Goal: Task Accomplishment & Management: Manage account settings

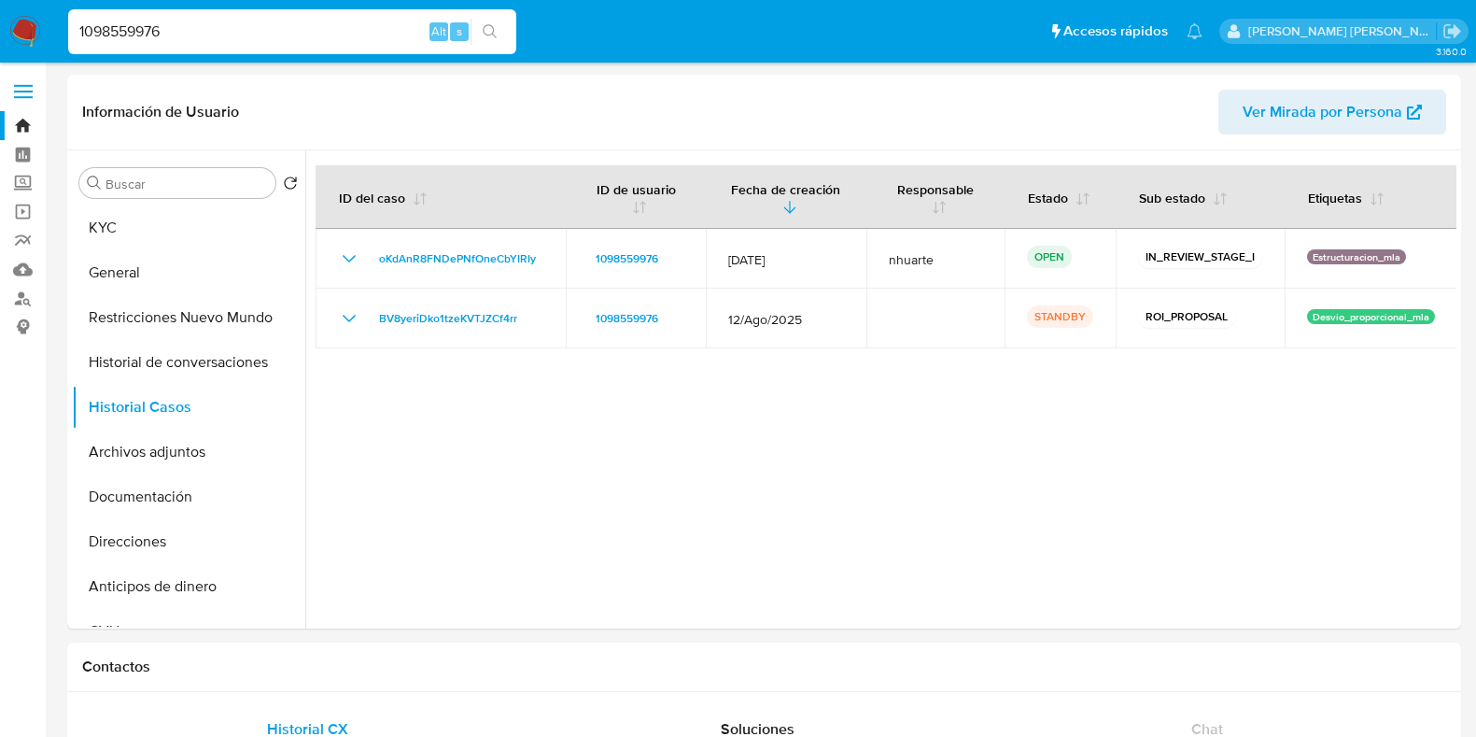
select select "10"
drag, startPoint x: 191, startPoint y: 35, endPoint x: 44, endPoint y: 35, distance: 147.5
click at [44, 35] on nav "Pausado Ver notificaciones 1098559976 Alt s Accesos rápidos Presiona las siguie…" at bounding box center [738, 31] width 1476 height 63
click at [189, 455] on button "Archivos adjuntos" at bounding box center [181, 451] width 218 height 45
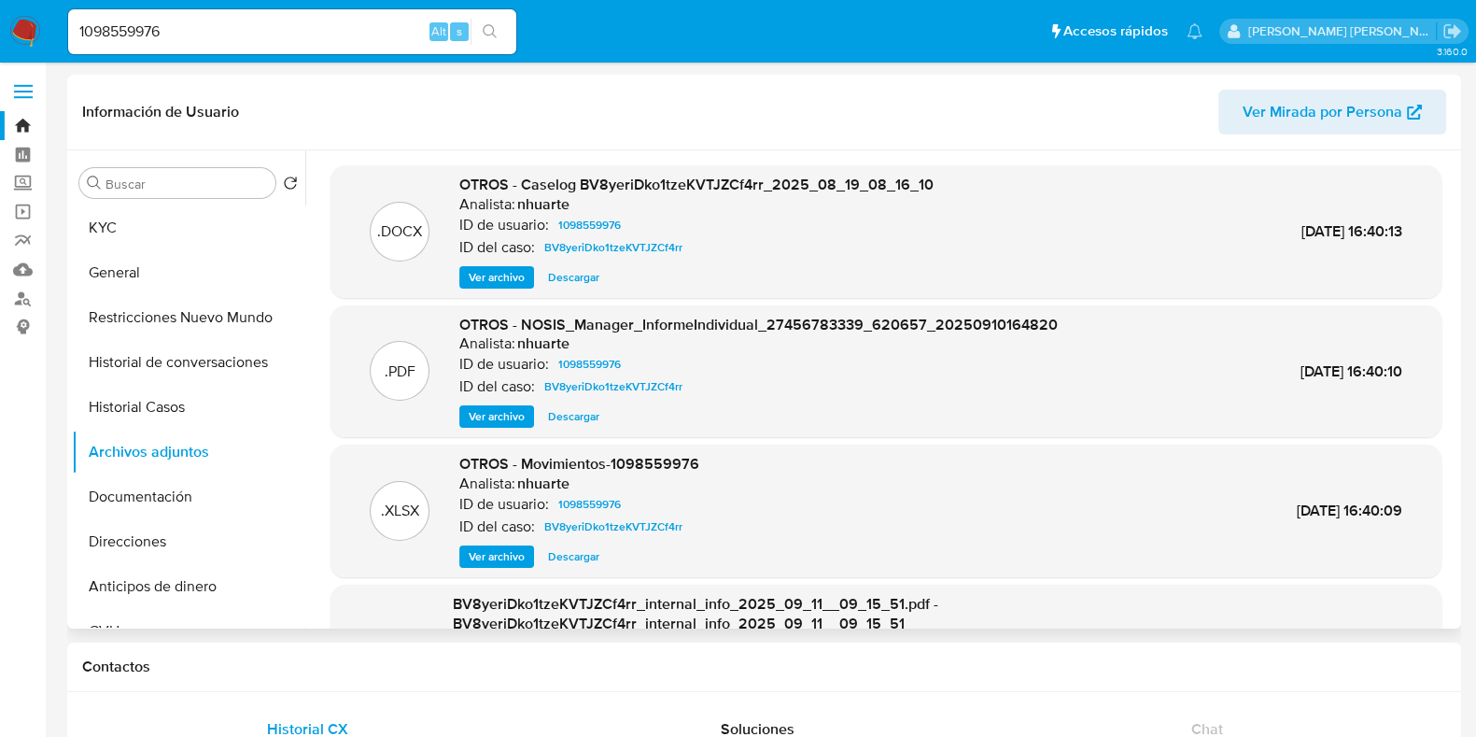
click at [484, 268] on span "Ver archivo" at bounding box center [497, 277] width 56 height 19
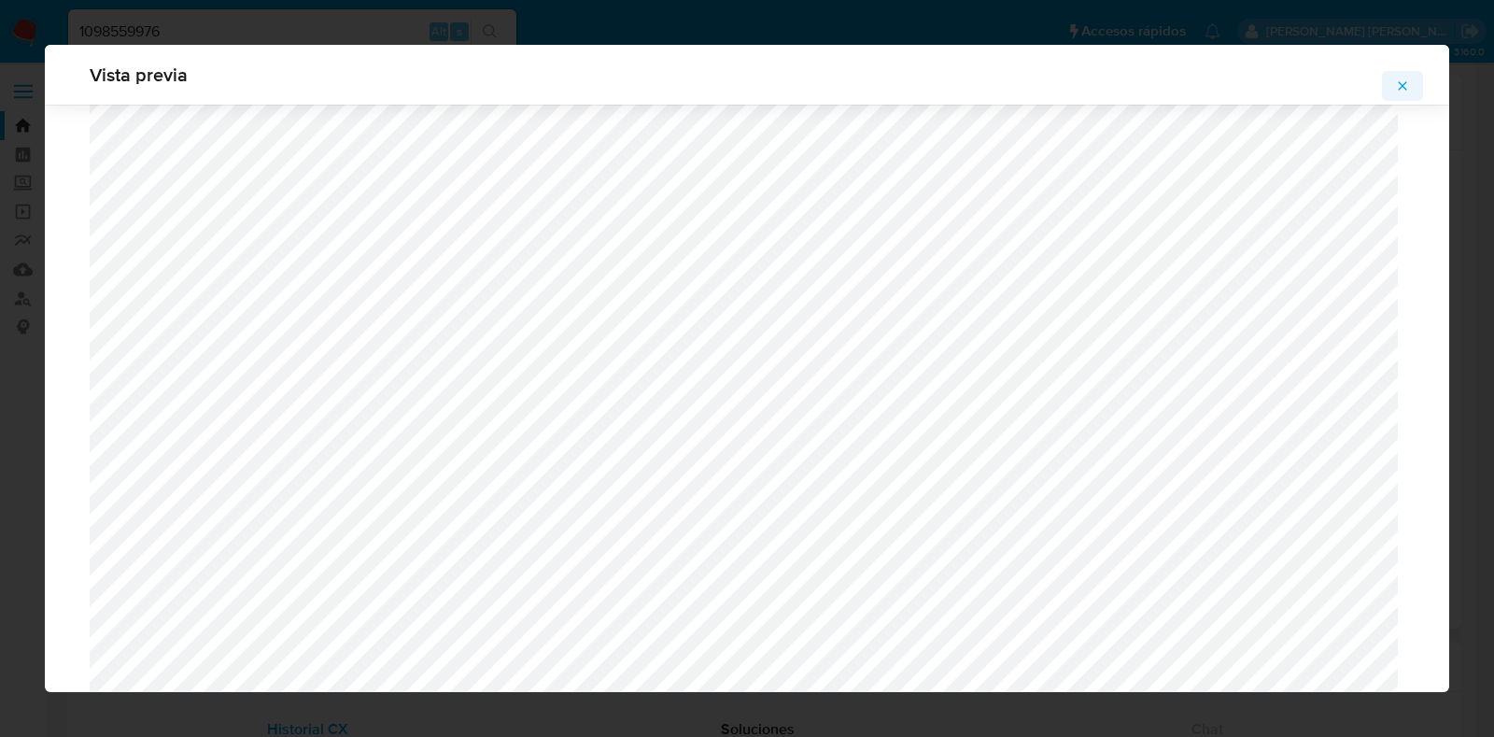
scroll to position [895, 0]
click at [1398, 79] on icon "Attachment preview" at bounding box center [1402, 85] width 15 height 15
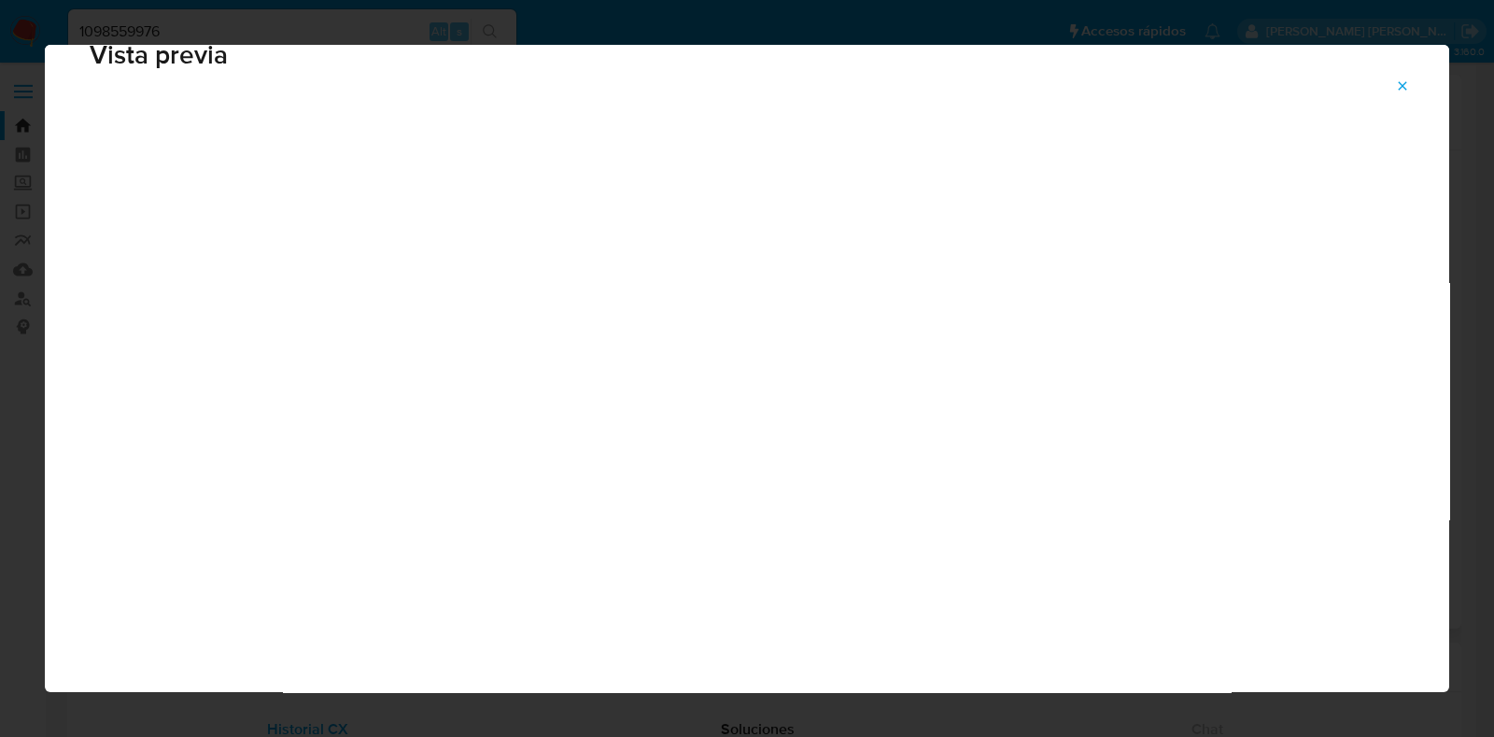
scroll to position [47, 0]
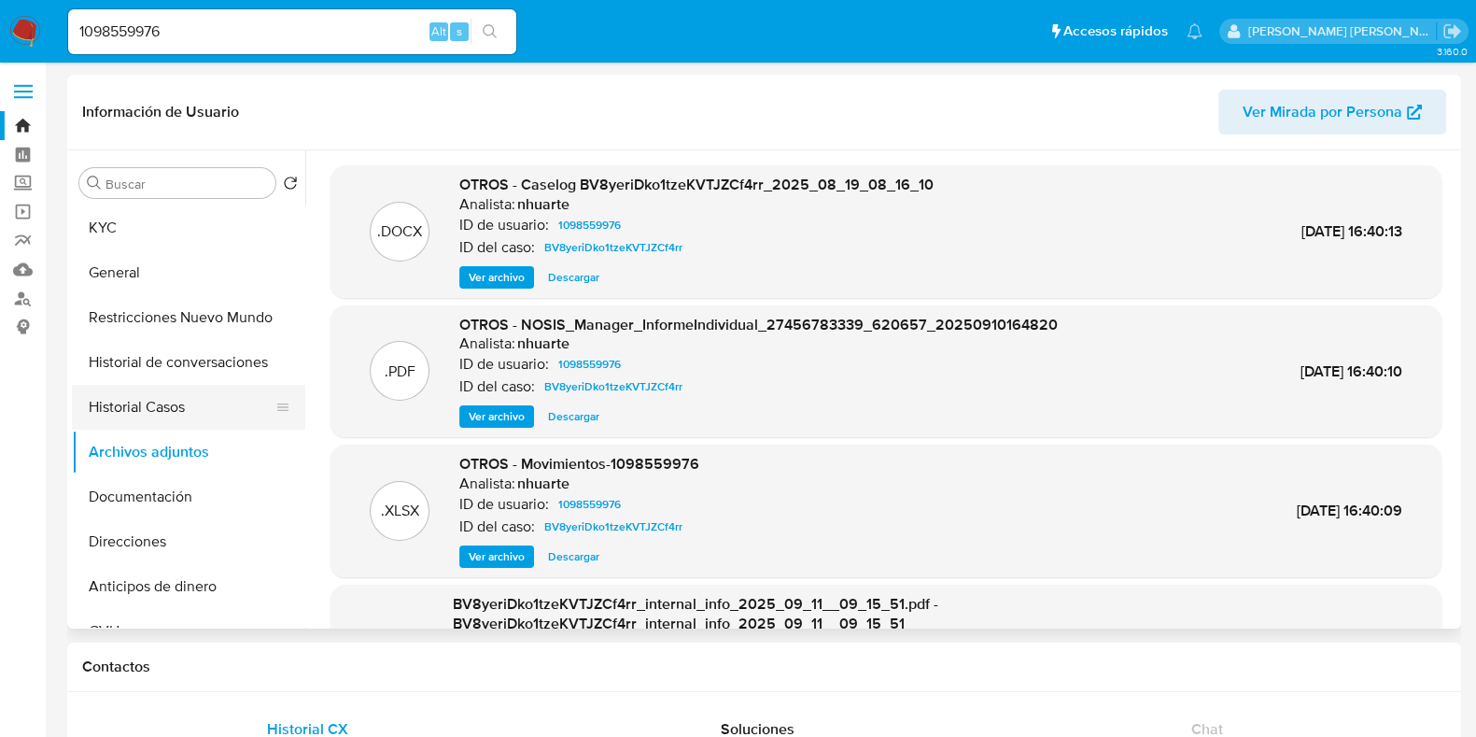
click at [171, 409] on button "Historial Casos" at bounding box center [181, 407] width 218 height 45
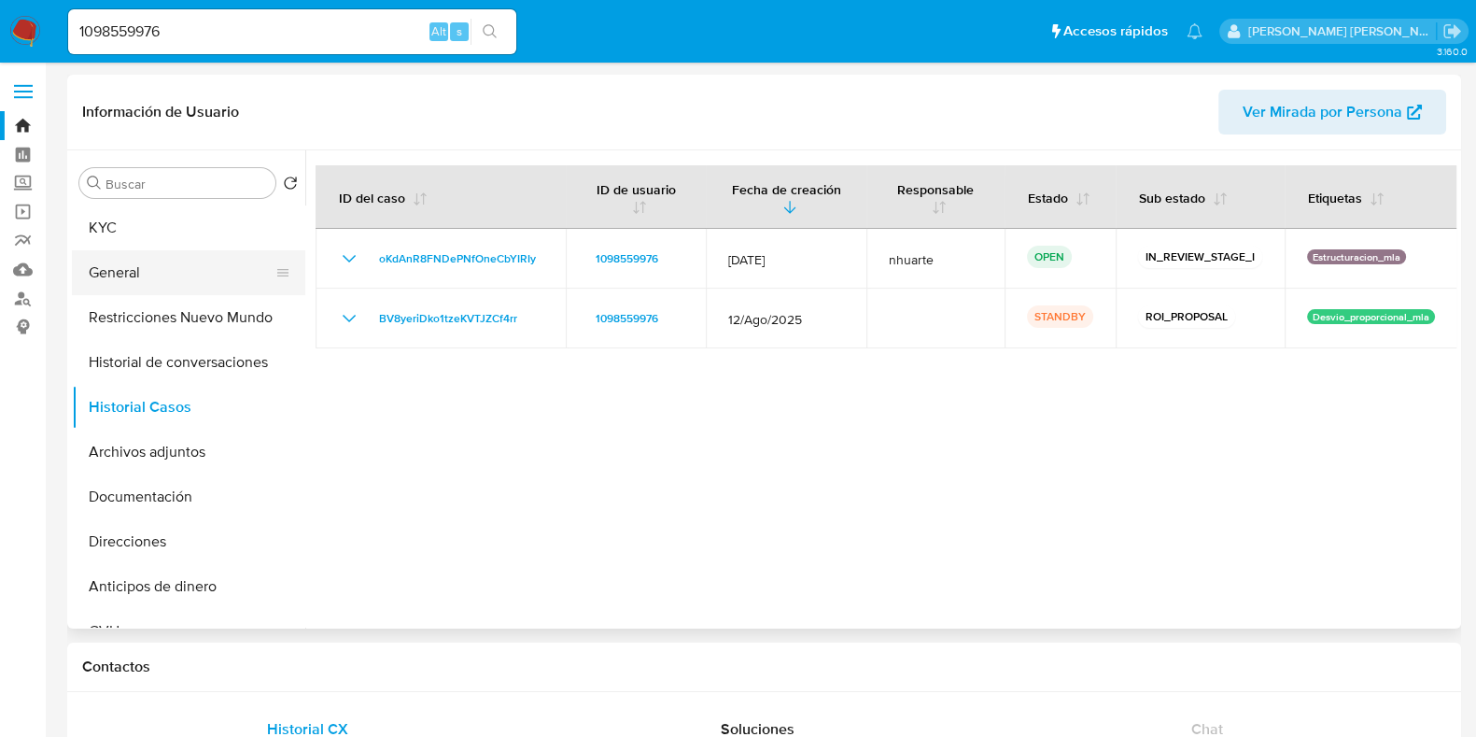
click at [177, 263] on button "General" at bounding box center [181, 272] width 218 height 45
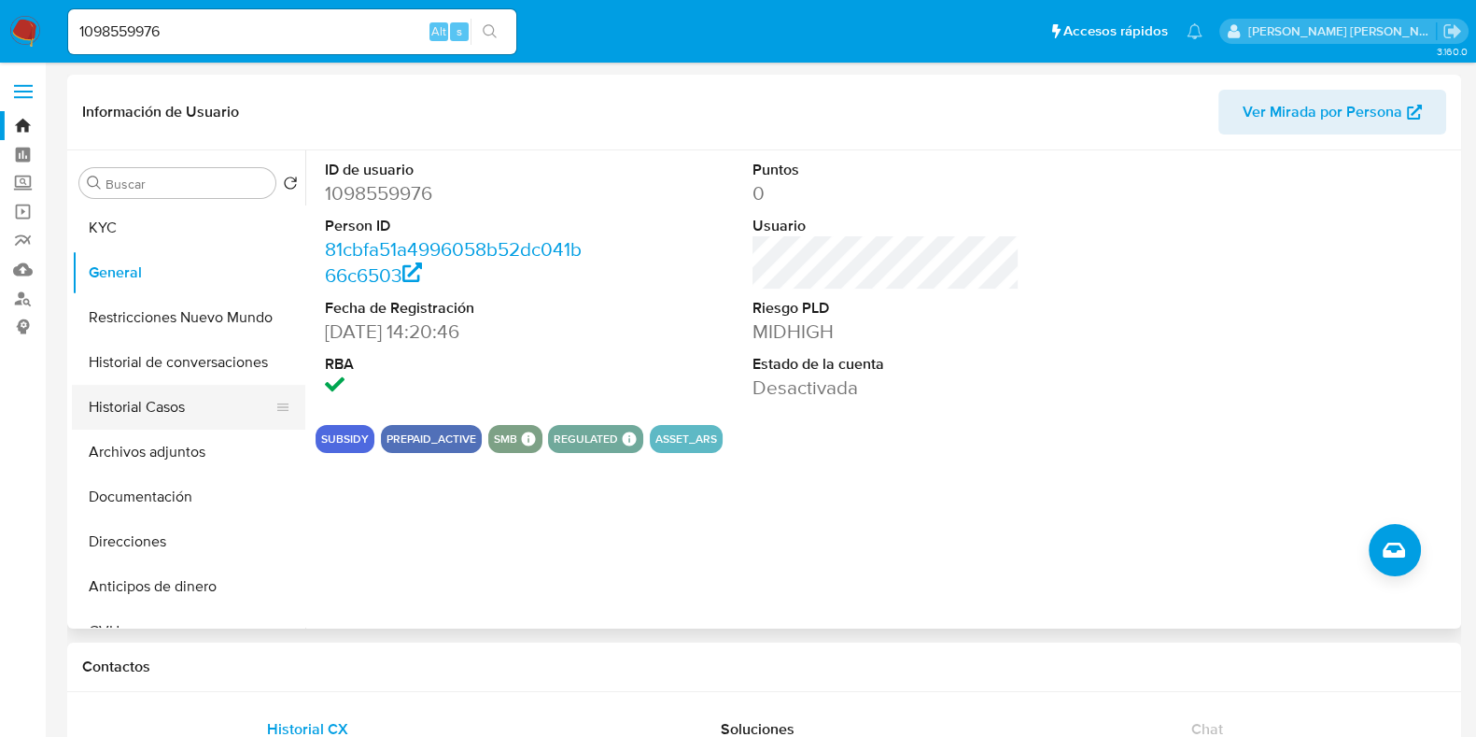
click at [210, 396] on button "Historial Casos" at bounding box center [181, 407] width 218 height 45
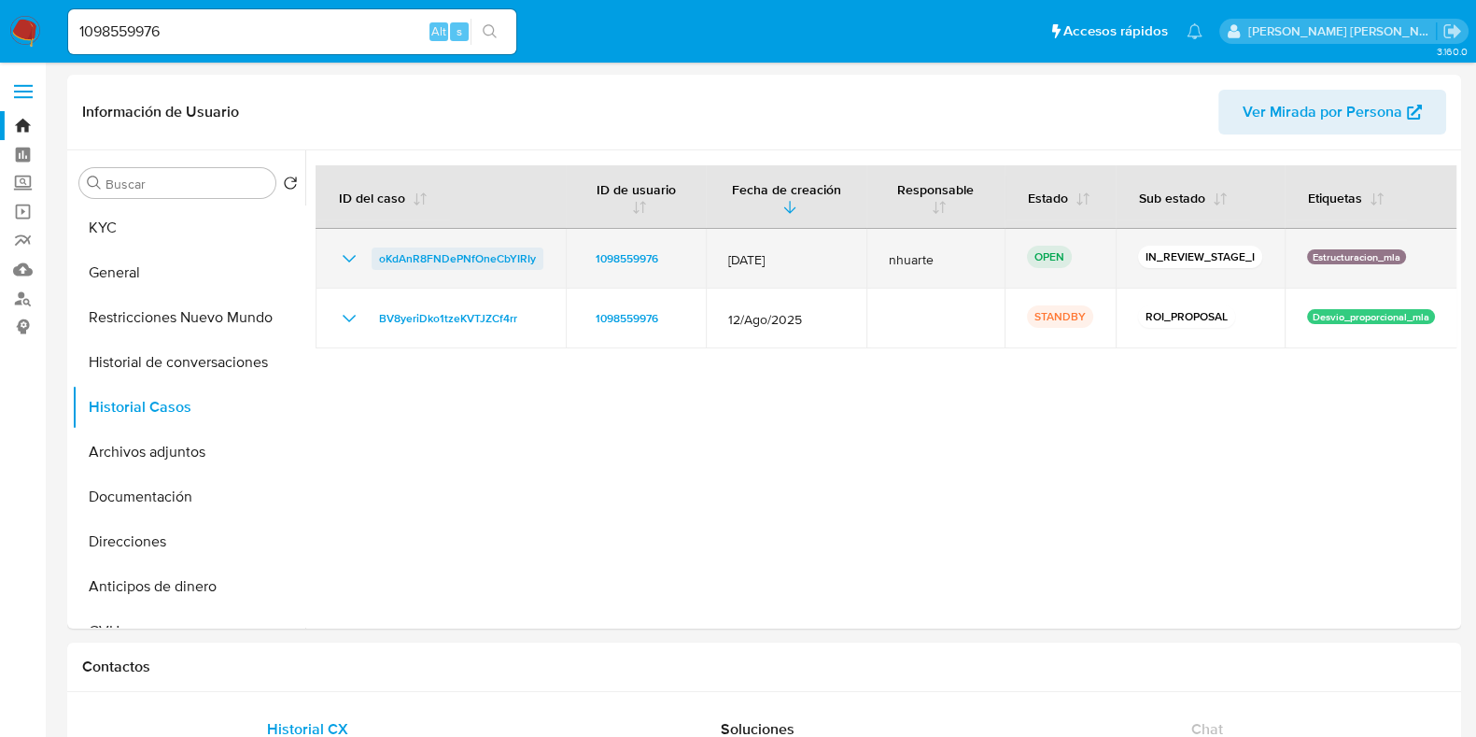
click at [426, 258] on span "oKdAnR8FNDePNfOneCbYIRIy" at bounding box center [457, 258] width 157 height 22
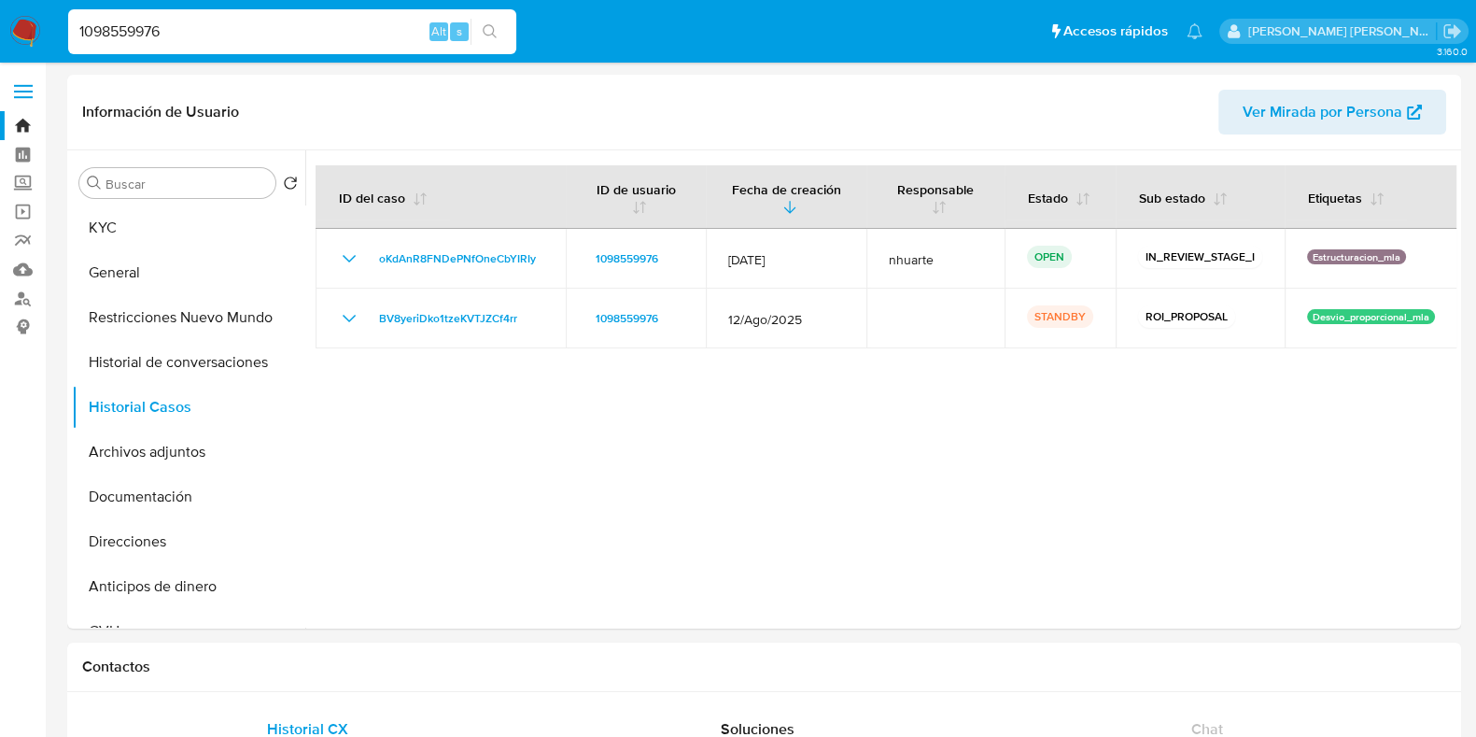
drag, startPoint x: 177, startPoint y: 37, endPoint x: 61, endPoint y: 49, distance: 117.2
click at [61, 49] on ul "Pausado Ver notificaciones 1098559976 Alt s Accesos rápidos Presiona las siguie…" at bounding box center [635, 30] width 1153 height 47
paste input "266139887"
type input "266139887"
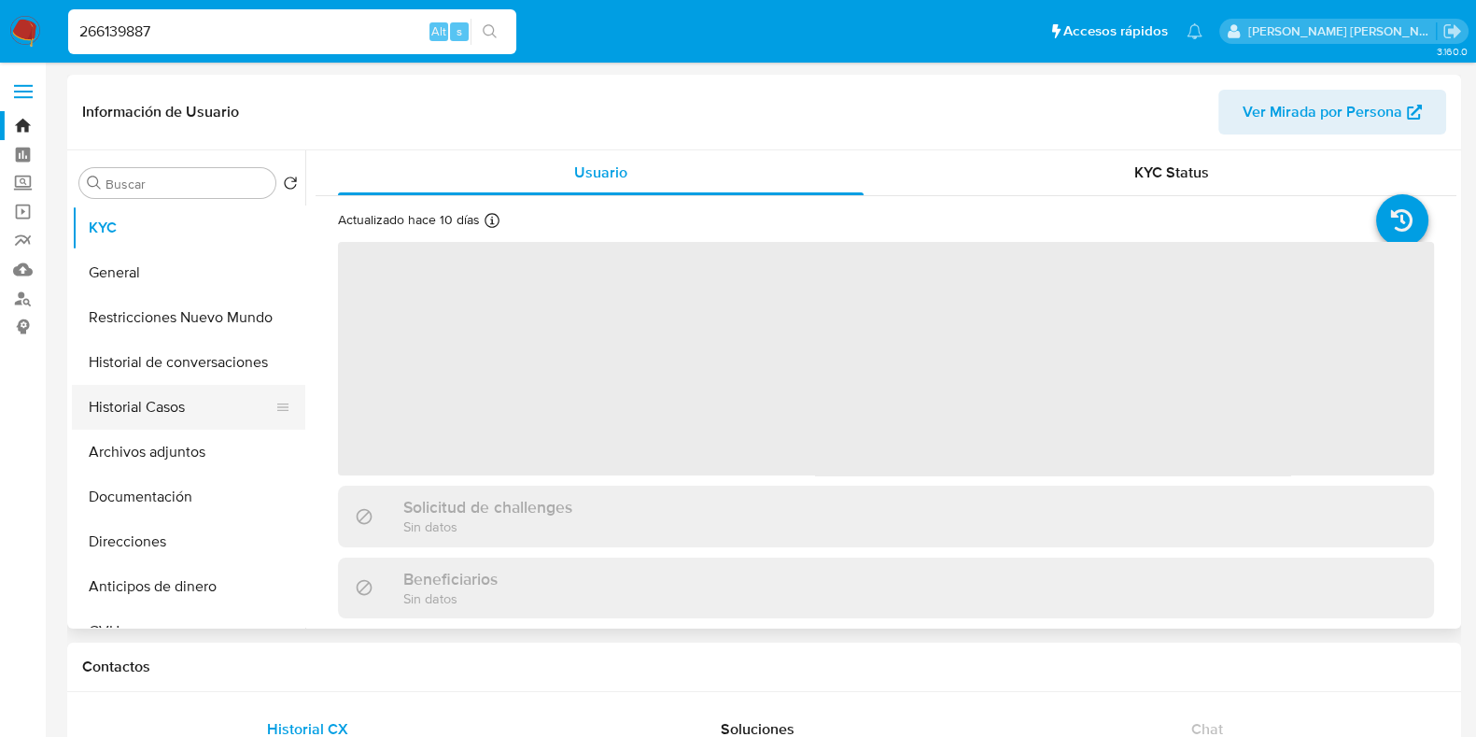
click at [183, 397] on button "Historial Casos" at bounding box center [181, 407] width 218 height 45
select select "10"
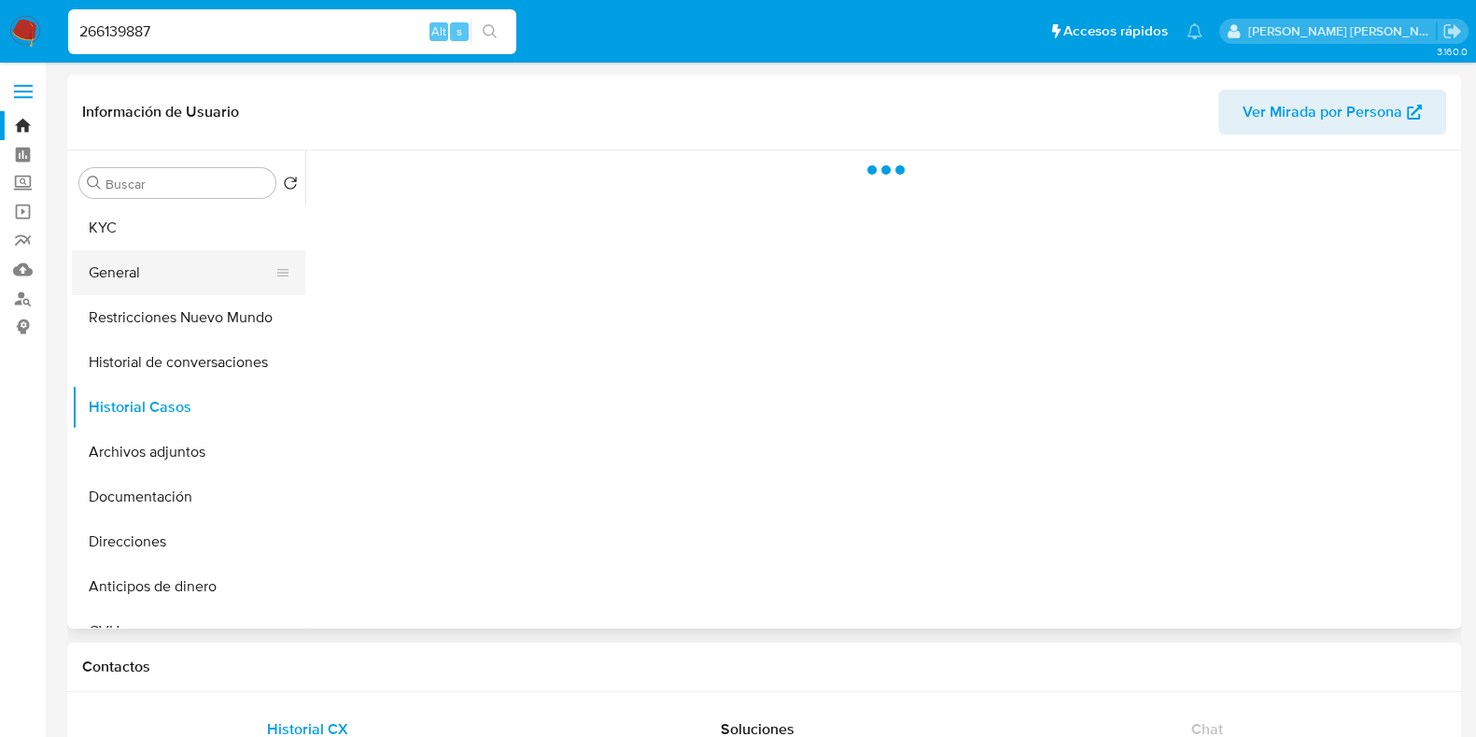
click at [217, 280] on button "General" at bounding box center [181, 272] width 218 height 45
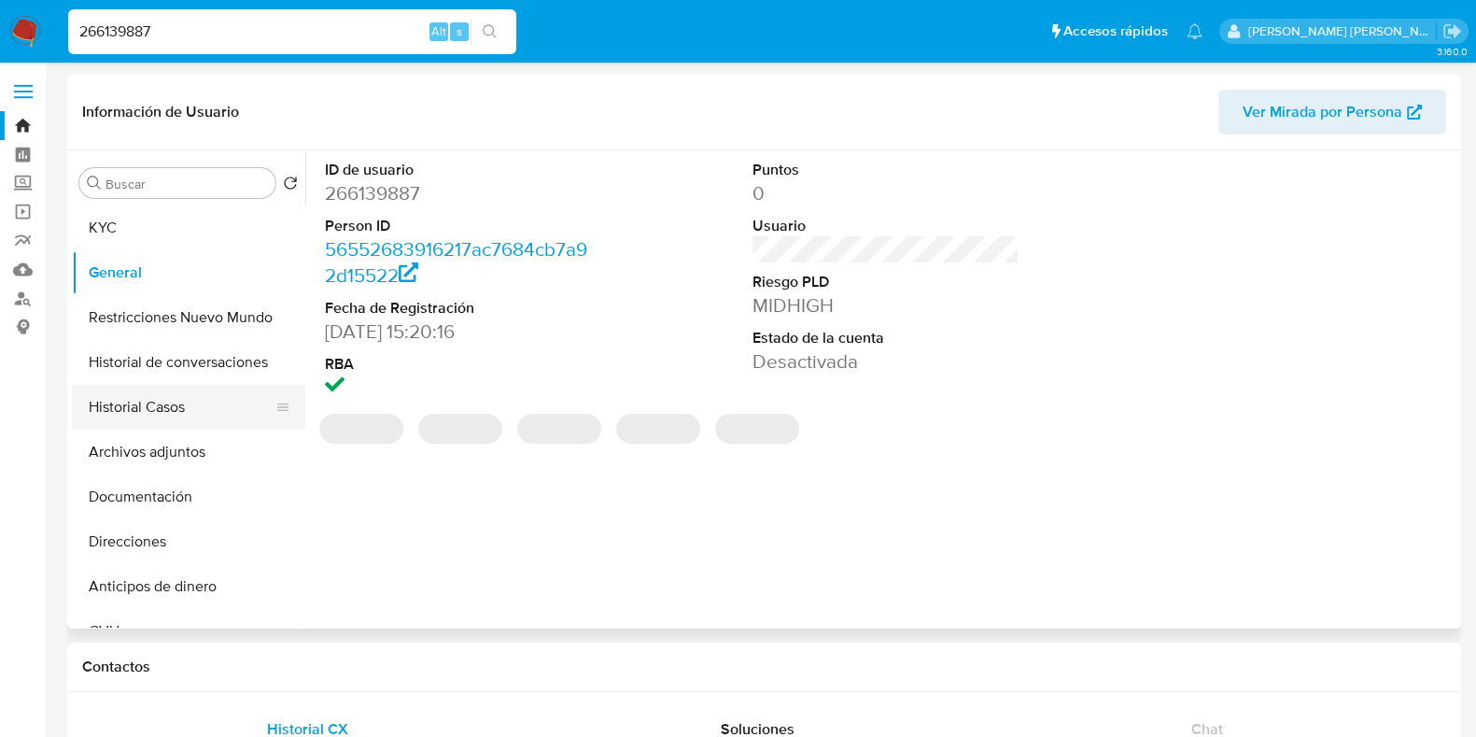
click at [199, 391] on button "Historial Casos" at bounding box center [181, 407] width 218 height 45
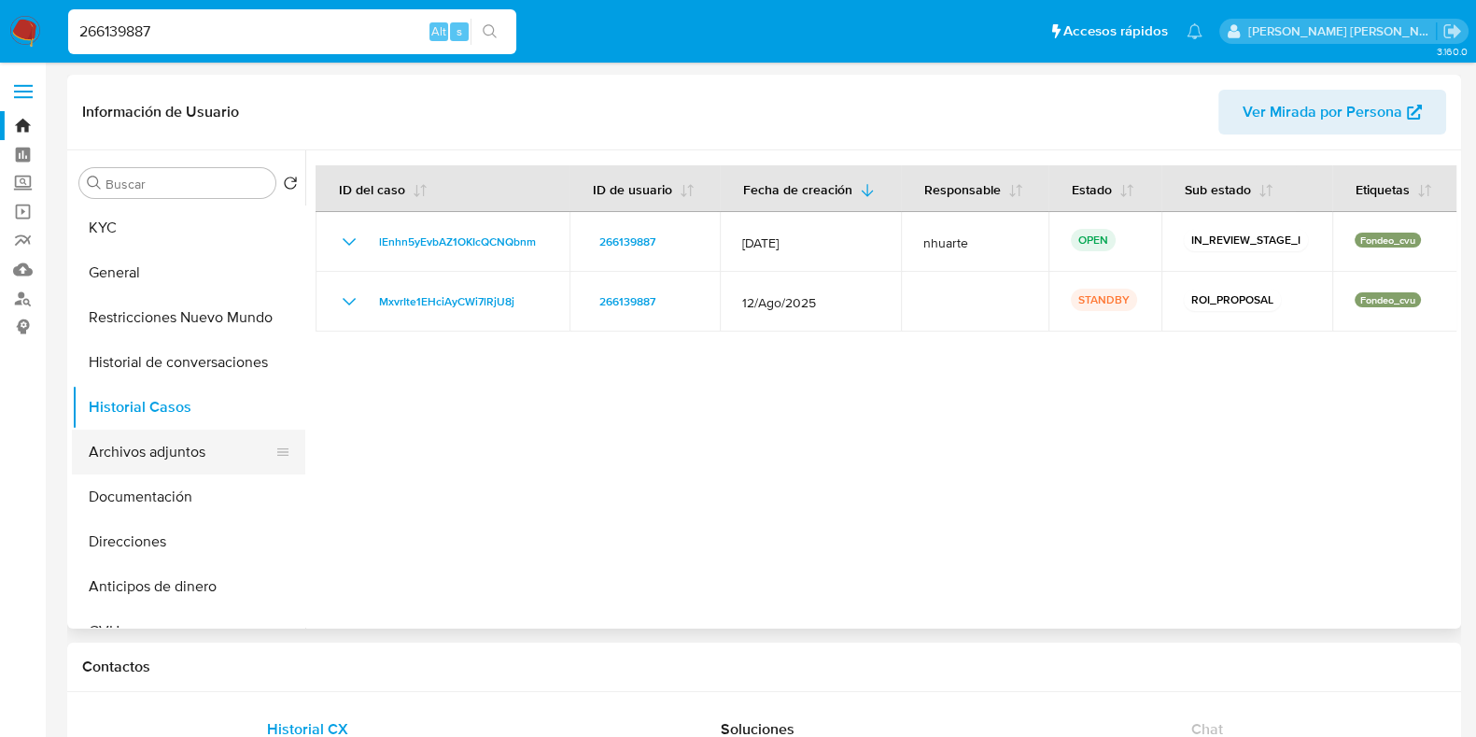
click at [190, 442] on button "Archivos adjuntos" at bounding box center [181, 451] width 218 height 45
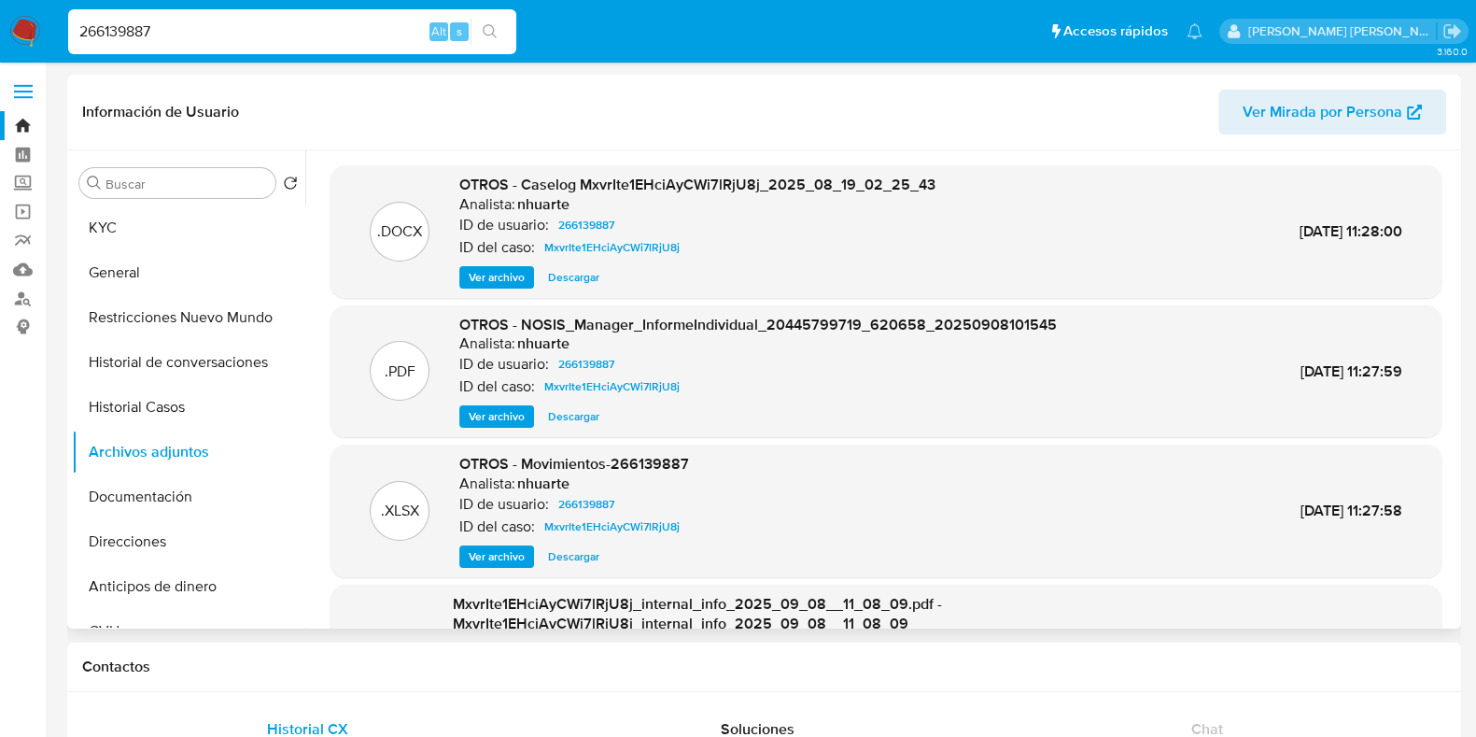
click at [503, 278] on span "Ver archivo" at bounding box center [497, 277] width 56 height 19
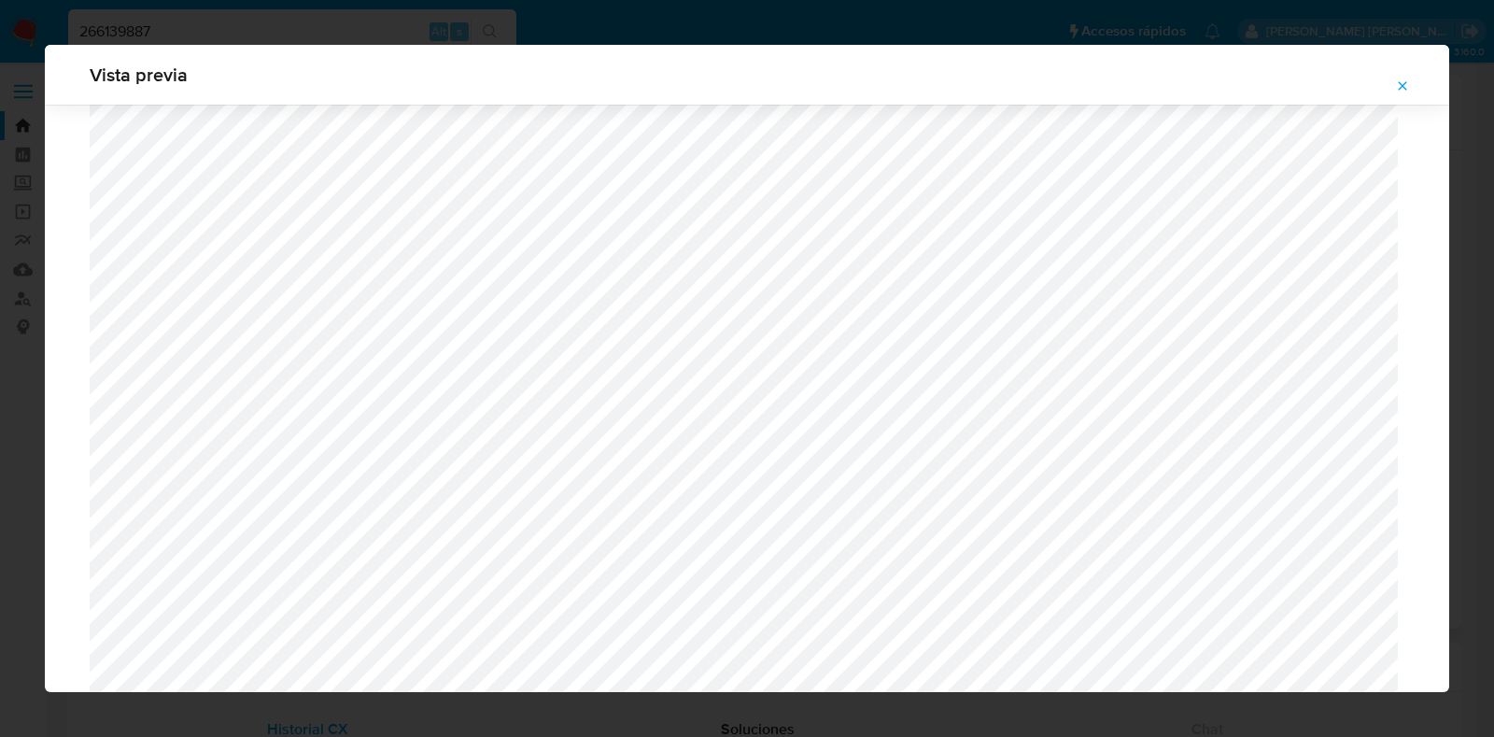
scroll to position [428, 0]
click at [1400, 86] on icon "Attachment preview" at bounding box center [1402, 85] width 8 height 8
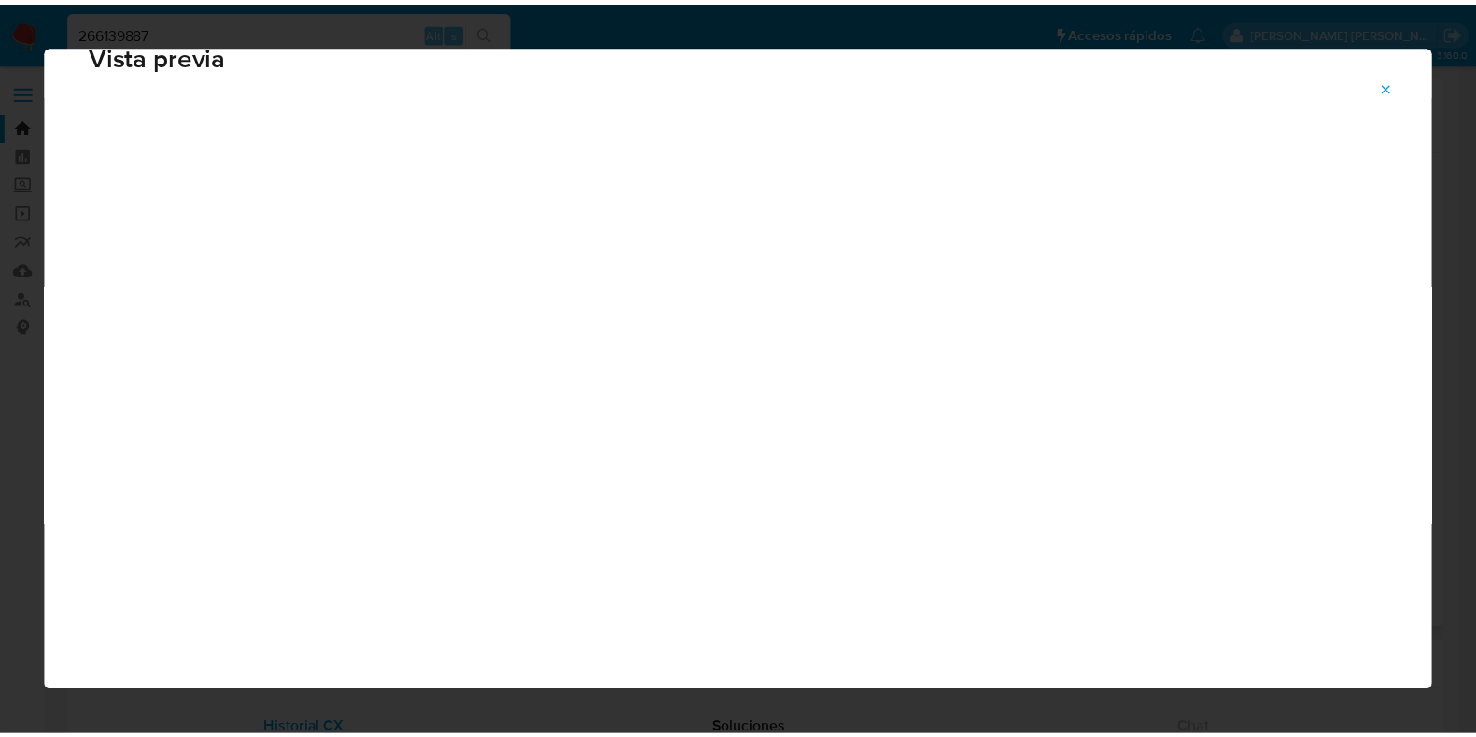
scroll to position [47, 0]
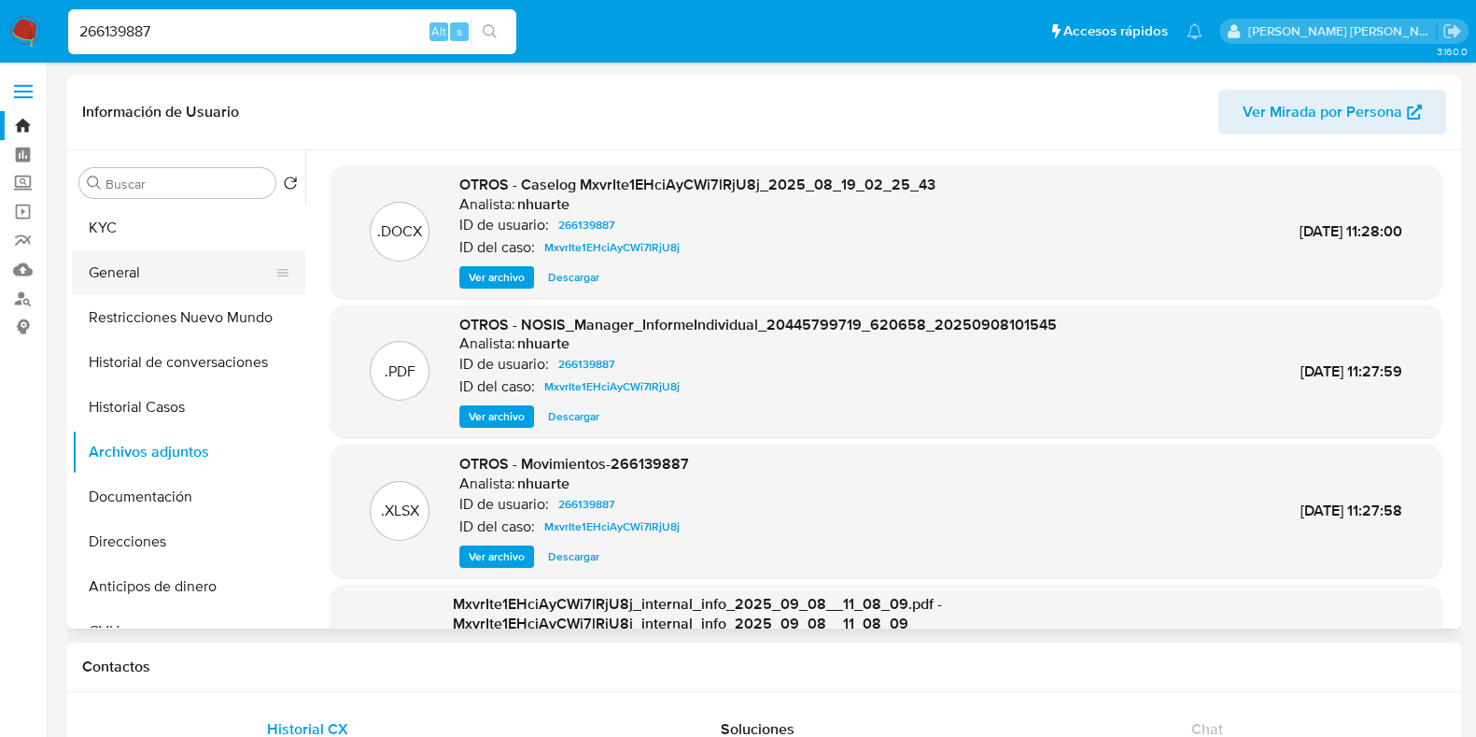
click at [213, 255] on button "General" at bounding box center [181, 272] width 218 height 45
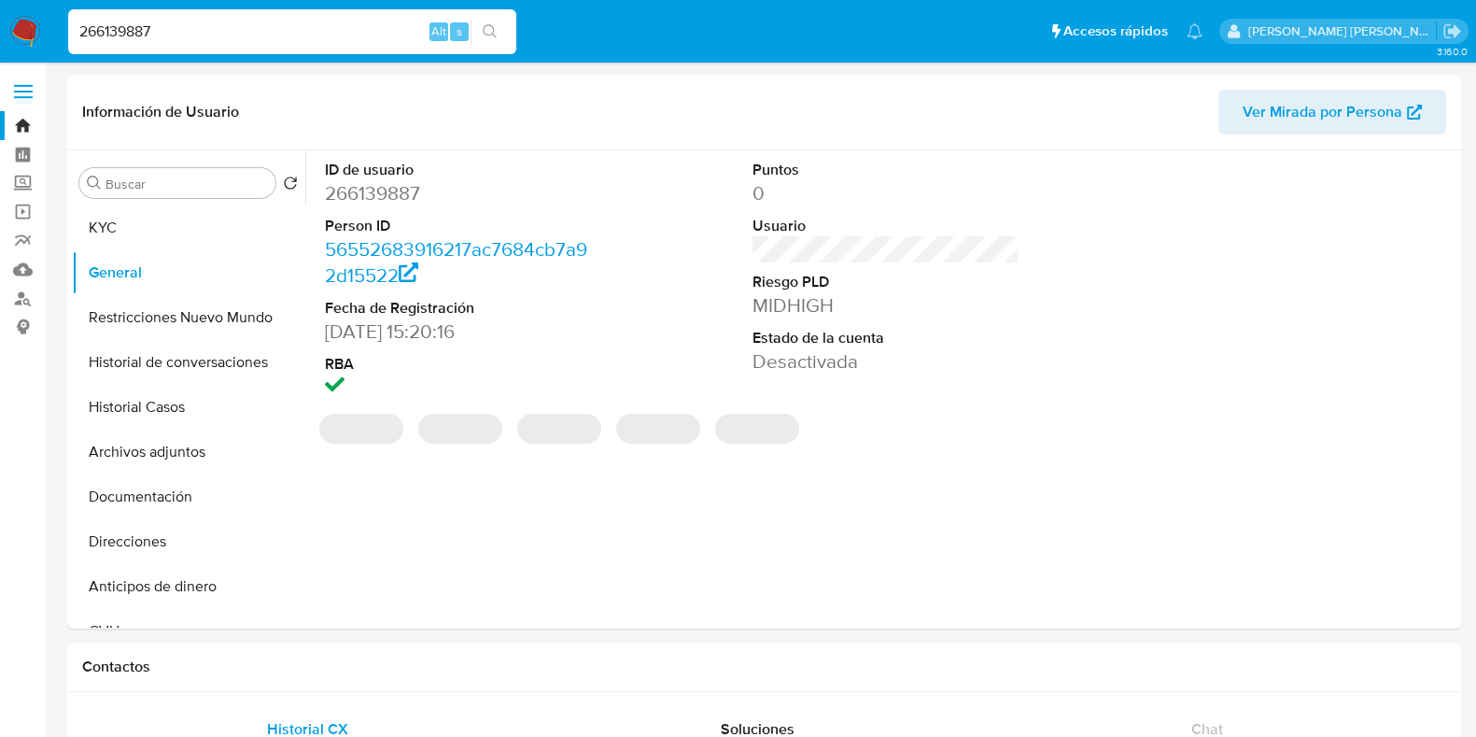
click at [409, 187] on dd "266139887" at bounding box center [458, 193] width 267 height 26
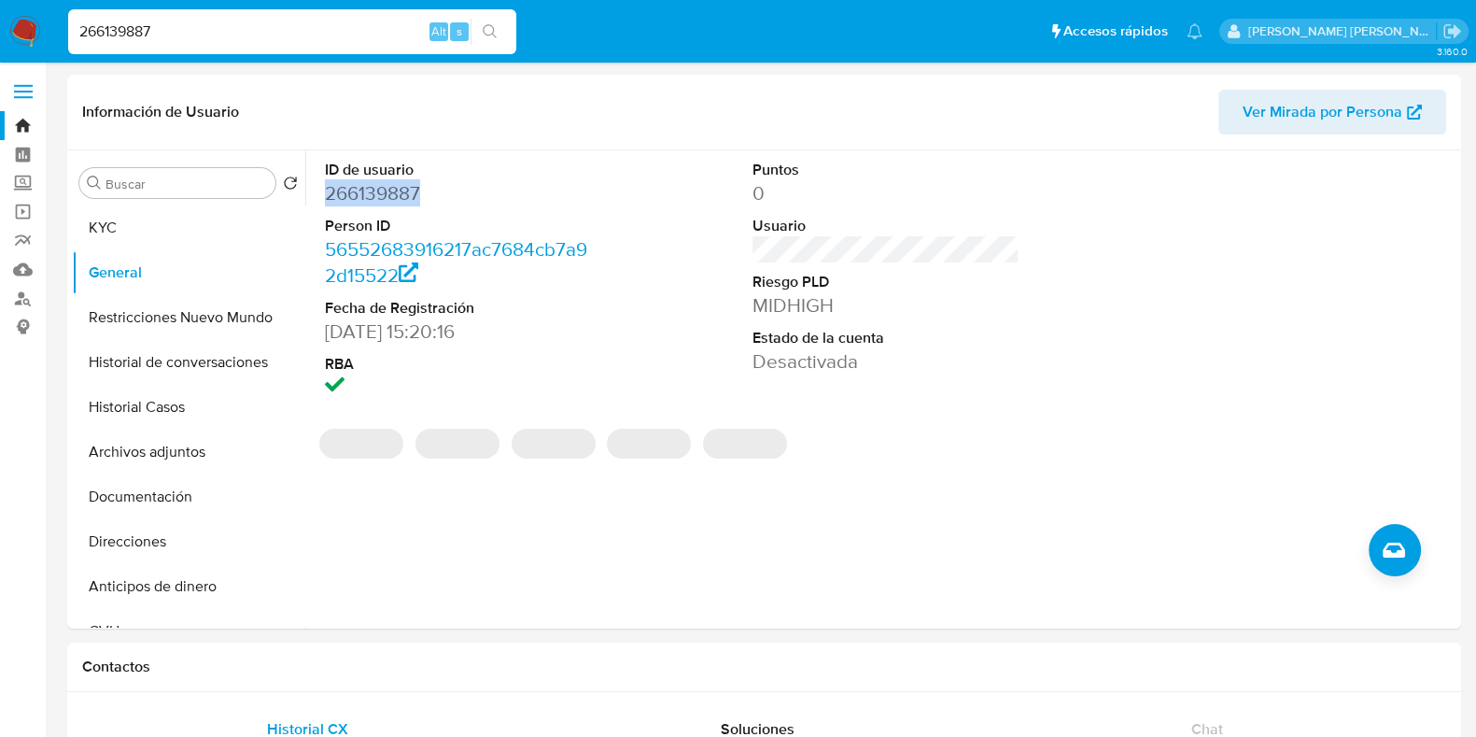
copy dd "266139887"
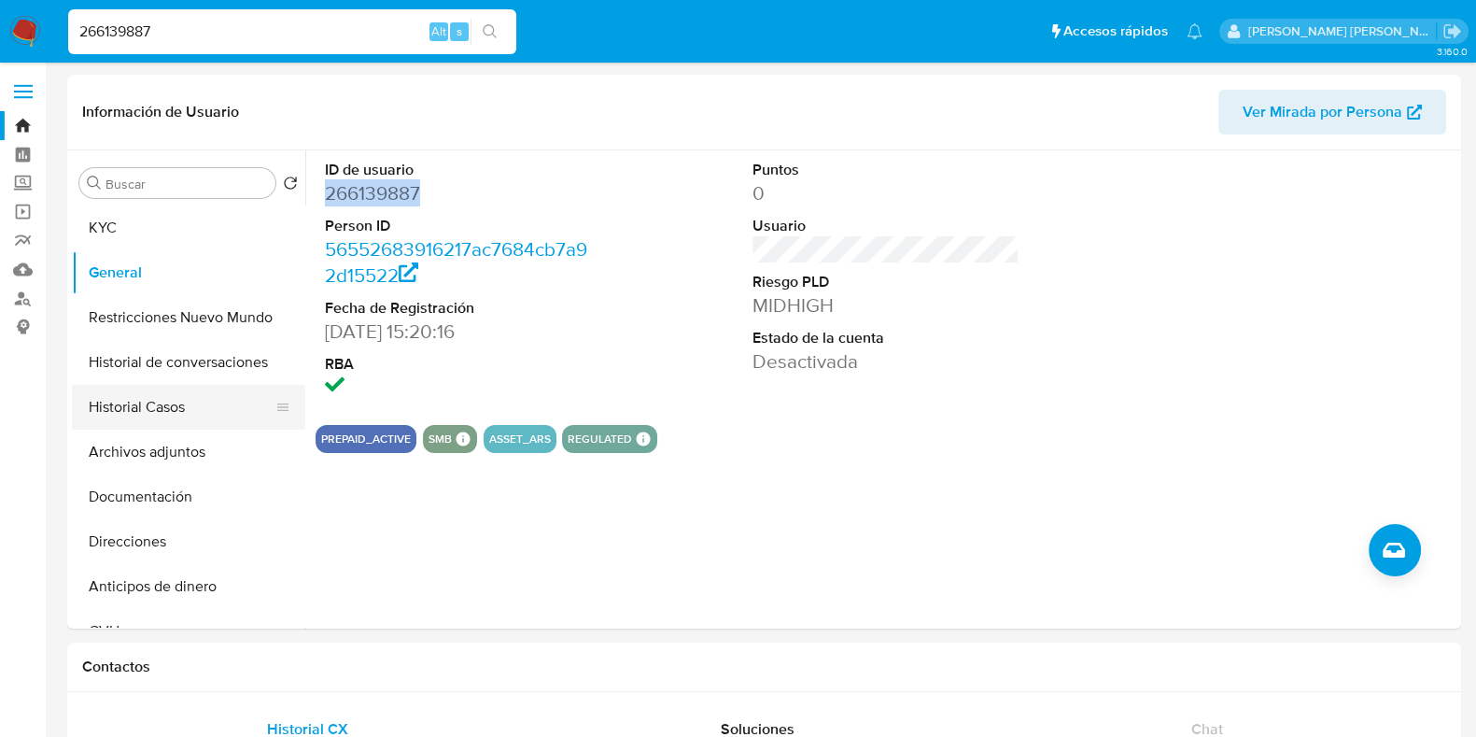
click at [236, 419] on button "Historial Casos" at bounding box center [181, 407] width 218 height 45
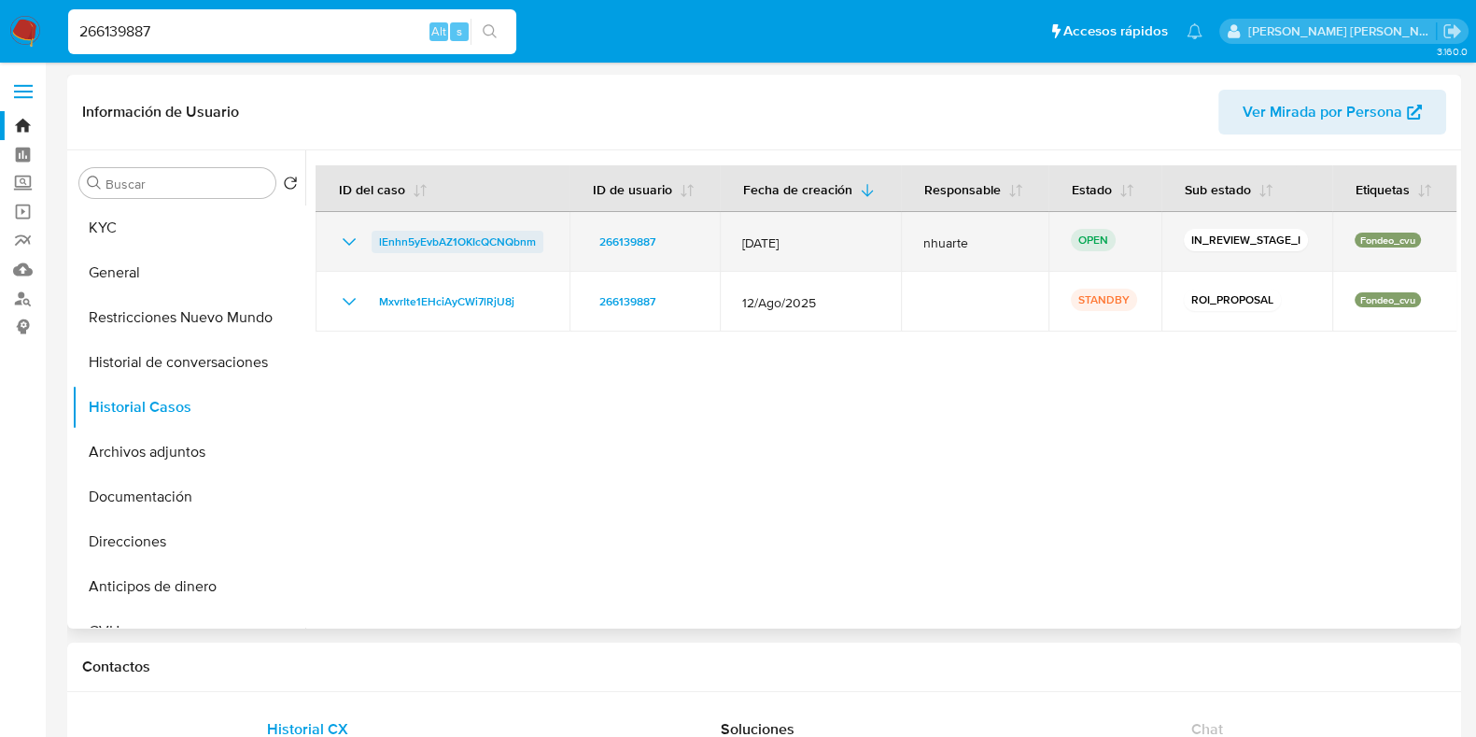
click at [448, 248] on span "lEnhn5yEvbAZ1OKIcQCNQbnm" at bounding box center [457, 242] width 157 height 22
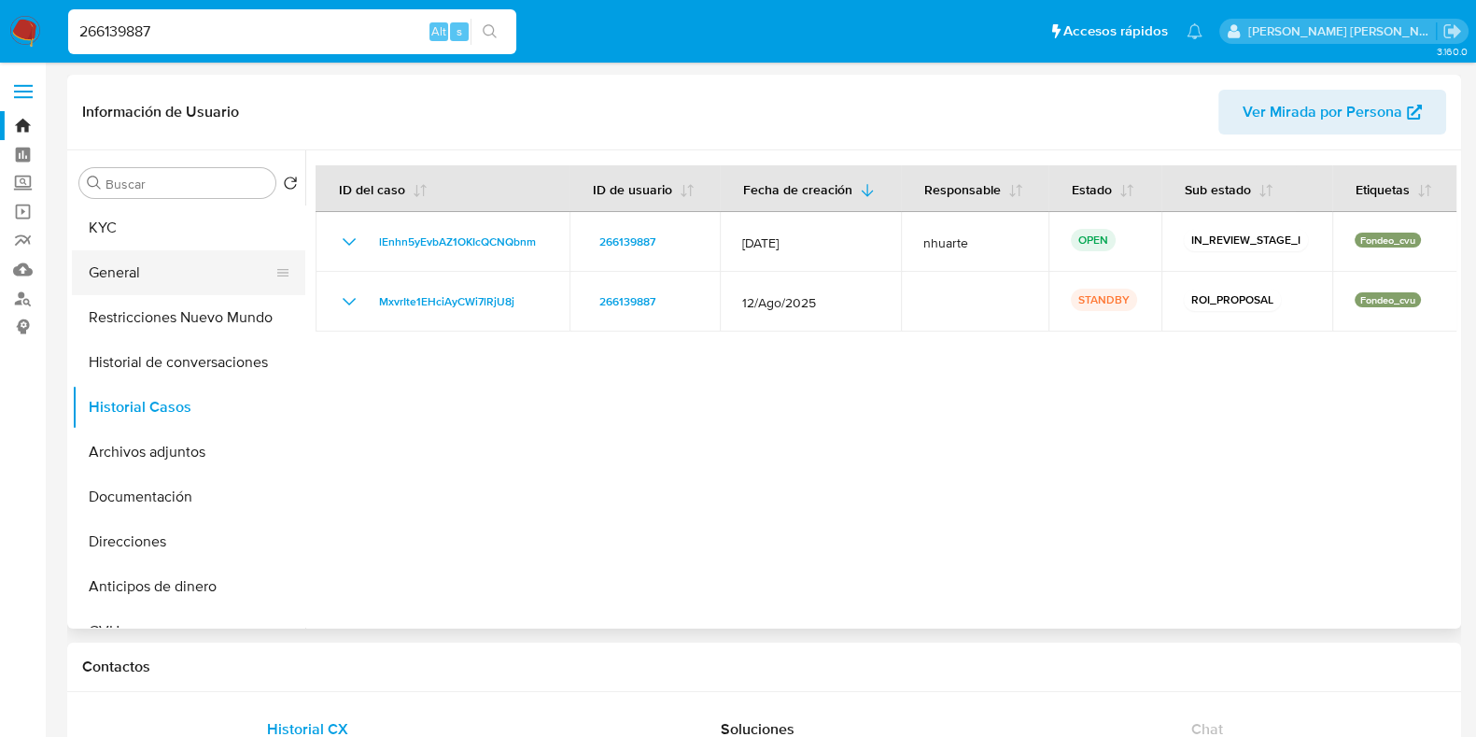
click at [182, 256] on button "General" at bounding box center [181, 272] width 218 height 45
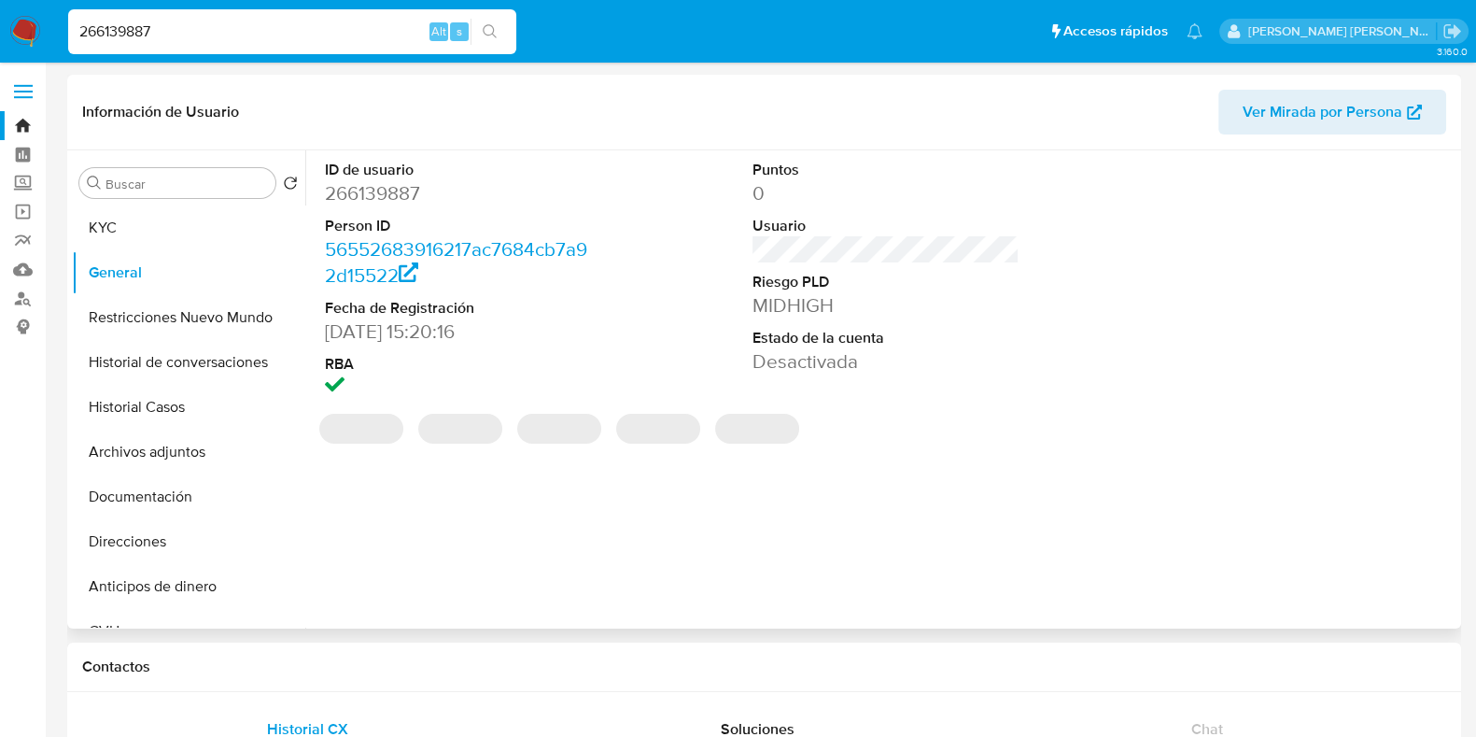
click at [383, 194] on dd "266139887" at bounding box center [458, 193] width 267 height 26
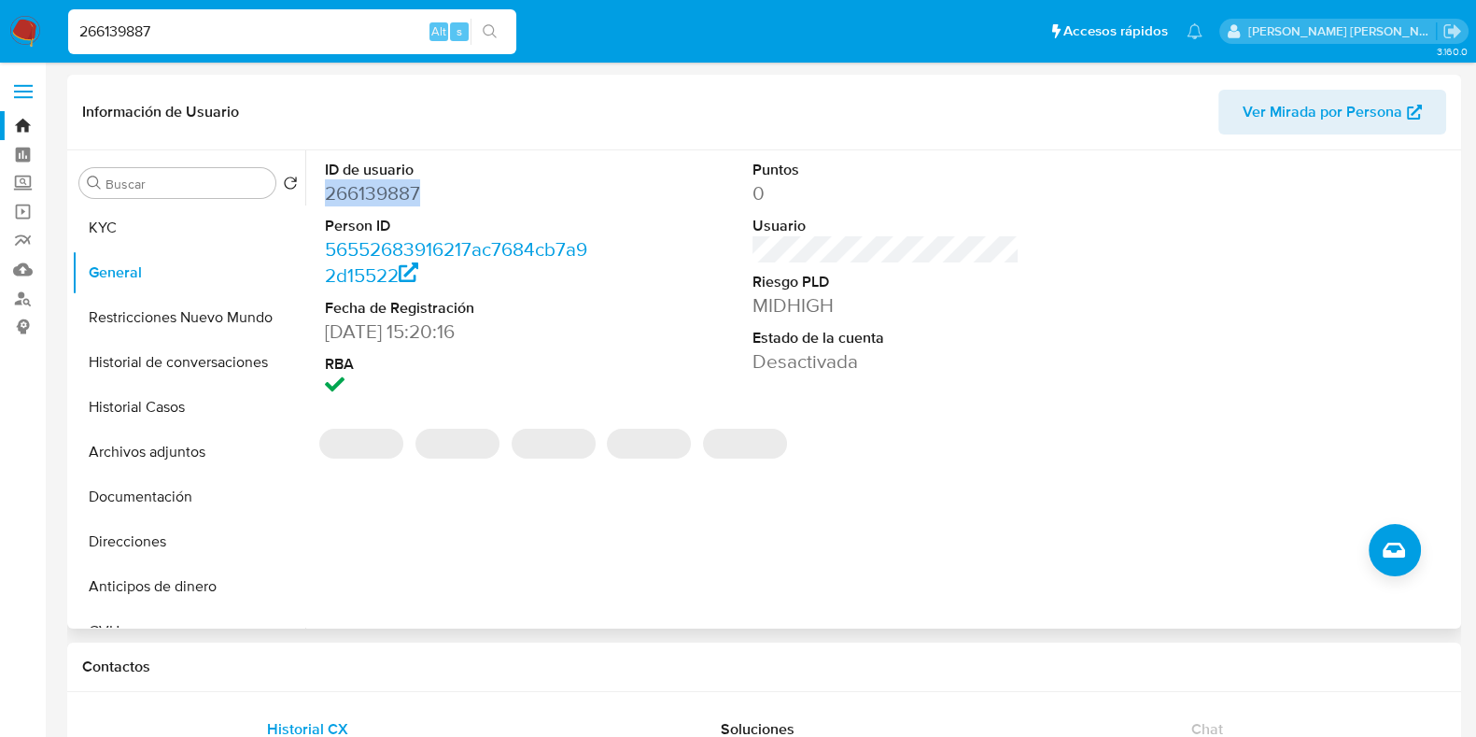
copy dd "266139887"
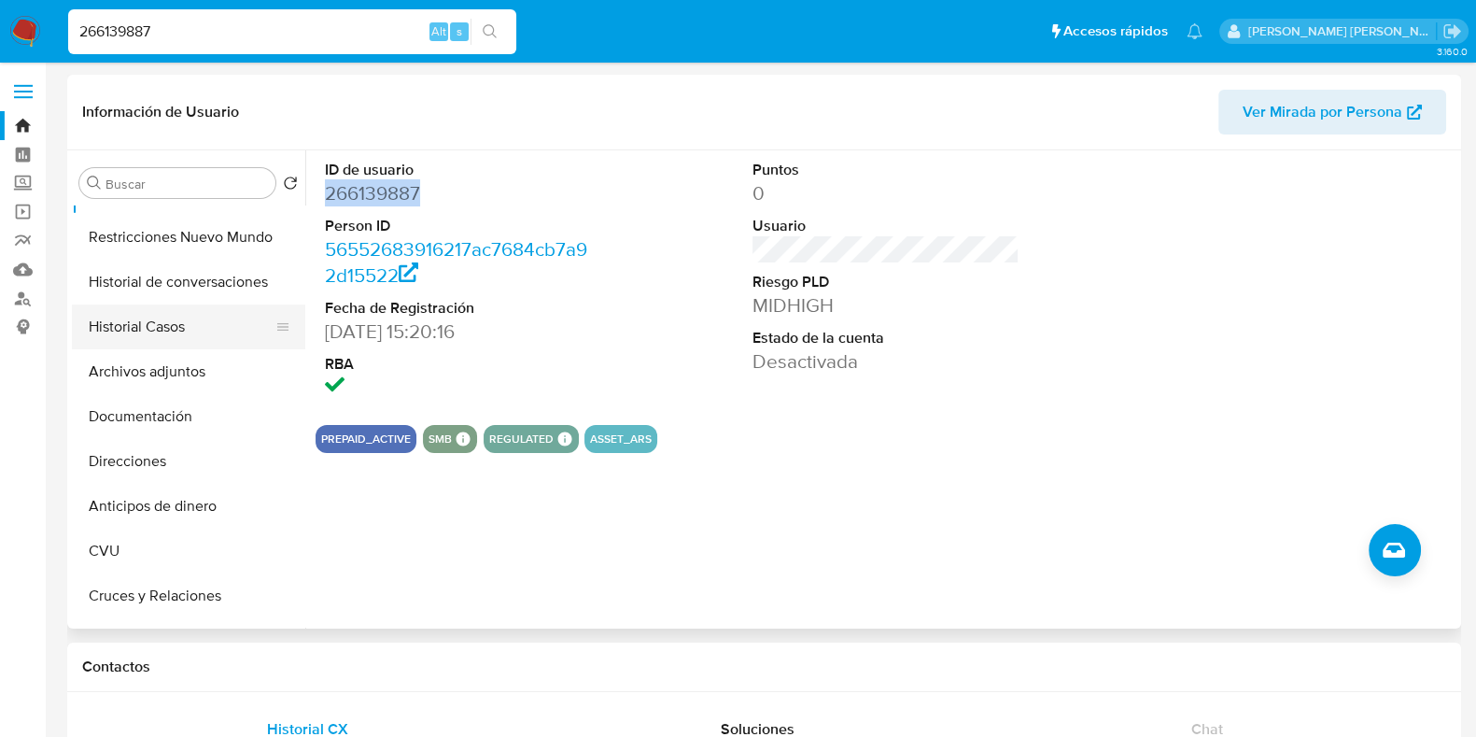
scroll to position [116, 0]
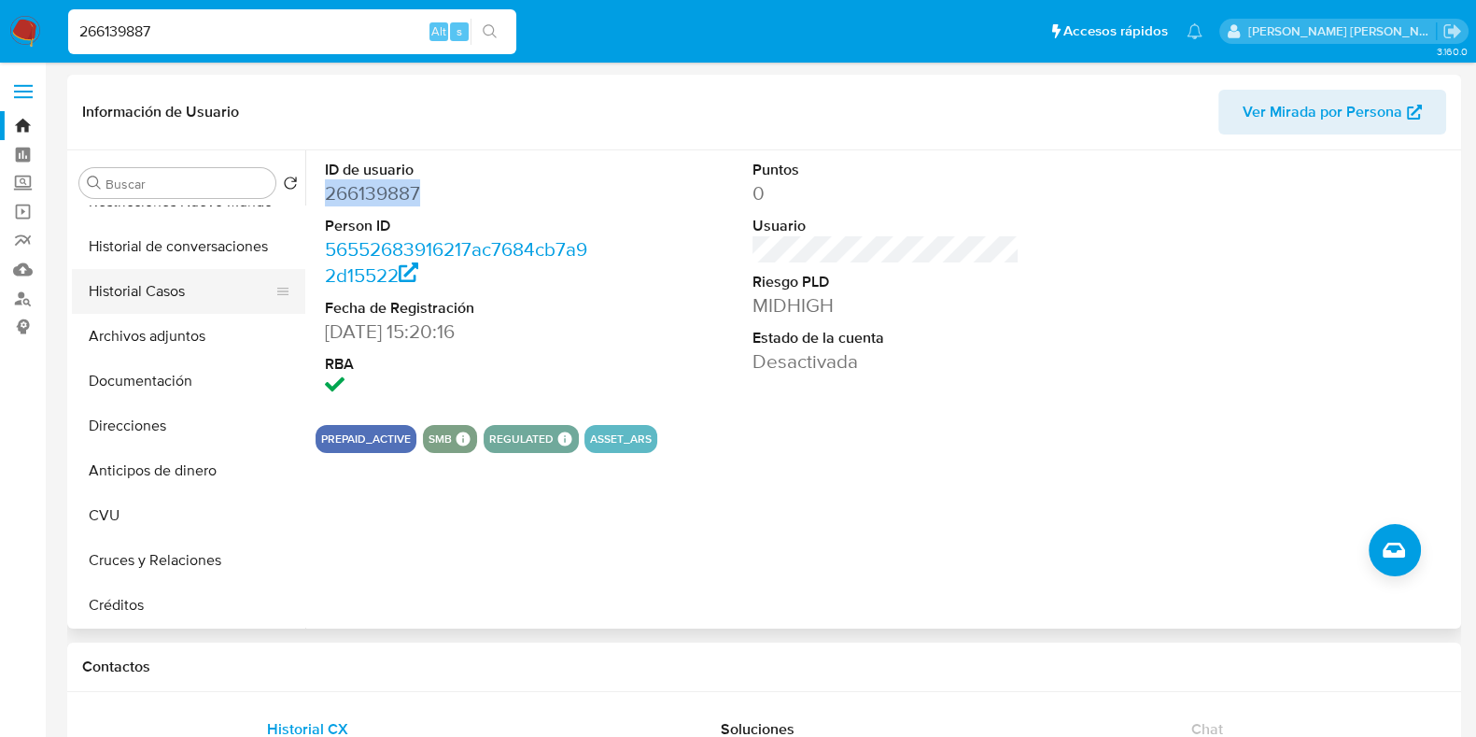
click at [173, 302] on button "Historial Casos" at bounding box center [181, 291] width 218 height 45
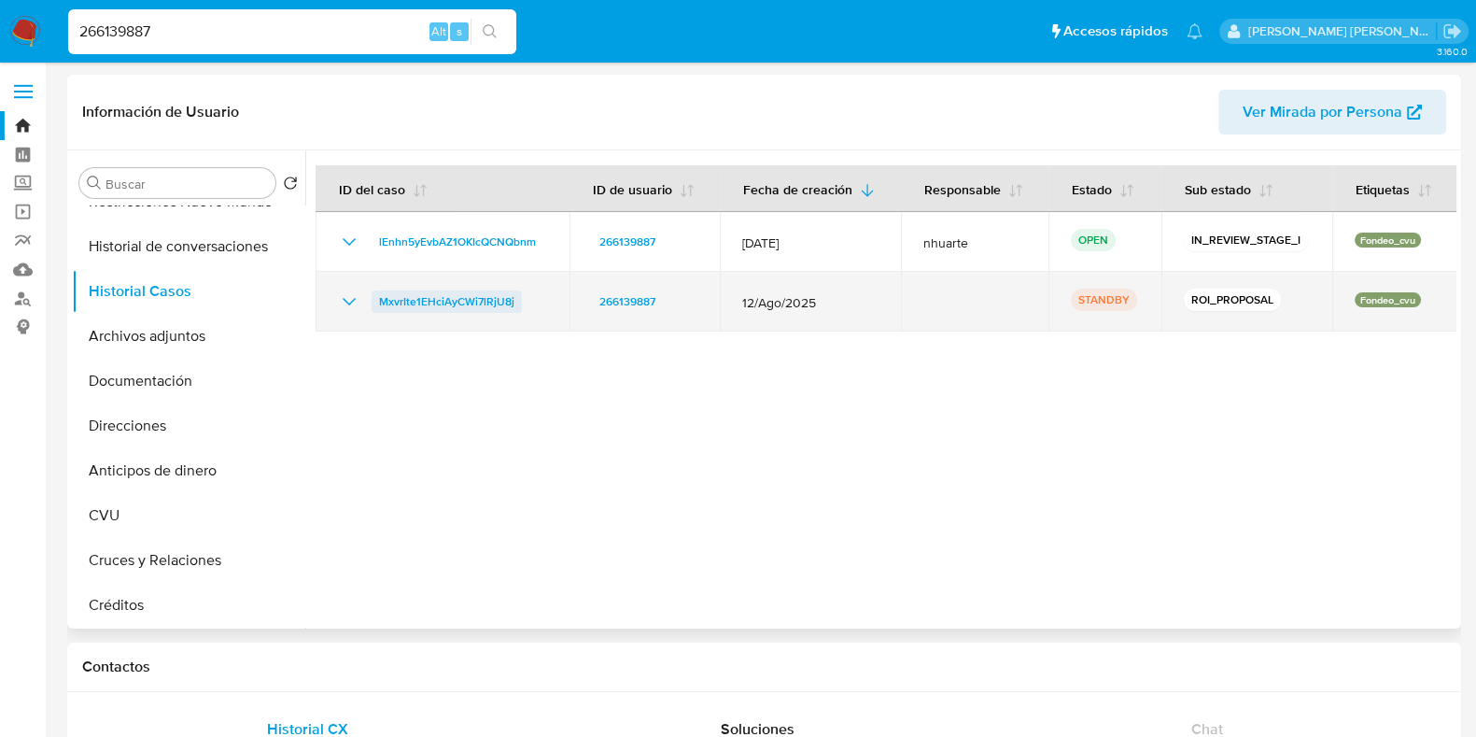
drag, startPoint x: 359, startPoint y: 302, endPoint x: 515, endPoint y: 296, distance: 156.0
click at [515, 296] on div "MxvrIte1EHciAyCWi7lRjU8j" at bounding box center [442, 301] width 209 height 22
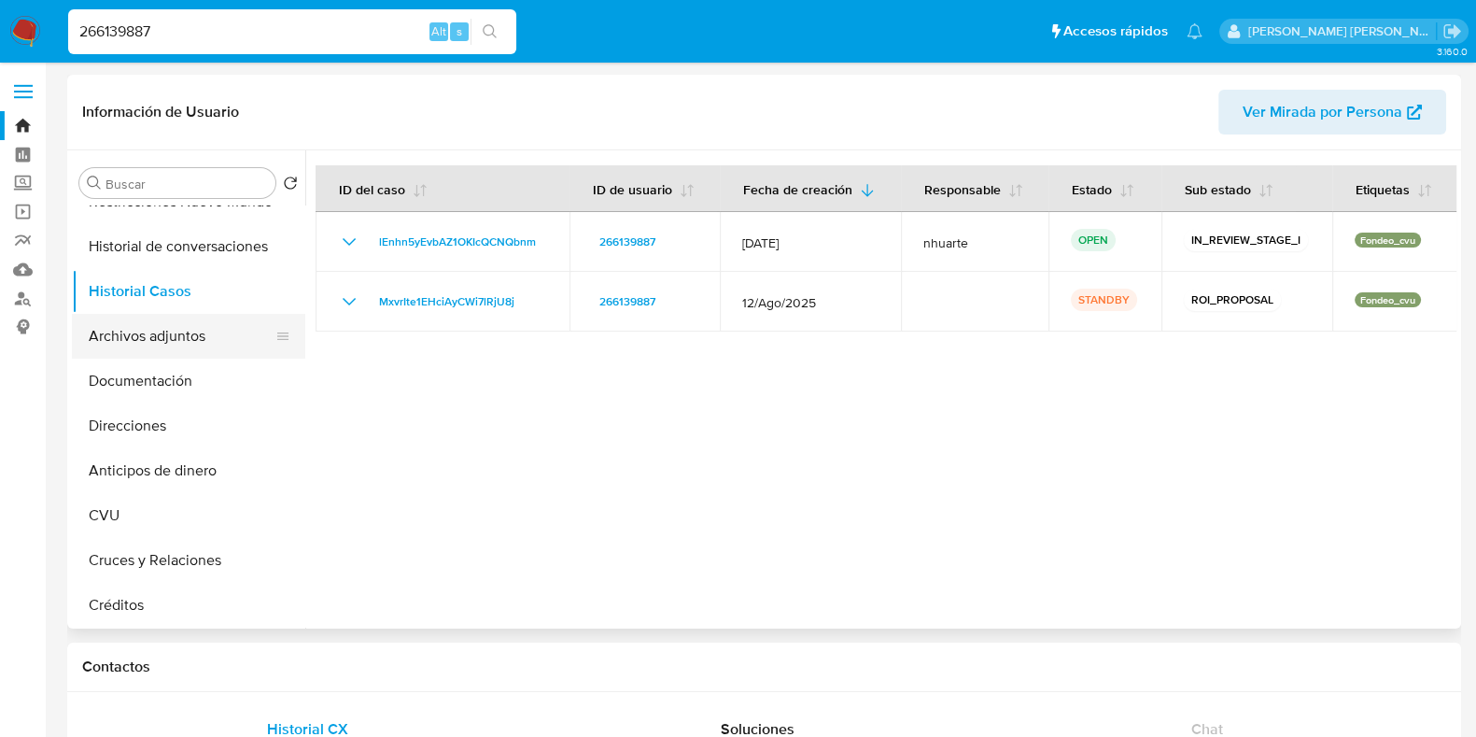
click at [201, 341] on button "Archivos adjuntos" at bounding box center [181, 336] width 218 height 45
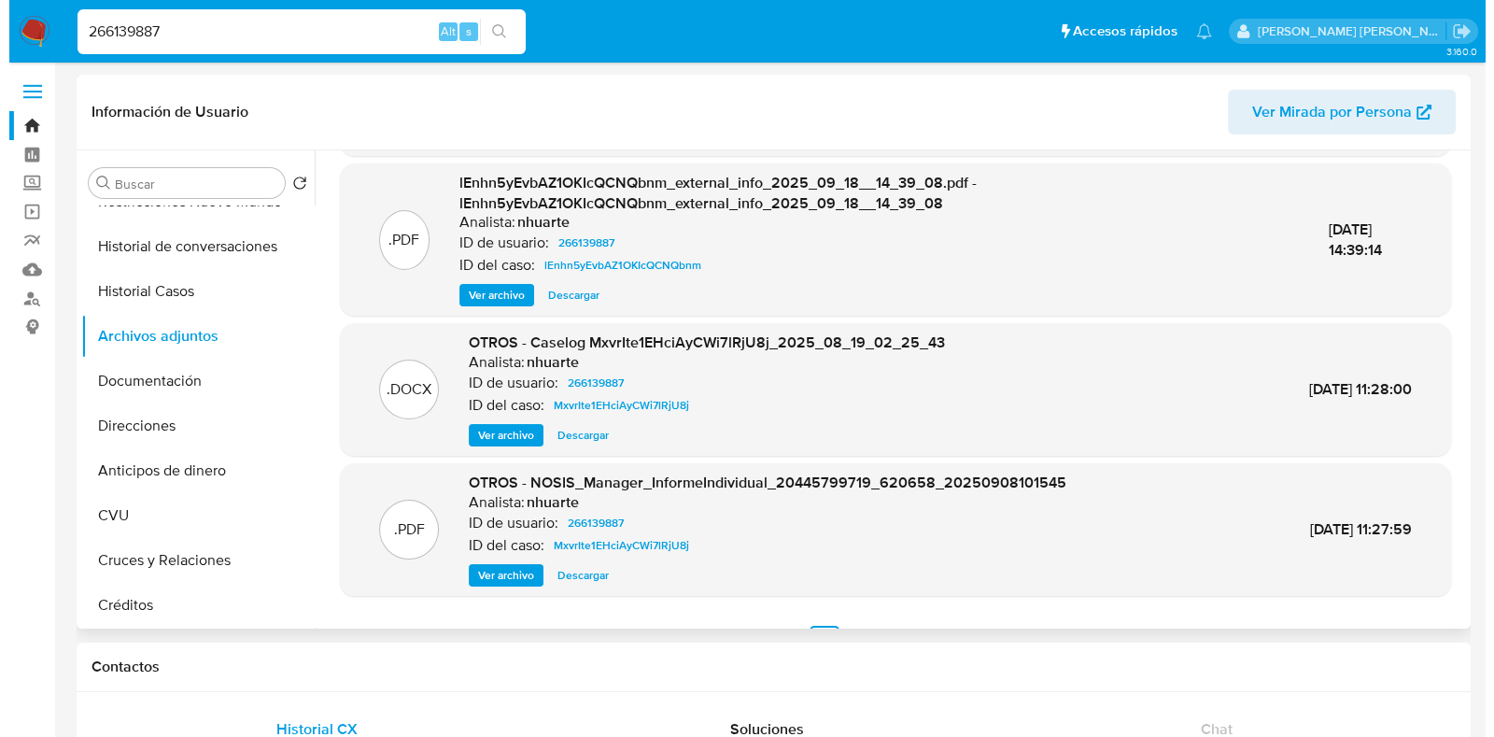
scroll to position [197, 0]
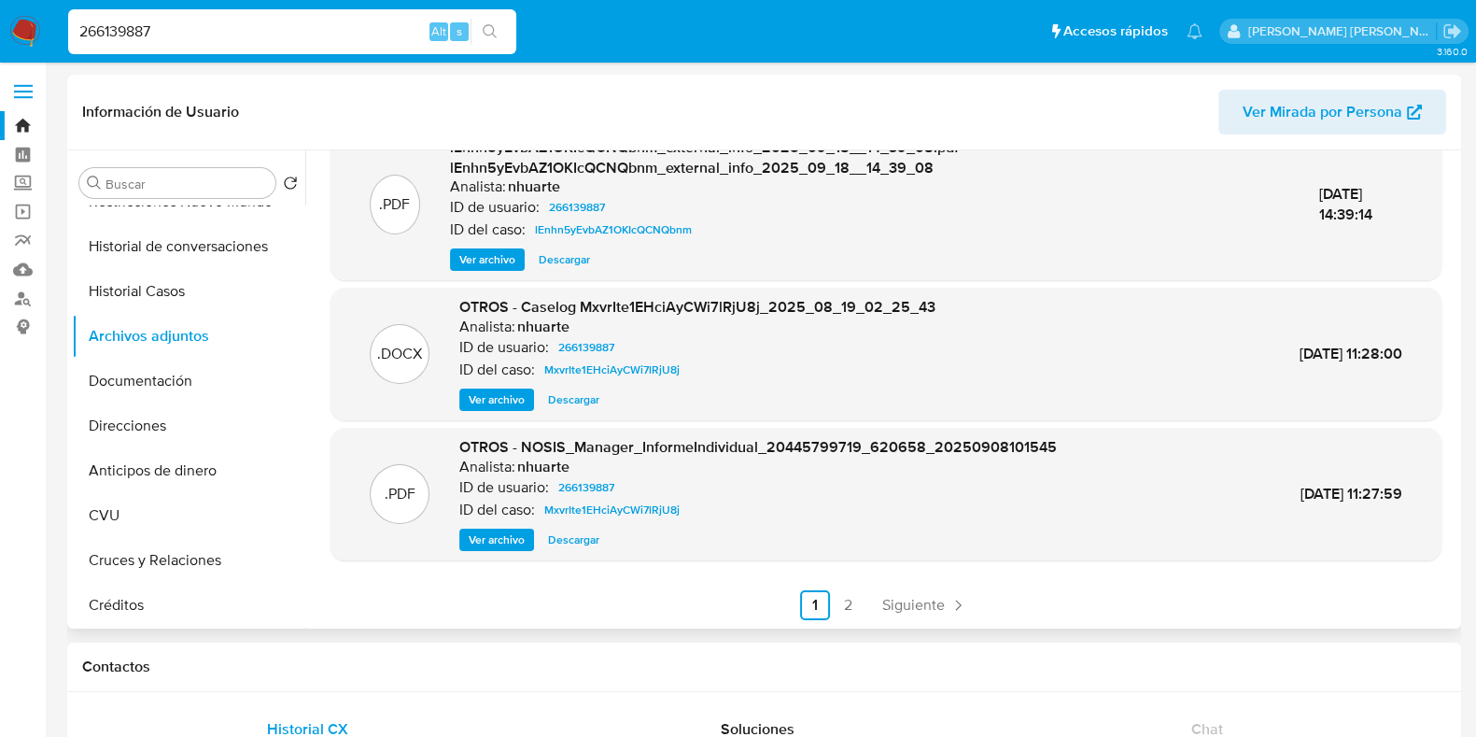
click at [492, 401] on span "Ver archivo" at bounding box center [497, 399] width 56 height 19
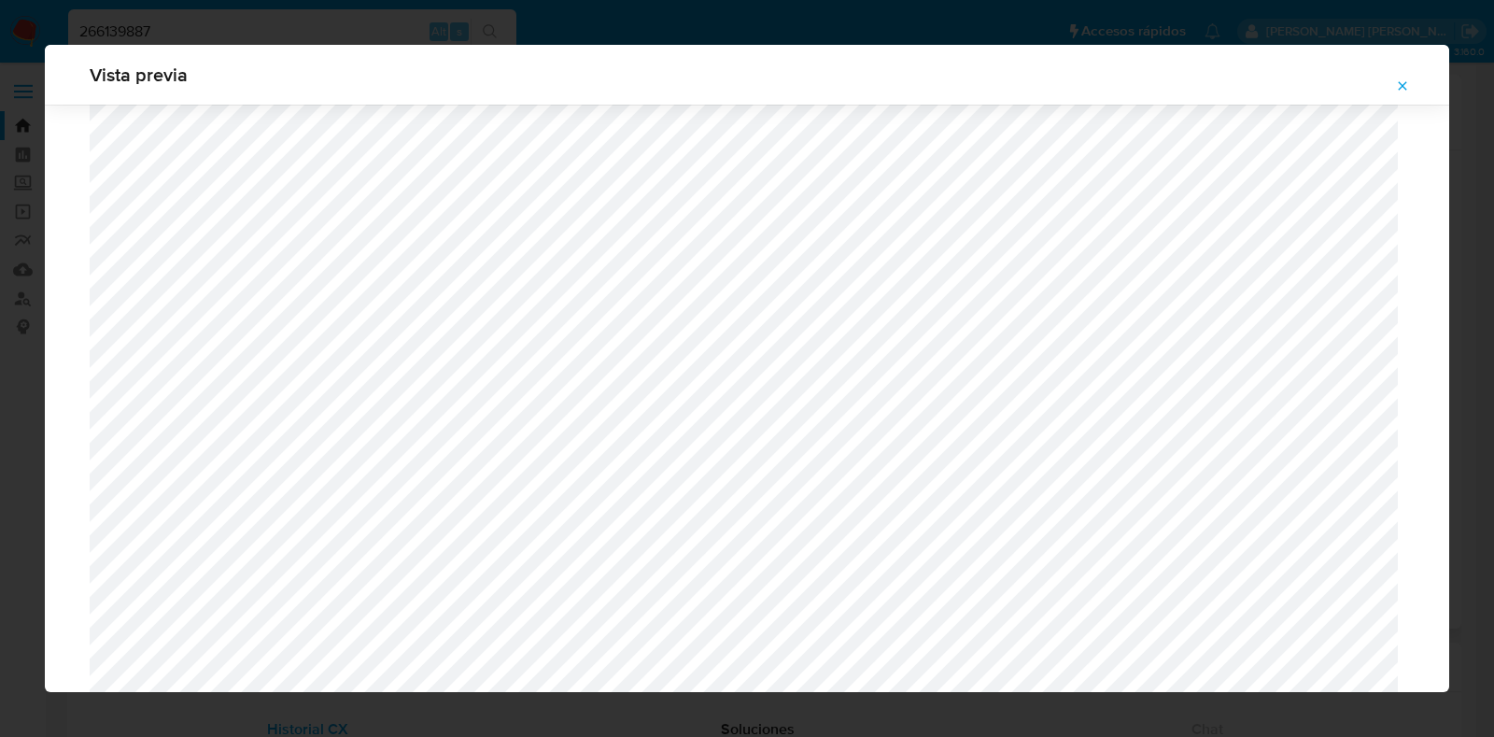
scroll to position [2296, 0]
click at [1404, 85] on icon "Attachment preview" at bounding box center [1402, 85] width 15 height 15
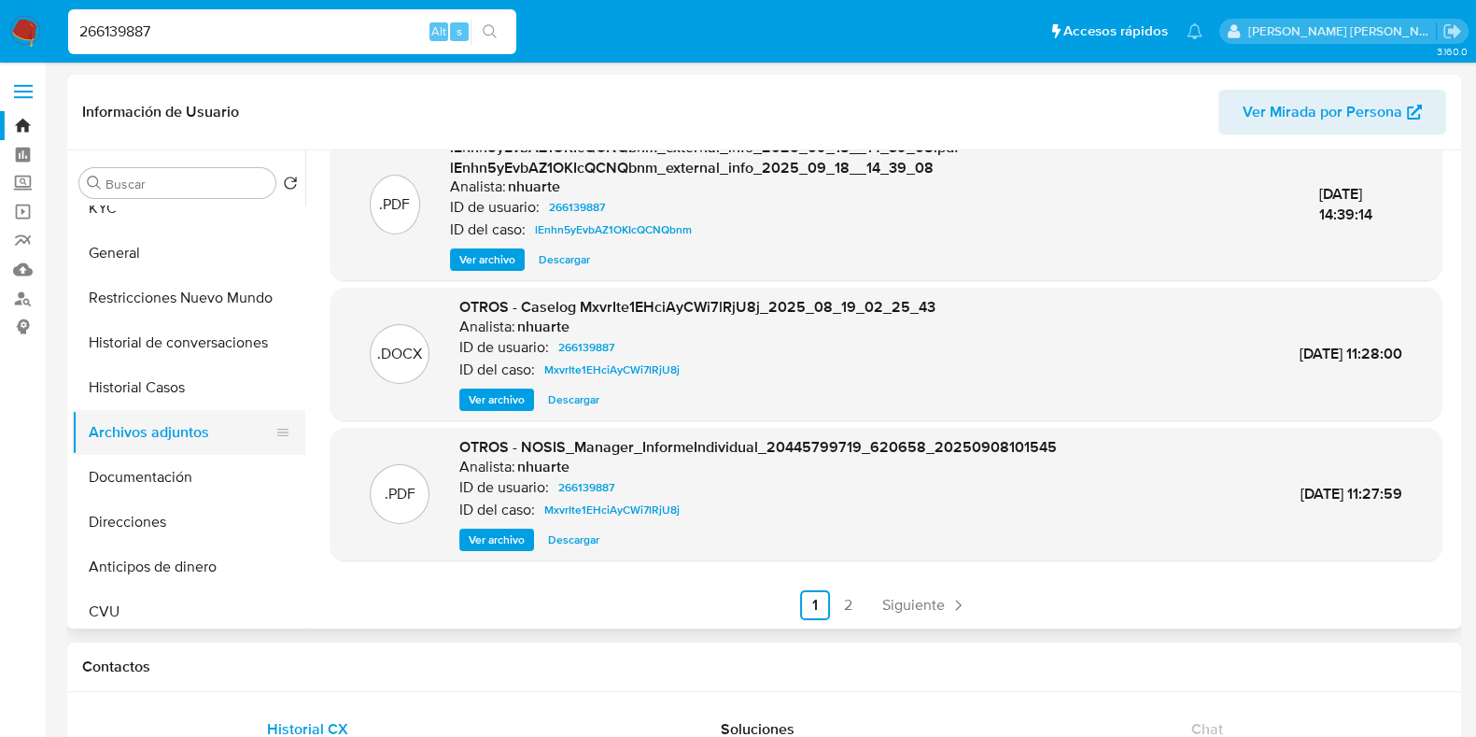
scroll to position [0, 0]
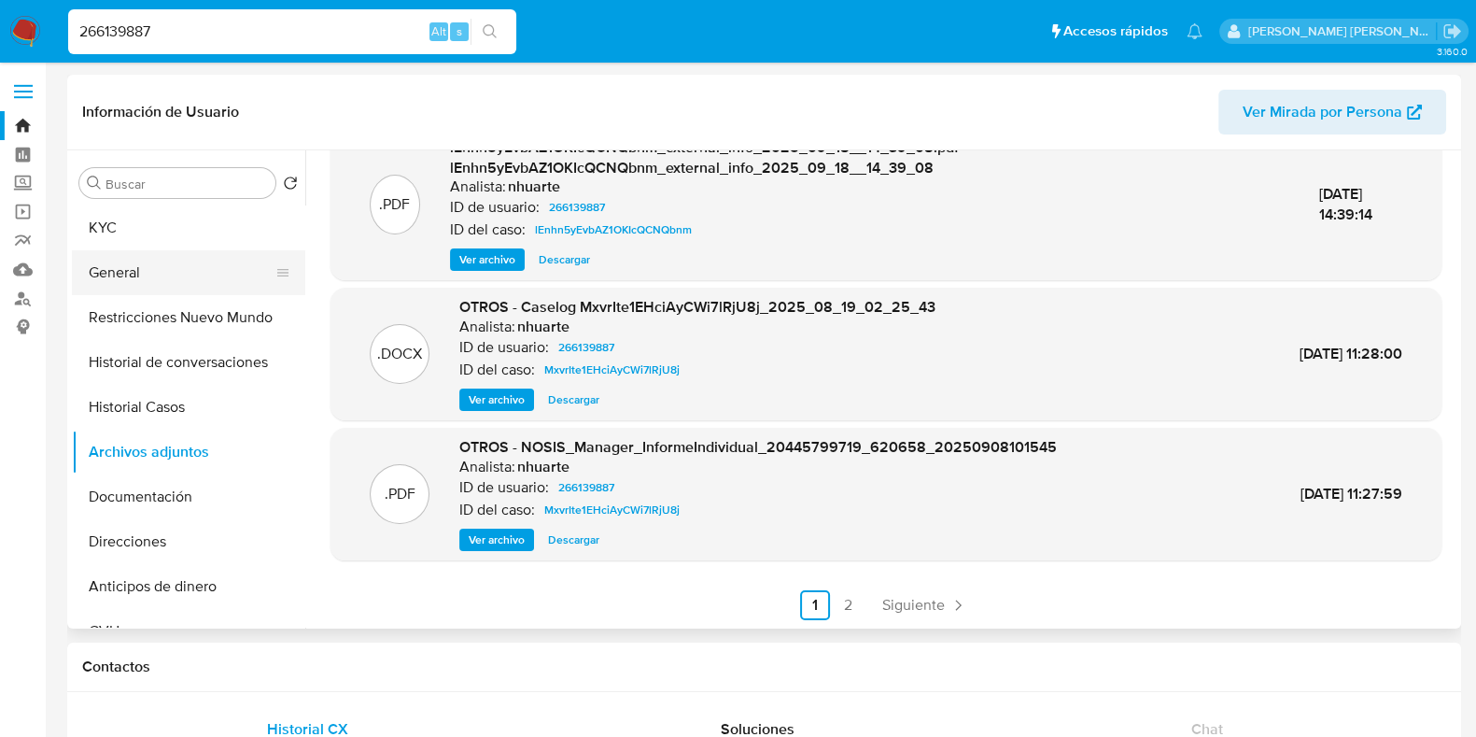
click at [165, 273] on button "General" at bounding box center [181, 272] width 218 height 45
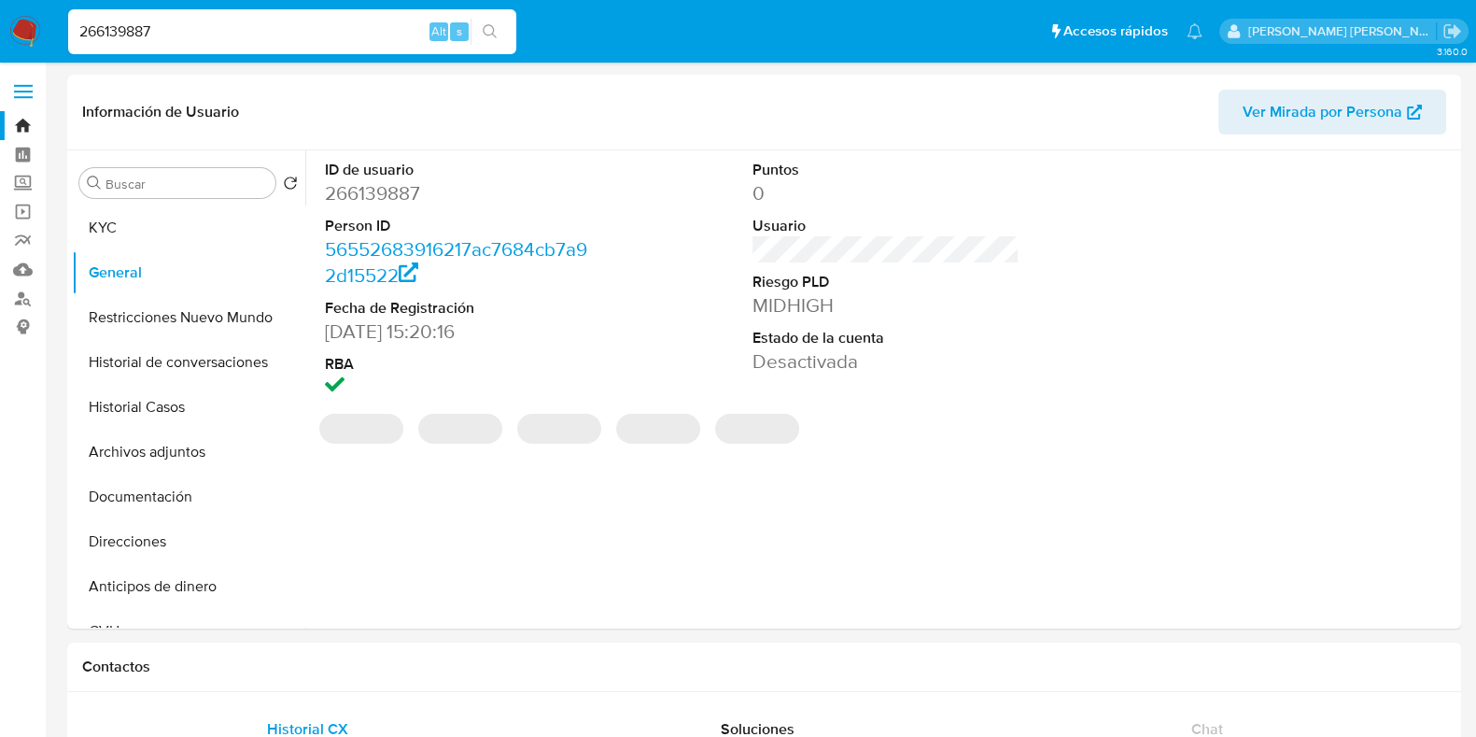
click at [374, 190] on dd "266139887" at bounding box center [458, 193] width 267 height 26
copy dd "266139887"
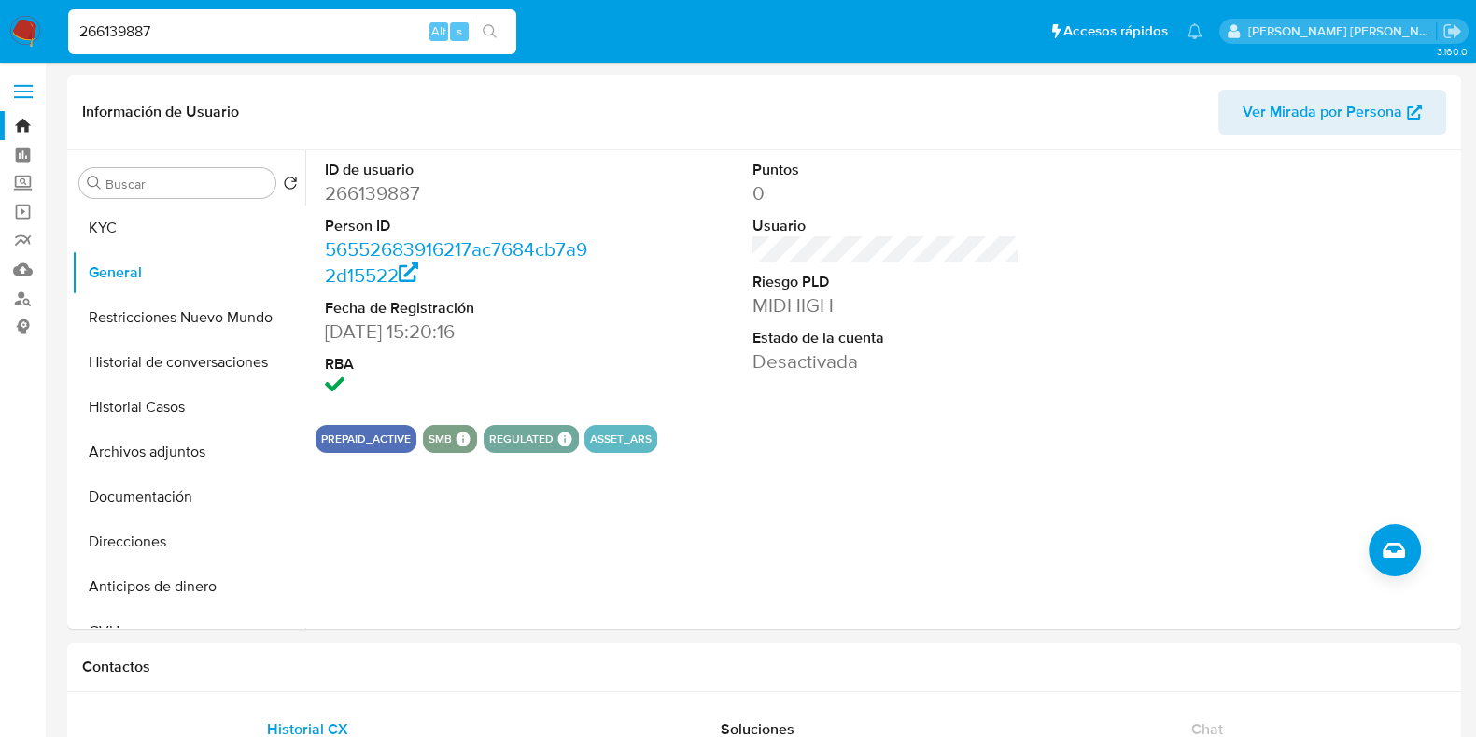
drag, startPoint x: 124, startPoint y: 32, endPoint x: 69, endPoint y: 37, distance: 55.4
click at [69, 37] on input "266139887" at bounding box center [292, 32] width 448 height 24
paste input "1098559976"
type input "1098559976"
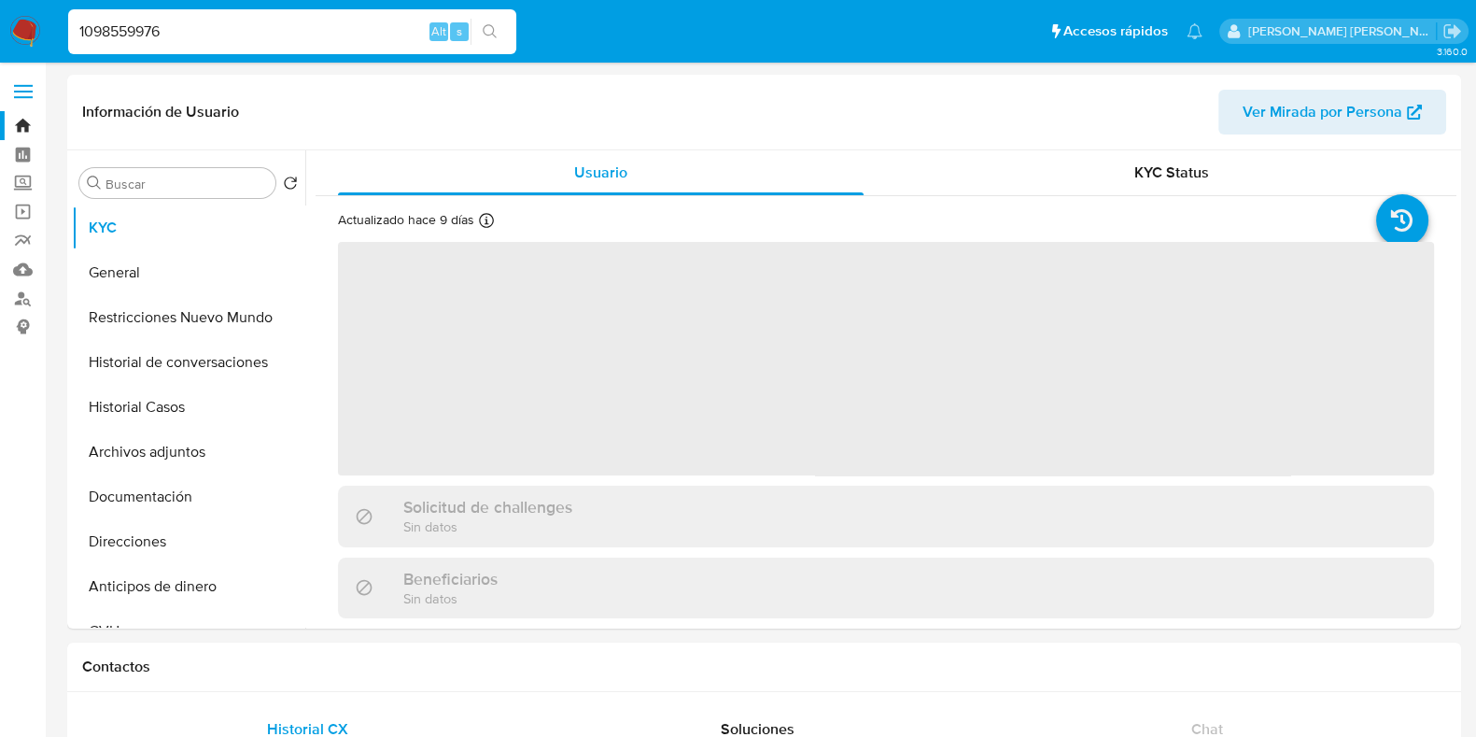
select select "10"
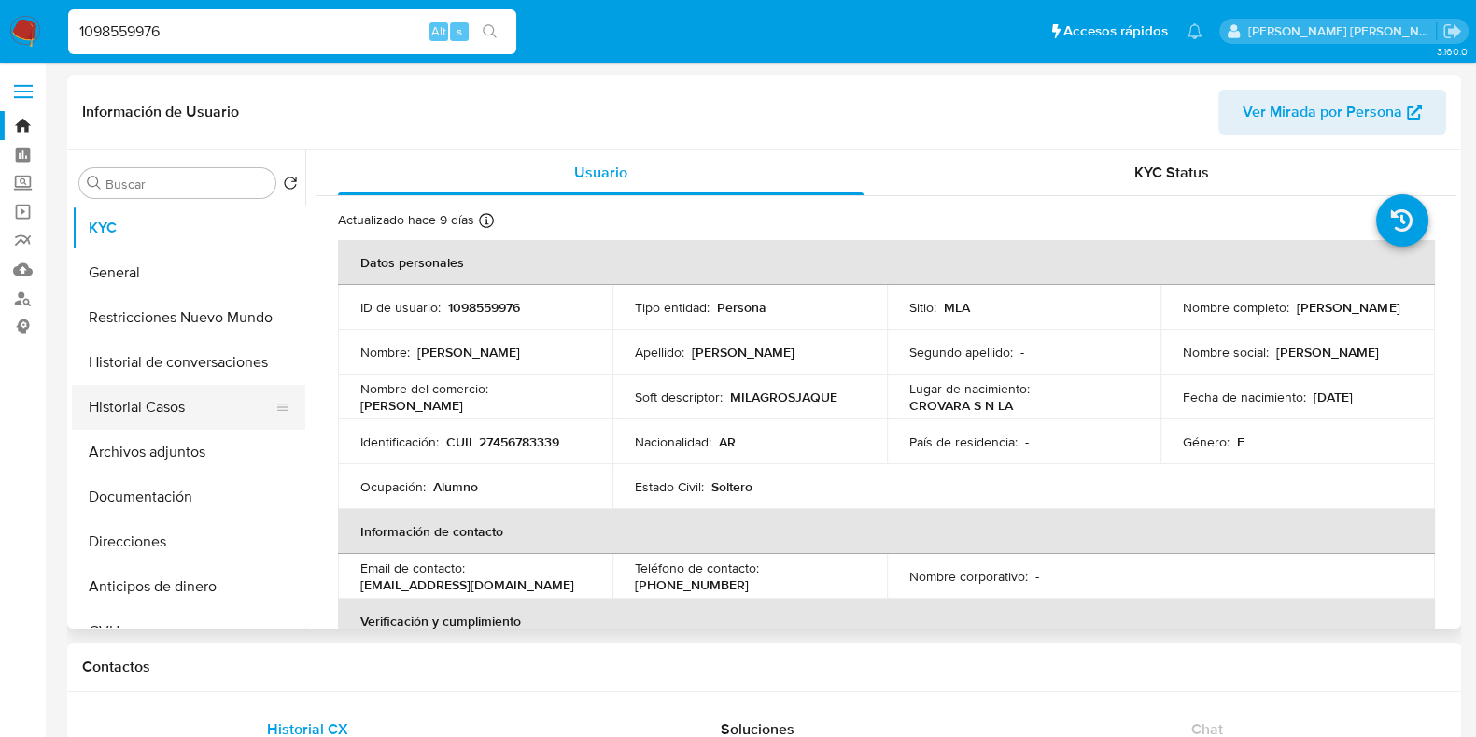
click at [205, 394] on button "Historial Casos" at bounding box center [181, 407] width 218 height 45
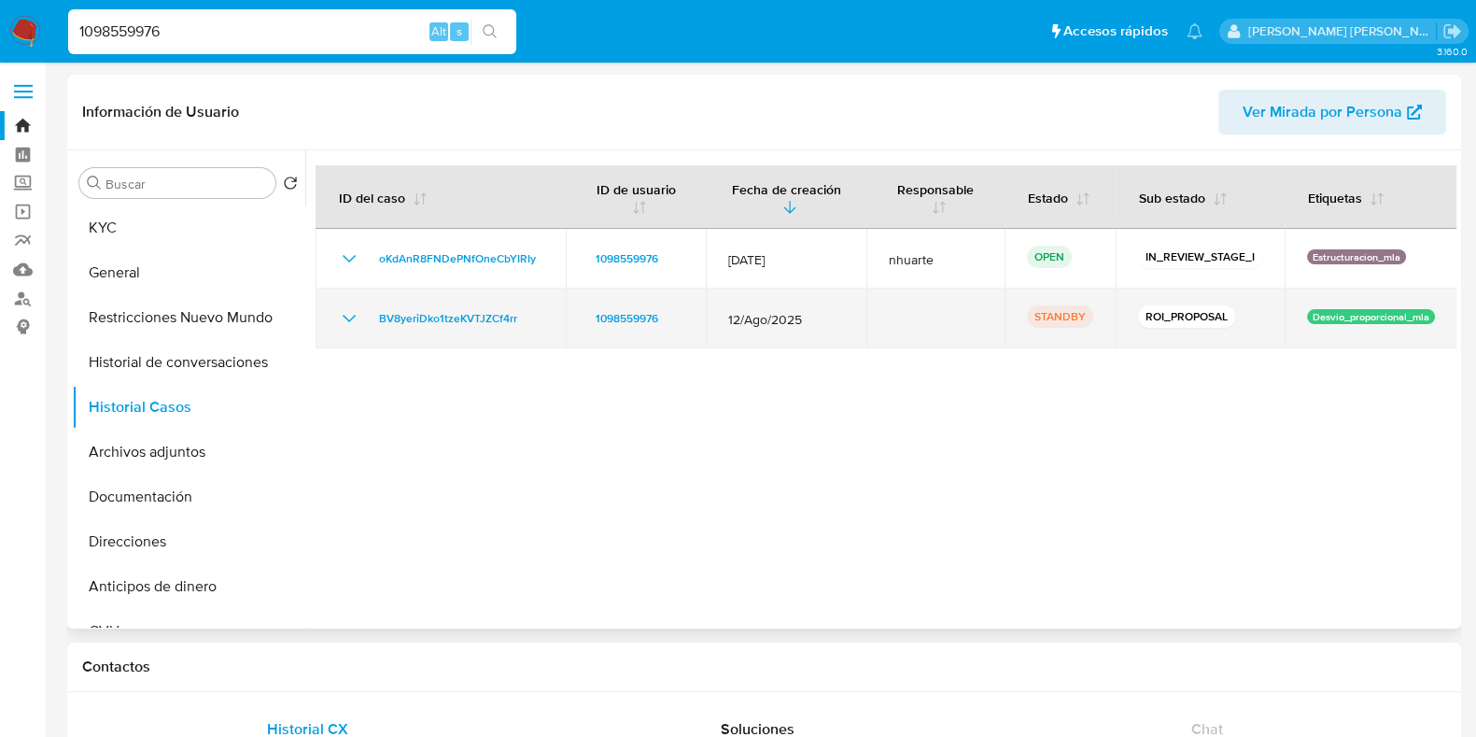
drag, startPoint x: 502, startPoint y: 330, endPoint x: 449, endPoint y: 330, distance: 53.2
click at [431, 330] on td "BV8yeriDko1tzeKVTJZCf4rr" at bounding box center [441, 318] width 250 height 60
drag, startPoint x: 535, startPoint y: 314, endPoint x: 368, endPoint y: 320, distance: 167.2
click at [368, 320] on td "BV8yeriDko1tzeKVTJZCf4rr" at bounding box center [441, 318] width 250 height 60
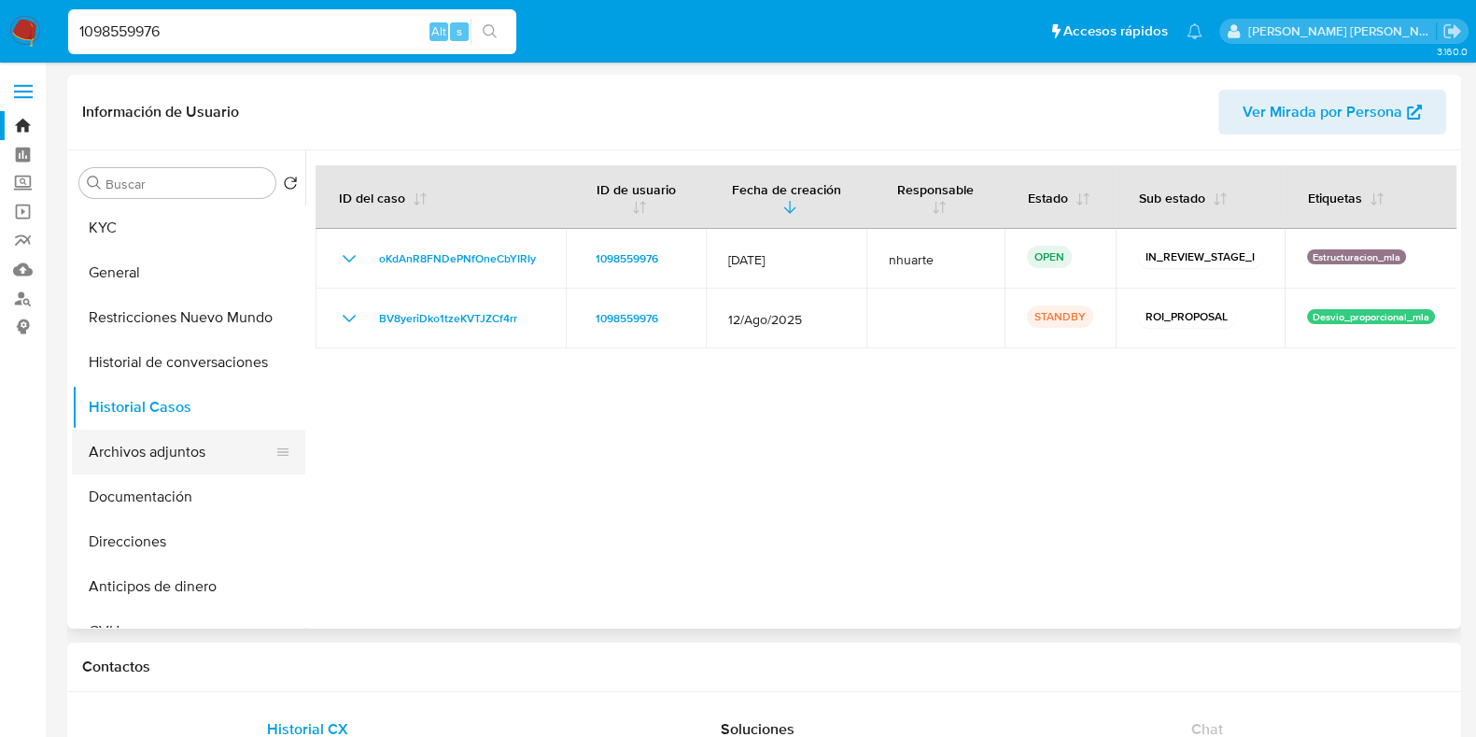
click at [176, 449] on button "Archivos adjuntos" at bounding box center [181, 451] width 218 height 45
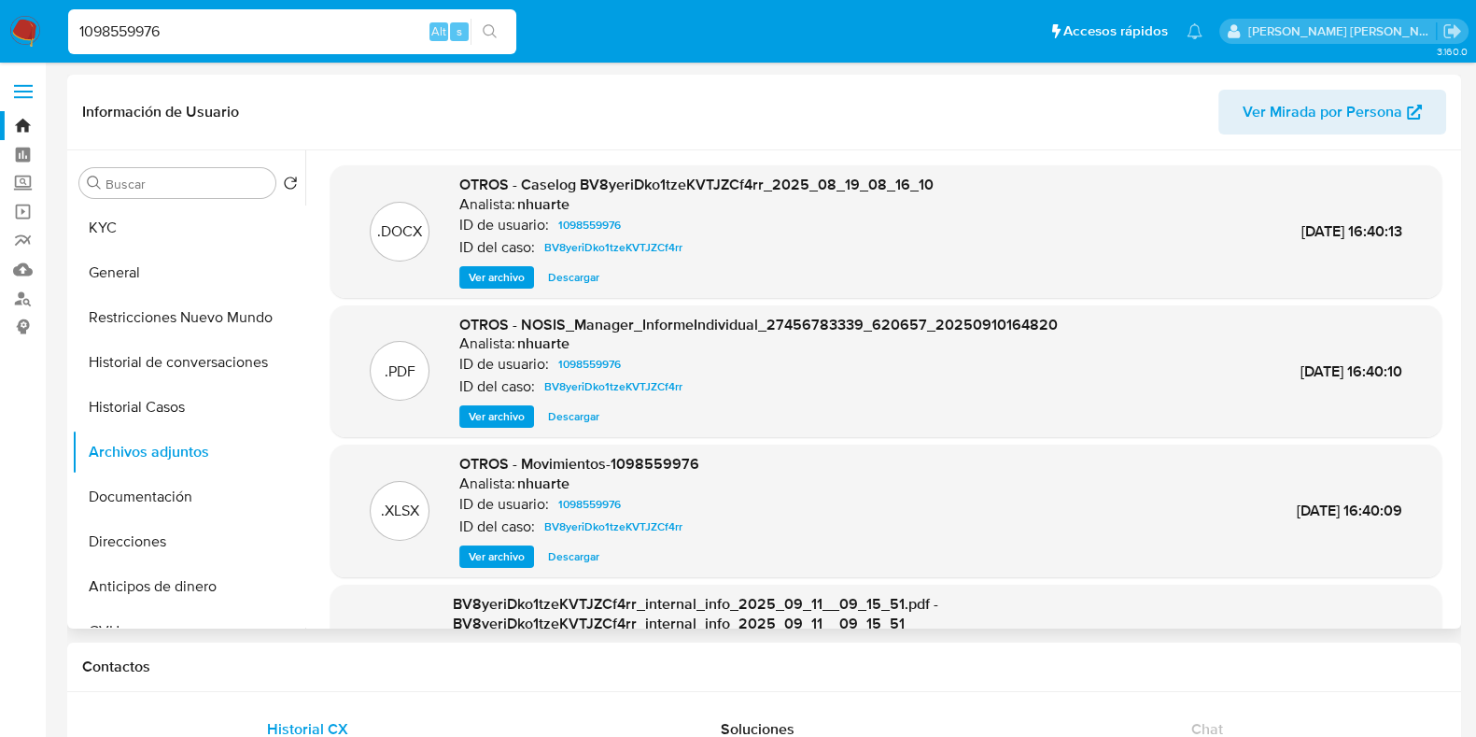
click at [510, 284] on span "Ver archivo" at bounding box center [497, 277] width 56 height 19
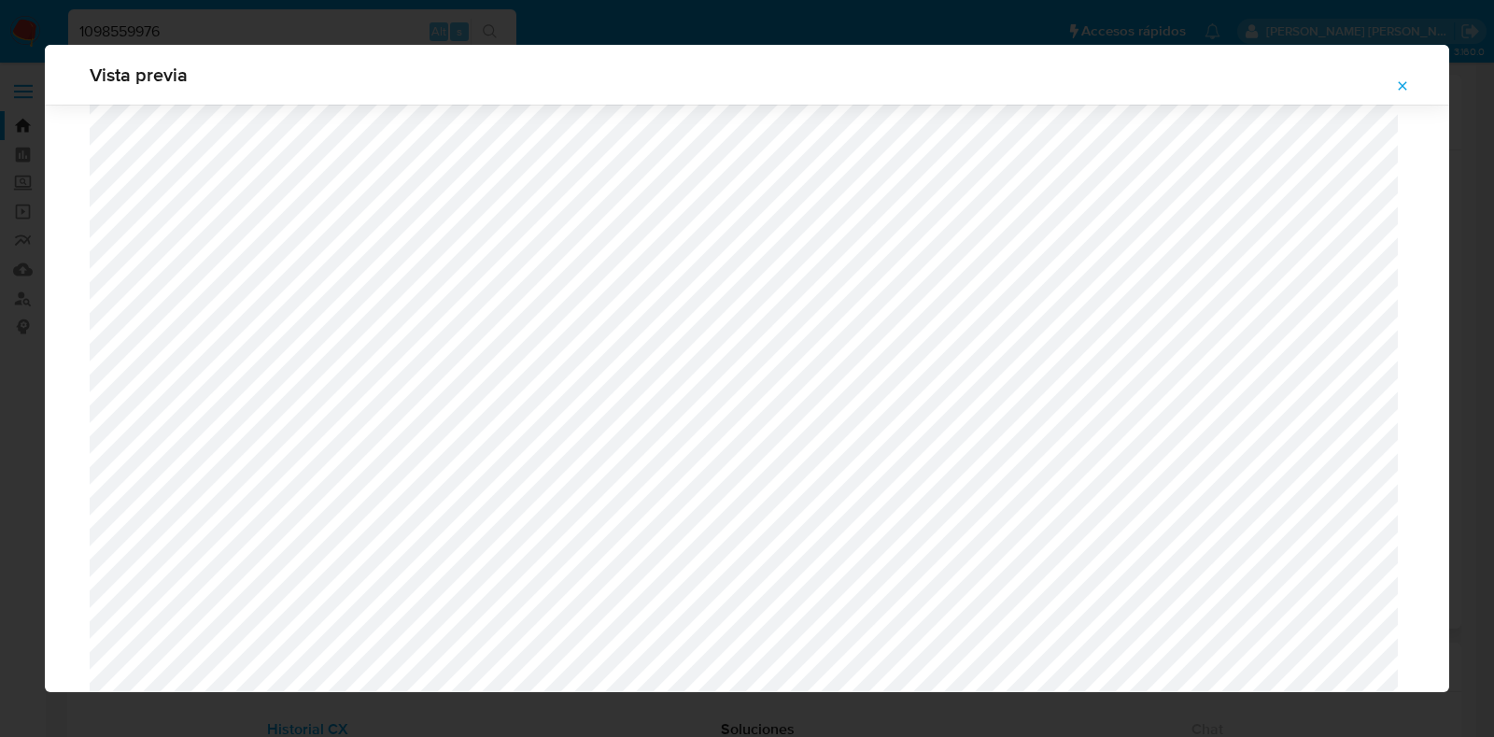
scroll to position [1595, 0]
click at [1399, 91] on icon "Attachment preview" at bounding box center [1402, 85] width 15 height 15
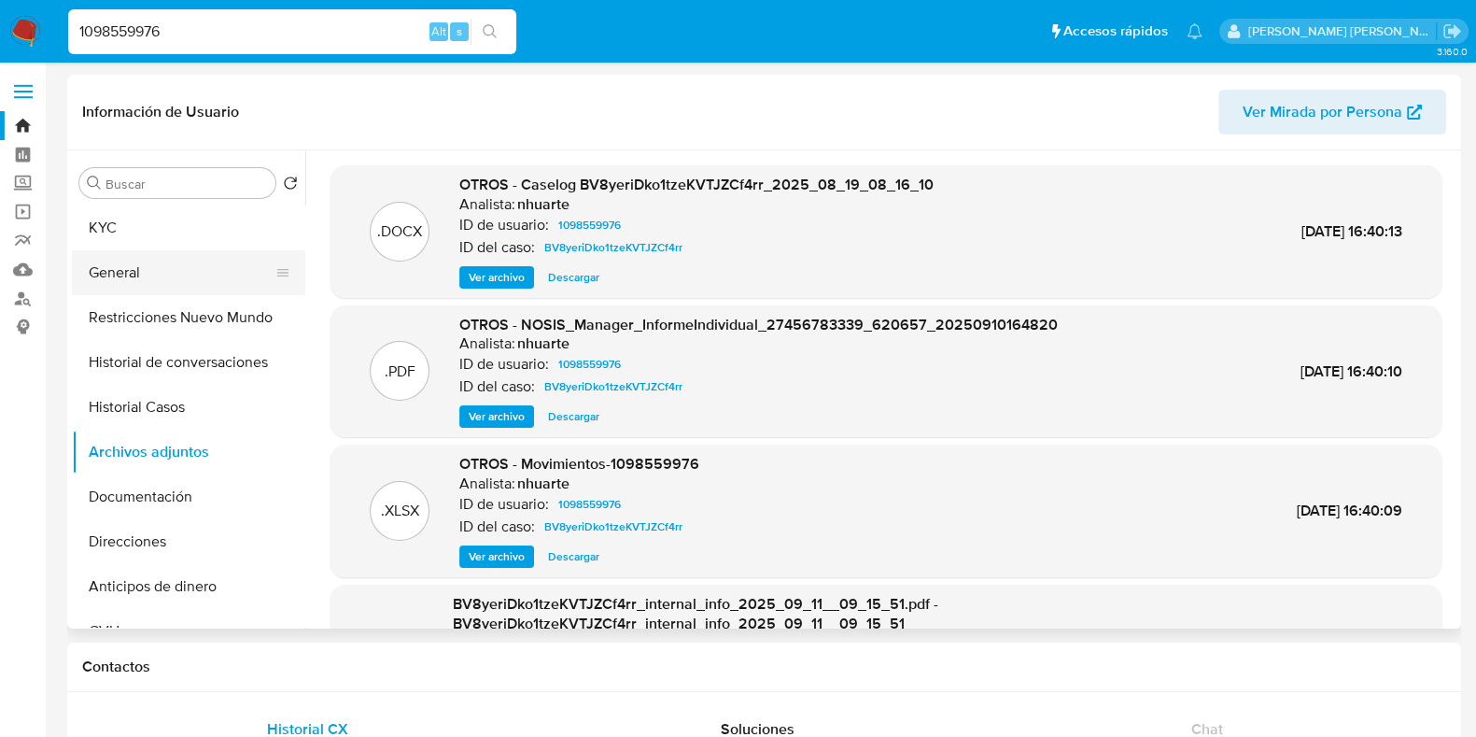
click at [168, 255] on button "General" at bounding box center [181, 272] width 218 height 45
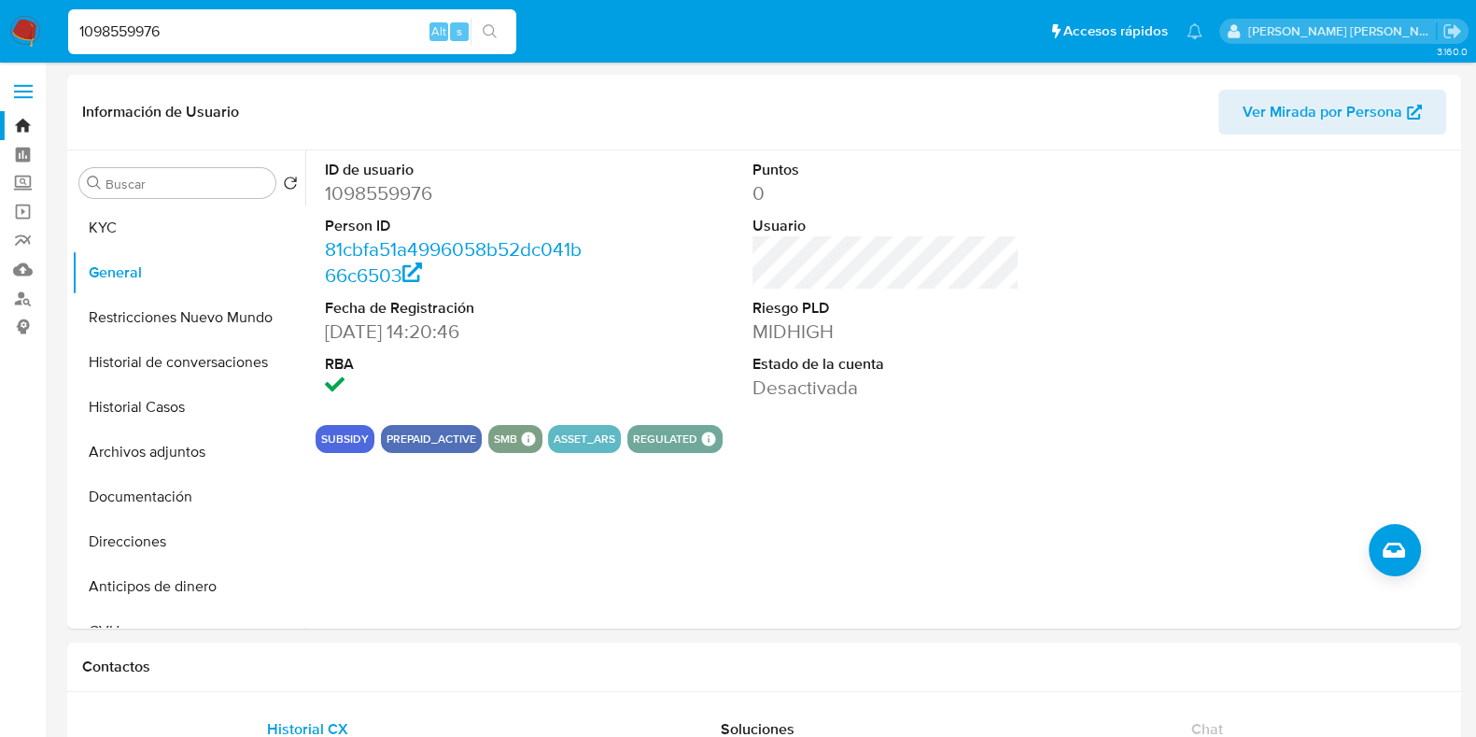
click at [381, 191] on dd "1098559976" at bounding box center [458, 193] width 267 height 26
copy dd "1098559976"
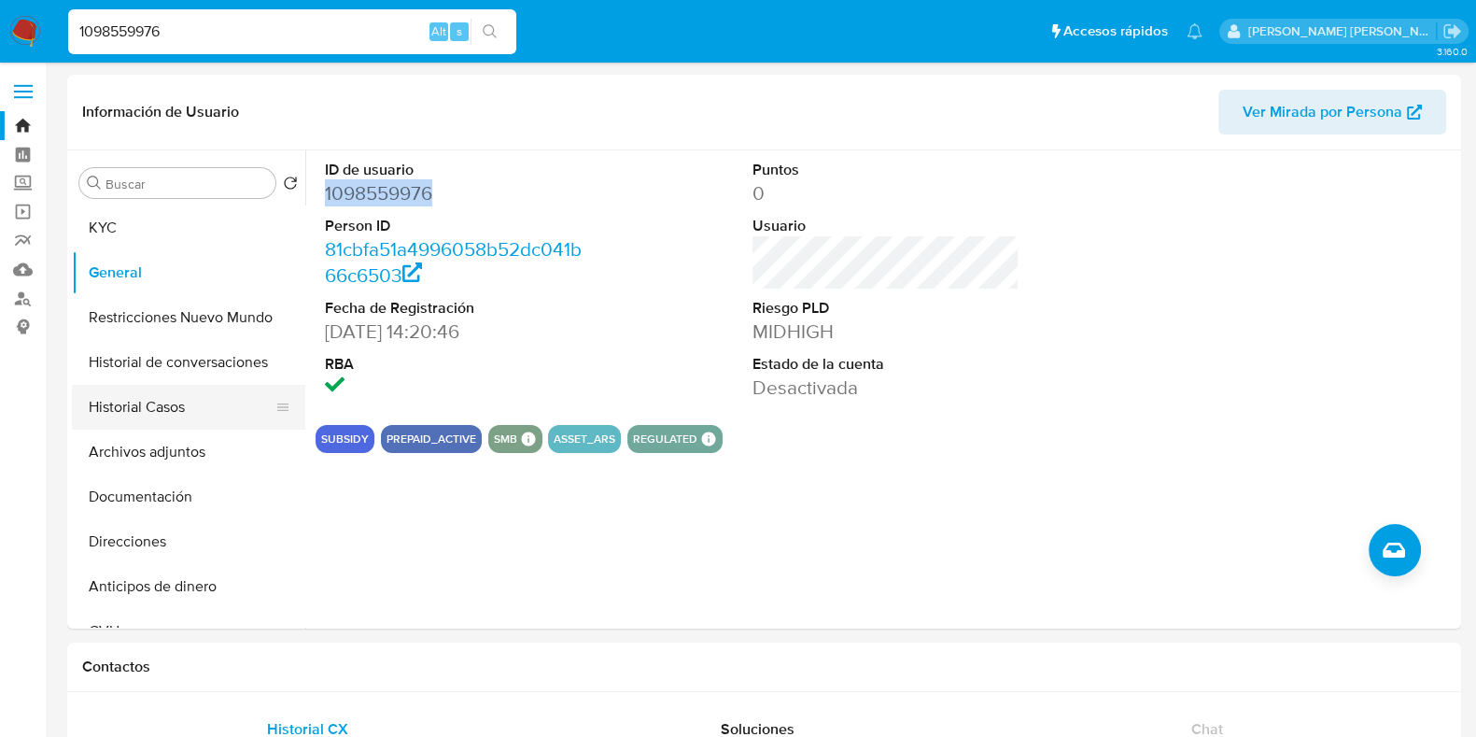
click at [180, 409] on button "Historial Casos" at bounding box center [181, 407] width 218 height 45
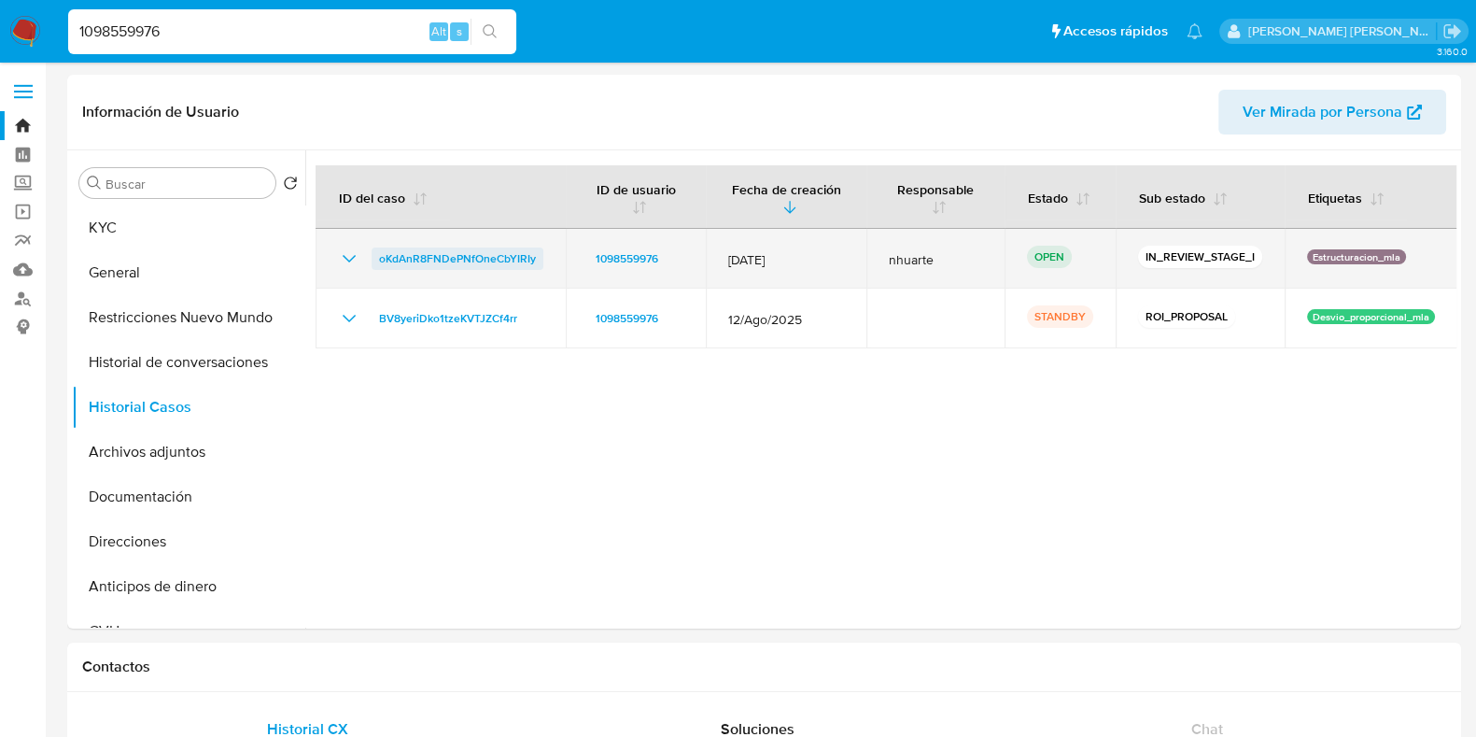
click at [459, 249] on span "oKdAnR8FNDePNfOneCbYIRIy" at bounding box center [457, 258] width 157 height 22
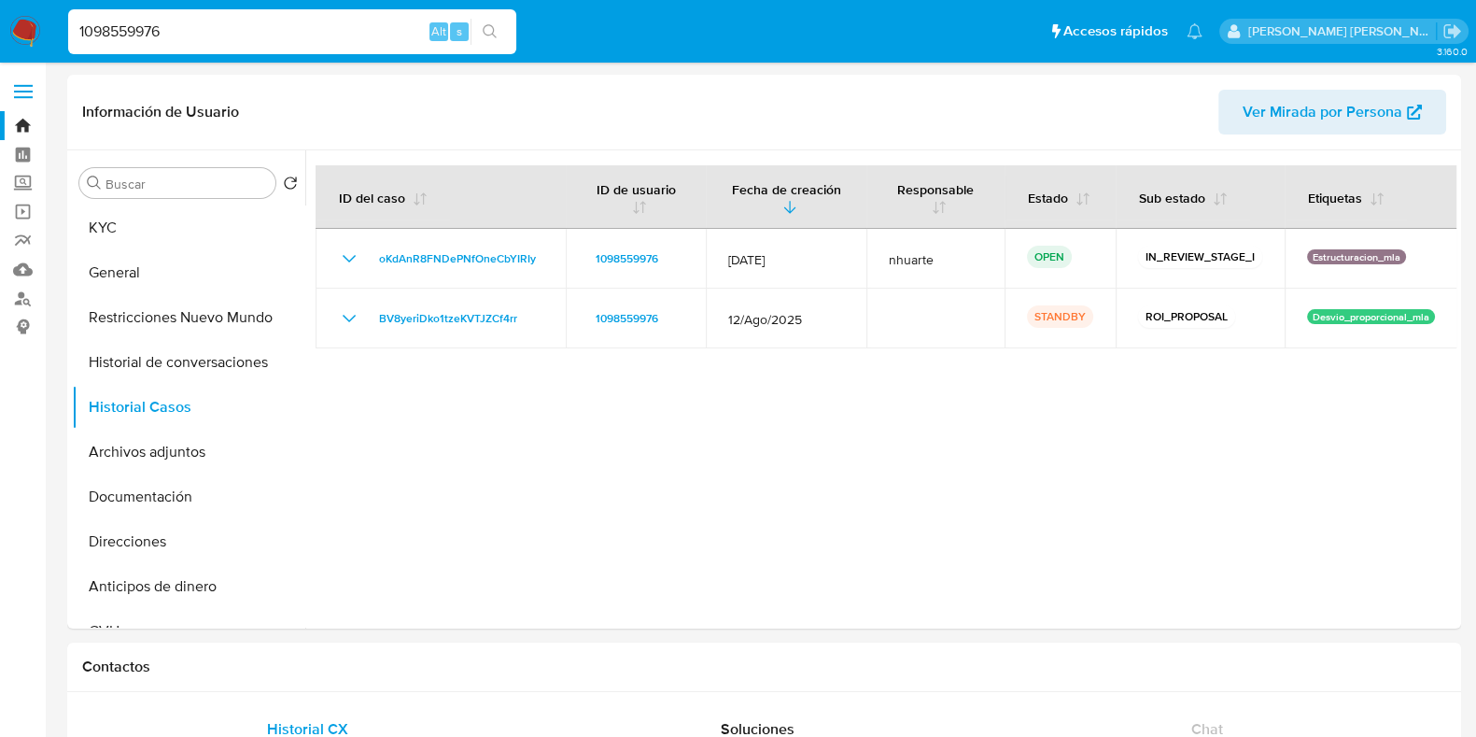
drag, startPoint x: 169, startPoint y: 25, endPoint x: 82, endPoint y: 26, distance: 86.8
click at [82, 26] on input "1098559976" at bounding box center [292, 32] width 448 height 24
type input "1"
paste input "2529079577"
type input "2529079577"
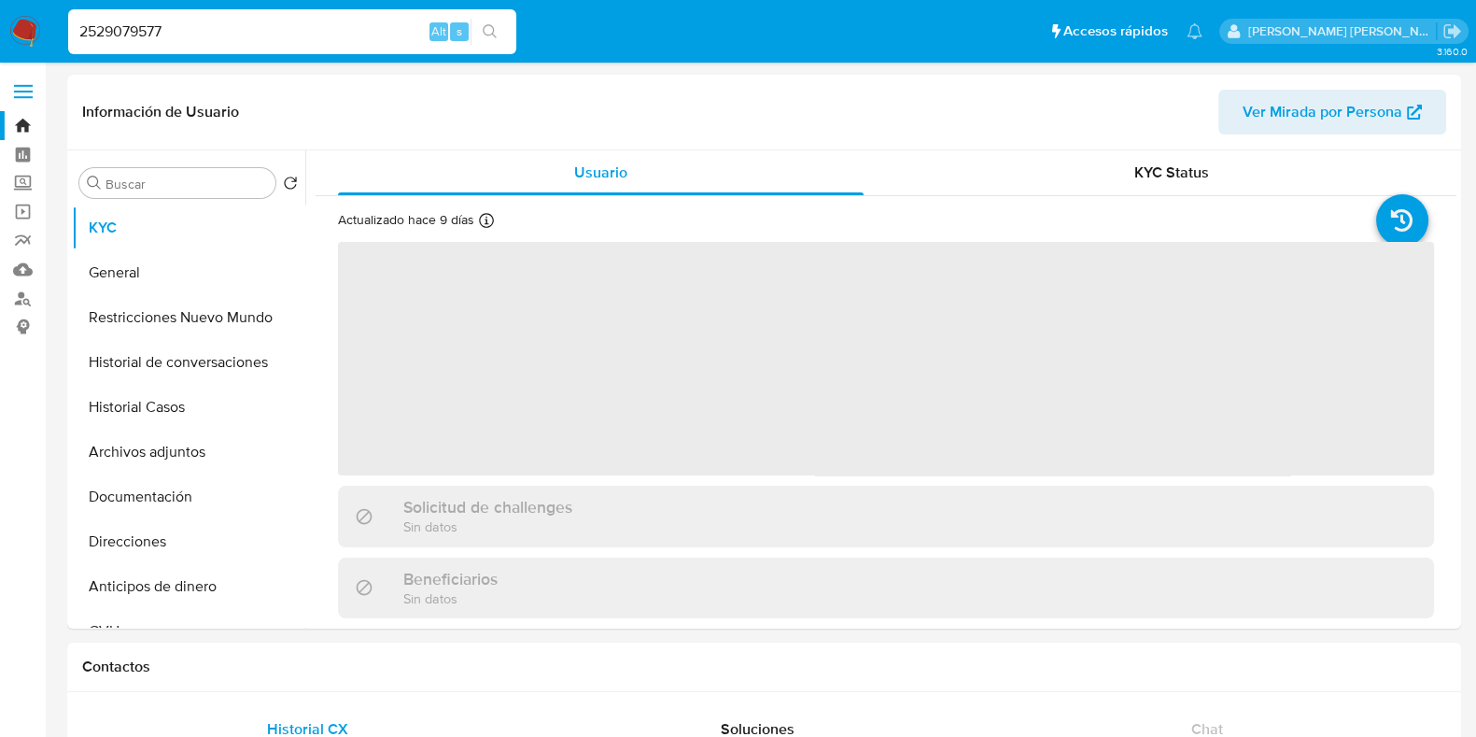
select select "10"
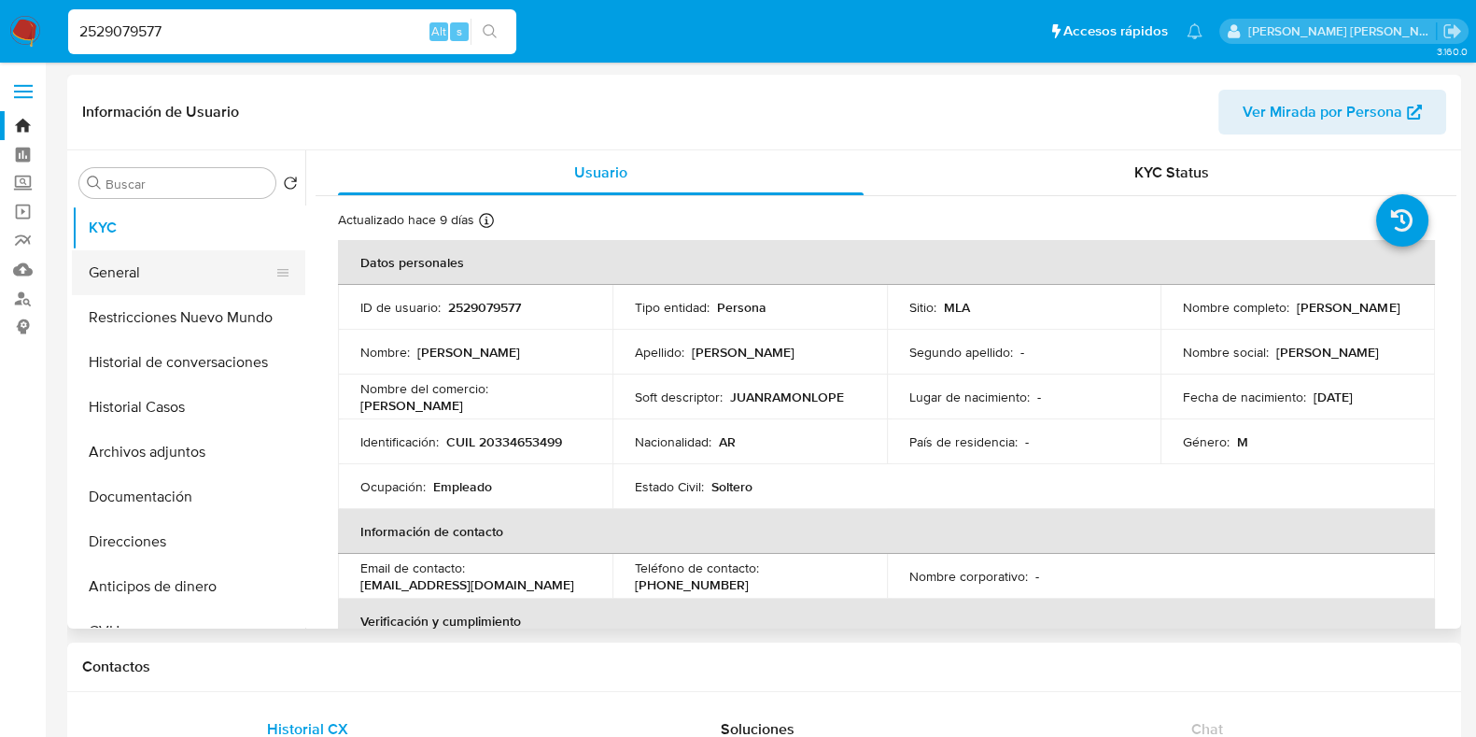
click at [225, 277] on button "General" at bounding box center [181, 272] width 218 height 45
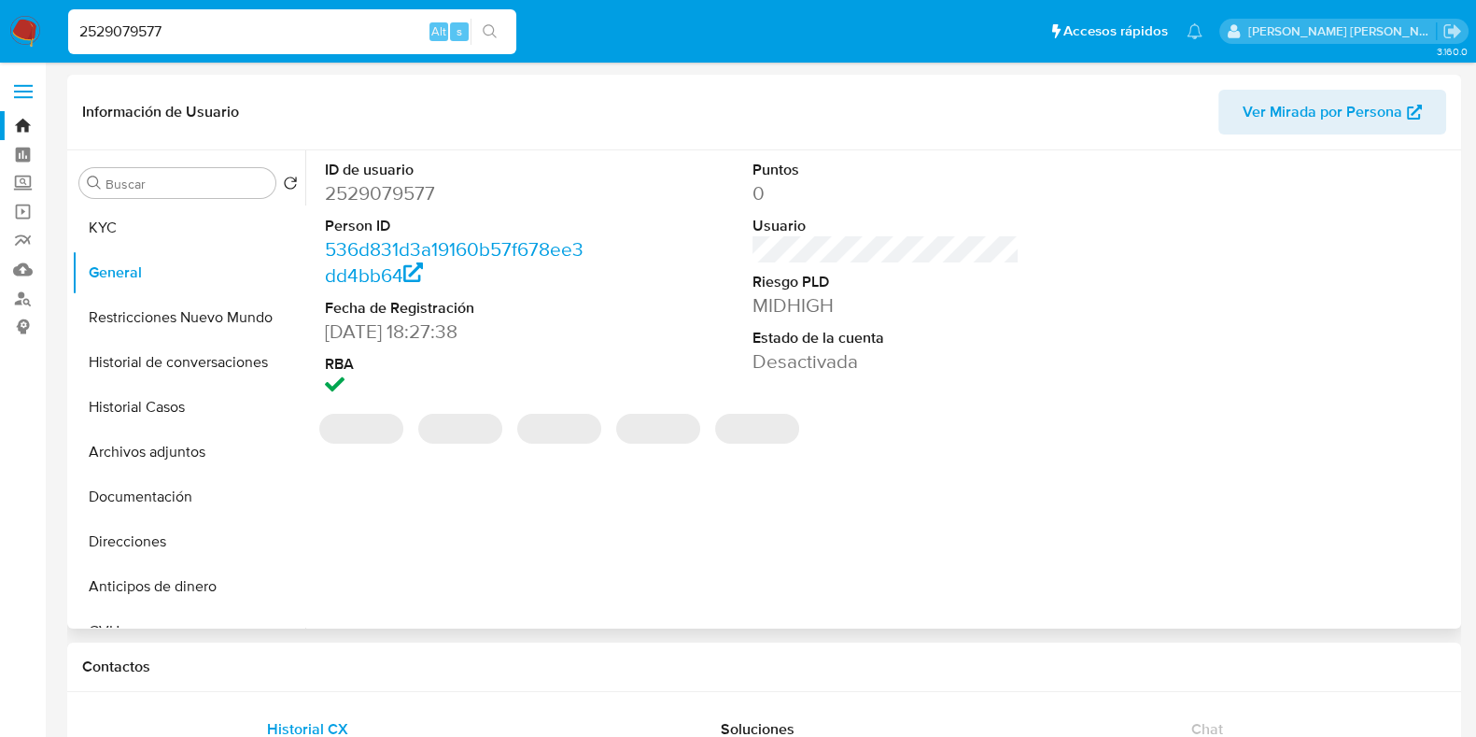
click at [409, 191] on dd "2529079577" at bounding box center [458, 193] width 267 height 26
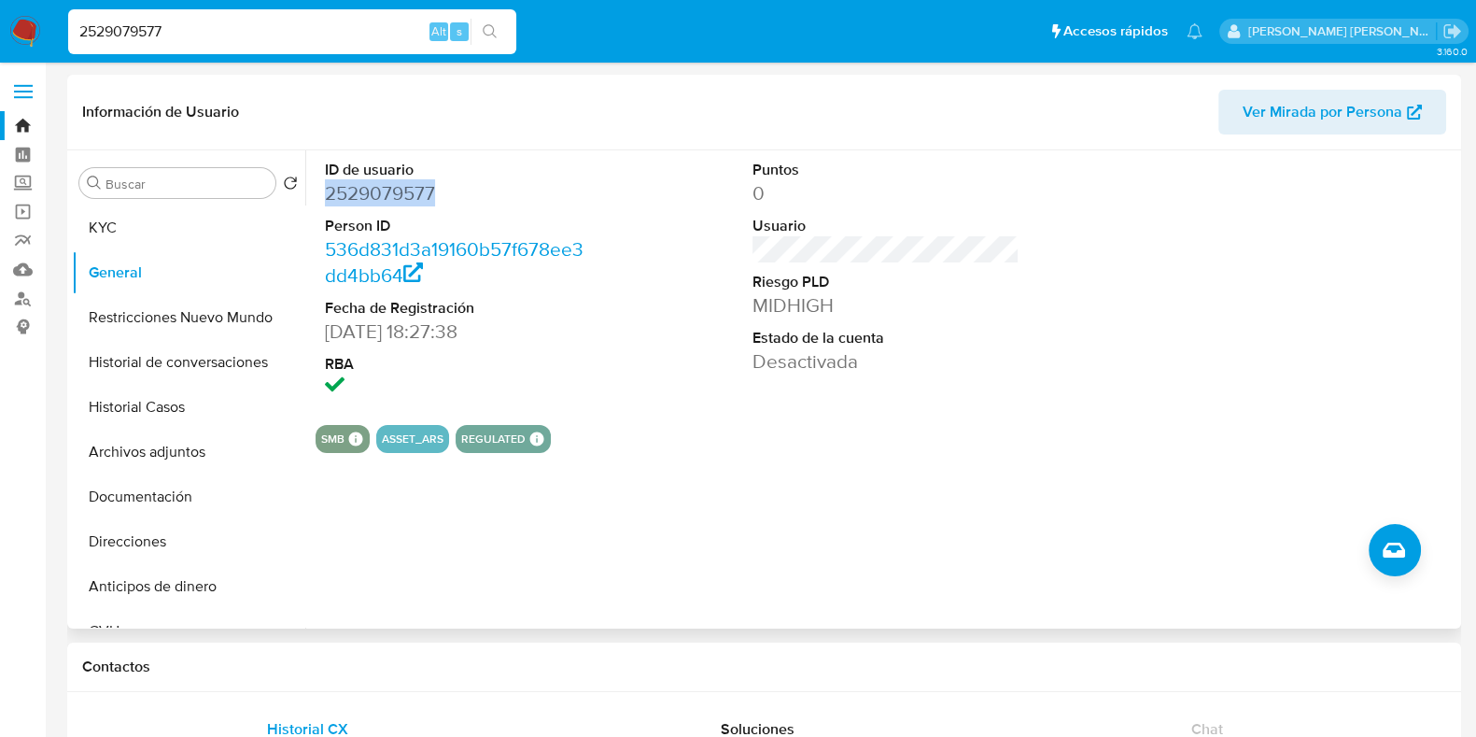
copy dd "2529079577"
click at [153, 425] on button "Historial Casos" at bounding box center [181, 407] width 218 height 45
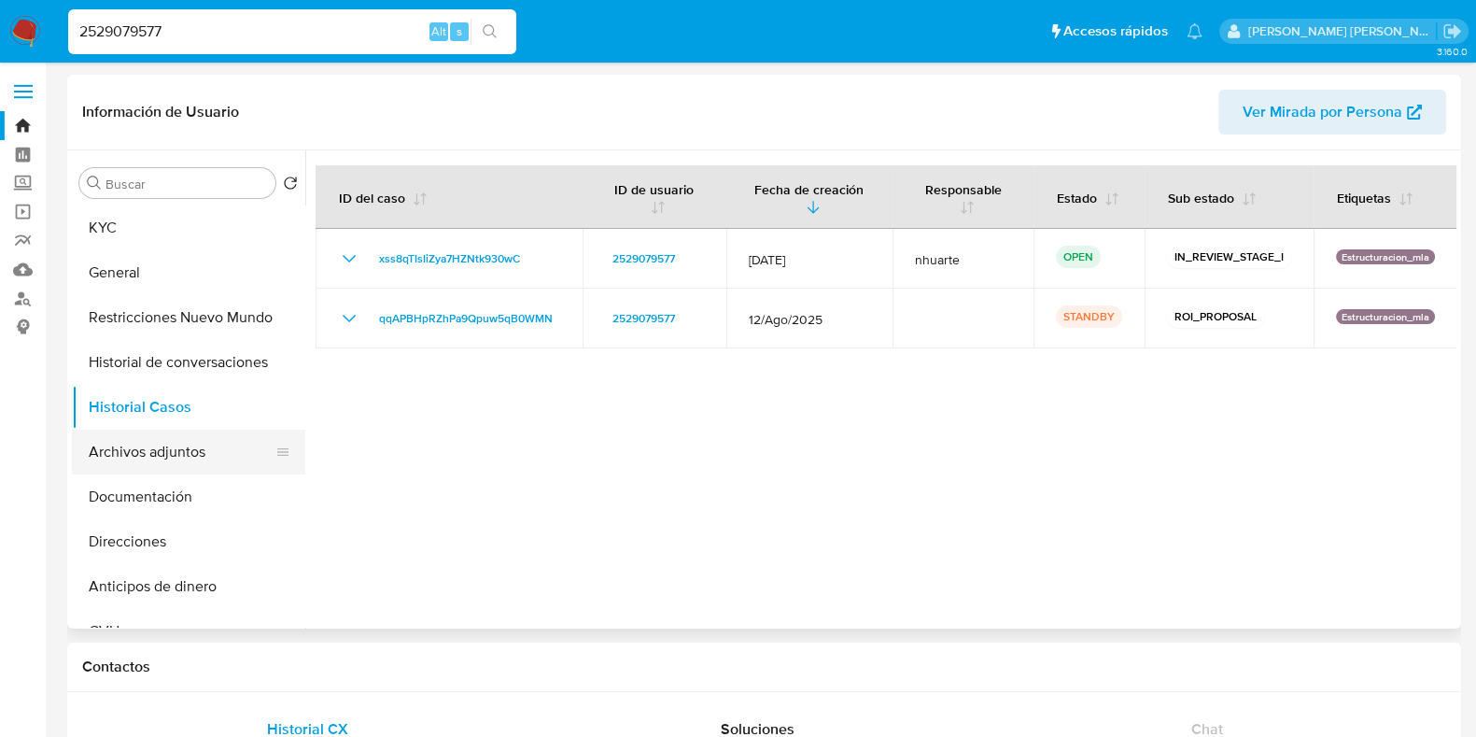
click at [196, 466] on button "Archivos adjuntos" at bounding box center [181, 451] width 218 height 45
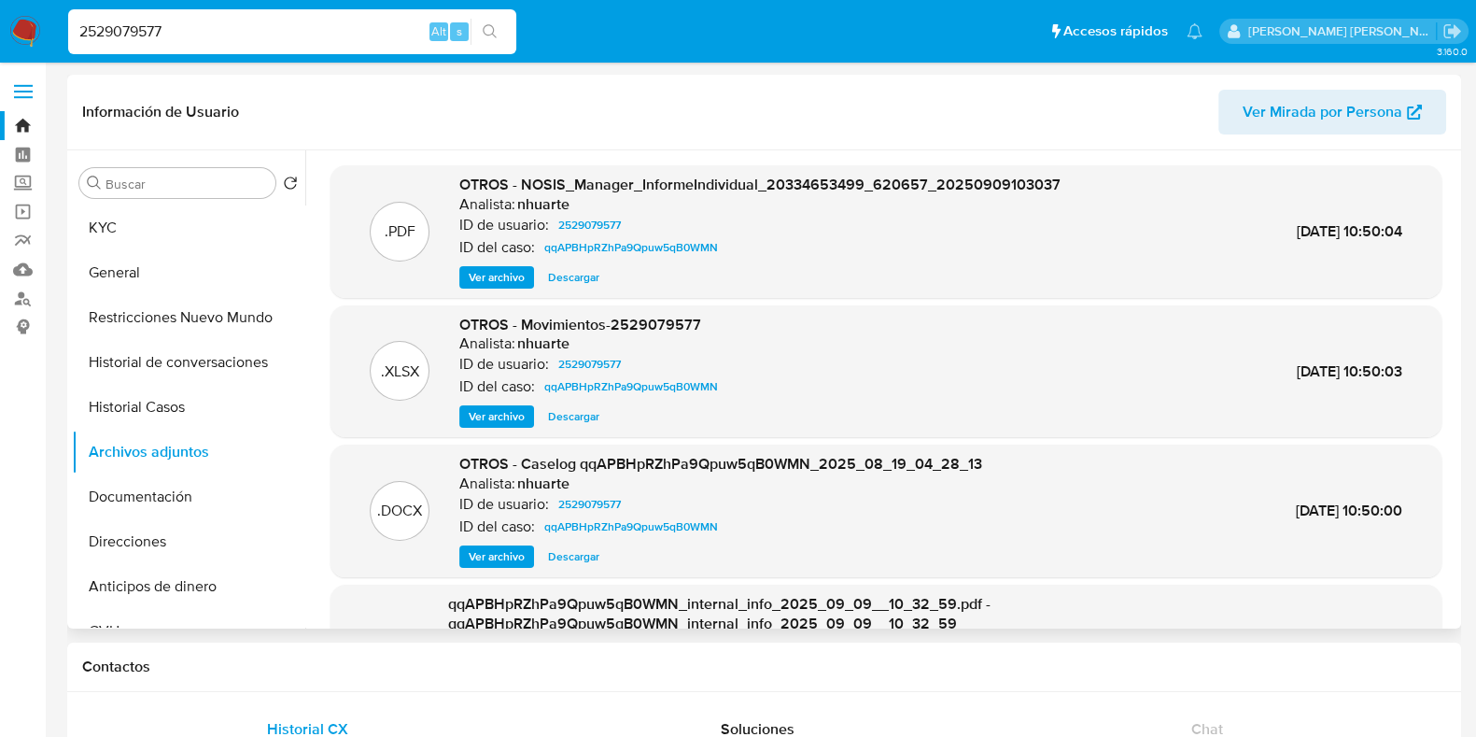
click at [499, 557] on span "Ver archivo" at bounding box center [497, 556] width 56 height 19
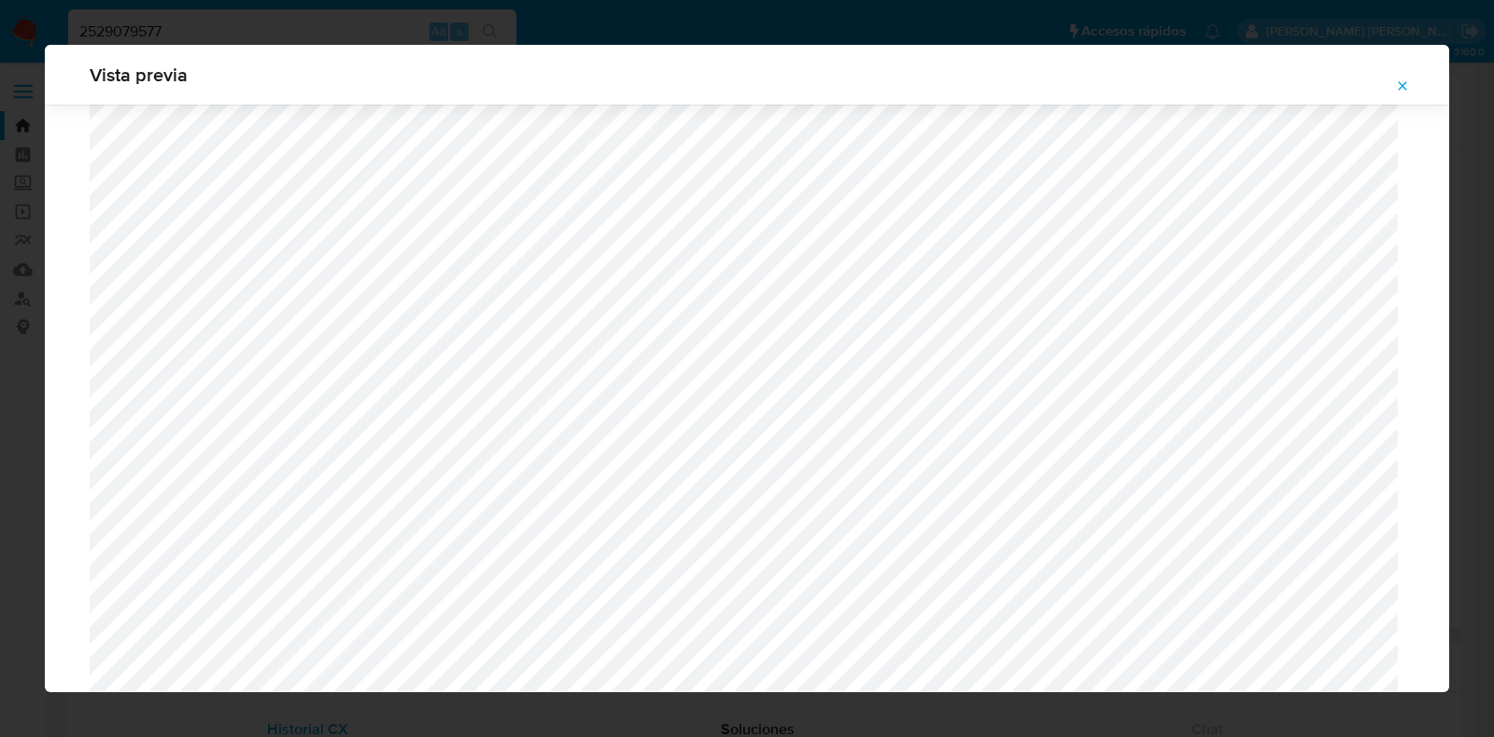
scroll to position [779, 0]
click at [1397, 81] on icon "Attachment preview" at bounding box center [1402, 85] width 15 height 15
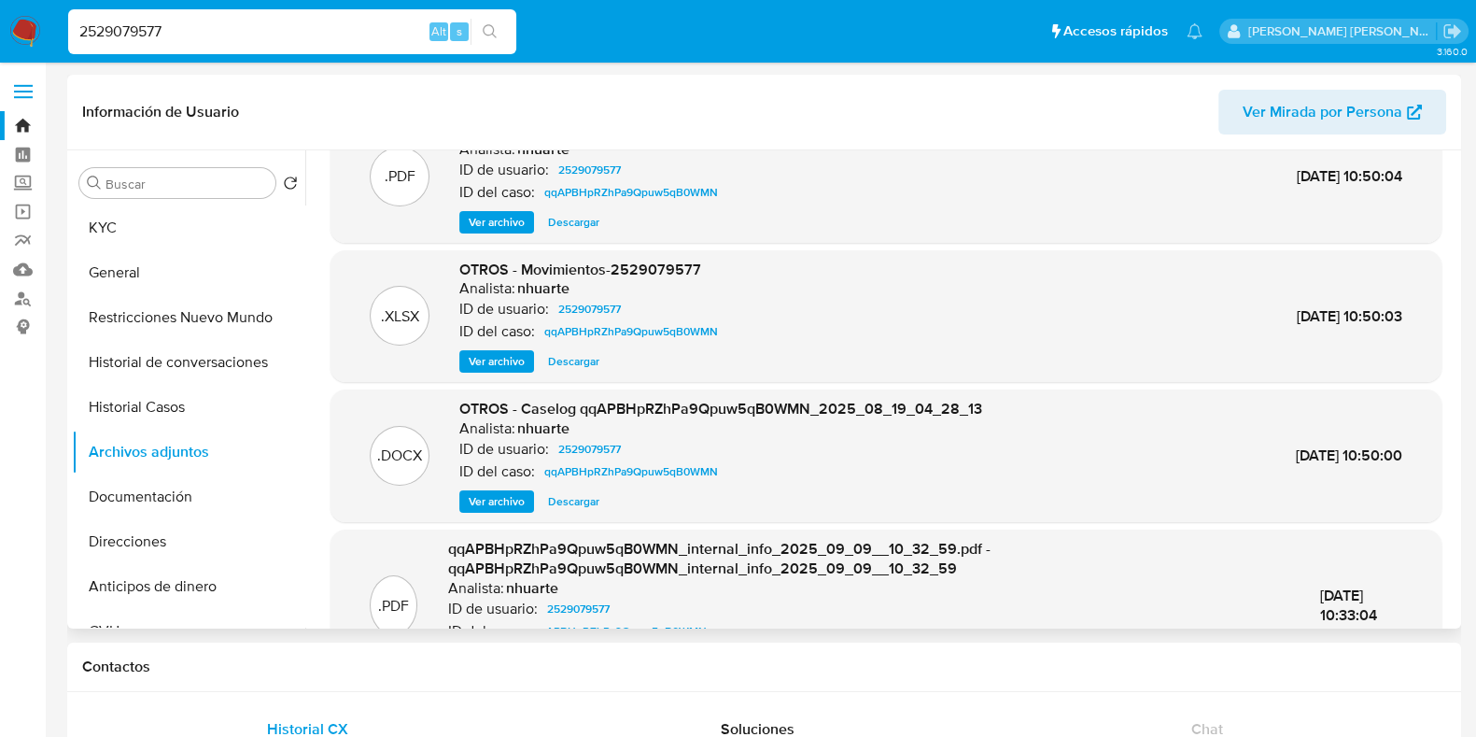
scroll to position [177, 0]
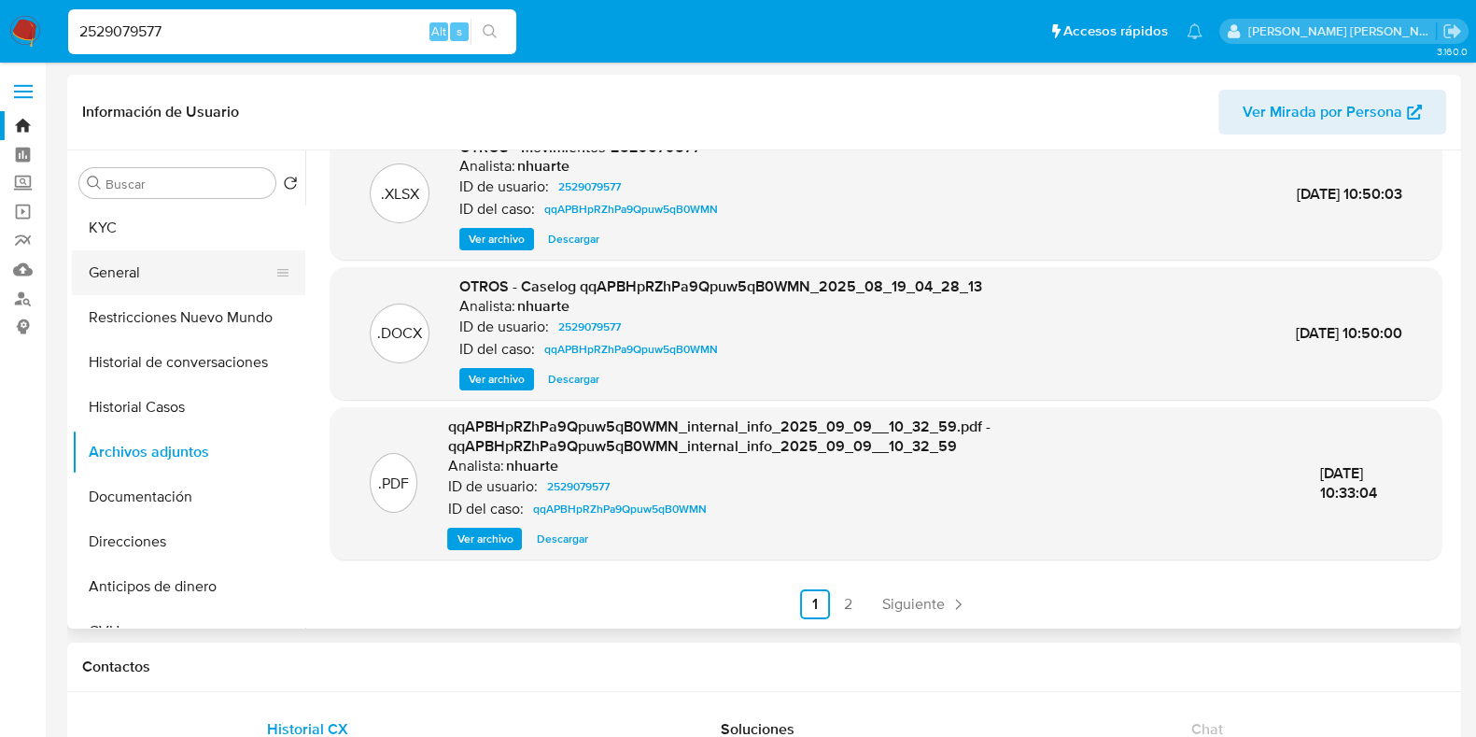
click at [155, 265] on button "General" at bounding box center [181, 272] width 218 height 45
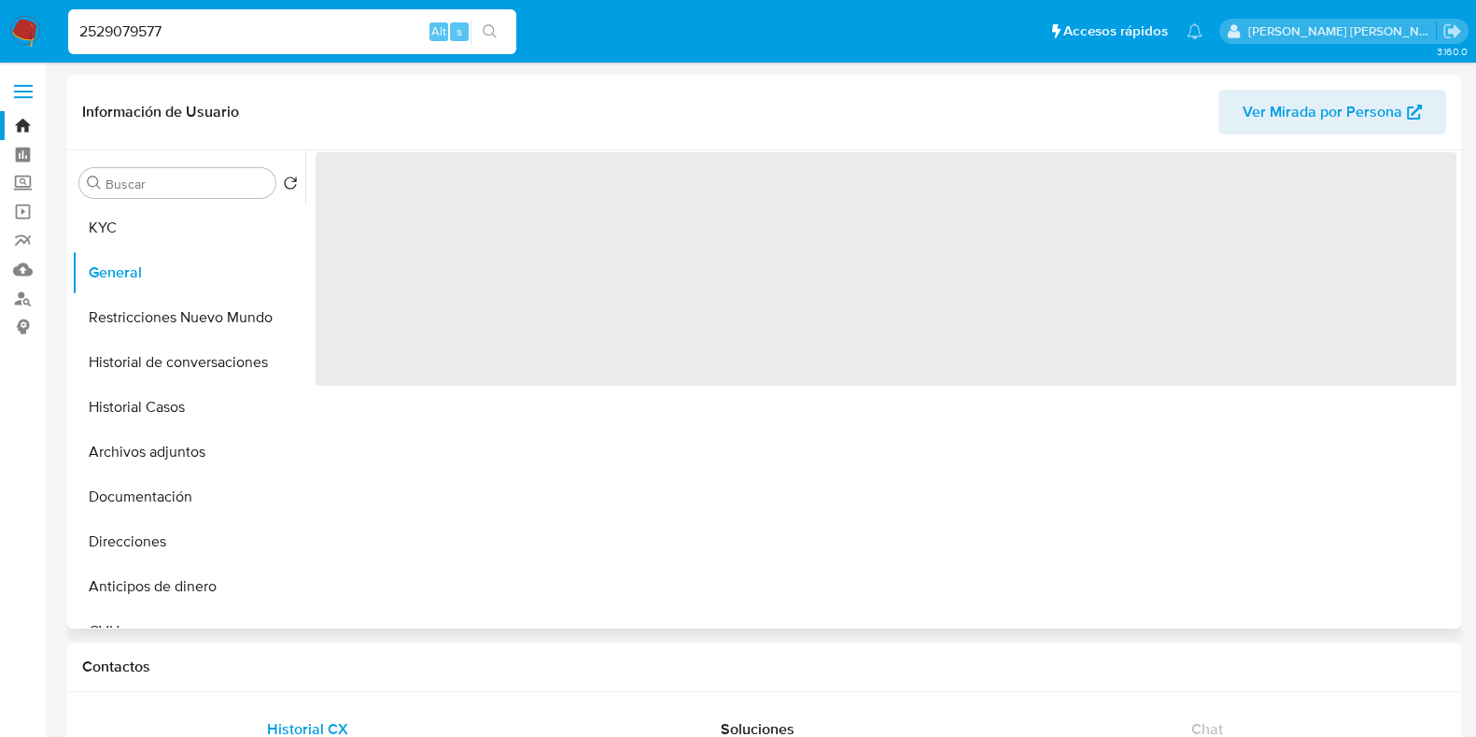
scroll to position [0, 0]
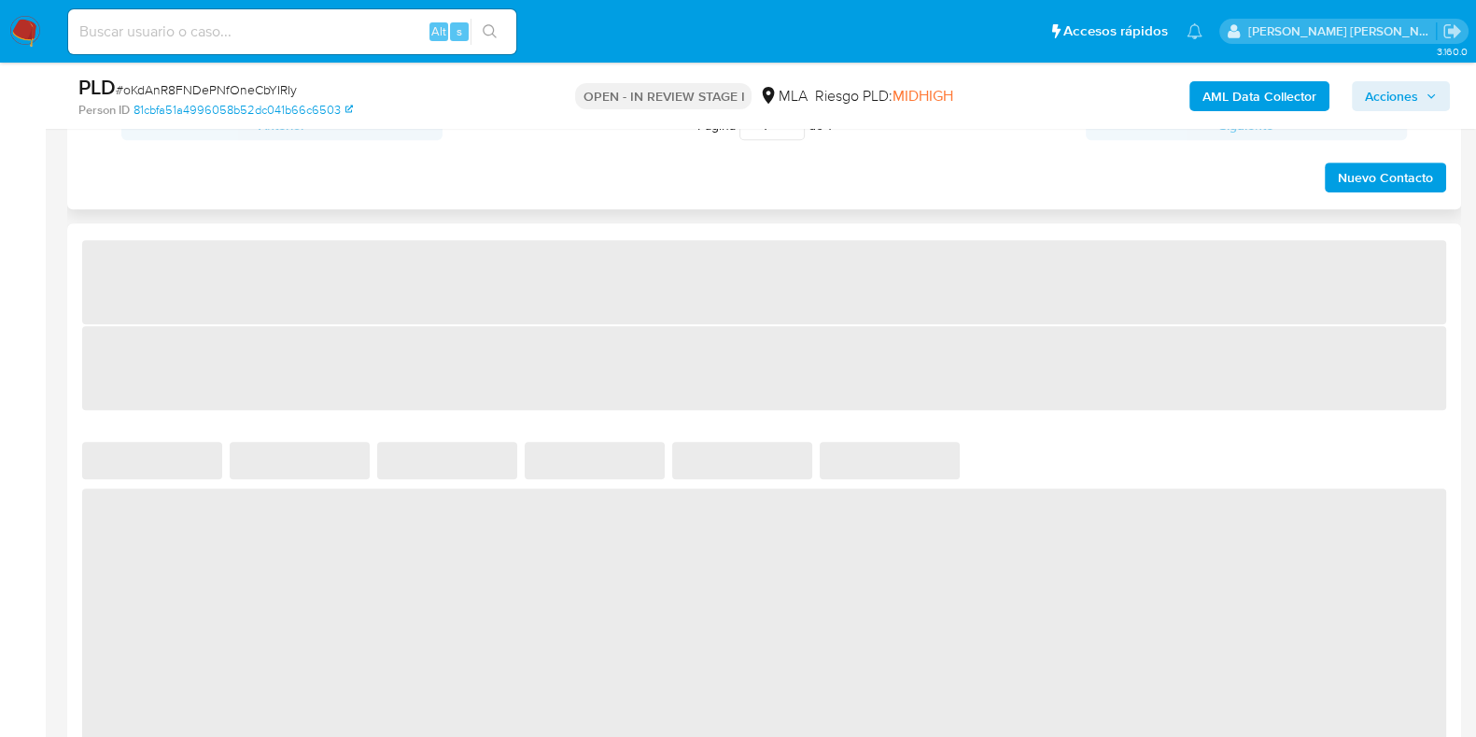
select select "10"
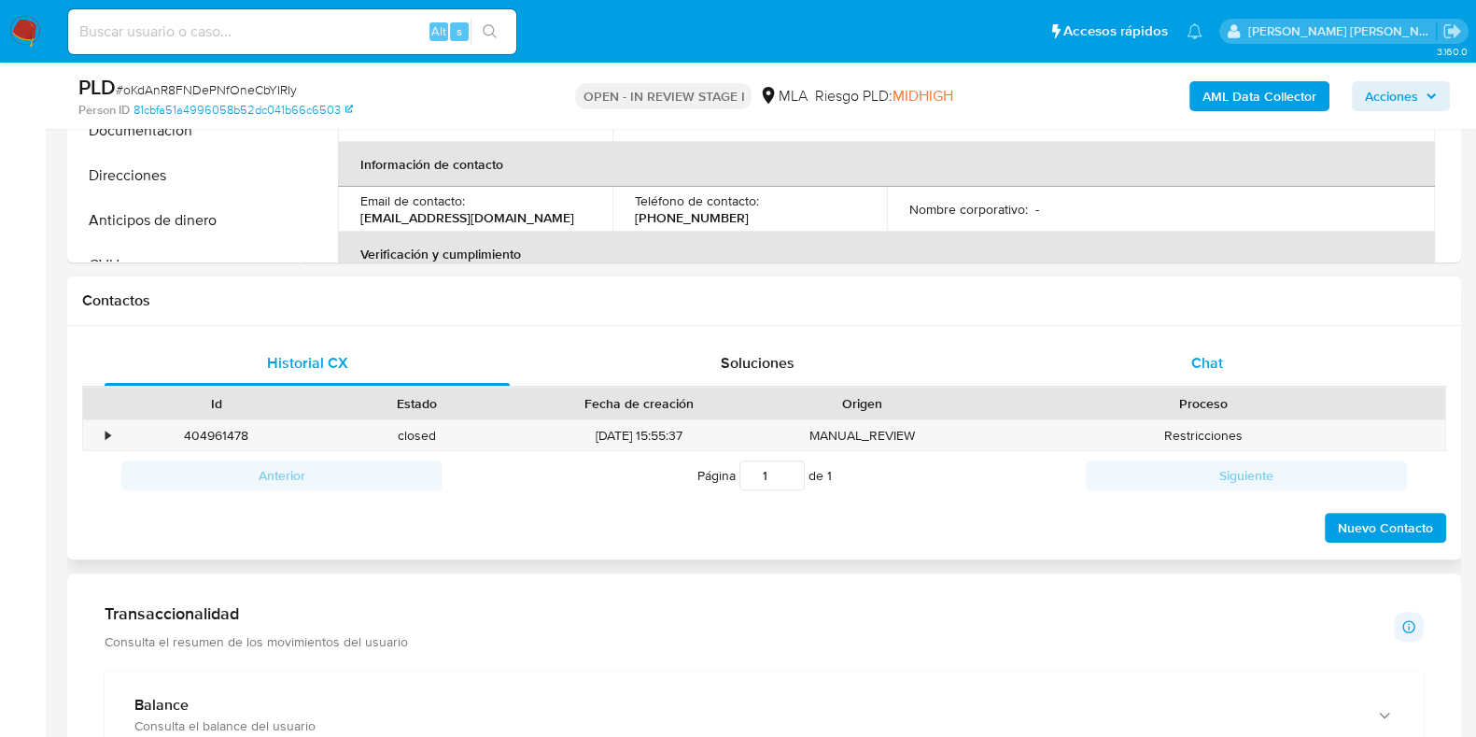
click at [1202, 364] on span "Chat" at bounding box center [1207, 362] width 32 height 21
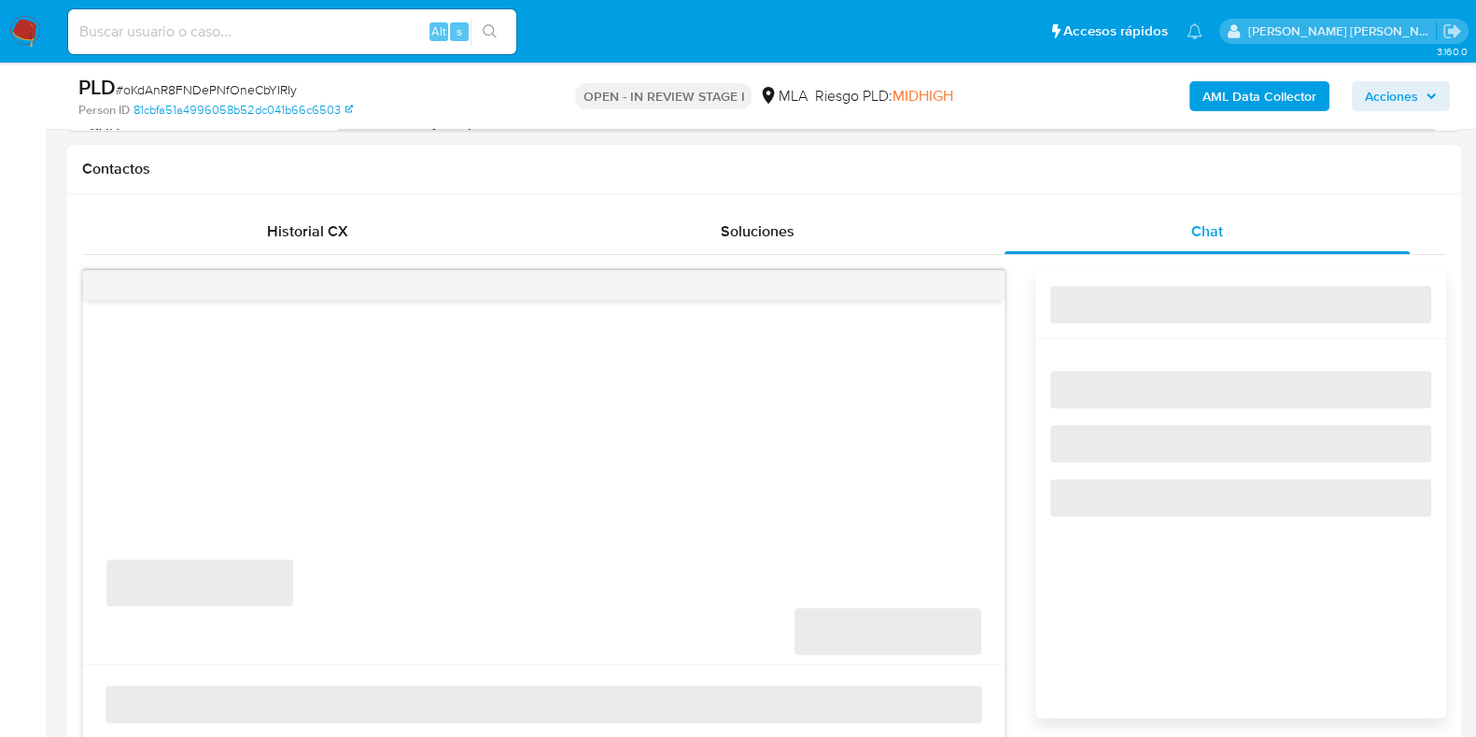
scroll to position [1050, 0]
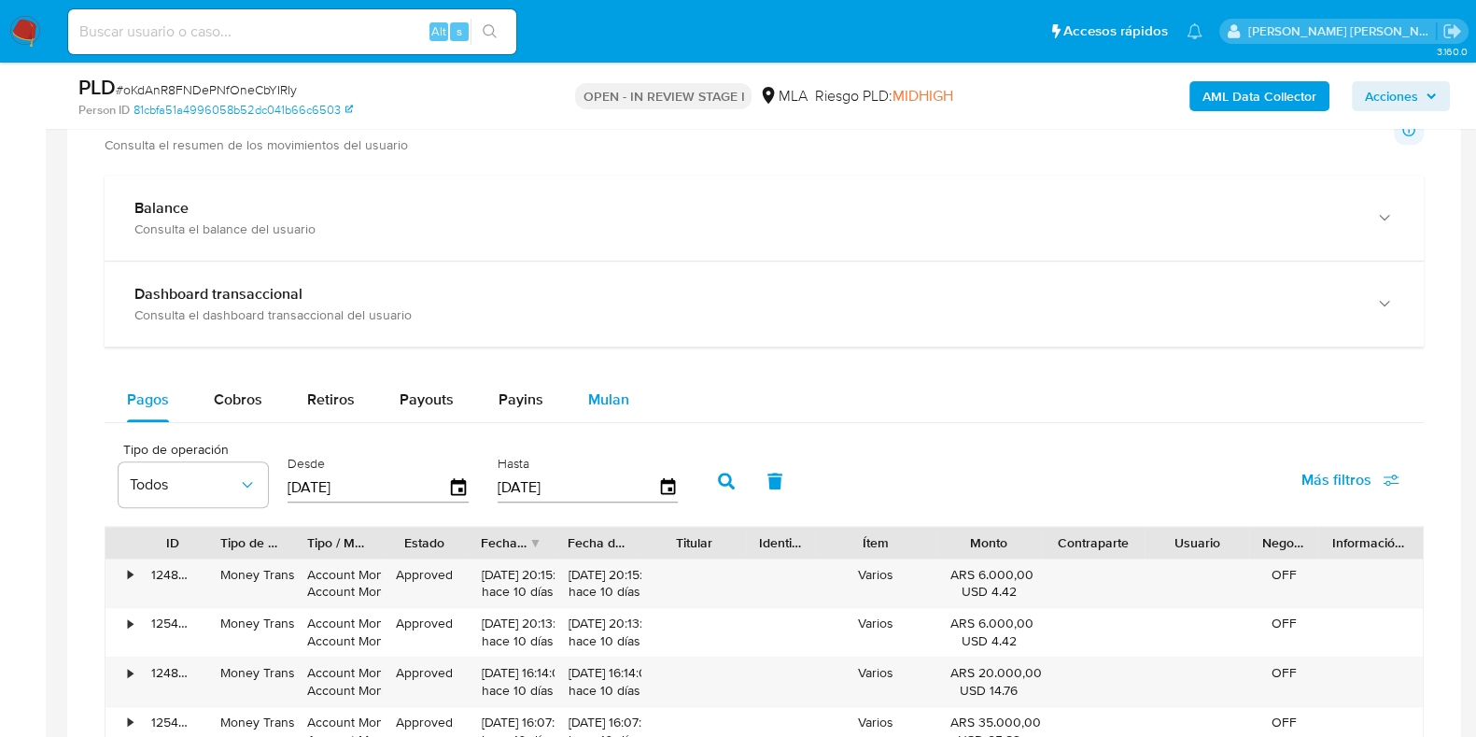
click at [608, 398] on span "Mulan" at bounding box center [608, 398] width 41 height 21
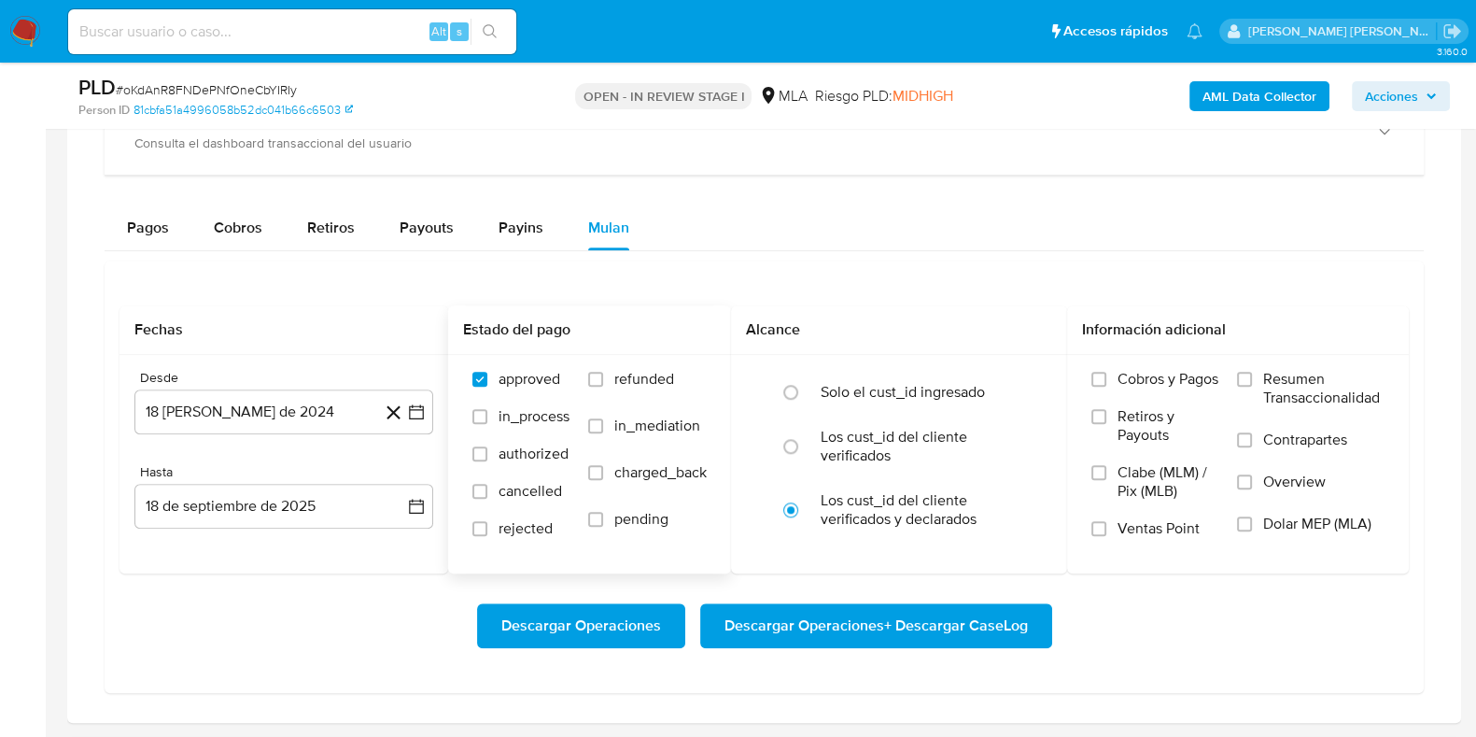
scroll to position [1866, 0]
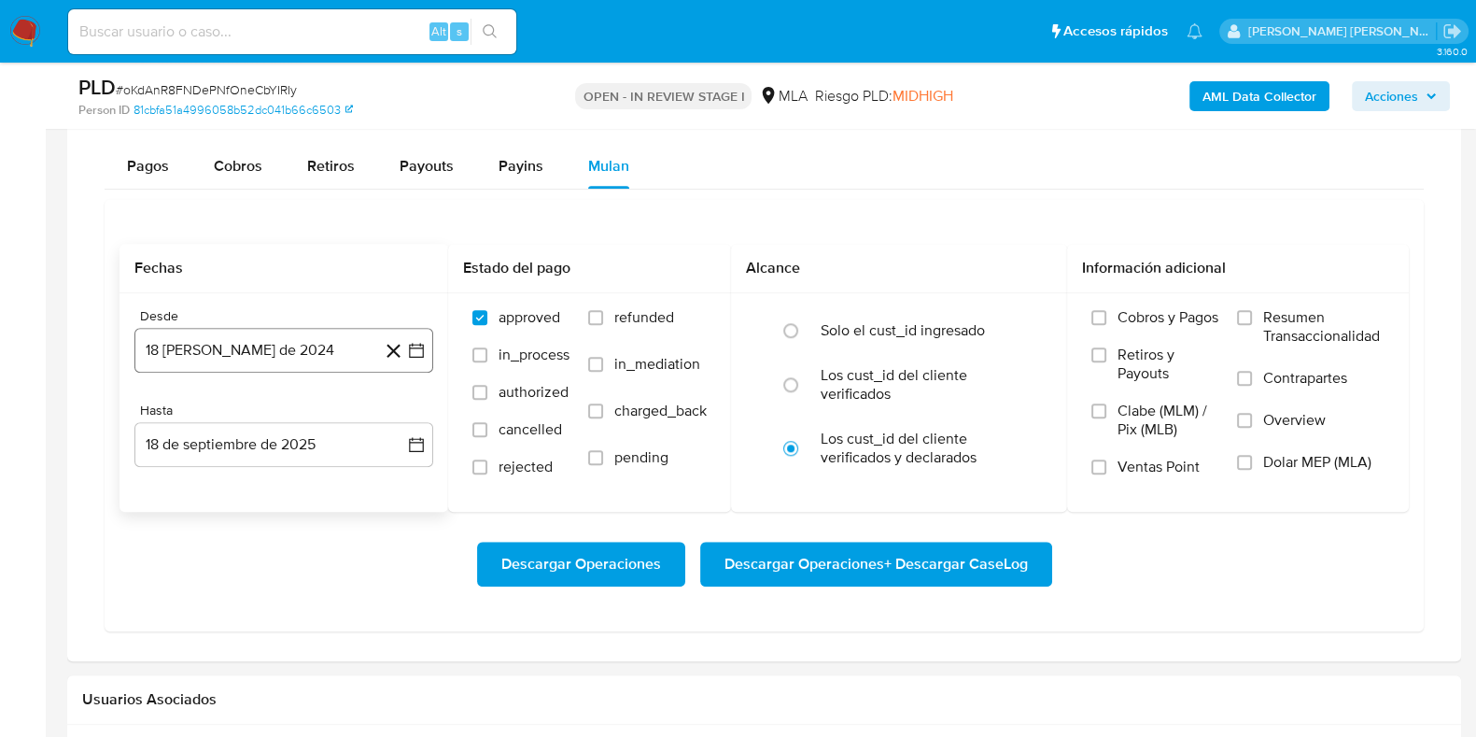
click at [295, 346] on button "18 de agosto de 2024" at bounding box center [283, 350] width 299 height 45
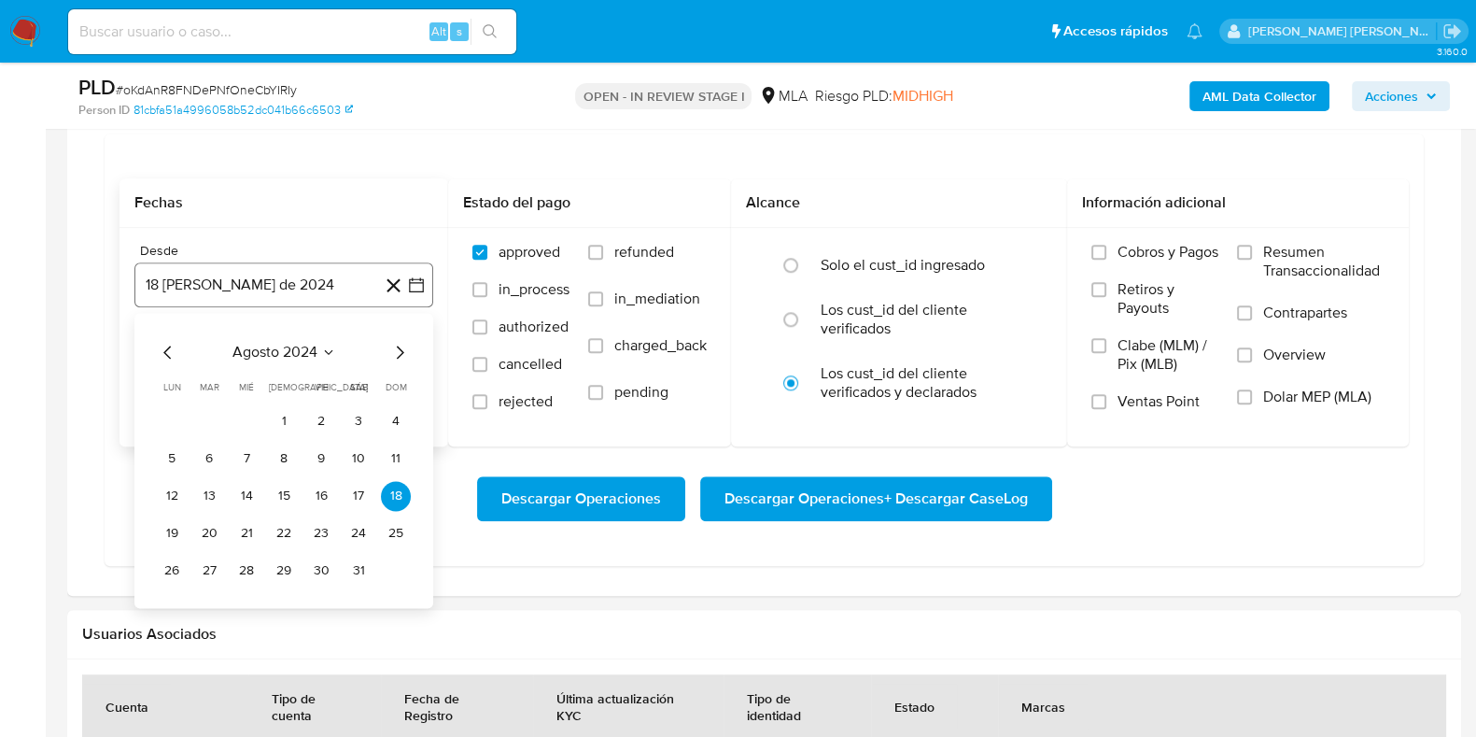
scroll to position [1984, 0]
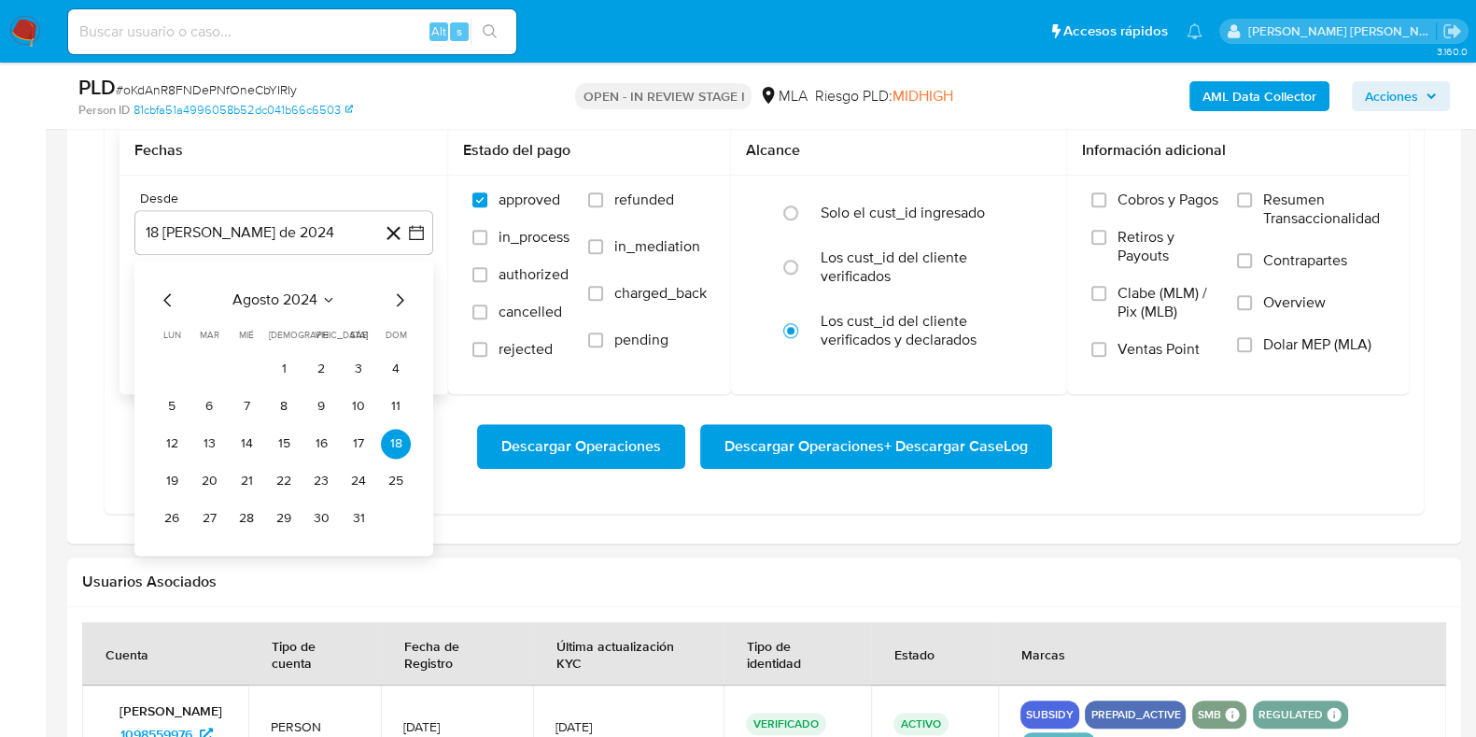
click at [400, 301] on icon "Mes siguiente" at bounding box center [400, 299] width 7 height 13
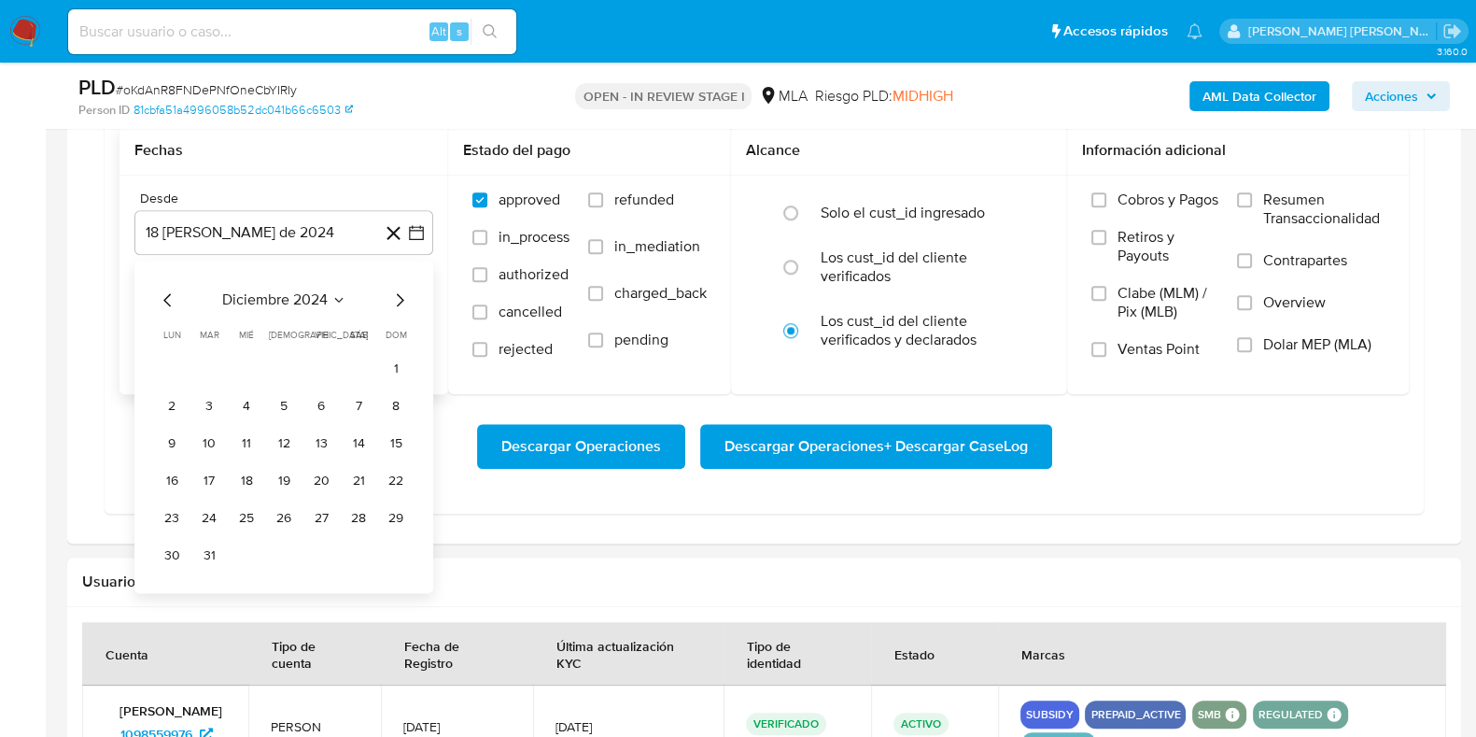
click at [400, 301] on icon "Mes siguiente" at bounding box center [400, 299] width 7 height 13
click at [399, 301] on icon "Mes siguiente" at bounding box center [400, 299] width 7 height 13
click at [167, 296] on icon "Mes anterior" at bounding box center [168, 299] width 22 height 22
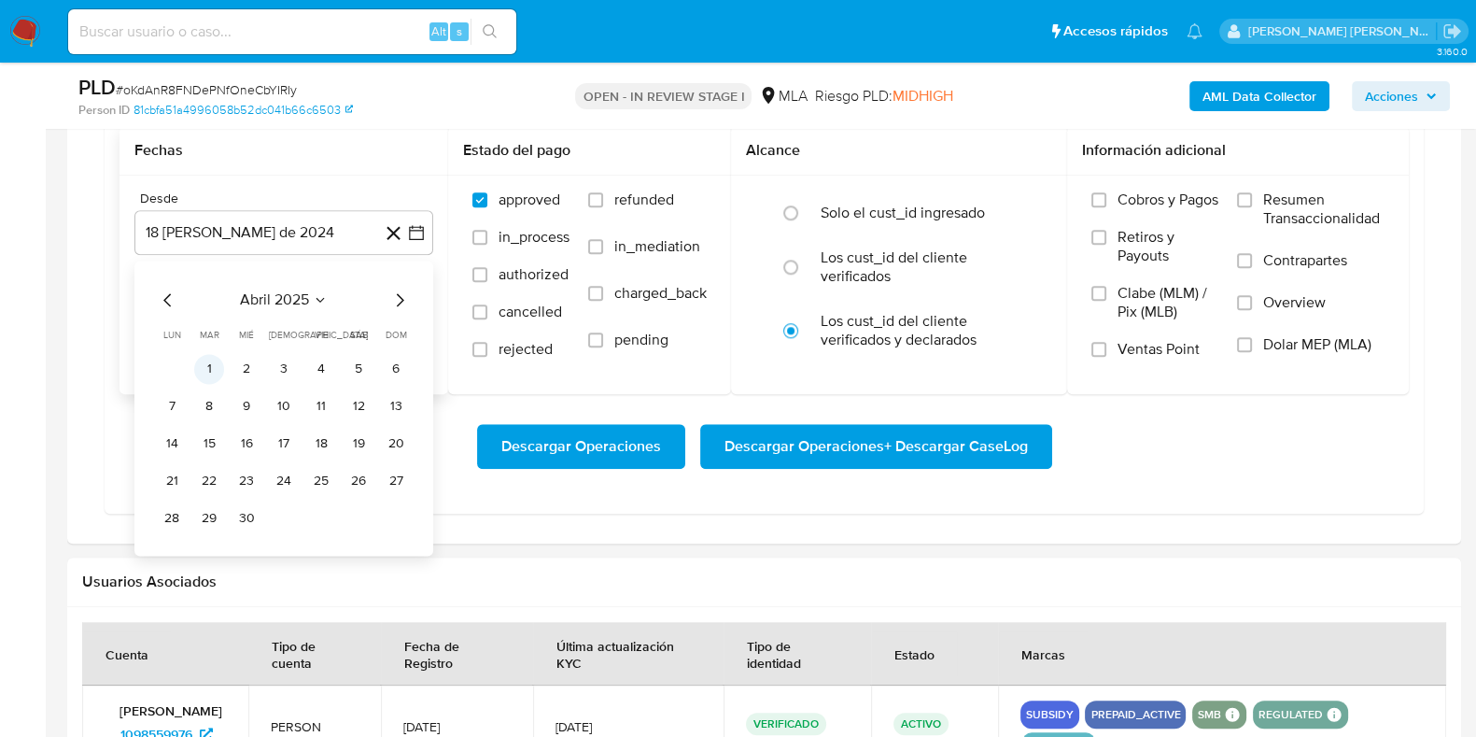
click at [200, 364] on button "1" at bounding box center [209, 369] width 30 height 30
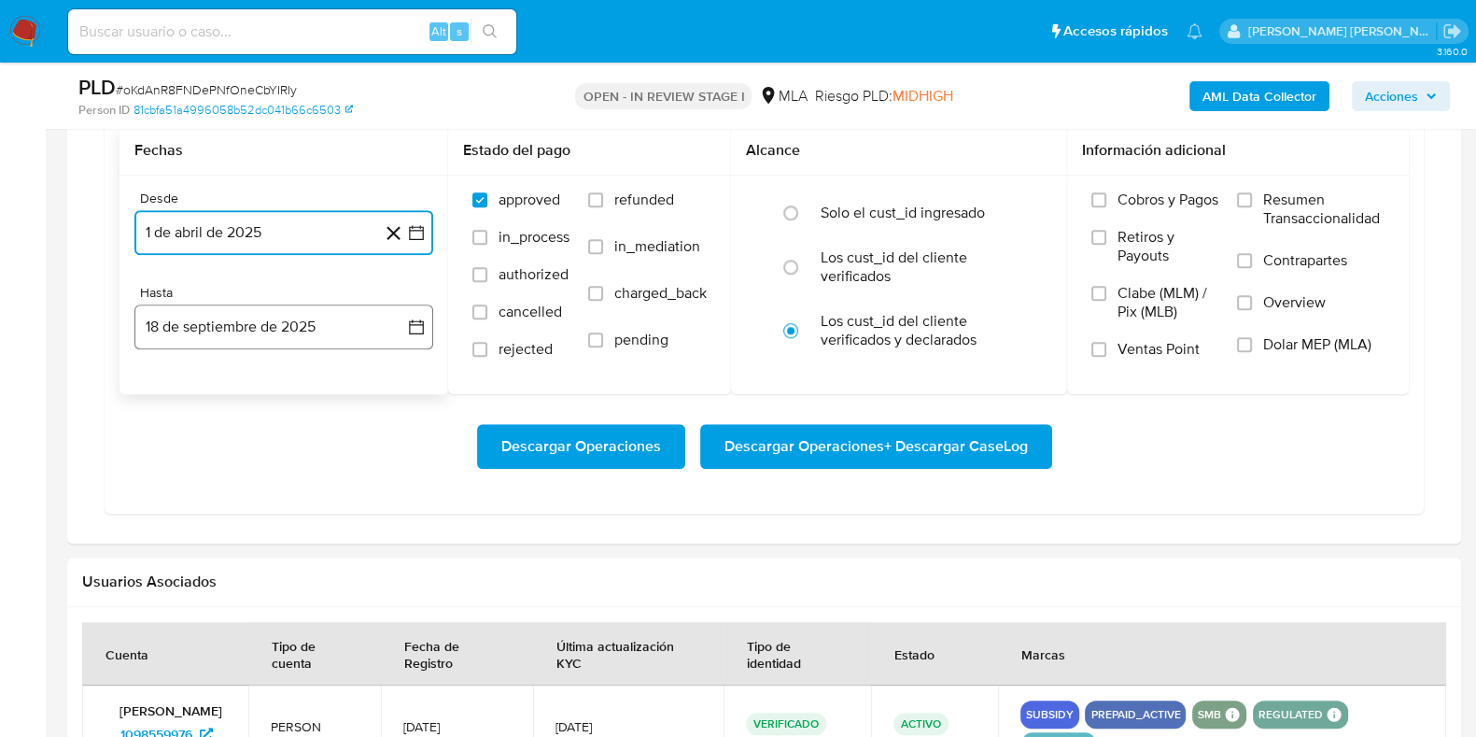
click at [261, 341] on button "18 de septiembre de 2025" at bounding box center [283, 326] width 299 height 45
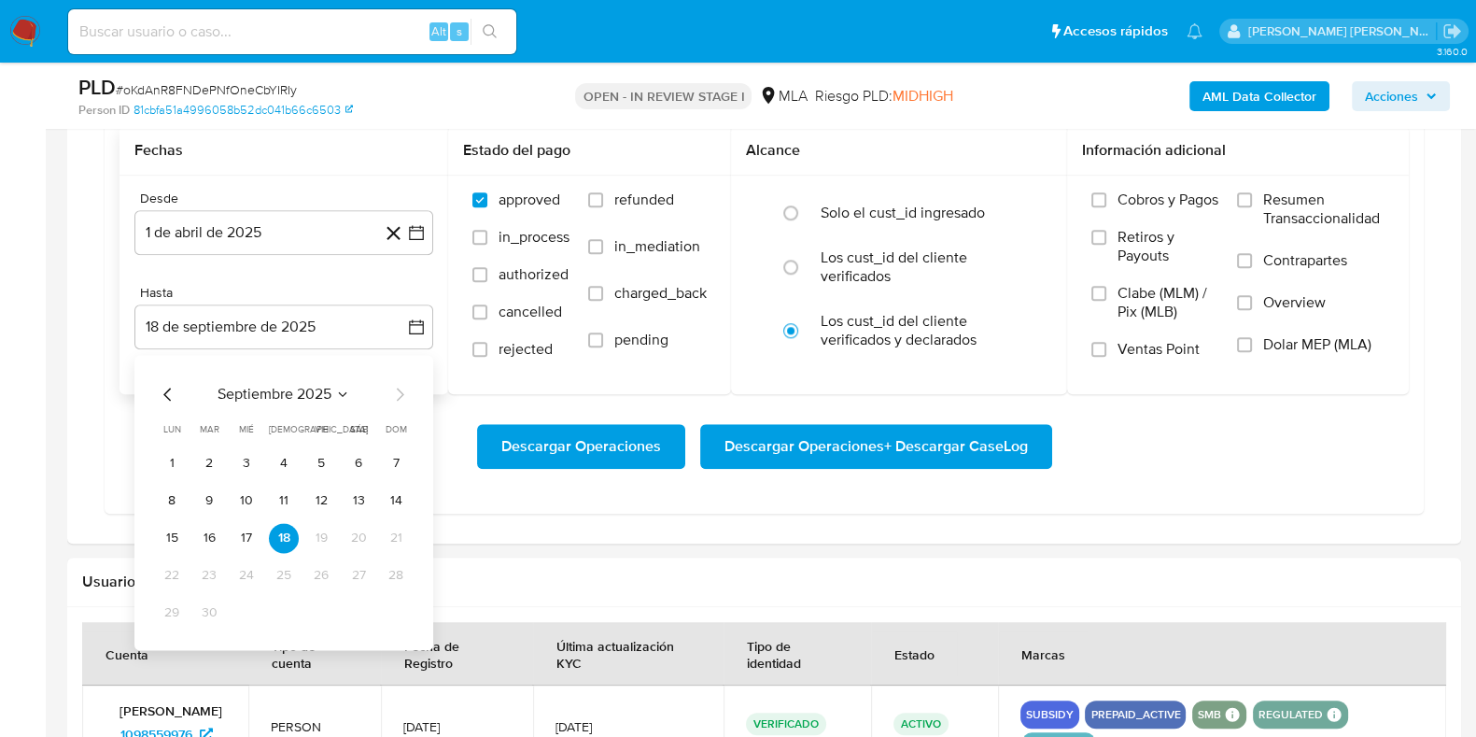
click at [154, 383] on div "septiembre 2025 septiembre 2025 lun lunes mar martes mié miércoles jue jueves v…" at bounding box center [283, 502] width 299 height 295
click at [164, 386] on icon "Mes anterior" at bounding box center [168, 394] width 22 height 22
click at [386, 603] on button "31" at bounding box center [396, 612] width 30 height 30
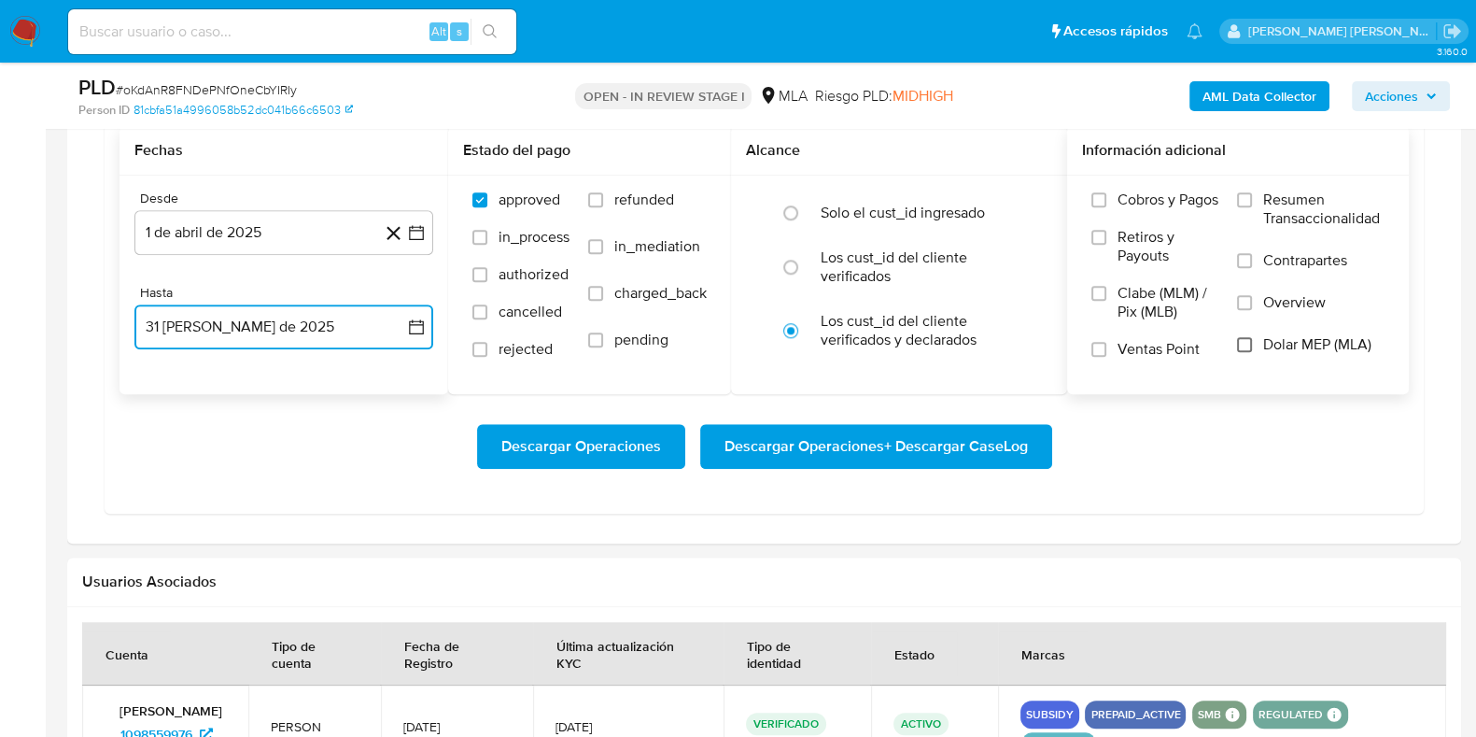
click at [1244, 342] on input "Dolar MEP (MLA)" at bounding box center [1244, 344] width 15 height 15
click at [947, 430] on span "Descargar Operaciones + Descargar CaseLog" at bounding box center [875, 446] width 303 height 41
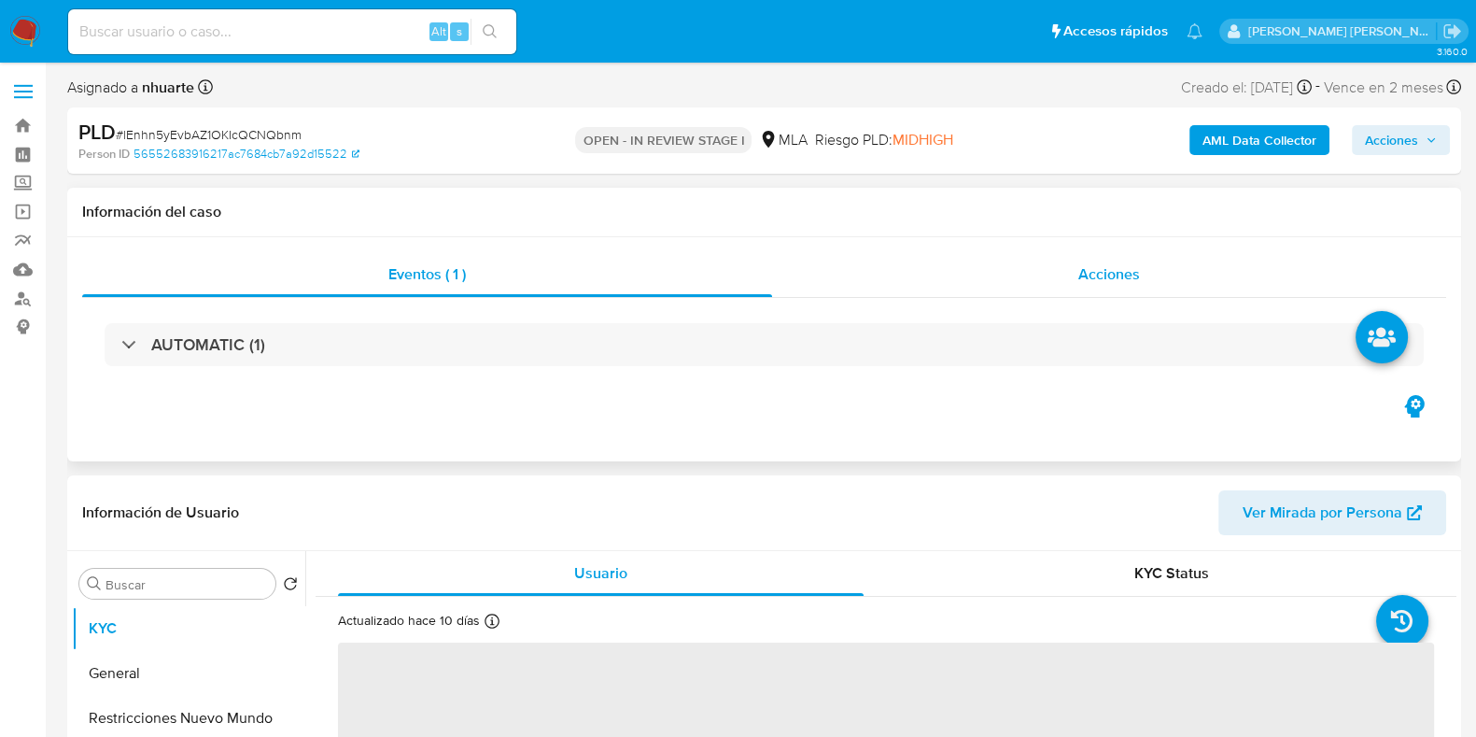
click at [1091, 269] on span "Acciones" at bounding box center [1109, 273] width 62 height 21
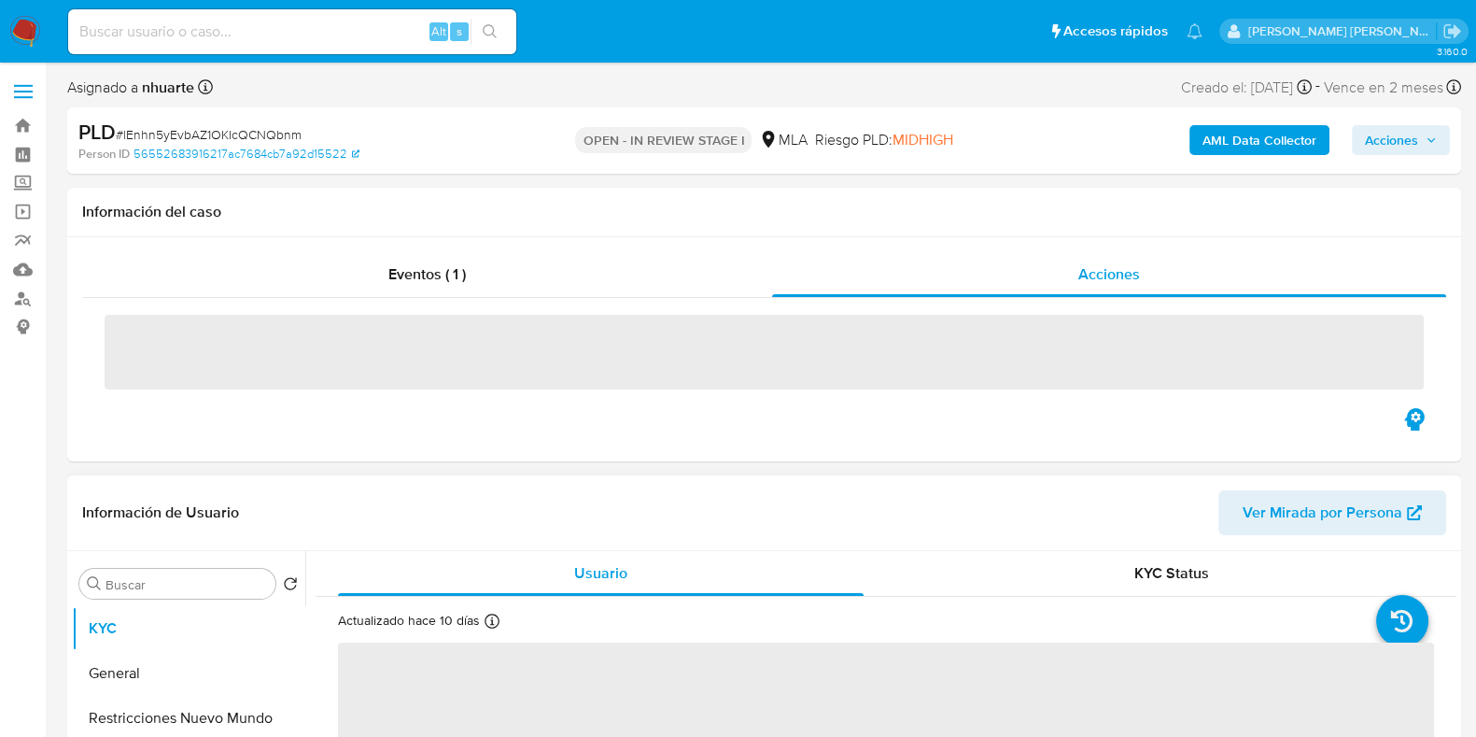
select select "10"
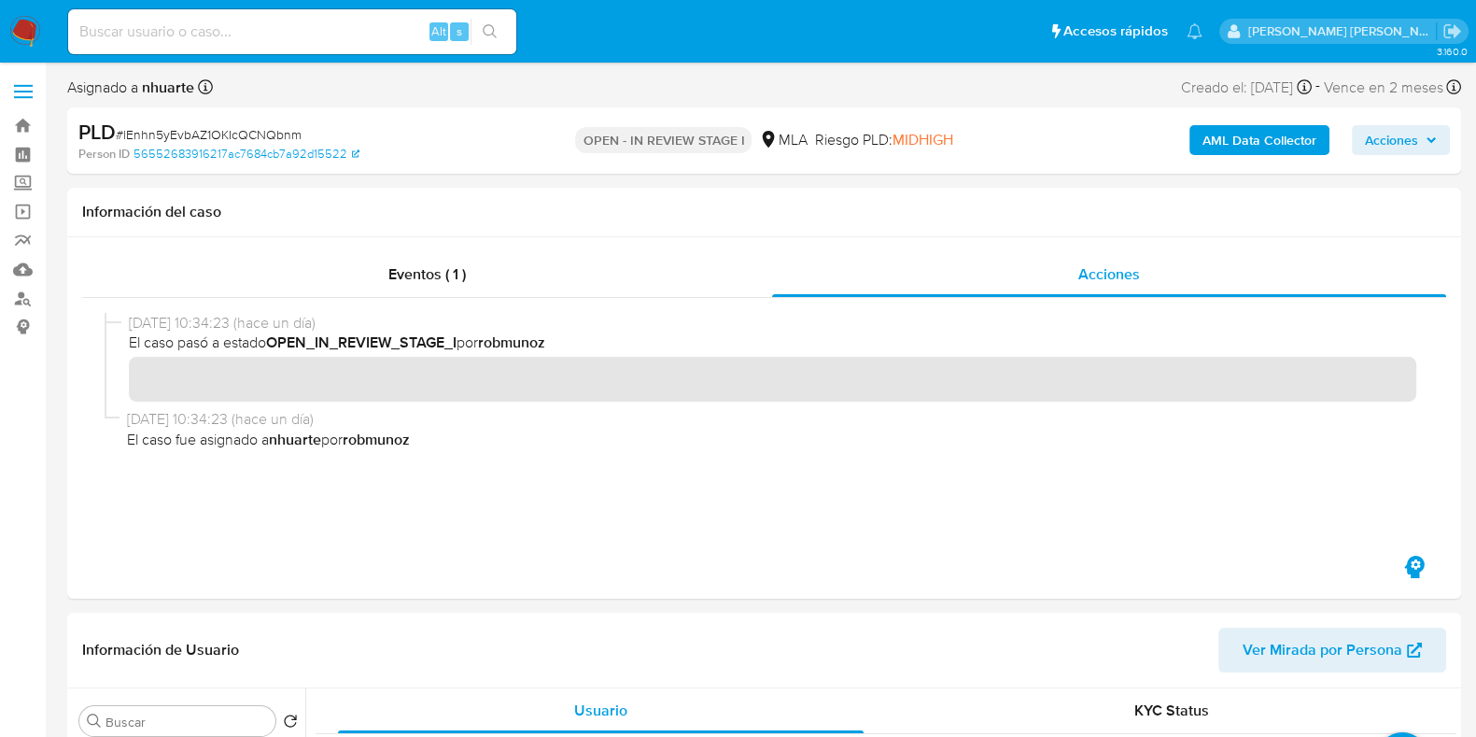
click at [1234, 140] on b "AML Data Collector" at bounding box center [1259, 140] width 114 height 30
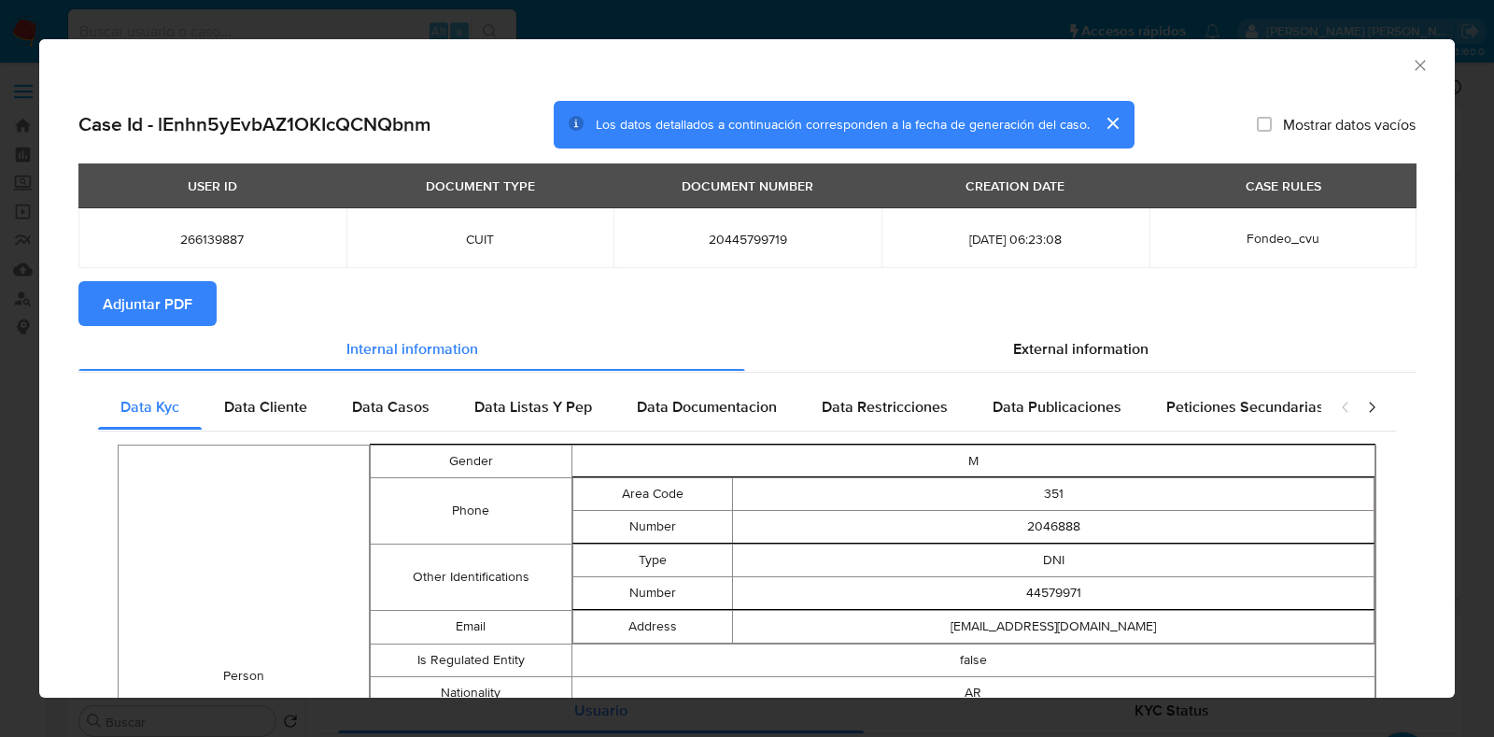
click at [184, 298] on span "Adjuntar PDF" at bounding box center [148, 303] width 90 height 41
click at [1410, 56] on icon "Cerrar ventana" at bounding box center [1419, 65] width 19 height 19
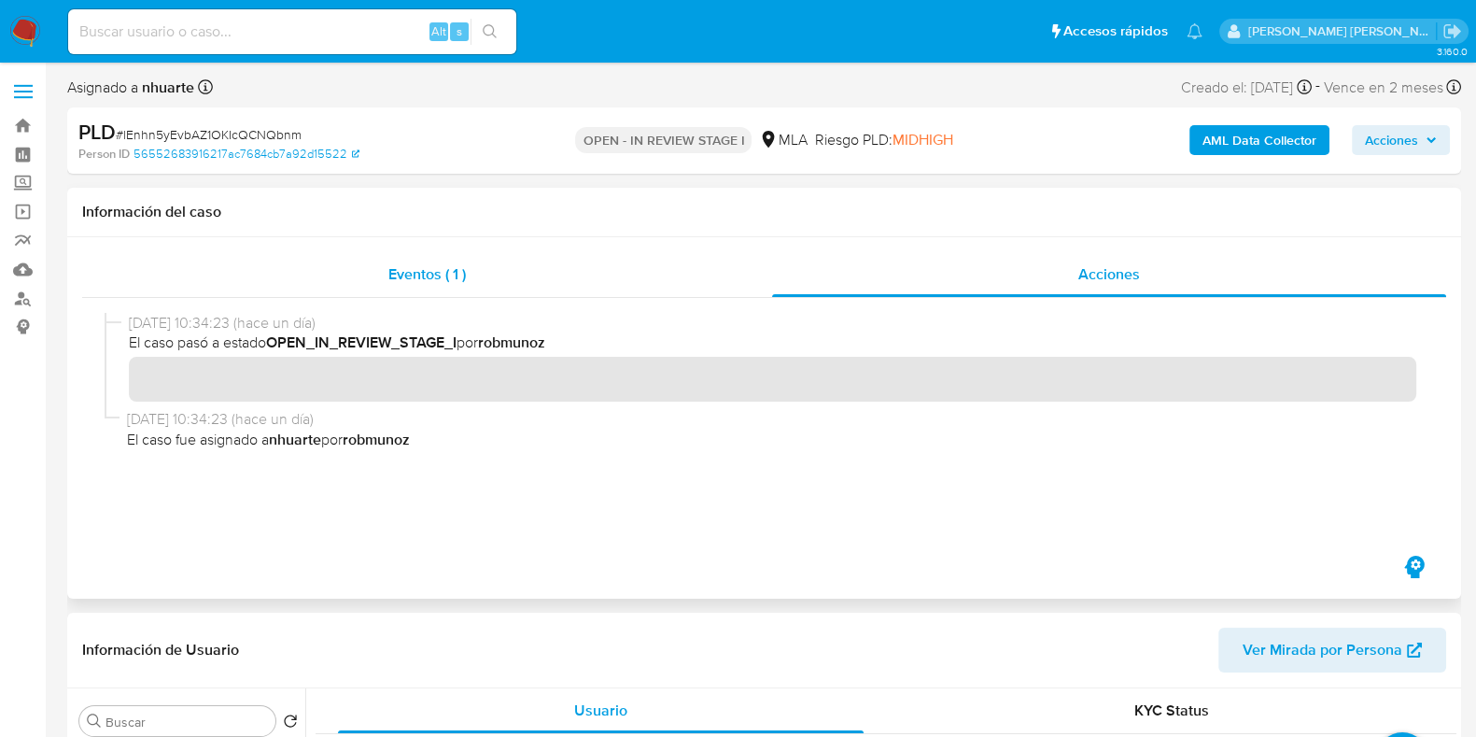
click at [407, 259] on div "Eventos ( 1 )" at bounding box center [427, 274] width 690 height 45
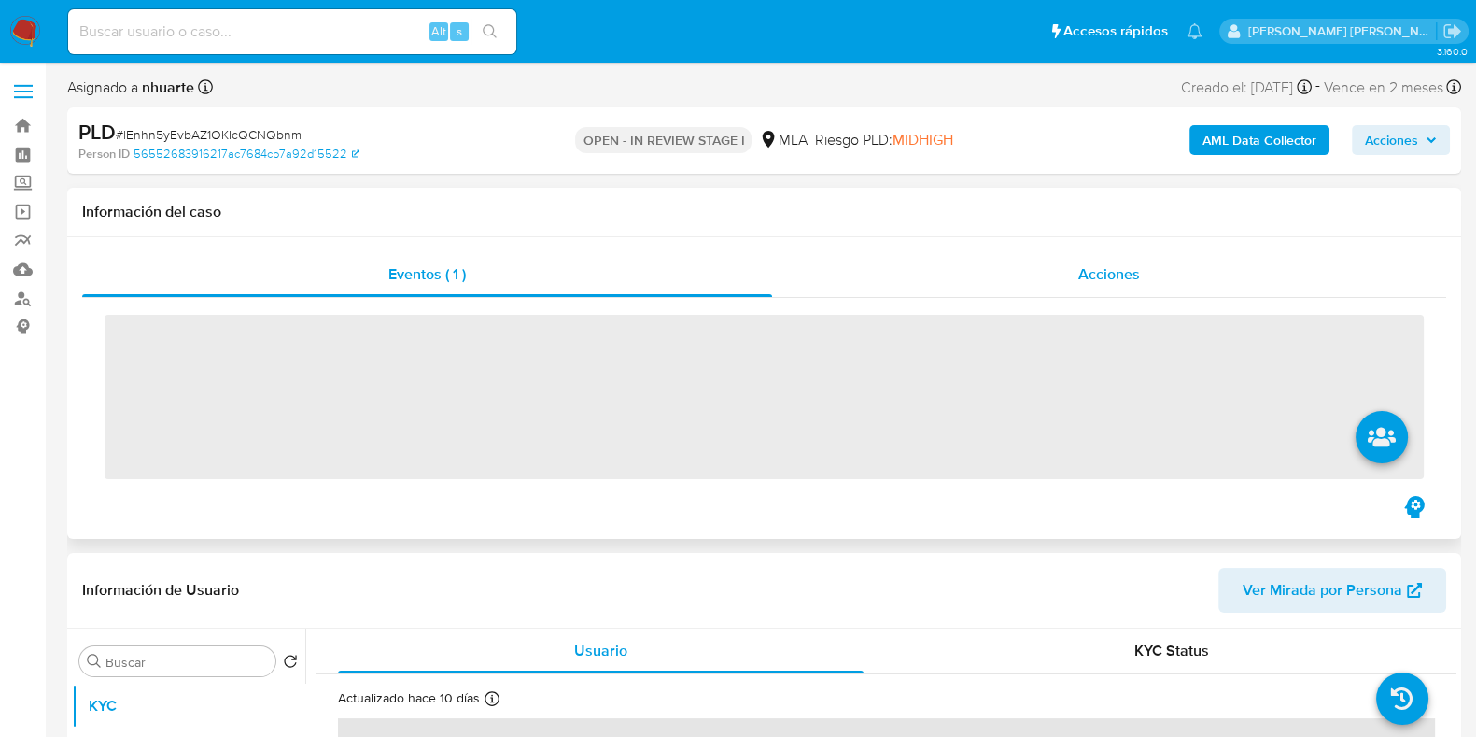
click at [1149, 268] on div "Acciones" at bounding box center [1109, 274] width 674 height 45
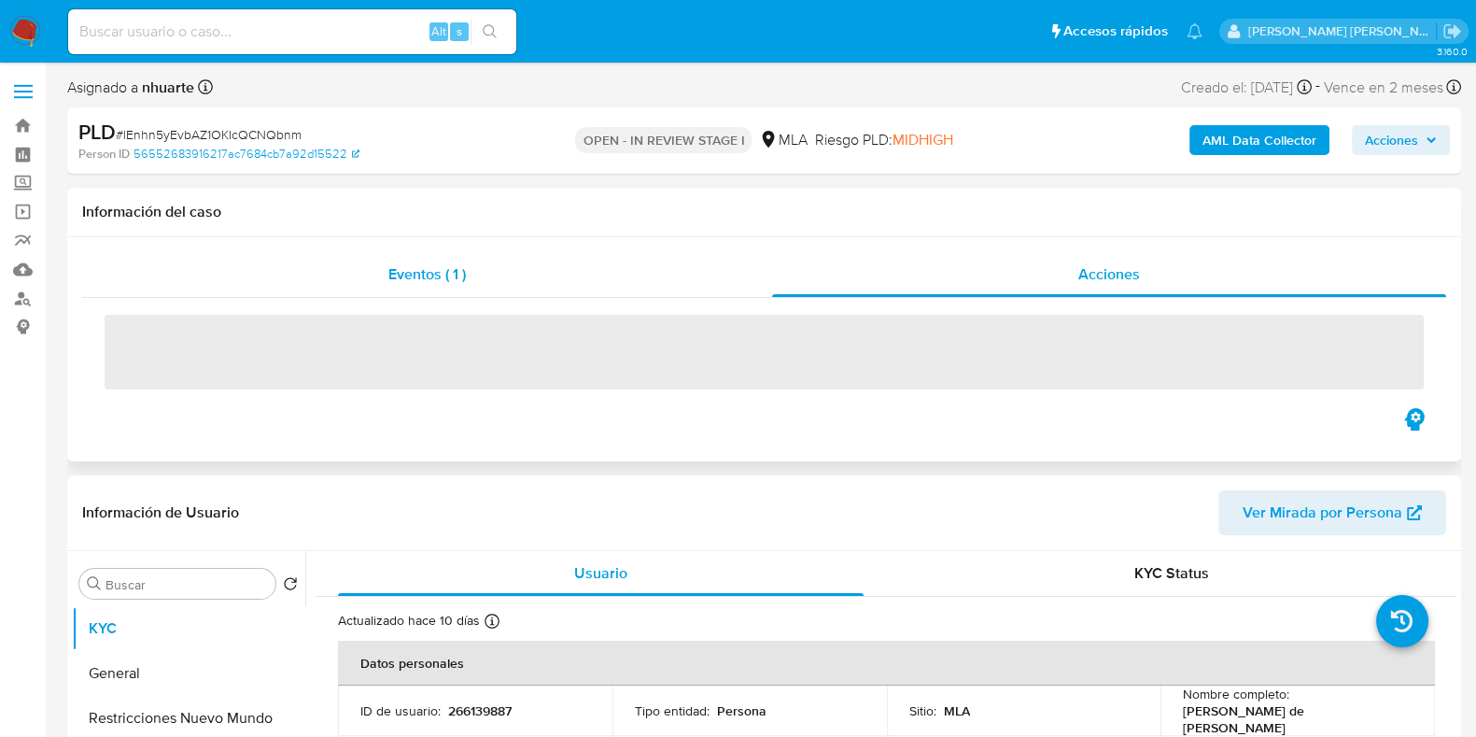
click at [434, 277] on span "Eventos ( 1 )" at bounding box center [426, 273] width 77 height 21
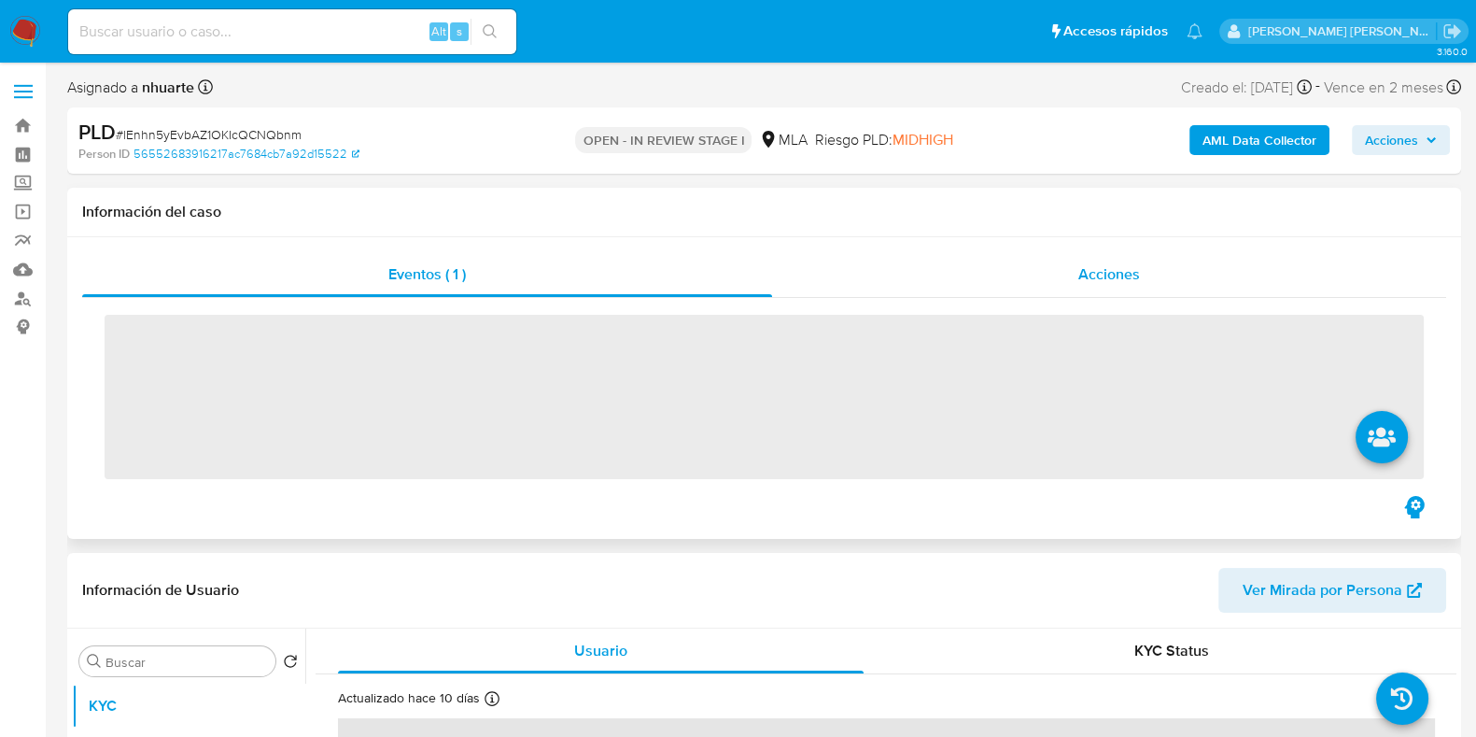
click at [1134, 278] on span "Acciones" at bounding box center [1109, 273] width 62 height 21
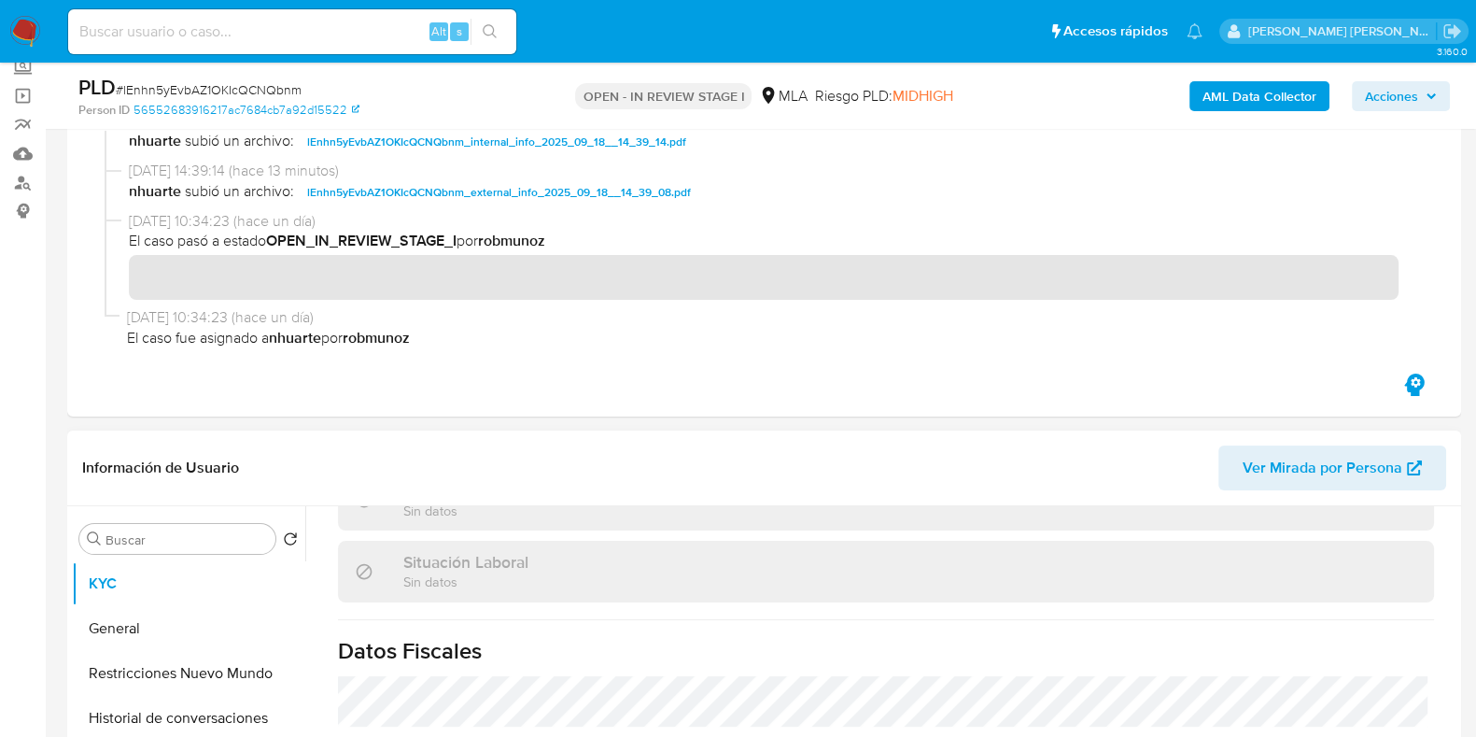
scroll to position [999, 0]
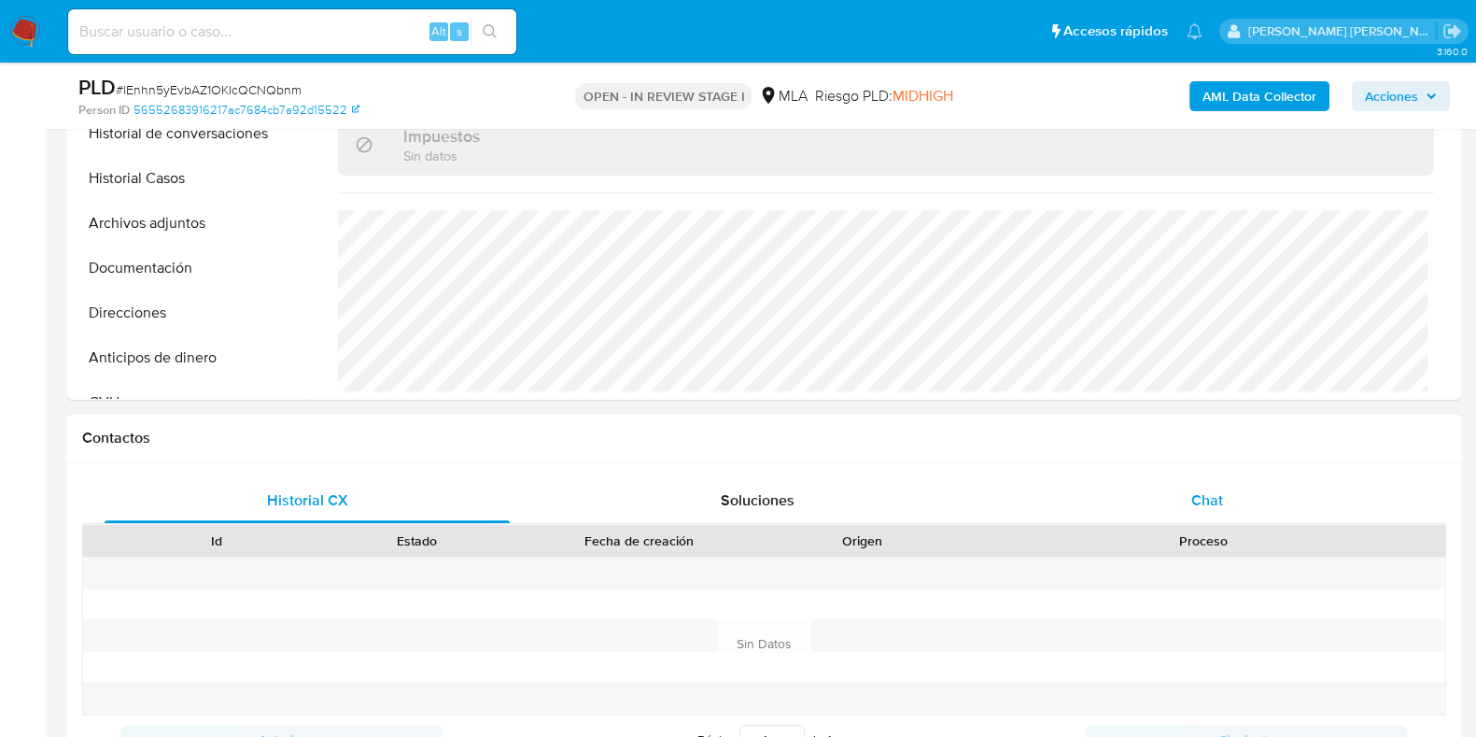
click at [1221, 504] on span "Chat" at bounding box center [1207, 499] width 32 height 21
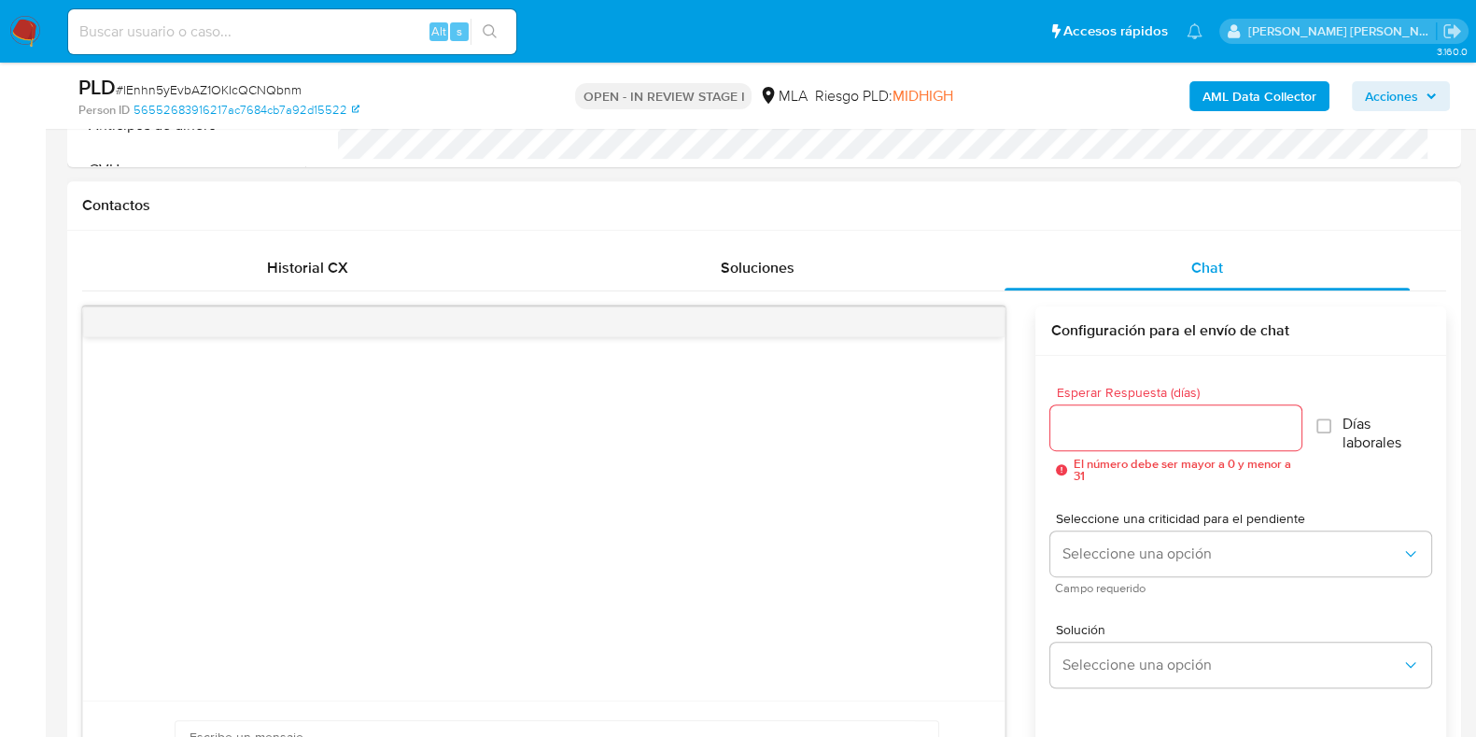
scroll to position [583, 0]
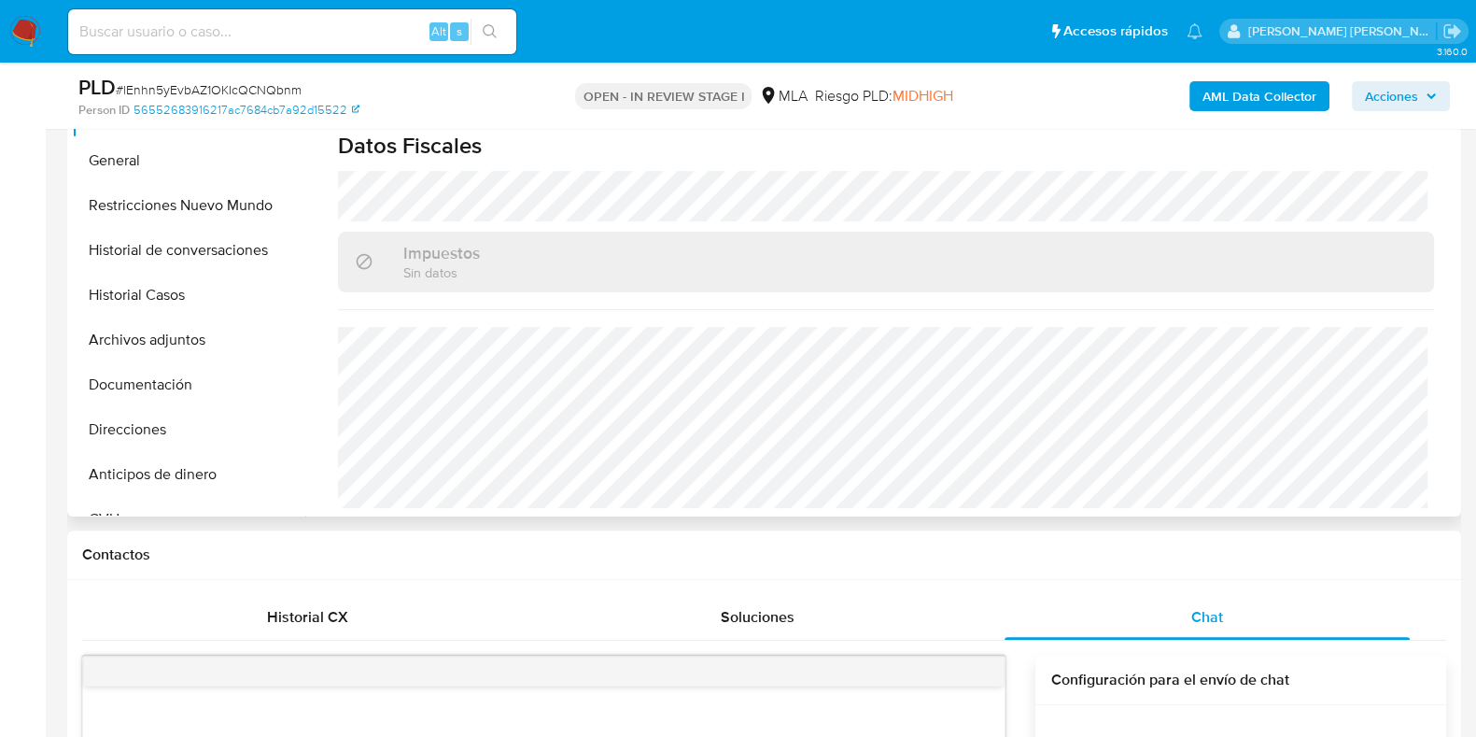
click at [175, 338] on button "Archivos adjuntos" at bounding box center [188, 339] width 233 height 45
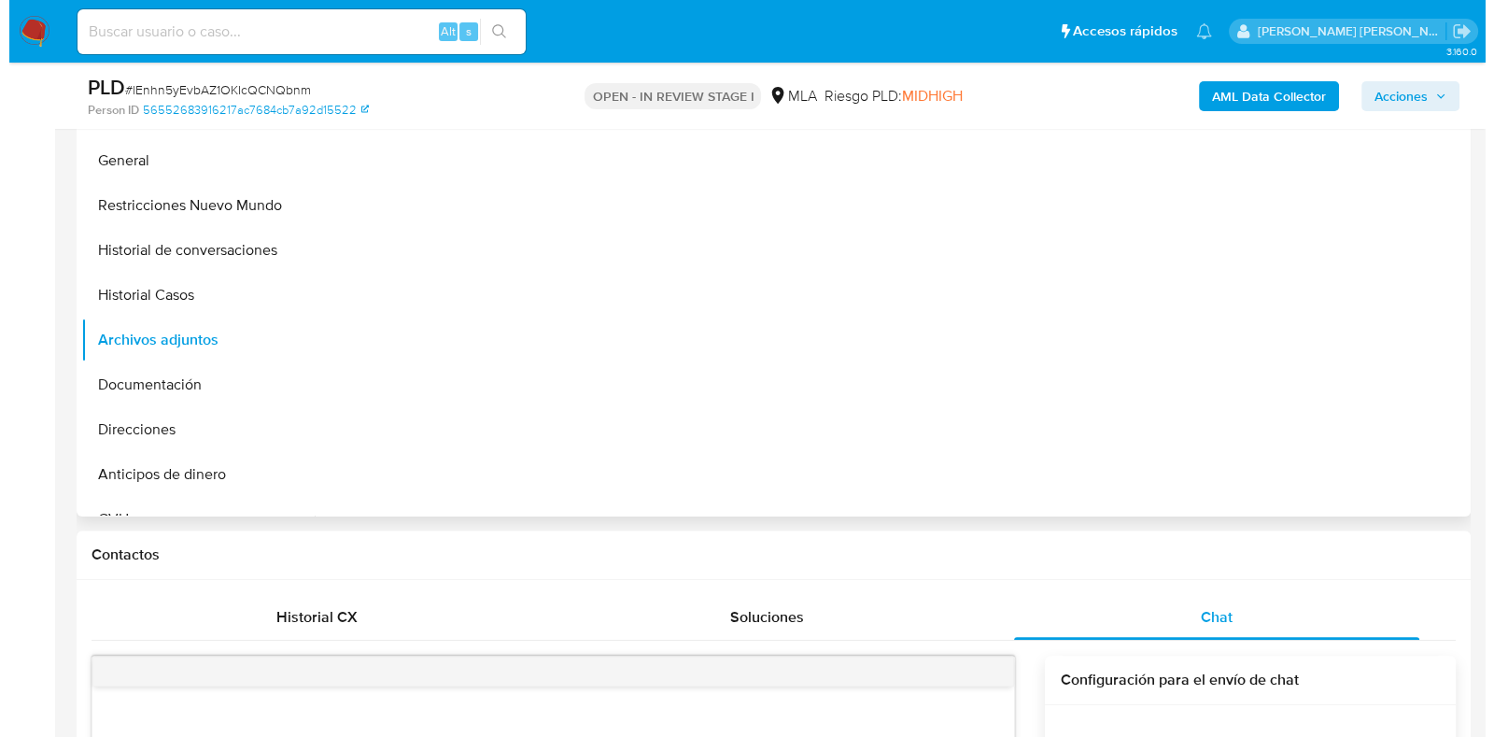
scroll to position [0, 0]
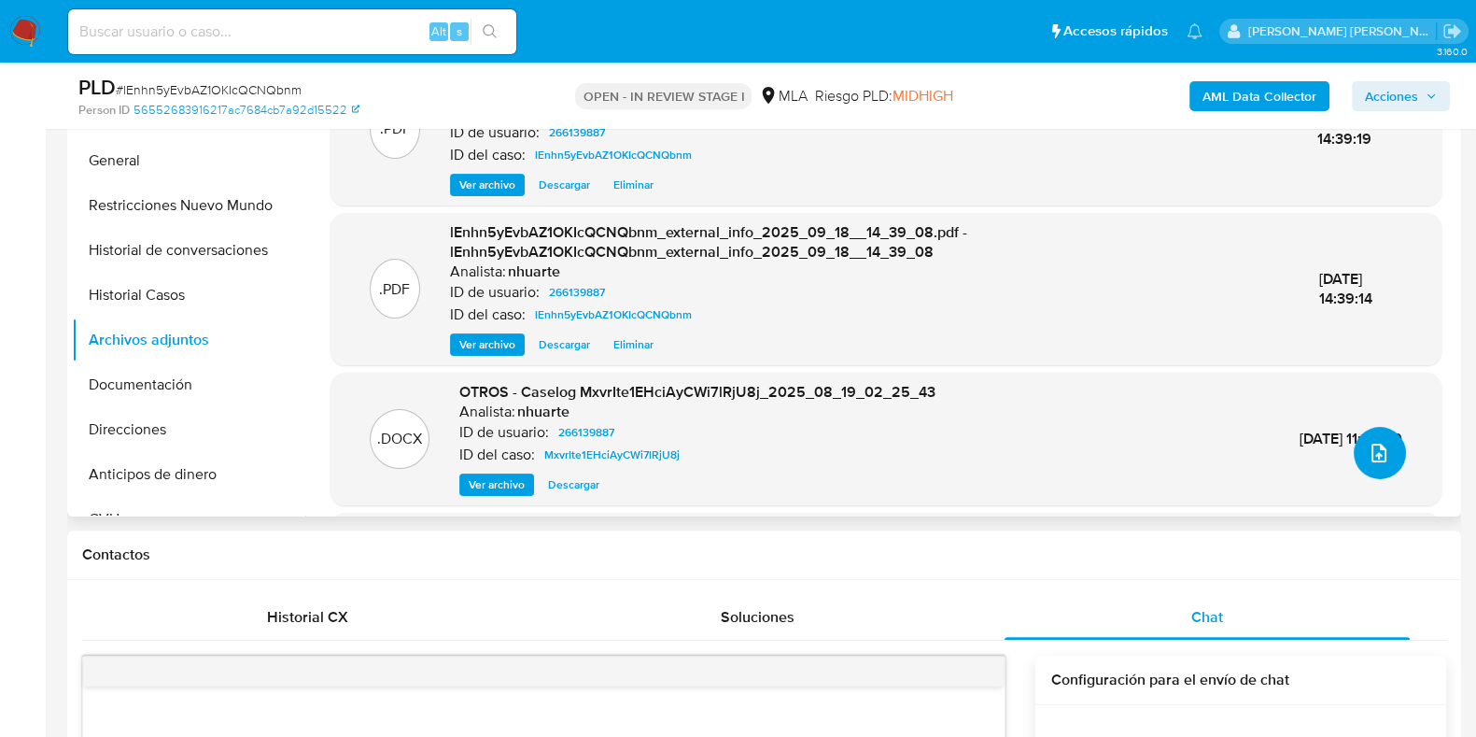
click at [1376, 459] on icon "upload-file" at bounding box center [1379, 453] width 22 height 22
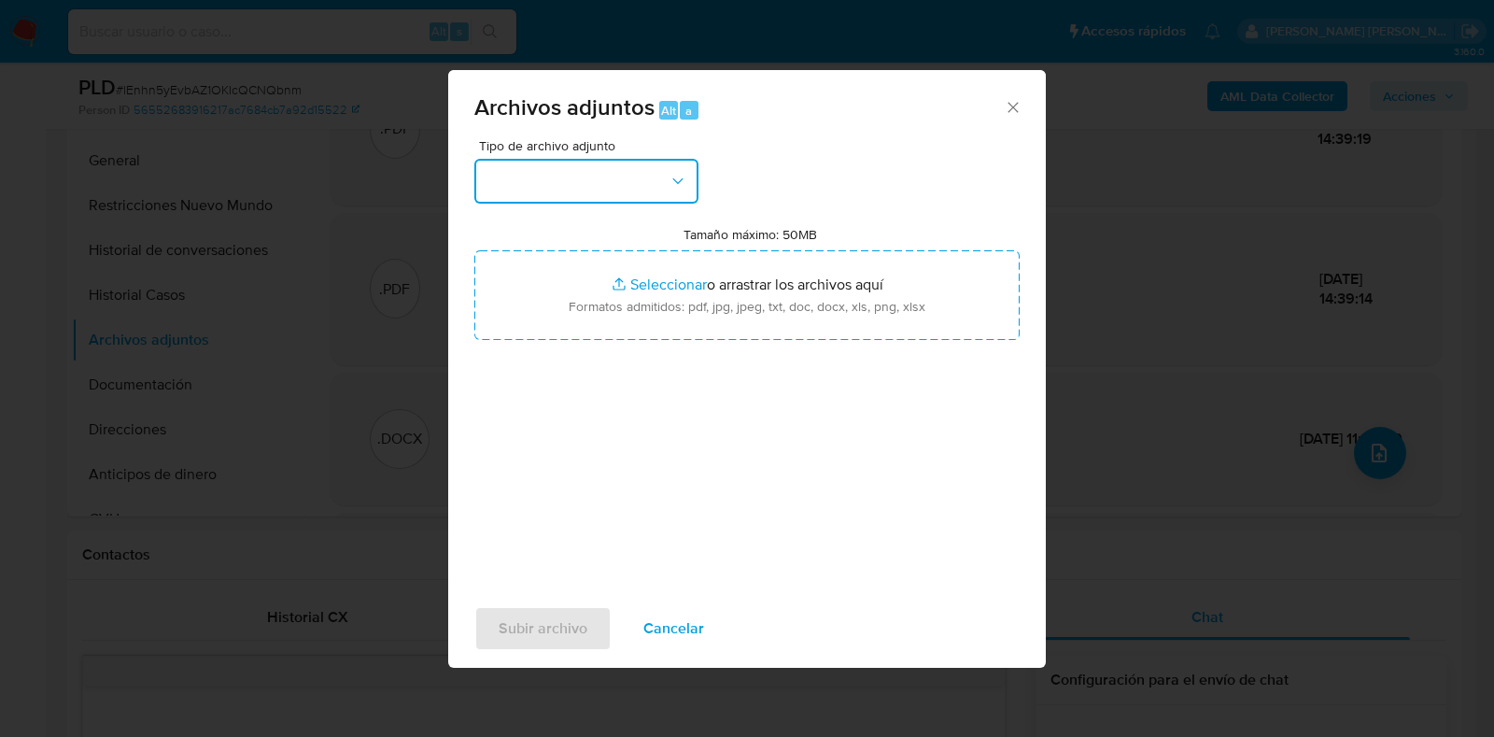
click at [671, 173] on icon "button" at bounding box center [677, 181] width 19 height 19
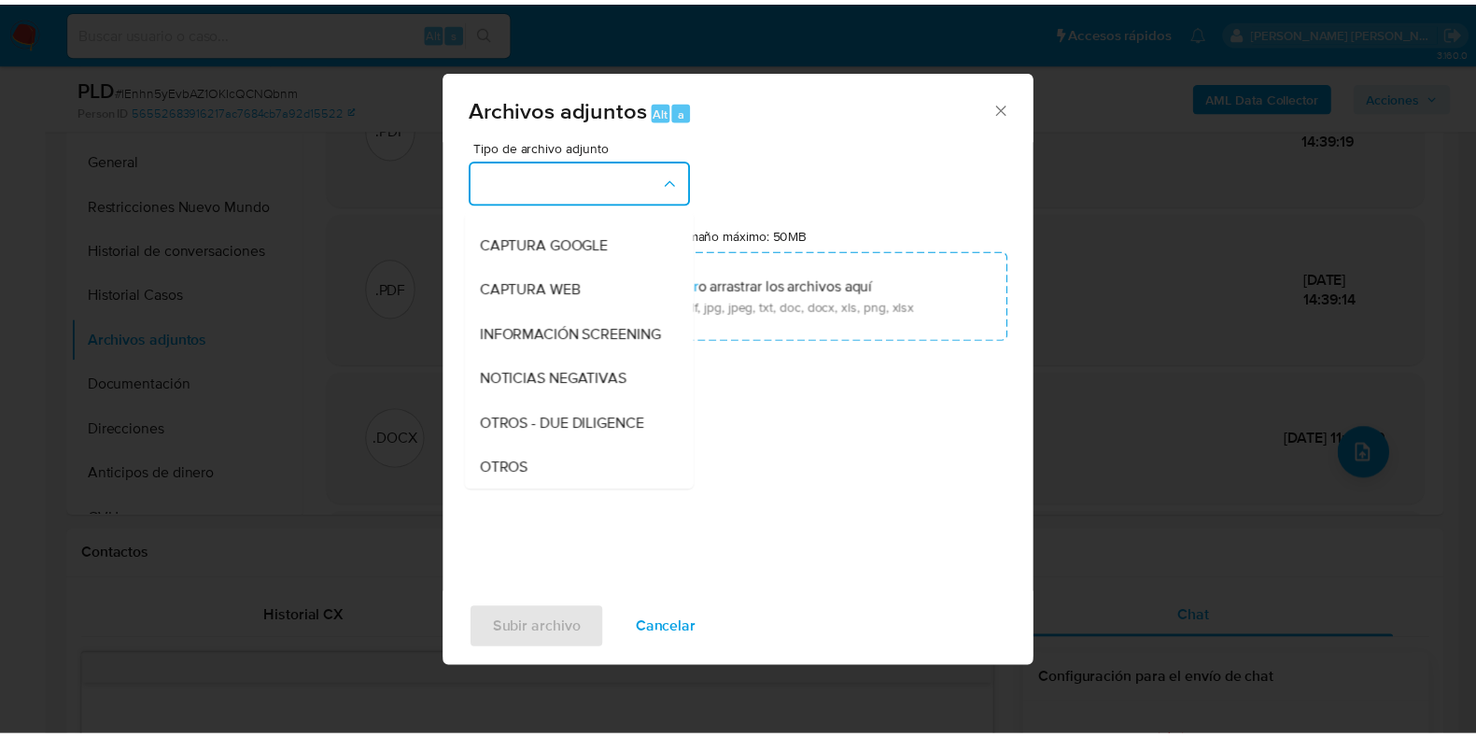
scroll to position [167, 0]
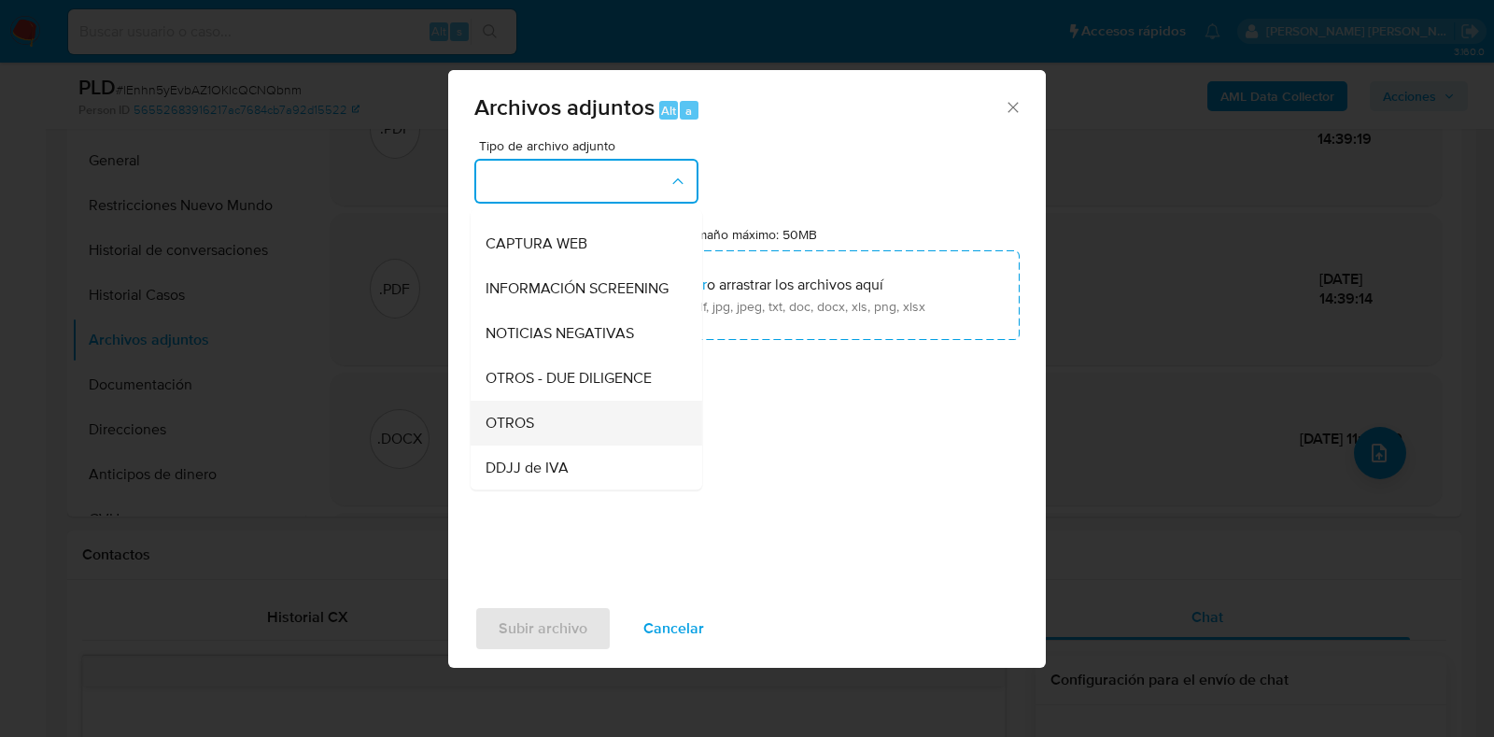
click at [574, 441] on div "OTROS" at bounding box center [580, 422] width 190 height 45
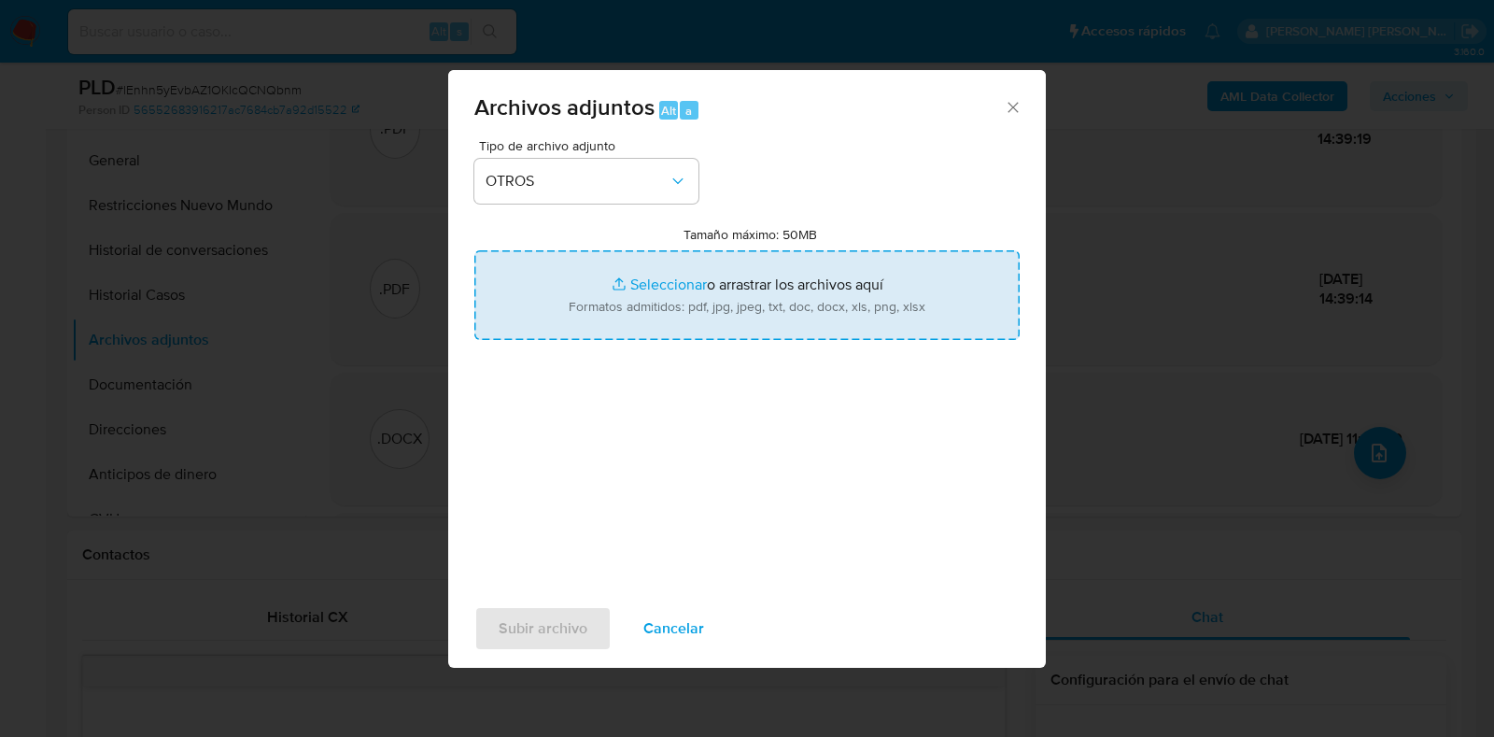
type input "C:\fakepath\Movimientos-266139887_V2.xlsx"
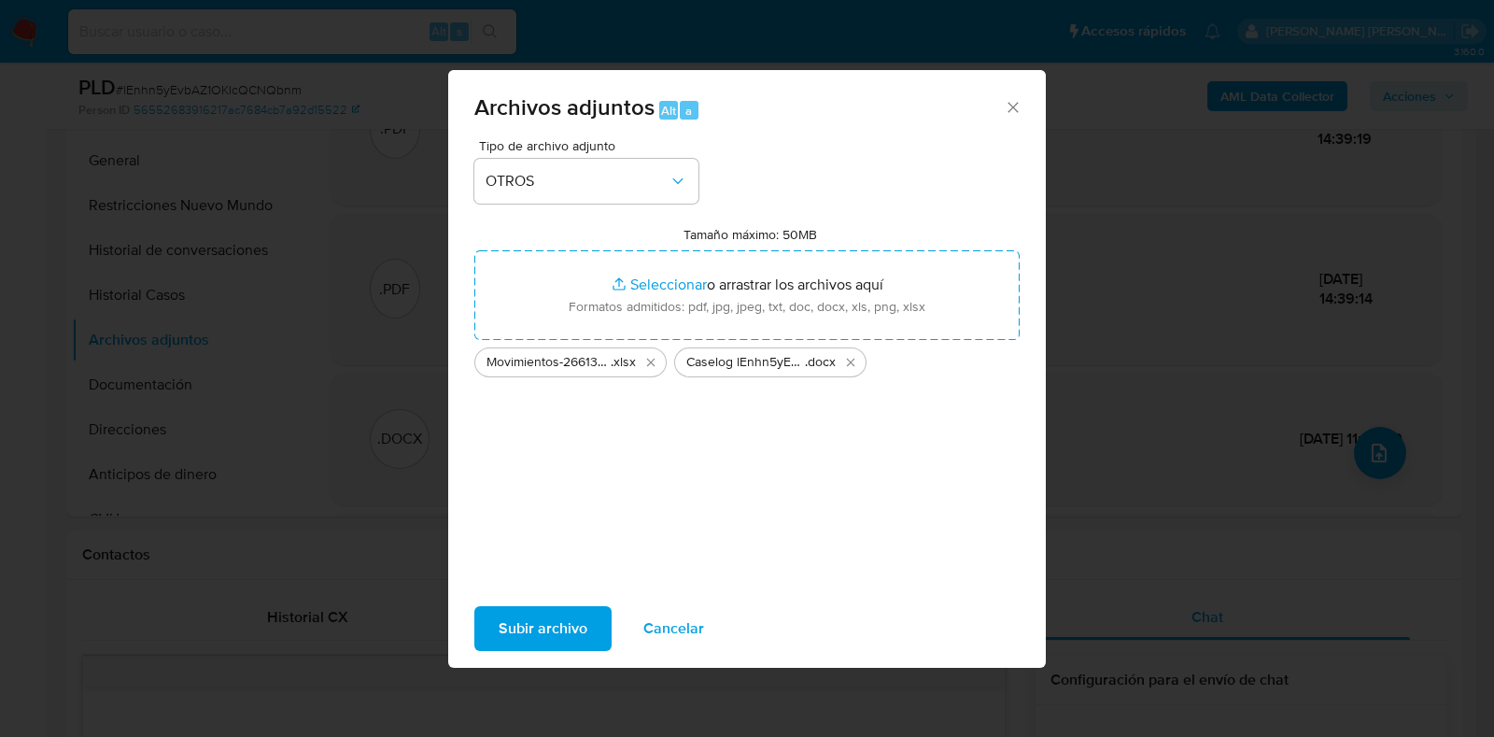
click at [560, 613] on span "Subir archivo" at bounding box center [542, 628] width 89 height 41
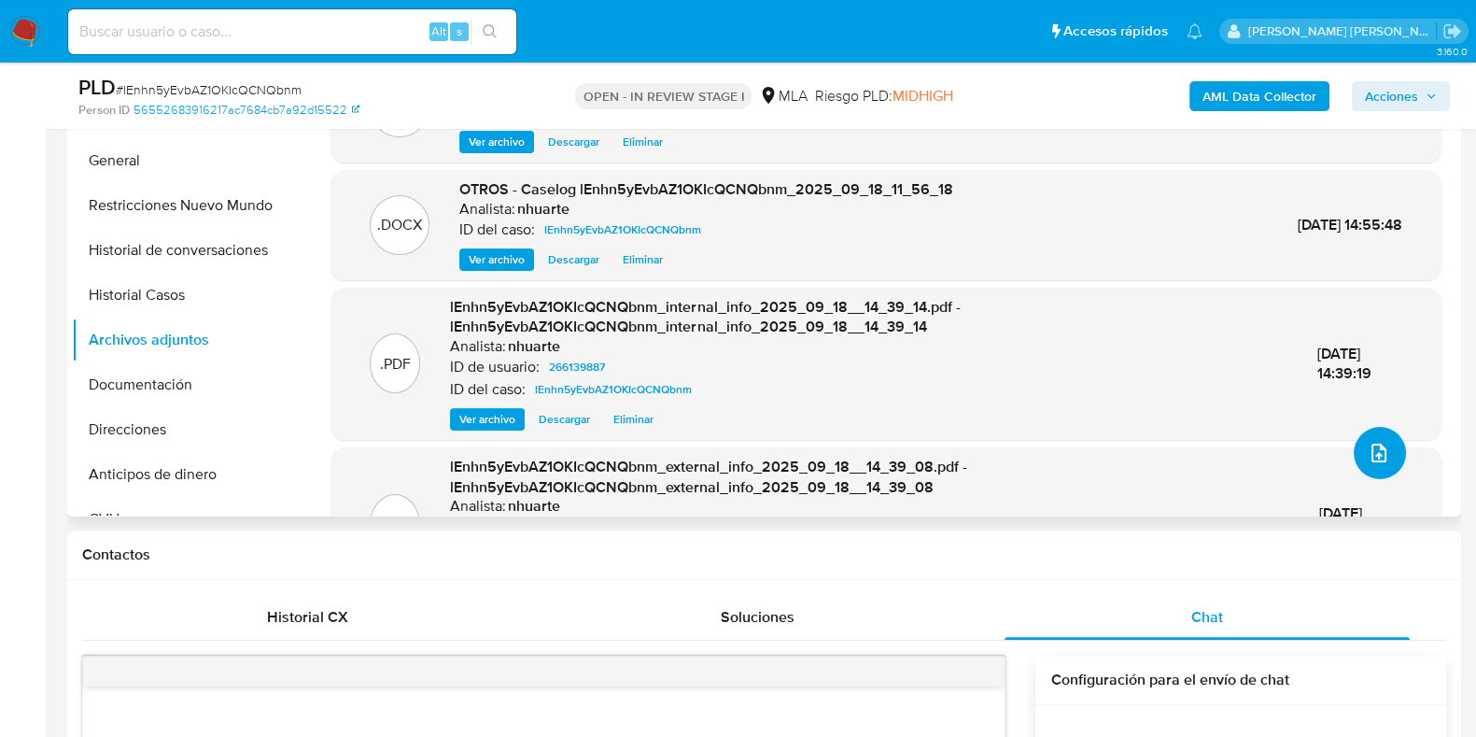
scroll to position [0, 0]
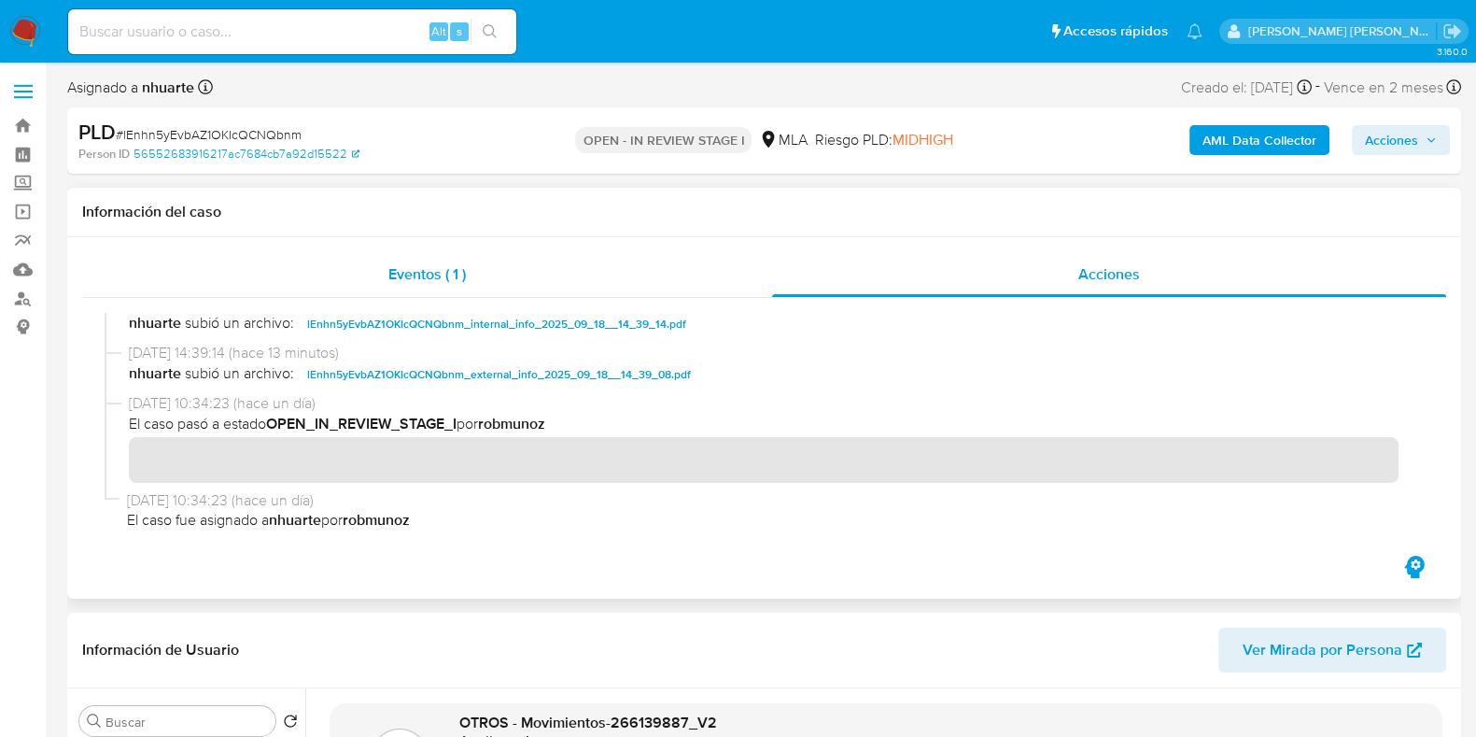
click at [438, 266] on span "Eventos ( 1 )" at bounding box center [426, 273] width 77 height 21
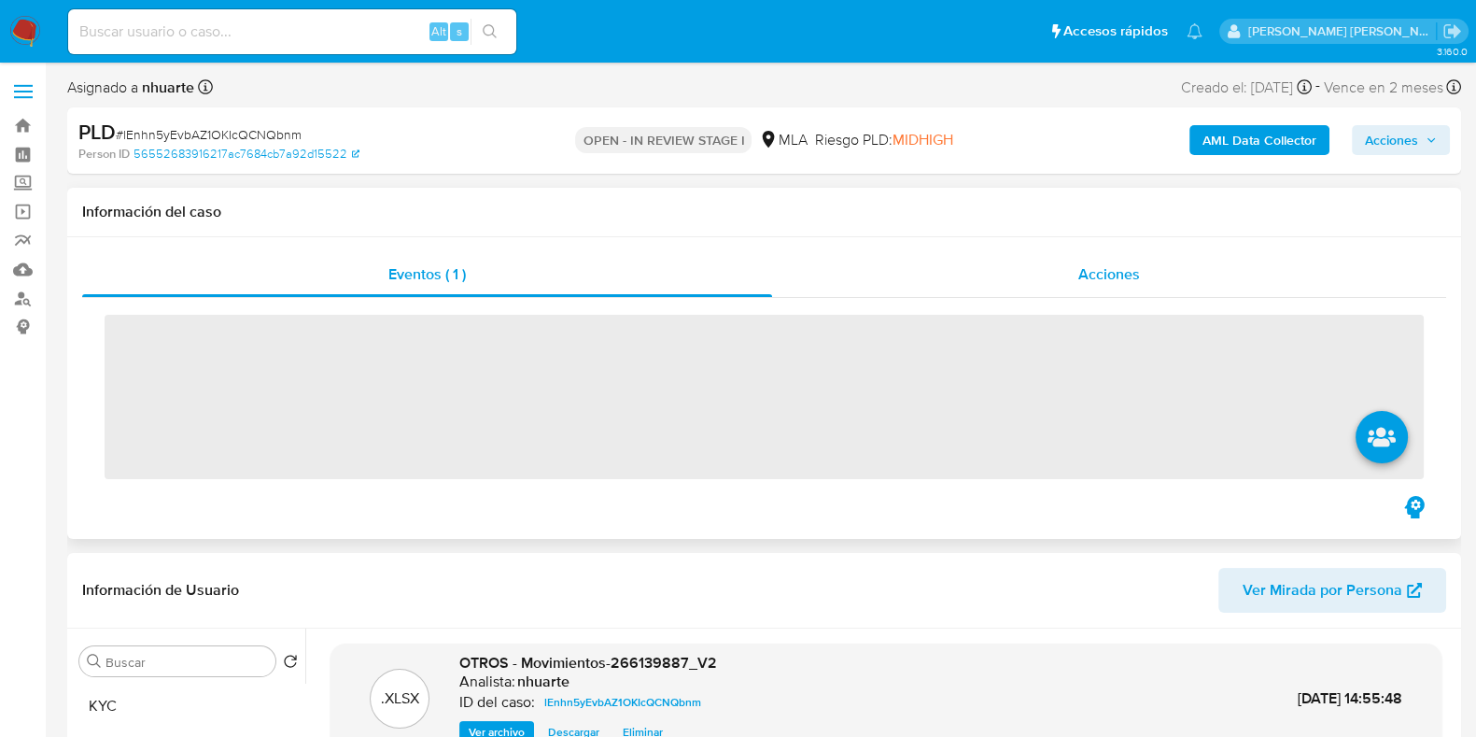
click at [1084, 276] on span "Acciones" at bounding box center [1109, 273] width 62 height 21
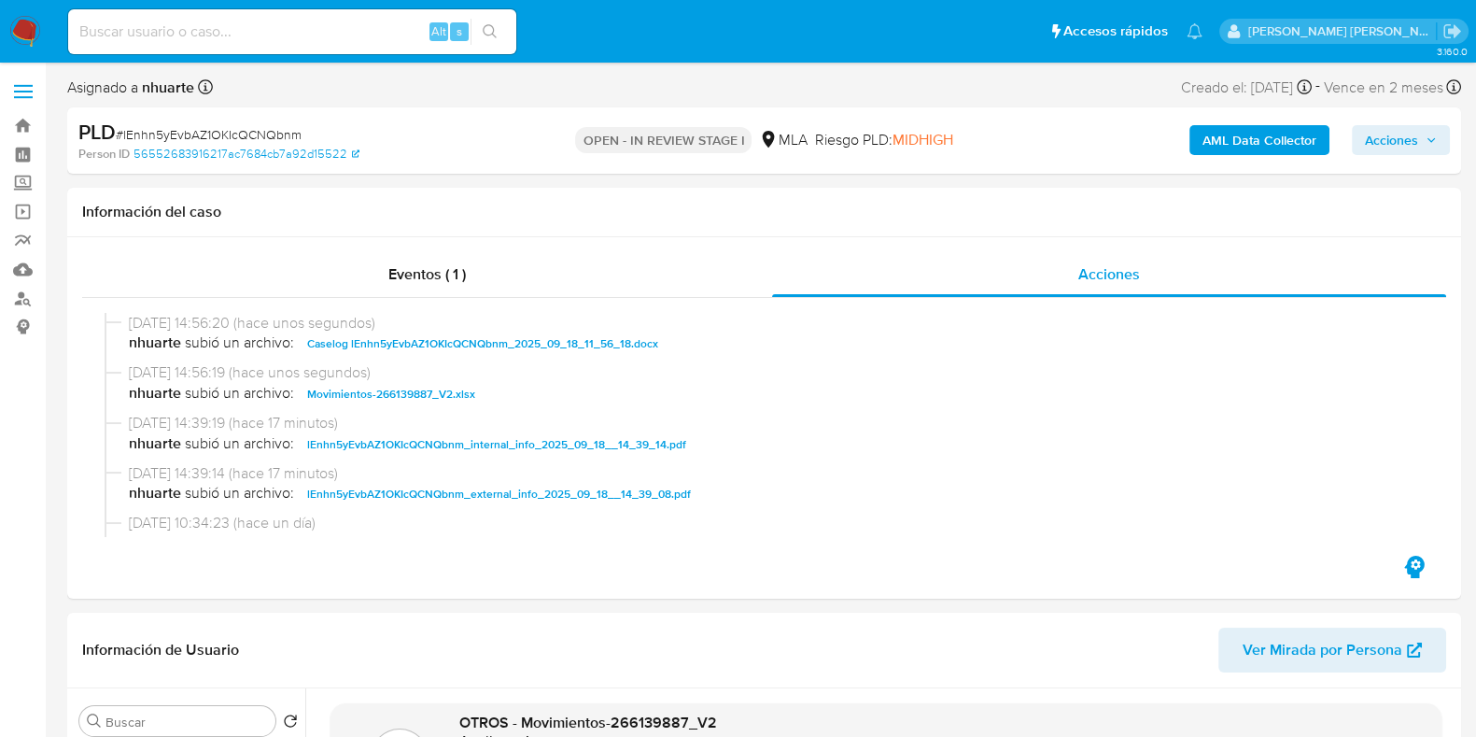
click at [1386, 145] on span "Acciones" at bounding box center [1391, 140] width 53 height 30
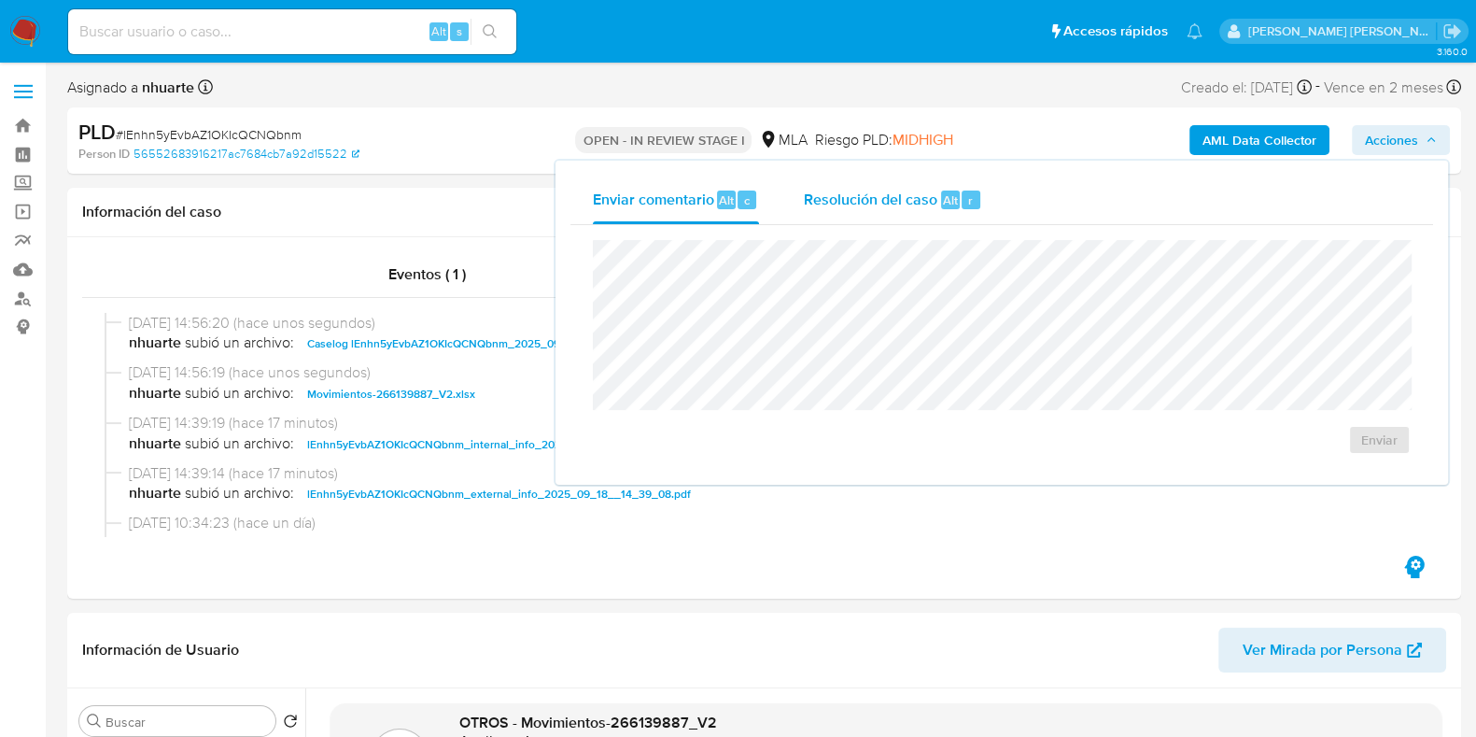
click at [878, 206] on span "Resolución del caso" at bounding box center [870, 199] width 133 height 21
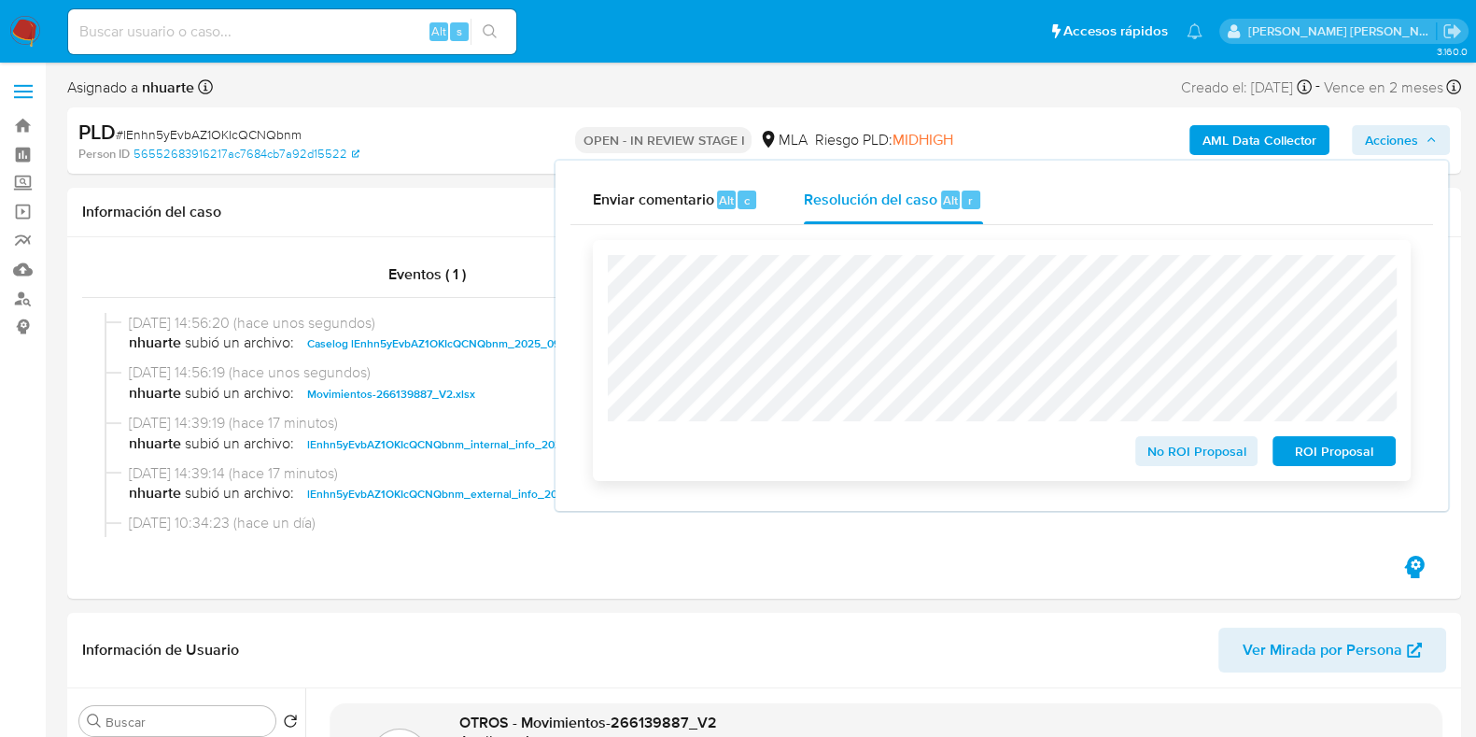
click at [1320, 449] on span "ROI Proposal" at bounding box center [1333, 451] width 97 height 26
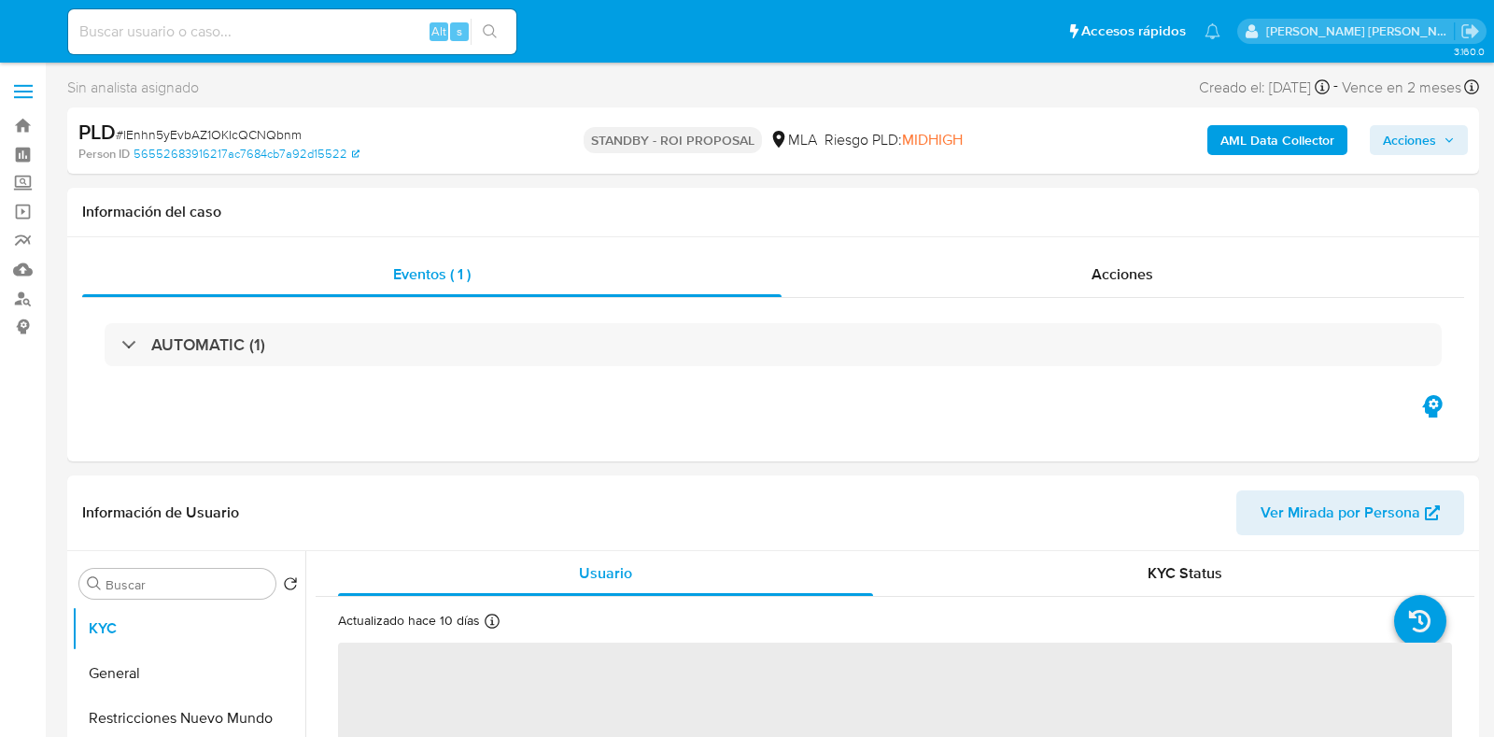
select select "10"
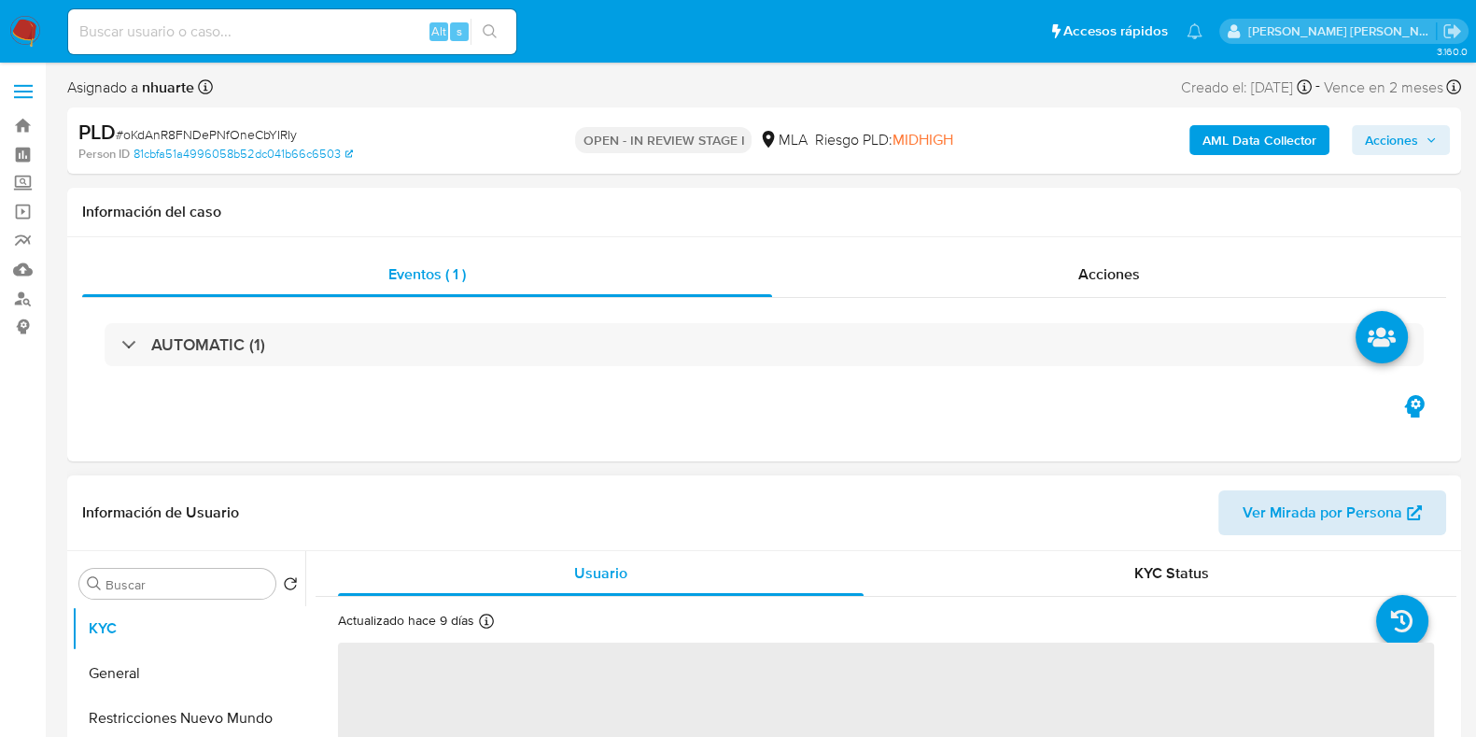
select select "10"
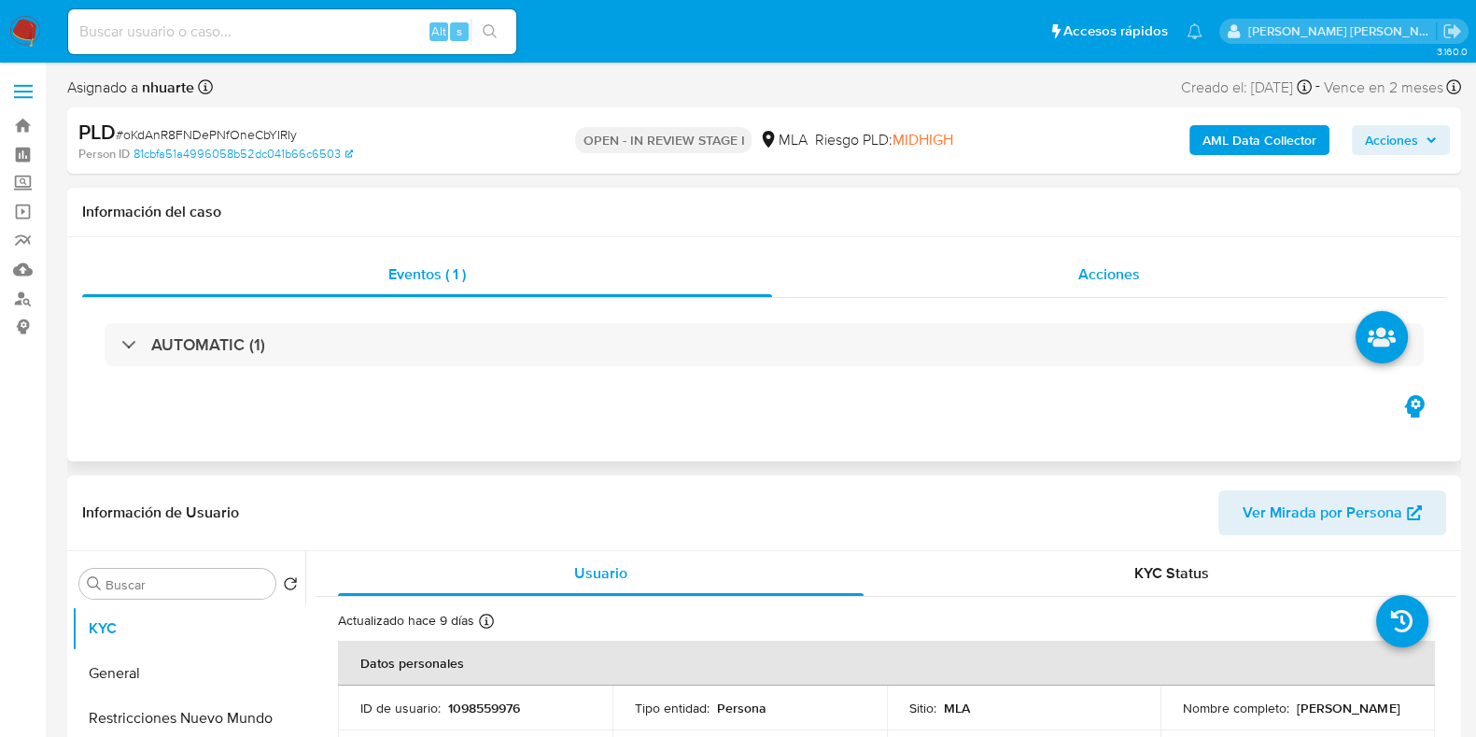
click at [1081, 275] on span "Acciones" at bounding box center [1109, 273] width 62 height 21
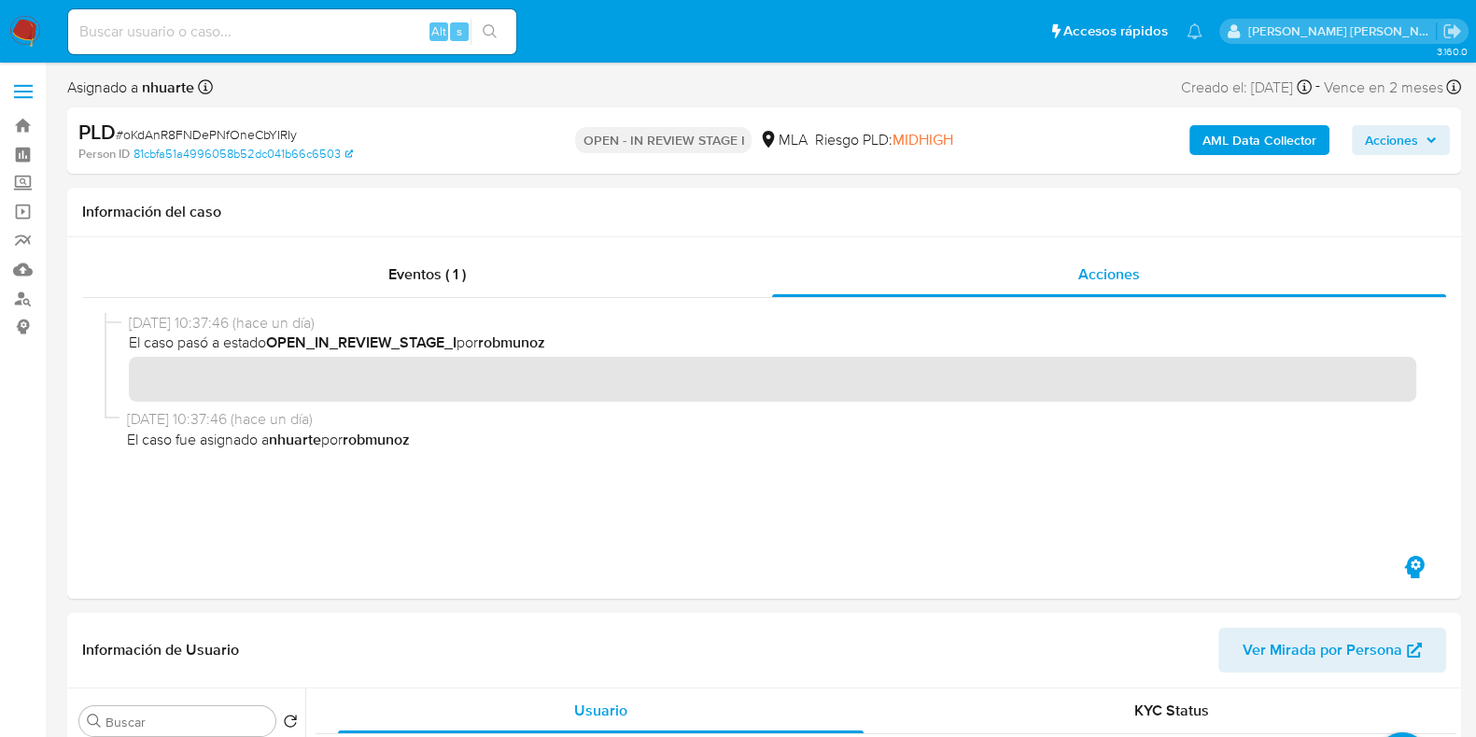
click at [1231, 148] on b "AML Data Collector" at bounding box center [1259, 140] width 114 height 30
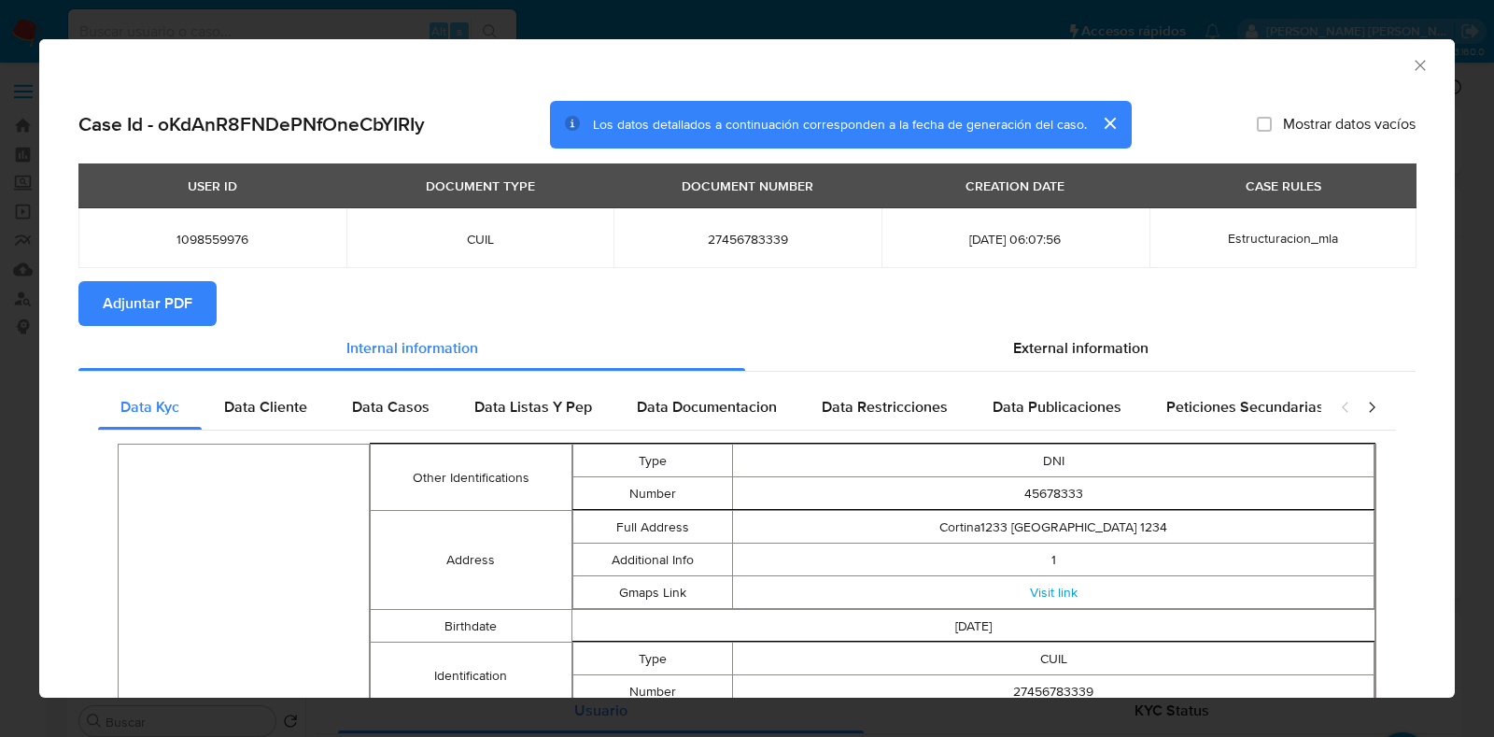
click at [199, 304] on button "Adjuntar PDF" at bounding box center [147, 303] width 138 height 45
click at [1410, 67] on icon "Cerrar ventana" at bounding box center [1419, 65] width 19 height 19
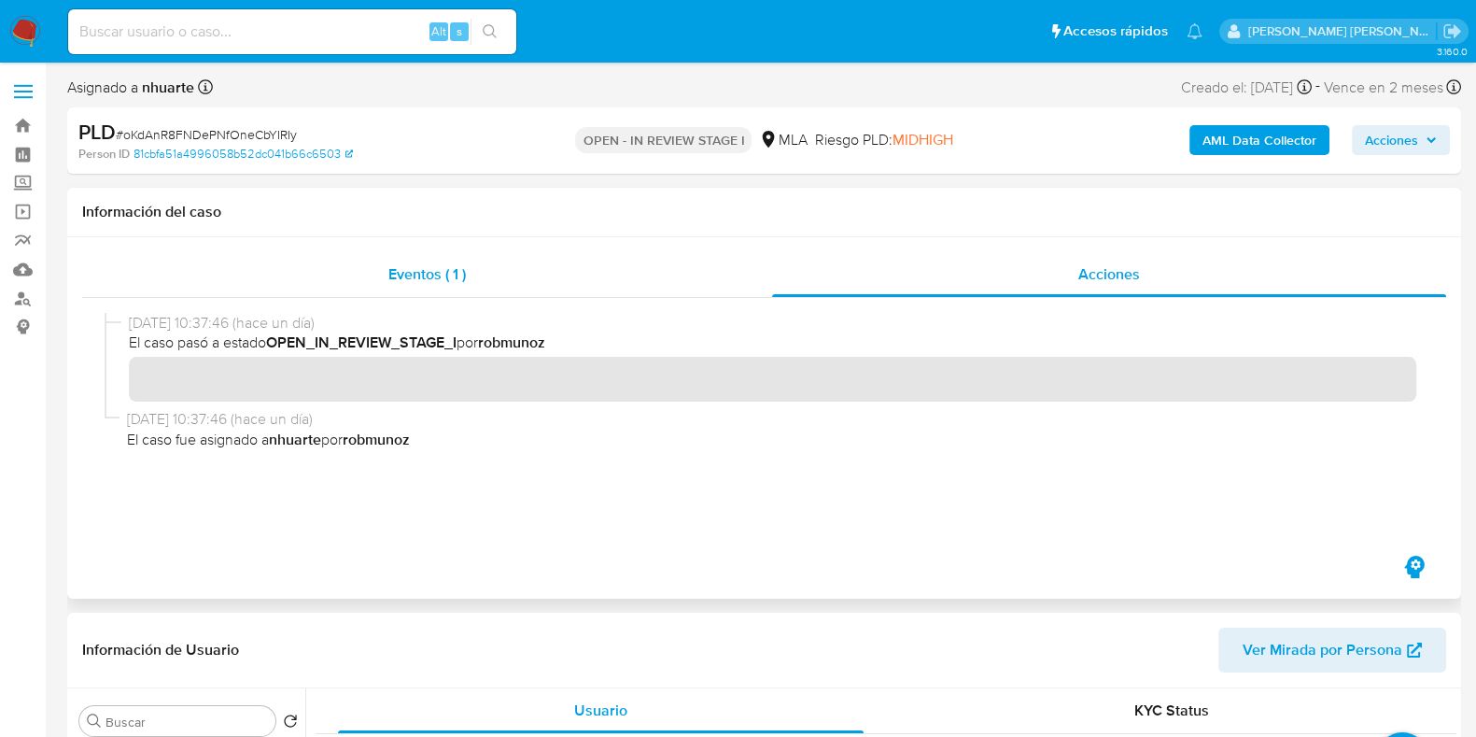
click at [406, 267] on span "Eventos ( 1 )" at bounding box center [426, 273] width 77 height 21
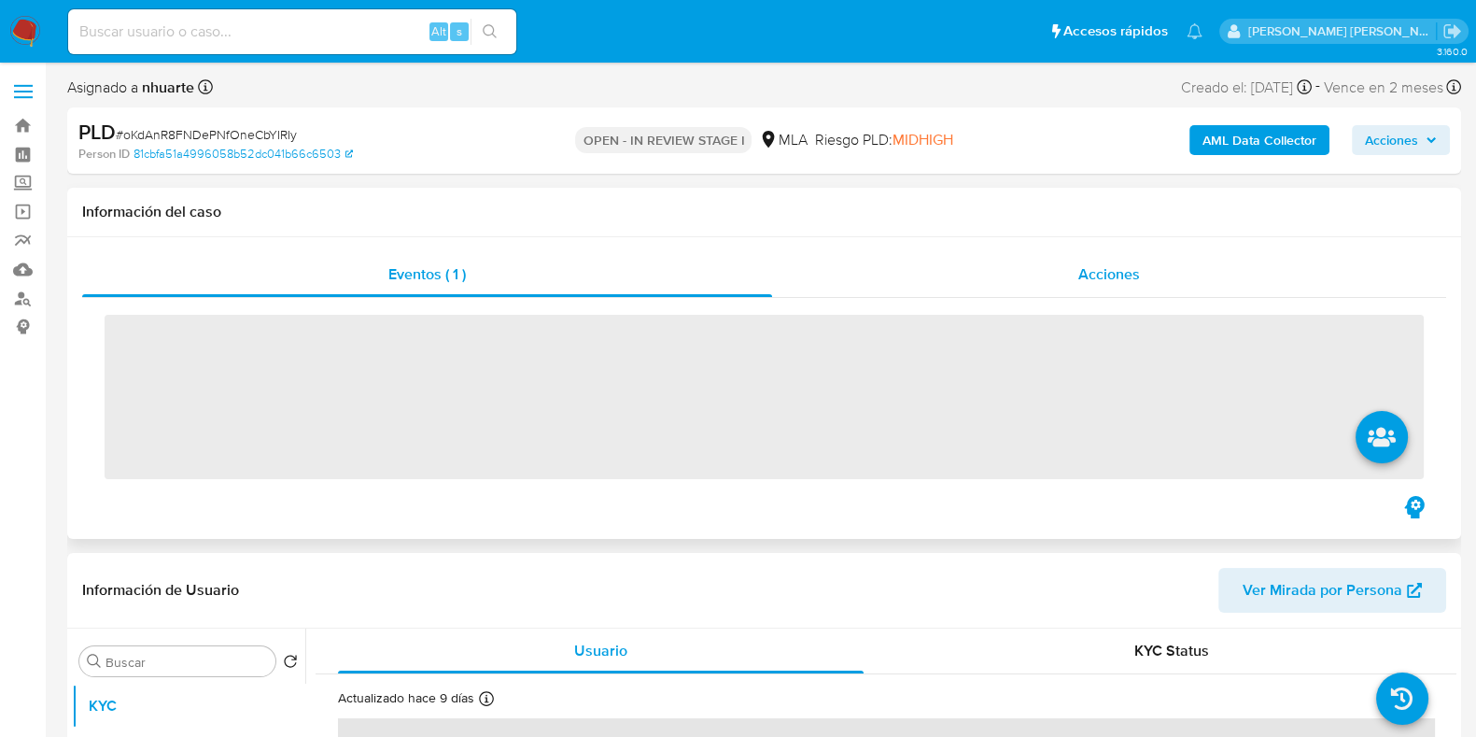
click at [1162, 276] on div "Acciones" at bounding box center [1109, 274] width 674 height 45
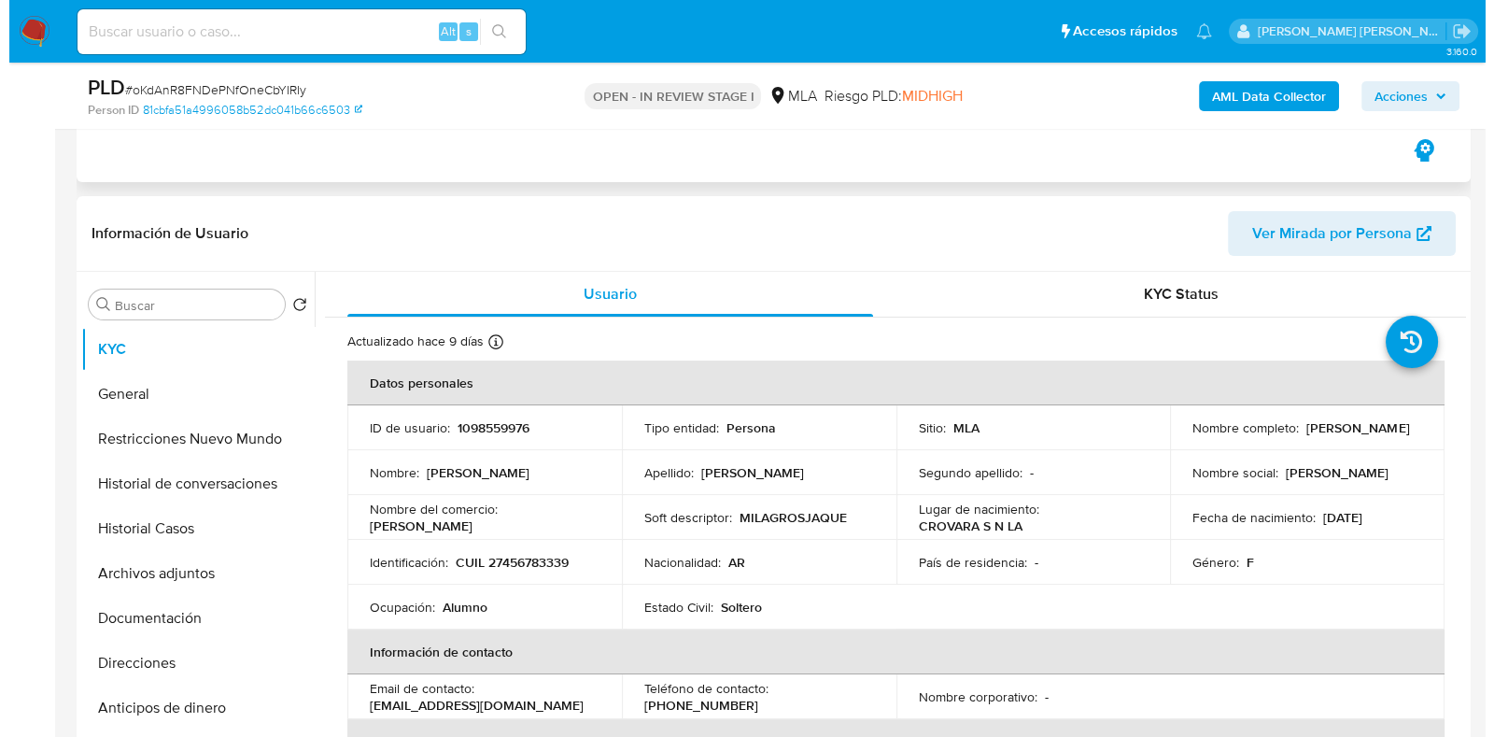
scroll to position [466, 0]
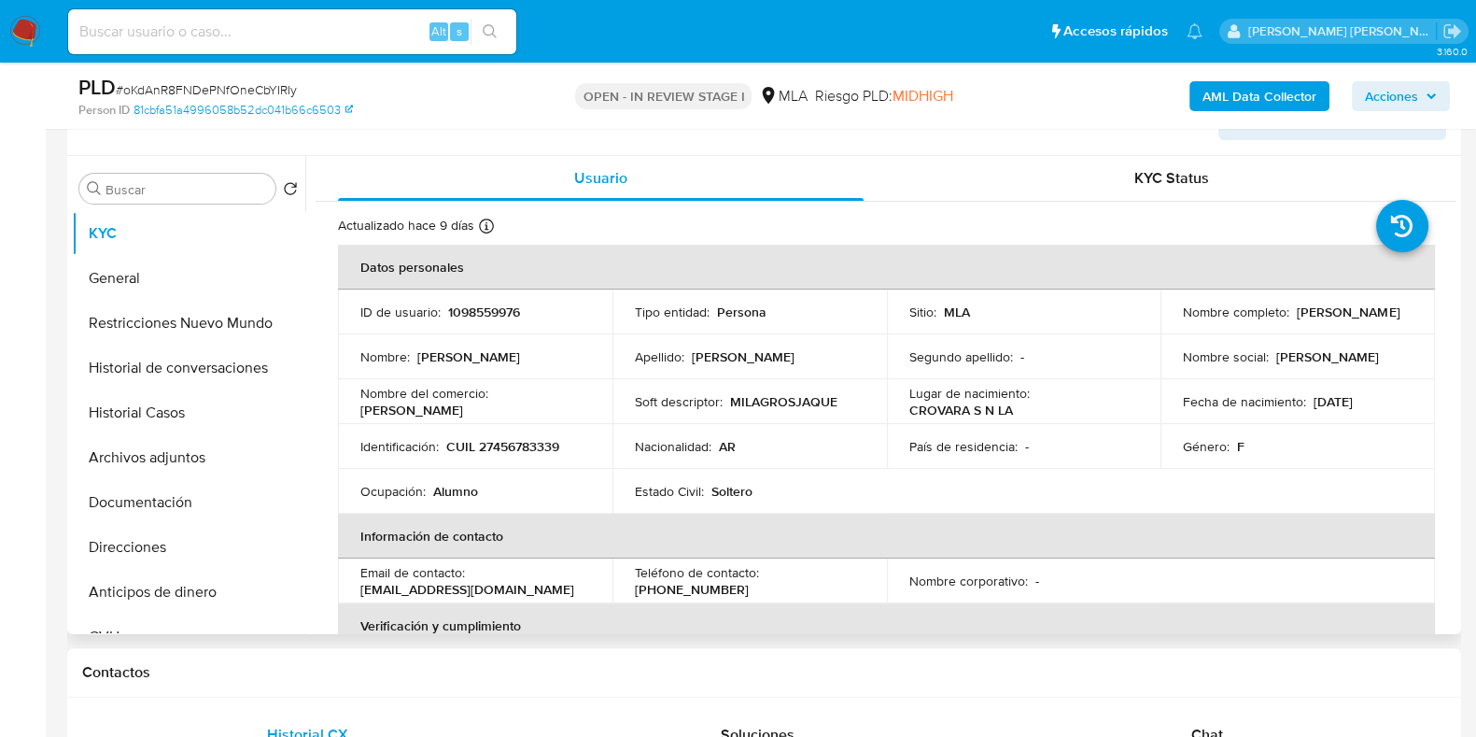
drag, startPoint x: 197, startPoint y: 449, endPoint x: 472, endPoint y: 438, distance: 275.6
click at [197, 449] on button "Archivos adjuntos" at bounding box center [188, 457] width 233 height 45
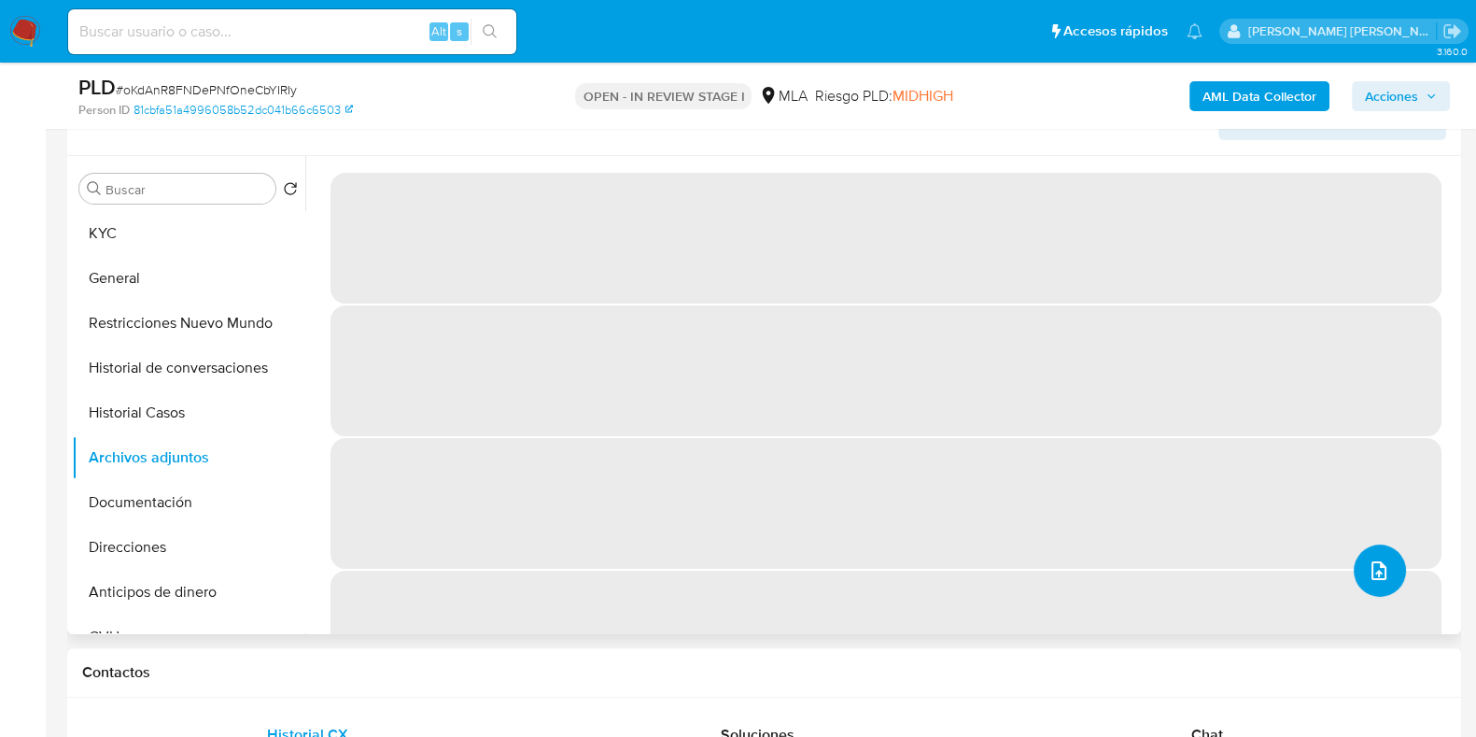
click at [1371, 568] on icon "upload-file" at bounding box center [1378, 570] width 15 height 19
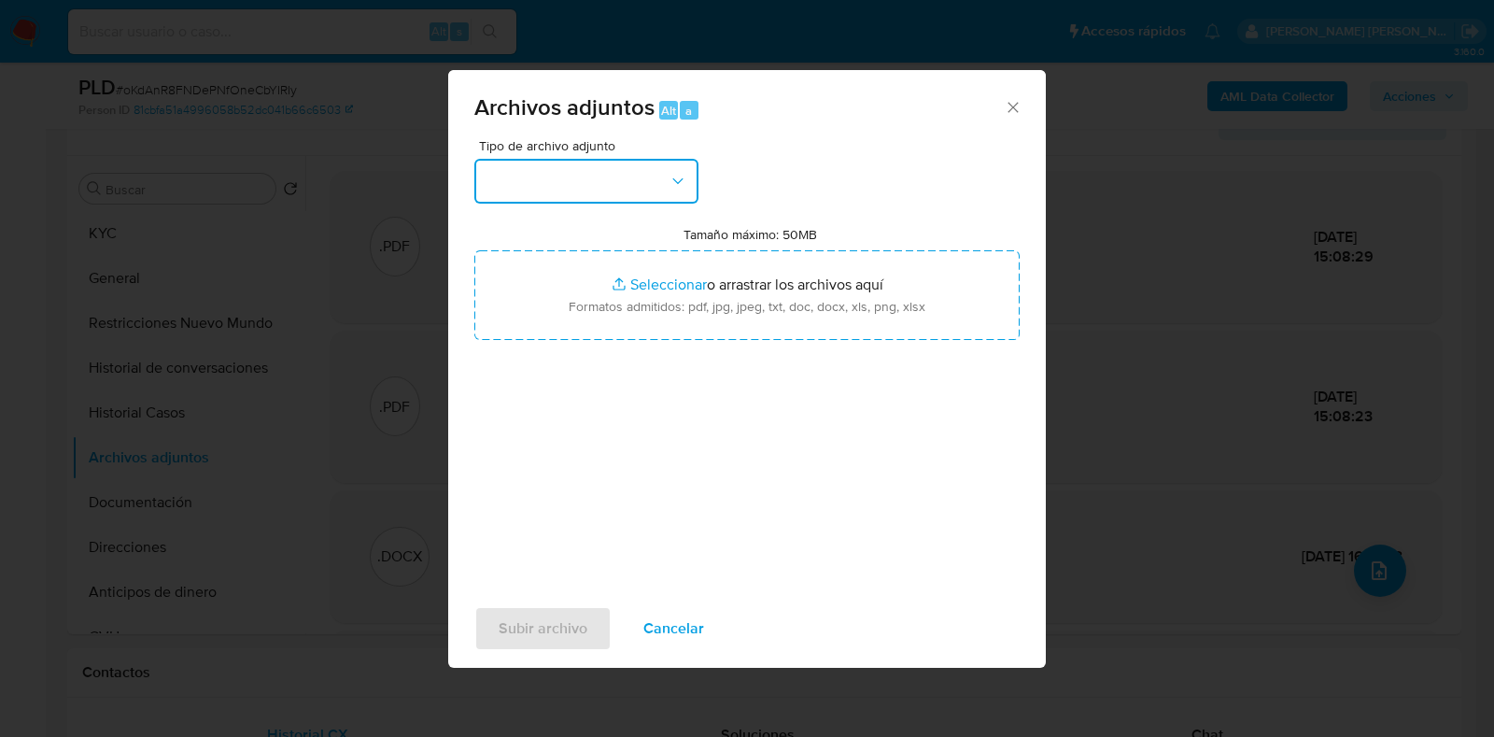
click at [677, 175] on icon "button" at bounding box center [677, 181] width 19 height 19
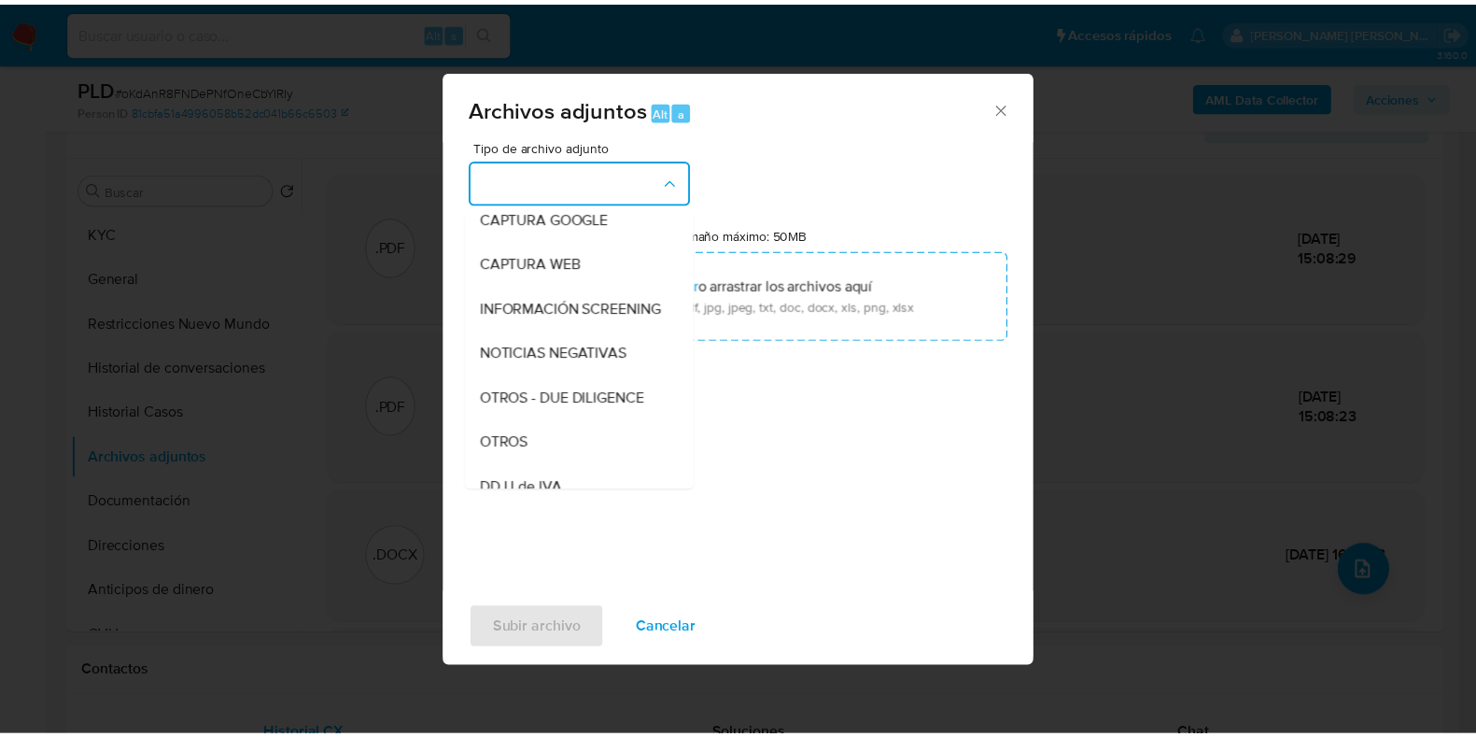
scroll to position [192, 0]
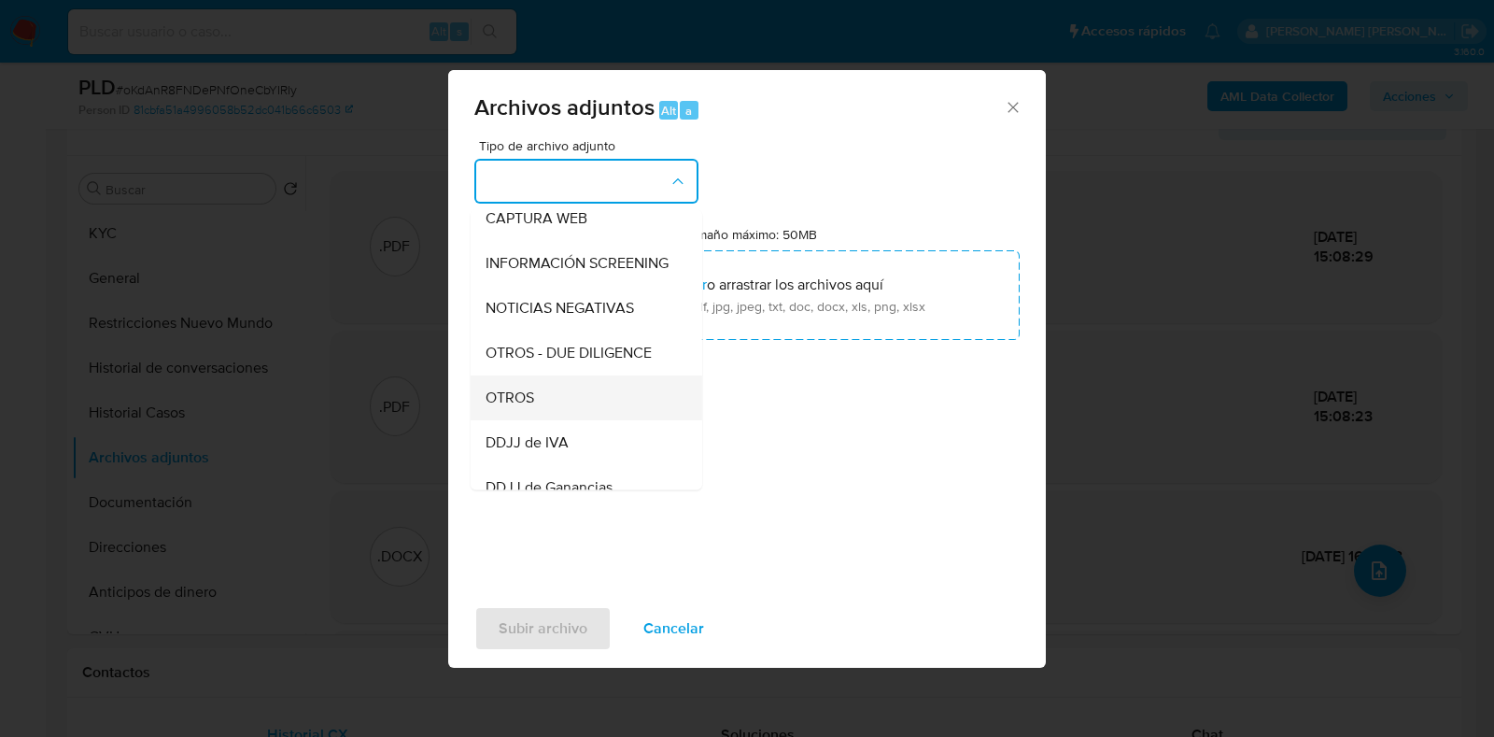
click at [616, 417] on div "OTROS" at bounding box center [580, 397] width 190 height 45
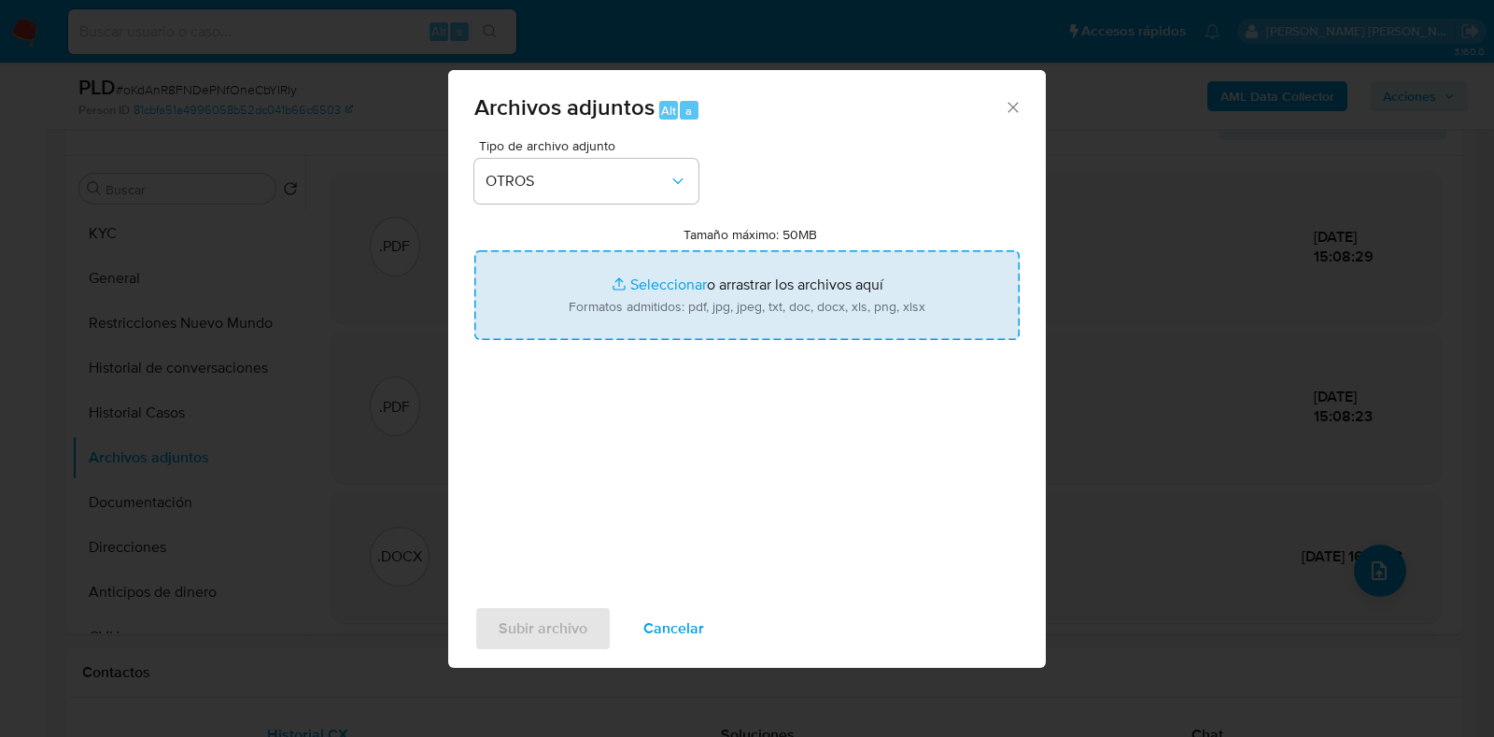
type input "C:\fakepath\Movimientos-1098559976_v2.xlsx"
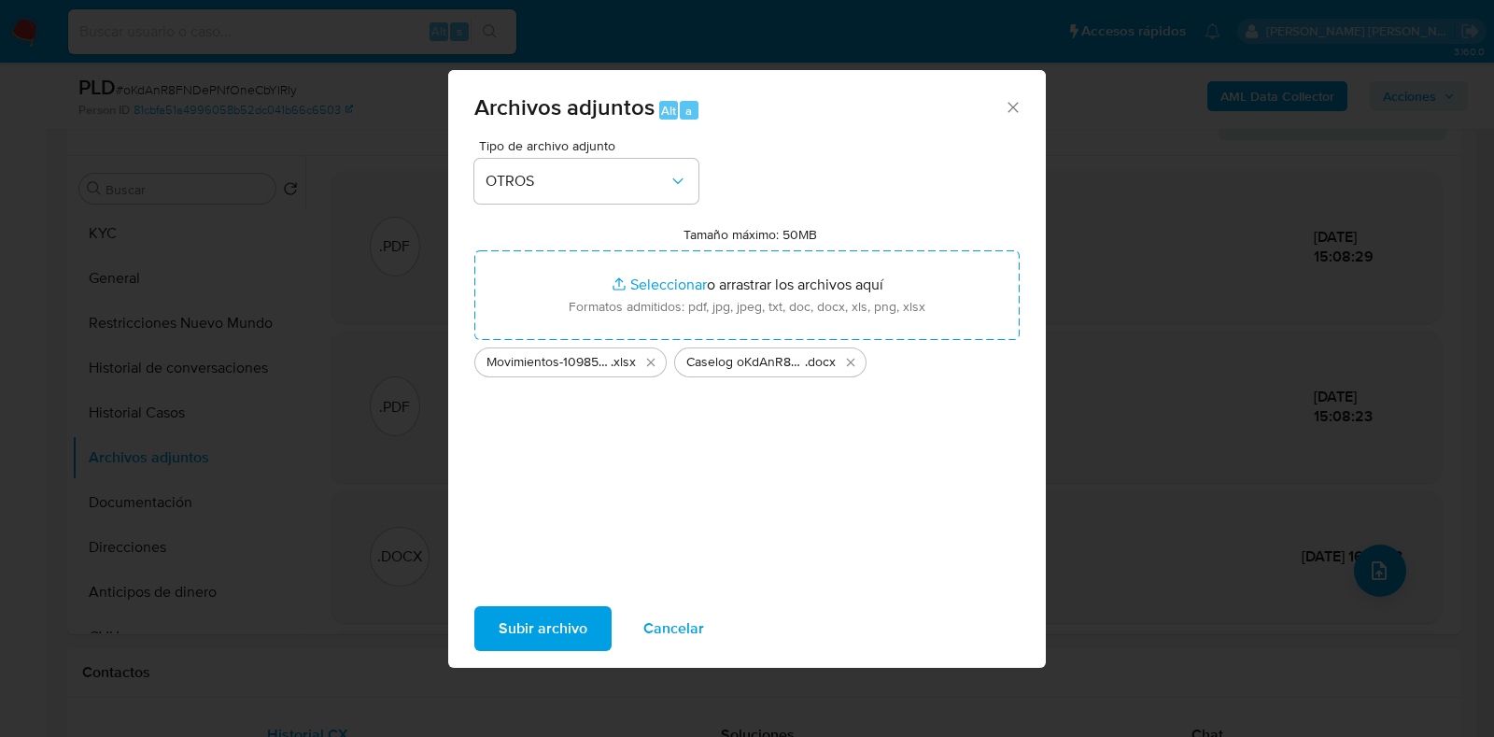
click at [558, 632] on span "Subir archivo" at bounding box center [542, 628] width 89 height 41
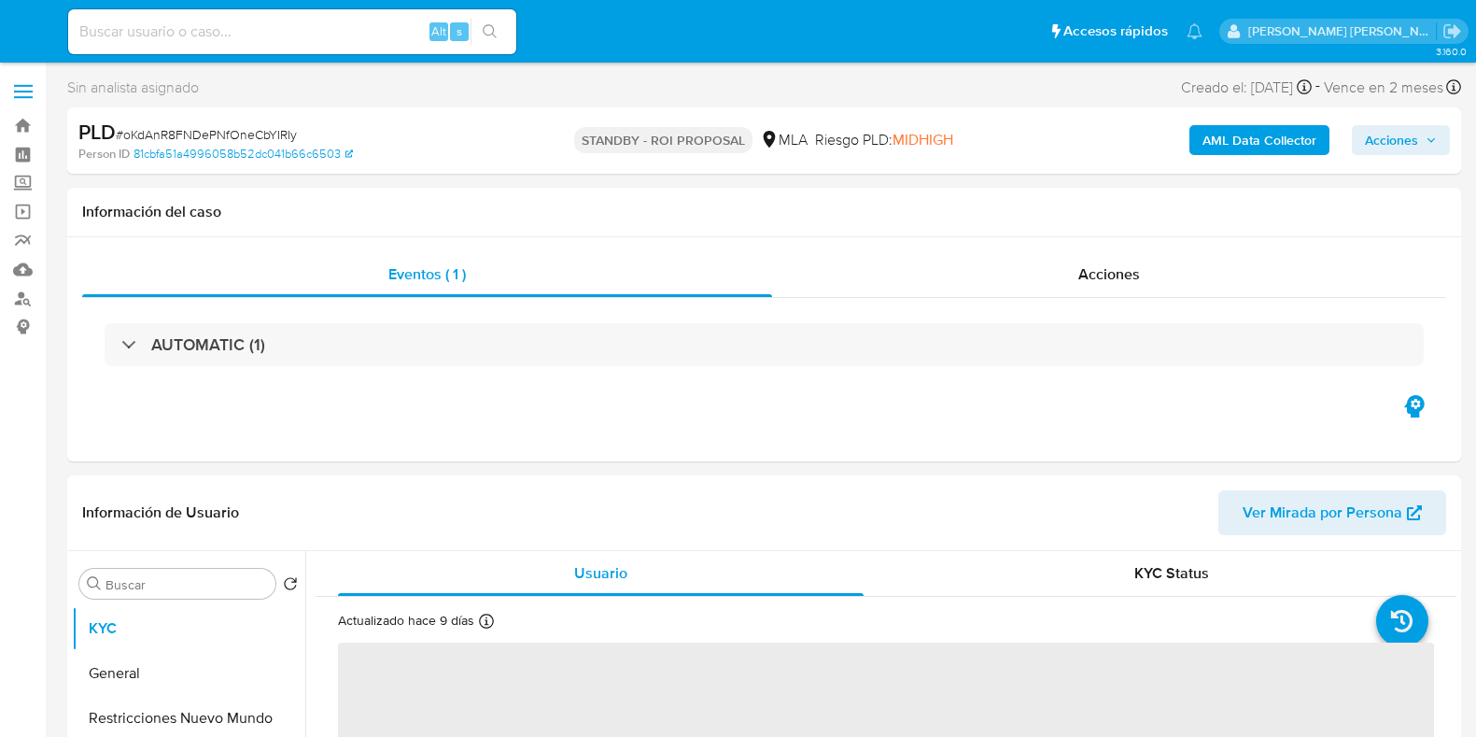
select select "10"
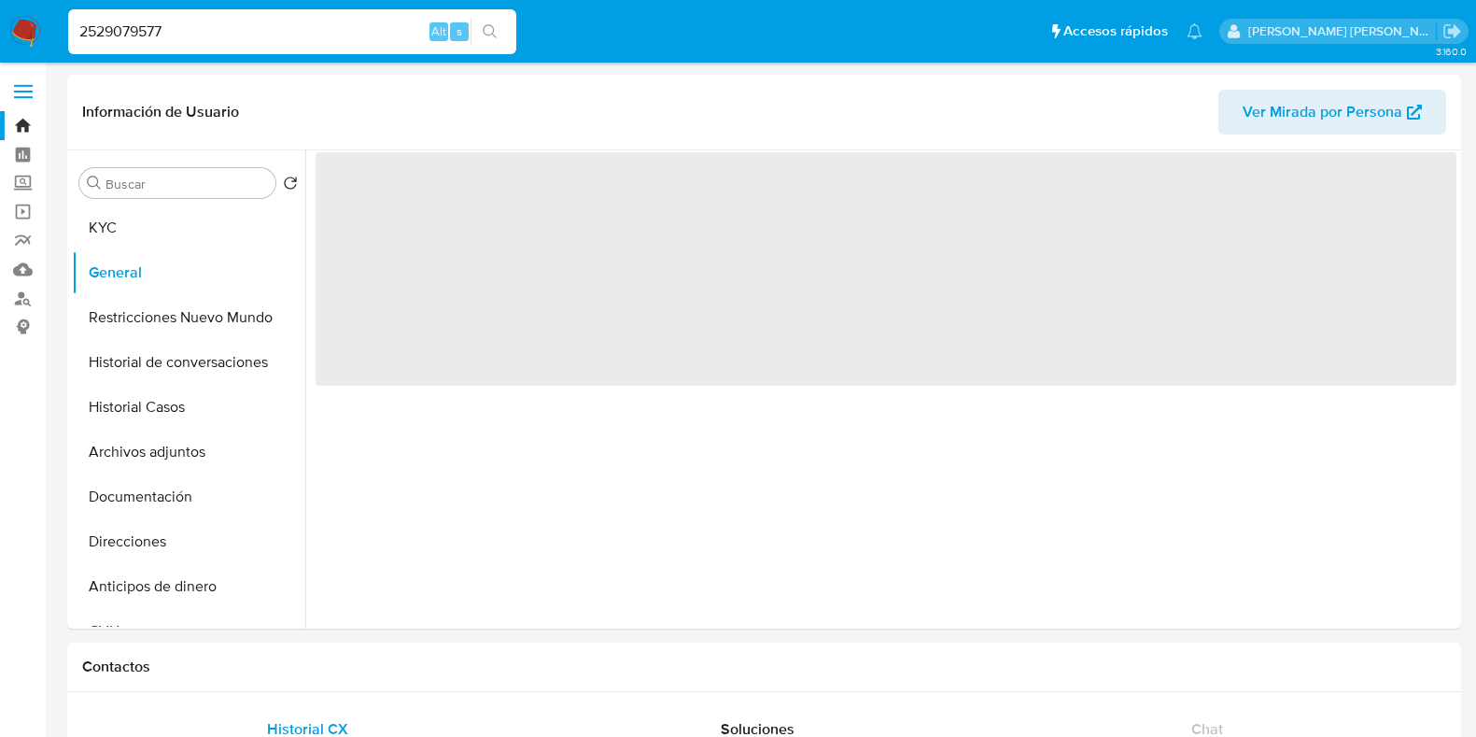
select select "10"
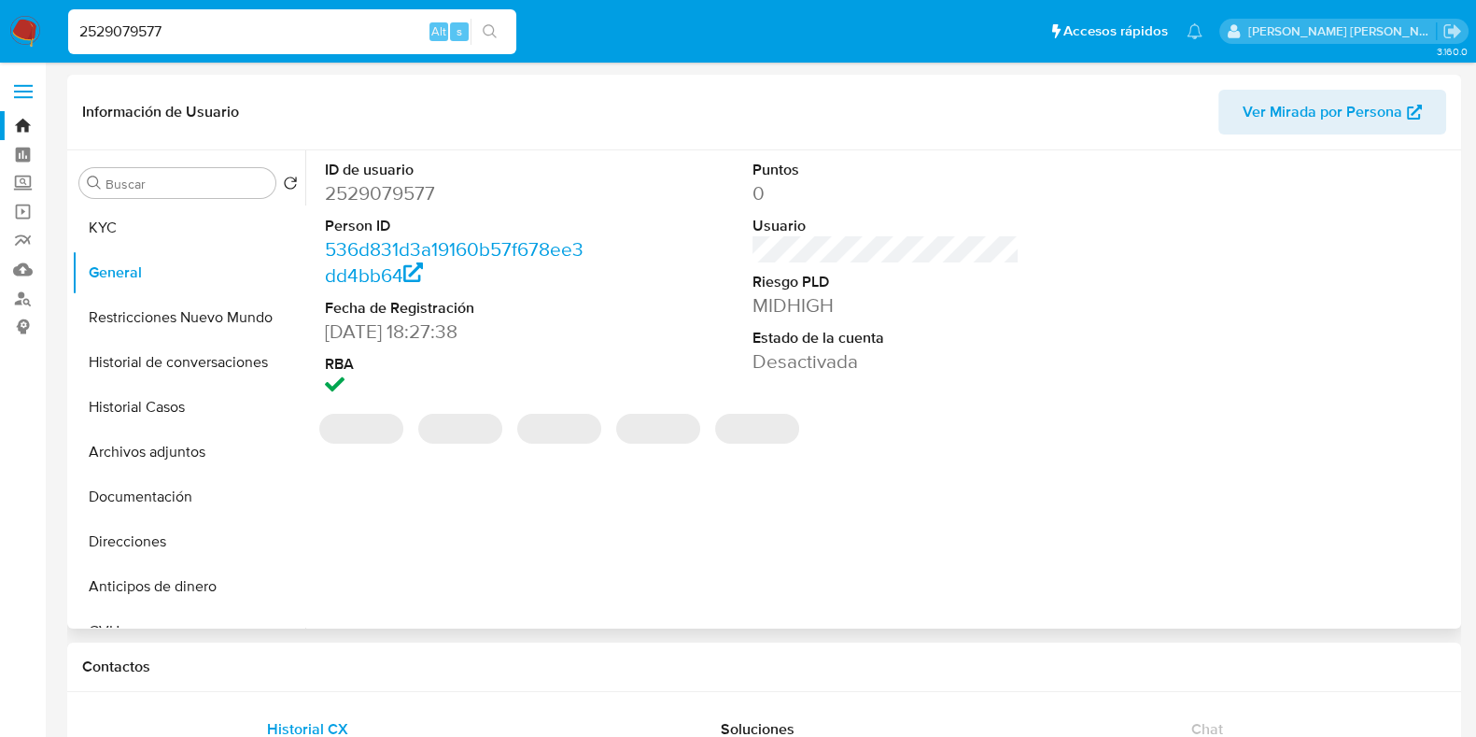
click at [397, 194] on dd "2529079577" at bounding box center [458, 193] width 267 height 26
copy dd "2529079577"
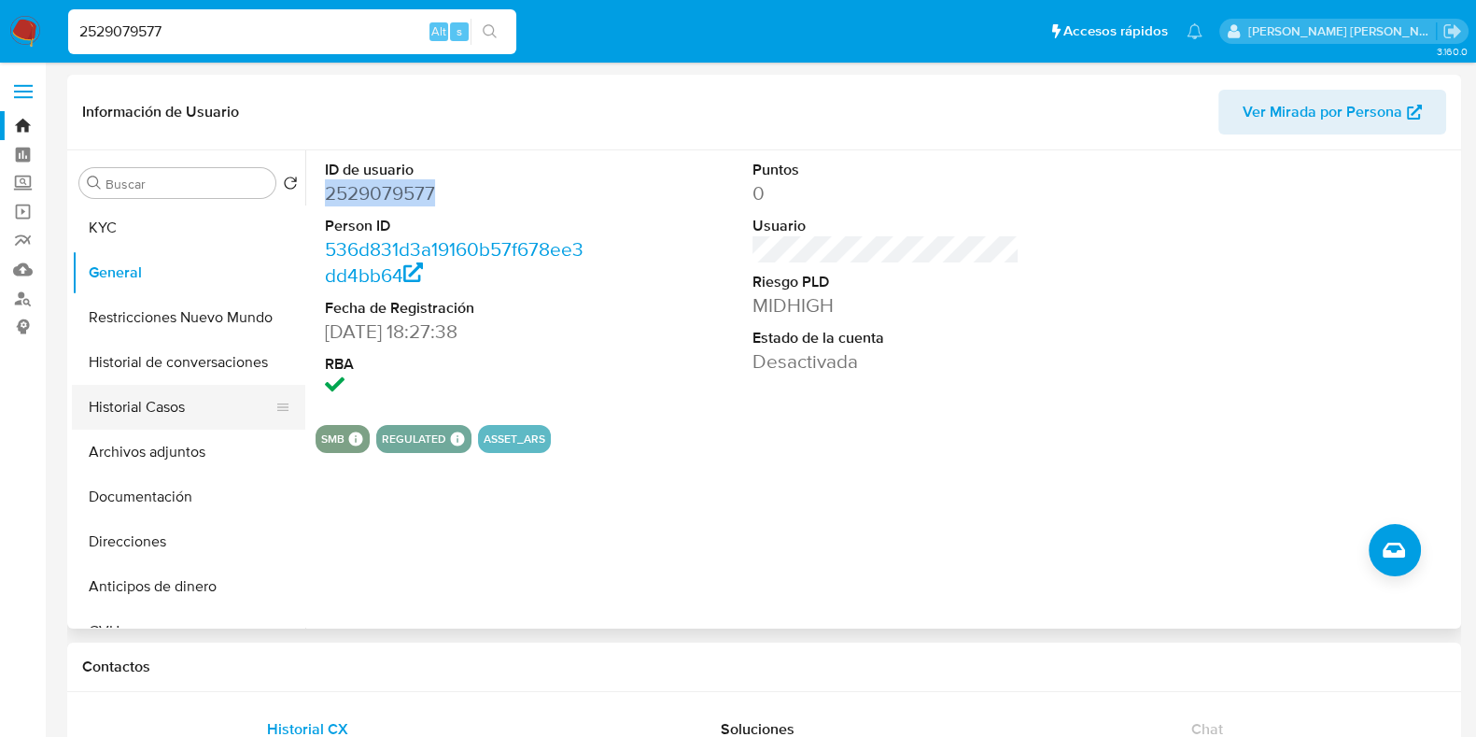
click at [130, 407] on button "Historial Casos" at bounding box center [181, 407] width 218 height 45
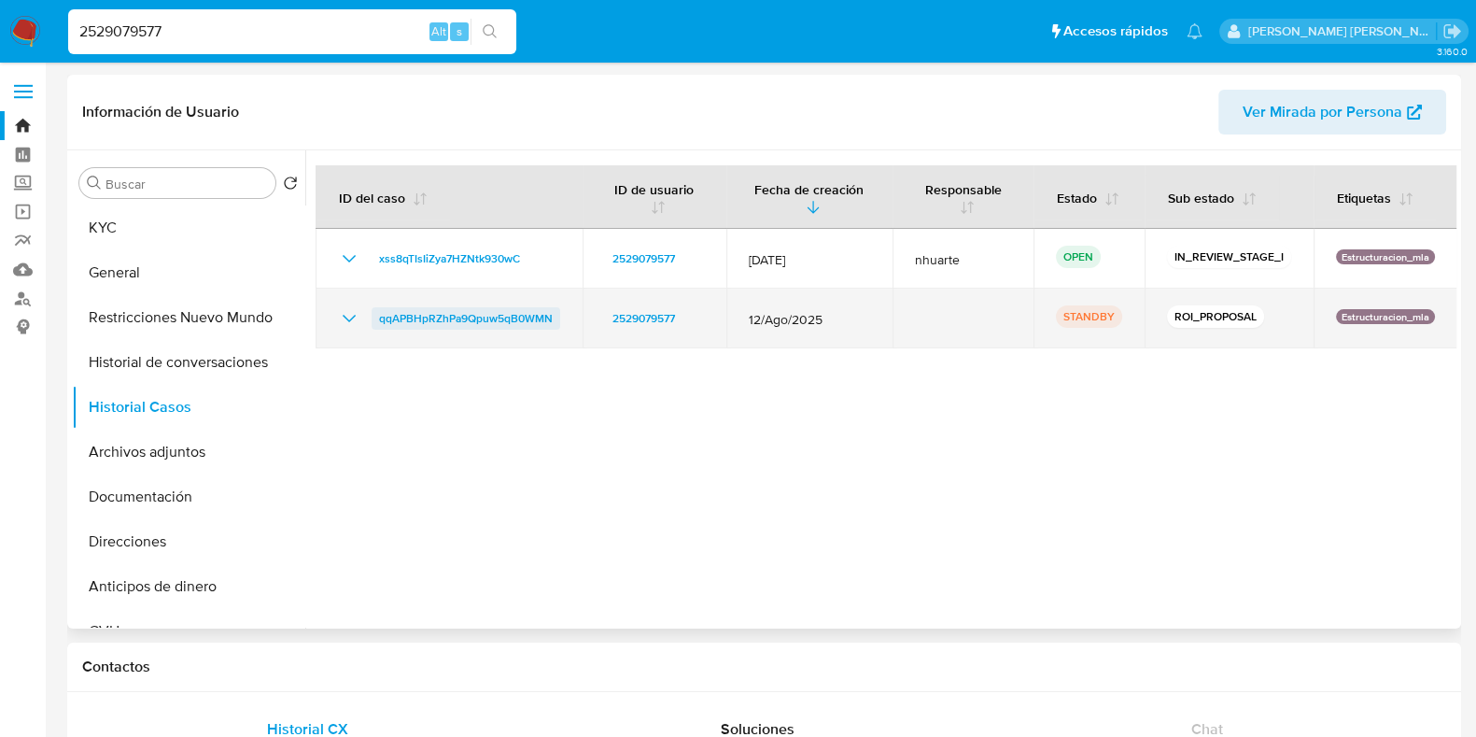
drag, startPoint x: 369, startPoint y: 316, endPoint x: 554, endPoint y: 315, distance: 185.8
click at [554, 315] on div "qqAPBHpRZhPa9Qpuw5qB0WMN" at bounding box center [449, 318] width 222 height 22
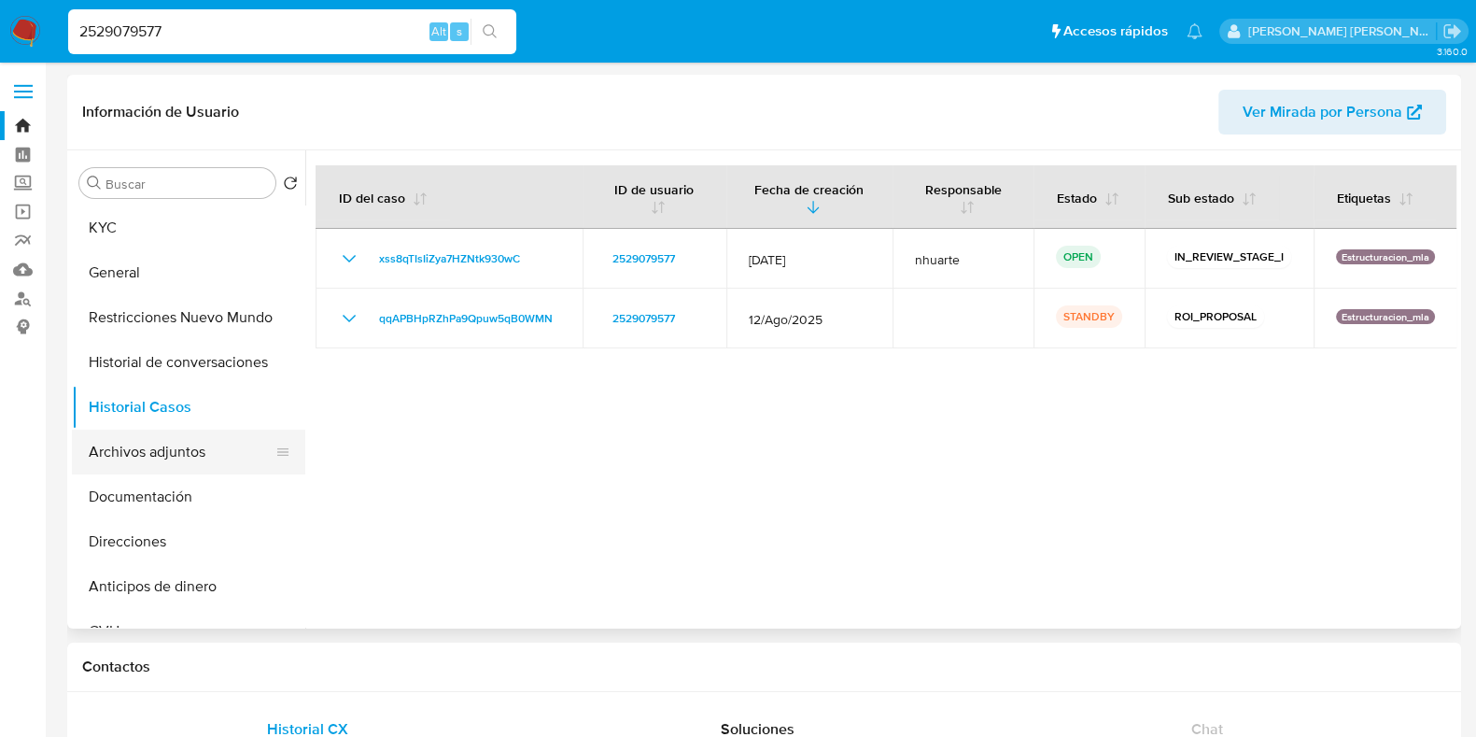
click at [171, 457] on button "Archivos adjuntos" at bounding box center [181, 451] width 218 height 45
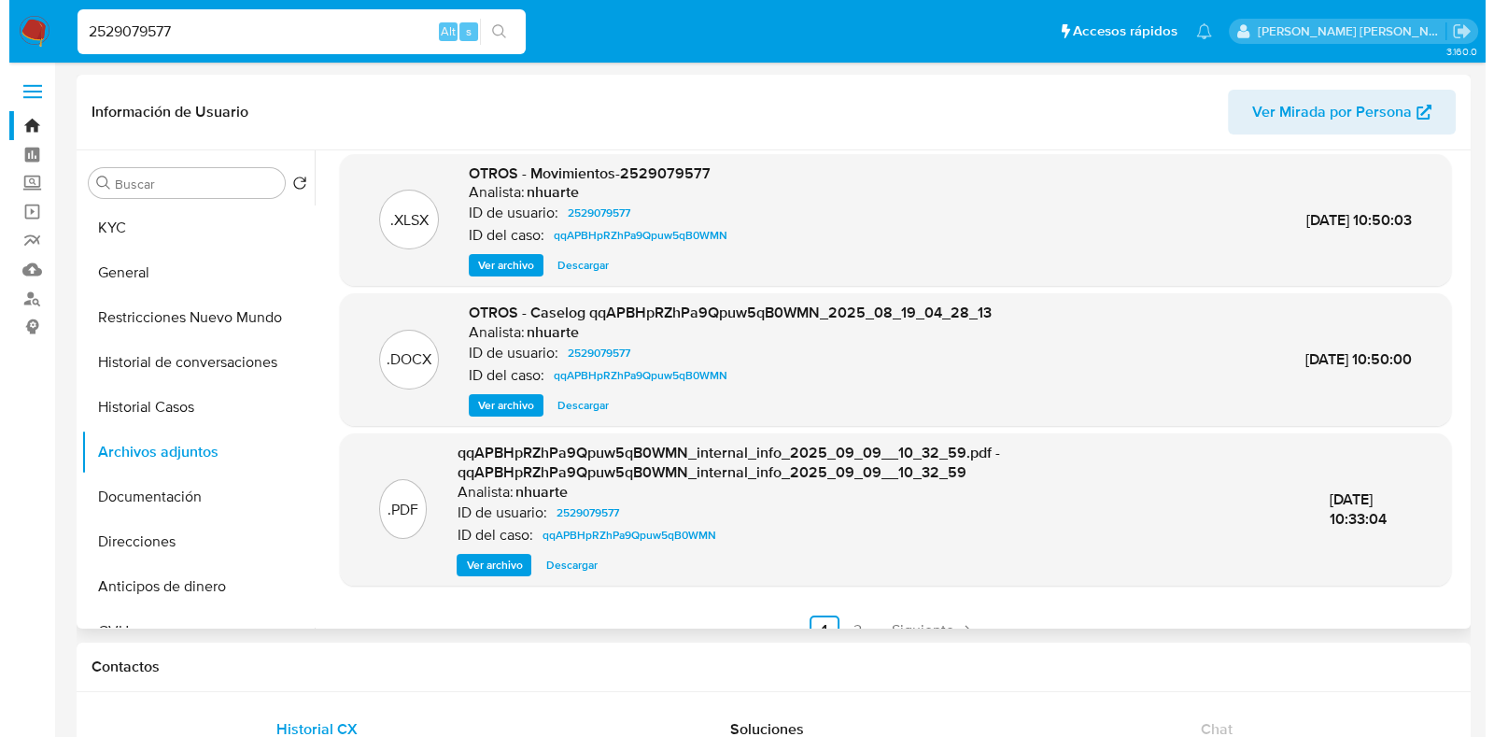
scroll to position [177, 0]
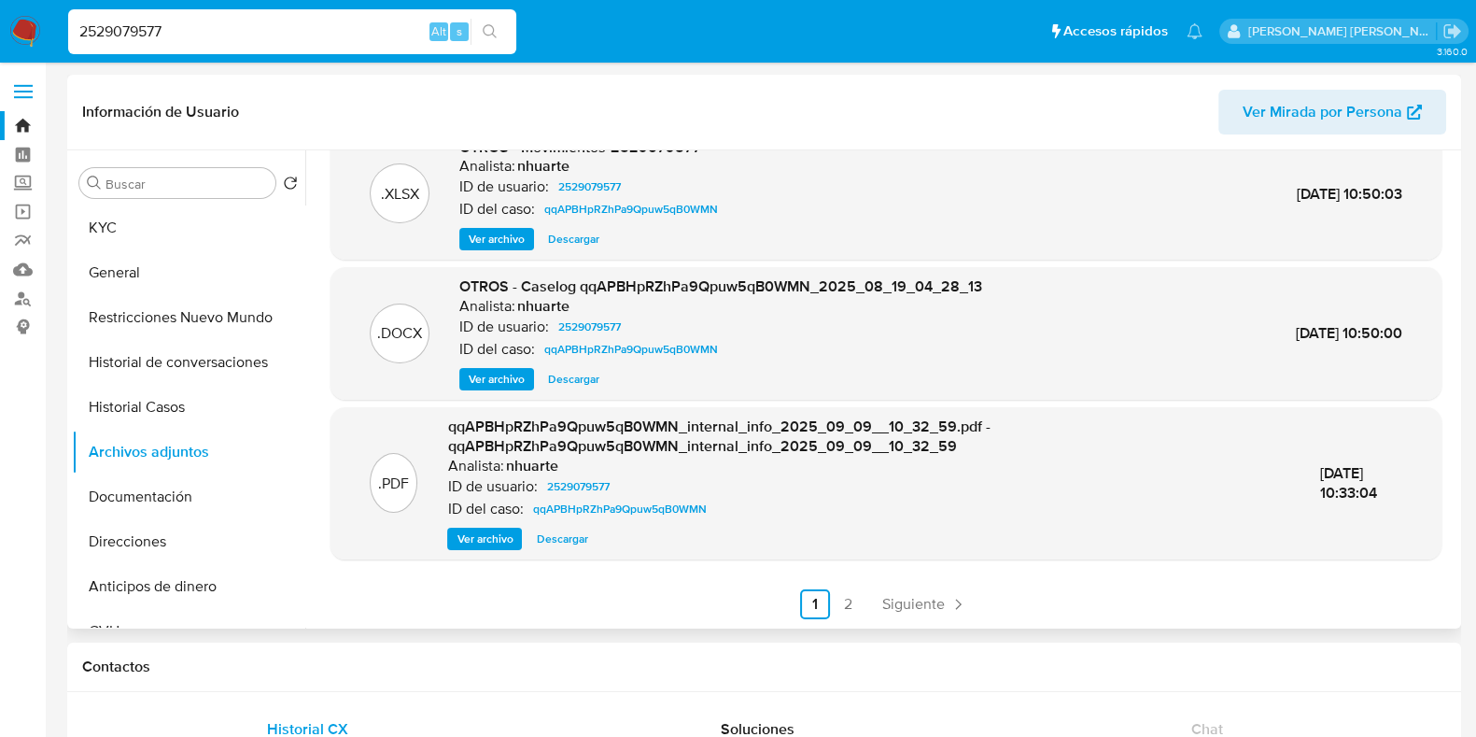
click at [515, 380] on span "Ver archivo" at bounding box center [497, 379] width 56 height 19
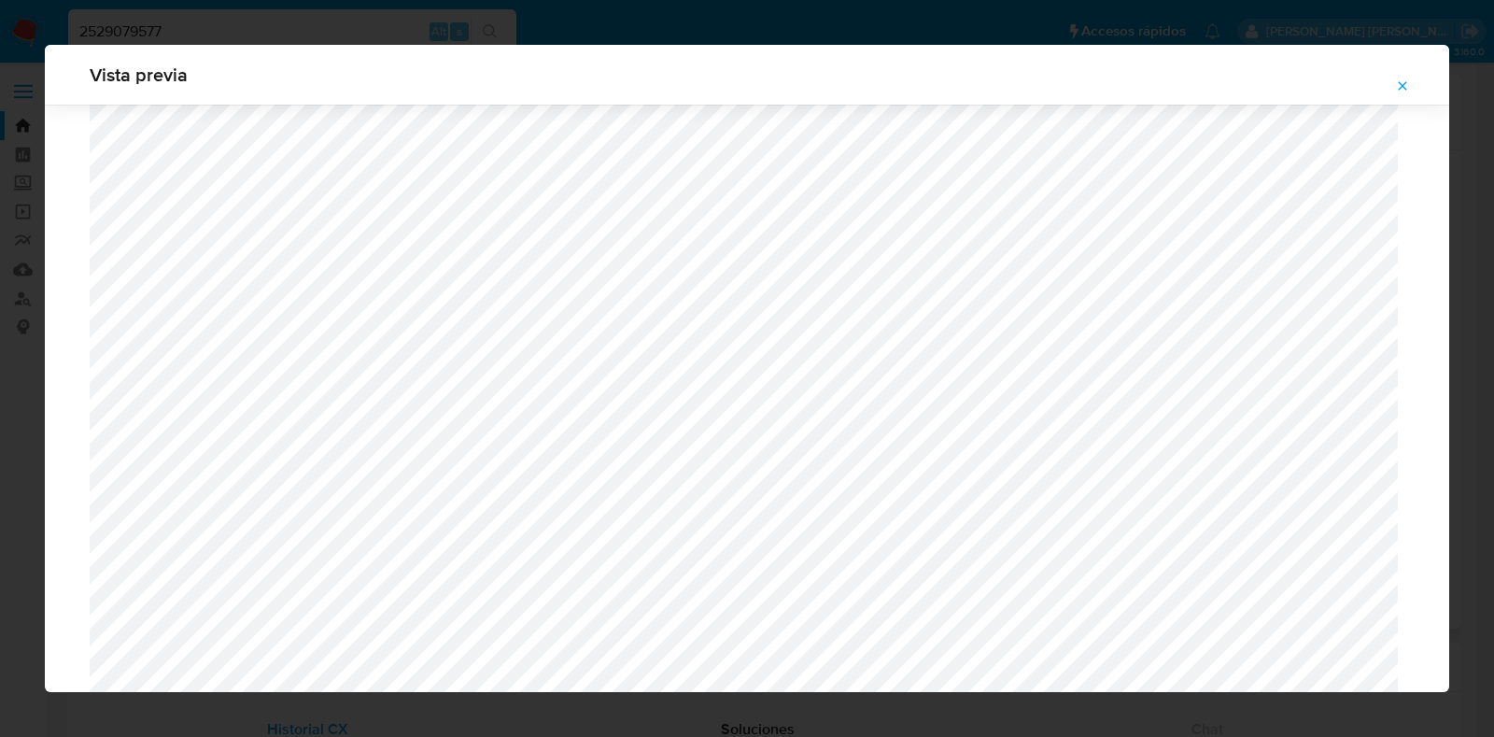
scroll to position [1712, 0]
click at [1406, 81] on icon "Attachment preview" at bounding box center [1402, 85] width 8 height 8
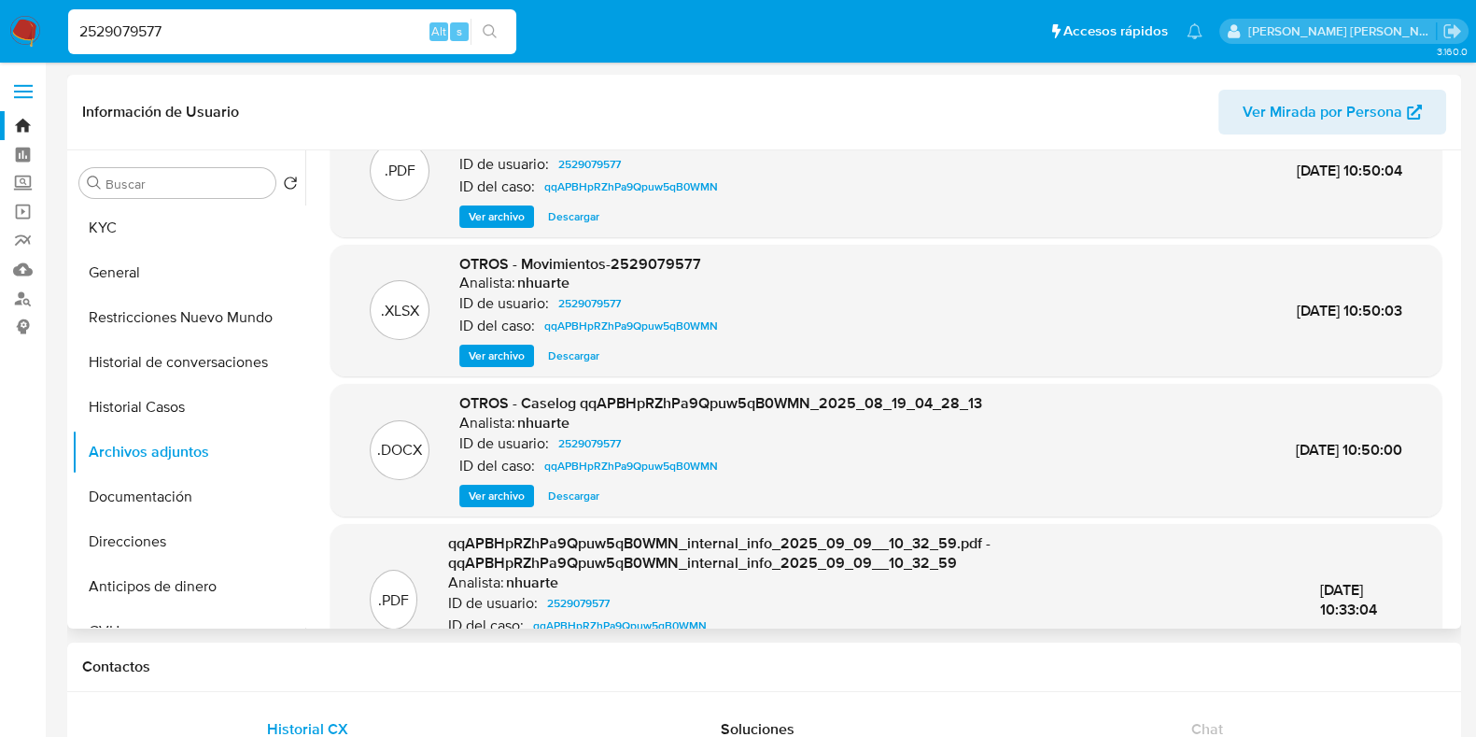
scroll to position [0, 0]
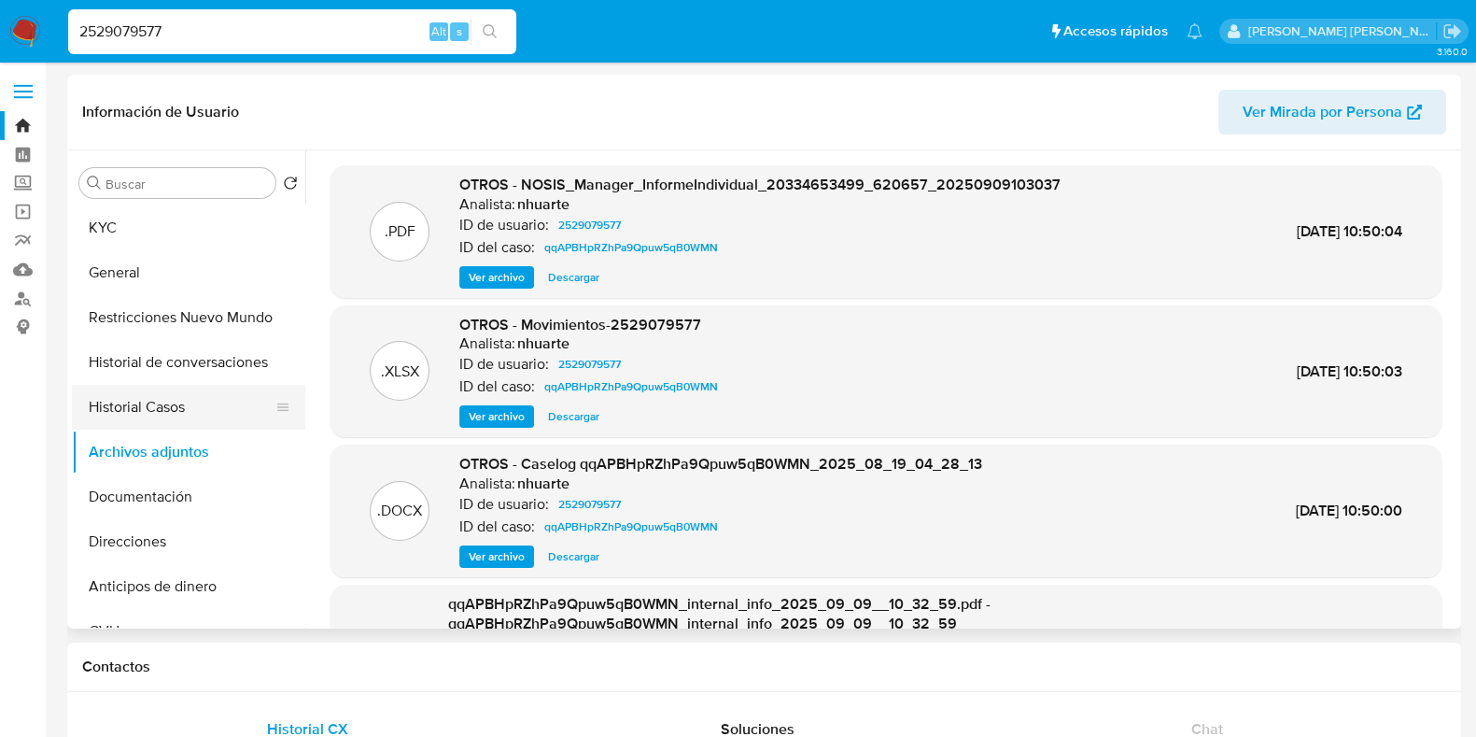
click at [189, 399] on button "Historial Casos" at bounding box center [181, 407] width 218 height 45
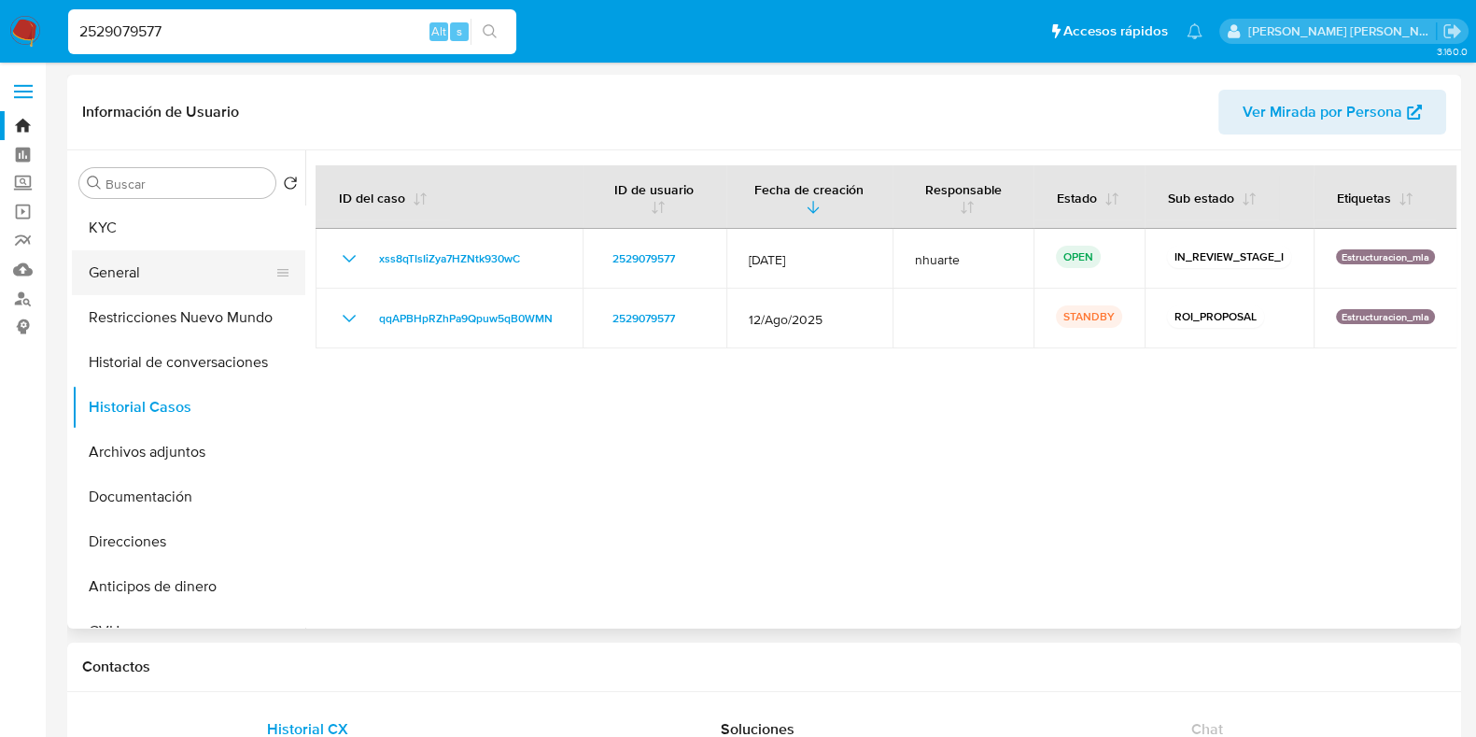
click at [118, 291] on button "General" at bounding box center [181, 272] width 218 height 45
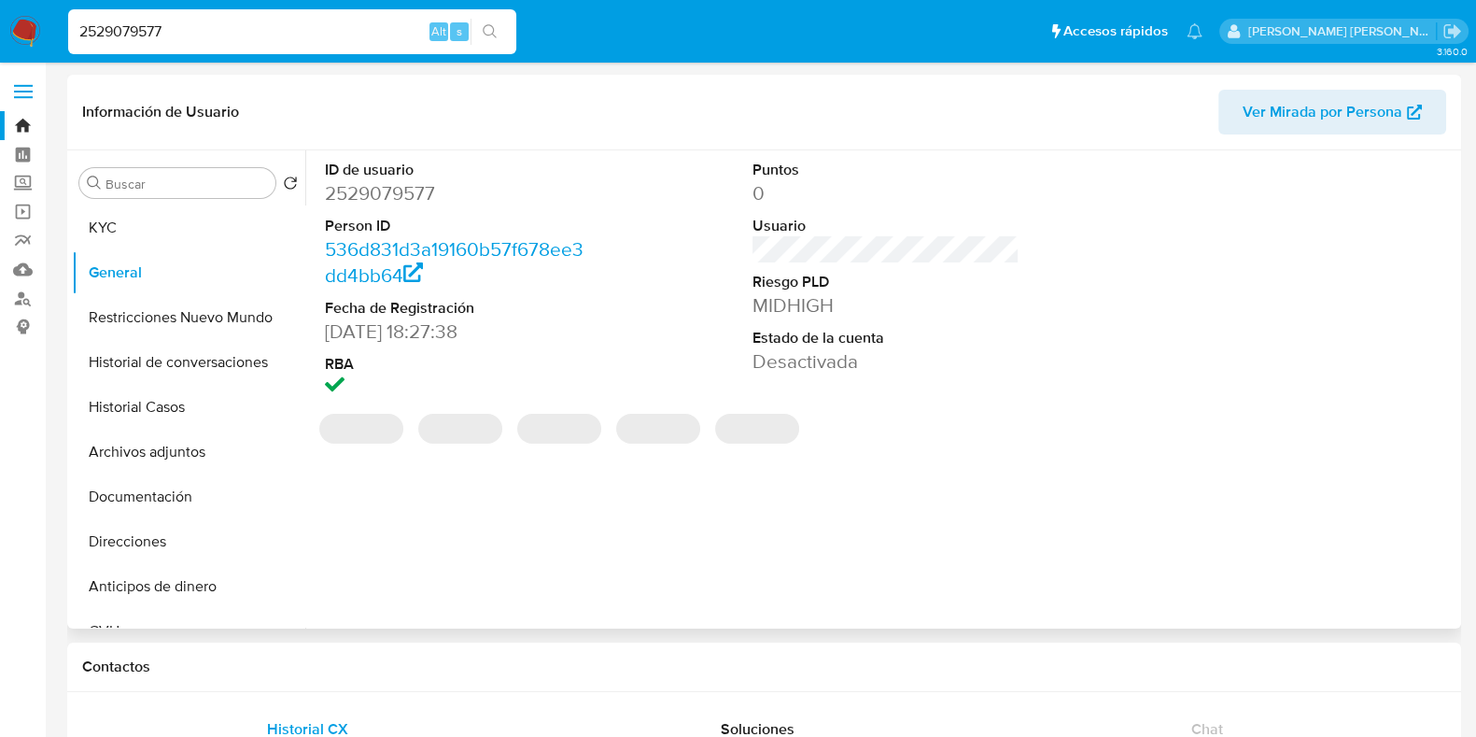
click at [408, 197] on dd "2529079577" at bounding box center [458, 193] width 267 height 26
click at [407, 196] on dd "2529079577" at bounding box center [458, 193] width 267 height 26
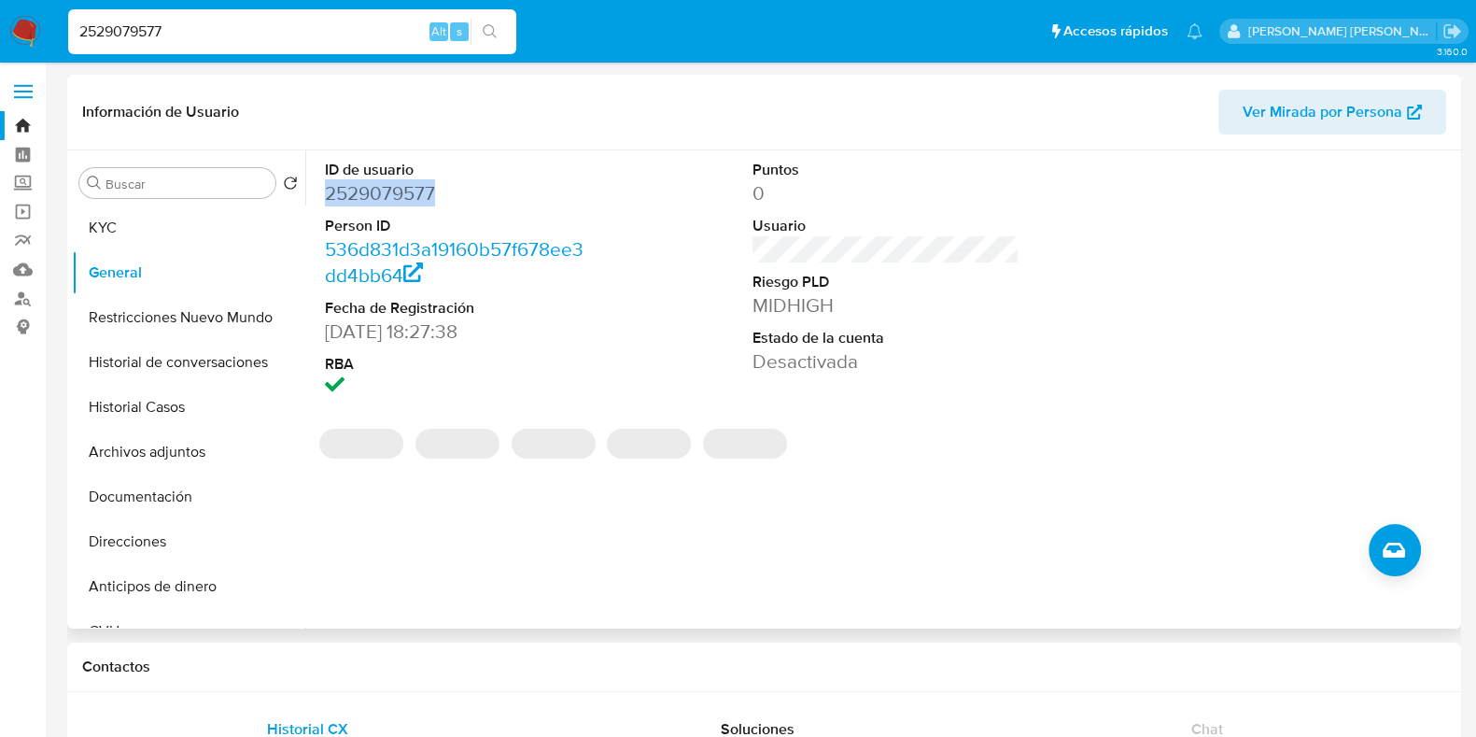
copy dd "2529079577"
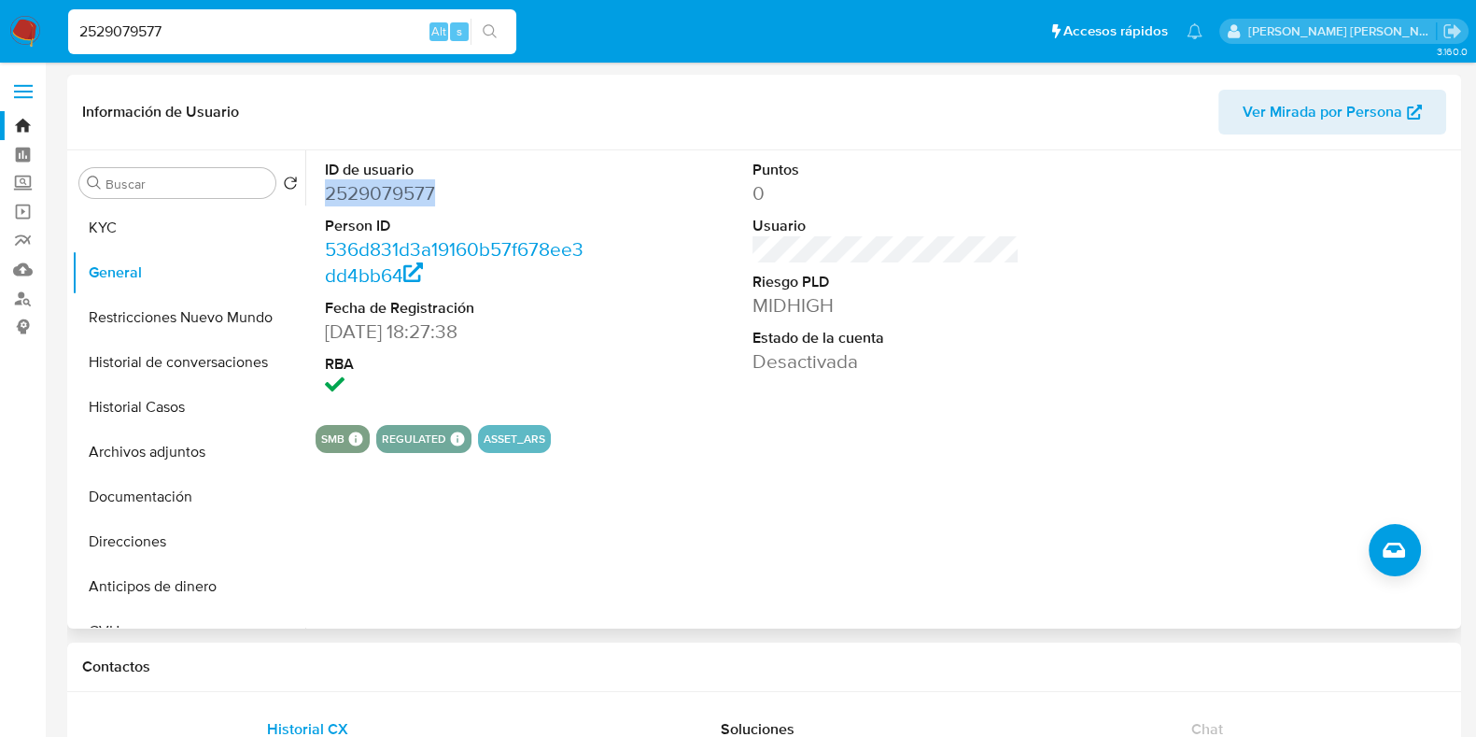
copy dd "2529079577"
click at [185, 415] on button "Historial Casos" at bounding box center [181, 407] width 218 height 45
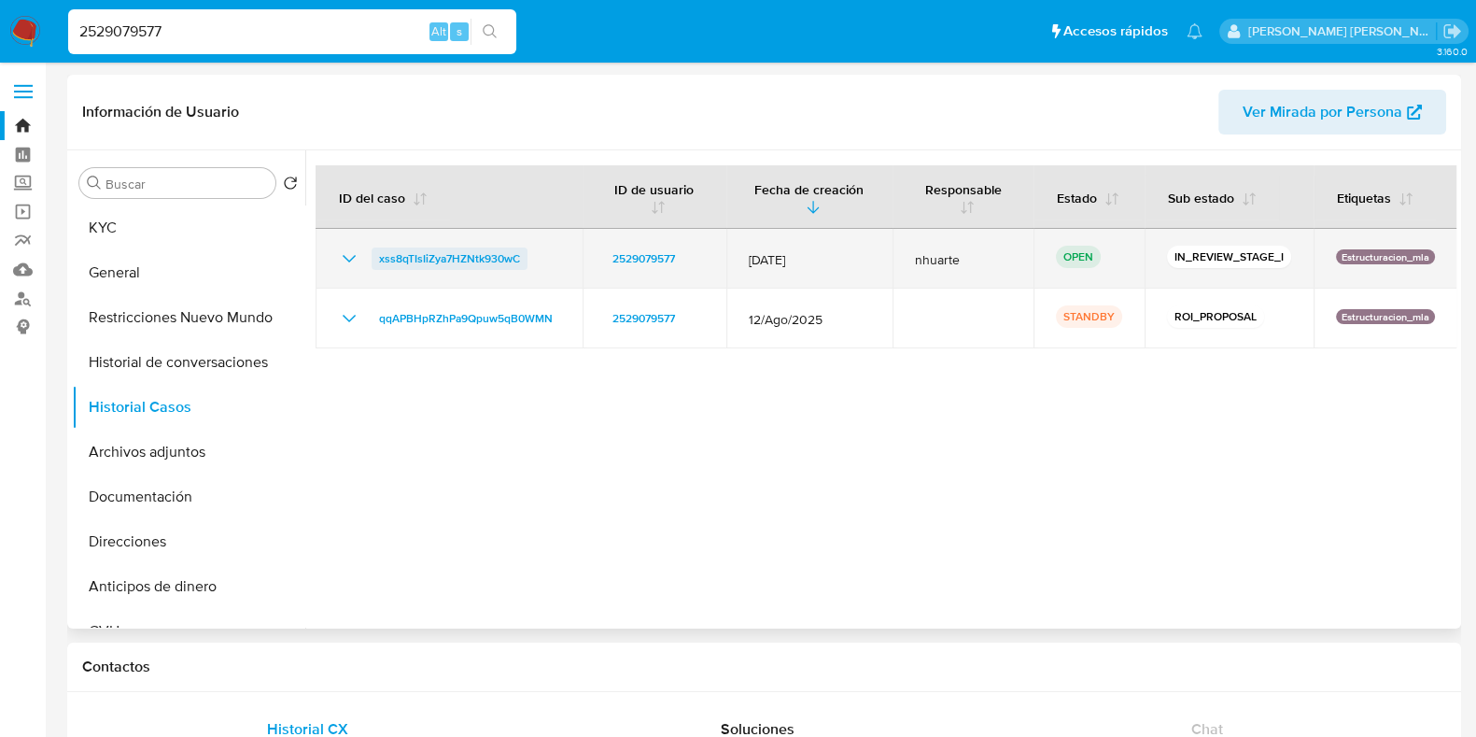
click at [502, 254] on span "xss8qTIsIiZya7HZNtk930wC" at bounding box center [449, 258] width 141 height 22
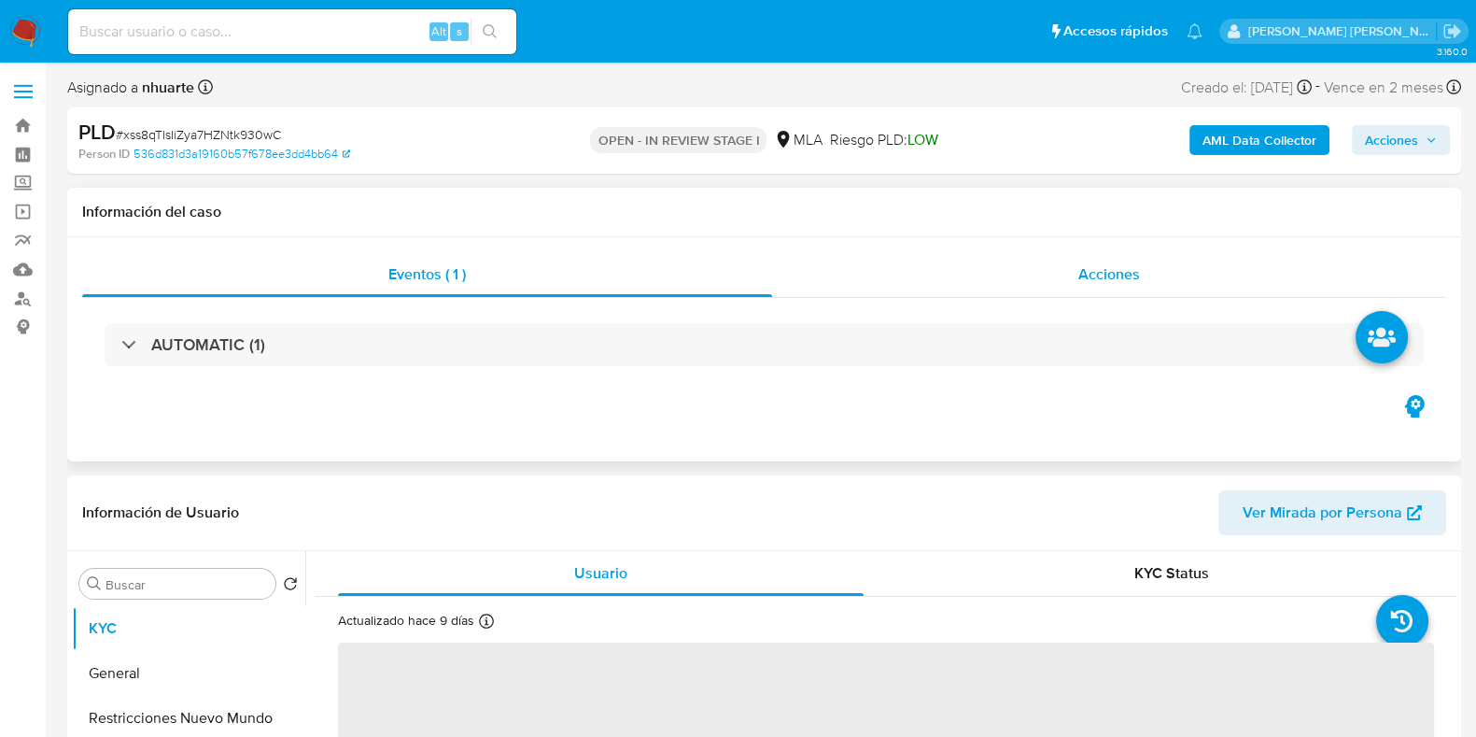
click at [1106, 273] on span "Acciones" at bounding box center [1109, 273] width 62 height 21
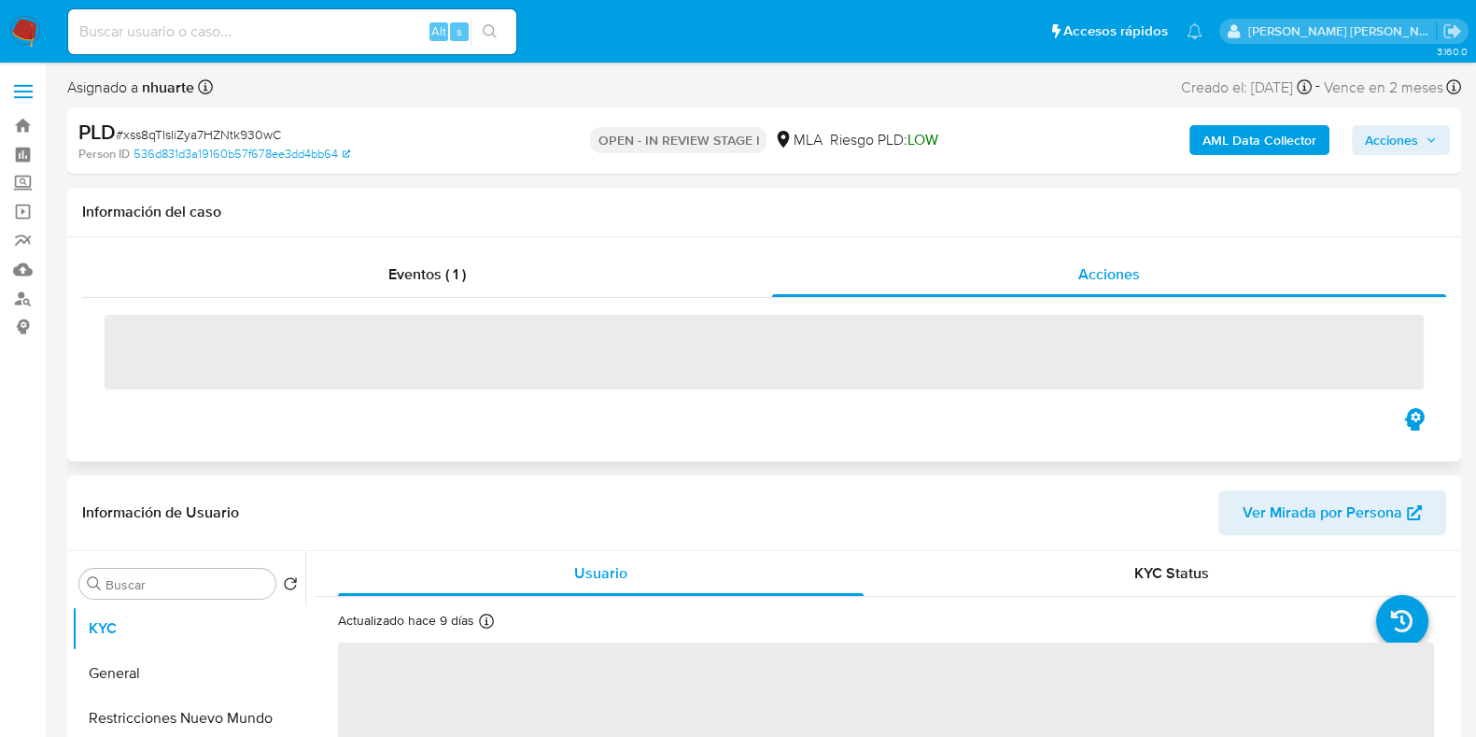
select select "10"
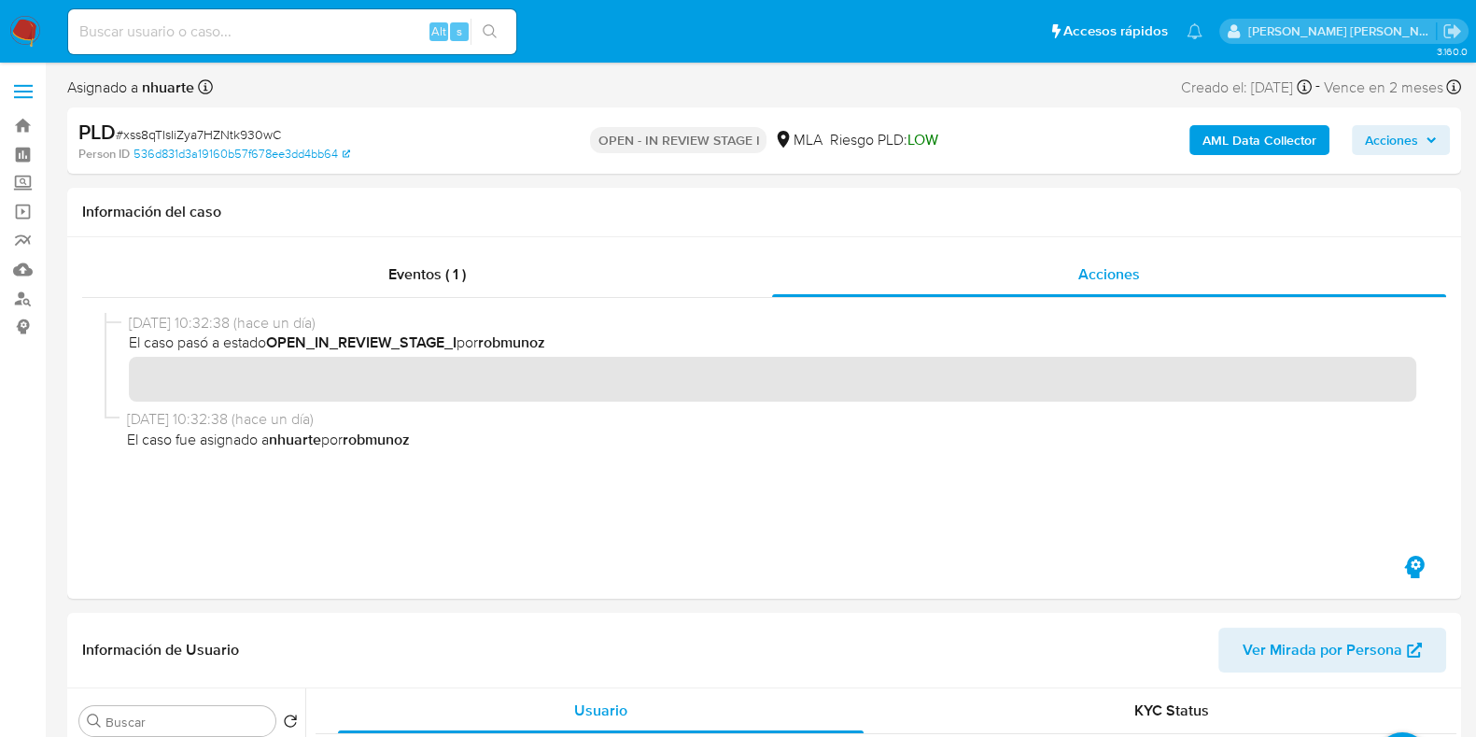
click at [1235, 146] on b "AML Data Collector" at bounding box center [1259, 140] width 114 height 30
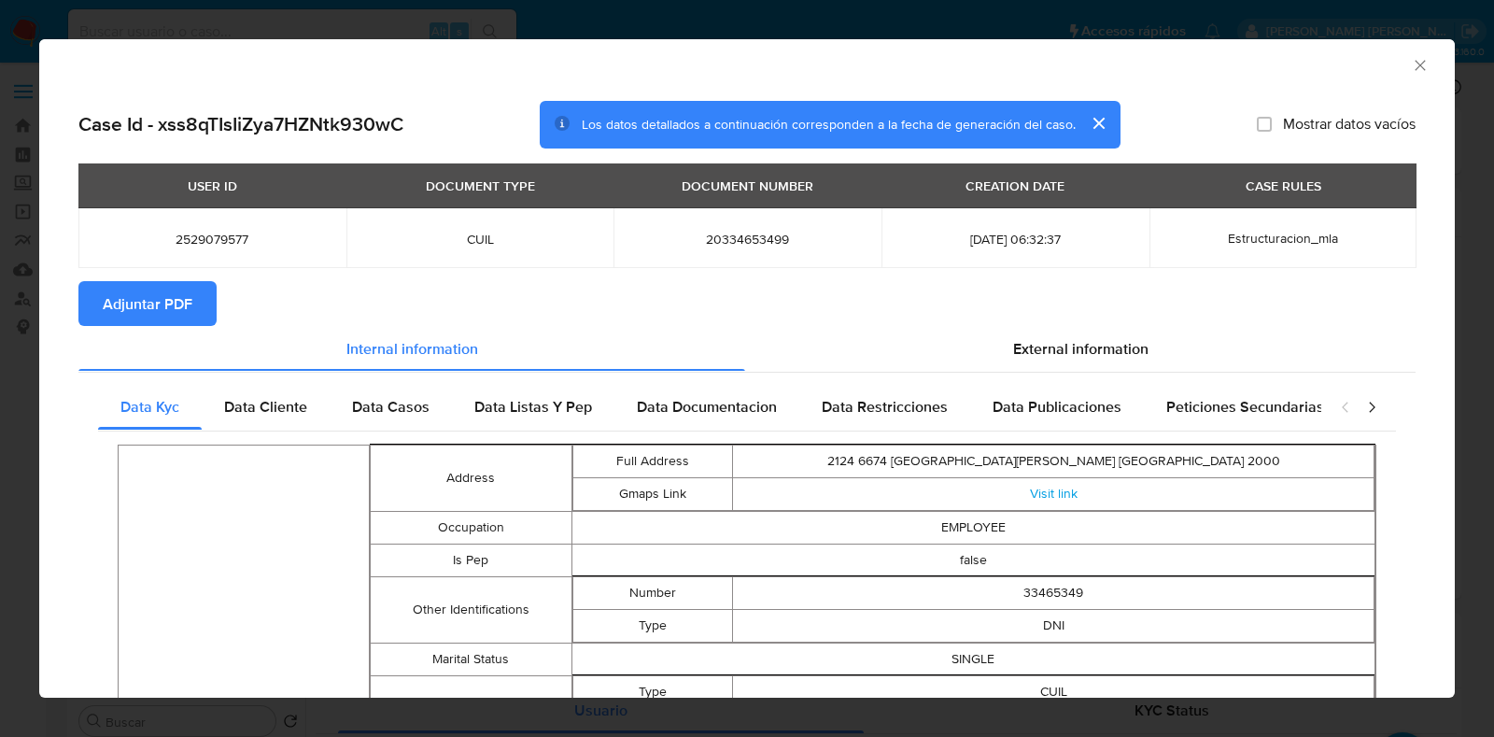
click at [195, 301] on button "Adjuntar PDF" at bounding box center [147, 303] width 138 height 45
click at [1414, 63] on icon "Cerrar ventana" at bounding box center [1419, 65] width 10 height 10
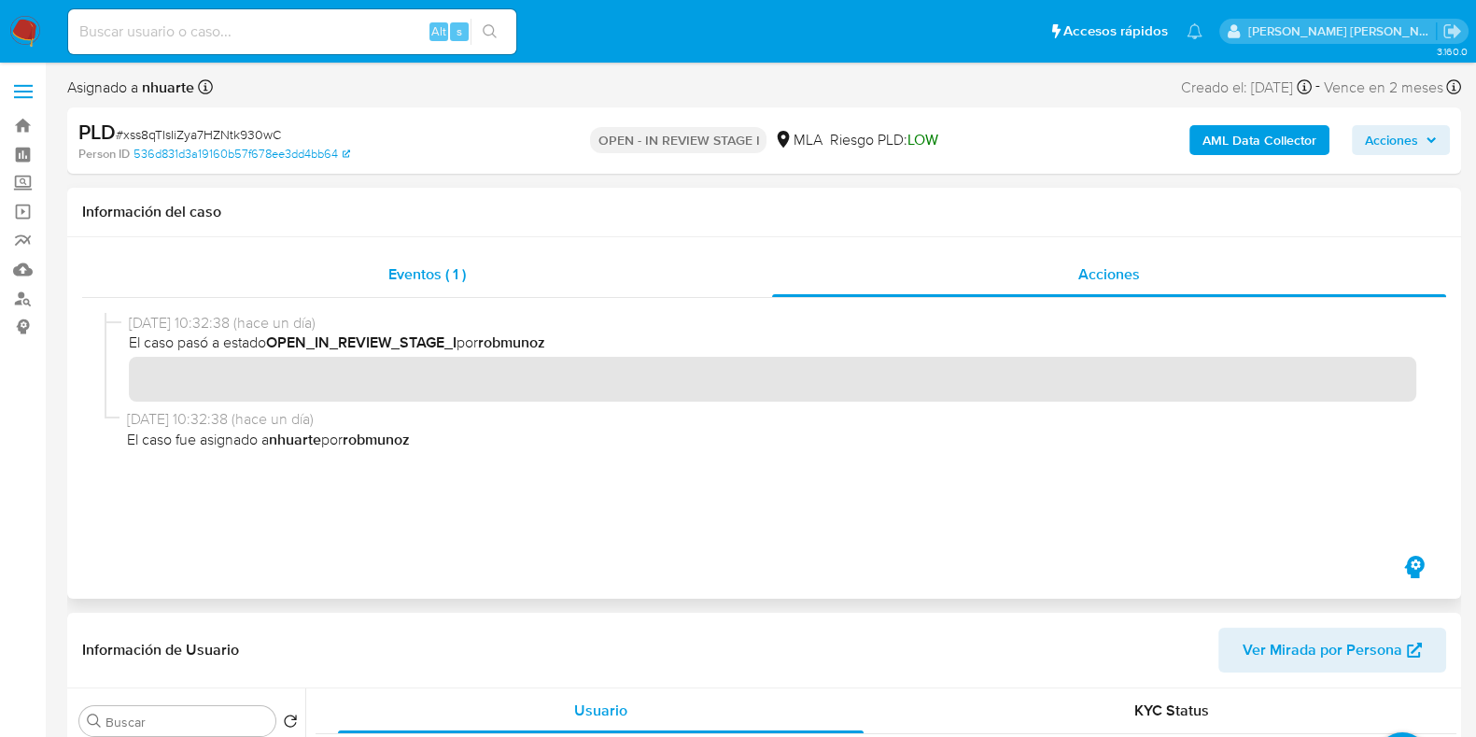
click at [443, 287] on div "Eventos ( 1 )" at bounding box center [427, 274] width 690 height 45
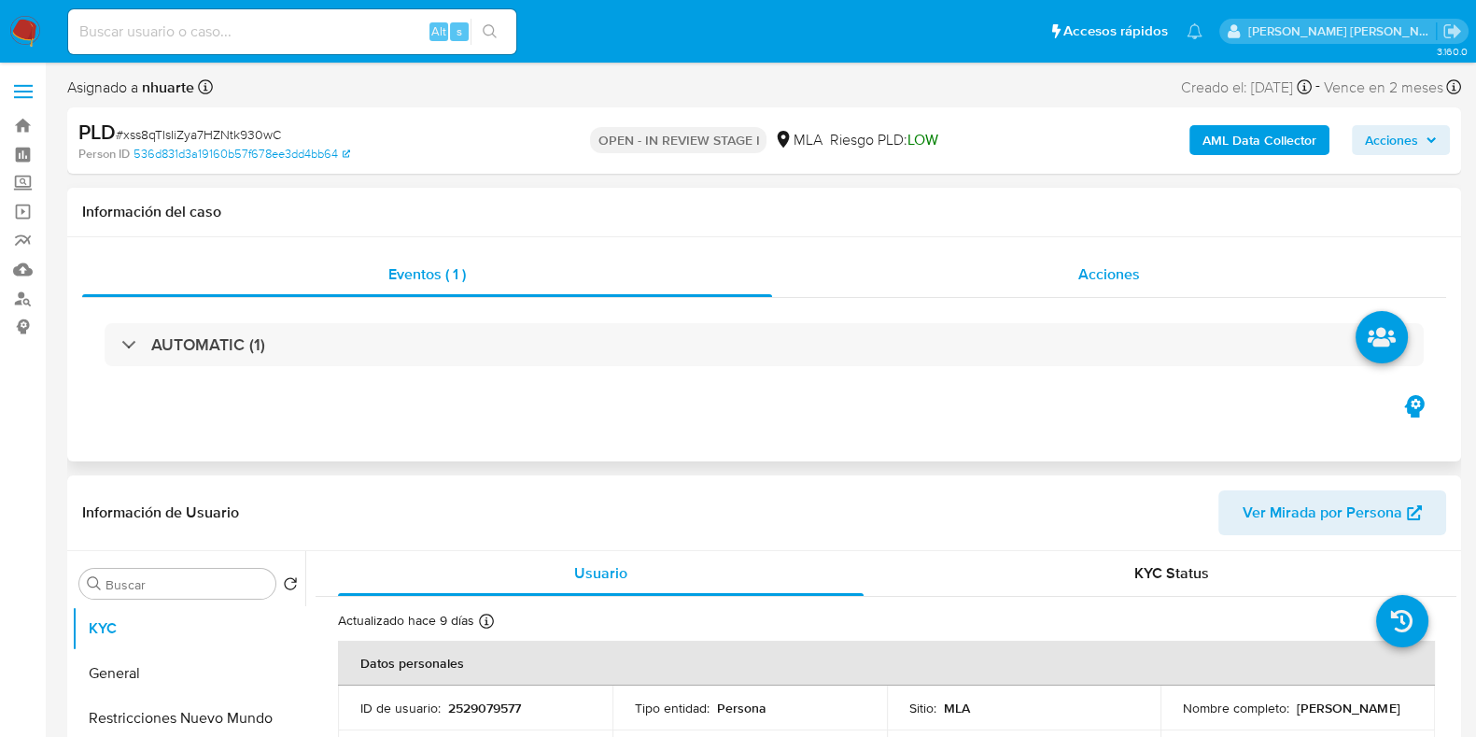
click at [1113, 276] on span "Acciones" at bounding box center [1109, 273] width 62 height 21
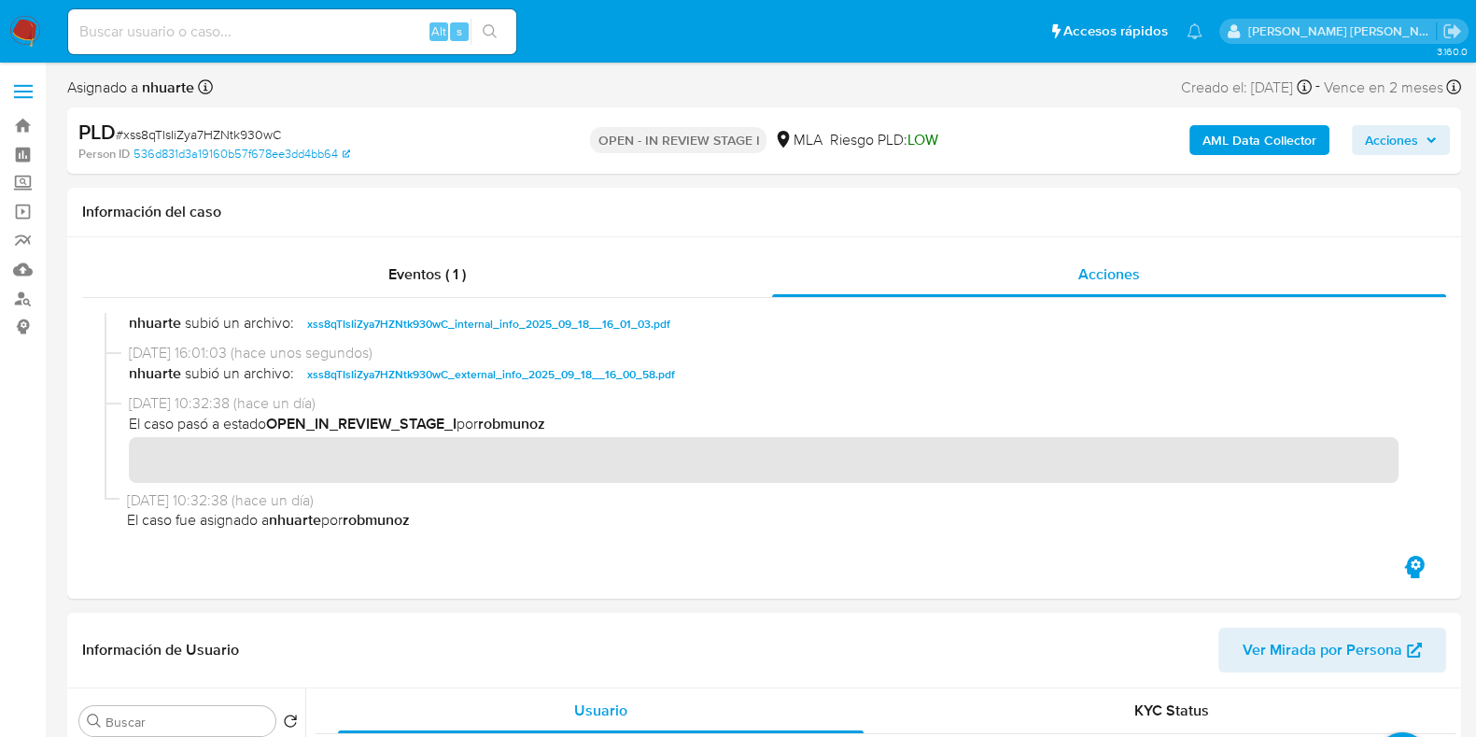
scroll to position [350, 0]
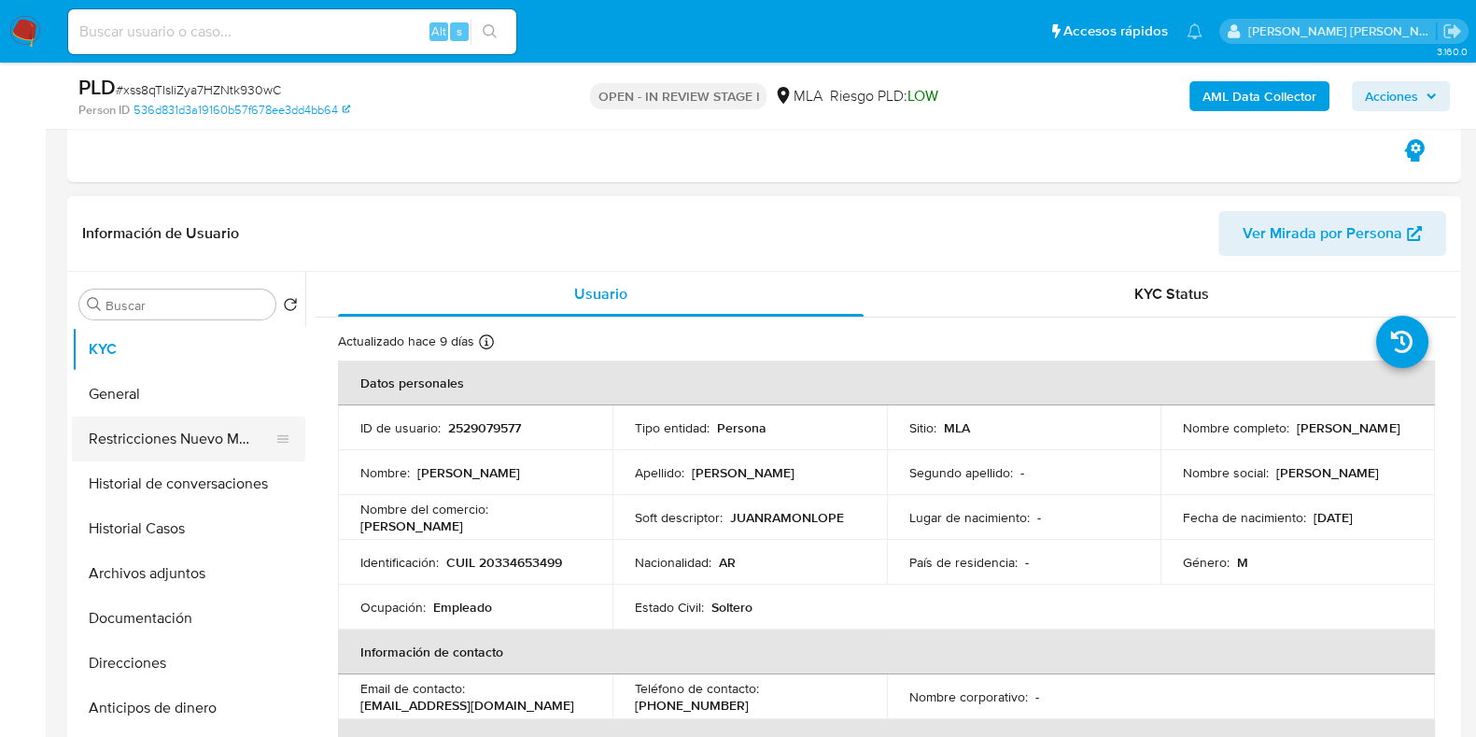
click at [184, 447] on button "Restricciones Nuevo Mundo" at bounding box center [181, 438] width 218 height 45
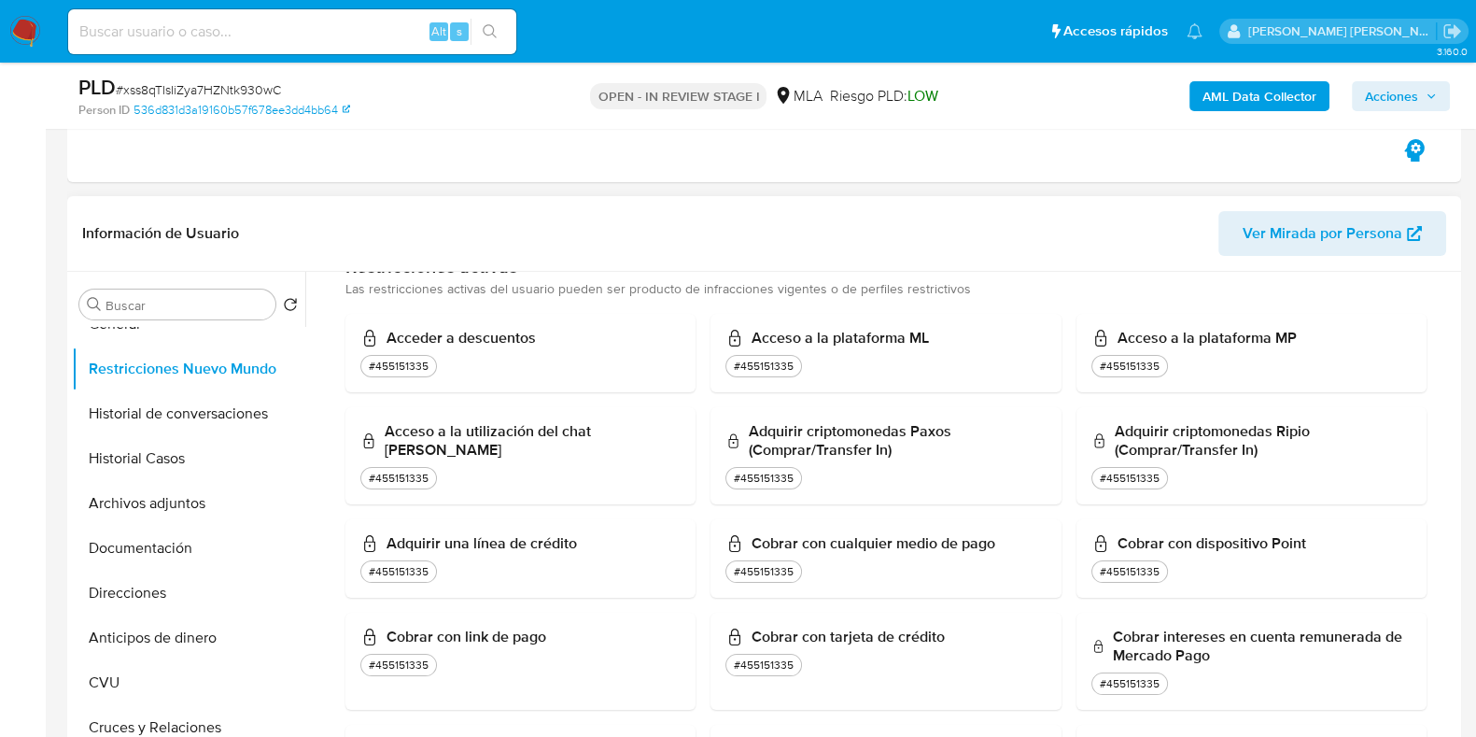
scroll to position [0, 0]
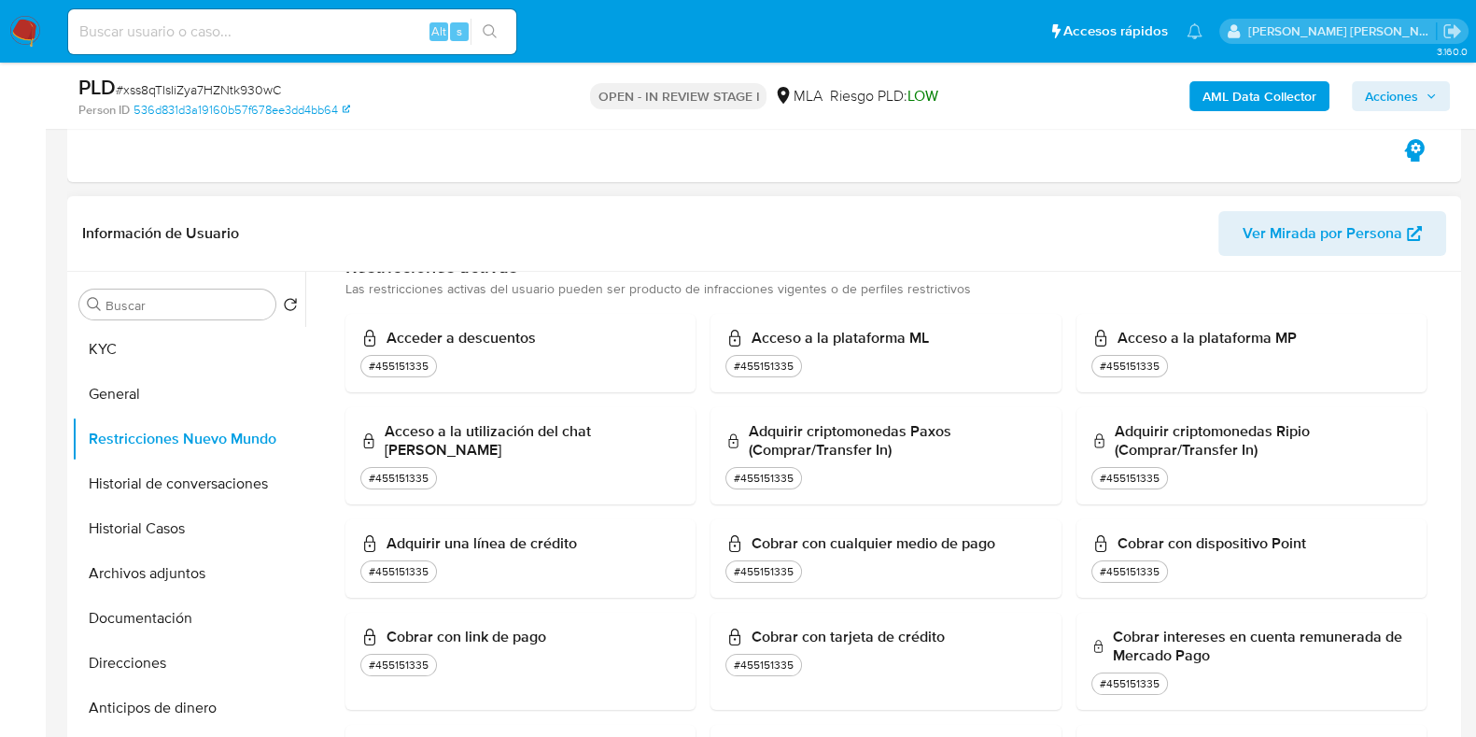
click at [323, 226] on header "Información de Usuario Ver Mirada por Persona" at bounding box center [764, 233] width 1364 height 45
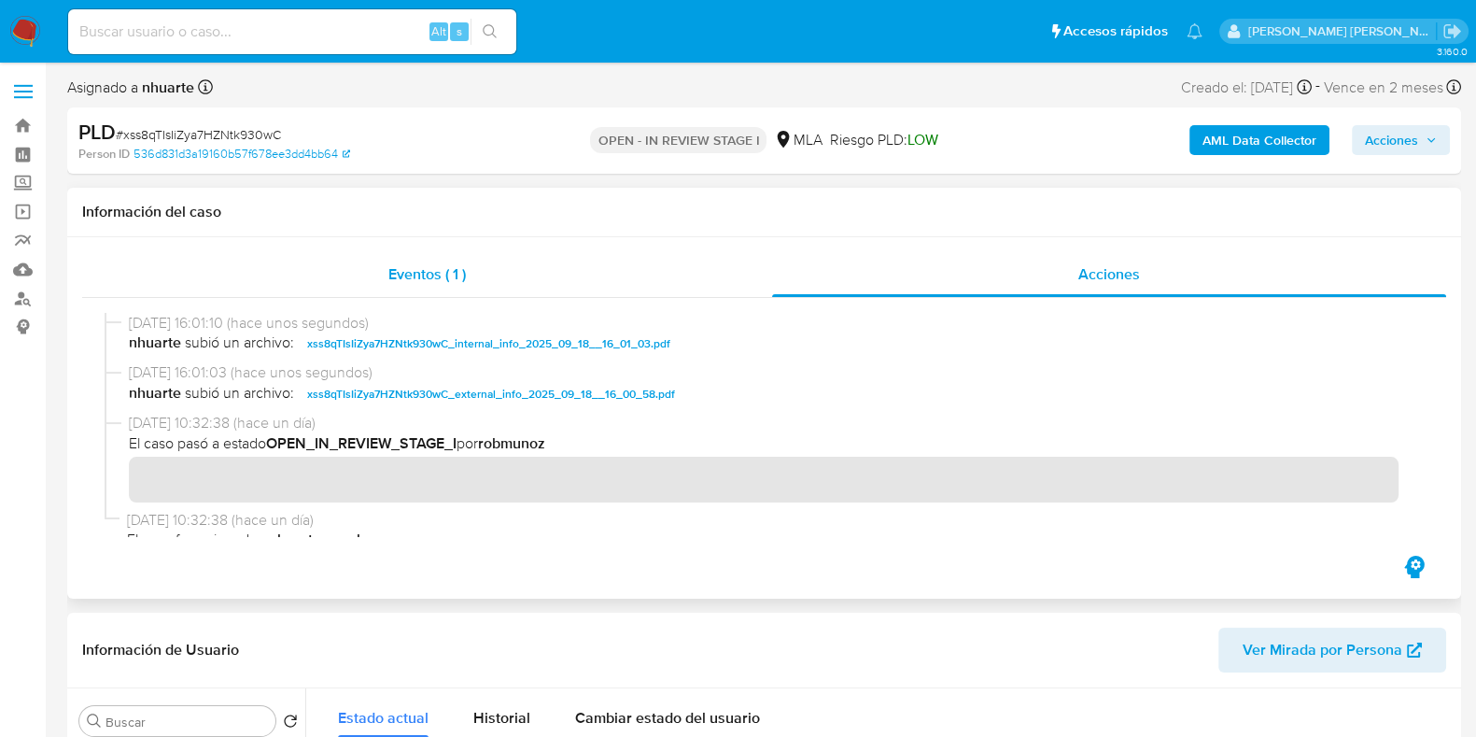
click at [425, 266] on span "Eventos ( 1 )" at bounding box center [426, 273] width 77 height 21
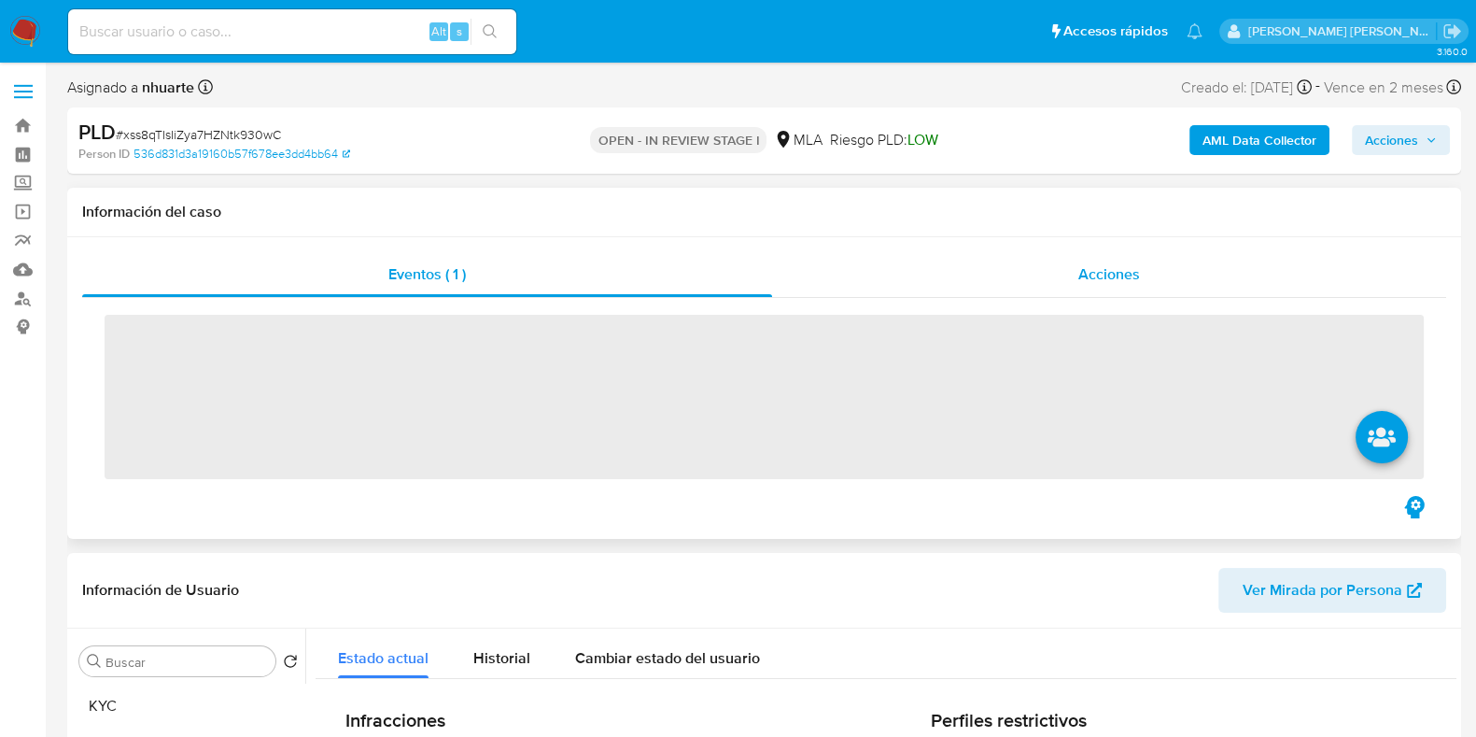
click at [1115, 276] on span "Acciones" at bounding box center [1109, 273] width 62 height 21
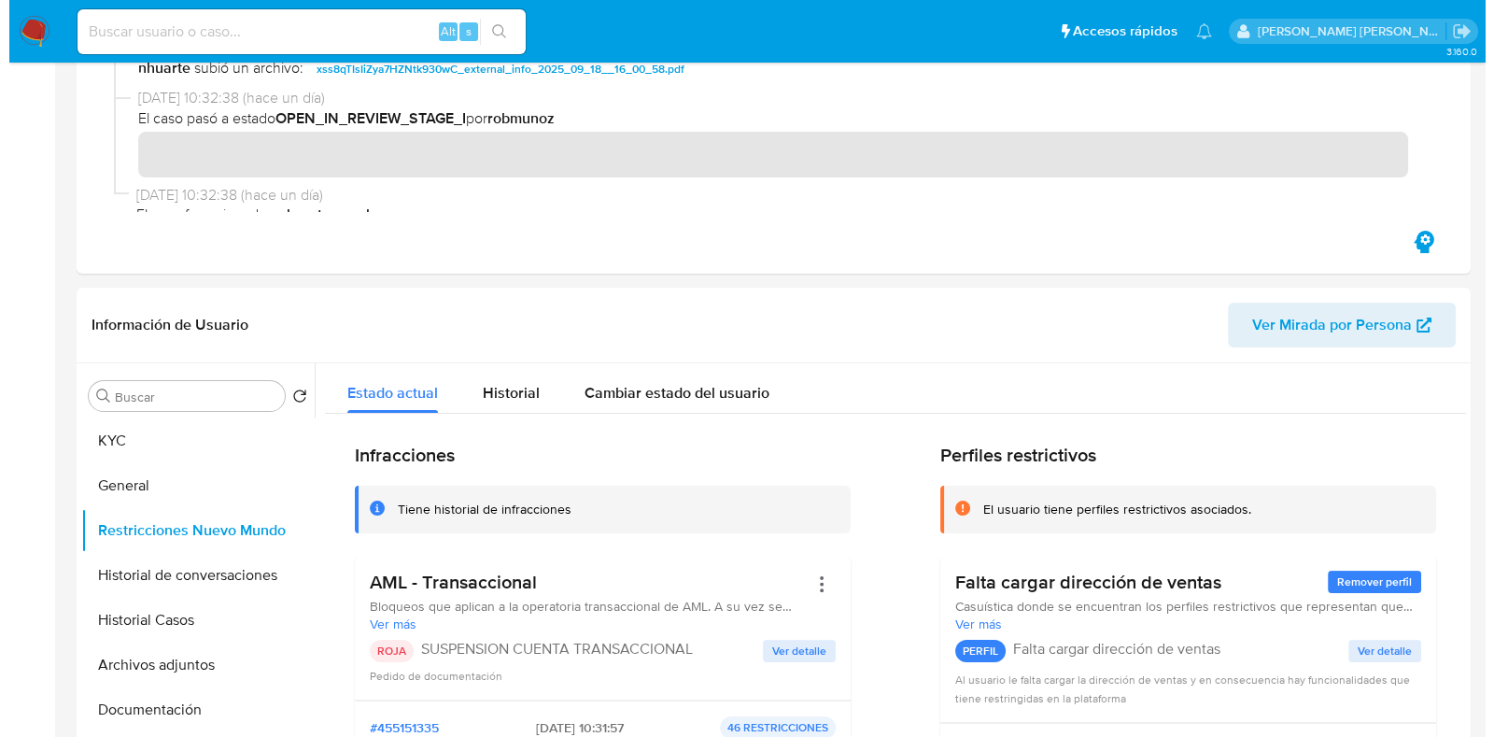
scroll to position [583, 0]
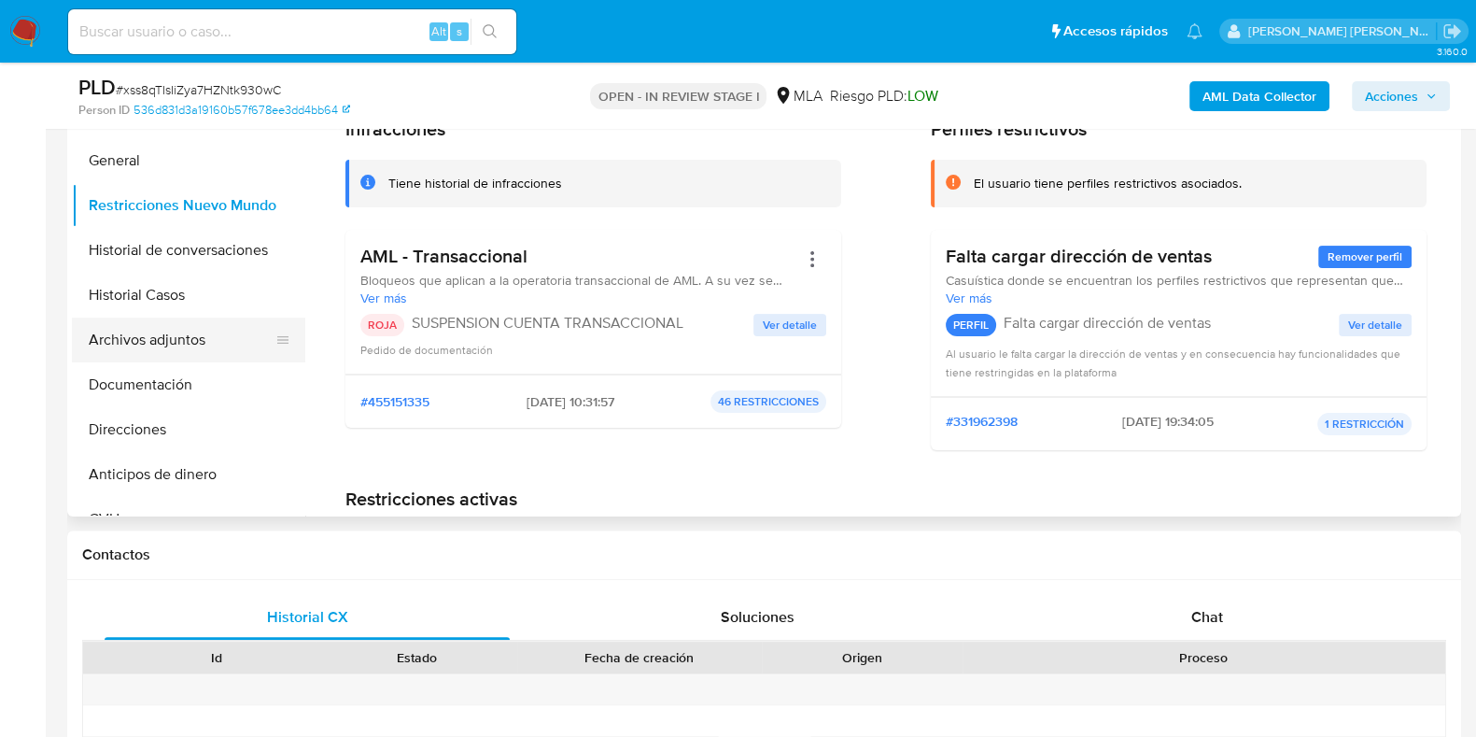
click at [224, 337] on button "Archivos adjuntos" at bounding box center [181, 339] width 218 height 45
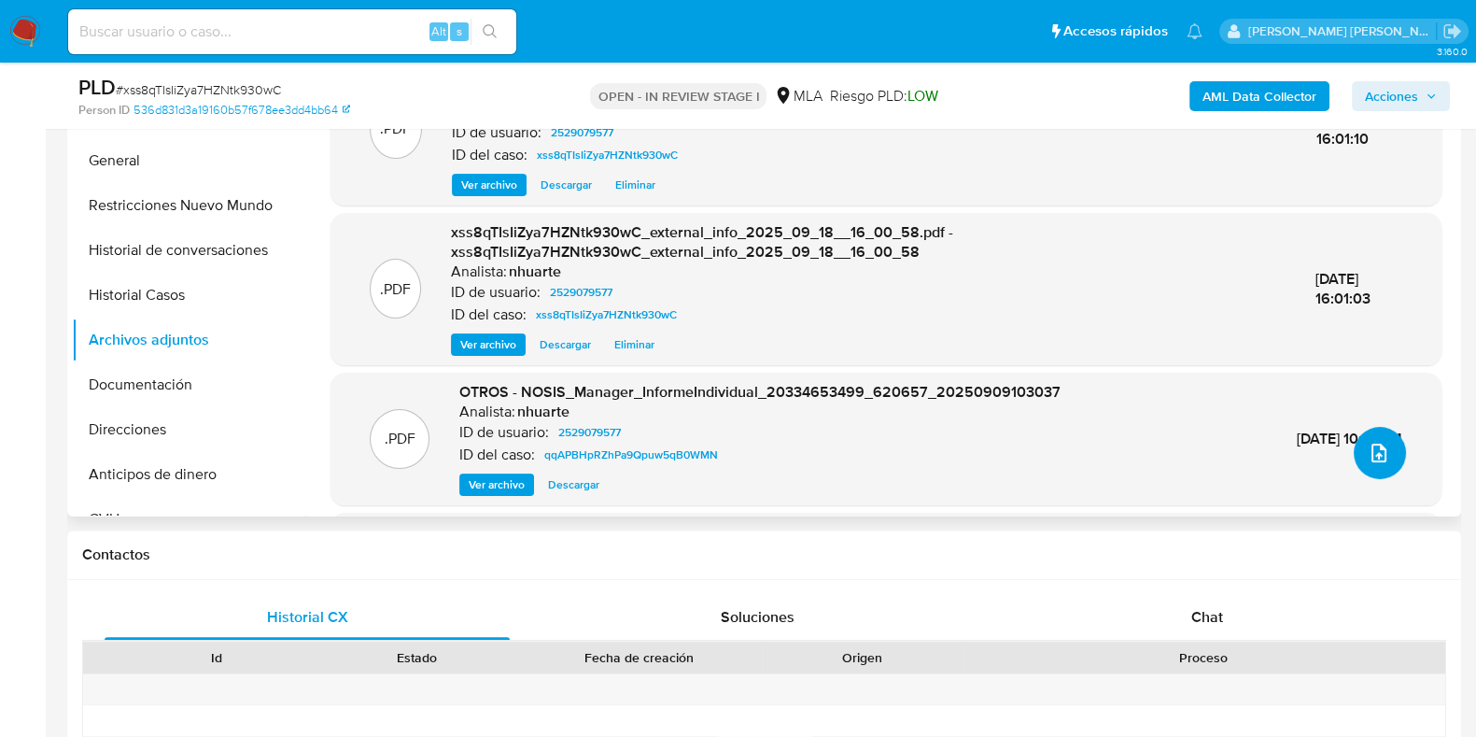
click at [1372, 450] on icon "upload-file" at bounding box center [1379, 453] width 22 height 22
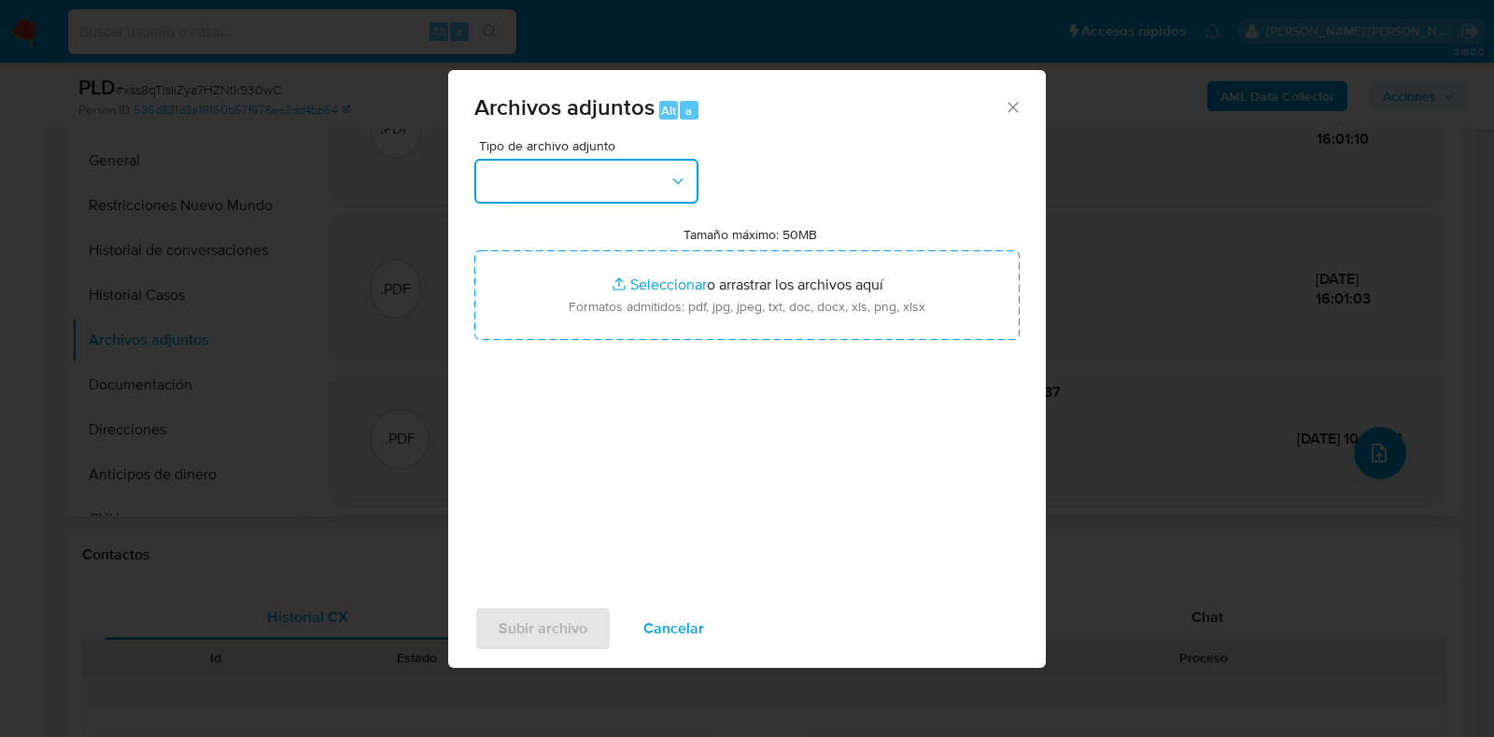
click at [666, 189] on button "button" at bounding box center [586, 181] width 224 height 45
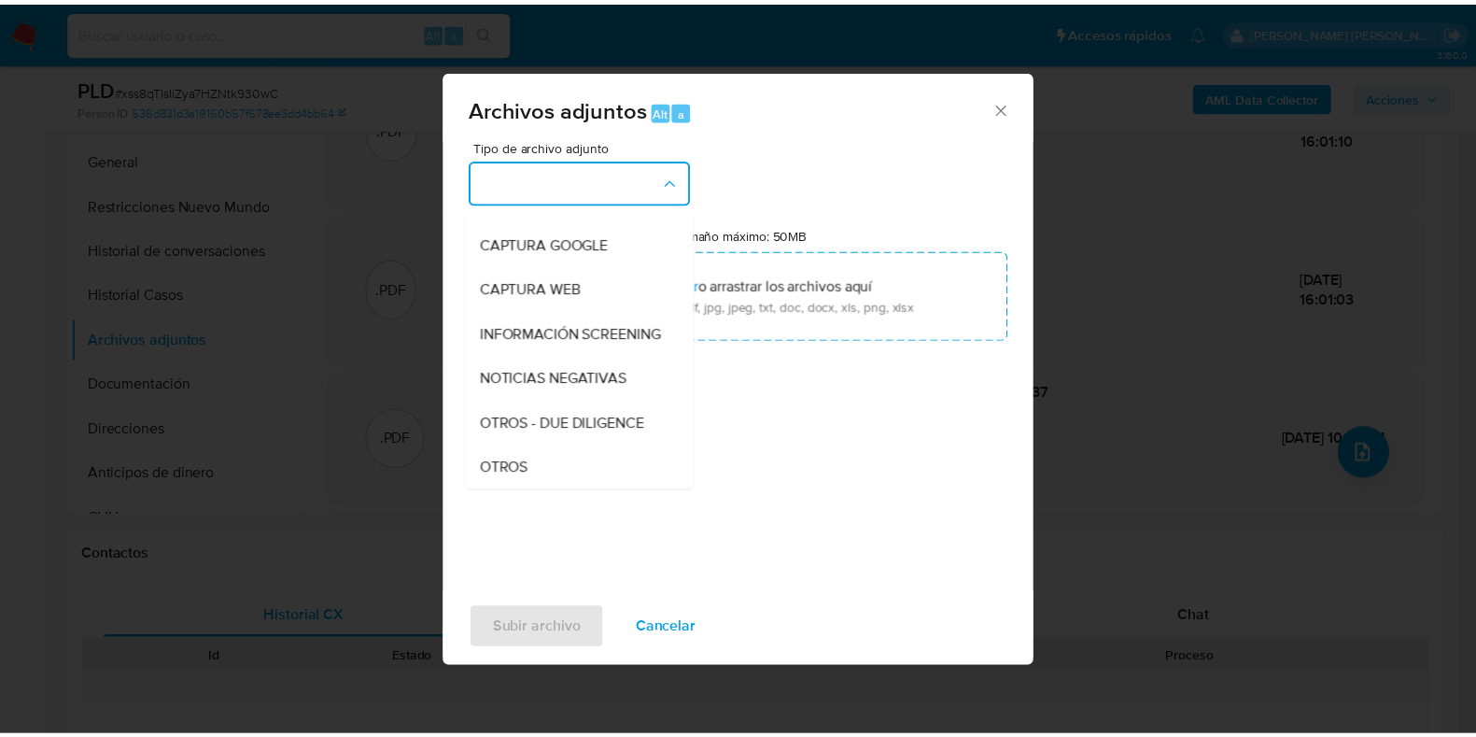
scroll to position [195, 0]
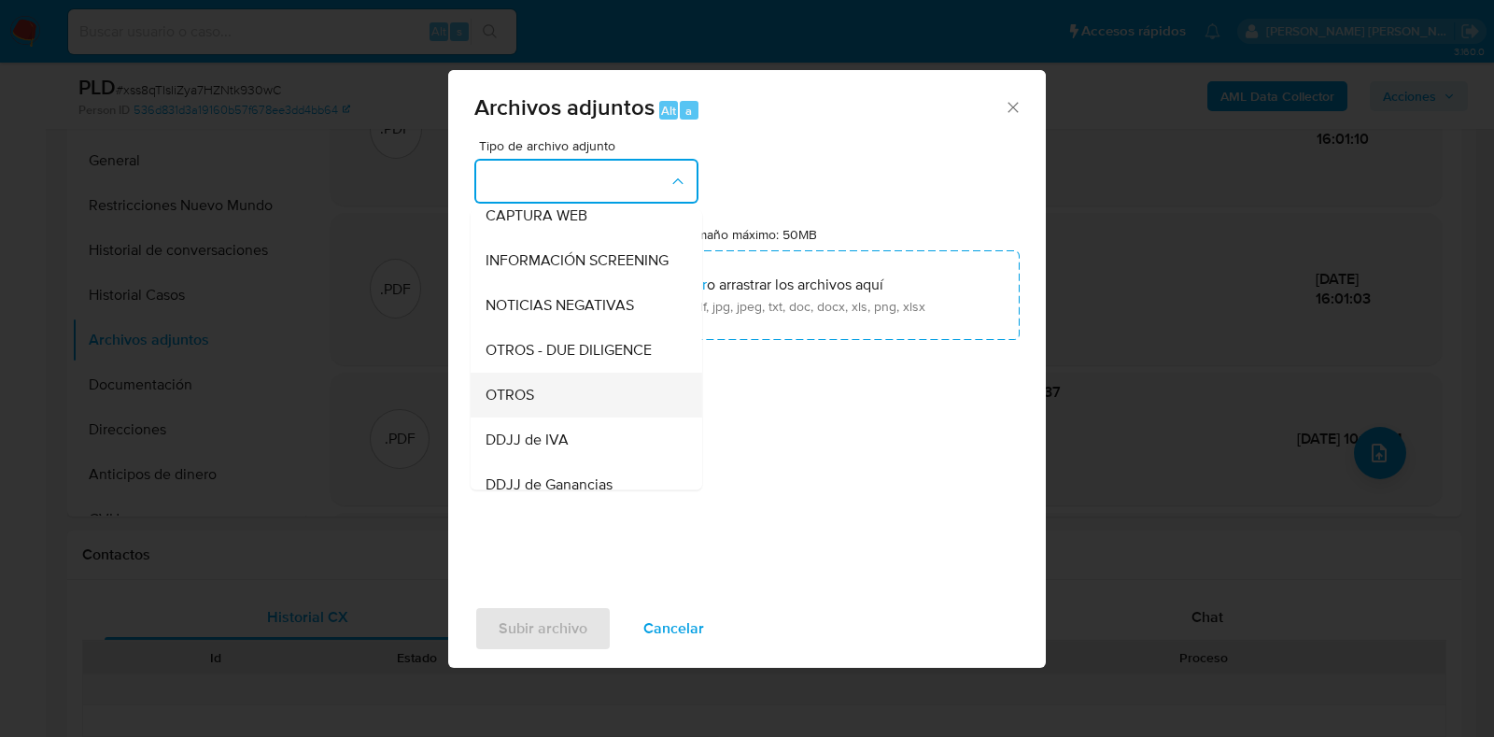
click at [535, 406] on div "OTROS" at bounding box center [580, 394] width 190 height 45
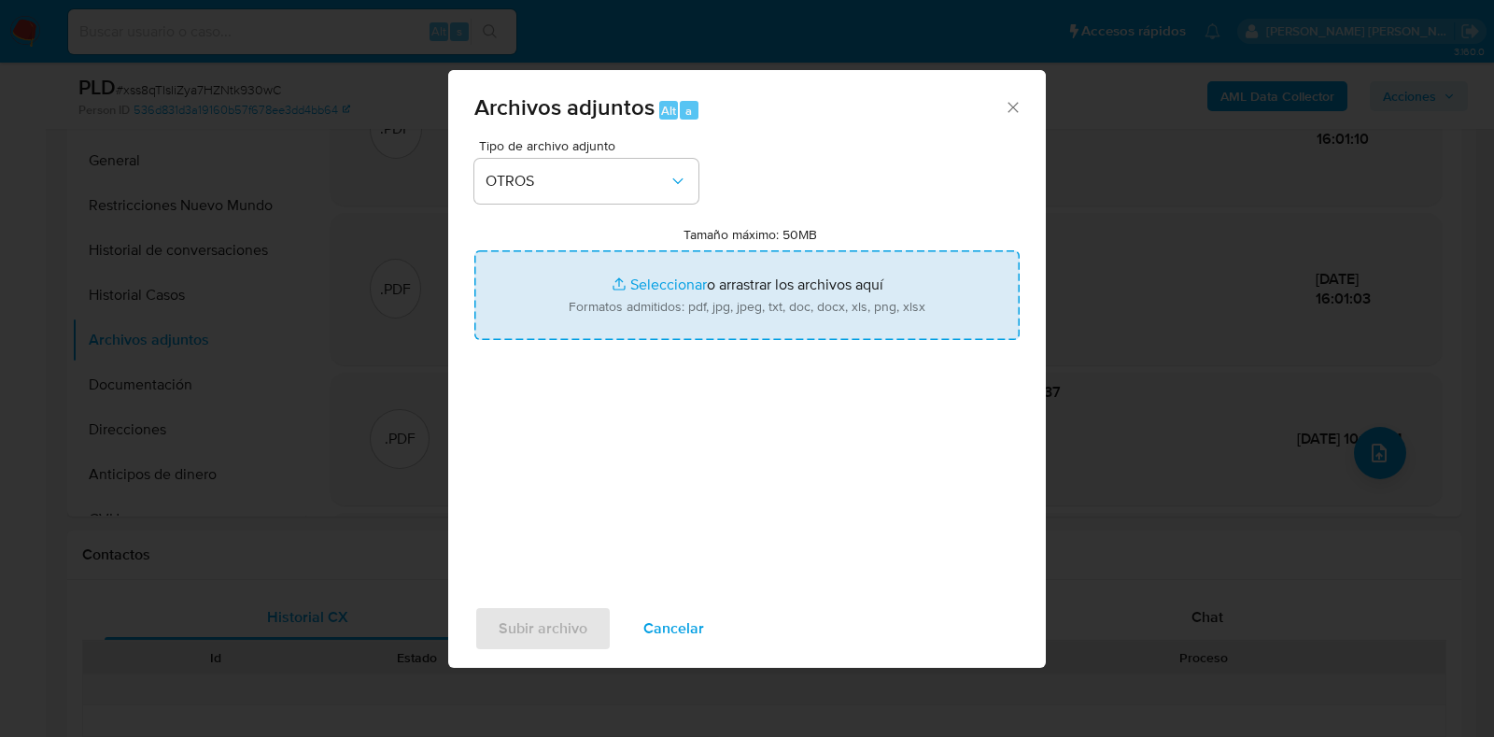
type input "C:\fakepath\Caselog xss8qTIsIiZya7HZNtk930wC_2025_09_18_11_55_12.docx"
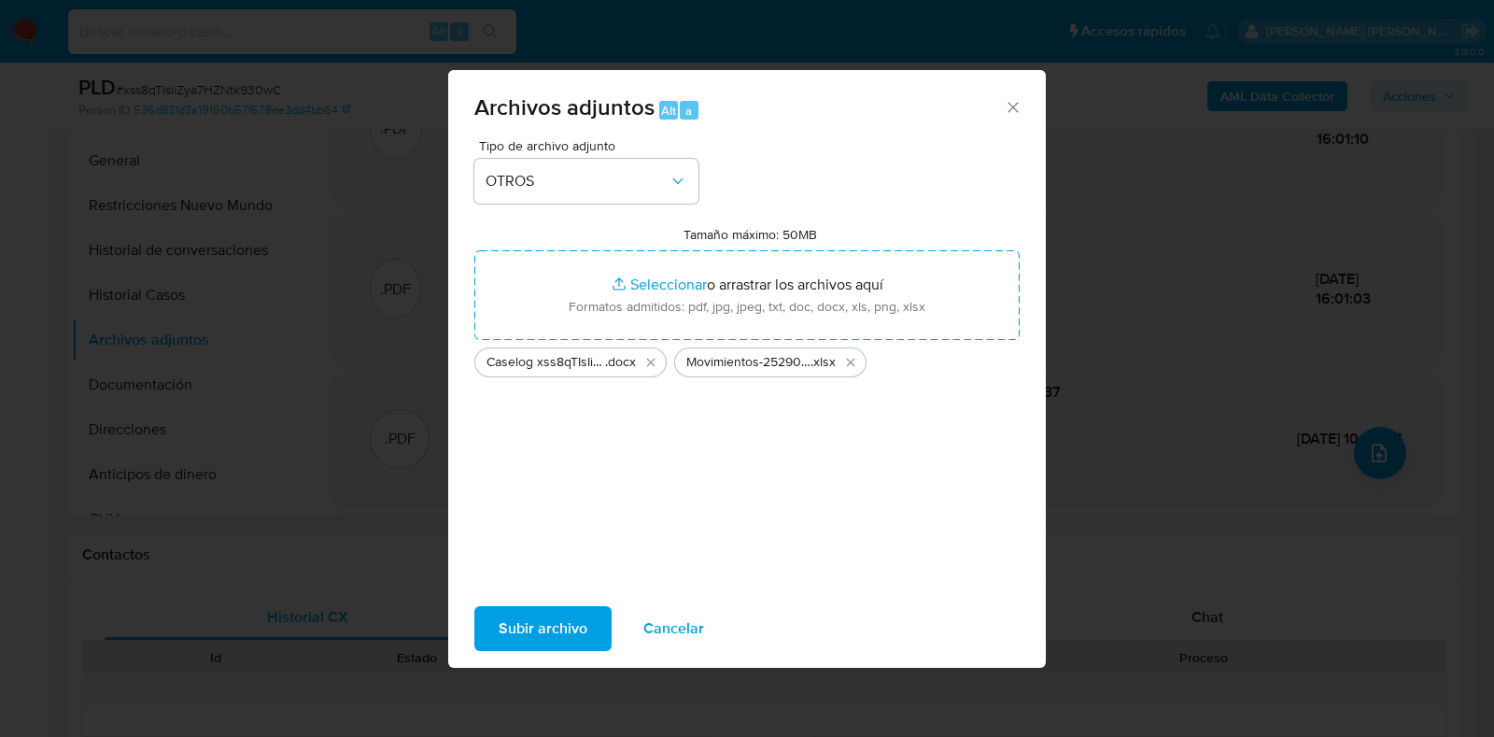
click at [568, 627] on span "Subir archivo" at bounding box center [542, 628] width 89 height 41
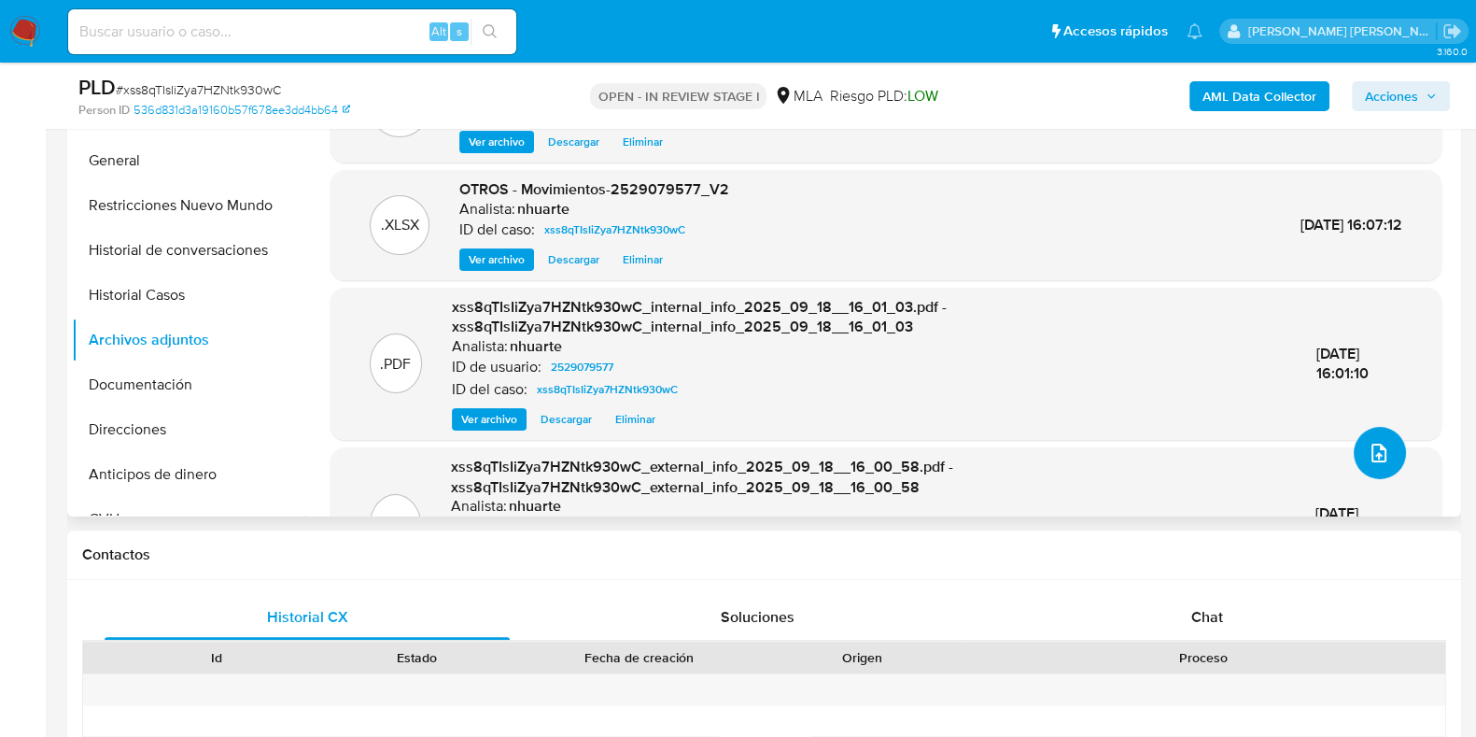
scroll to position [0, 0]
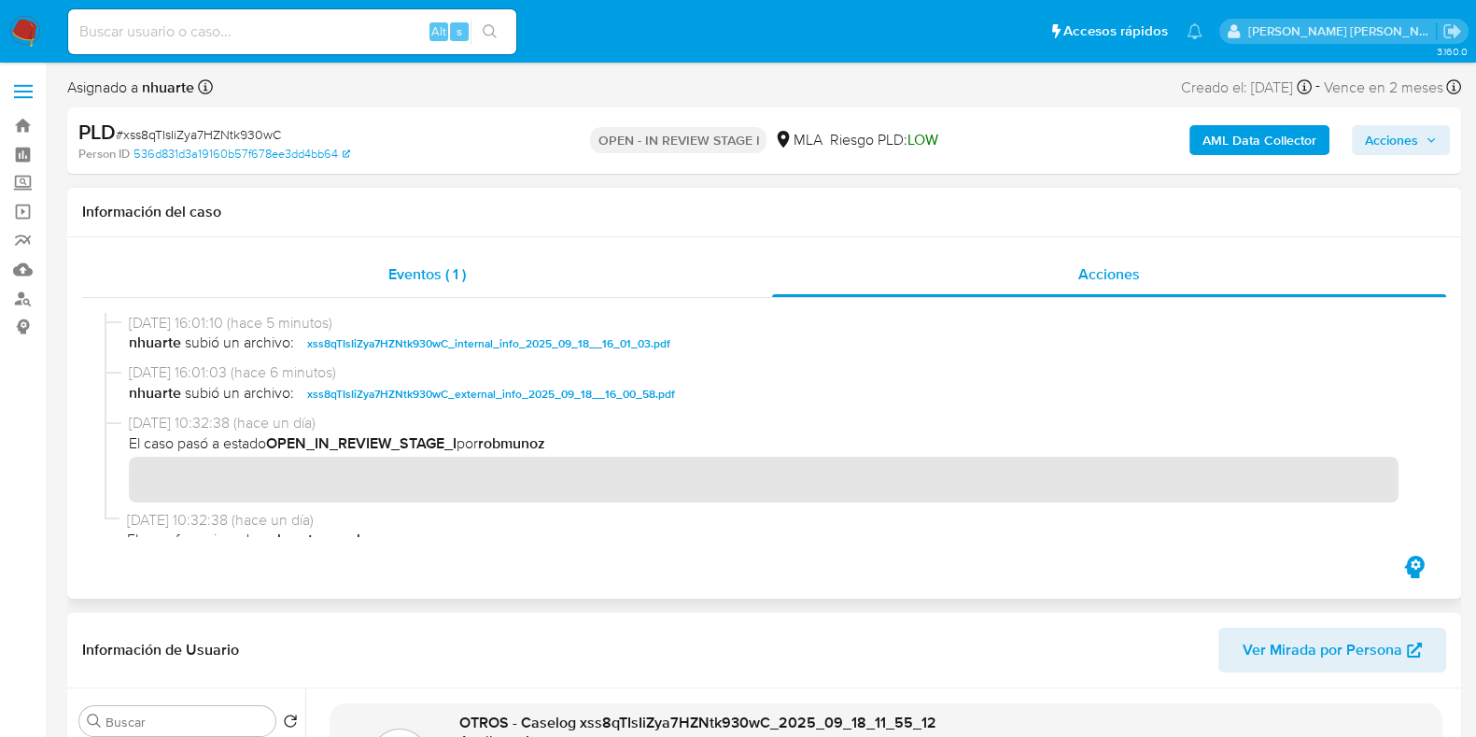
click at [429, 281] on span "Eventos ( 1 )" at bounding box center [426, 273] width 77 height 21
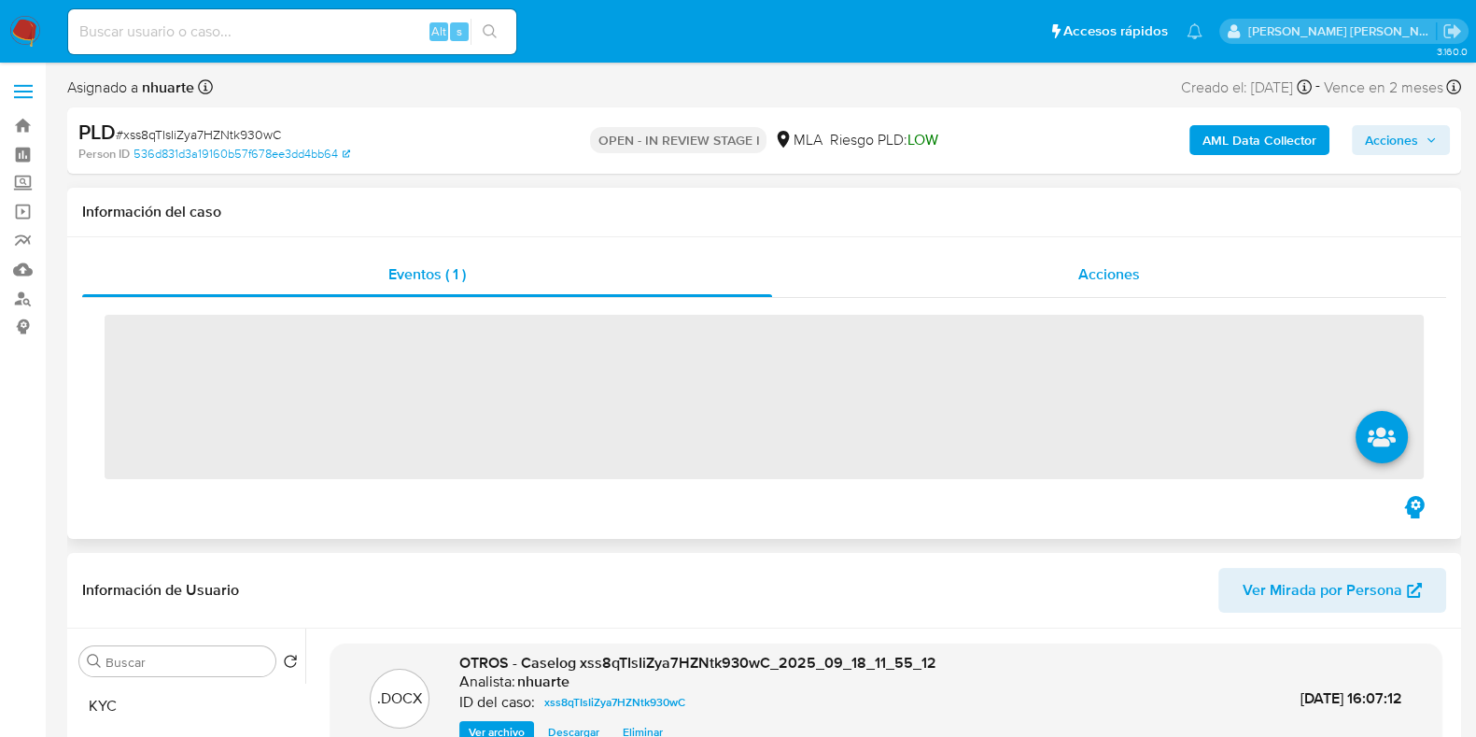
click at [1111, 277] on span "Acciones" at bounding box center [1109, 273] width 62 height 21
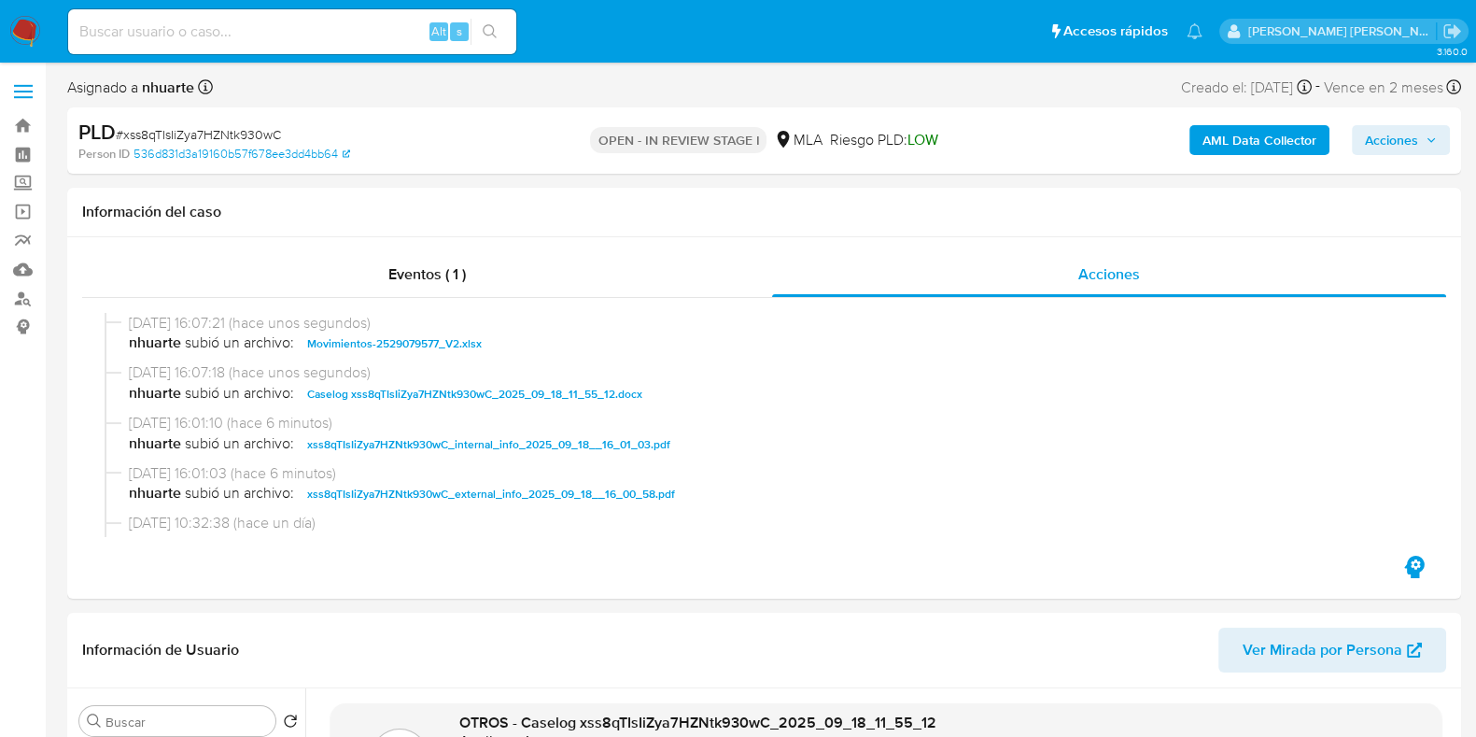
click at [1370, 143] on span "Acciones" at bounding box center [1391, 140] width 53 height 30
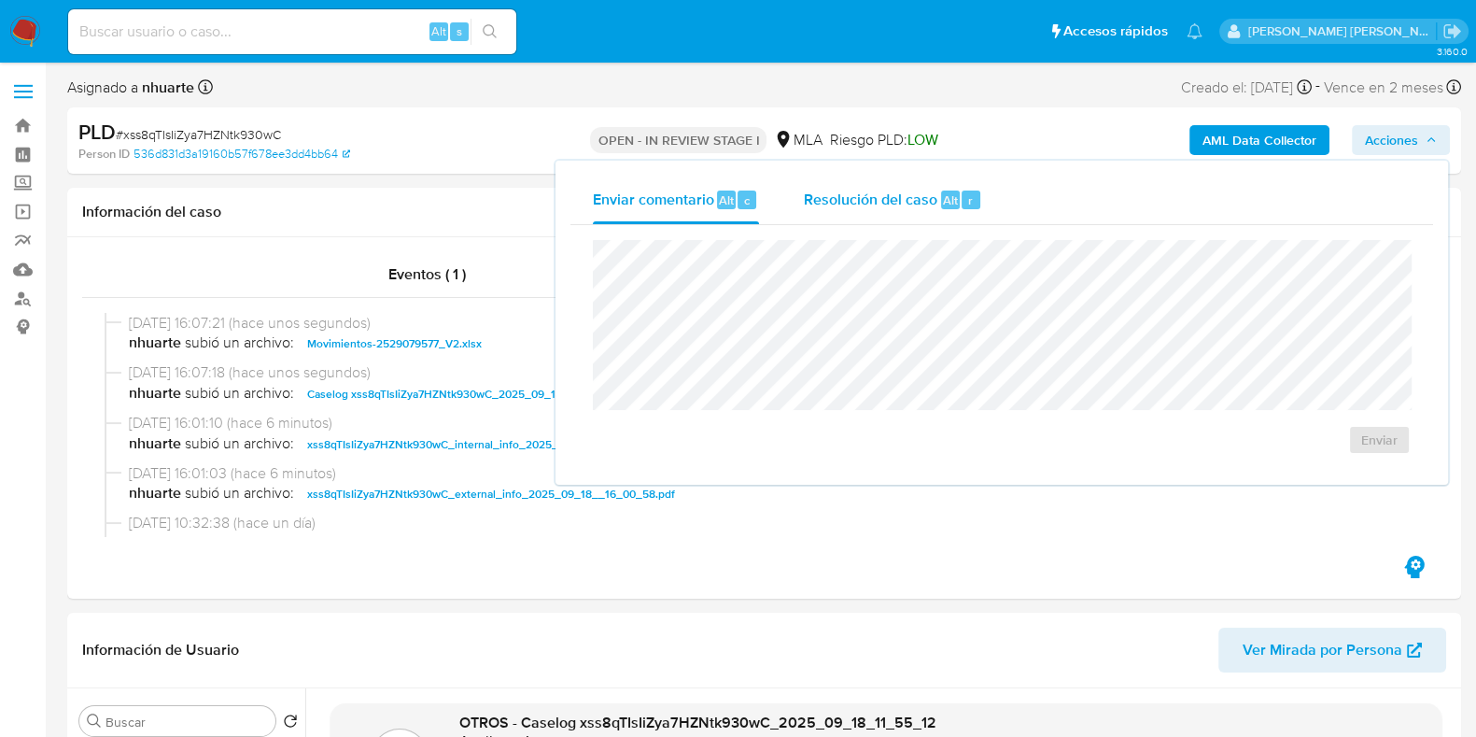
click at [954, 189] on div "Resolución del caso Alt r" at bounding box center [893, 199] width 178 height 49
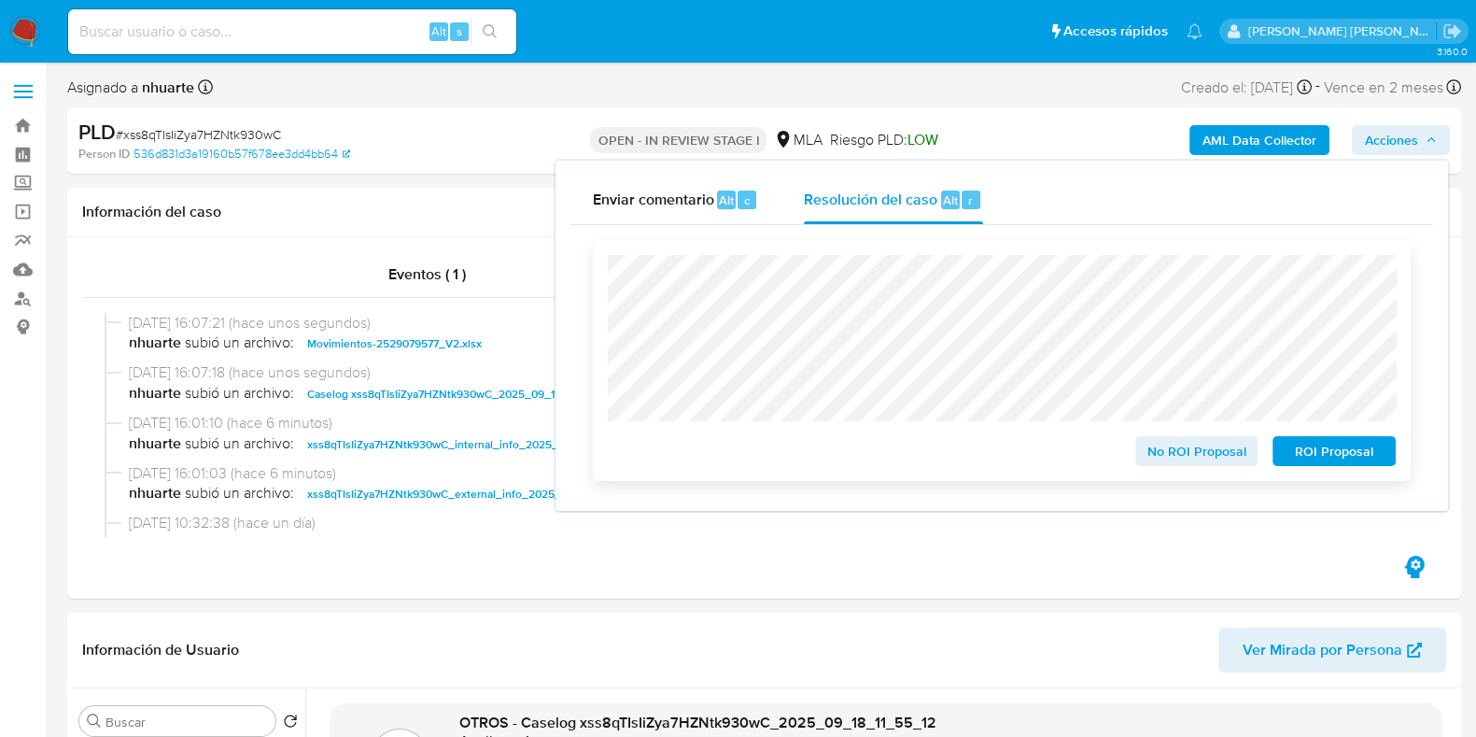
click at [1344, 450] on span "ROI Proposal" at bounding box center [1333, 451] width 97 height 26
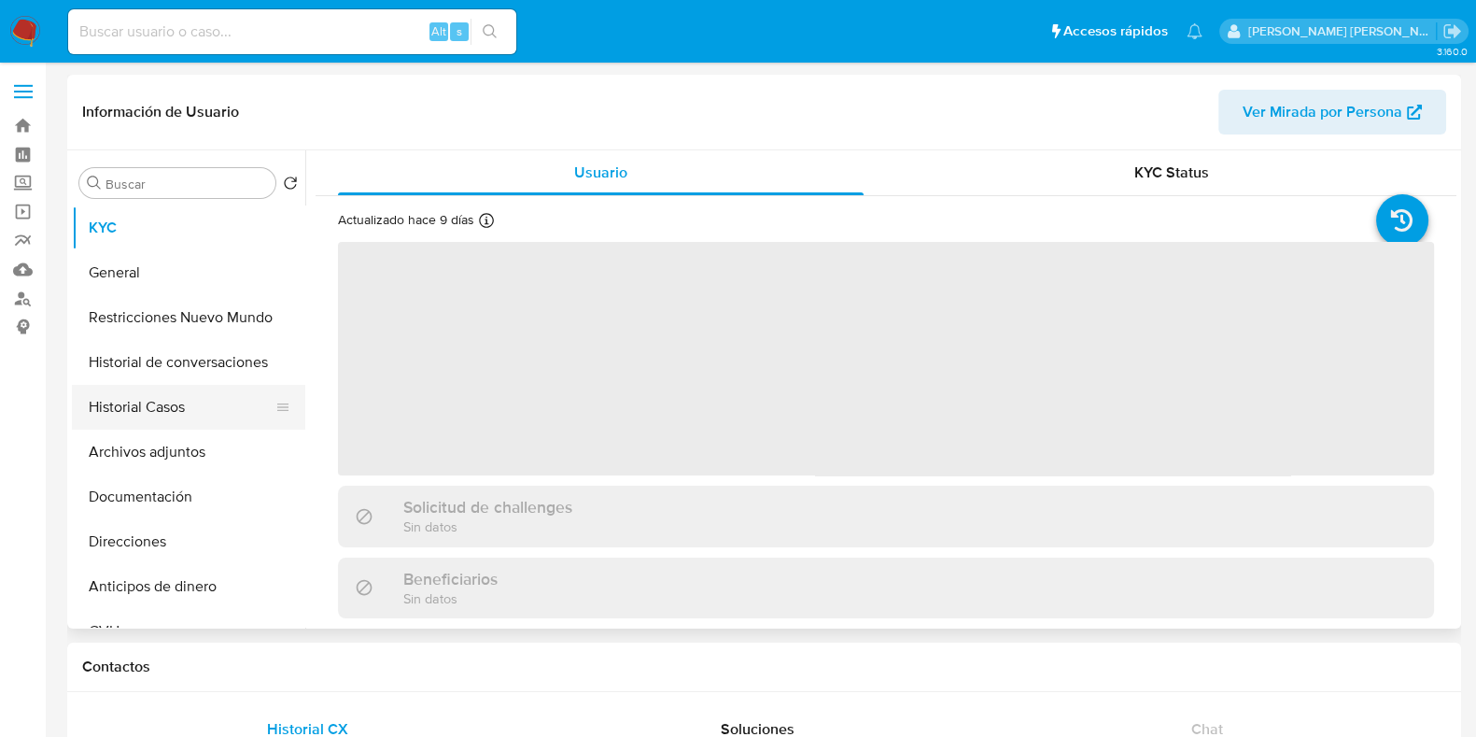
select select "10"
click at [203, 422] on button "Historial Casos" at bounding box center [181, 407] width 218 height 45
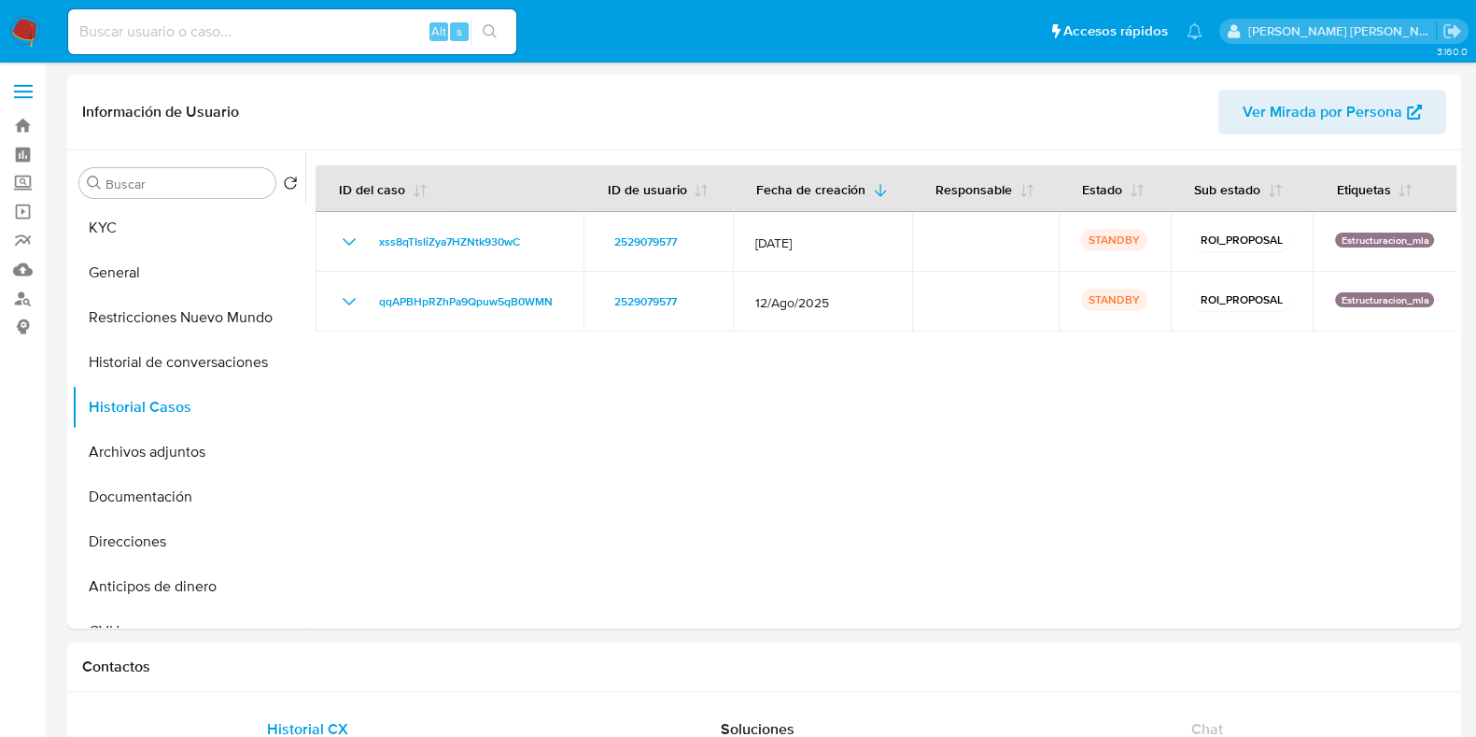
click at [184, 34] on input at bounding box center [292, 32] width 448 height 24
paste input "1118863916"
type input "1118863916"
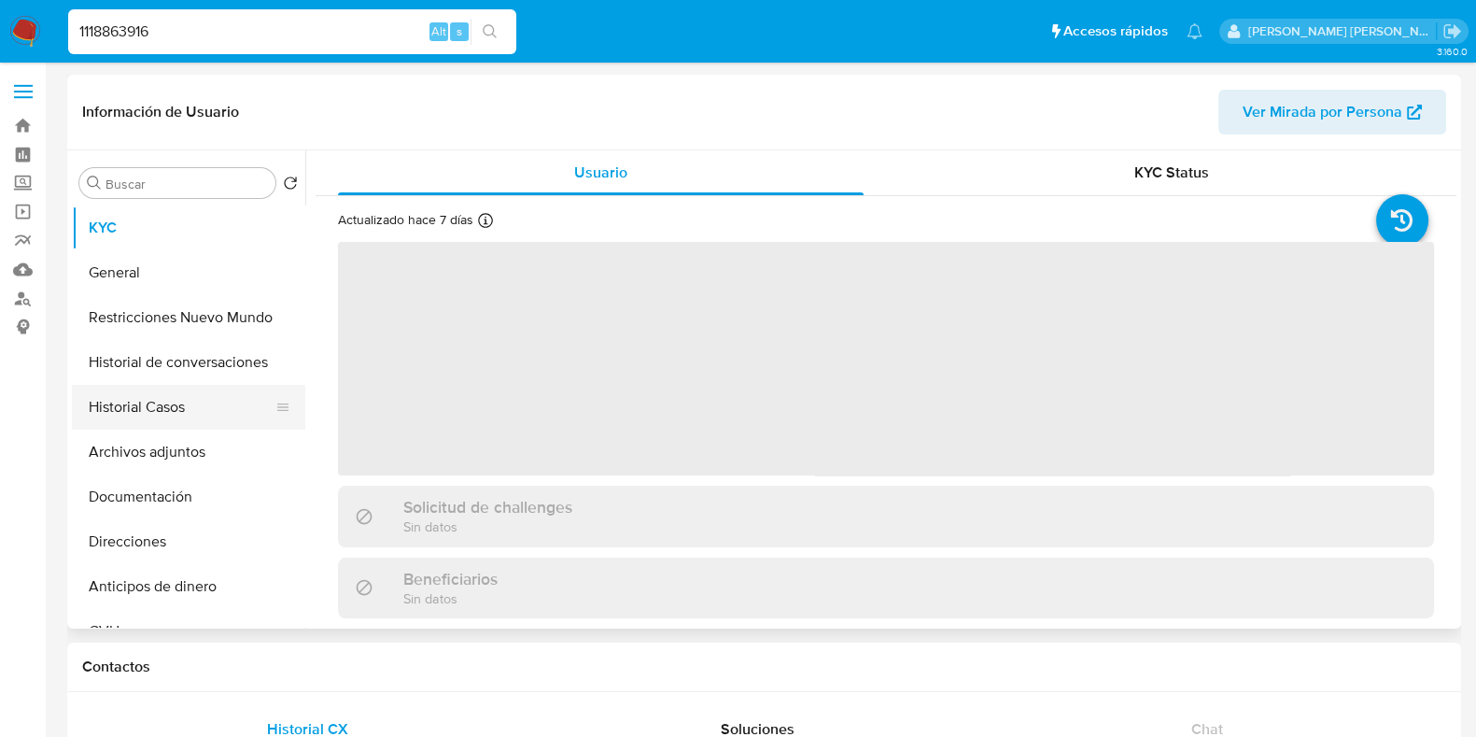
click at [210, 412] on button "Historial Casos" at bounding box center [181, 407] width 218 height 45
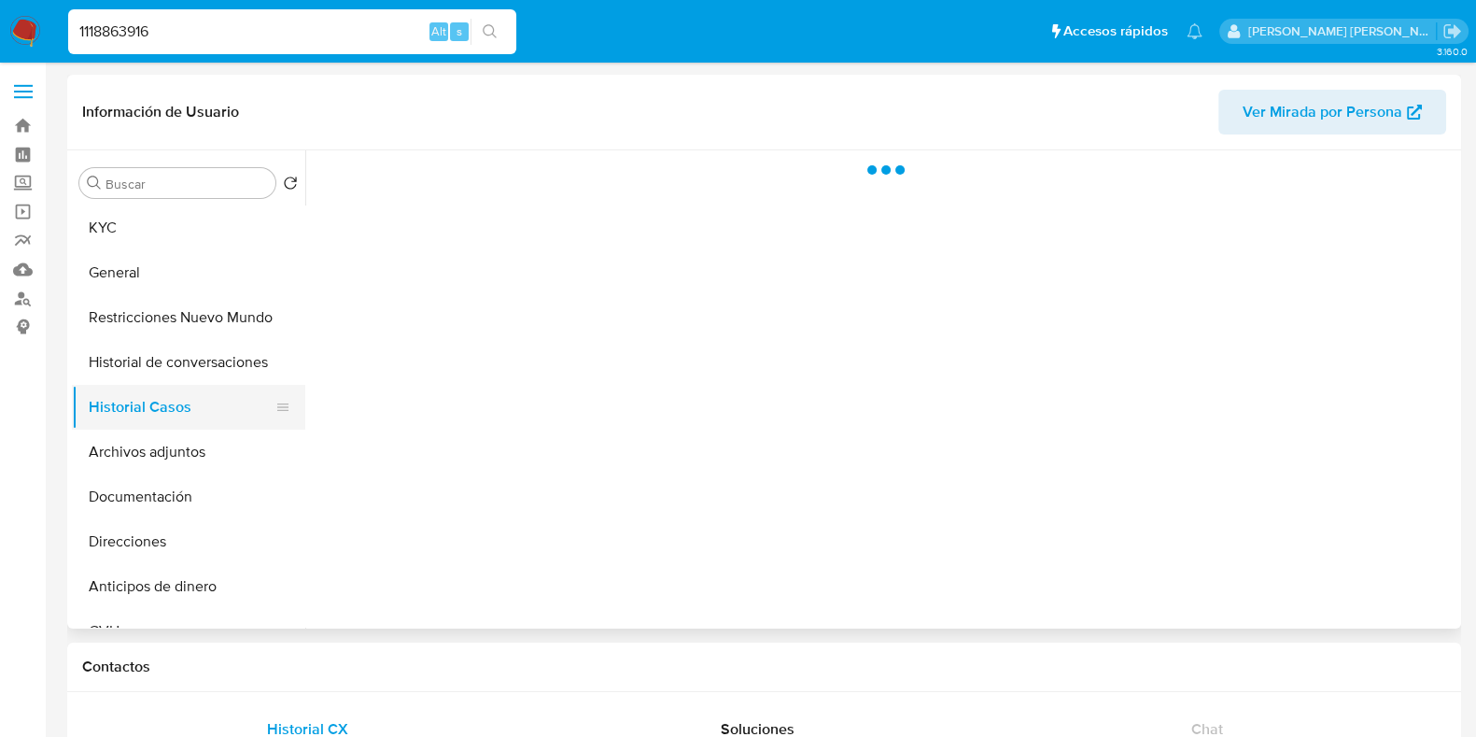
select select "10"
click at [198, 436] on button "Archivos adjuntos" at bounding box center [181, 451] width 218 height 45
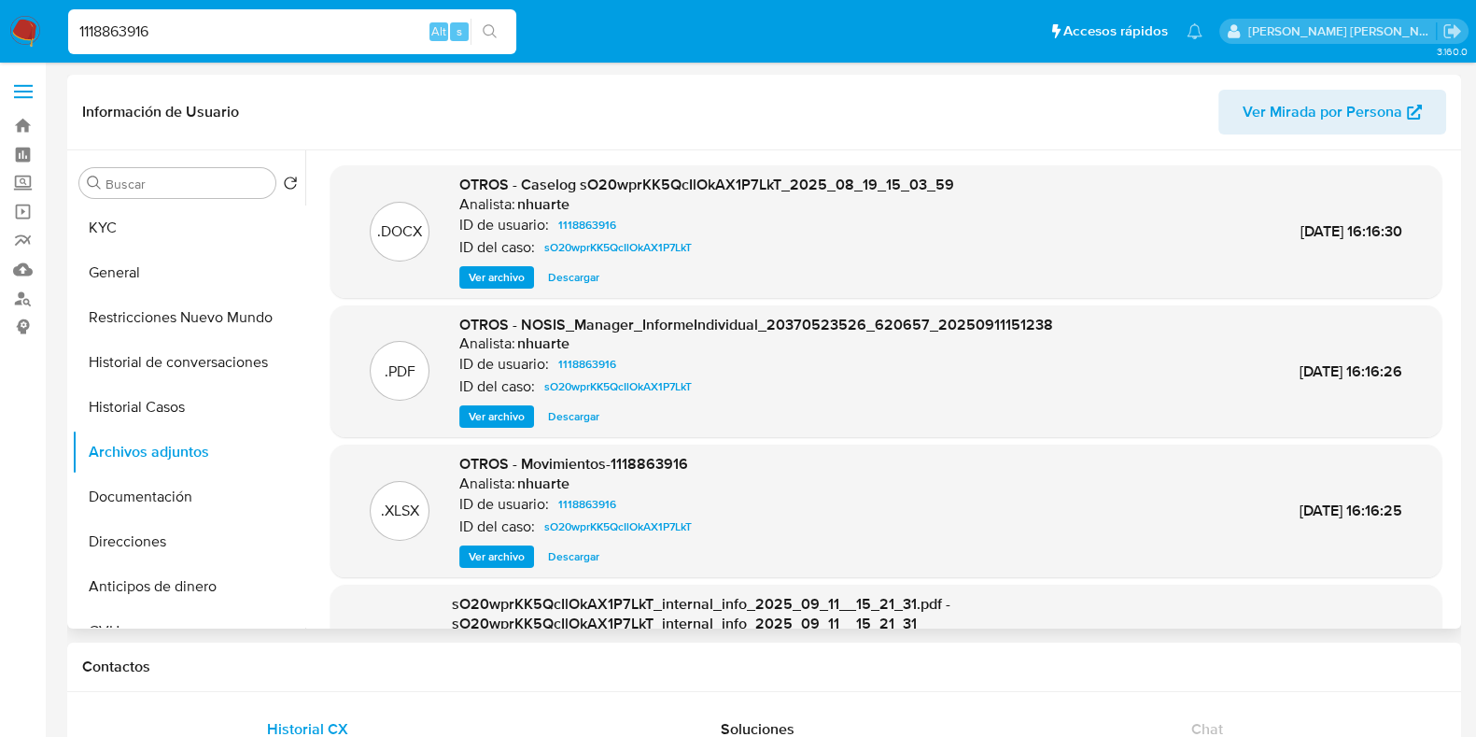
click at [568, 270] on span "Descargar" at bounding box center [573, 277] width 51 height 19
click at [196, 401] on button "Historial Casos" at bounding box center [181, 407] width 218 height 45
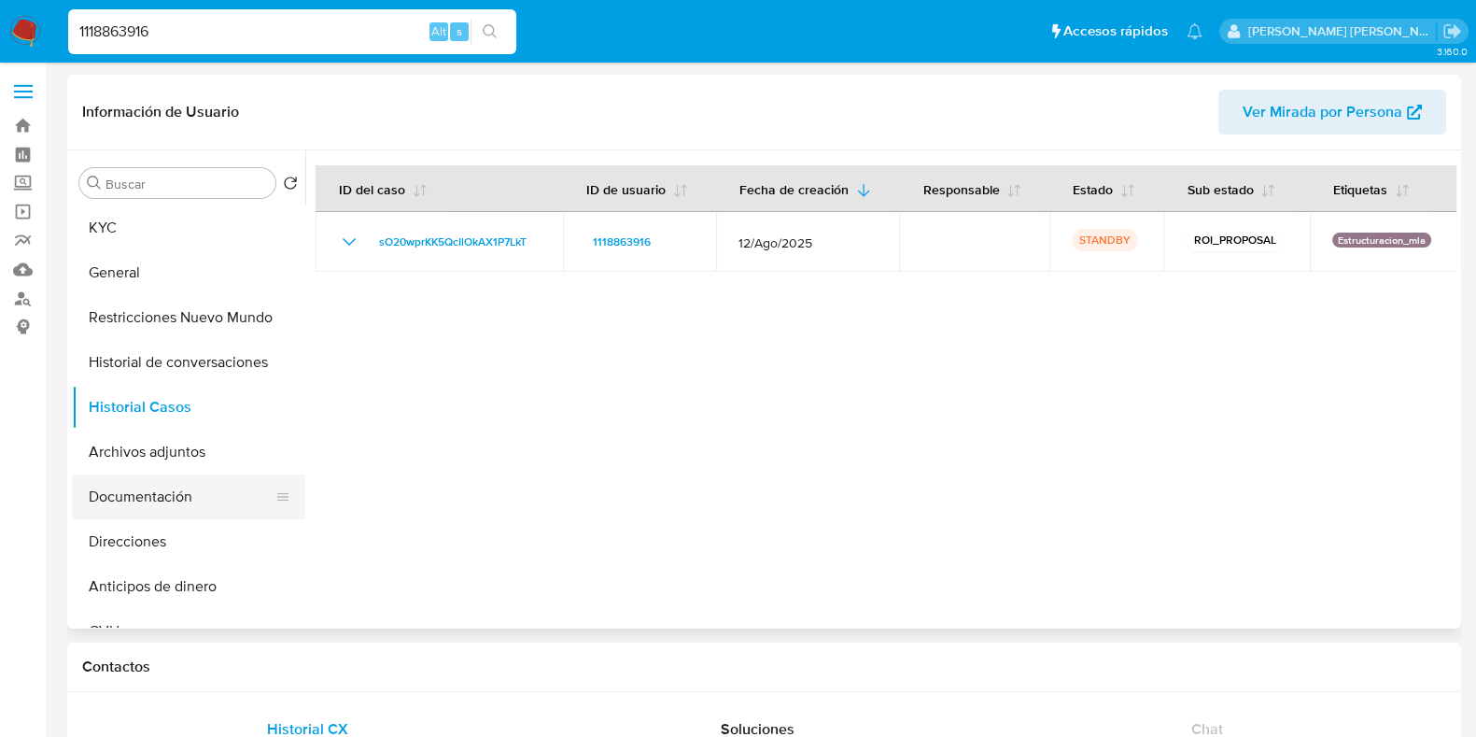
click at [141, 475] on button "Documentación" at bounding box center [181, 496] width 218 height 45
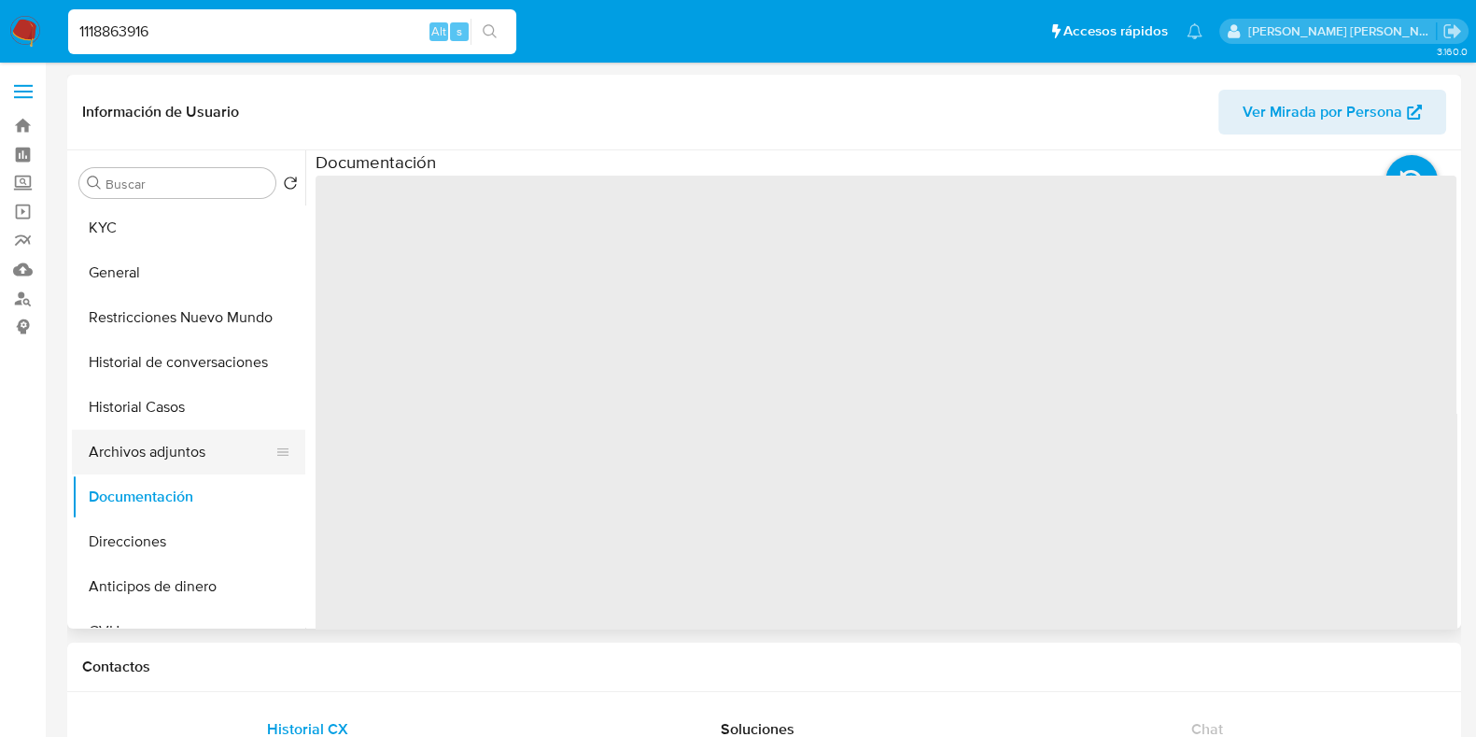
click at [145, 442] on button "Archivos adjuntos" at bounding box center [181, 451] width 218 height 45
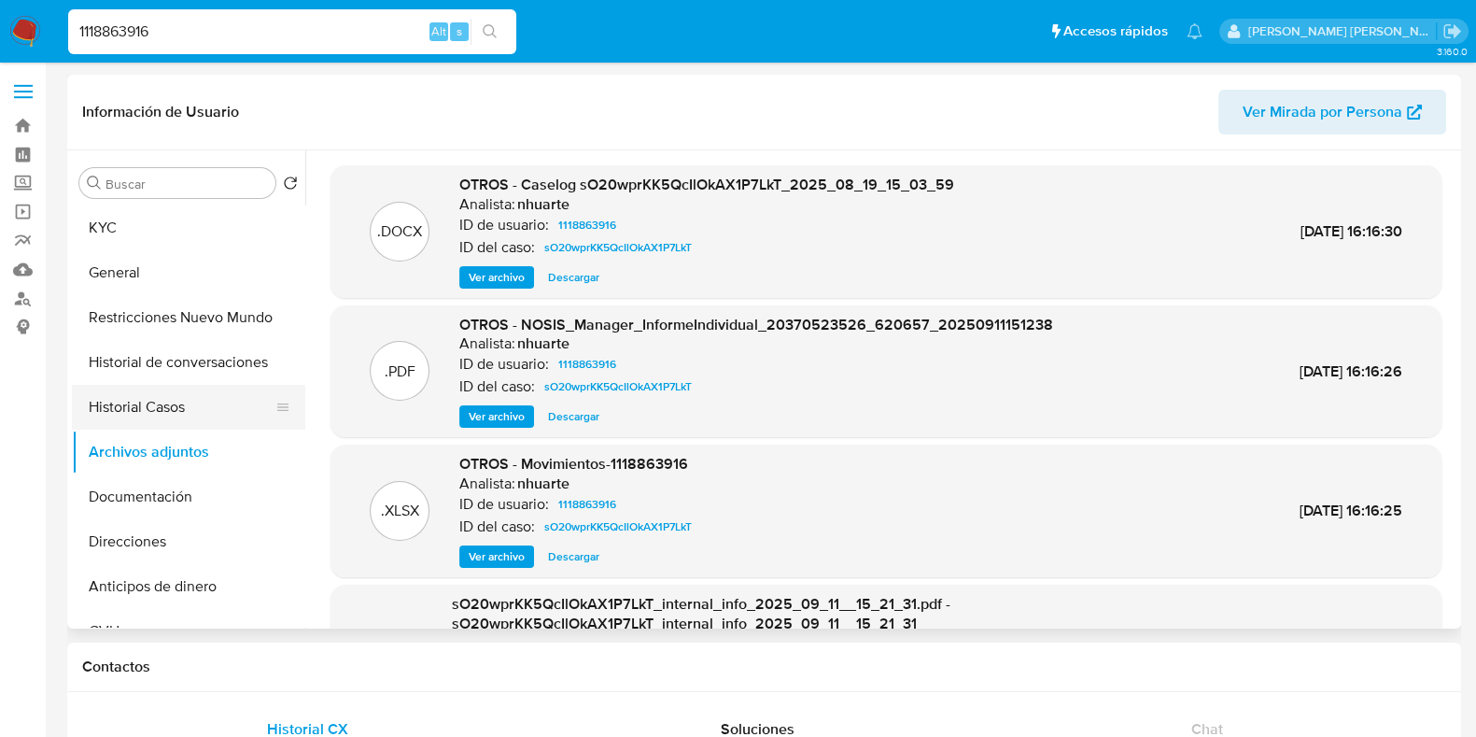
click at [217, 413] on button "Historial Casos" at bounding box center [181, 407] width 218 height 45
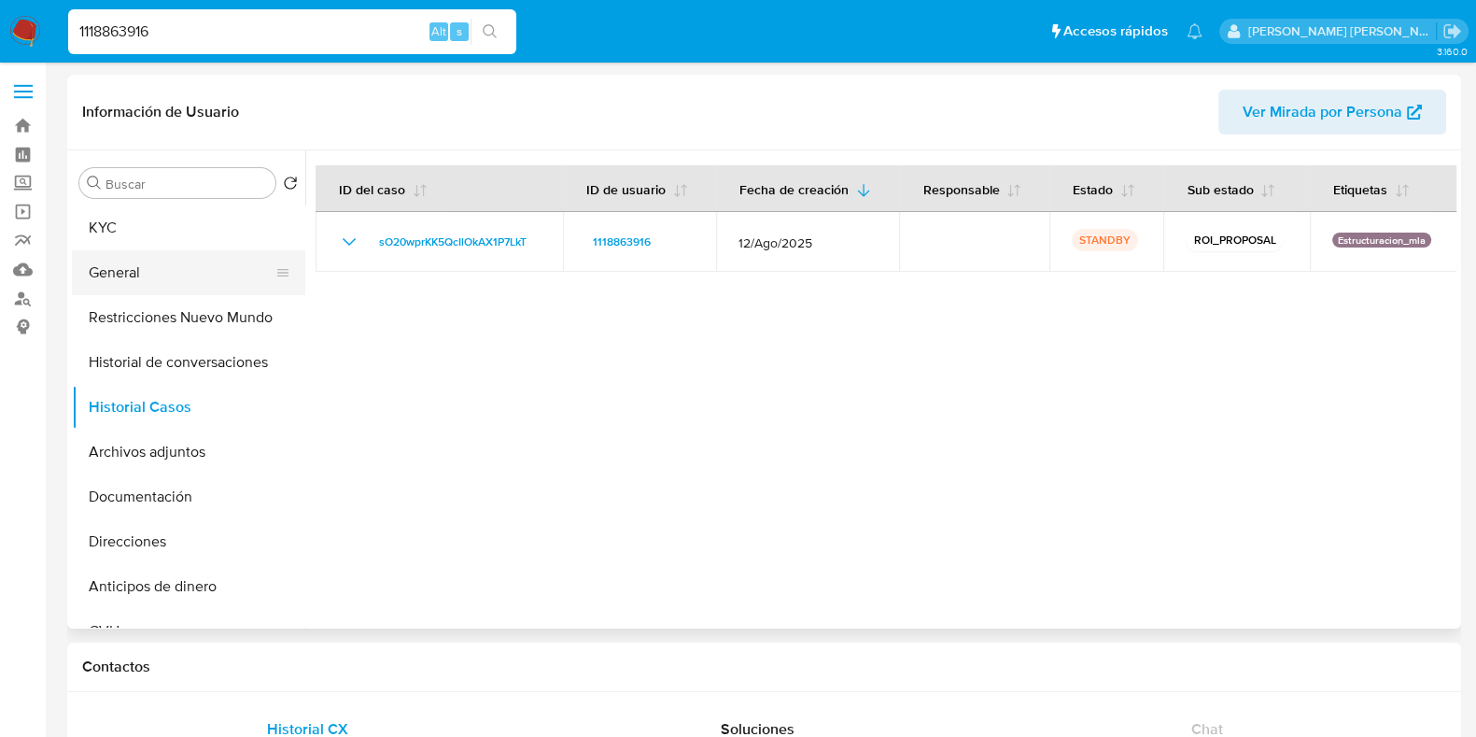
click at [223, 274] on button "General" at bounding box center [181, 272] width 218 height 45
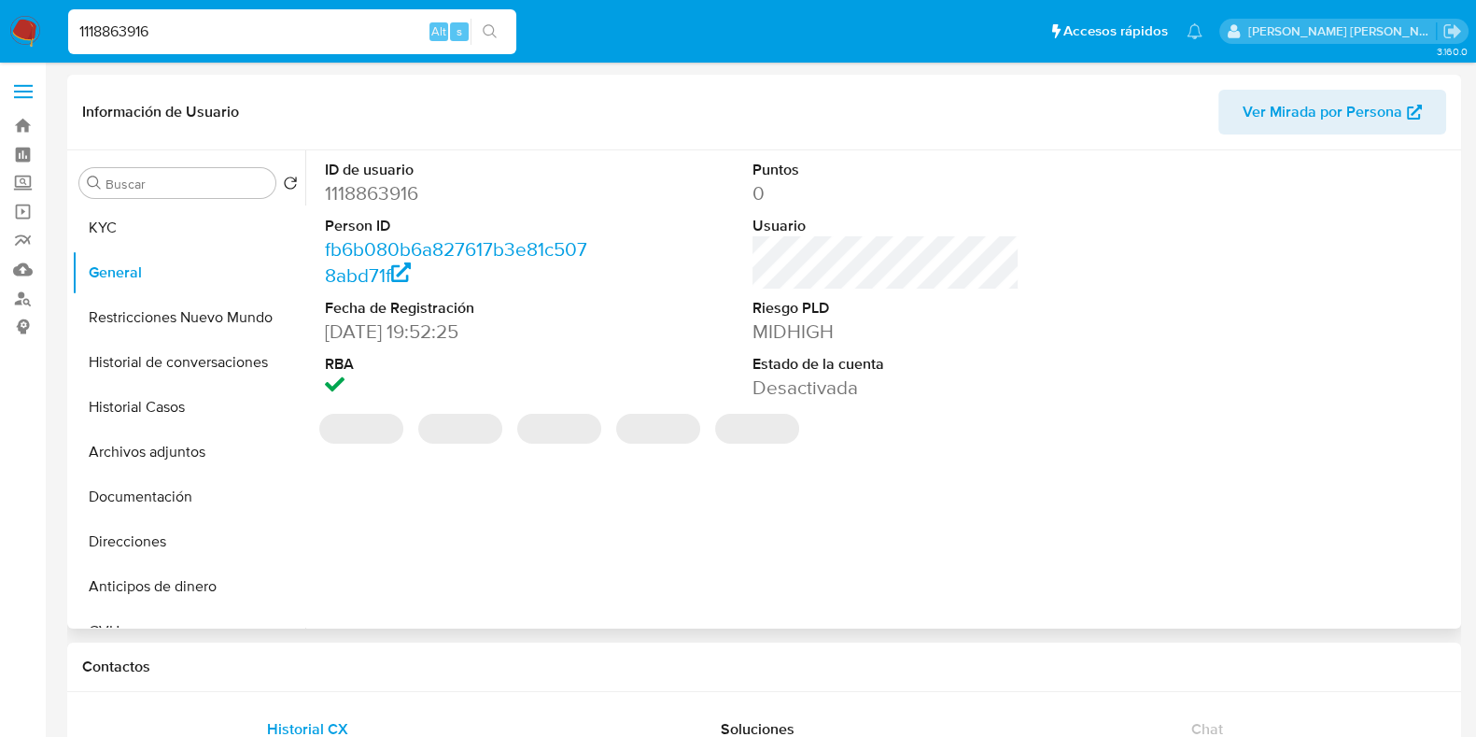
click at [372, 189] on dd "1118863916" at bounding box center [458, 193] width 267 height 26
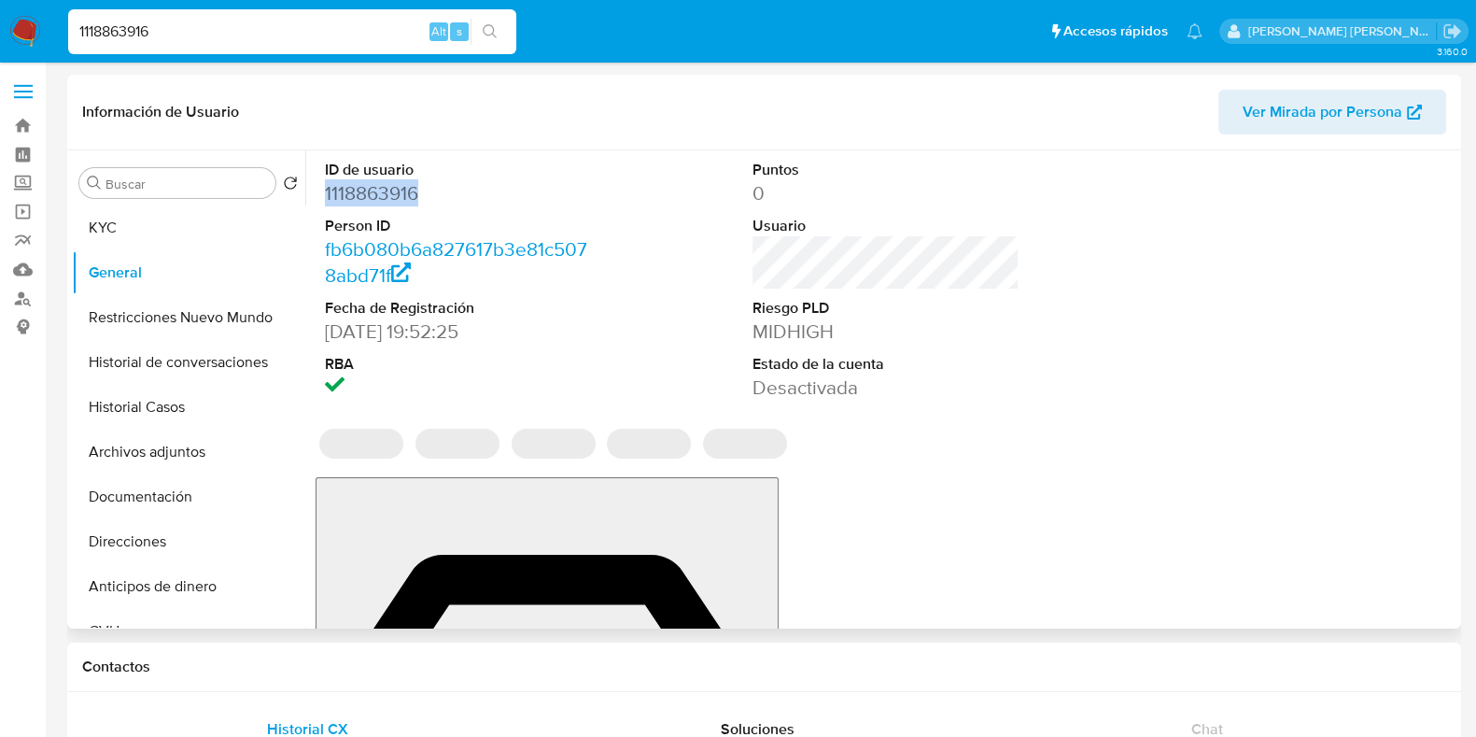
copy dd "1118863916"
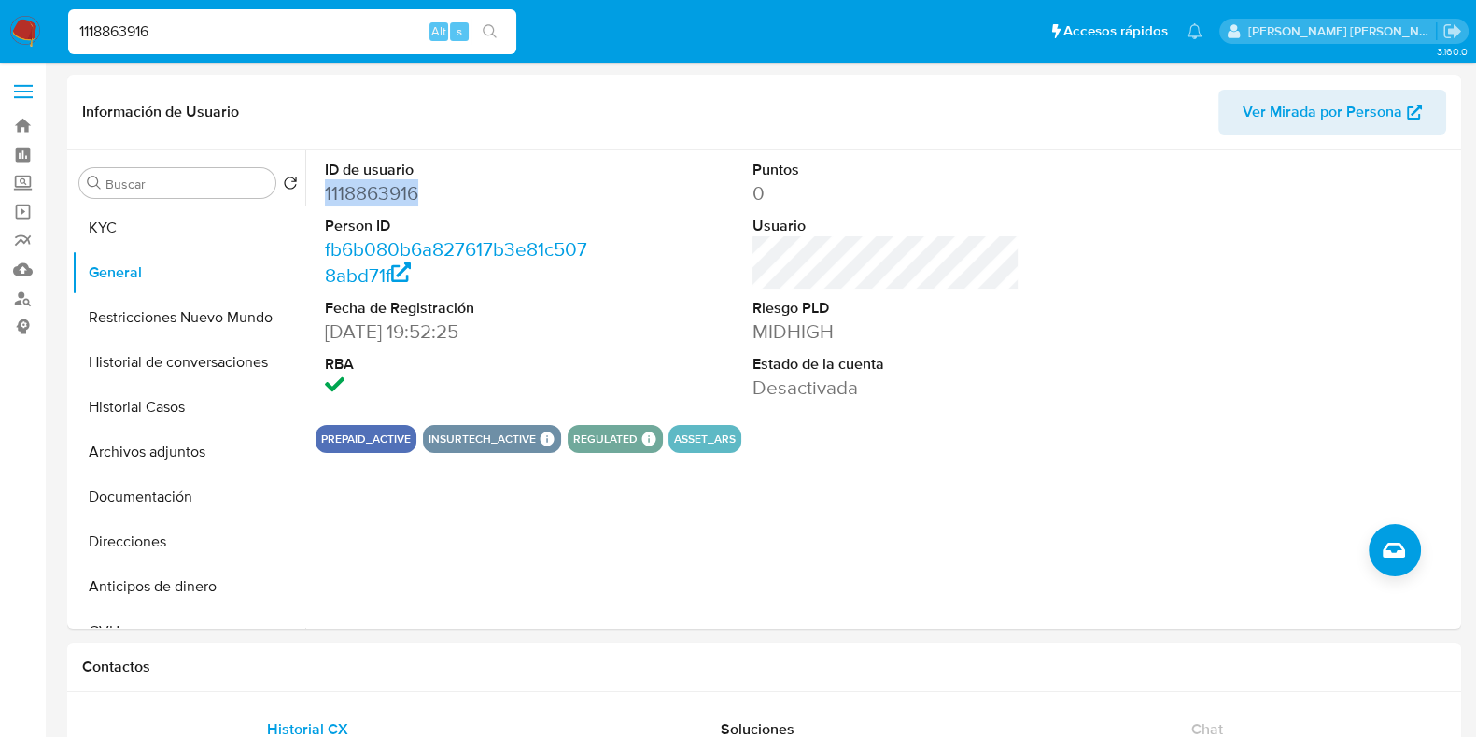
click at [191, 29] on input "1118863916" at bounding box center [292, 32] width 448 height 24
drag, startPoint x: 153, startPoint y: 33, endPoint x: 12, endPoint y: 35, distance: 141.0
click at [12, 35] on nav "Pausado Ver notificaciones 1118863916 Alt s Accesos rápidos Presiona las siguie…" at bounding box center [738, 31] width 1476 height 63
paste input "2539914664"
type input "2539914664"
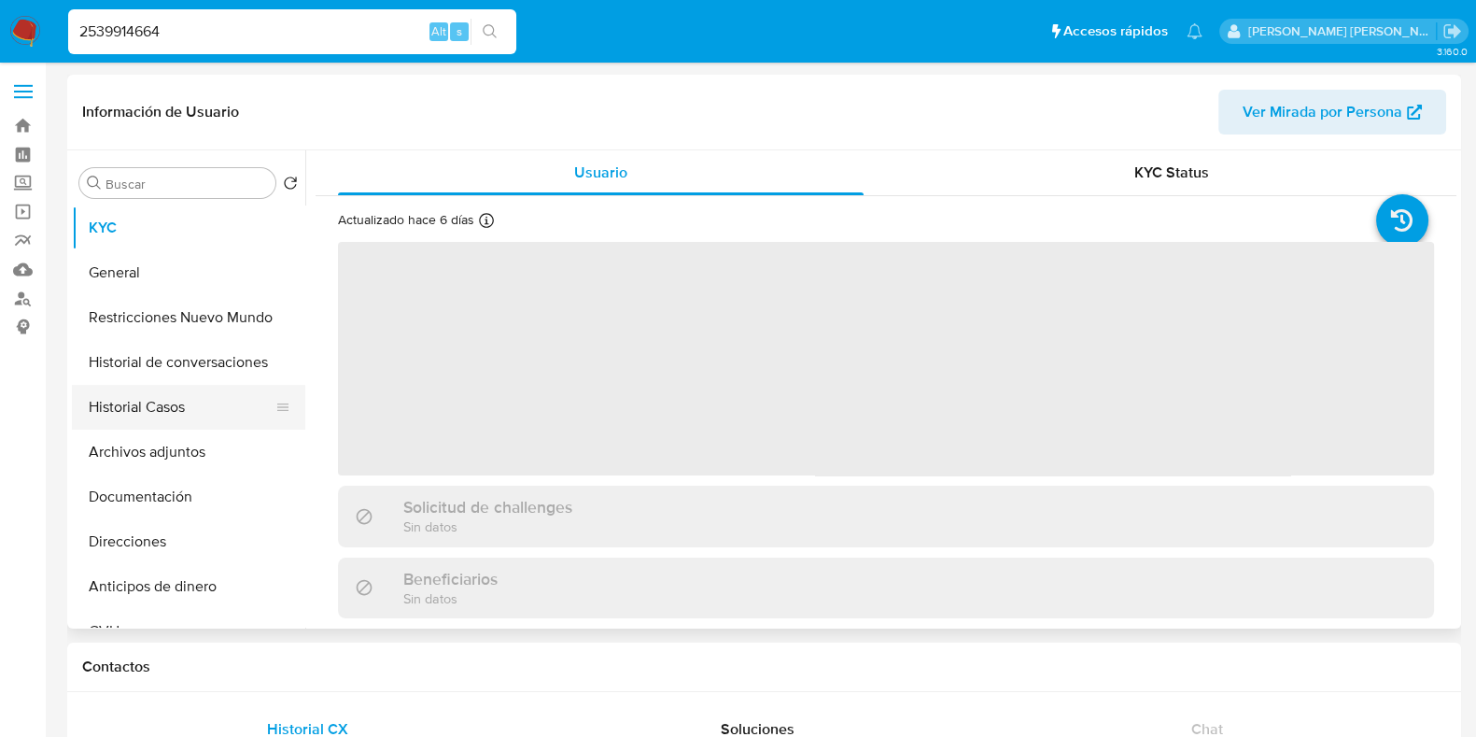
click at [177, 412] on button "Historial Casos" at bounding box center [181, 407] width 218 height 45
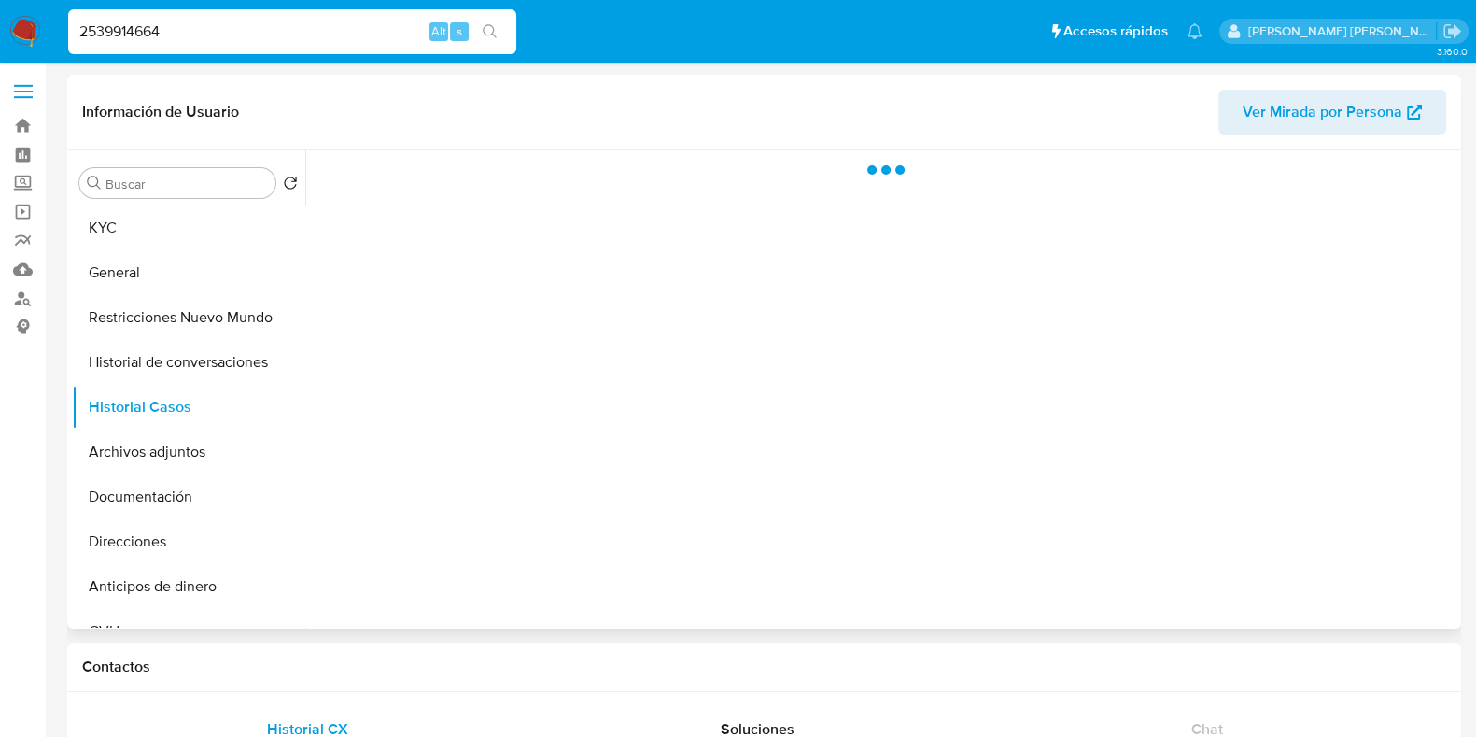
select select "10"
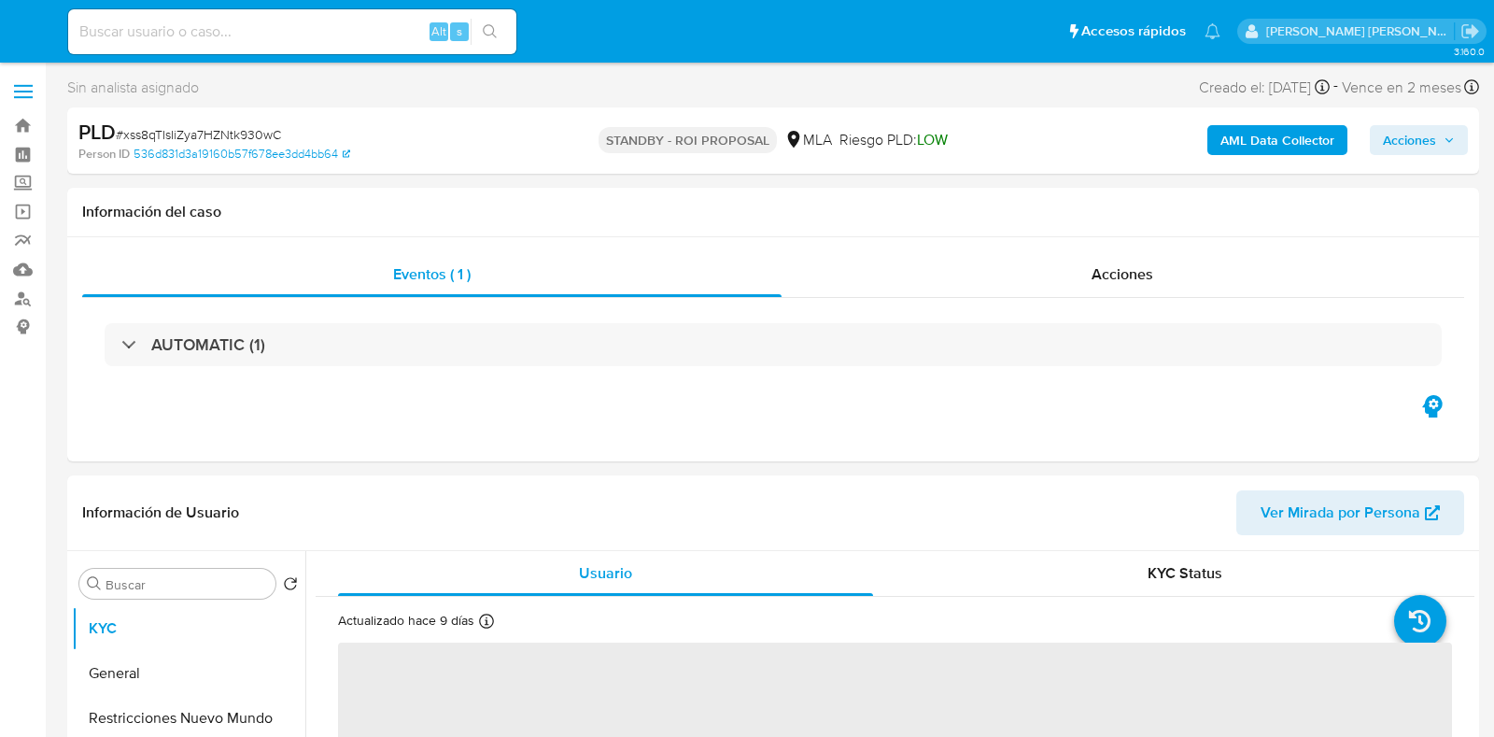
select select "10"
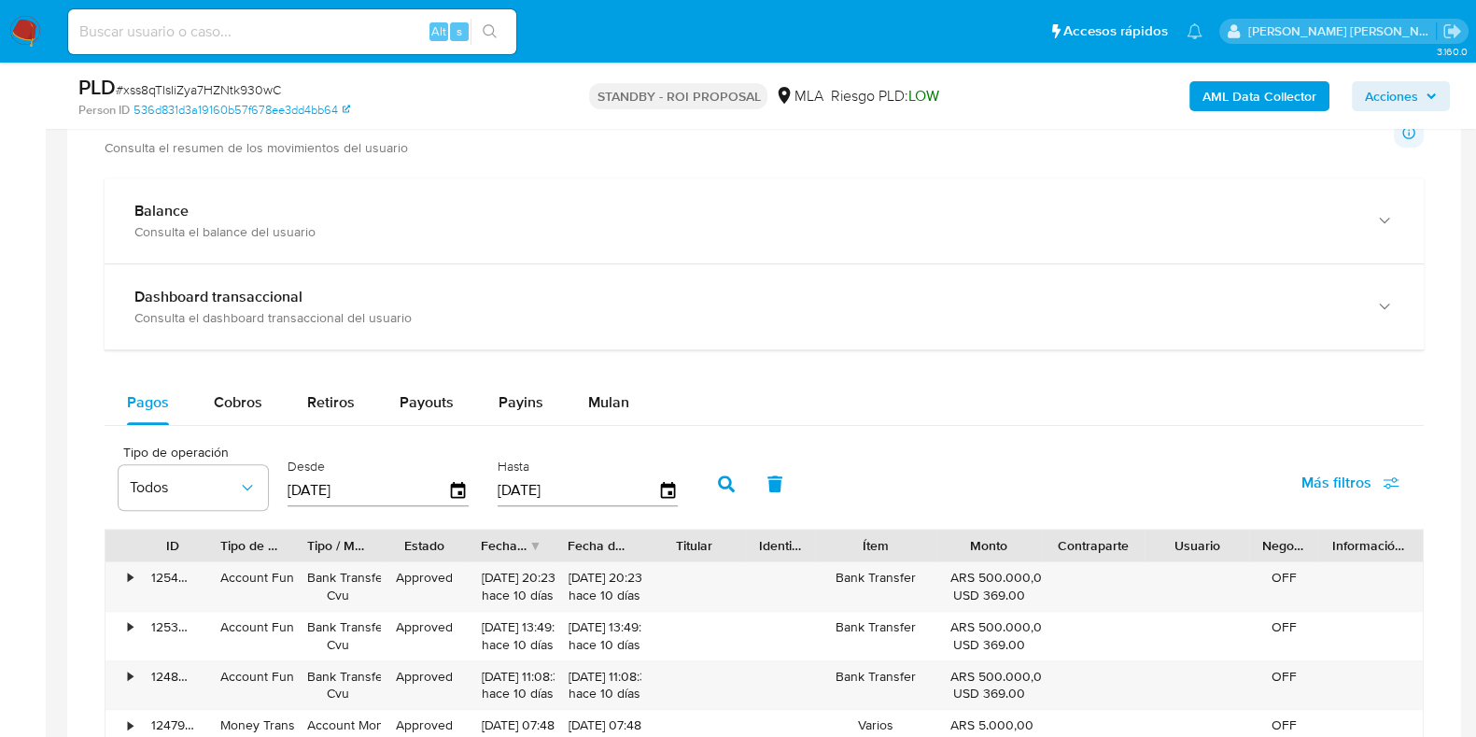
scroll to position [1284, 0]
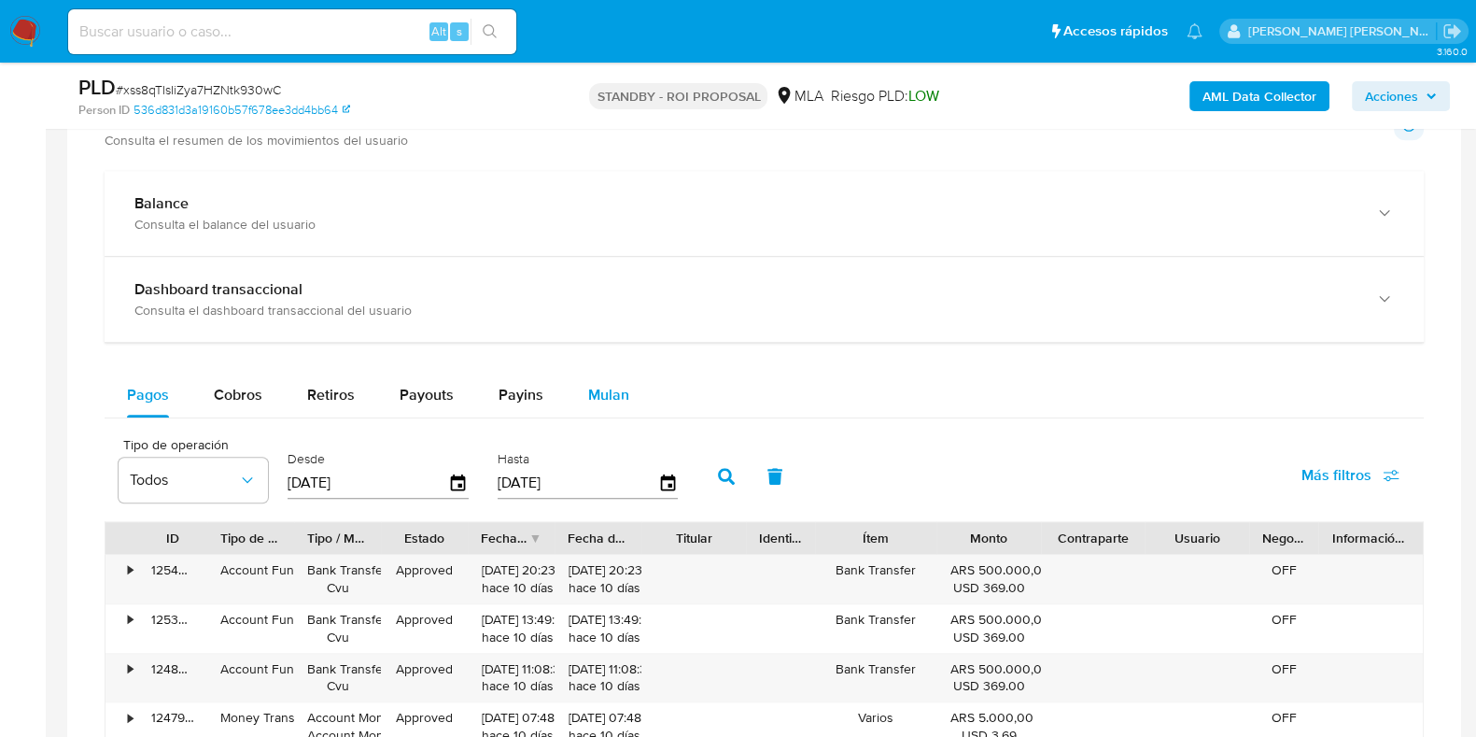
click at [588, 372] on div "Mulan" at bounding box center [608, 394] width 41 height 45
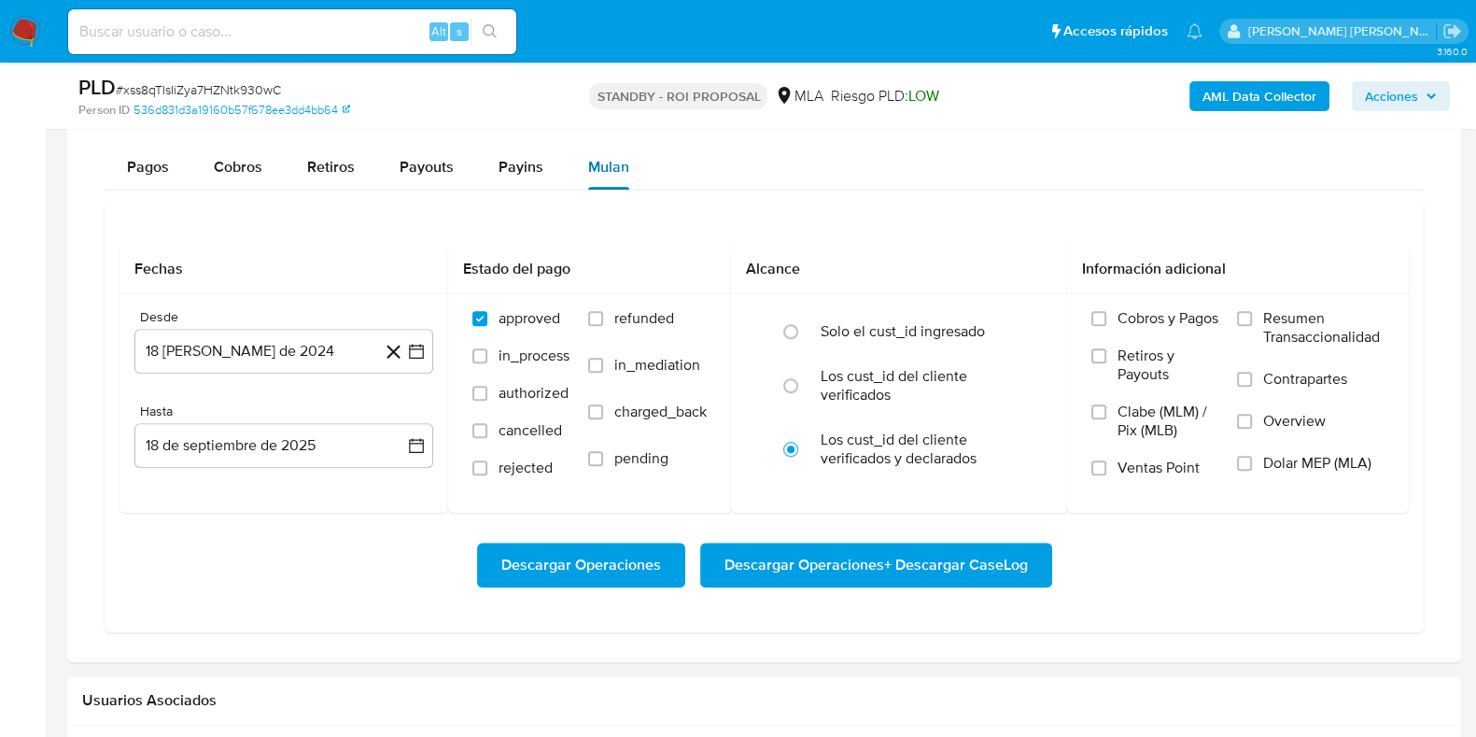
scroll to position [1516, 0]
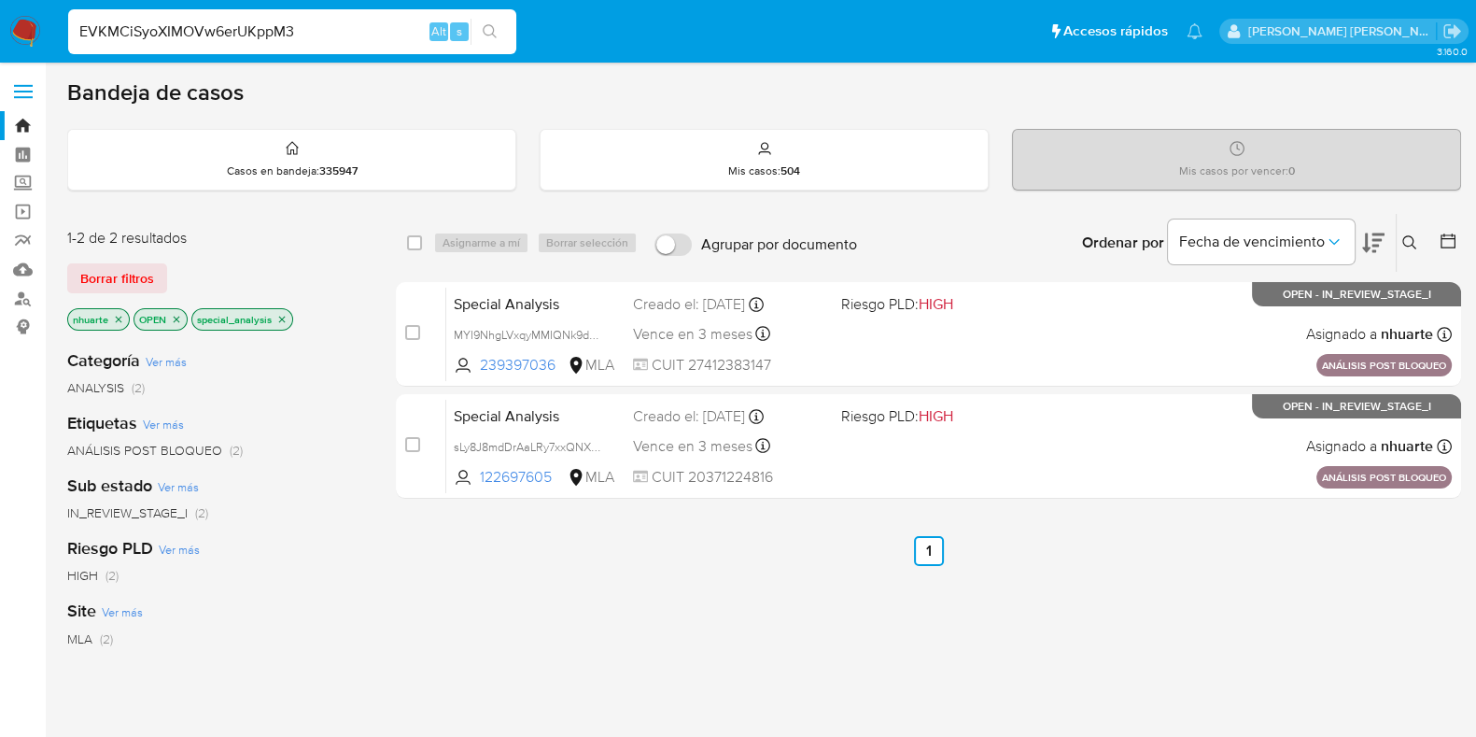
type input "EVKMCiSyoXIMOVw6erUKppM3"
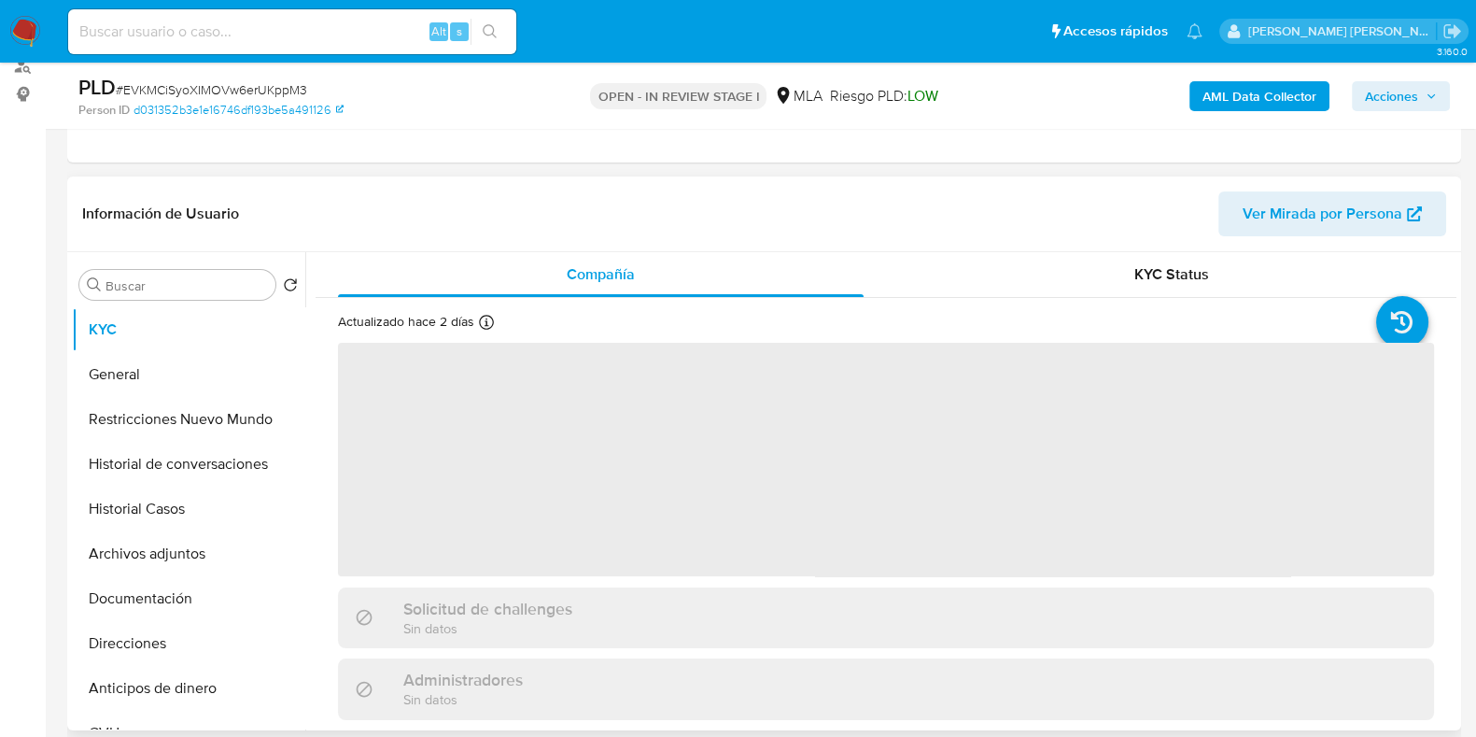
select select "10"
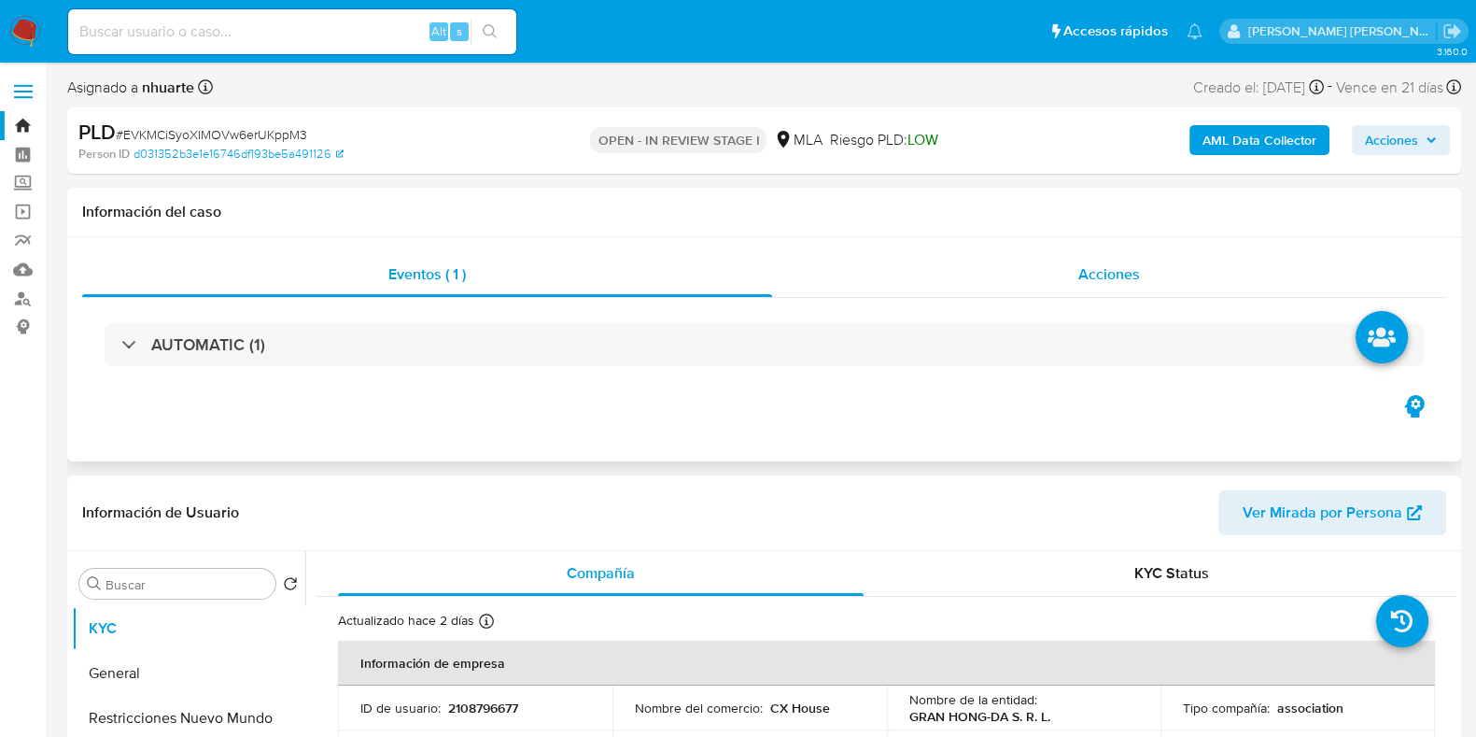
click at [1123, 292] on div "Acciones" at bounding box center [1109, 274] width 674 height 45
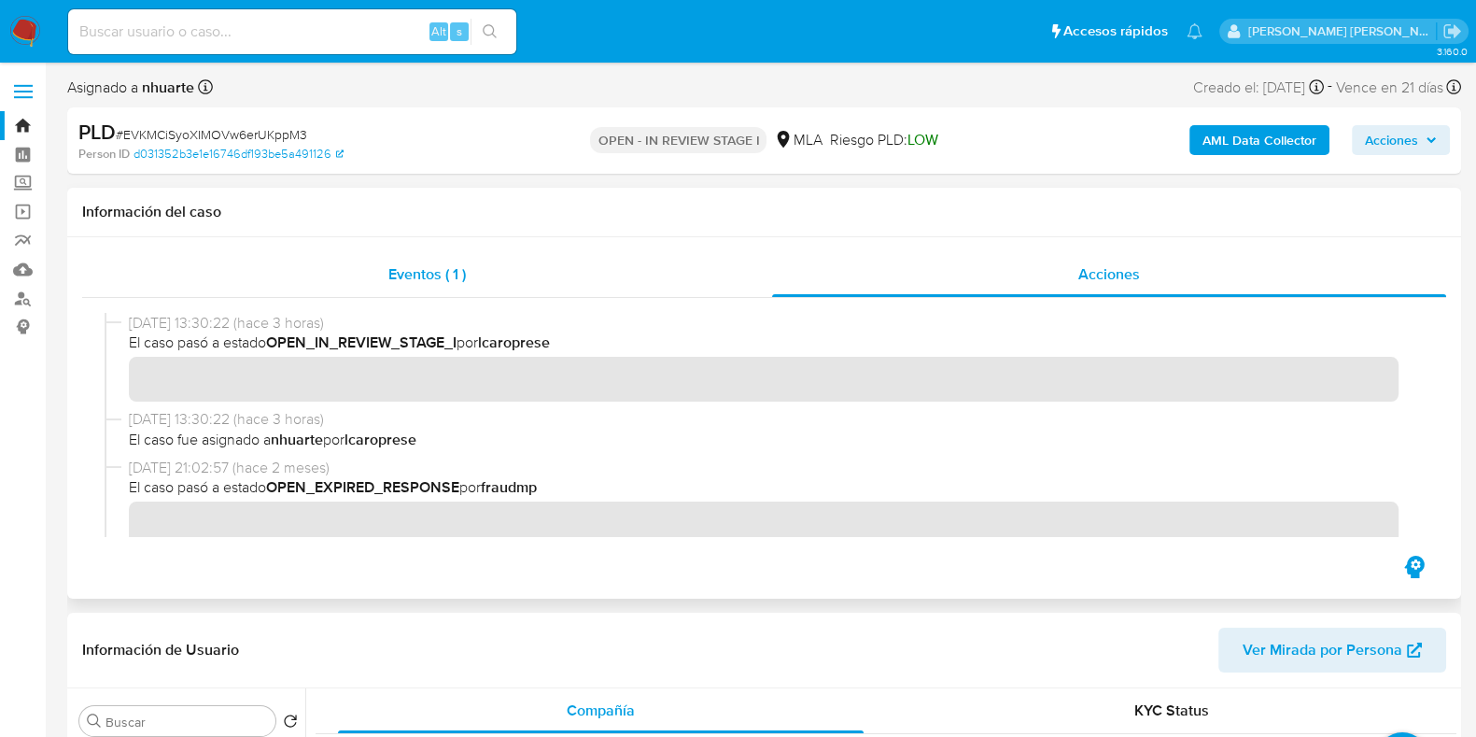
click at [424, 288] on div "Eventos ( 1 )" at bounding box center [427, 274] width 690 height 45
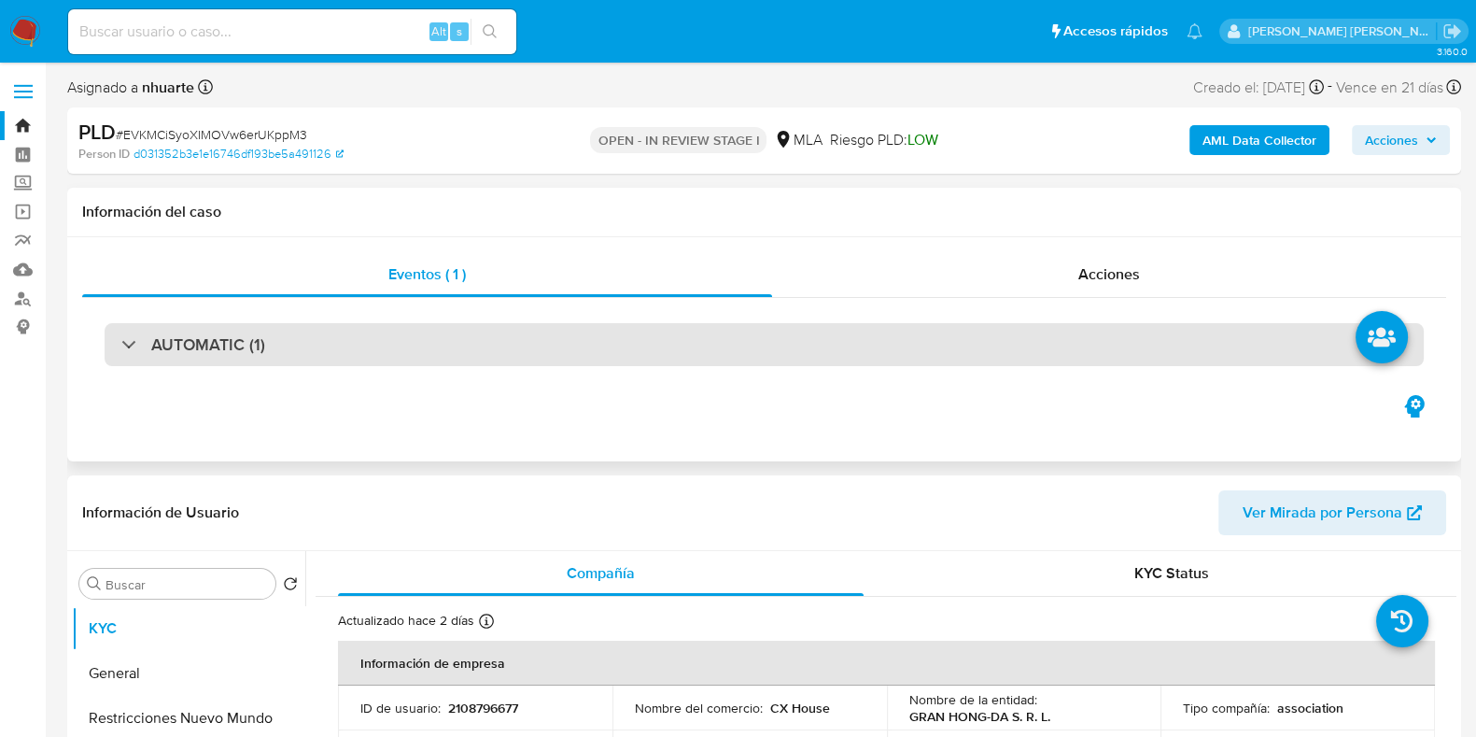
click at [441, 341] on div "AUTOMATIC (1)" at bounding box center [764, 344] width 1319 height 43
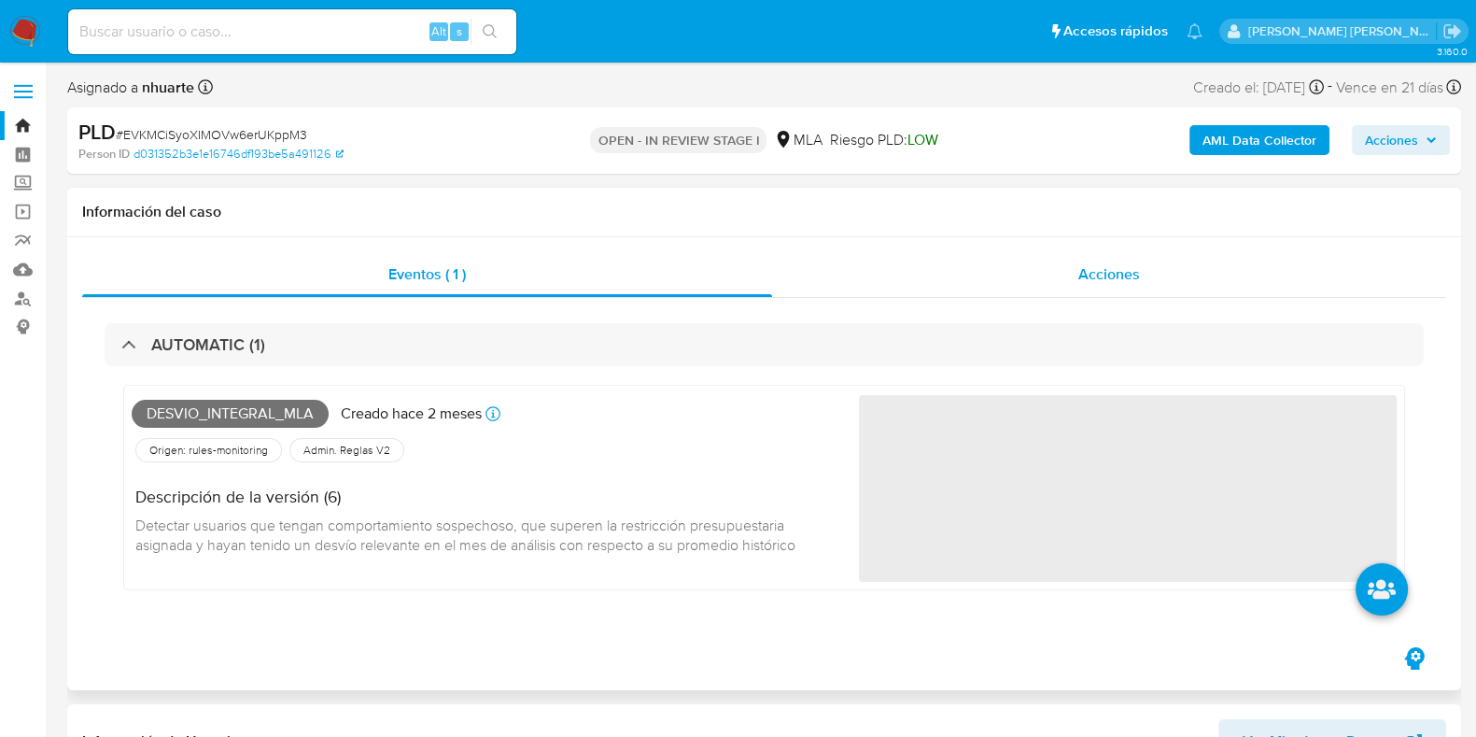
click at [1122, 287] on div "Acciones" at bounding box center [1109, 274] width 674 height 45
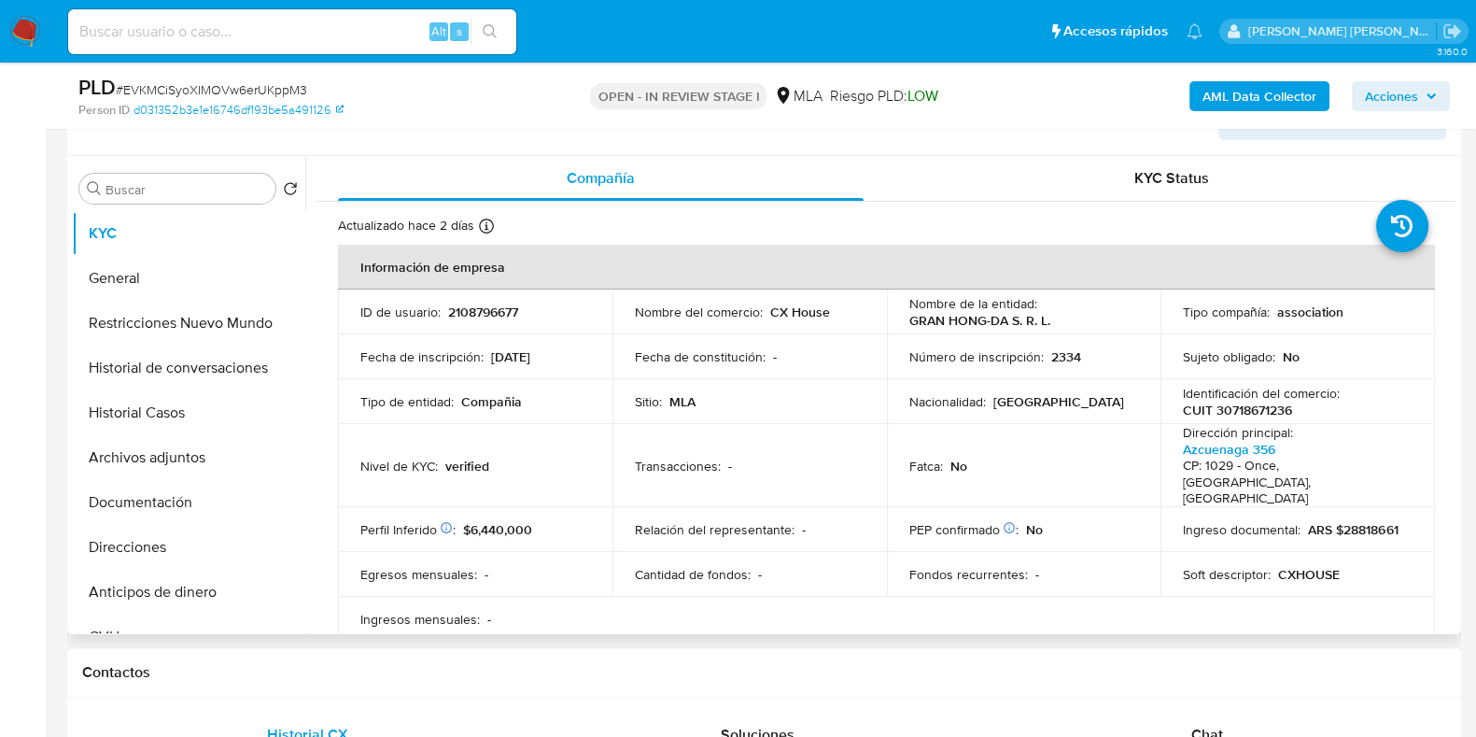
scroll to position [466, 0]
click at [172, 282] on button "General" at bounding box center [181, 278] width 218 height 45
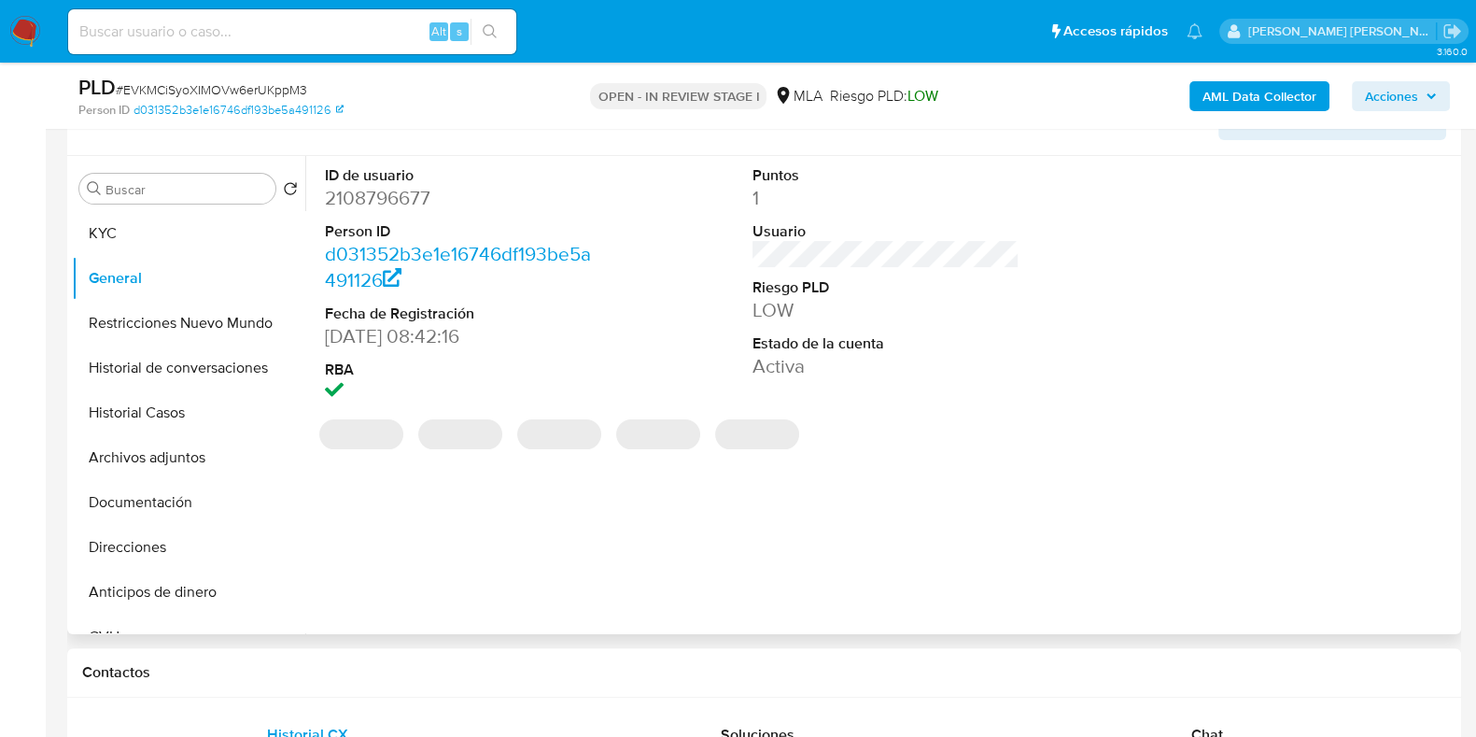
click at [413, 201] on dd "2108796677" at bounding box center [458, 198] width 267 height 26
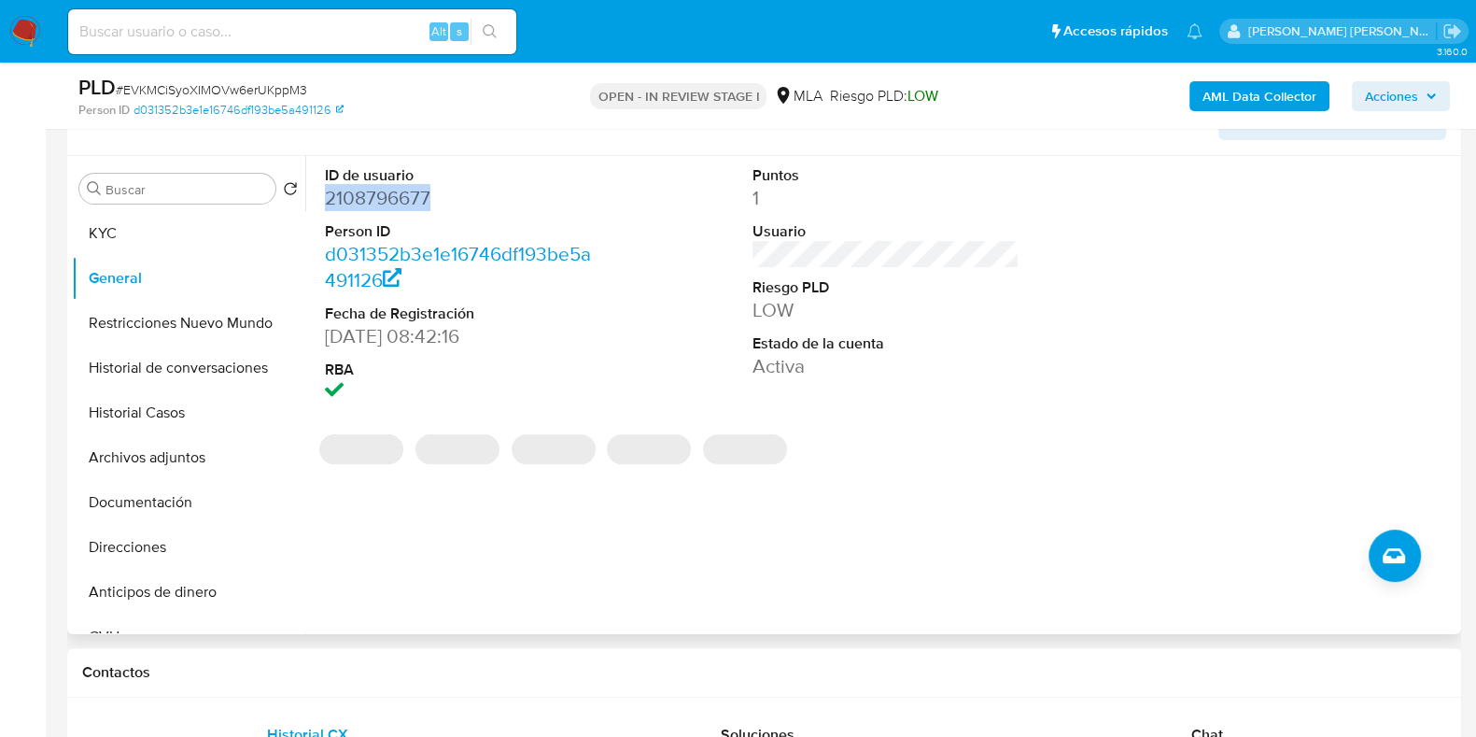
copy dd "2108796677"
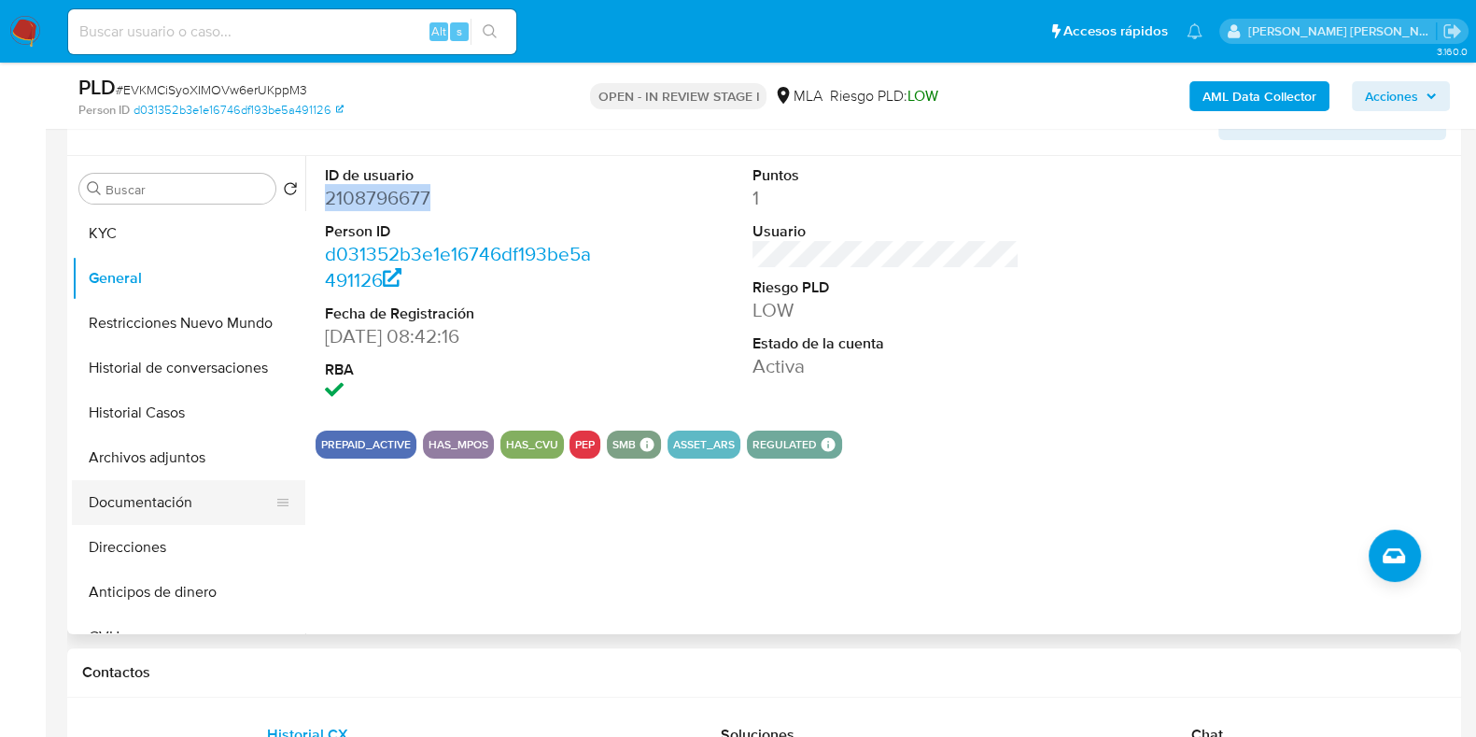
click at [197, 500] on button "Documentación" at bounding box center [181, 502] width 218 height 45
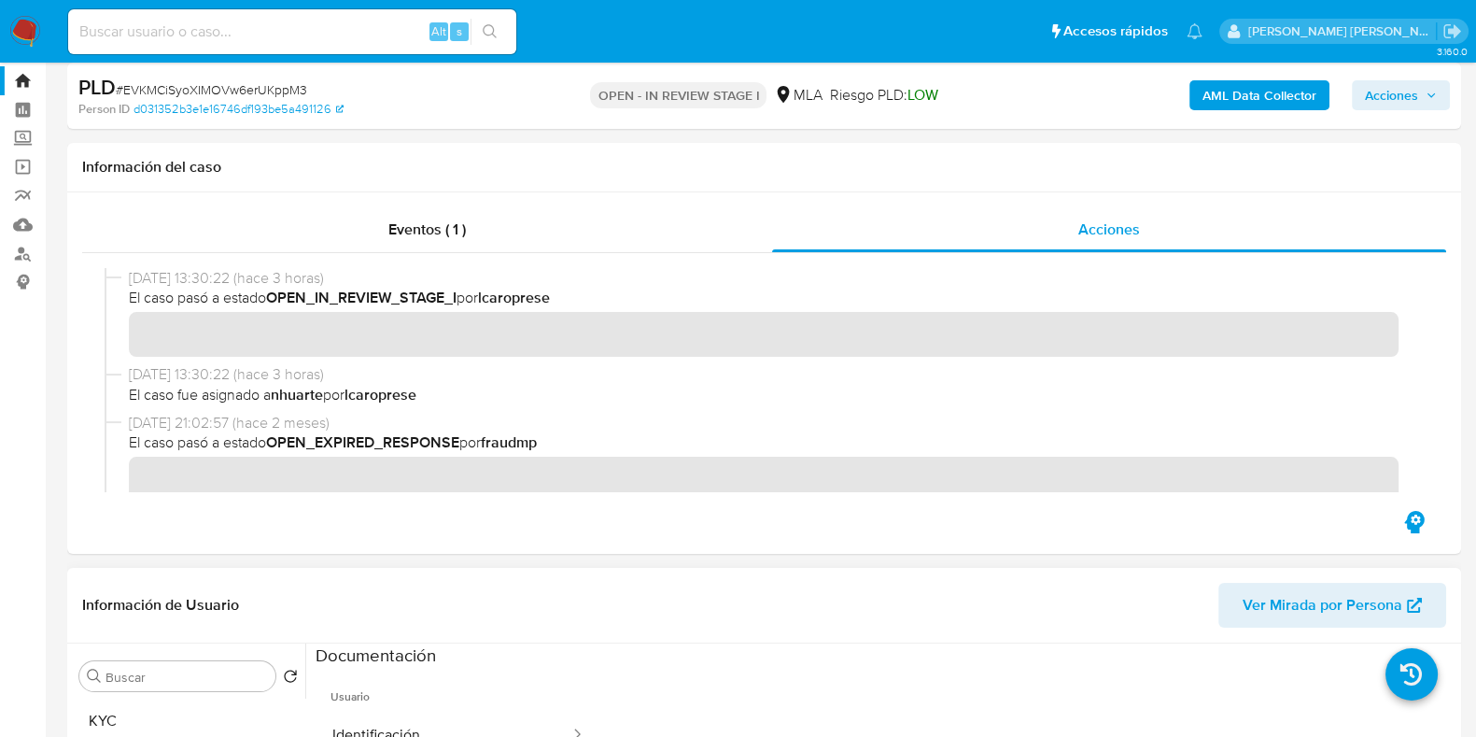
scroll to position [0, 0]
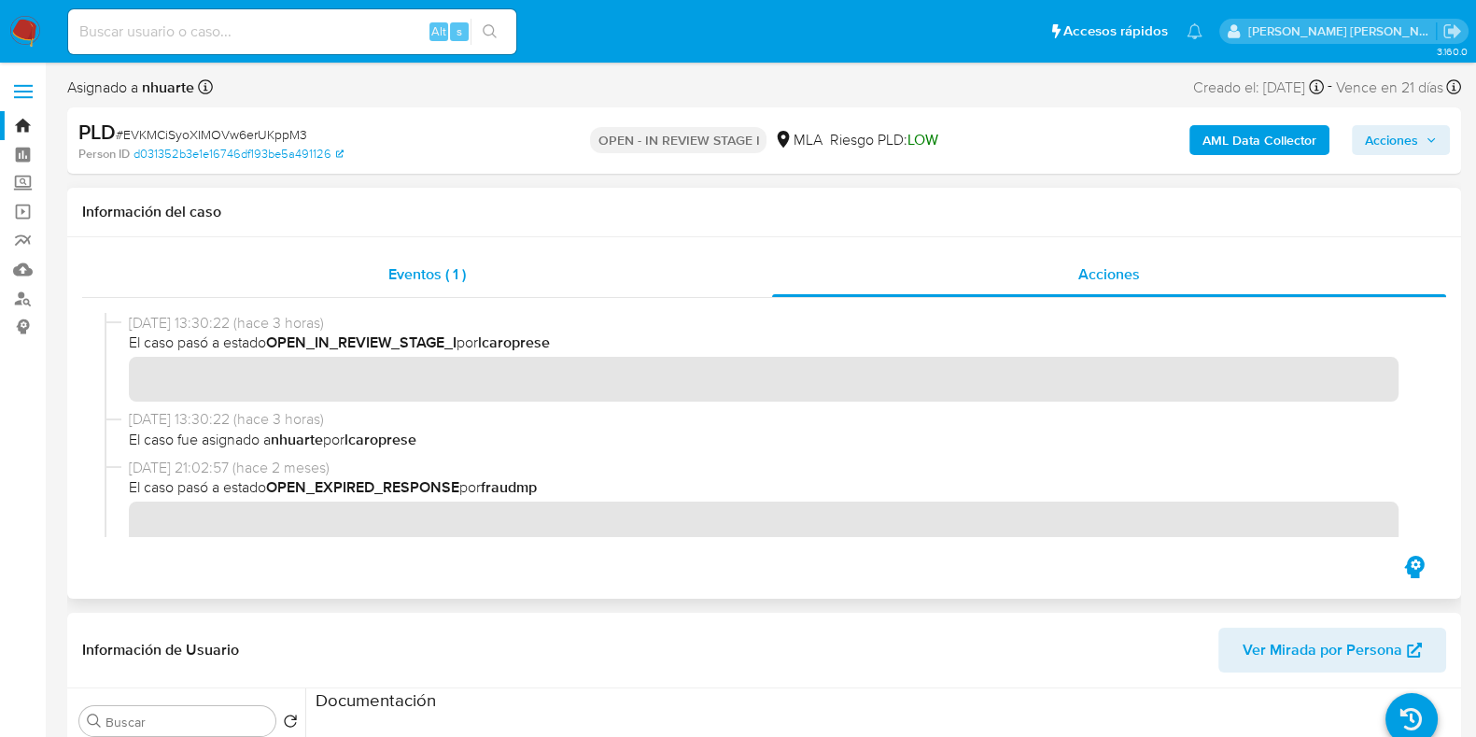
click at [430, 273] on span "Eventos ( 1 )" at bounding box center [426, 273] width 77 height 21
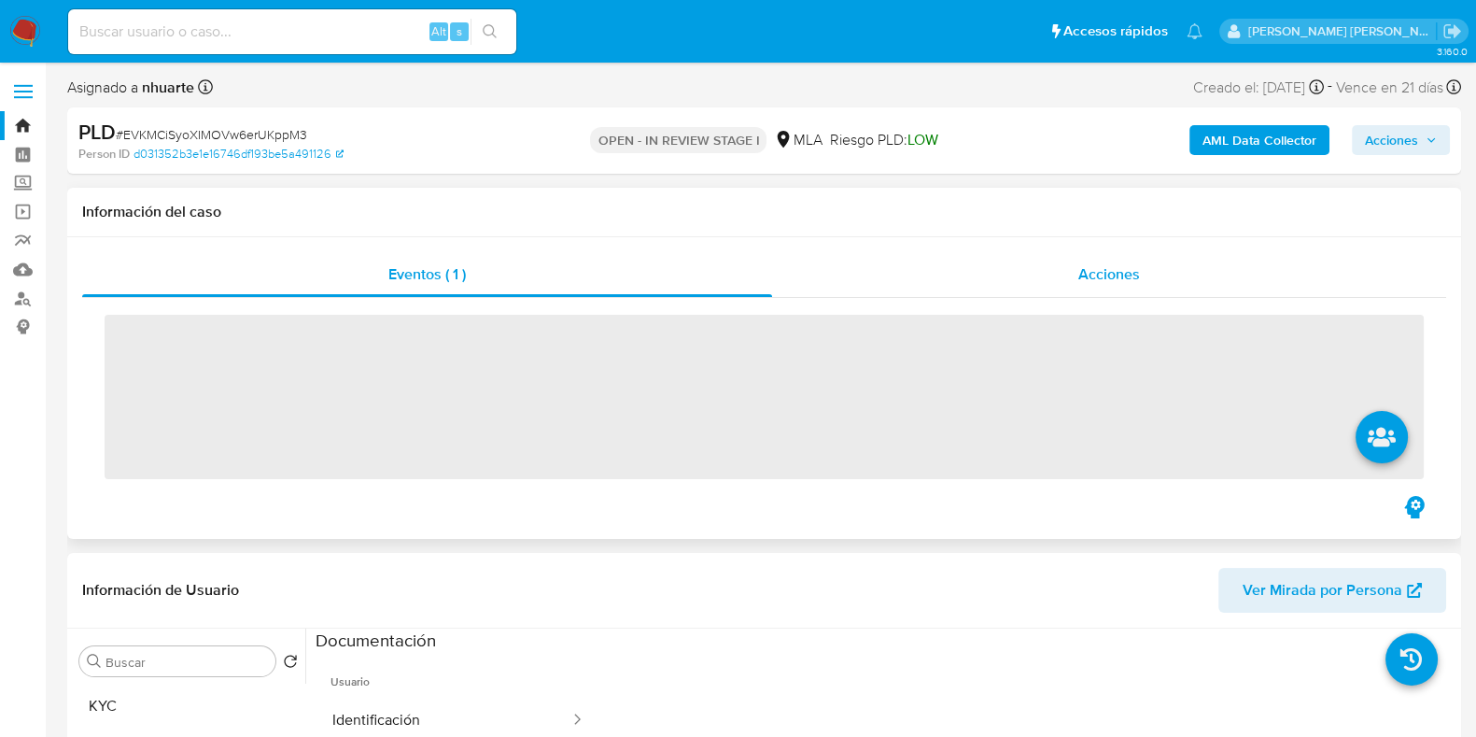
click at [1121, 288] on div "Acciones" at bounding box center [1109, 274] width 674 height 45
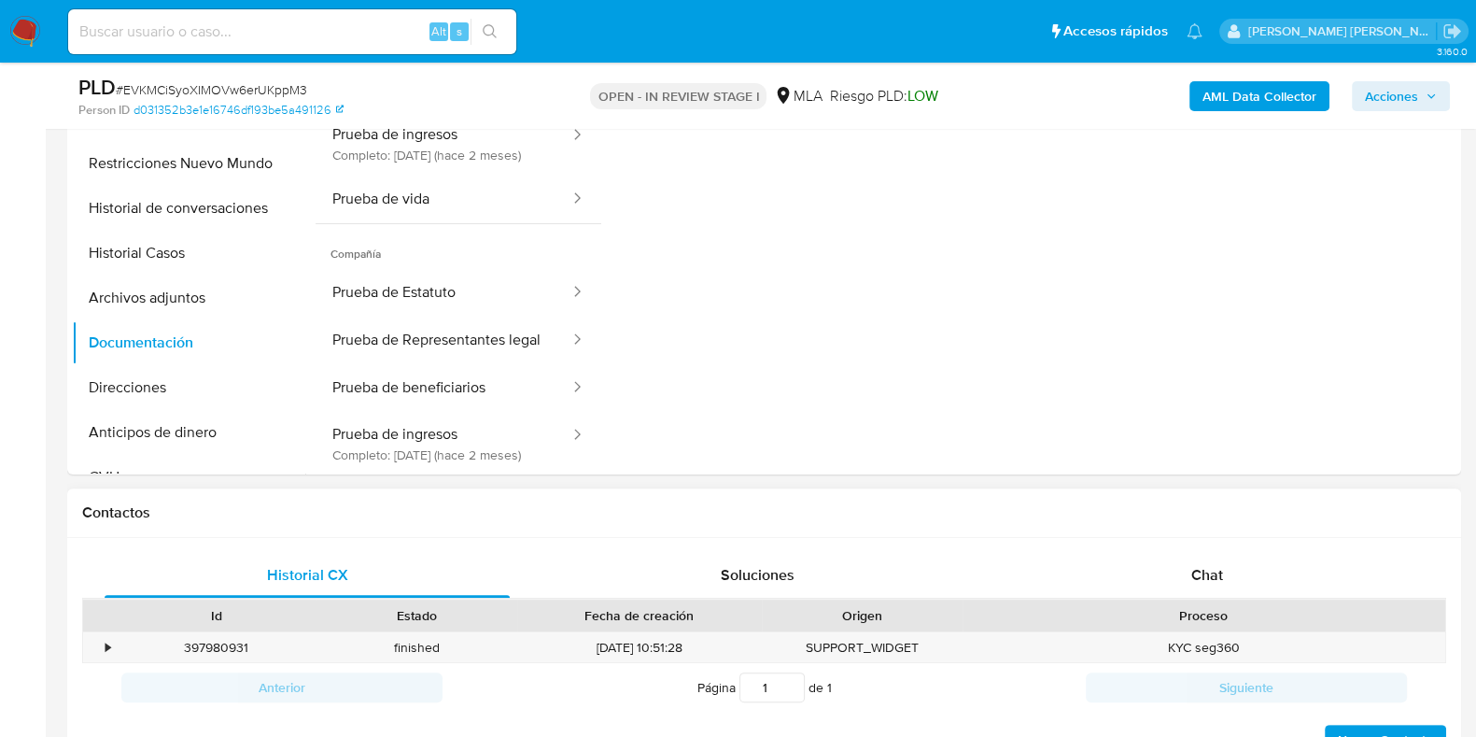
scroll to position [816, 0]
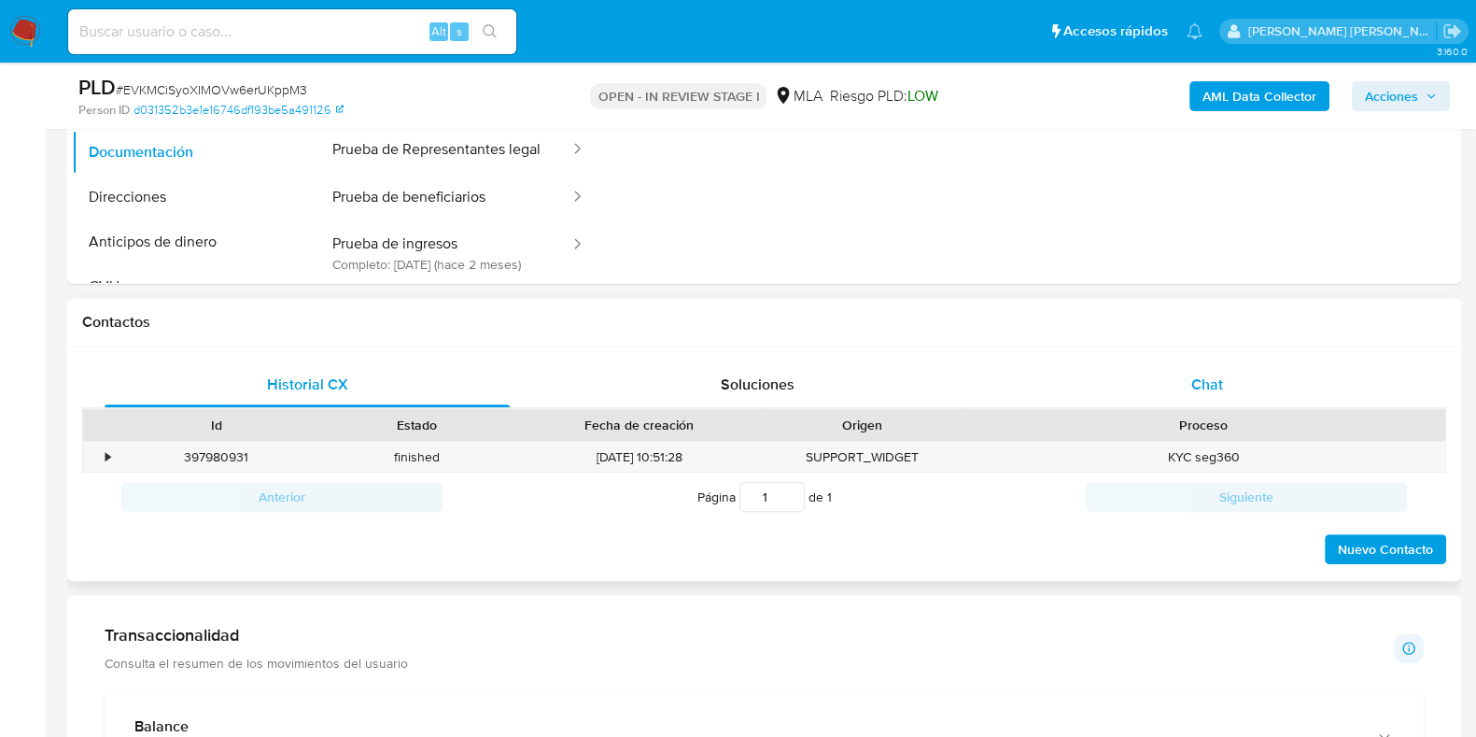
click at [1216, 380] on span "Chat" at bounding box center [1207, 383] width 32 height 21
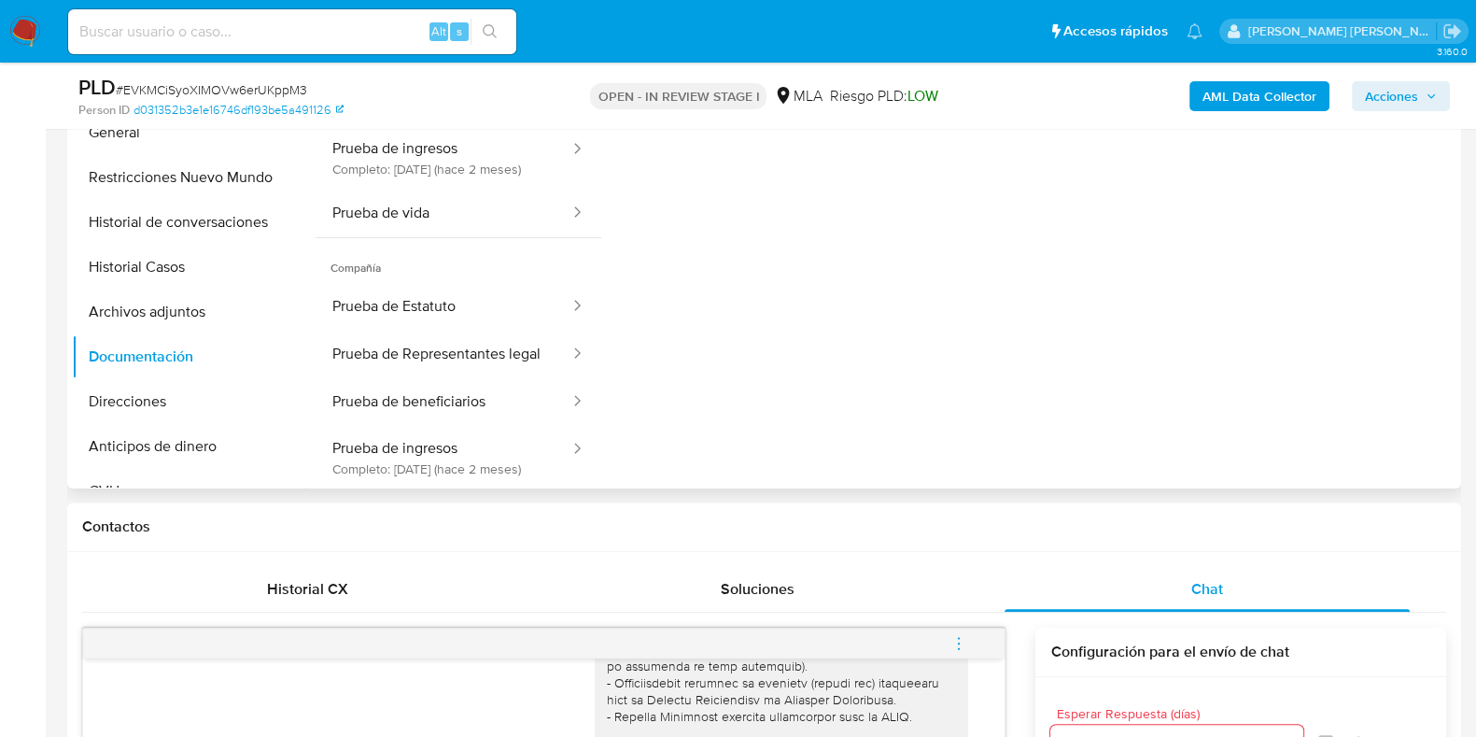
scroll to position [466, 0]
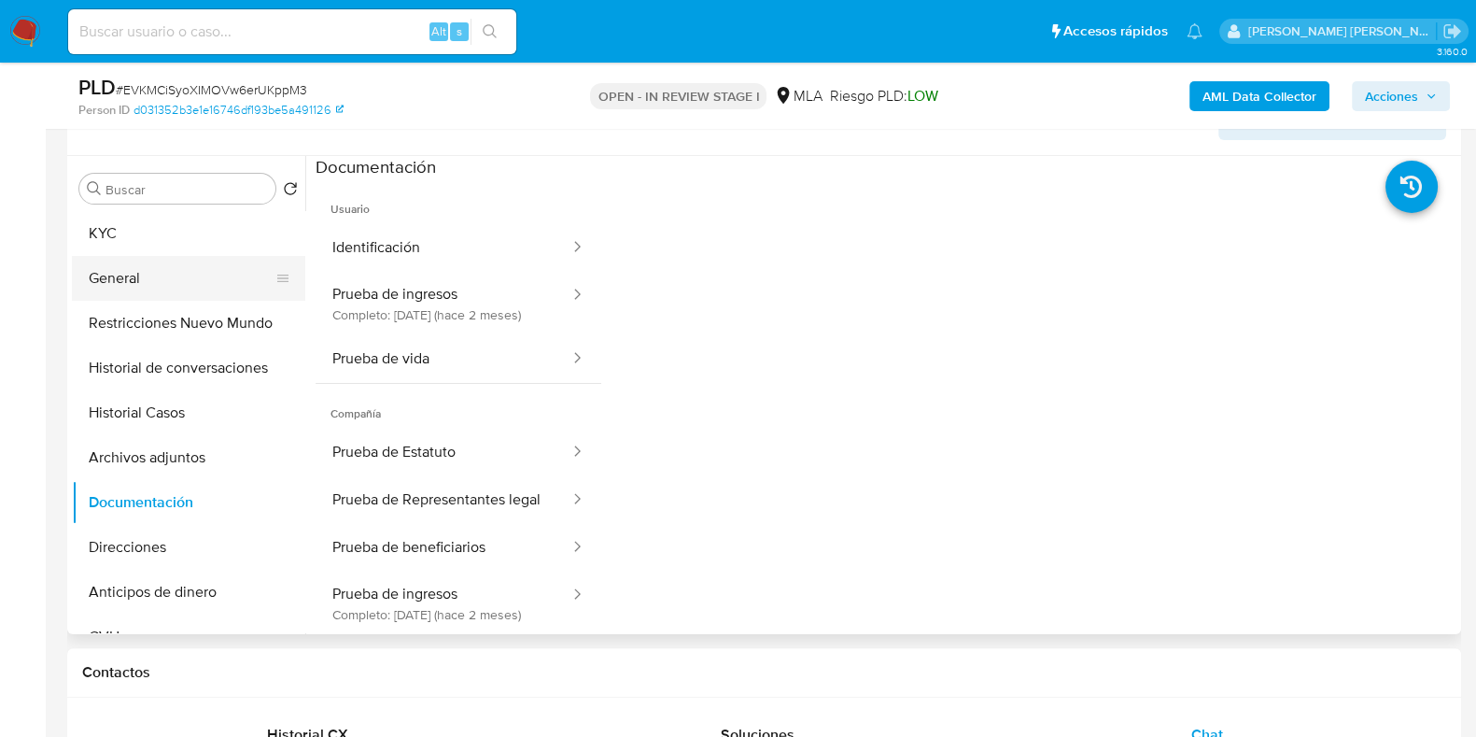
click at [100, 263] on button "General" at bounding box center [181, 278] width 218 height 45
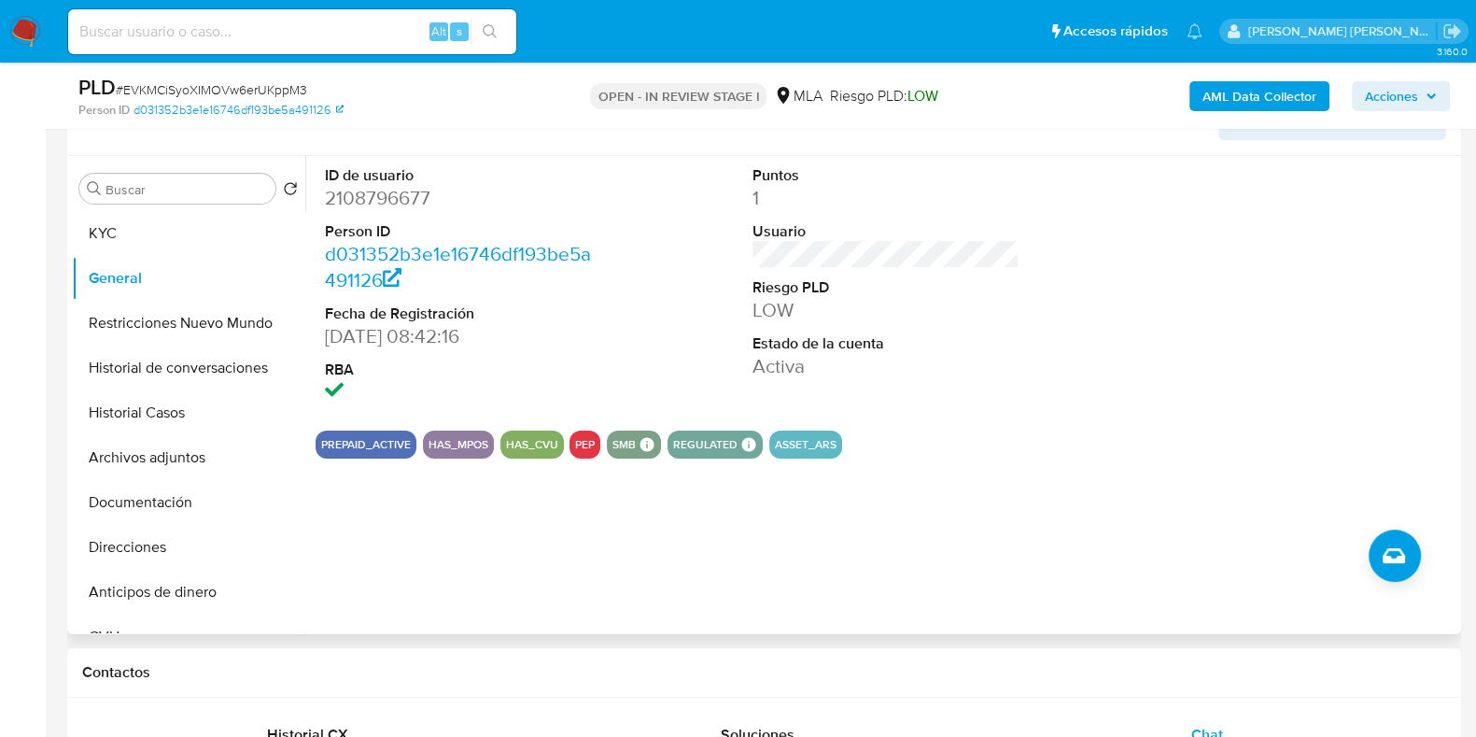
click at [397, 189] on dd "2108796677" at bounding box center [458, 198] width 267 height 26
copy dd "2108796677"
click at [165, 417] on button "Historial Casos" at bounding box center [181, 412] width 218 height 45
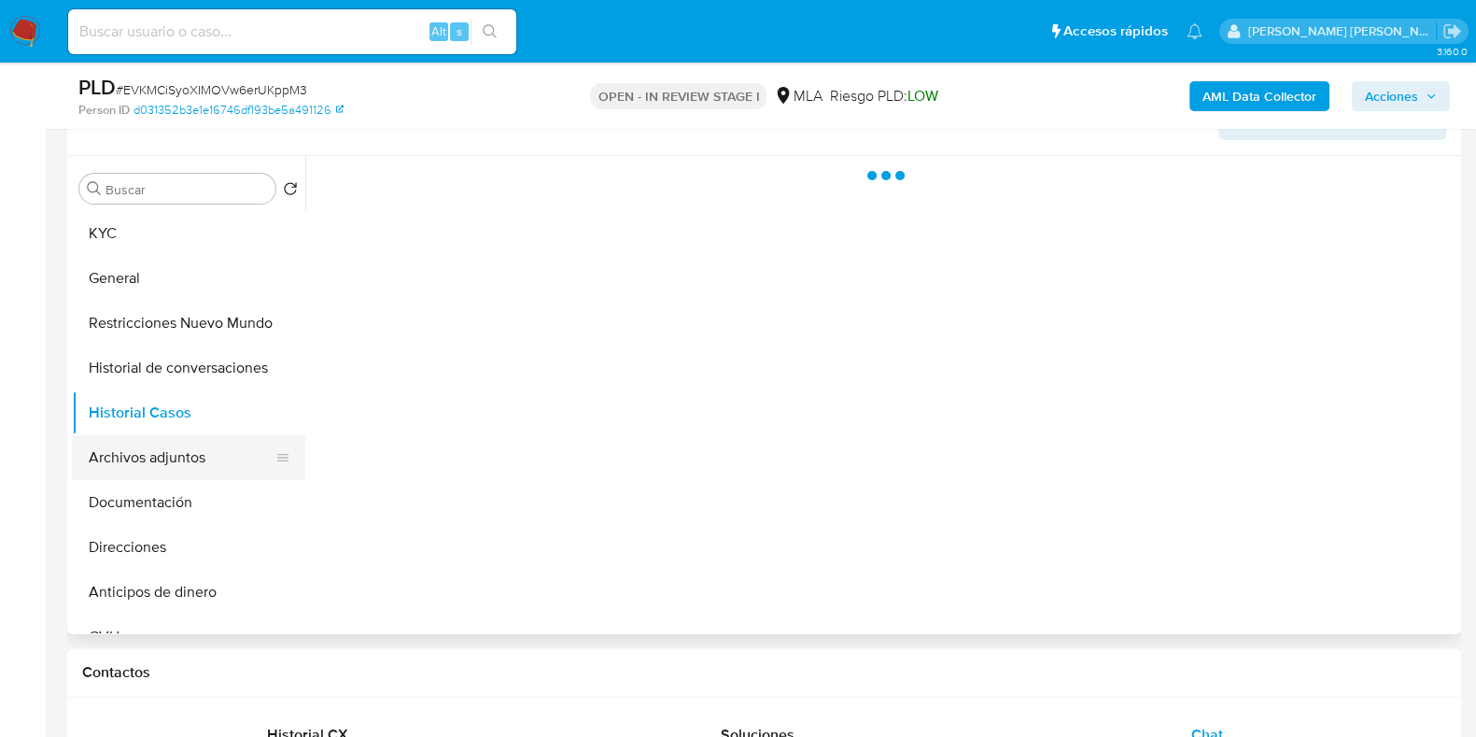
click at [229, 456] on button "Archivos adjuntos" at bounding box center [181, 457] width 218 height 45
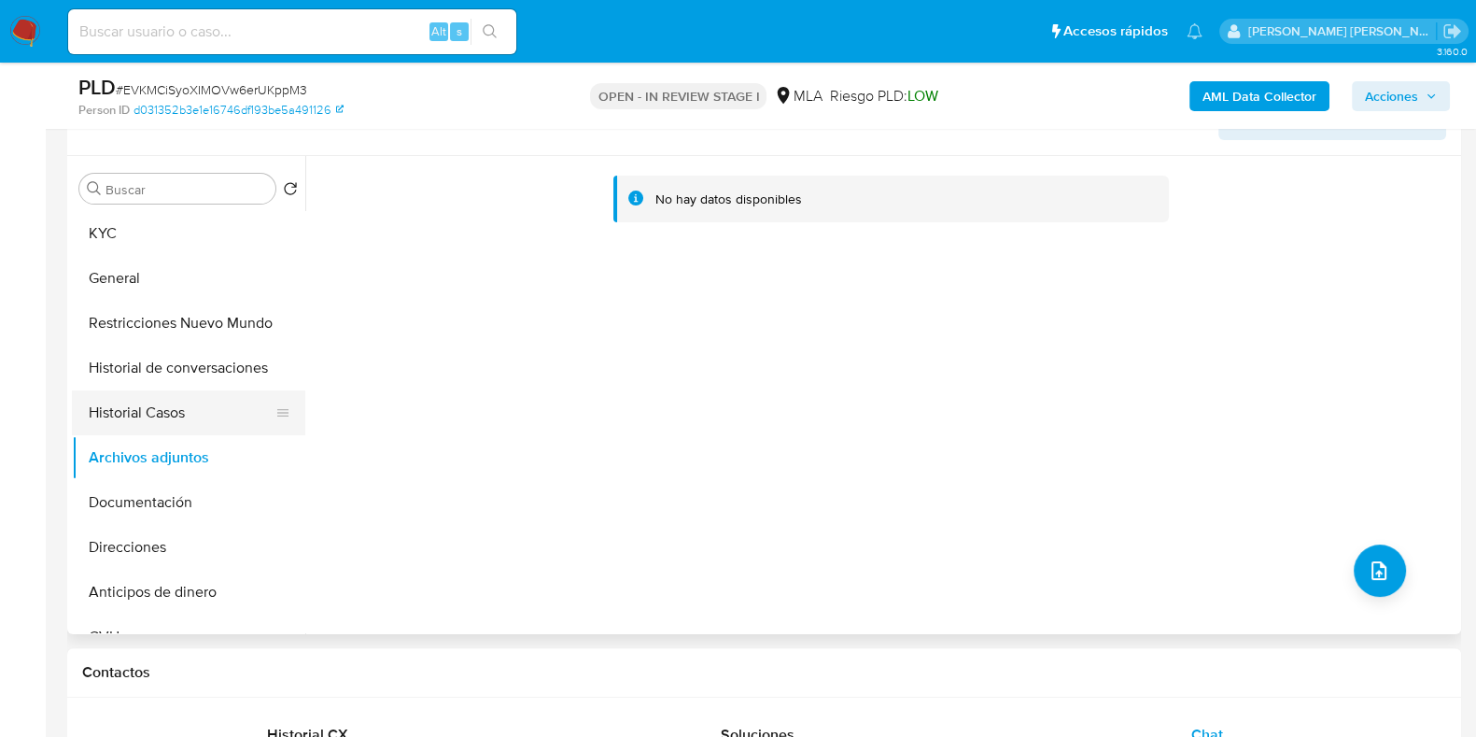
click at [176, 428] on button "Historial Casos" at bounding box center [181, 412] width 218 height 45
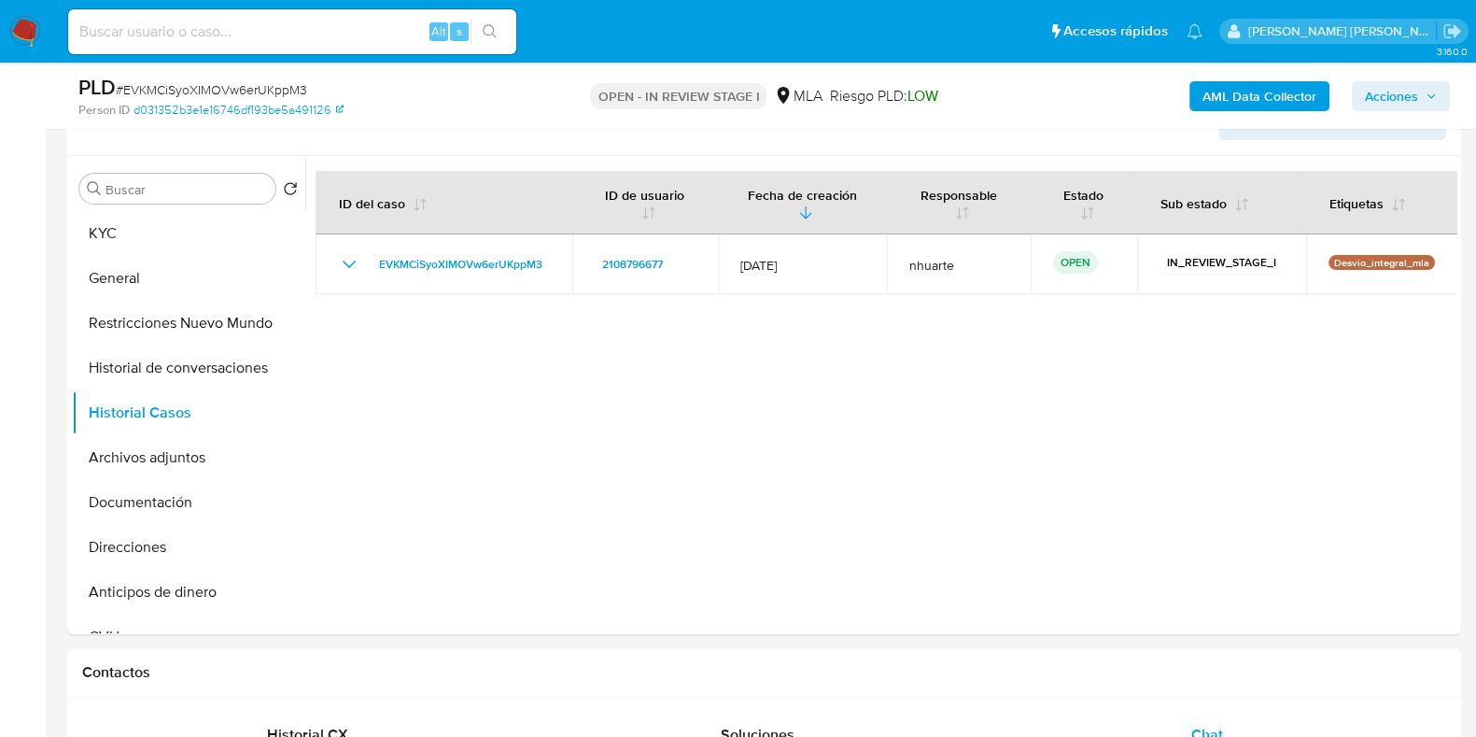
click at [1276, 96] on b "AML Data Collector" at bounding box center [1259, 96] width 114 height 30
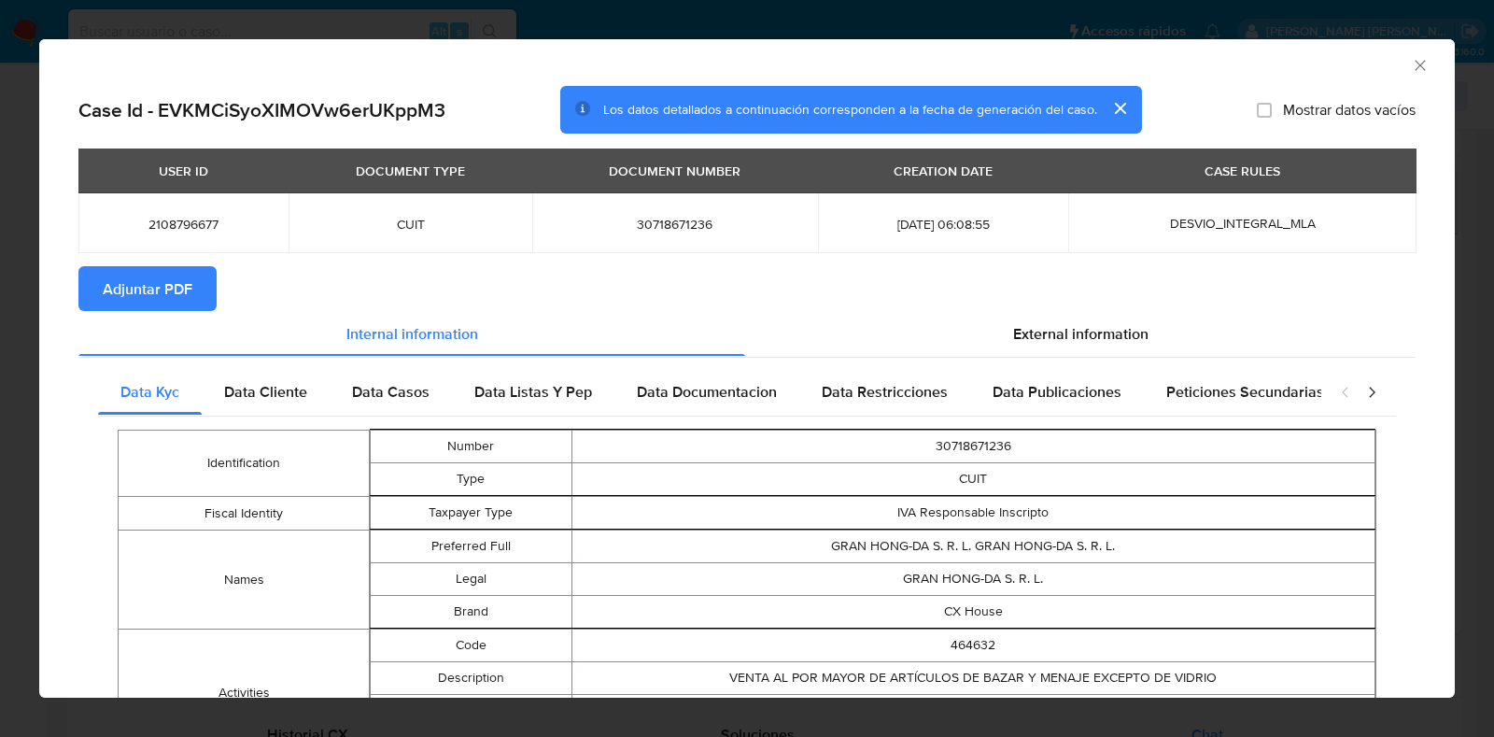
click at [179, 293] on span "Adjuntar PDF" at bounding box center [148, 288] width 90 height 41
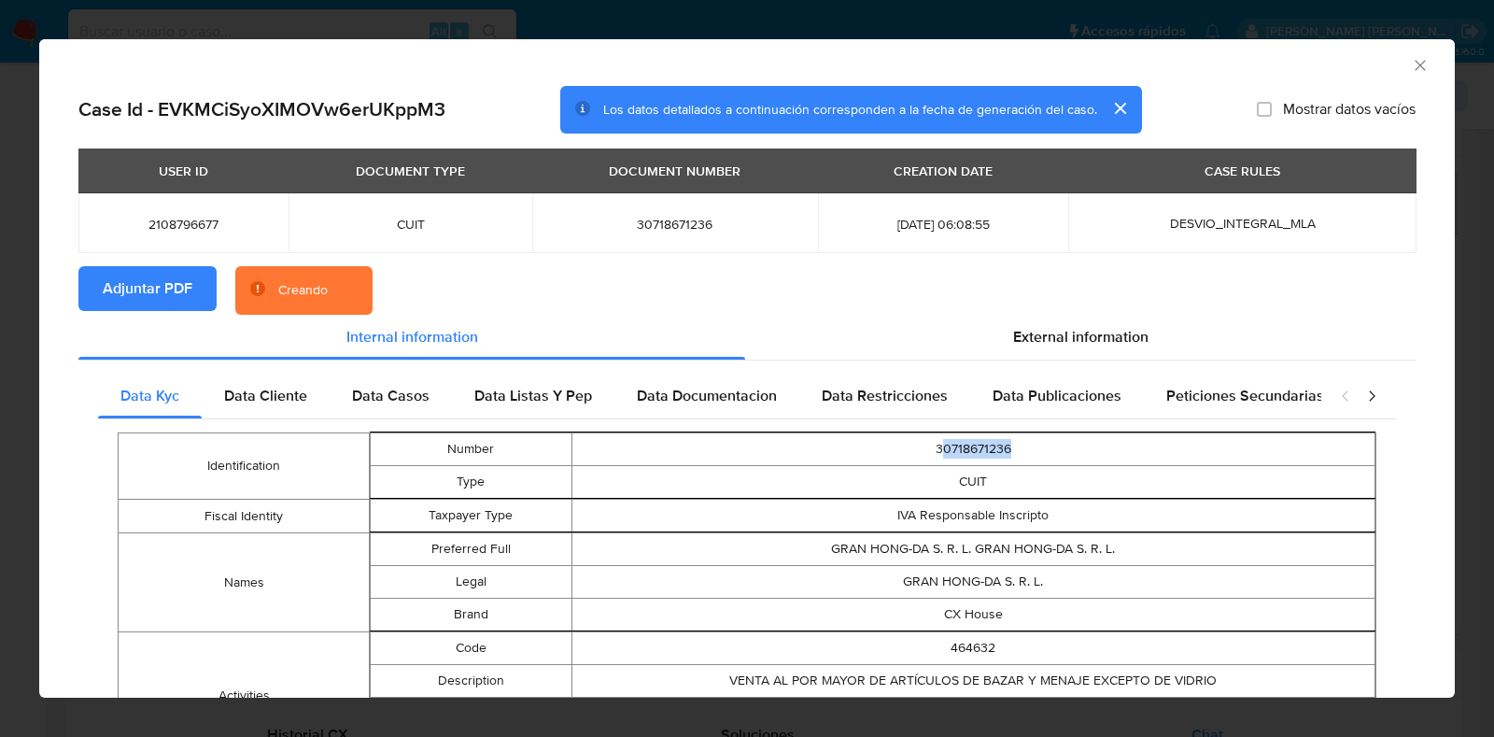
drag, startPoint x: 927, startPoint y: 452, endPoint x: 1003, endPoint y: 455, distance: 76.6
click at [1003, 455] on td "30718671236" at bounding box center [973, 449] width 804 height 33
click at [989, 455] on td "30718671236" at bounding box center [973, 449] width 804 height 33
drag, startPoint x: 923, startPoint y: 447, endPoint x: 999, endPoint y: 448, distance: 75.6
click at [999, 448] on td "30718671236" at bounding box center [973, 449] width 804 height 33
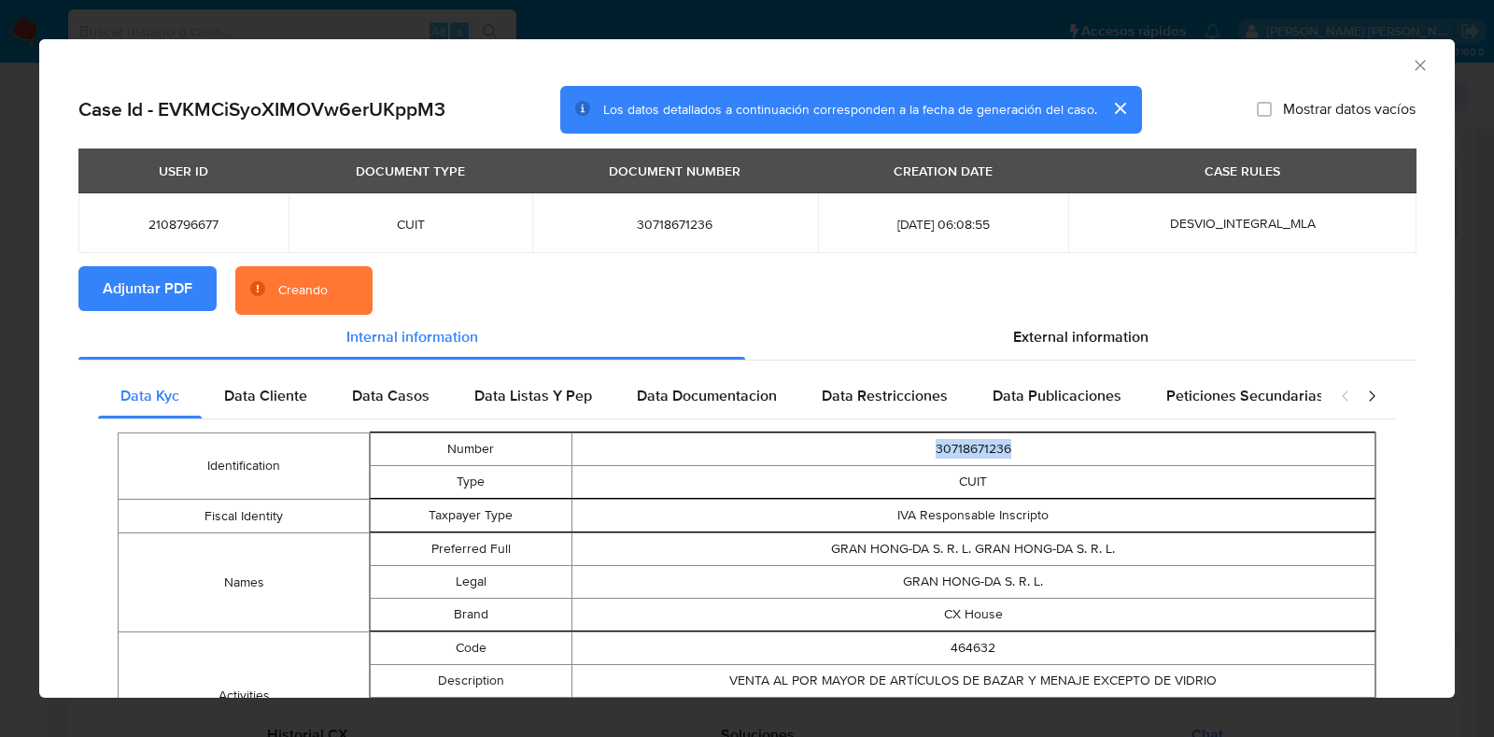
copy td "30718671236"
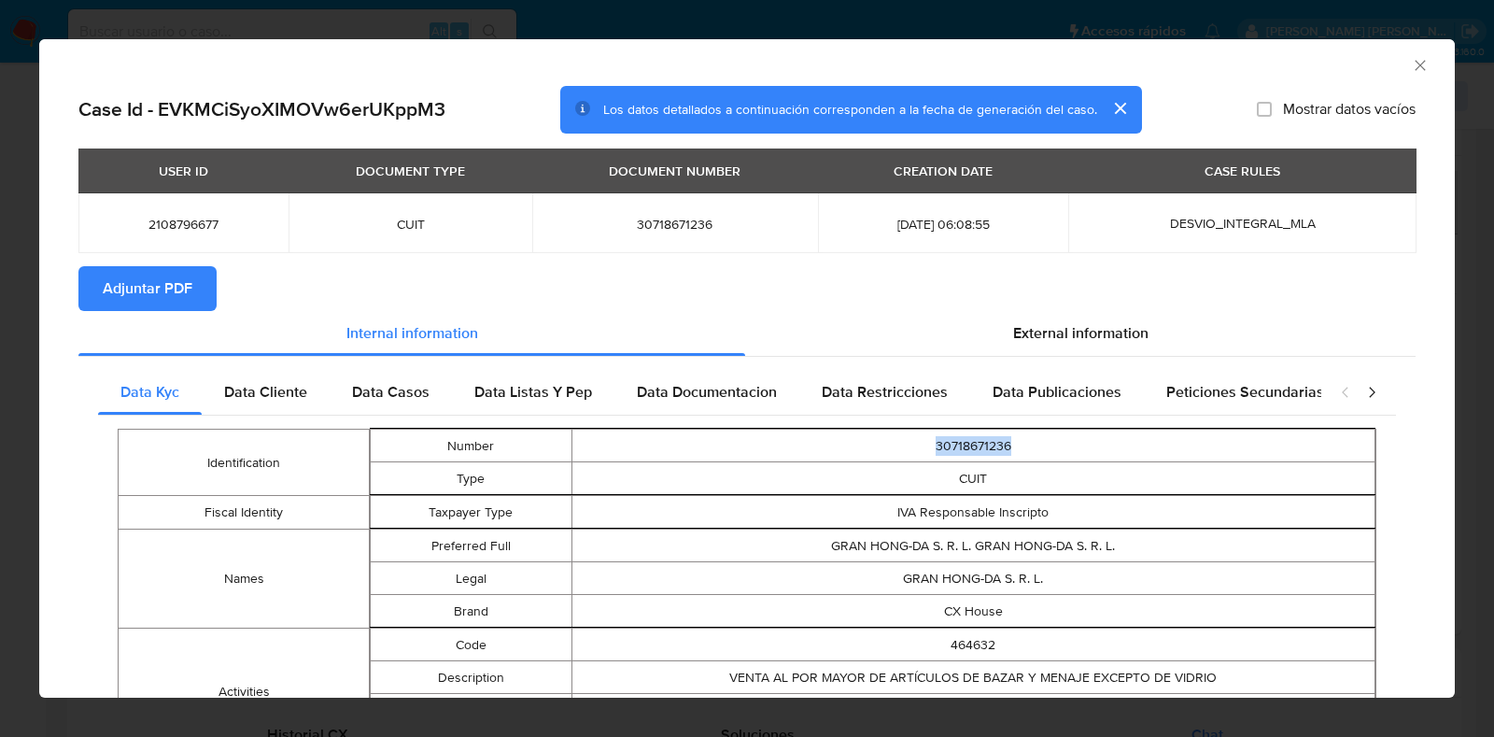
click at [1410, 61] on icon "Cerrar ventana" at bounding box center [1419, 65] width 19 height 19
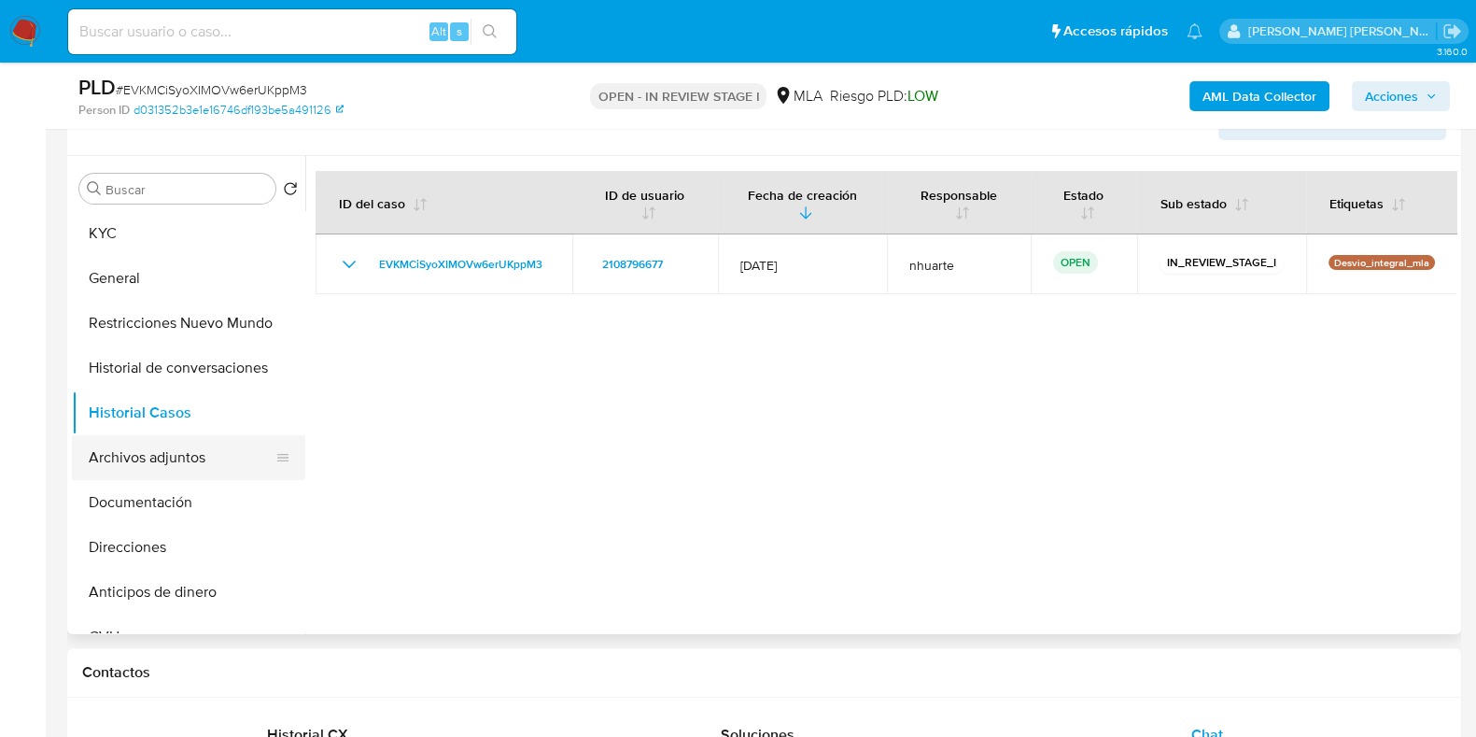
click at [191, 450] on button "Archivos adjuntos" at bounding box center [181, 457] width 218 height 45
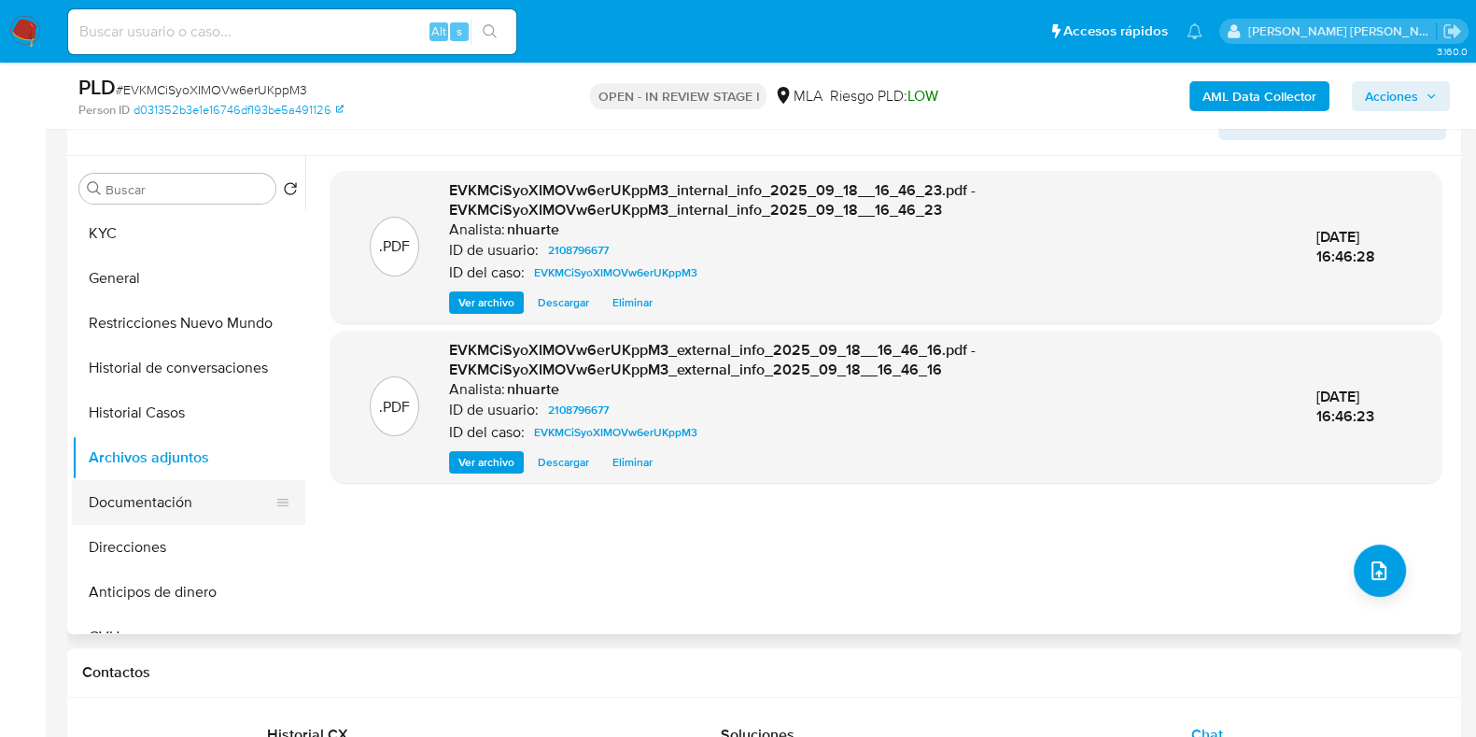
click at [191, 498] on button "Documentación" at bounding box center [181, 502] width 218 height 45
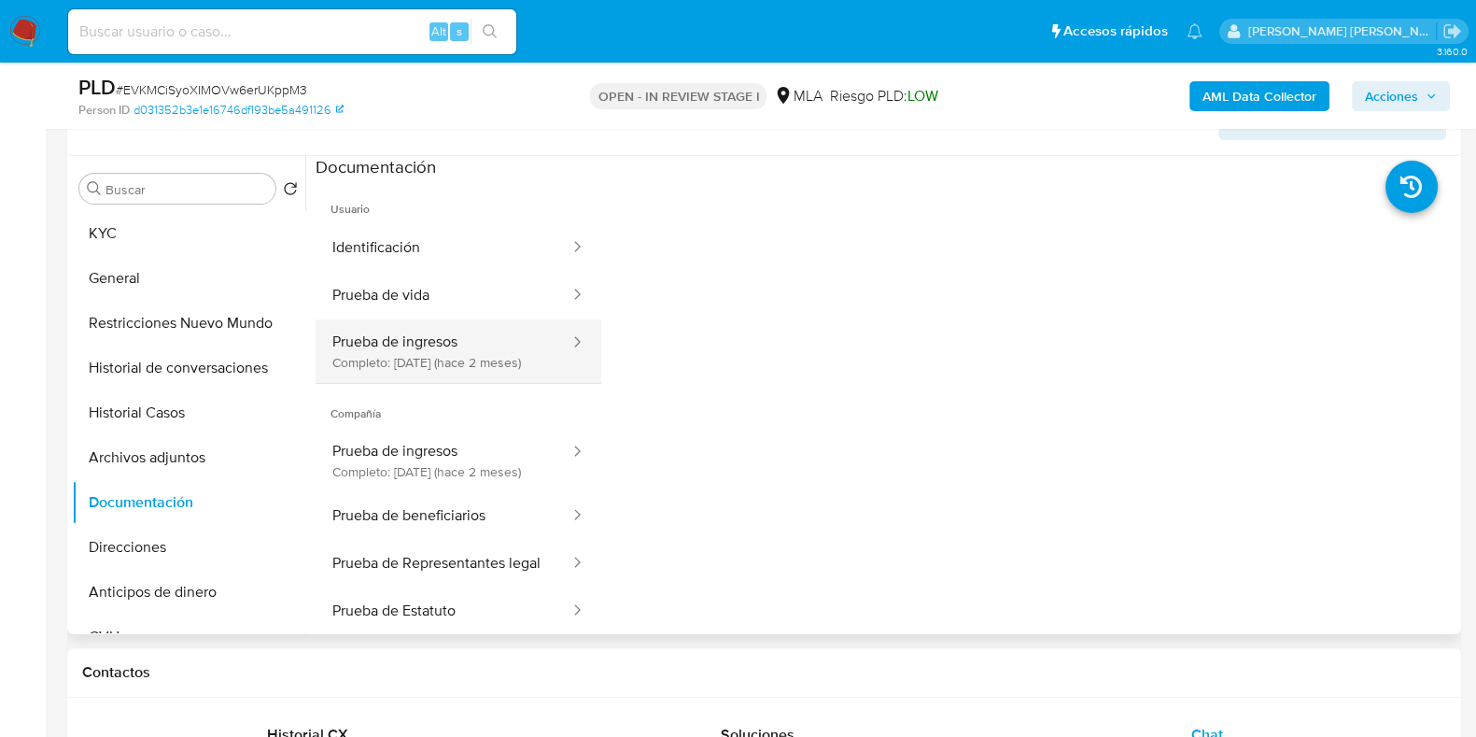
click at [415, 338] on button "Prueba de ingresos Completo: 24/07/2025 (hace 2 meses)" at bounding box center [444, 350] width 256 height 63
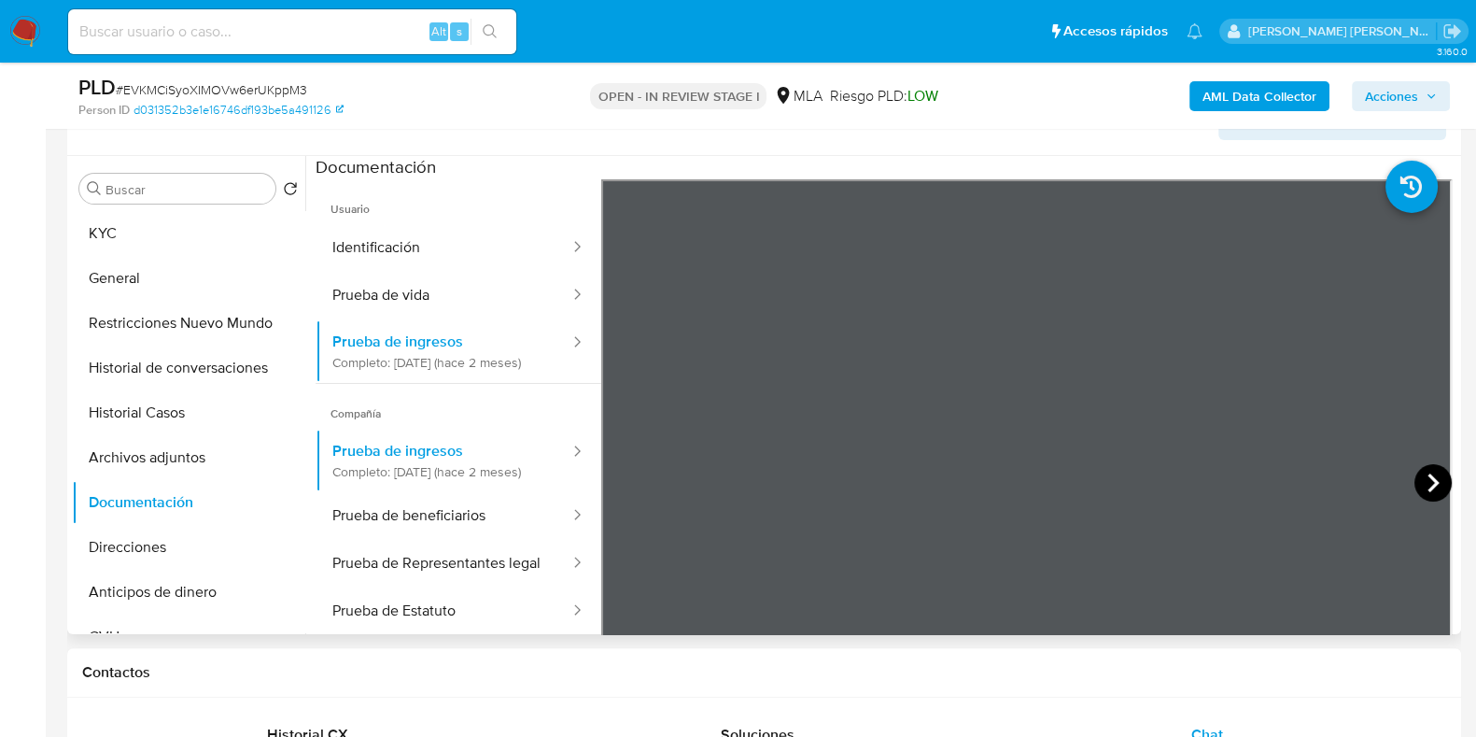
click at [1430, 484] on icon at bounding box center [1432, 482] width 37 height 37
click at [438, 540] on button "Prueba de beneficiarios" at bounding box center [444, 516] width 256 height 48
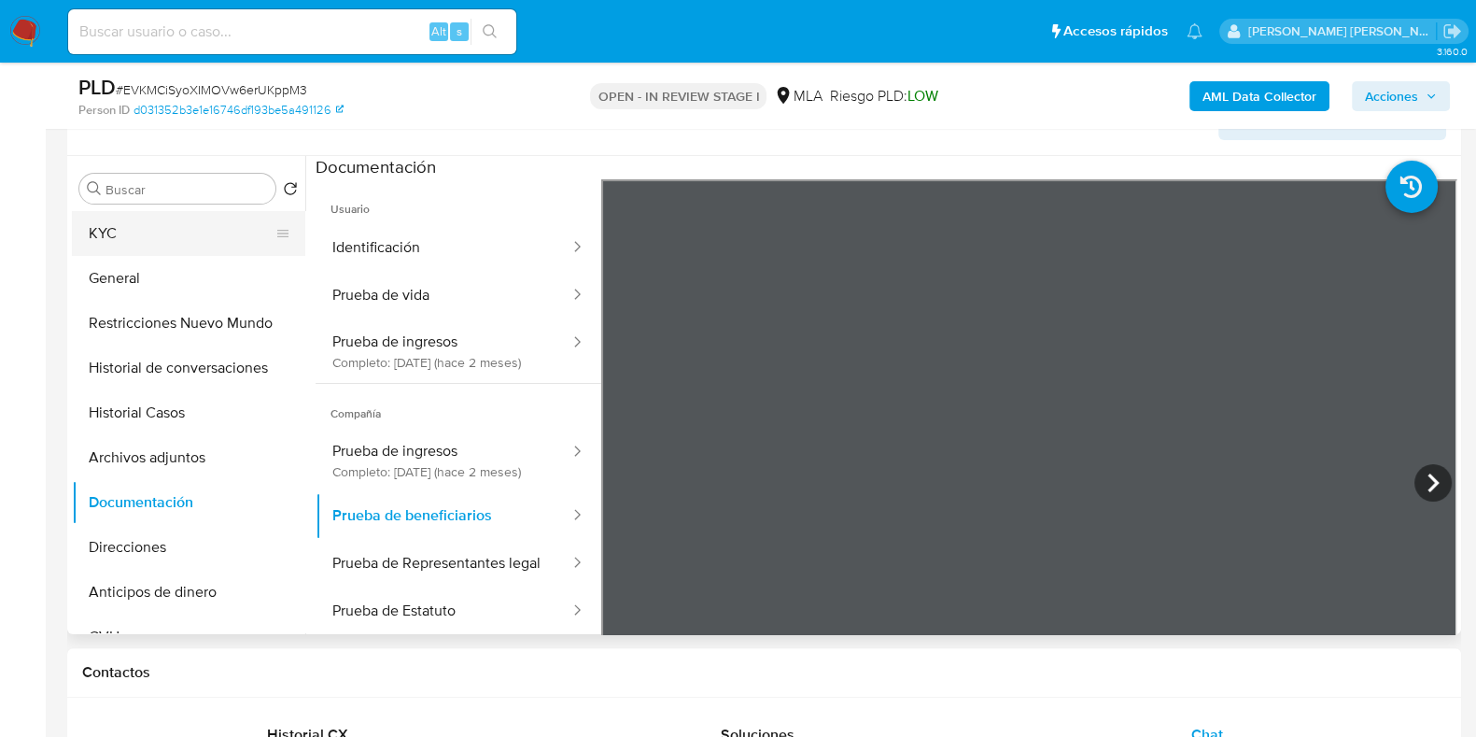
click at [161, 230] on button "KYC" at bounding box center [181, 233] width 218 height 45
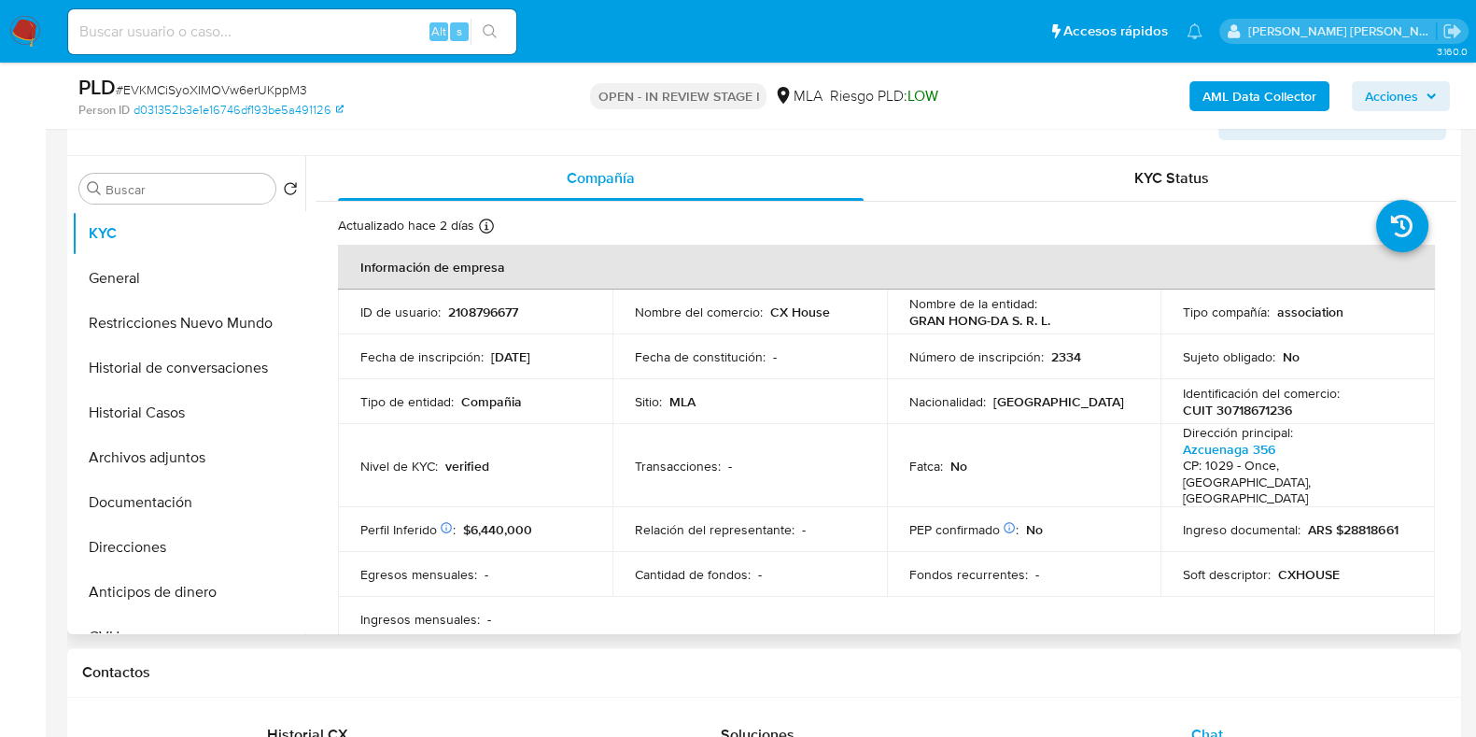
click at [1255, 407] on p "CUIT 30718671236" at bounding box center [1237, 409] width 109 height 17
copy p "30718671236"
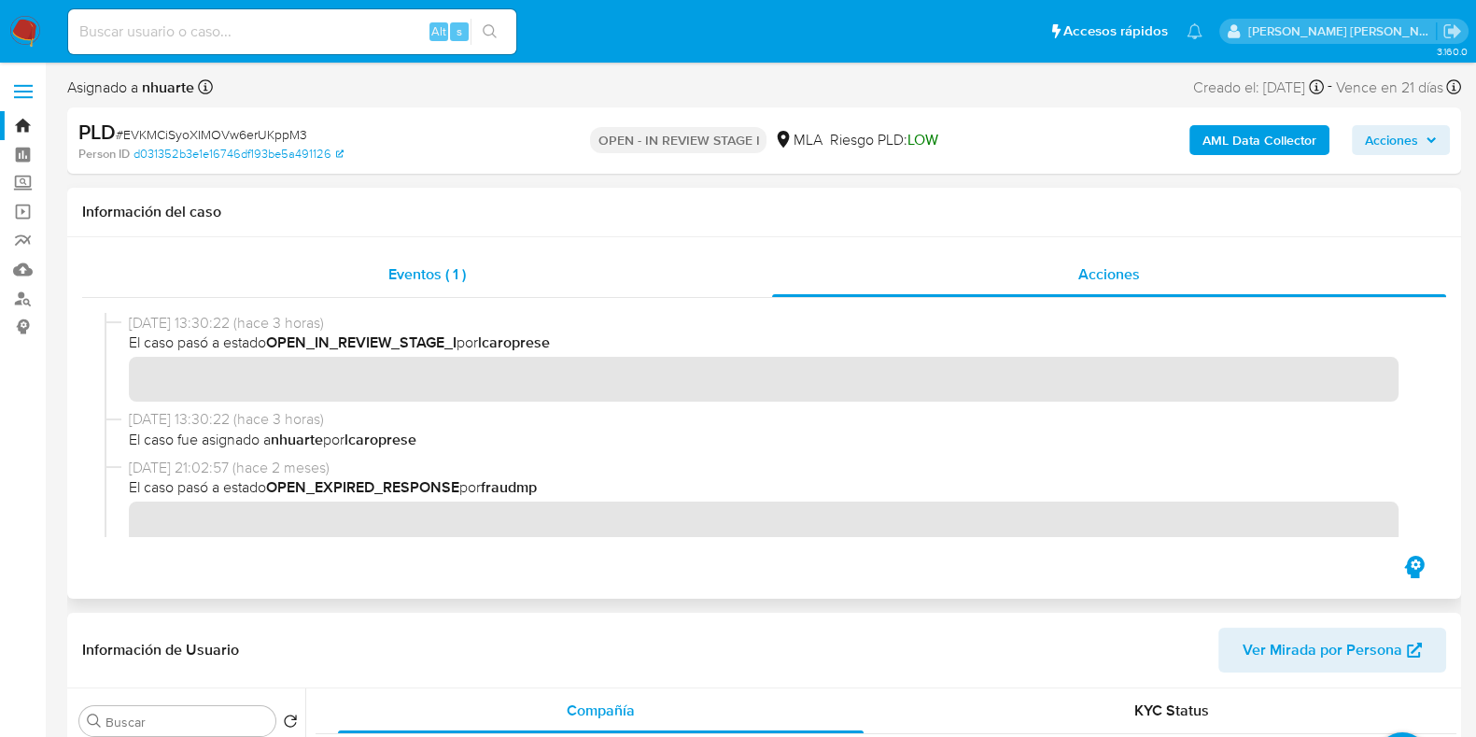
click at [401, 258] on div "Eventos ( 1 )" at bounding box center [427, 274] width 690 height 45
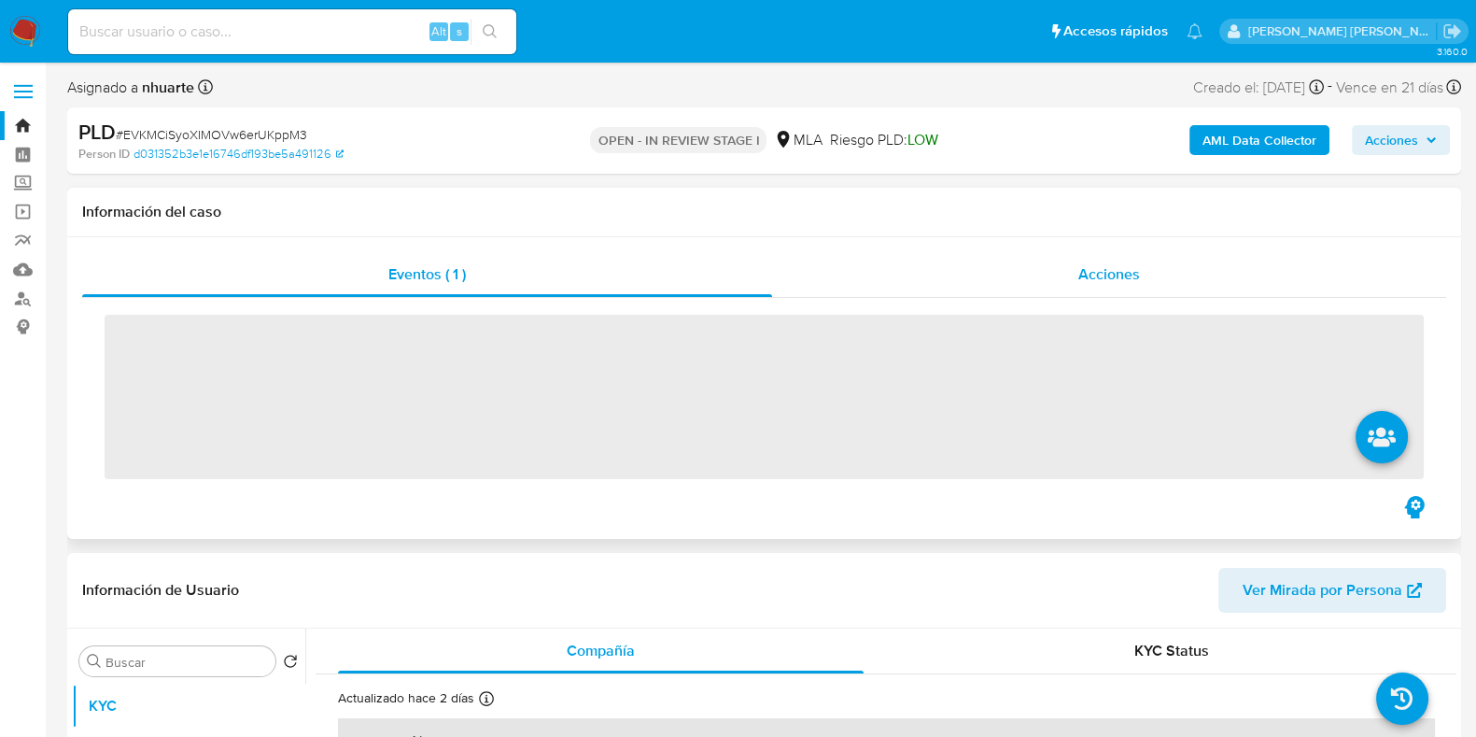
click at [1132, 272] on span "Acciones" at bounding box center [1109, 273] width 62 height 21
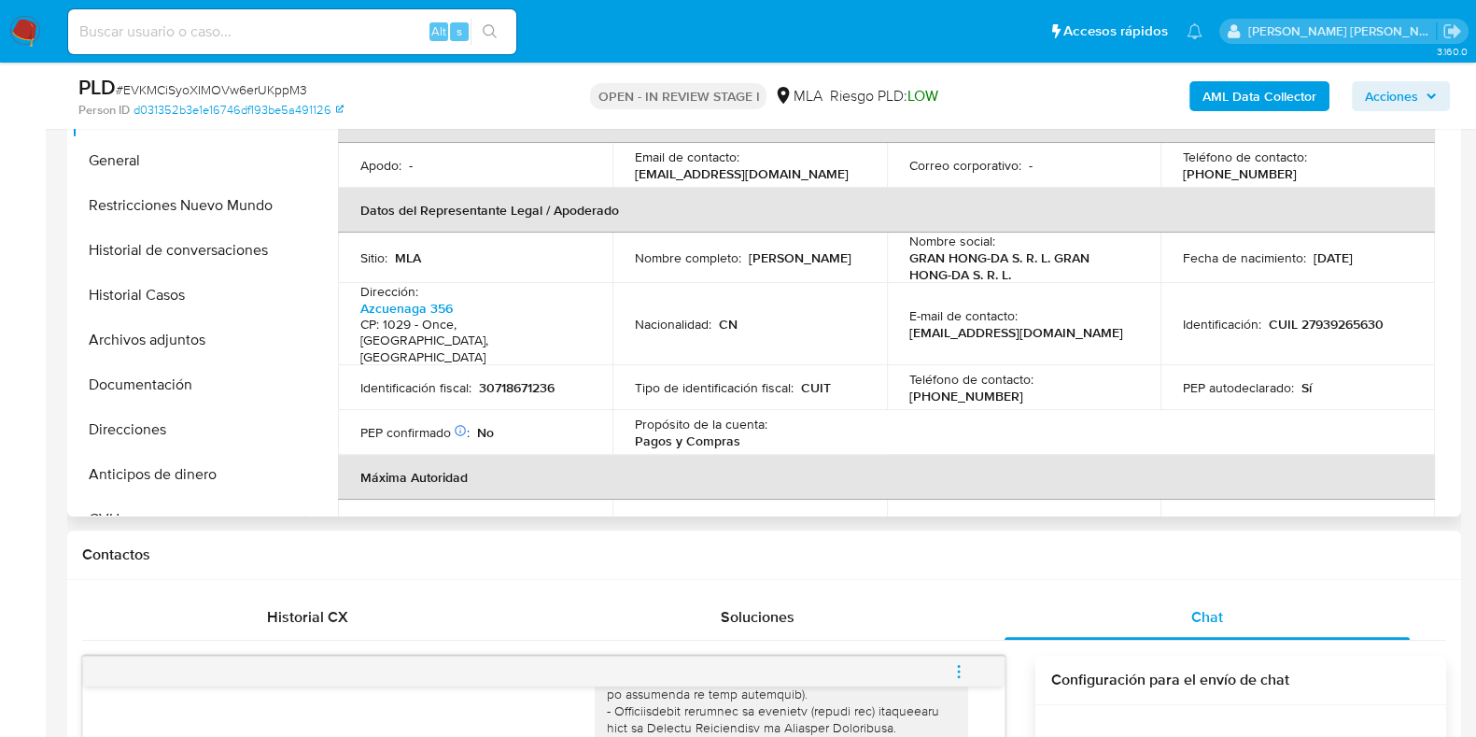
scroll to position [466, 0]
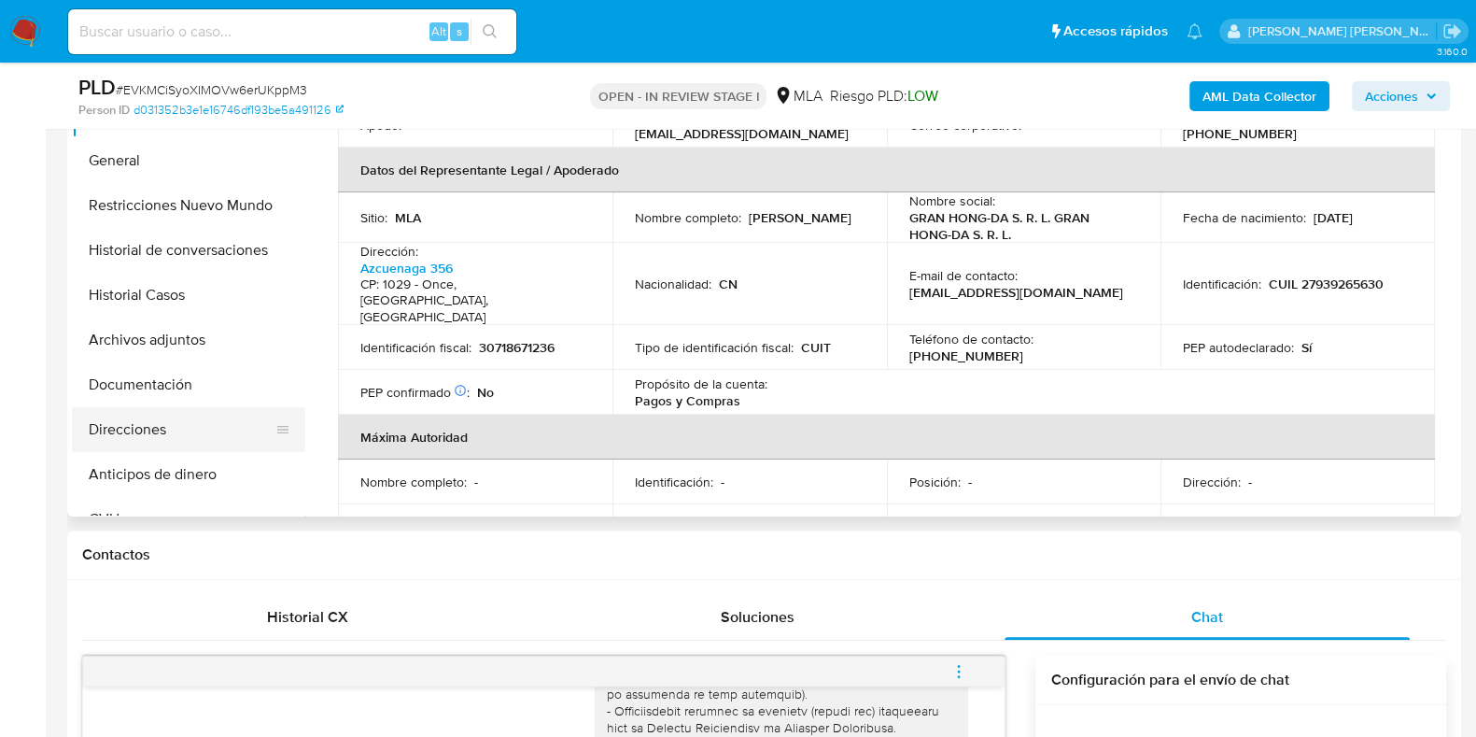
click at [169, 425] on button "Direcciones" at bounding box center [181, 429] width 218 height 45
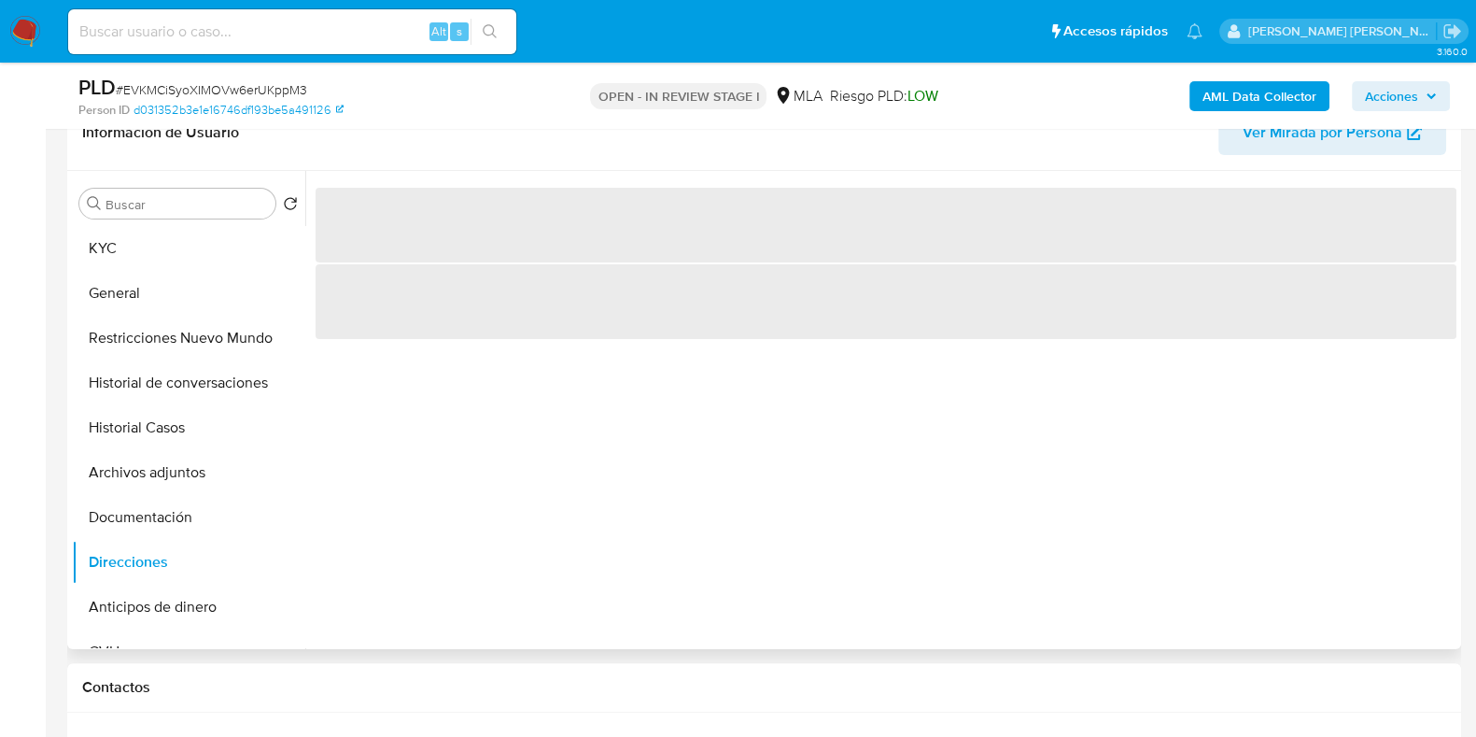
scroll to position [350, 0]
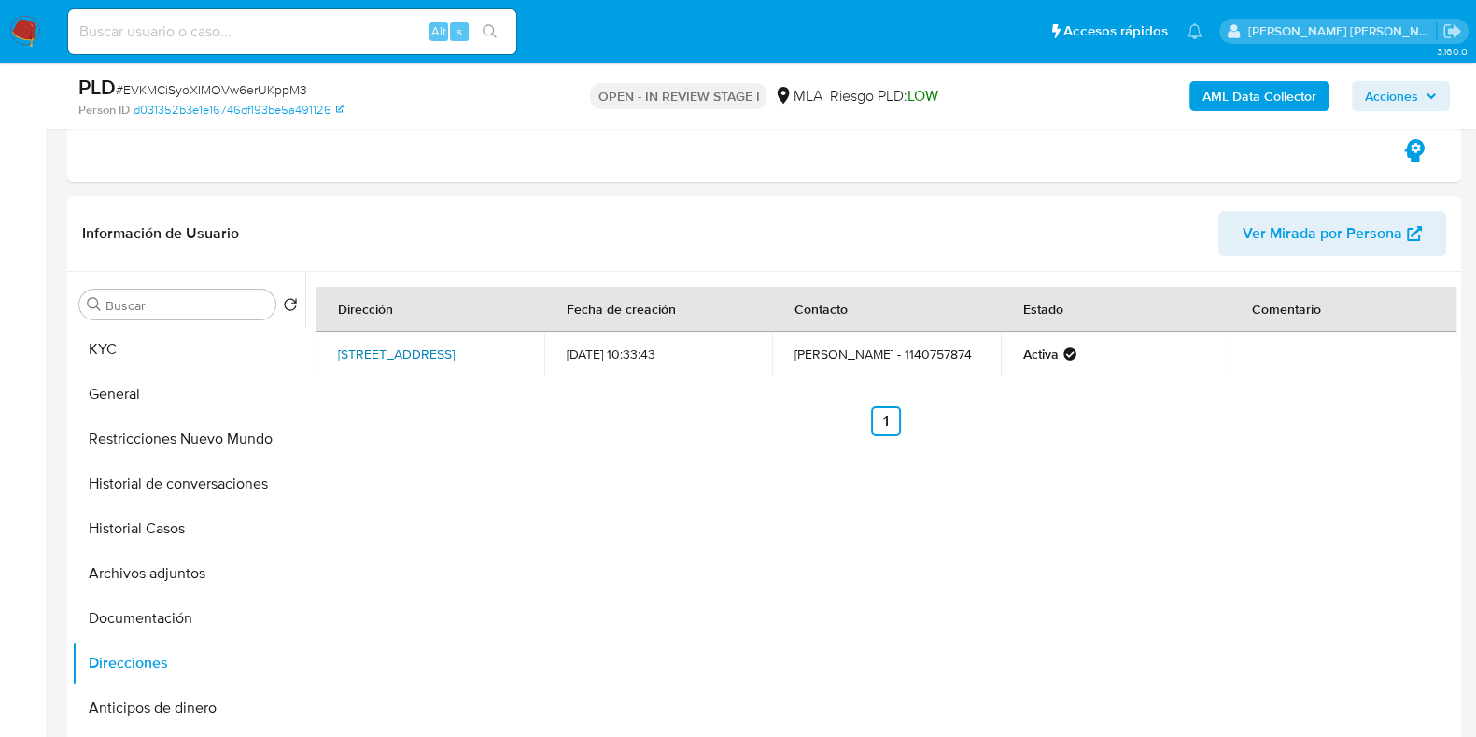
click at [403, 362] on link "Azcuenaga 356, Balvanera, Capital Federal, 1029, Argentina 356" at bounding box center [396, 353] width 117 height 19
drag, startPoint x: 126, startPoint y: 352, endPoint x: 246, endPoint y: 389, distance: 125.2
click at [126, 352] on button "KYC" at bounding box center [188, 349] width 233 height 45
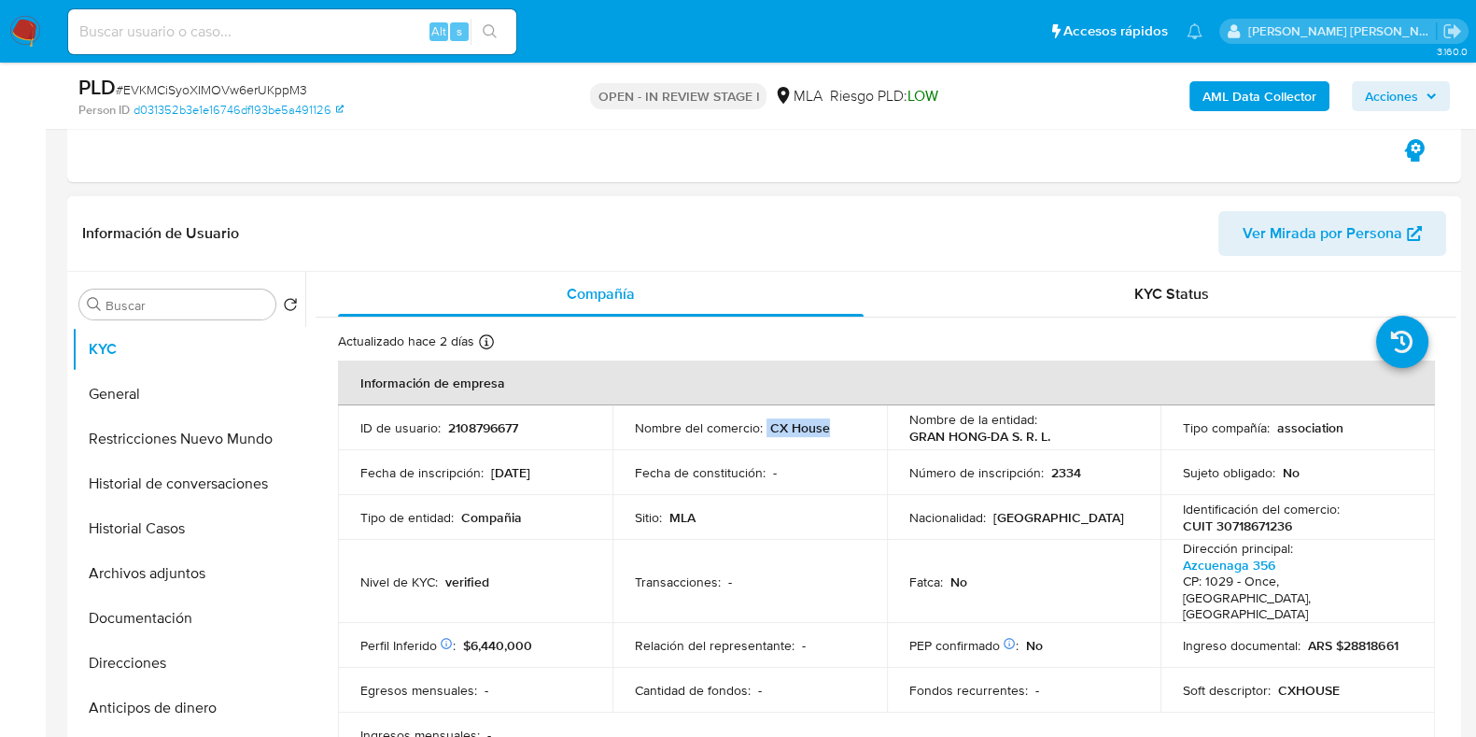
drag, startPoint x: 763, startPoint y: 428, endPoint x: 835, endPoint y: 425, distance: 72.9
click at [835, 425] on div "Nombre del comercio : CX House" at bounding box center [750, 427] width 230 height 17
copy div "CX House"
click at [177, 610] on button "Documentación" at bounding box center [181, 618] width 218 height 45
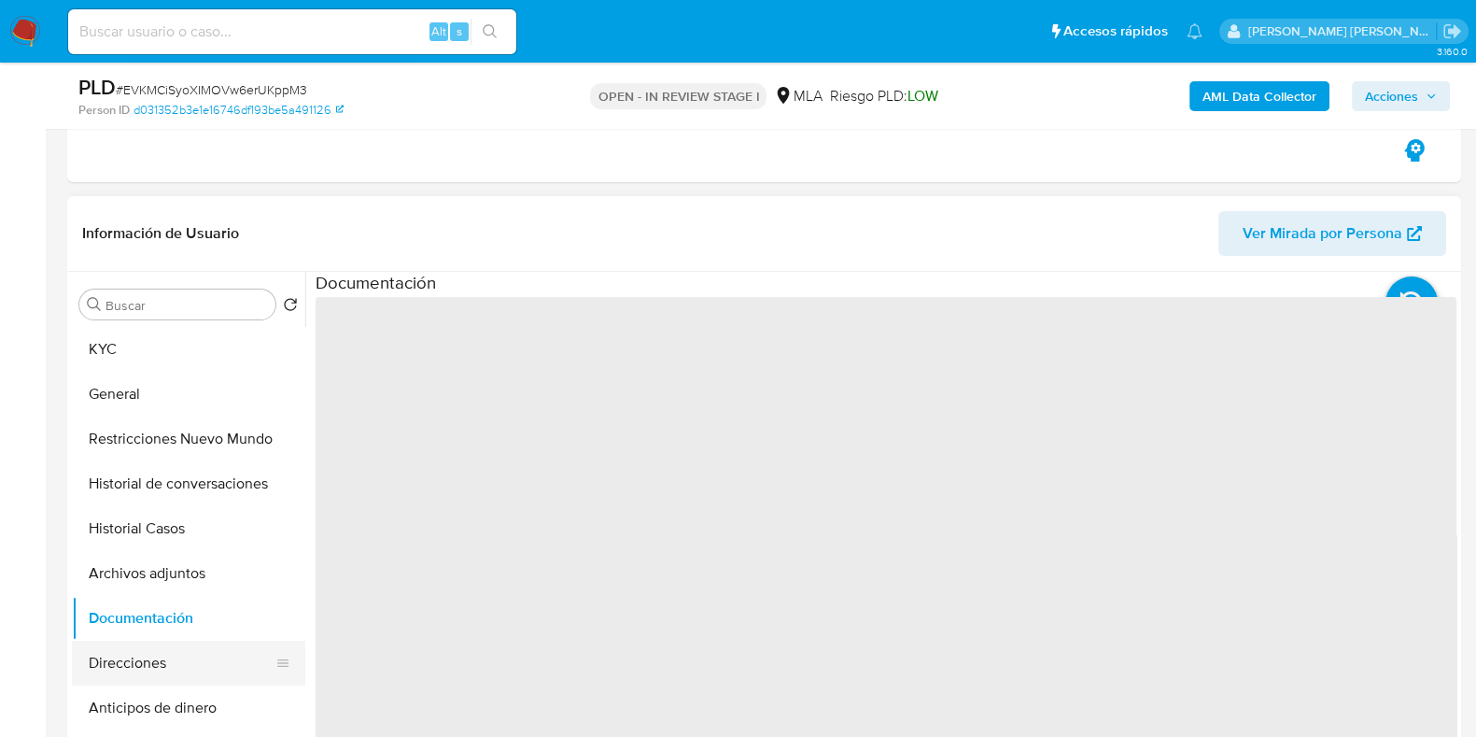
click at [124, 668] on button "Direcciones" at bounding box center [181, 662] width 218 height 45
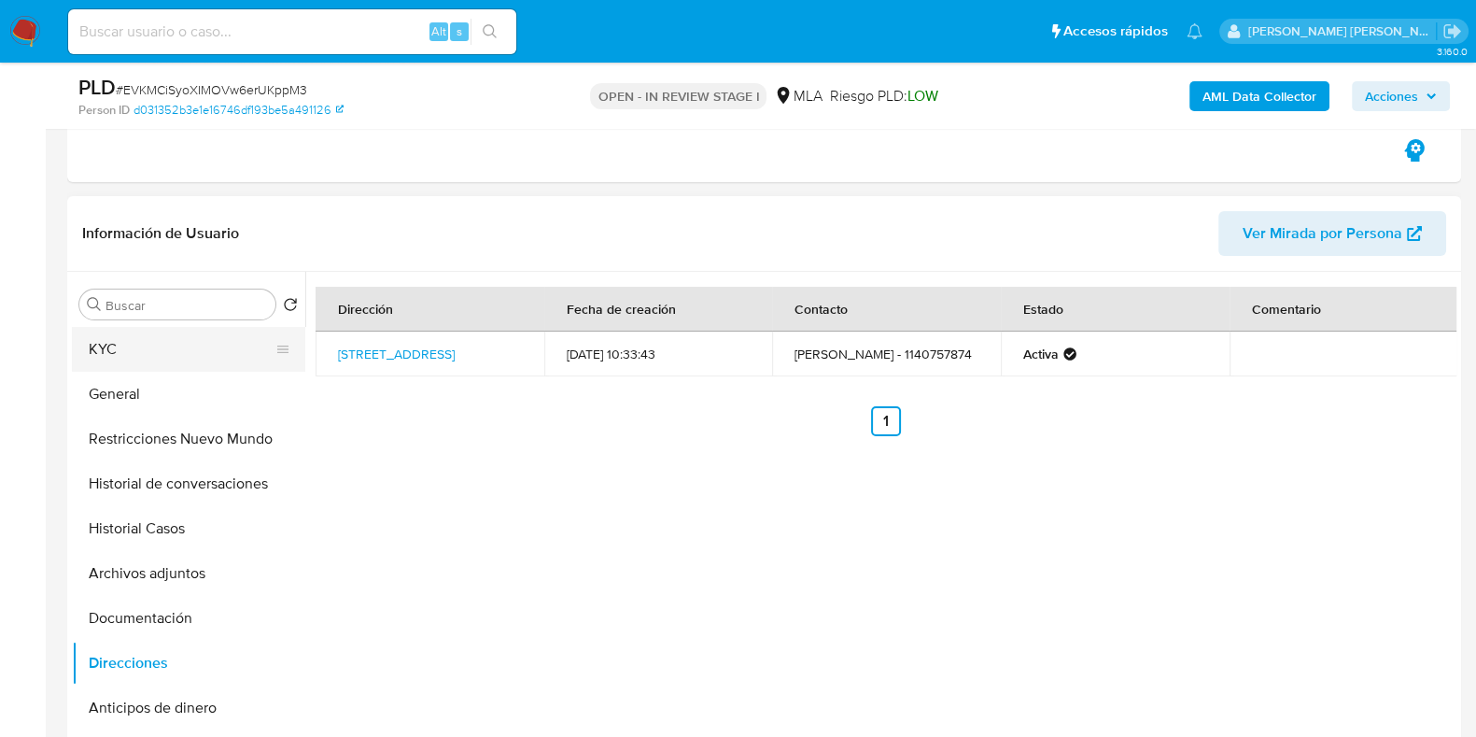
click at [182, 358] on button "KYC" at bounding box center [181, 349] width 218 height 45
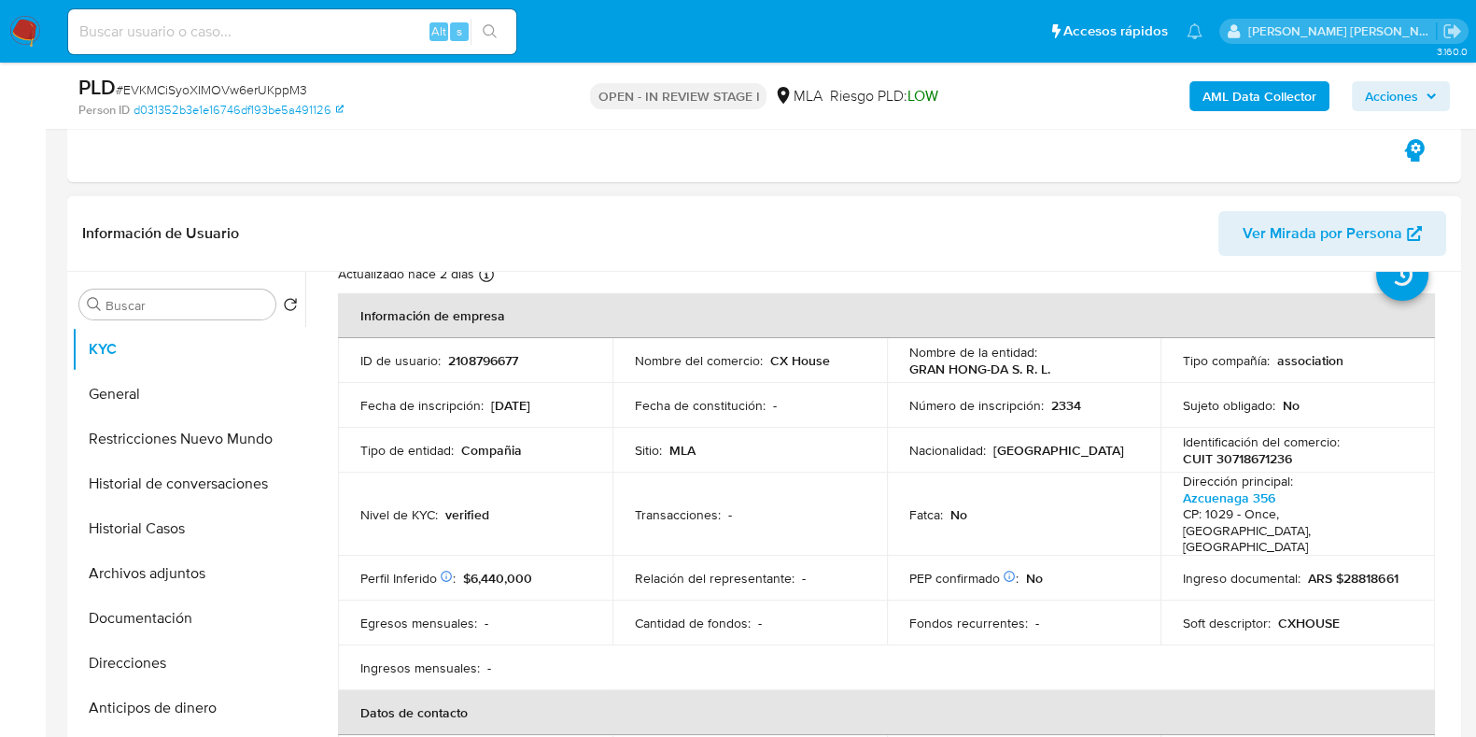
scroll to position [116, 0]
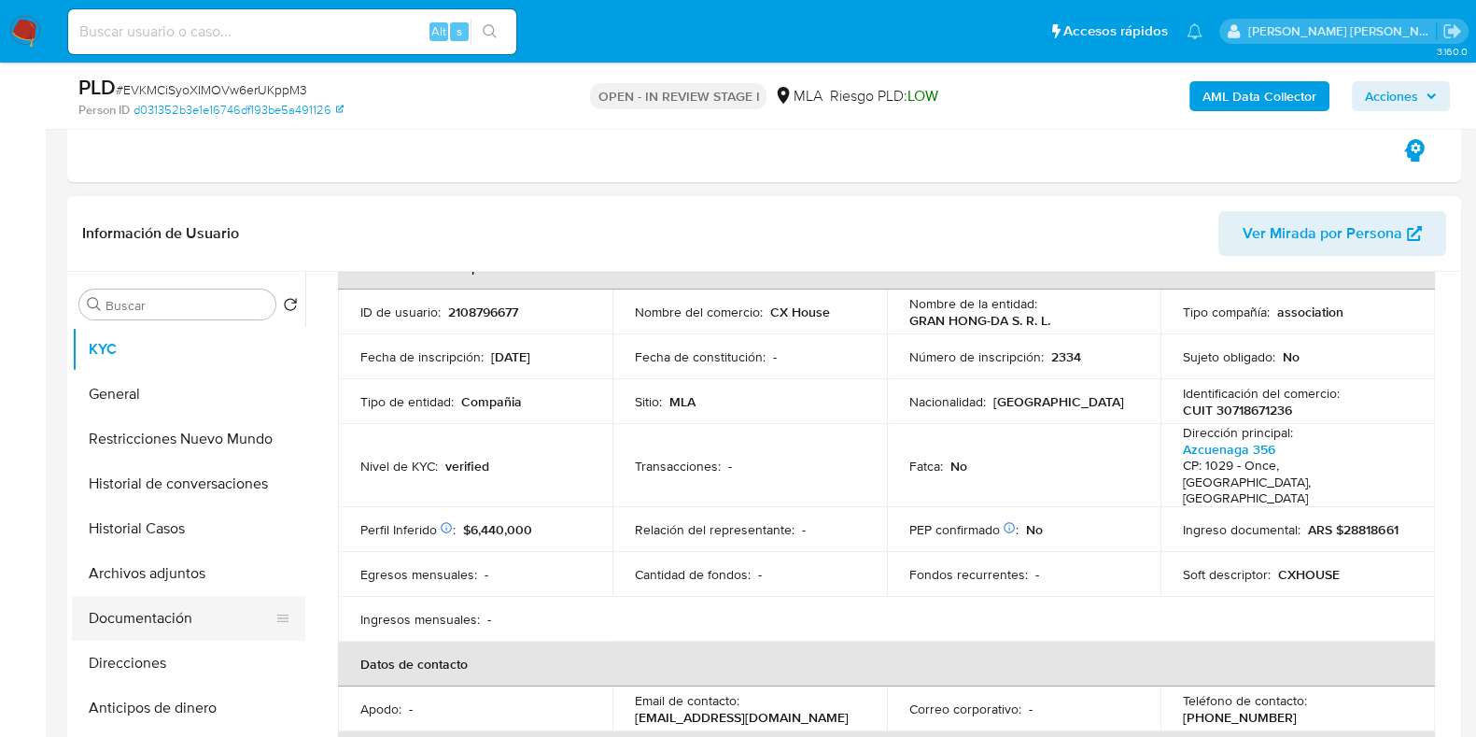
click at [159, 623] on button "Documentación" at bounding box center [181, 618] width 218 height 45
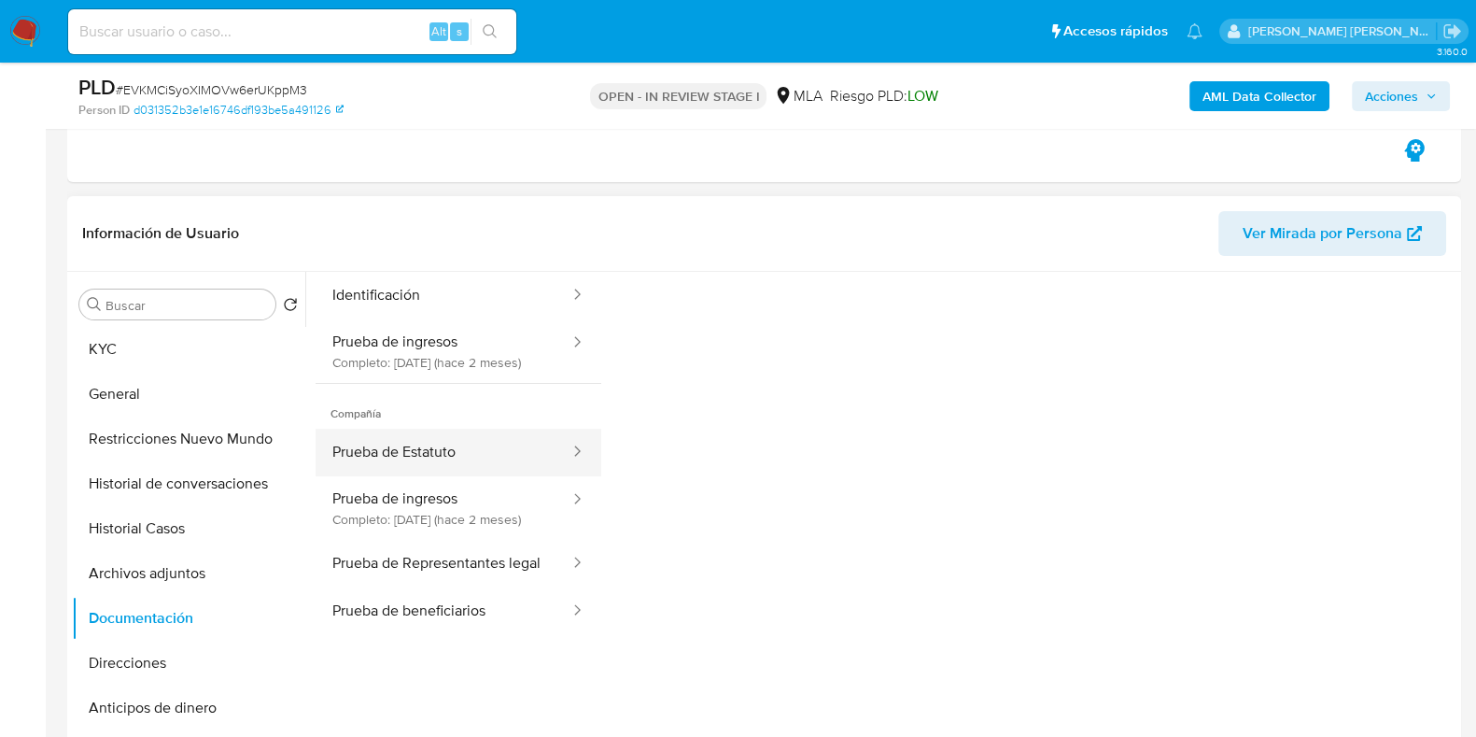
click at [476, 476] on button "Prueba de Estatuto" at bounding box center [444, 452] width 256 height 48
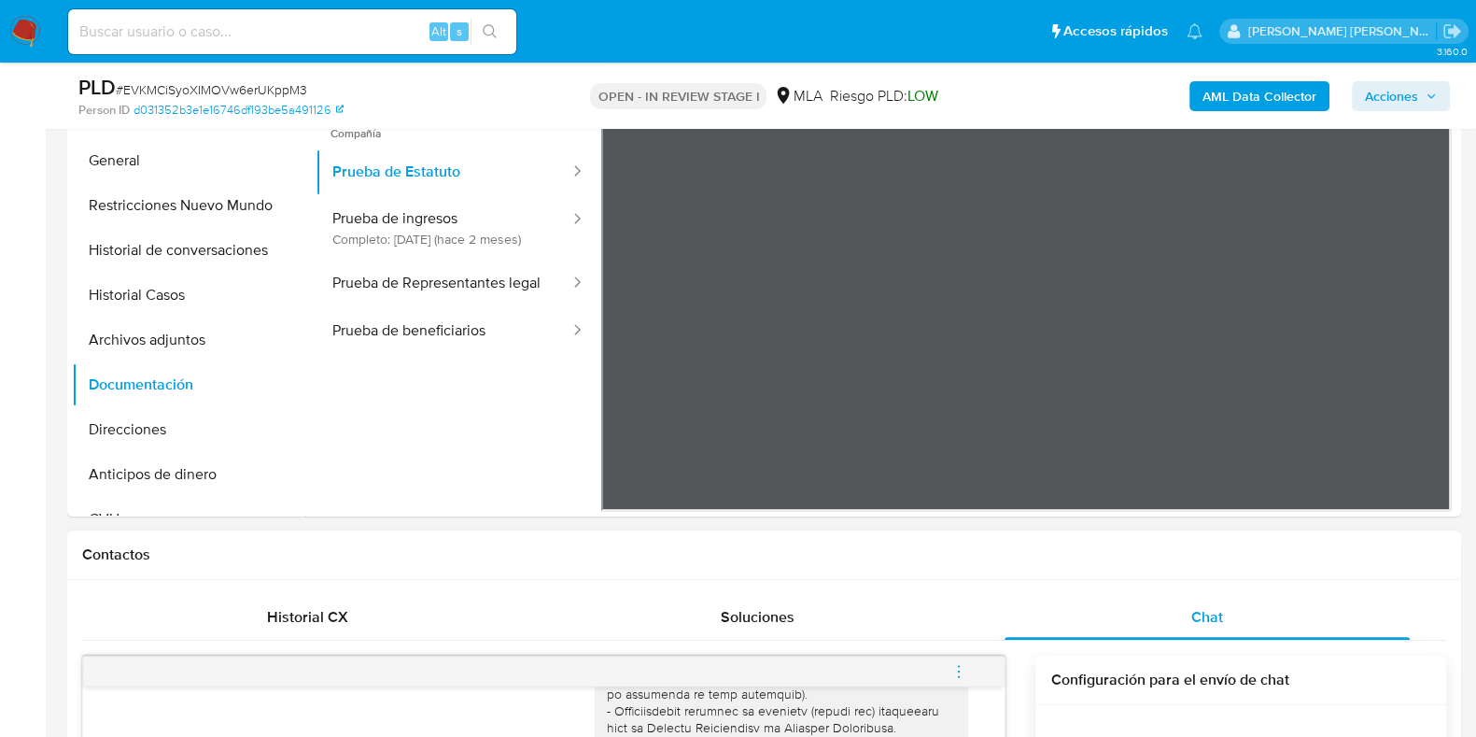
scroll to position [466, 0]
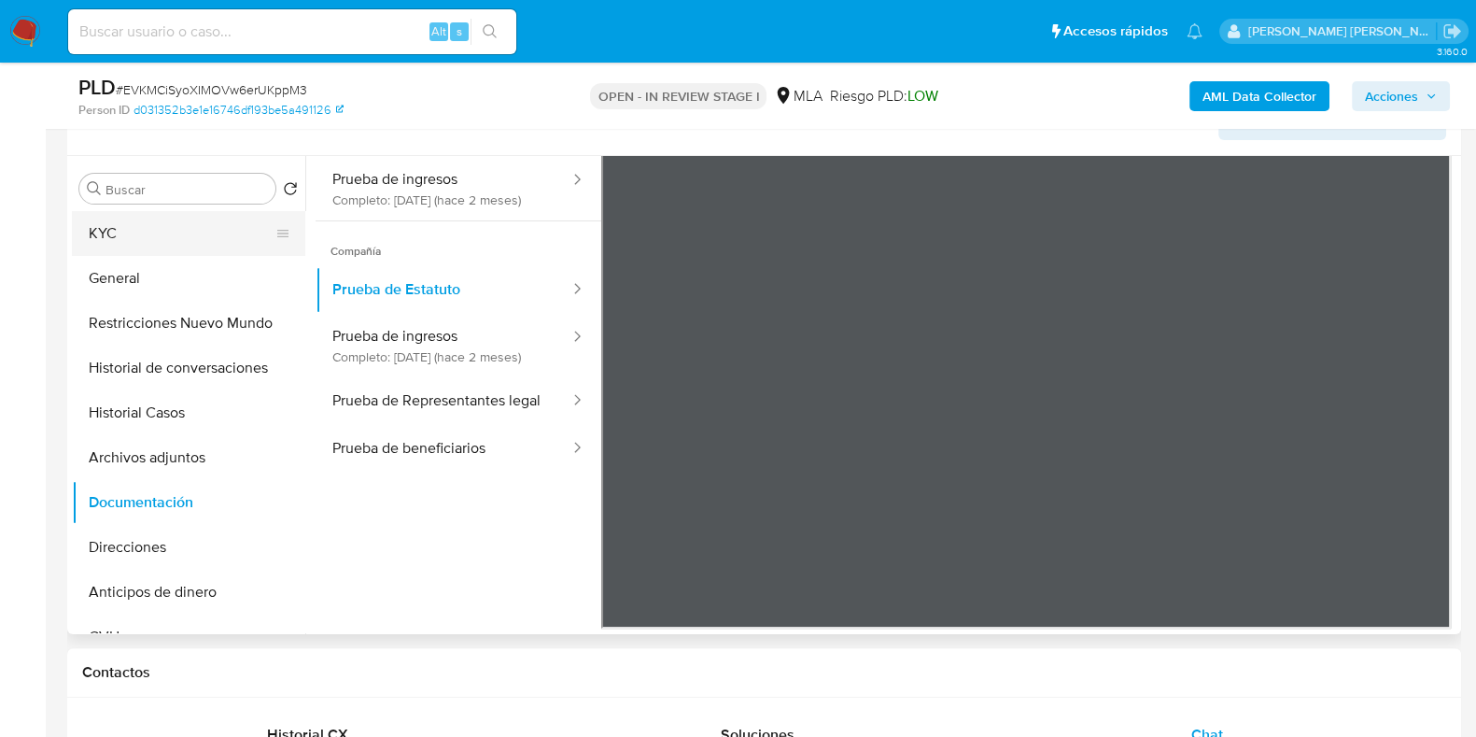
click at [191, 227] on button "KYC" at bounding box center [181, 233] width 218 height 45
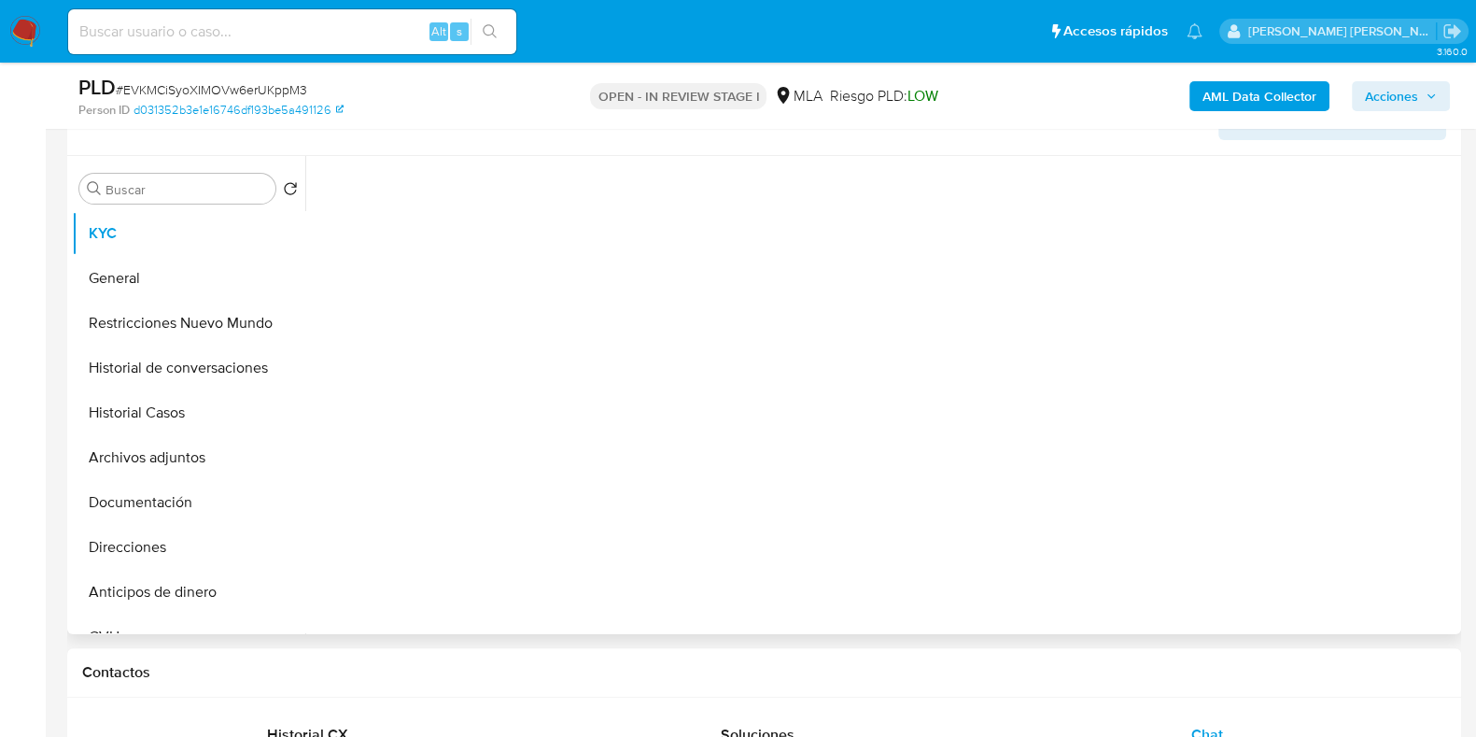
scroll to position [0, 0]
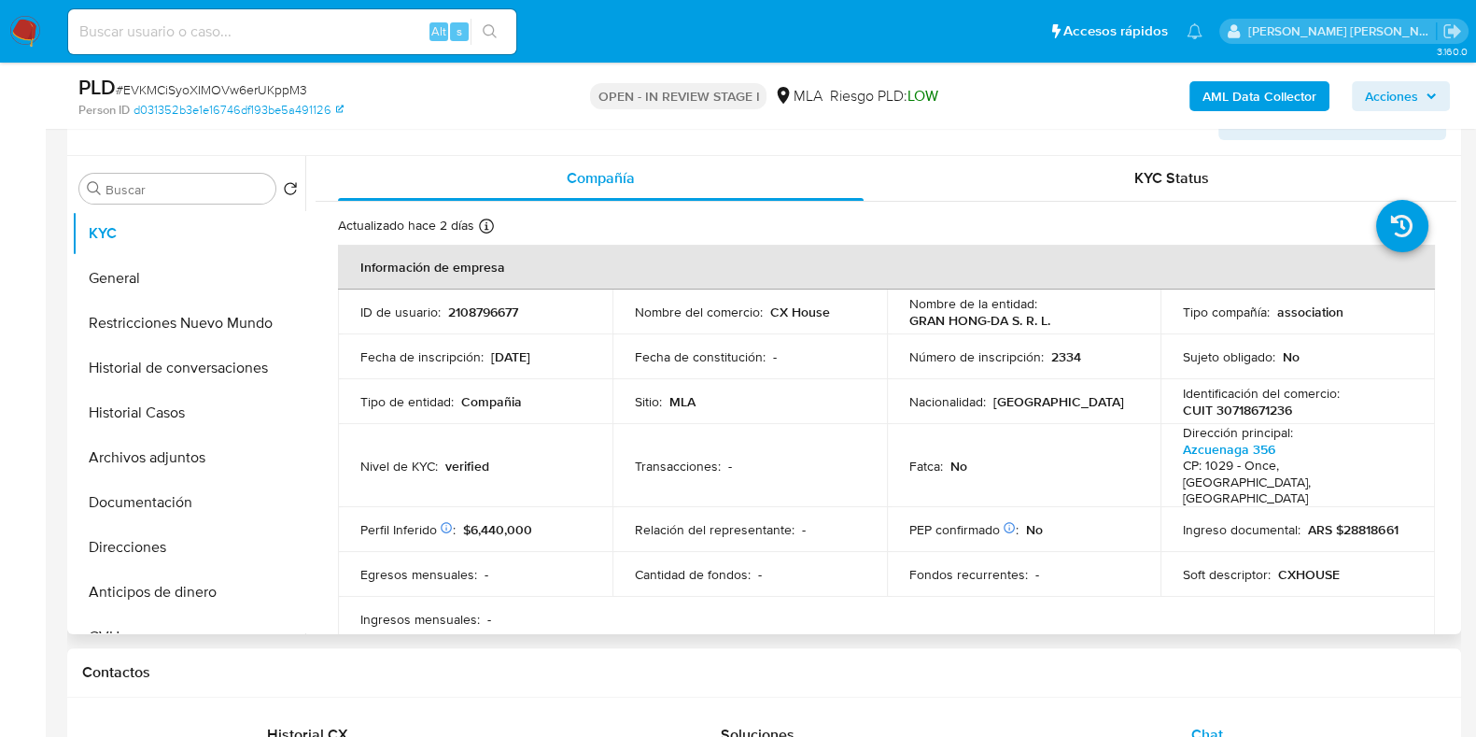
click at [464, 315] on p "2108796677" at bounding box center [483, 311] width 70 height 17
click at [1220, 405] on p "CUIT 30718671236" at bounding box center [1237, 409] width 109 height 17
copy p "30718671236"
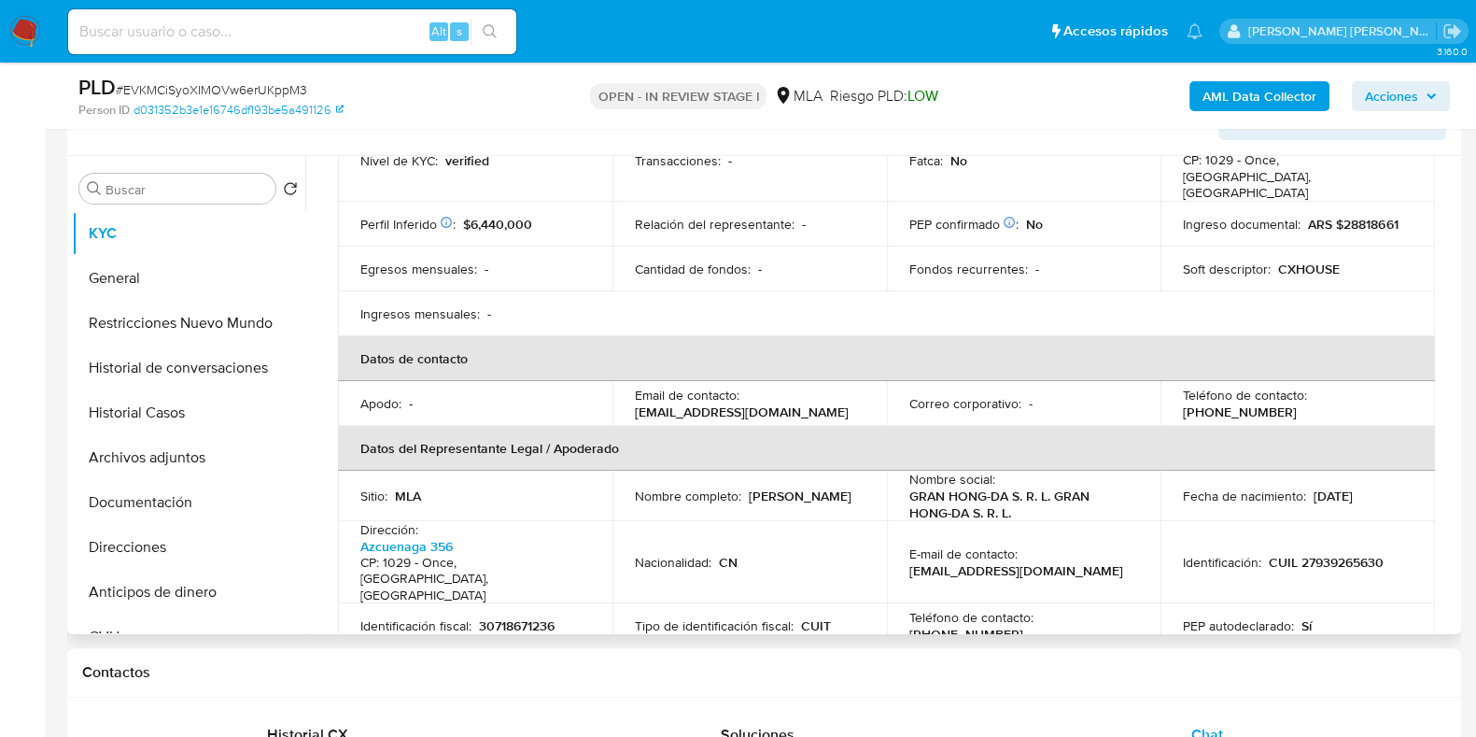
scroll to position [350, 0]
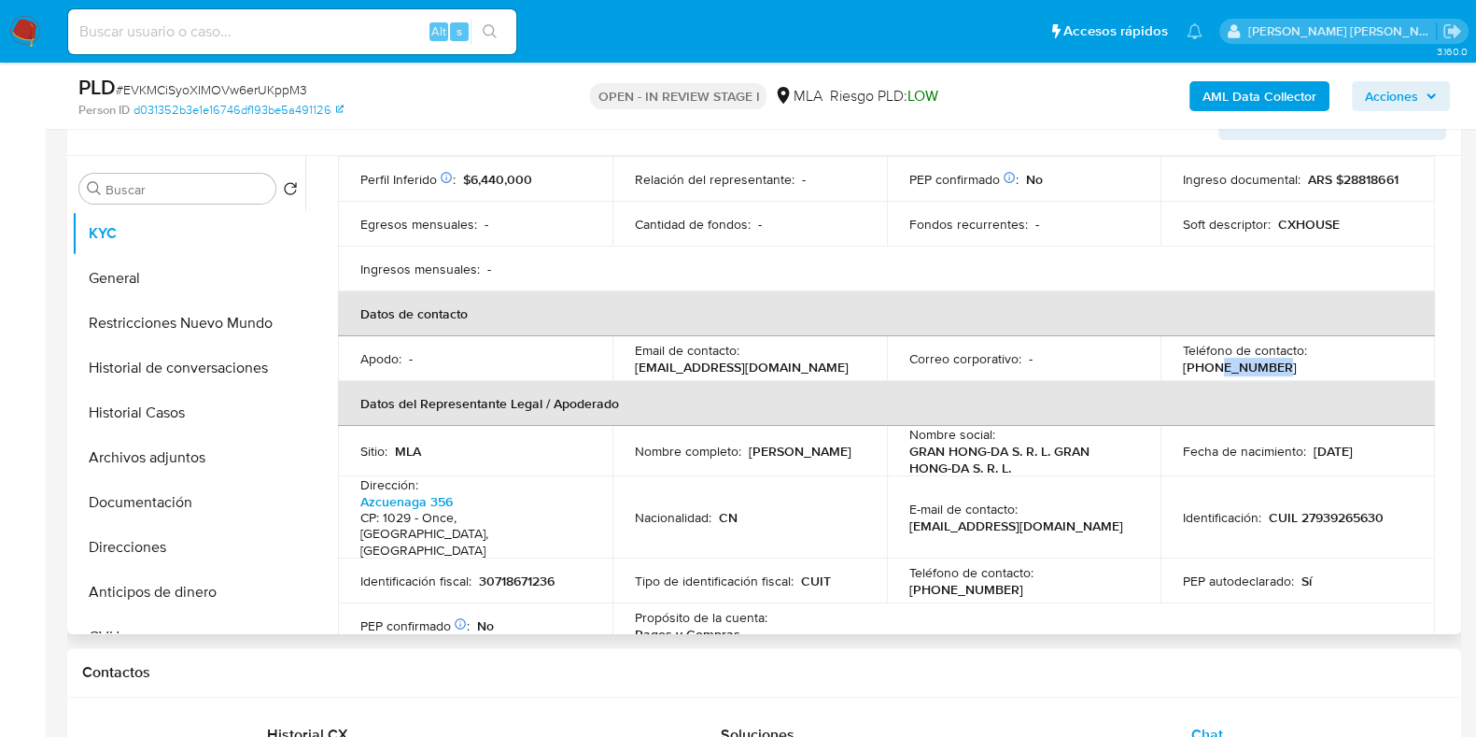
drag, startPoint x: 1329, startPoint y: 337, endPoint x: 1410, endPoint y: 337, distance: 80.3
click at [1410, 337] on td "Teléfono de contacto : (11) 40757874" at bounding box center [1297, 358] width 274 height 45
copy p "40757874"
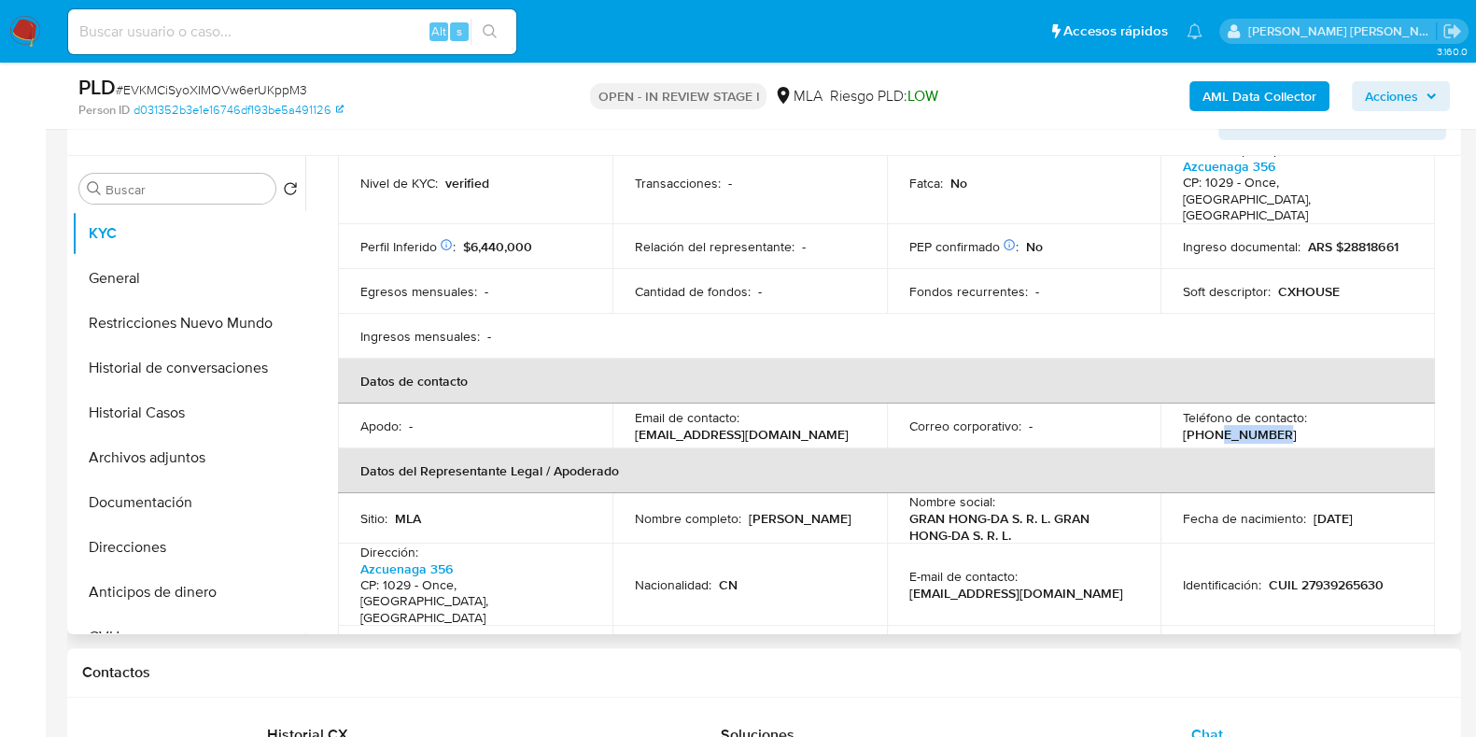
scroll to position [232, 0]
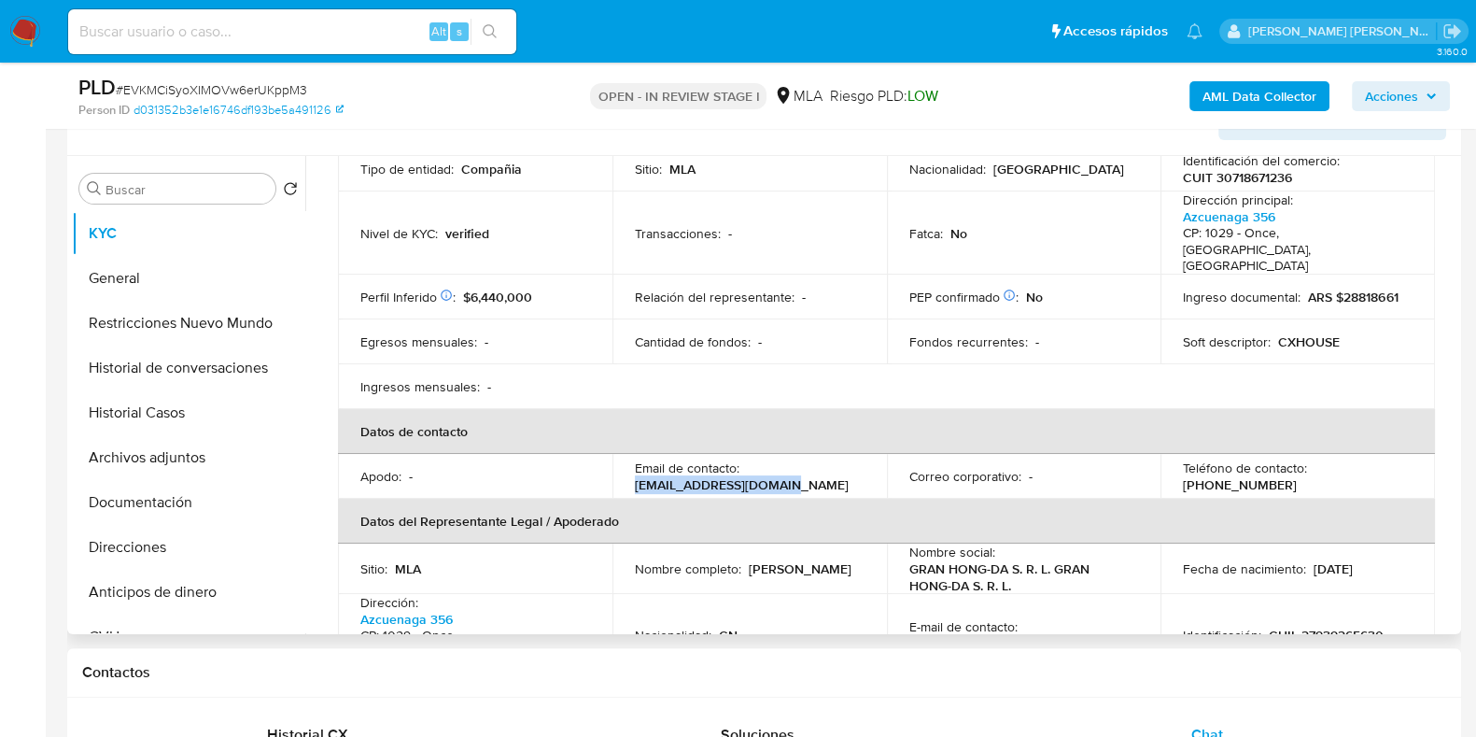
drag, startPoint x: 631, startPoint y: 464, endPoint x: 789, endPoint y: 470, distance: 157.9
click at [789, 470] on td "Email de contacto : xiaoyingxu10@gmail.com" at bounding box center [749, 476] width 274 height 45
copy p "[EMAIL_ADDRESS][DOMAIN_NAME]"
click at [775, 454] on td "Email de contacto : xiaoyingxu10@gmail.com" at bounding box center [749, 476] width 274 height 45
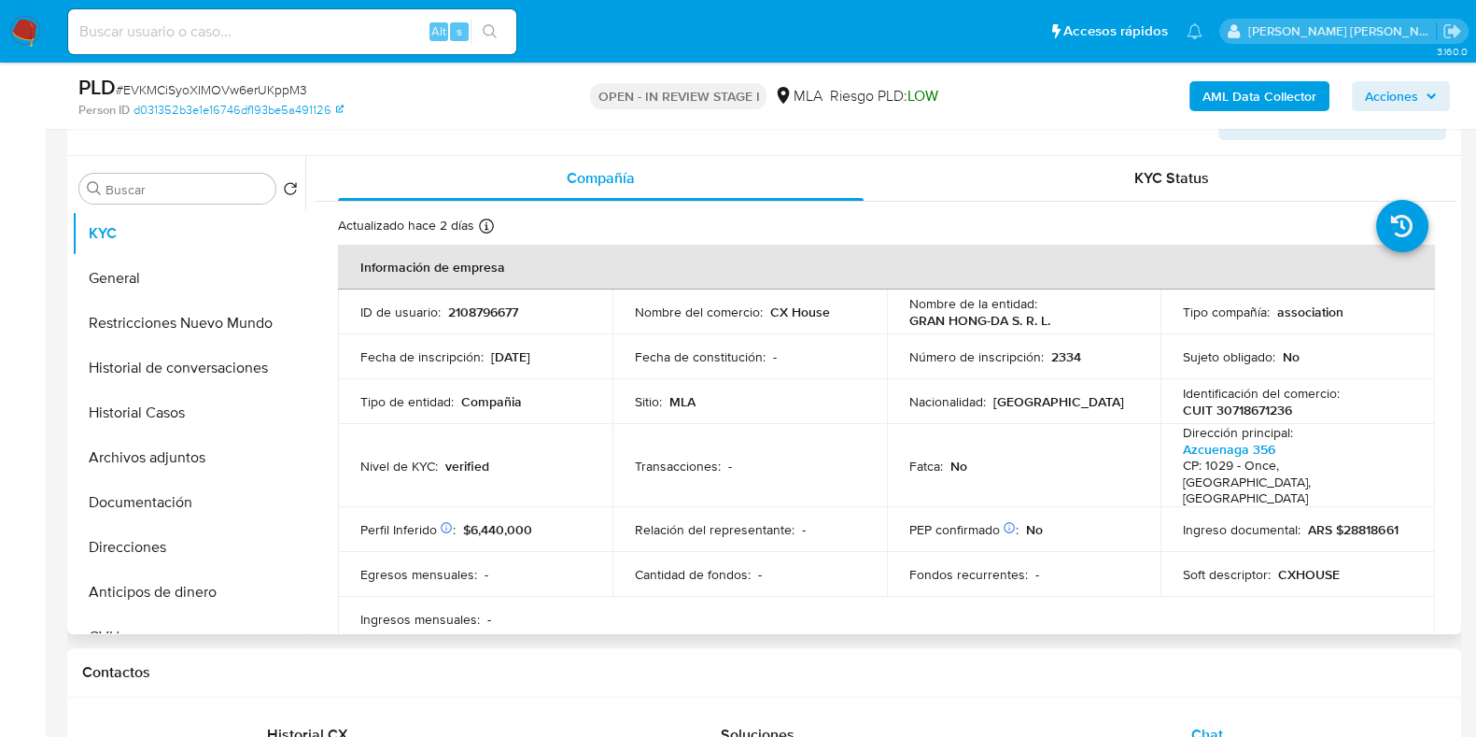
click at [1250, 406] on p "CUIT 30718671236" at bounding box center [1237, 409] width 109 height 17
copy p "30718671236"
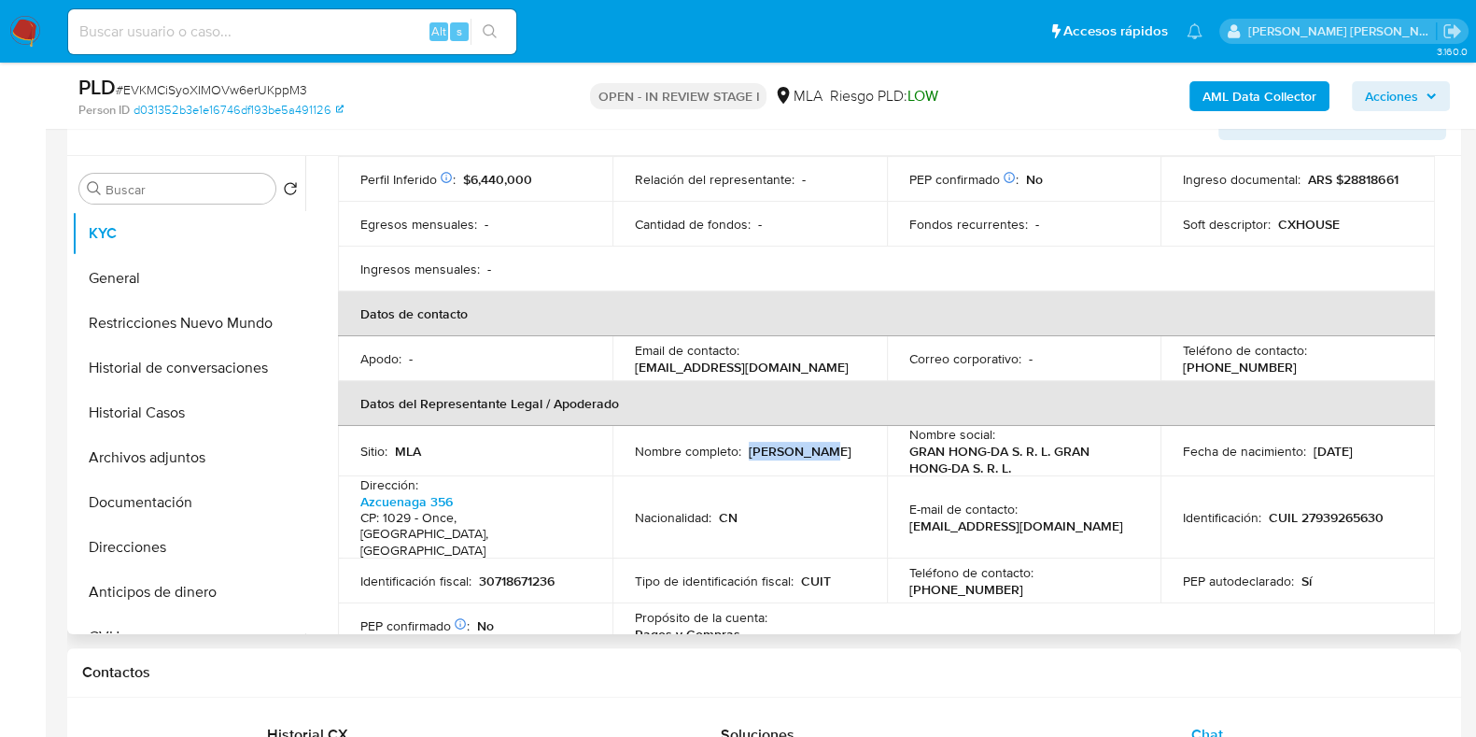
drag, startPoint x: 745, startPoint y: 430, endPoint x: 821, endPoint y: 429, distance: 76.6
click at [821, 442] on div "Nombre completo : Xiaoying Xu" at bounding box center [750, 450] width 230 height 17
copy p "[PERSON_NAME]"
drag, startPoint x: 1268, startPoint y: 487, endPoint x: 1396, endPoint y: 487, distance: 127.9
click at [1396, 509] on div "Identificación : CUIL 27939265630" at bounding box center [1298, 517] width 230 height 17
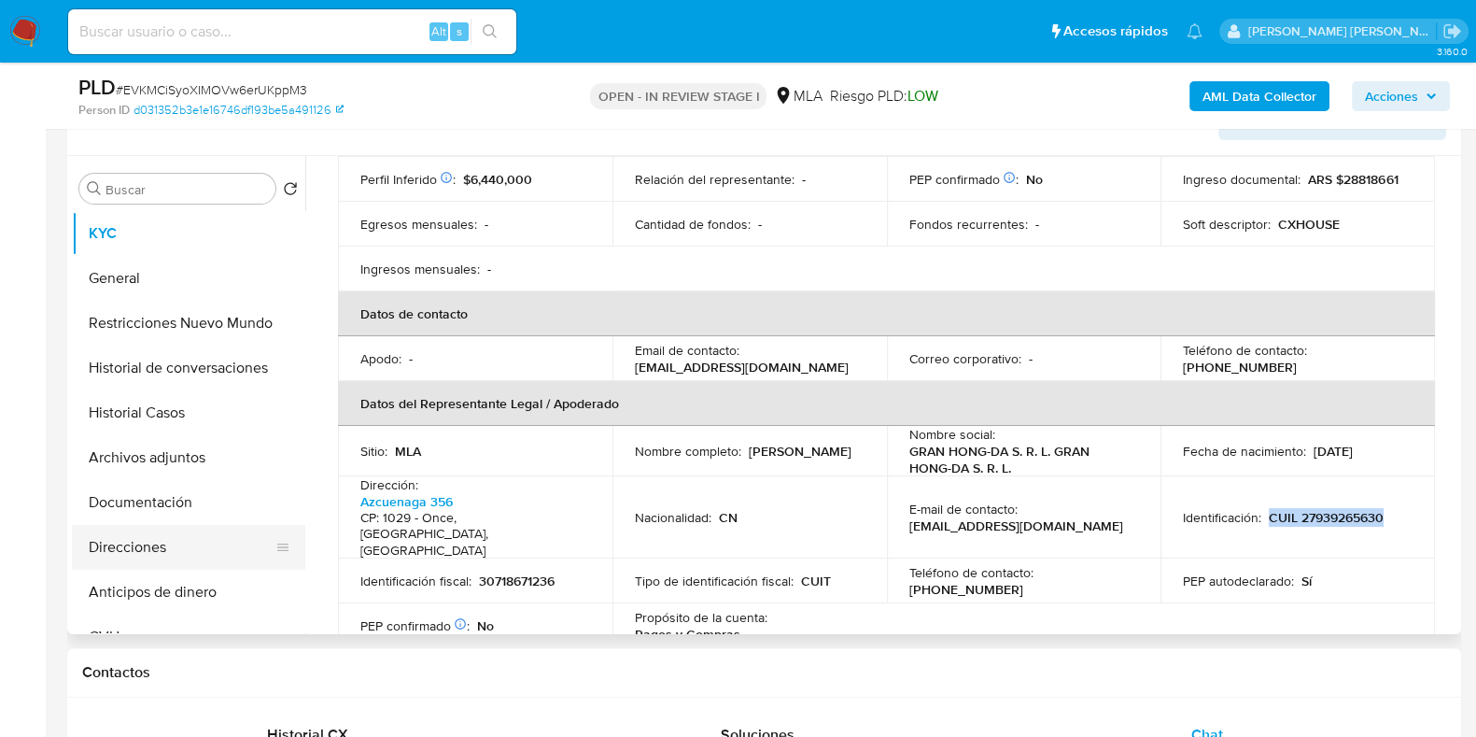
click at [179, 549] on button "Direcciones" at bounding box center [181, 547] width 218 height 45
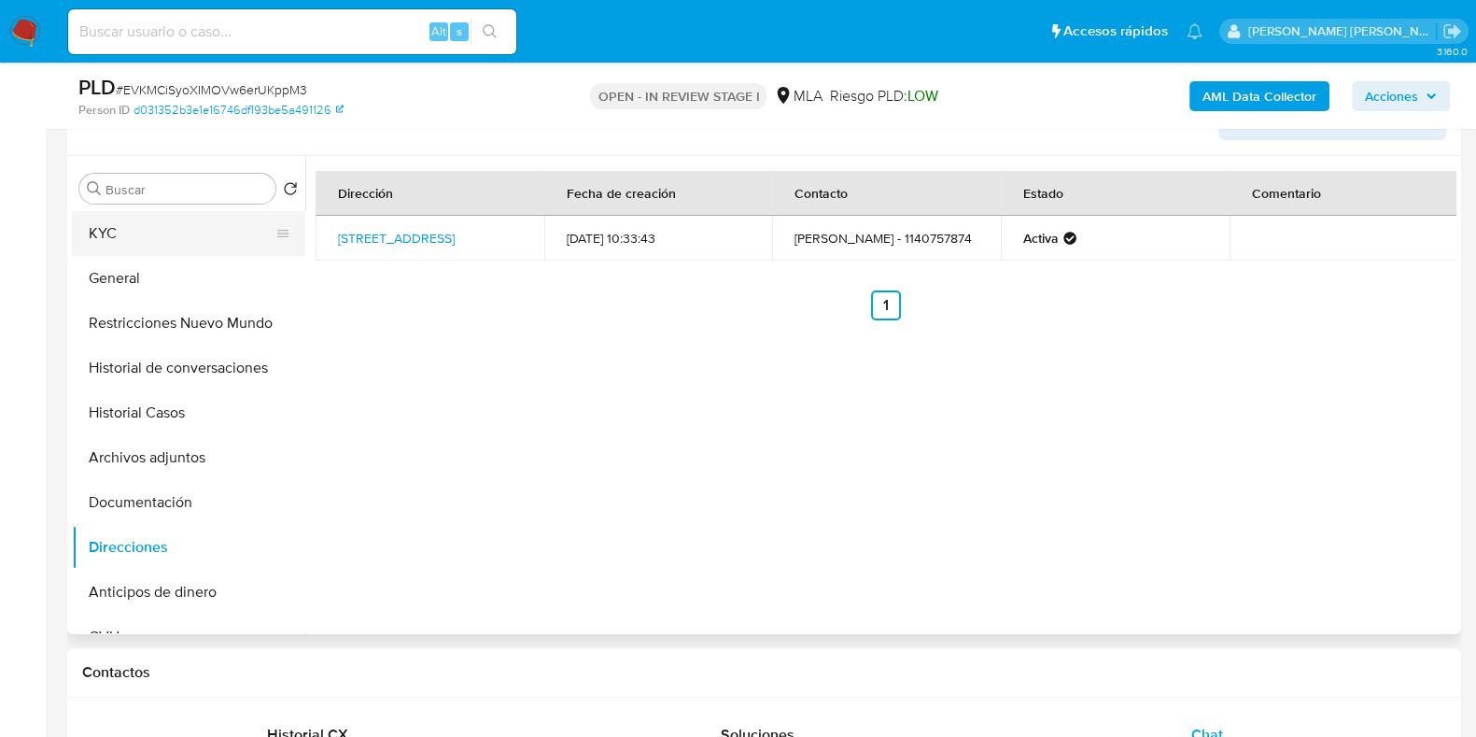
click at [190, 239] on button "KYC" at bounding box center [181, 233] width 218 height 45
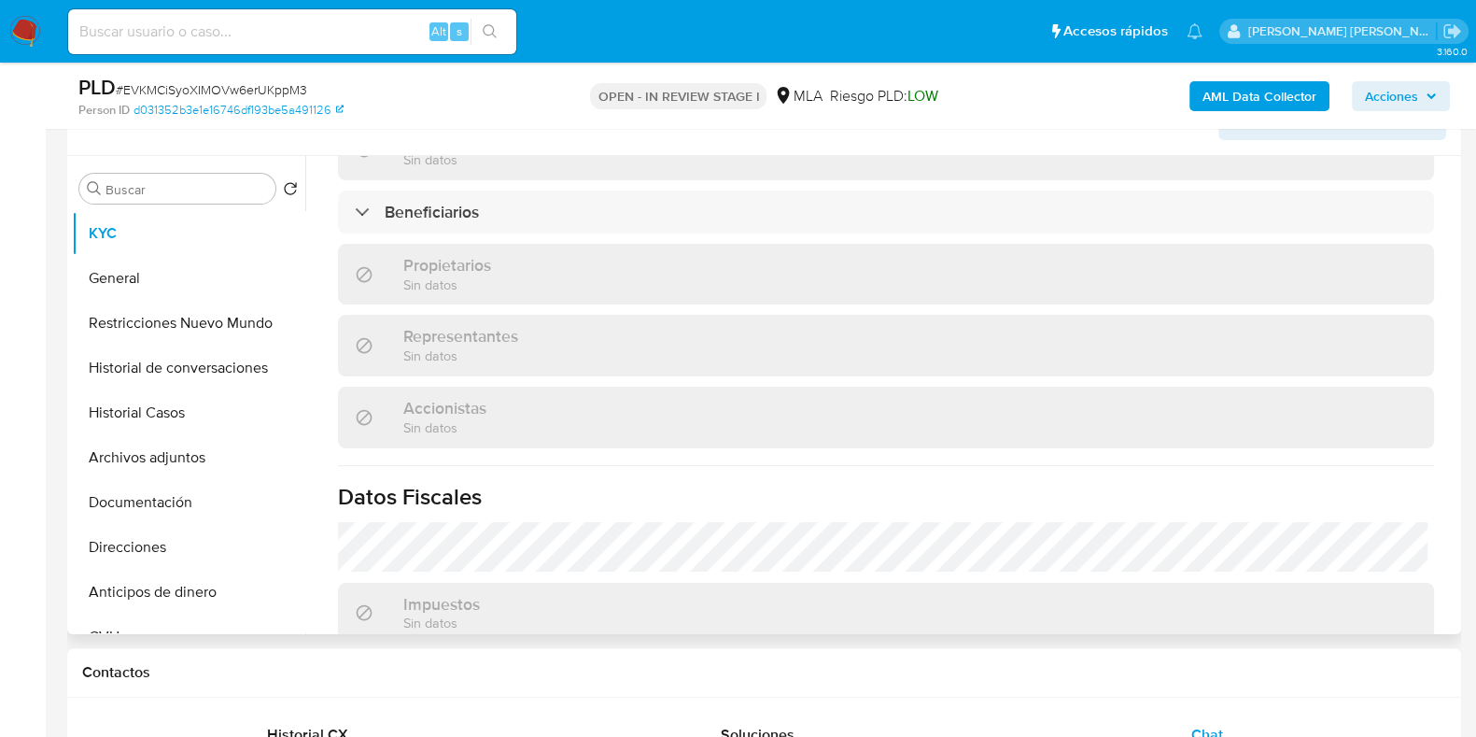
scroll to position [1284, 0]
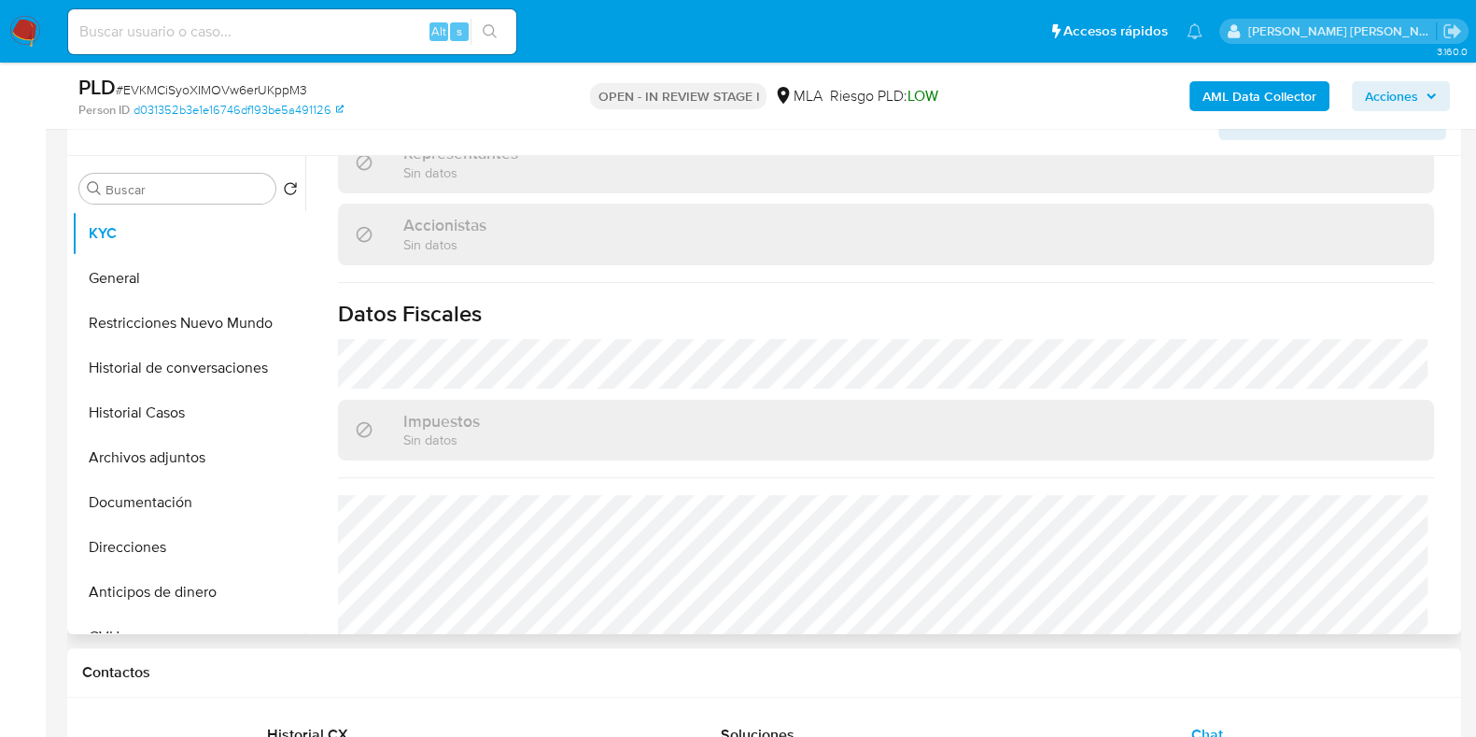
click at [169, 504] on button "Documentación" at bounding box center [188, 502] width 233 height 45
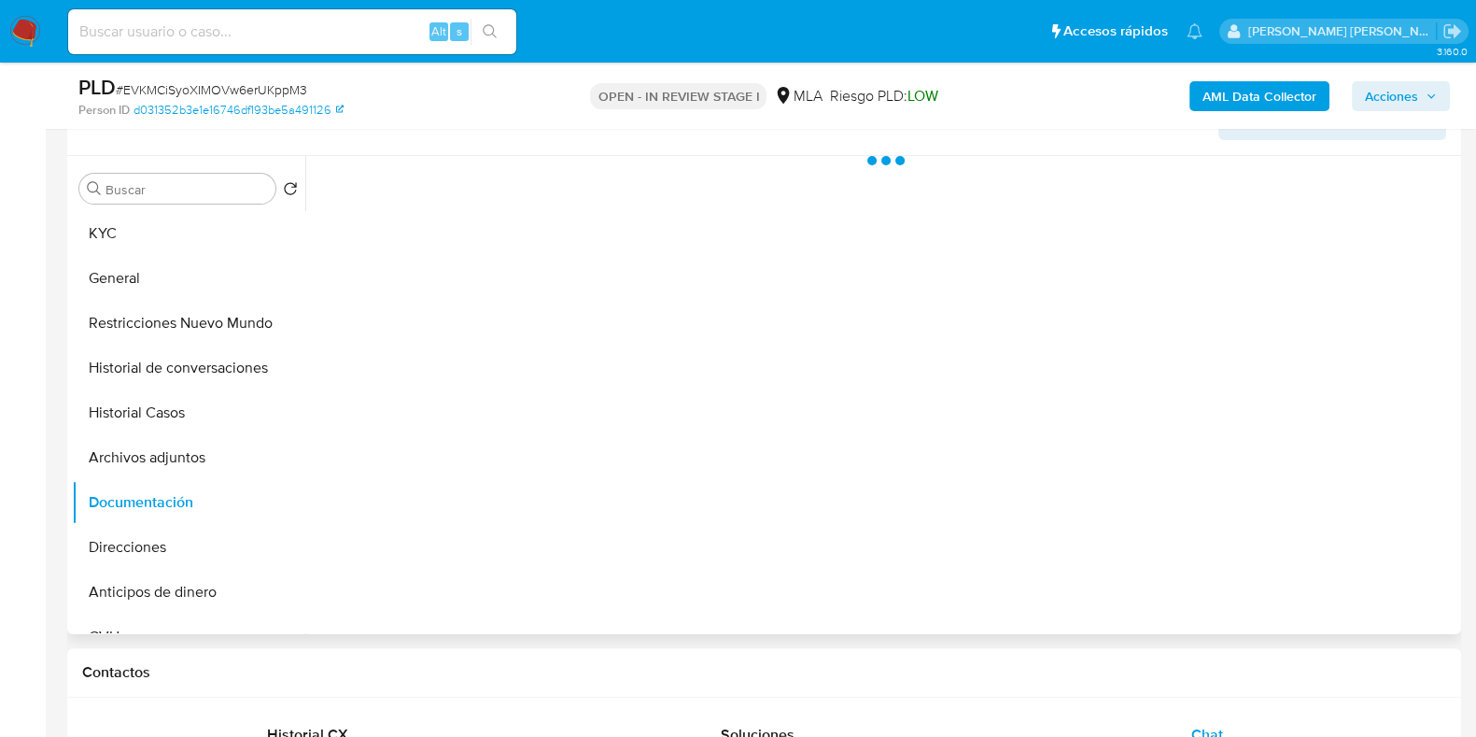
scroll to position [0, 0]
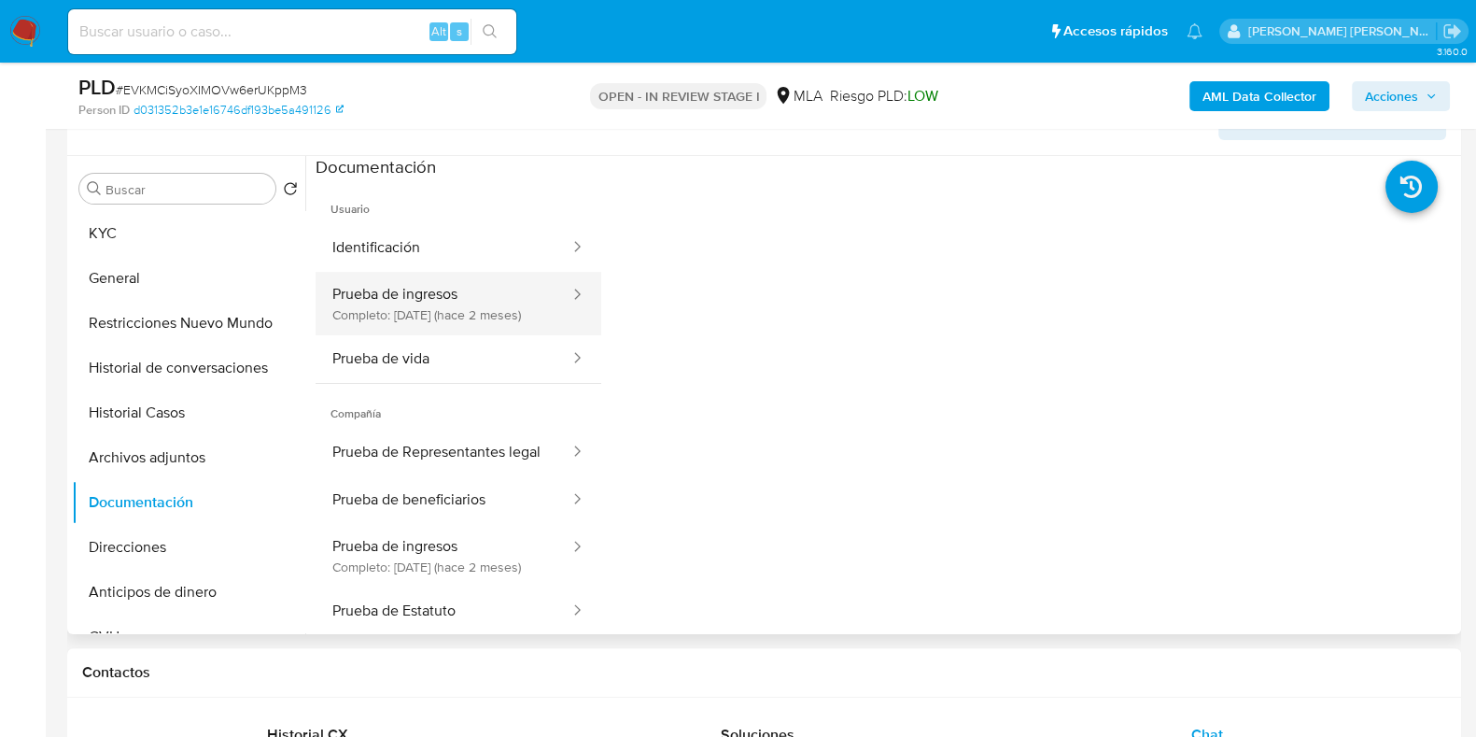
click at [468, 305] on button "Prueba de ingresos Completo: 24/07/2025 (hace 2 meses)" at bounding box center [444, 303] width 256 height 63
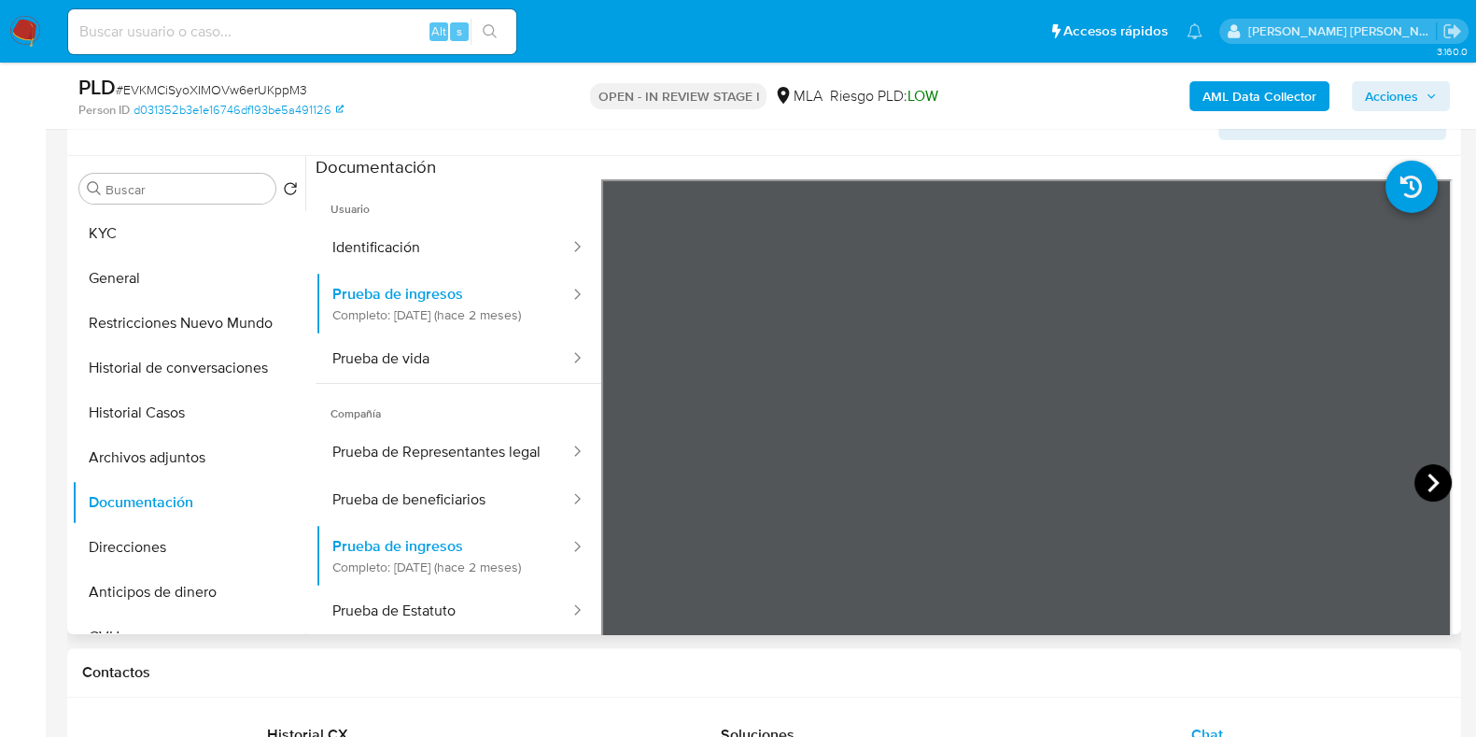
click at [1431, 483] on icon at bounding box center [1432, 482] width 37 height 37
click at [1438, 481] on icon at bounding box center [1432, 482] width 37 height 37
click at [1424, 479] on icon at bounding box center [1432, 482] width 37 height 37
click at [998, 102] on div "AML Data Collector Acciones" at bounding box center [1224, 96] width 452 height 44
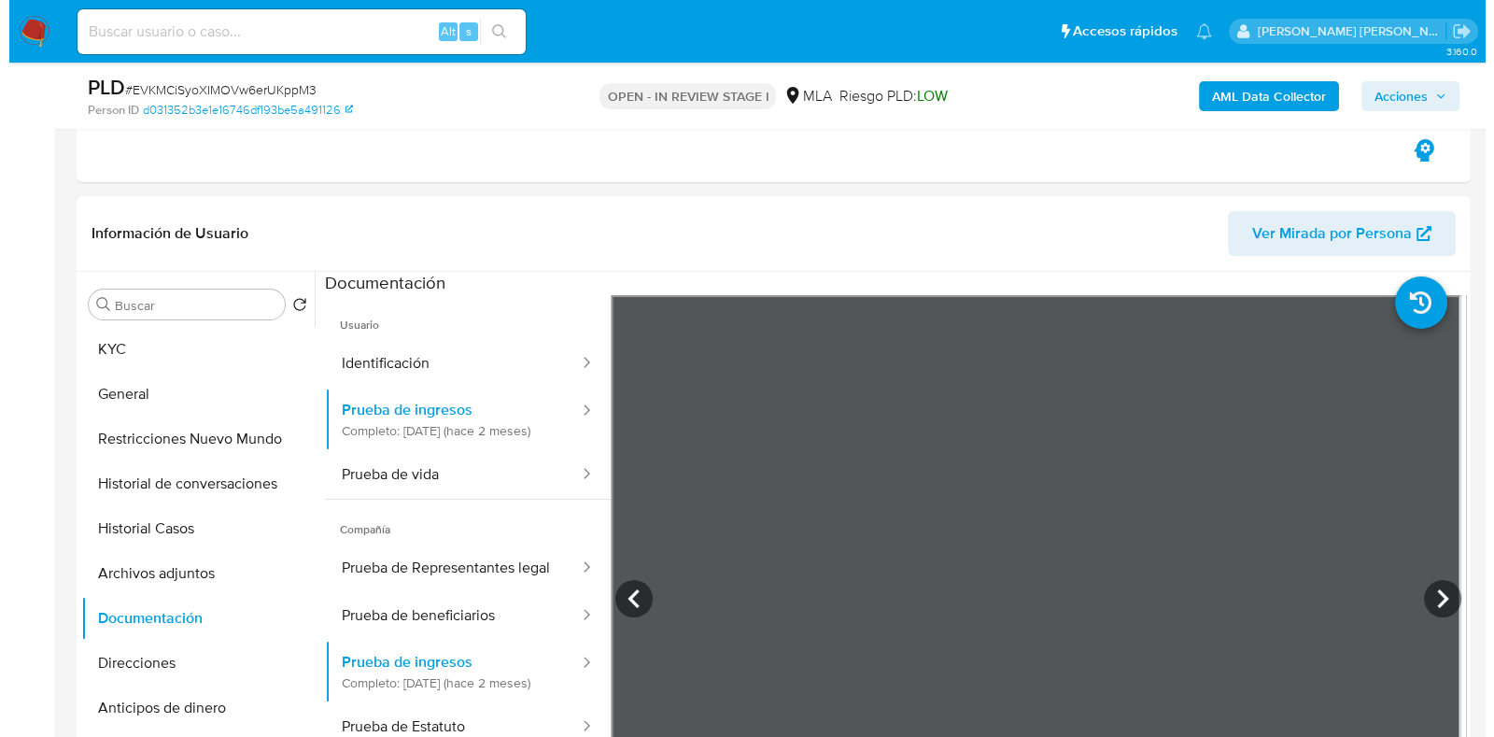
scroll to position [583, 0]
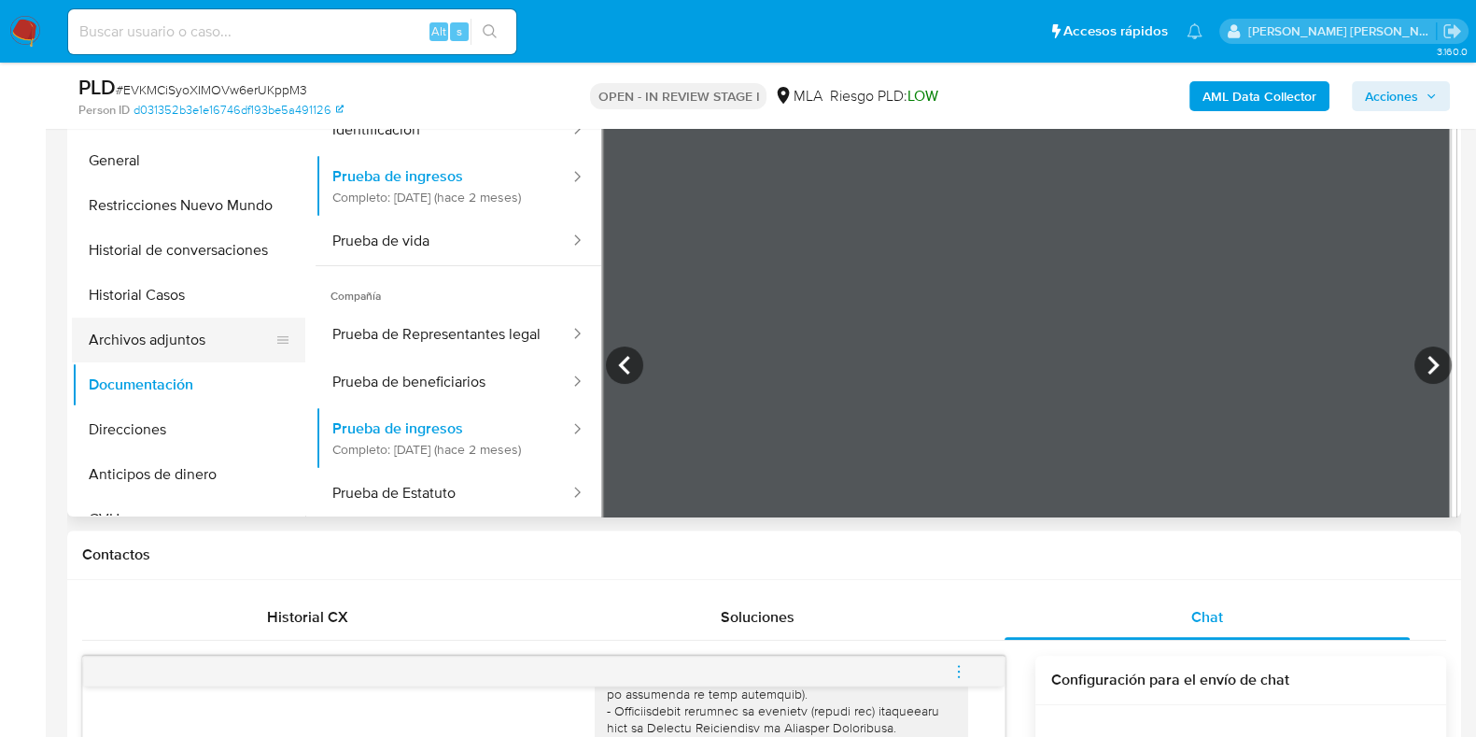
click at [223, 342] on button "Archivos adjuntos" at bounding box center [181, 339] width 218 height 45
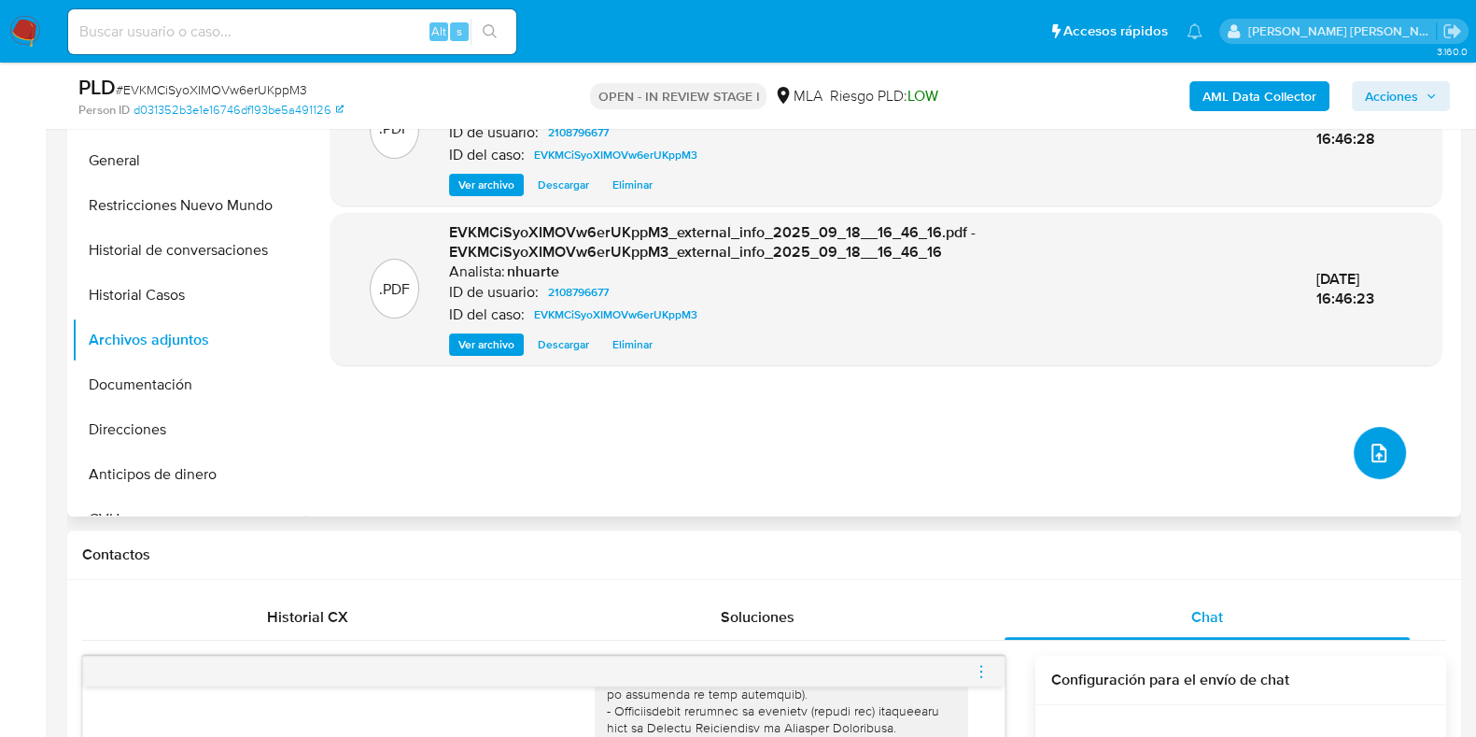
click at [1369, 447] on icon "upload-file" at bounding box center [1379, 453] width 22 height 22
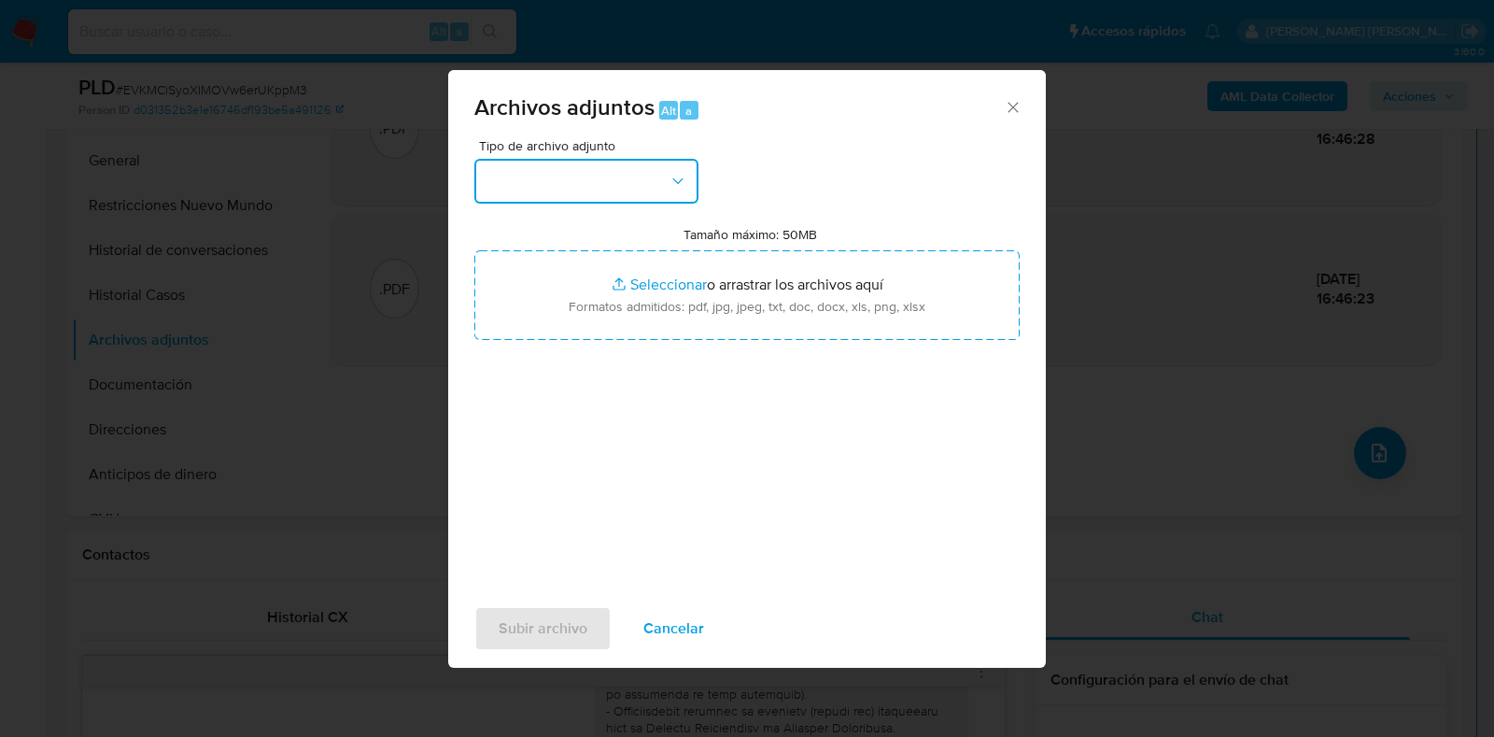
click at [670, 172] on icon "button" at bounding box center [677, 181] width 19 height 19
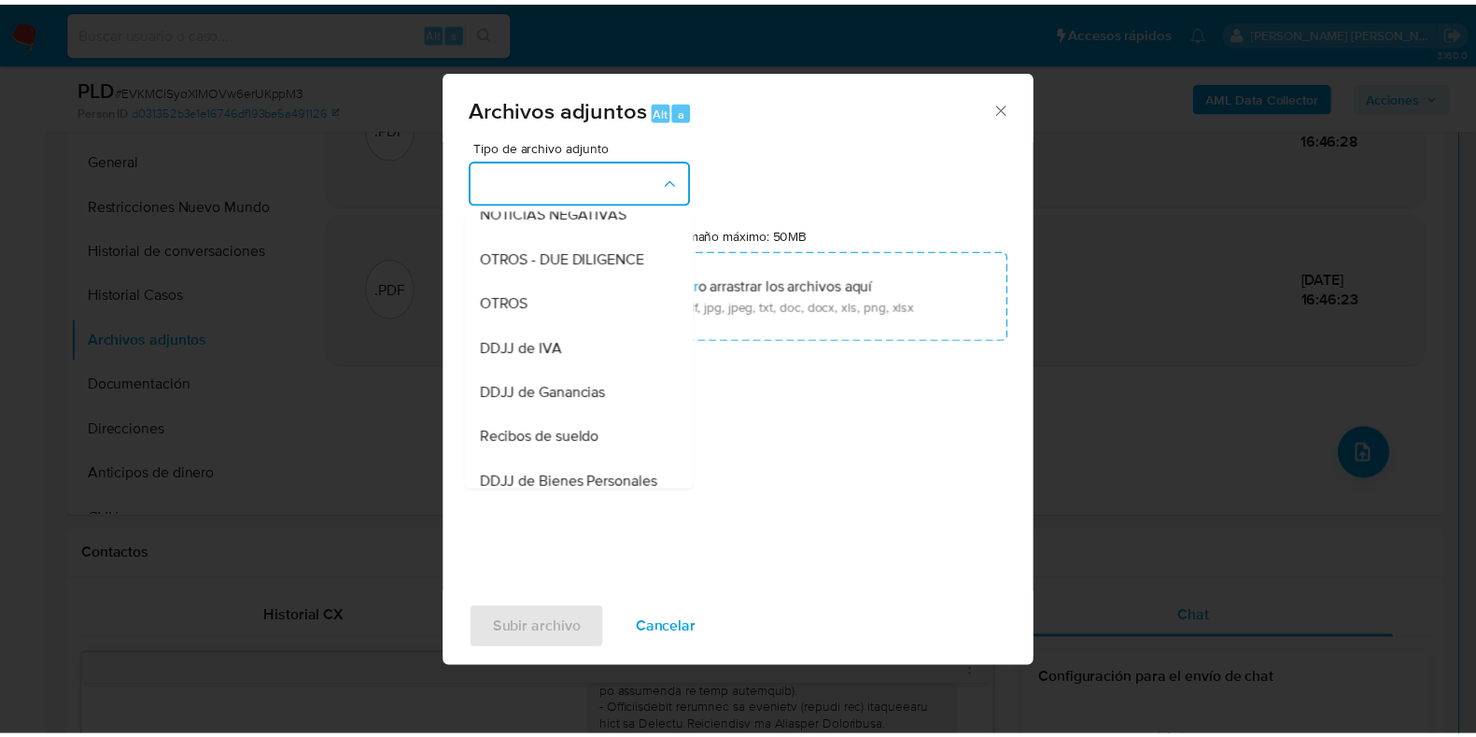
scroll to position [328, 0]
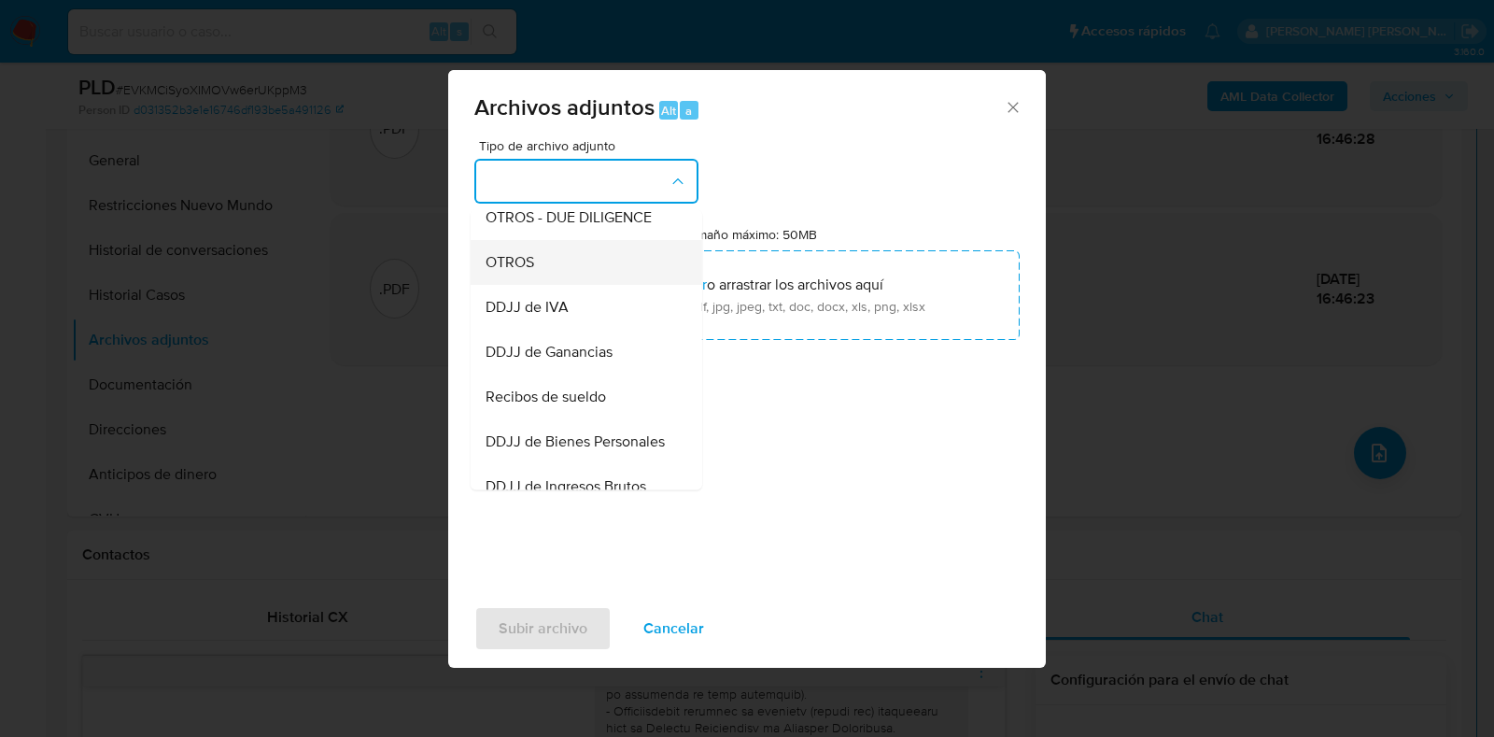
click at [579, 282] on div "OTROS" at bounding box center [580, 262] width 190 height 45
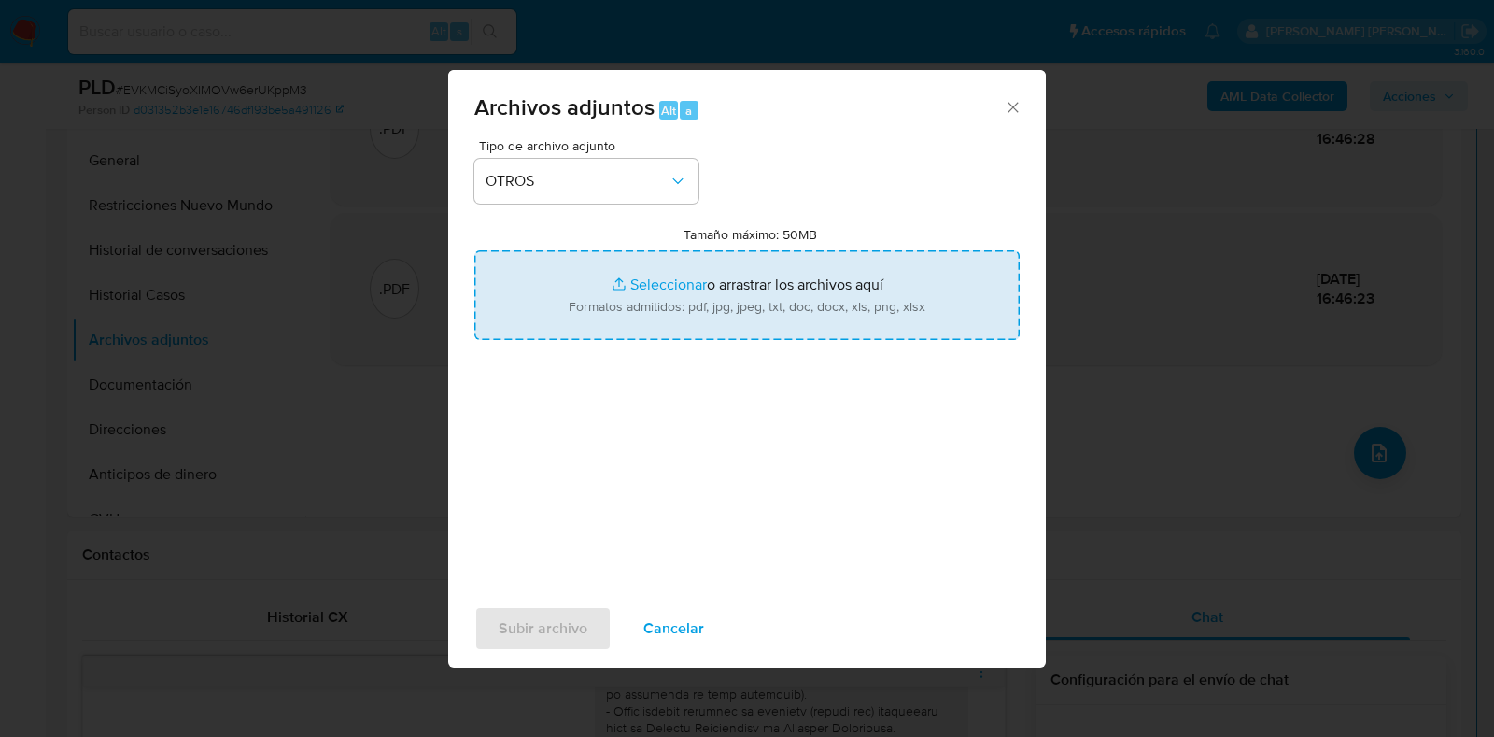
type input "C:\fakepath\Movimientos-2108796677.xlsx"
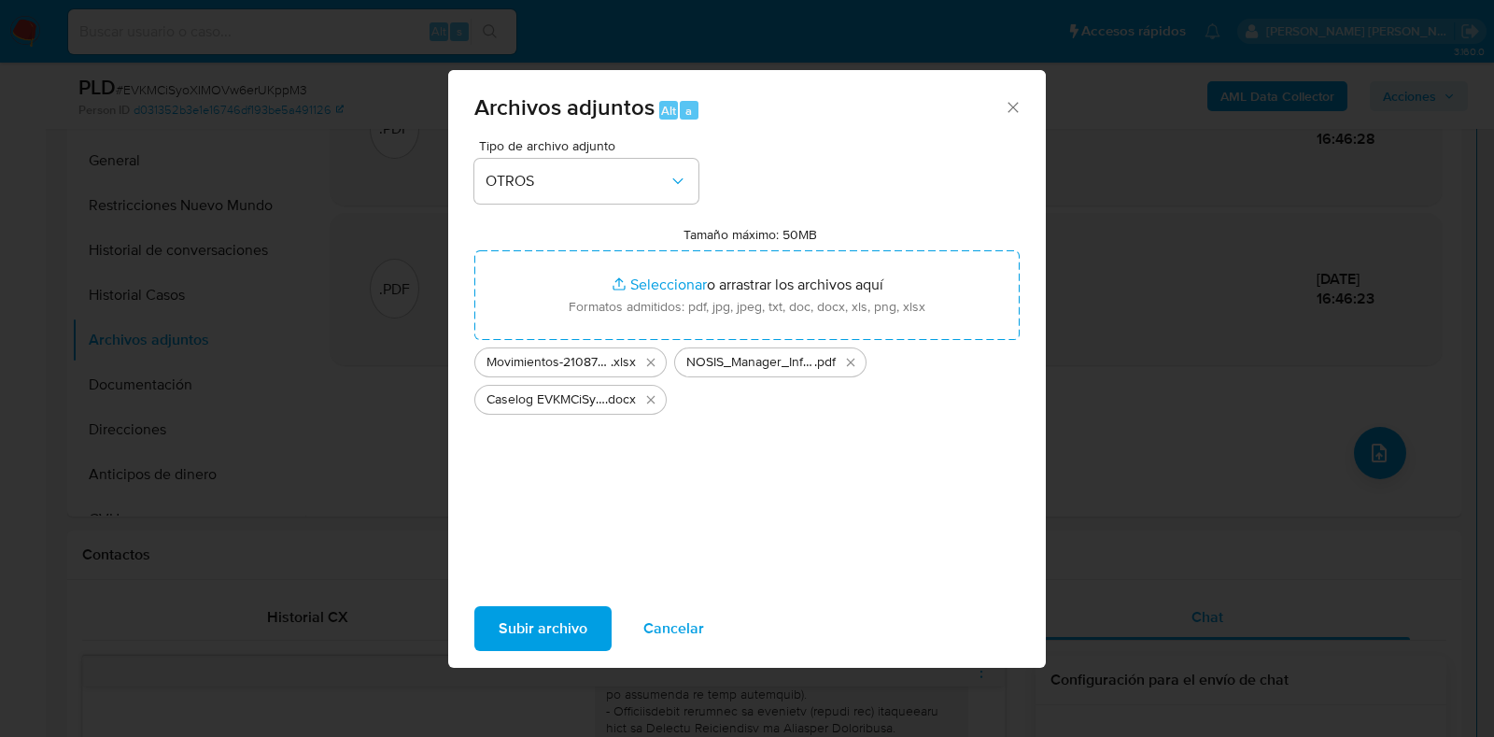
click at [551, 621] on span "Subir archivo" at bounding box center [542, 628] width 89 height 41
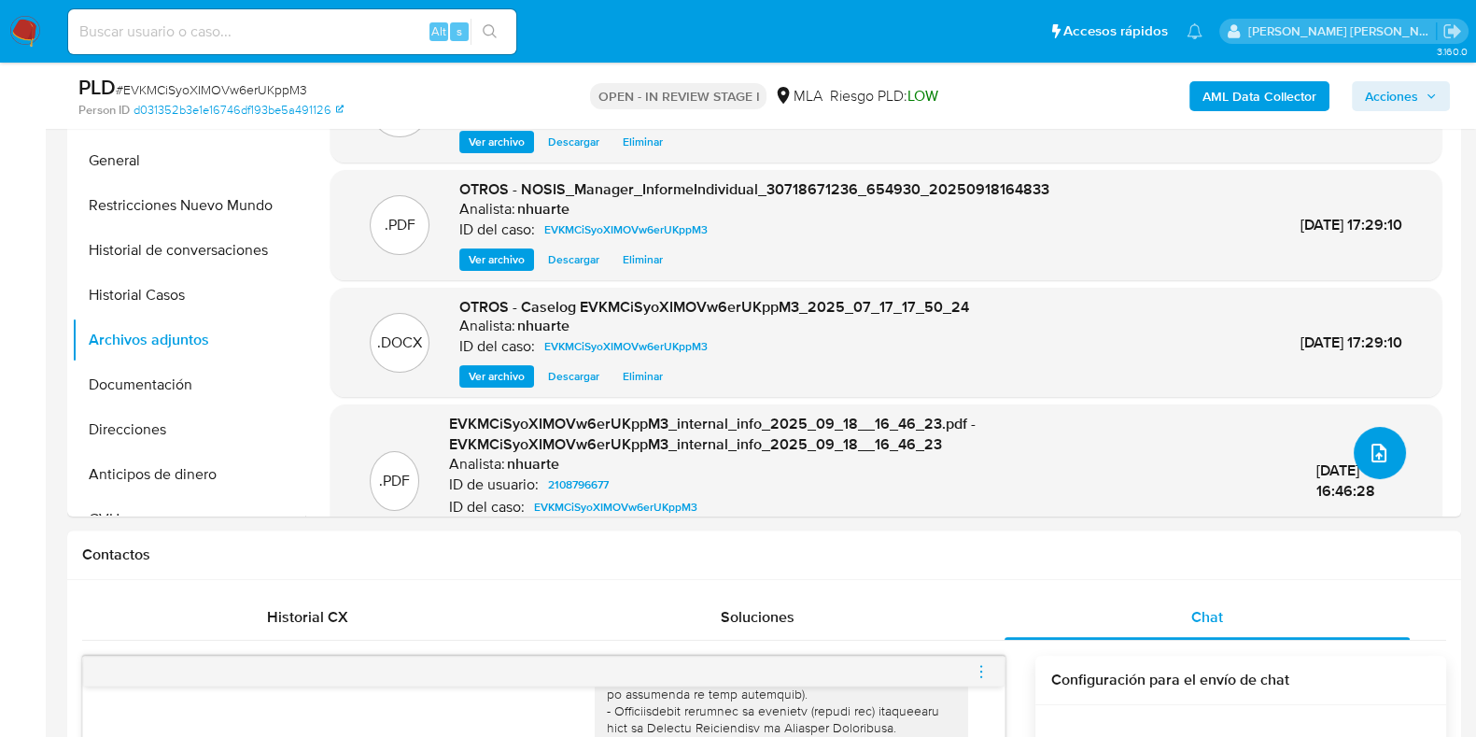
scroll to position [0, 0]
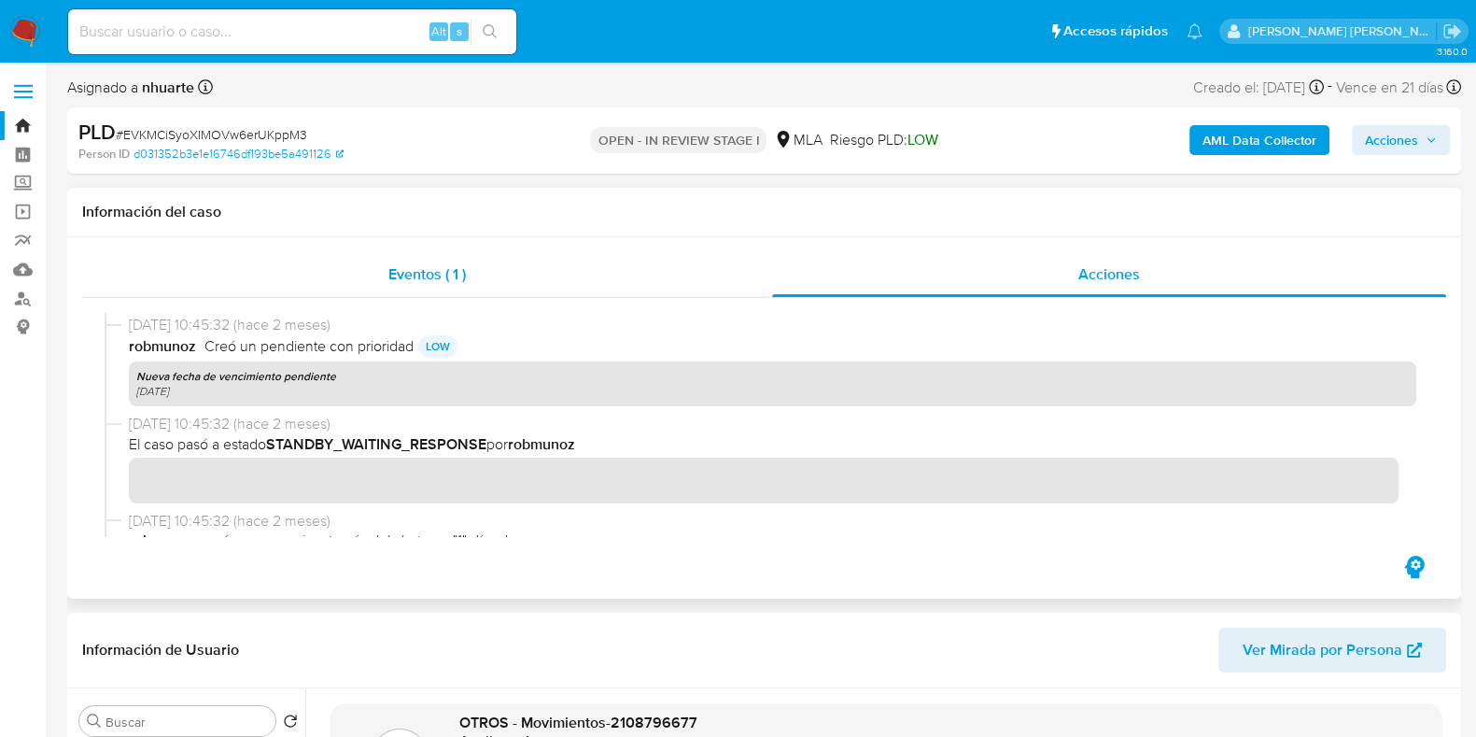
click at [435, 274] on span "Eventos ( 1 )" at bounding box center [426, 273] width 77 height 21
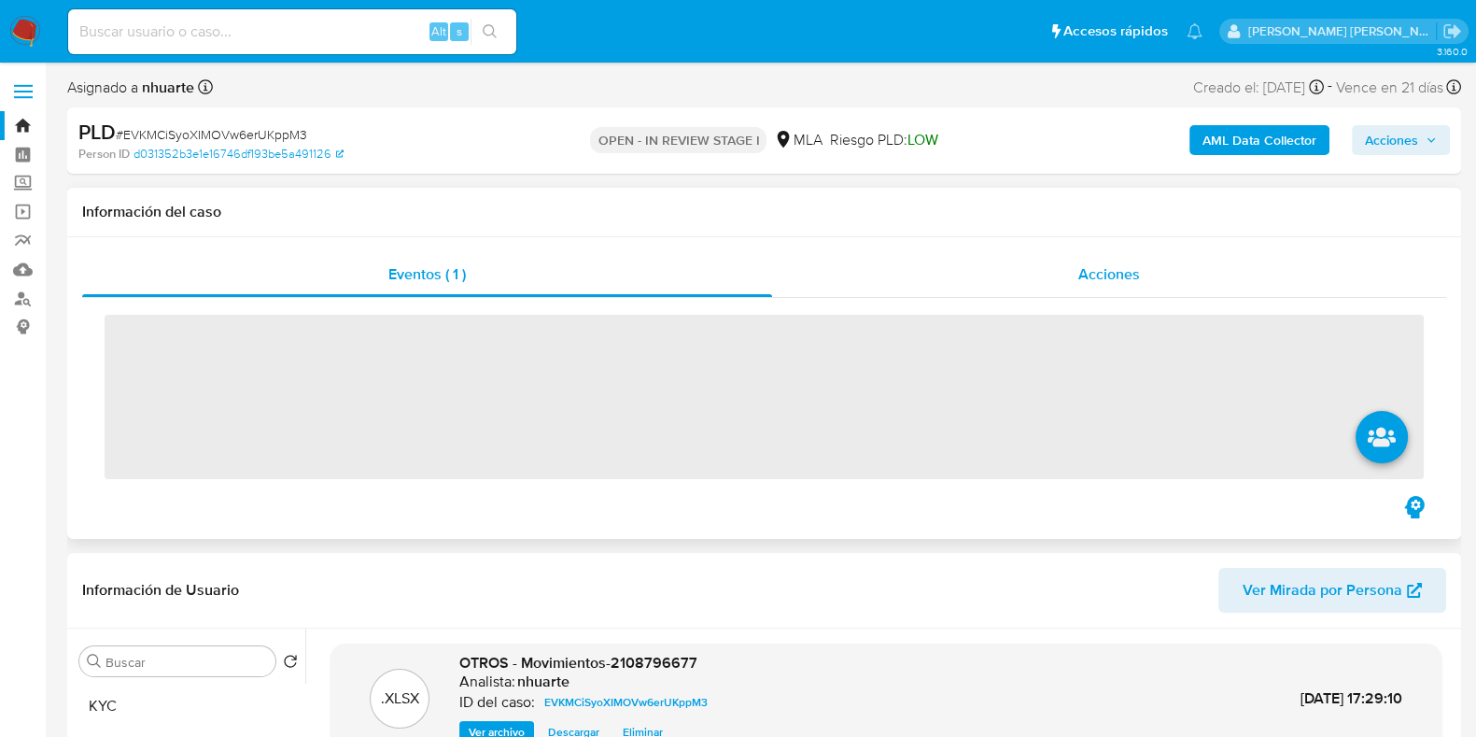
click at [1087, 262] on div "Acciones" at bounding box center [1109, 274] width 674 height 45
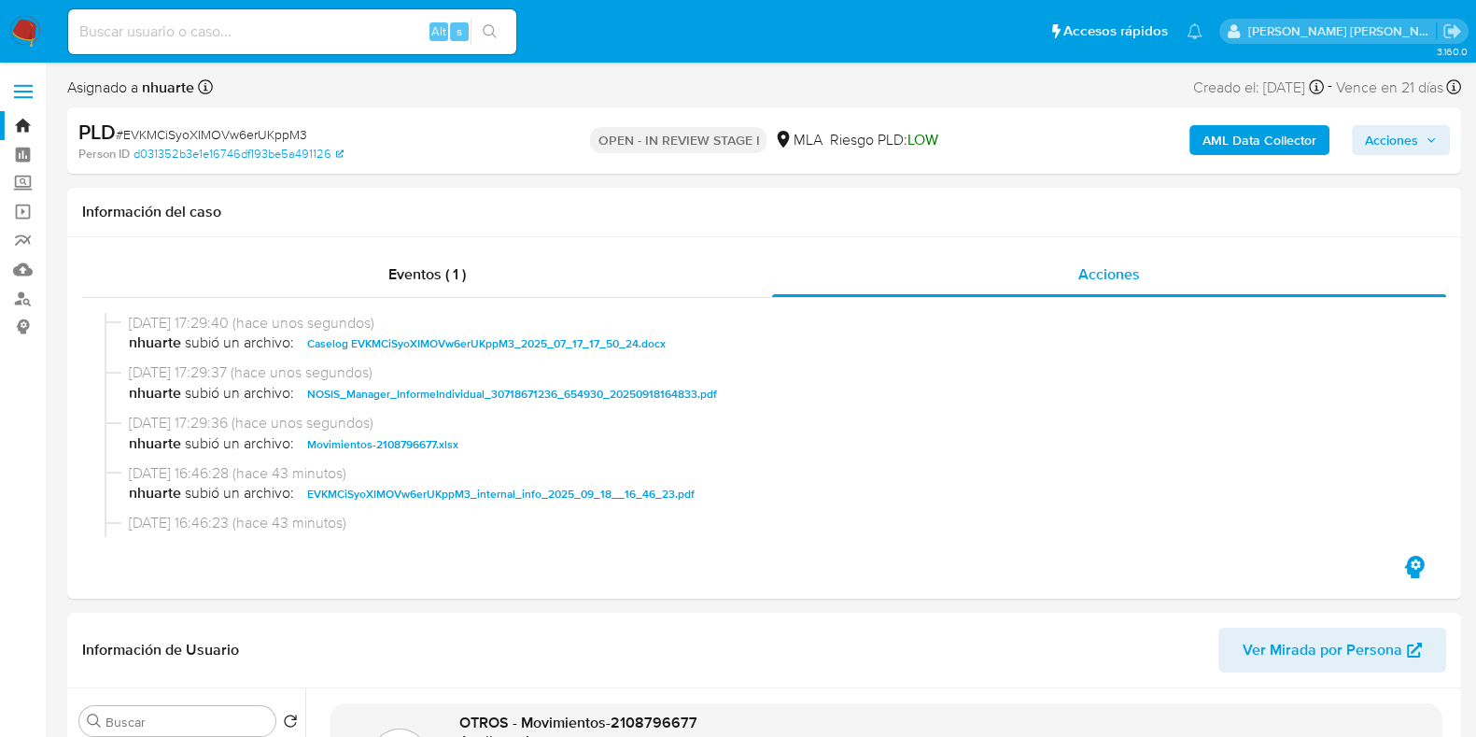
click at [1419, 139] on span "Acciones" at bounding box center [1401, 140] width 72 height 26
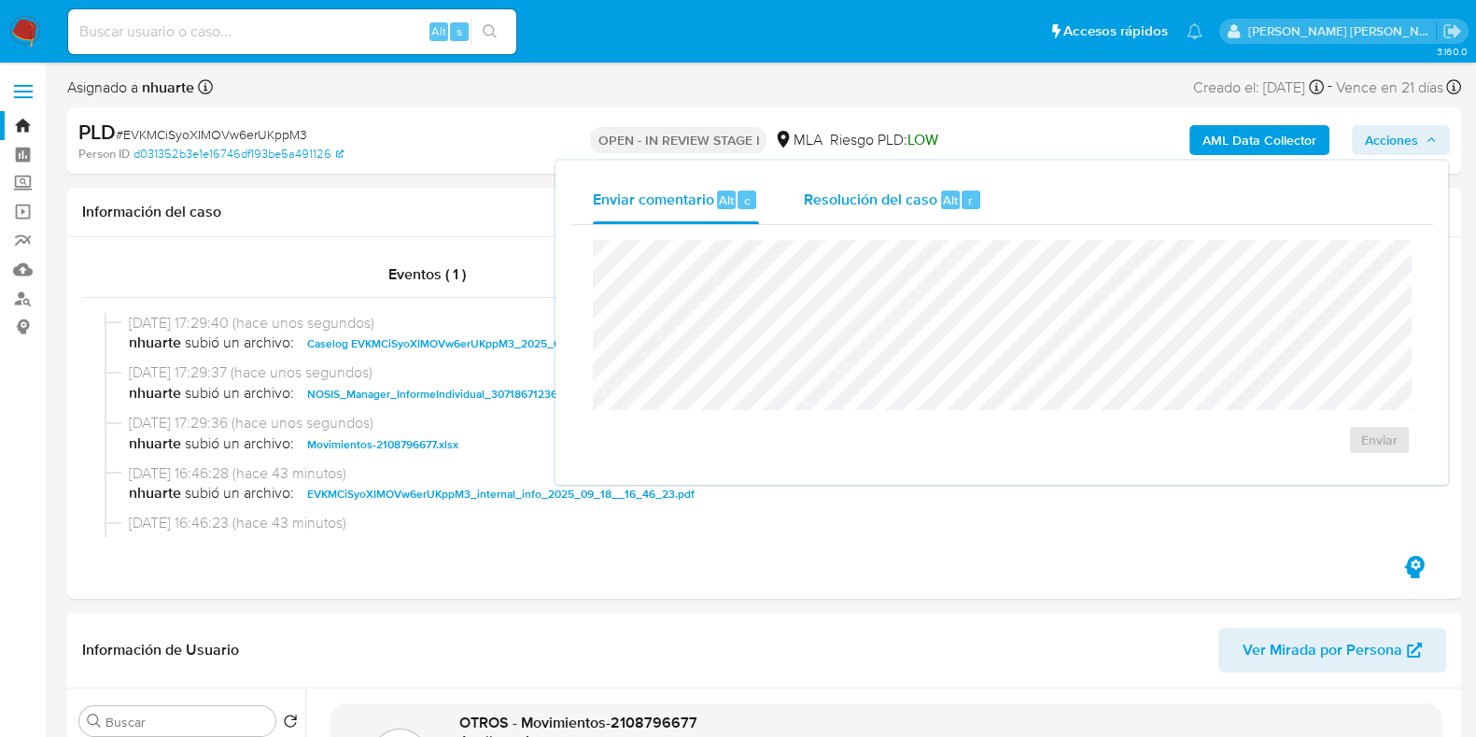
click at [920, 209] on span "Resolución del caso" at bounding box center [870, 199] width 133 height 21
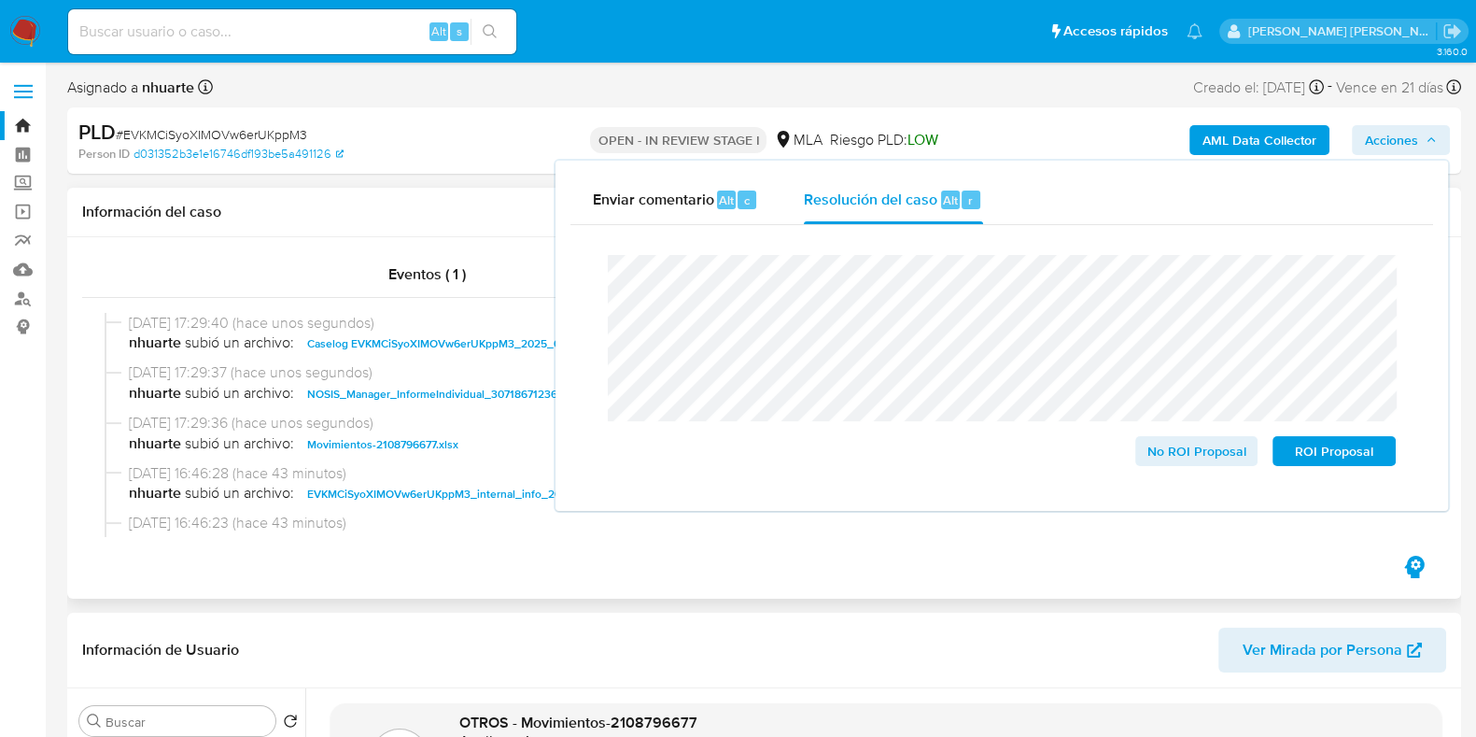
click at [775, 548] on div at bounding box center [764, 425] width 1364 height 254
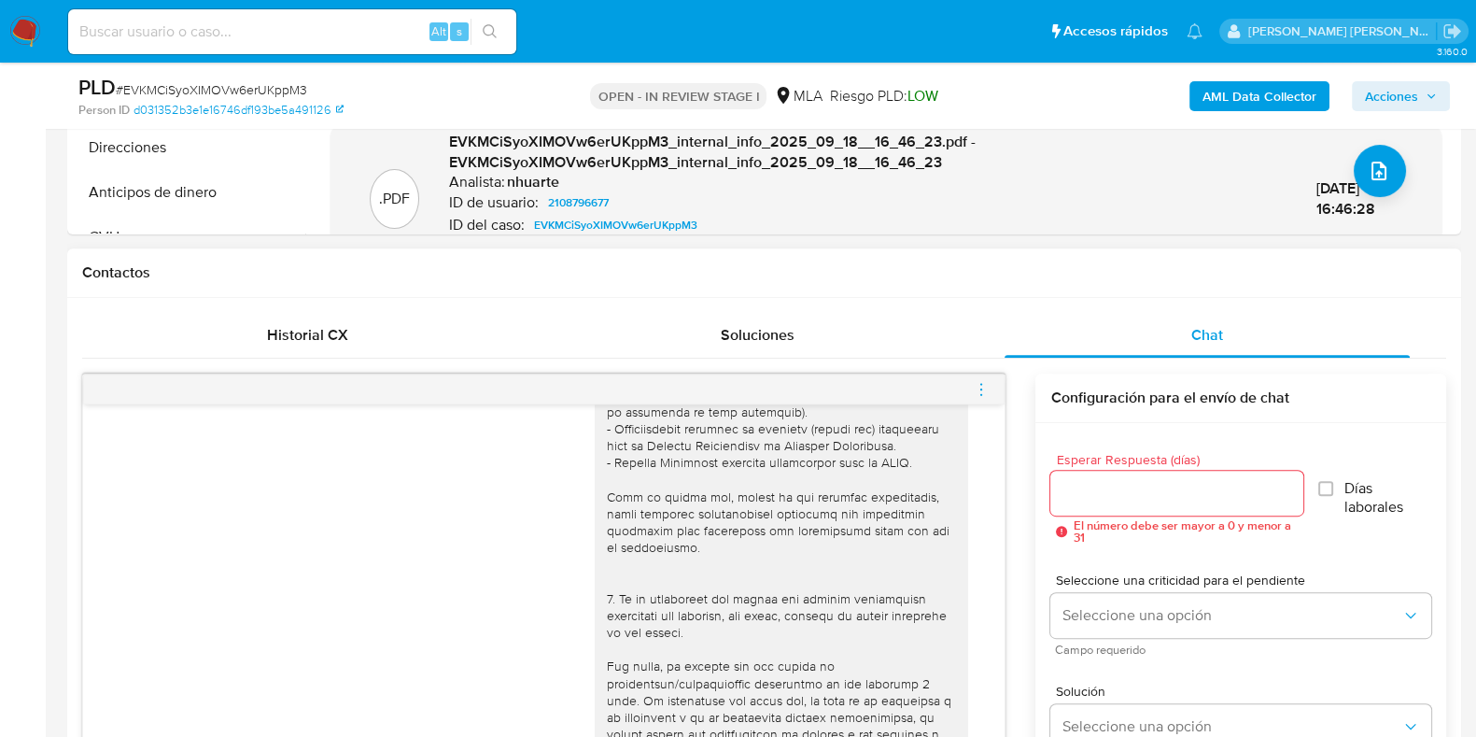
scroll to position [933, 0]
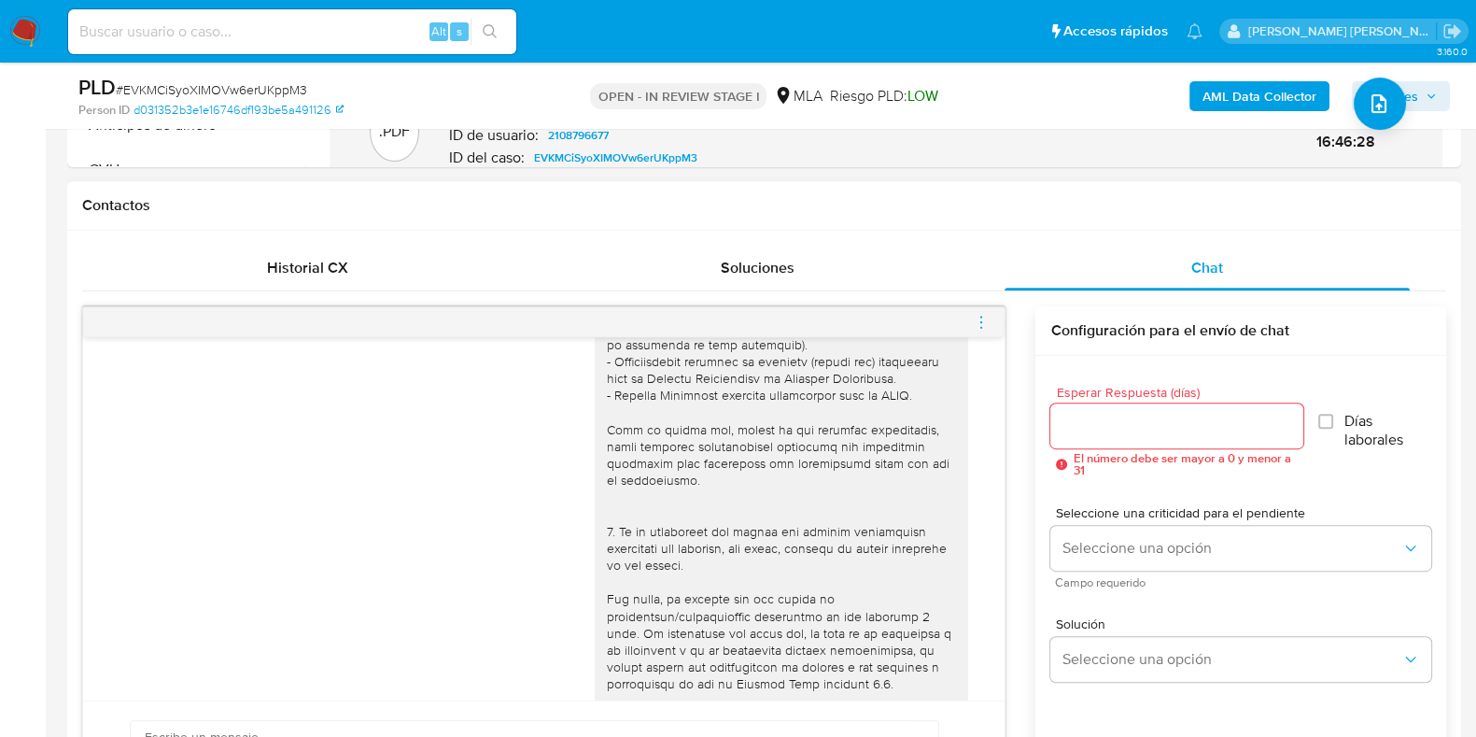
click at [982, 317] on icon "menu-action" at bounding box center [981, 322] width 17 height 17
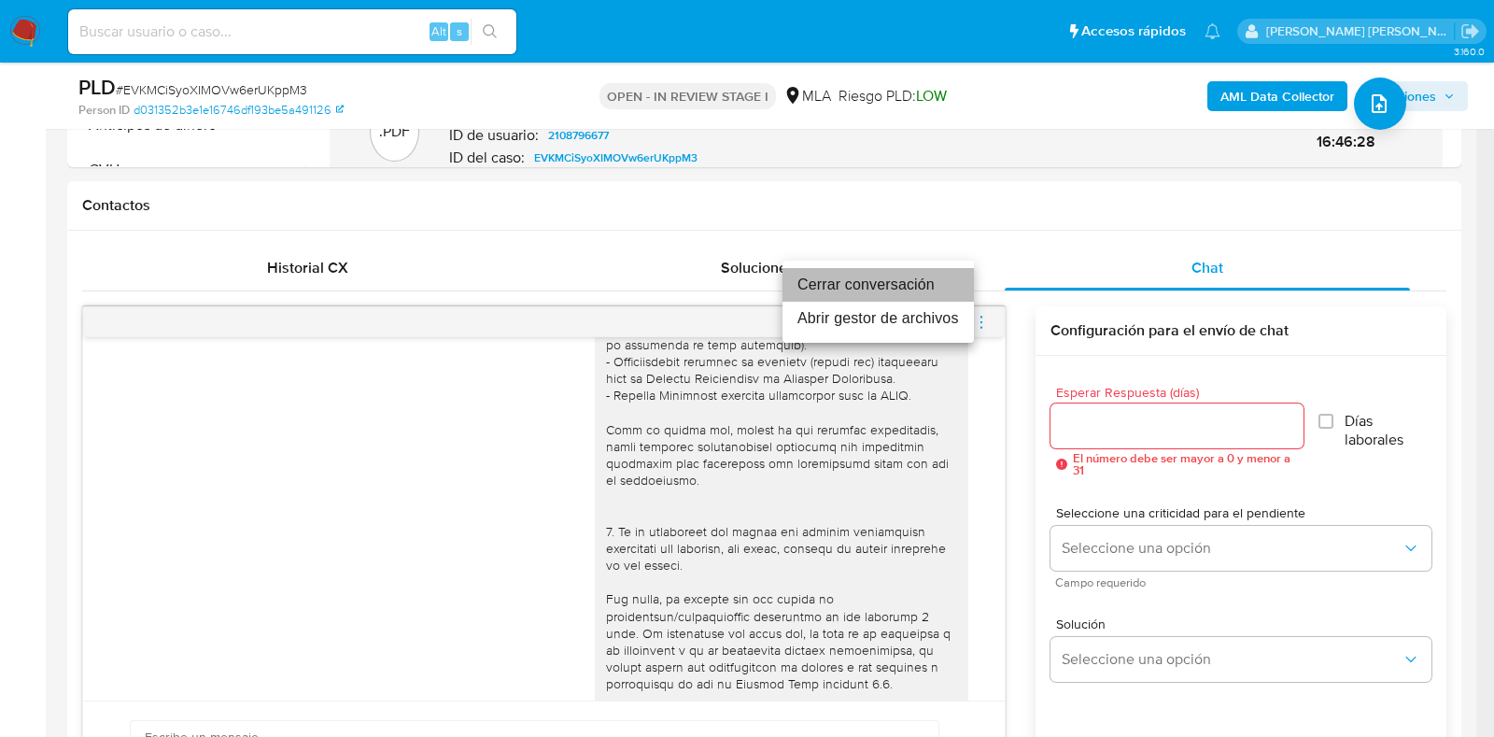
click at [863, 280] on li "Cerrar conversación" at bounding box center [877, 285] width 191 height 34
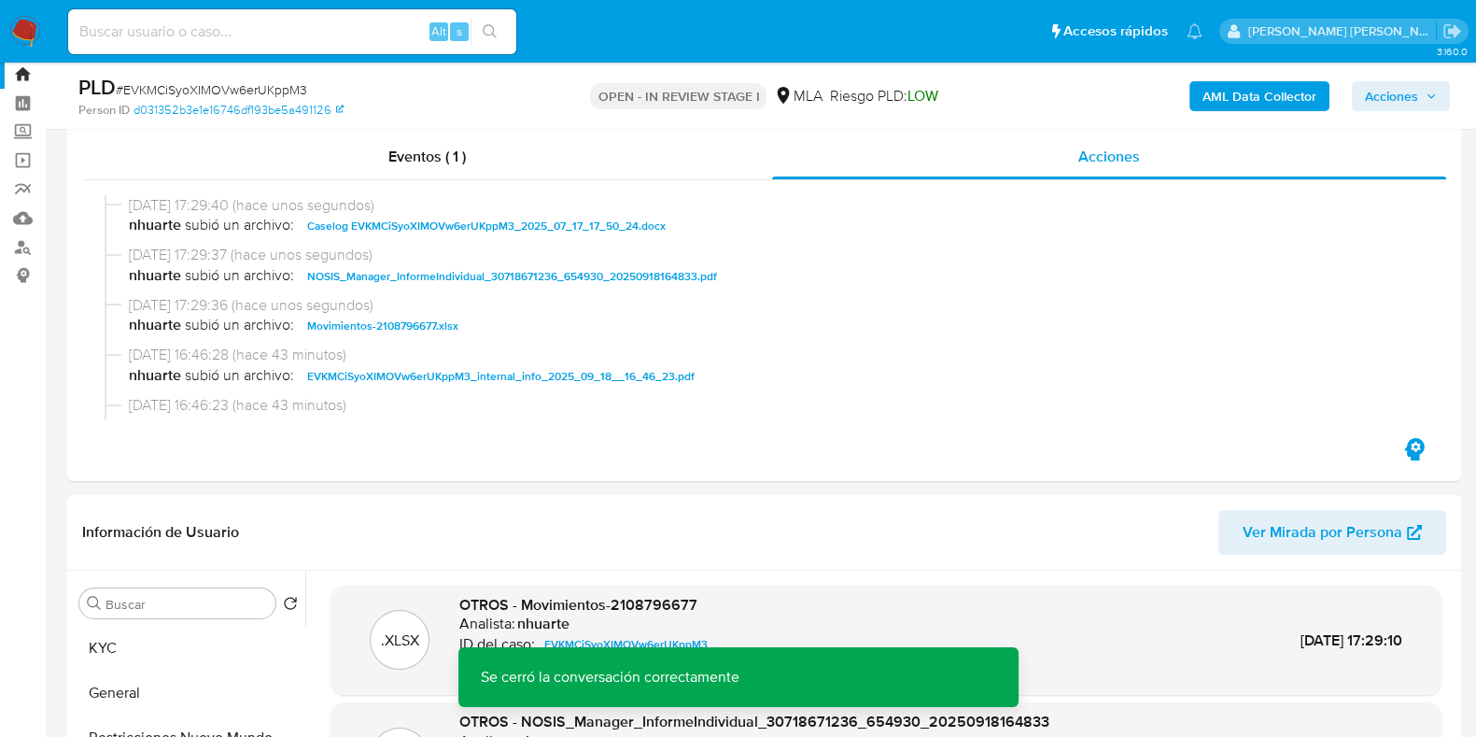
scroll to position [0, 0]
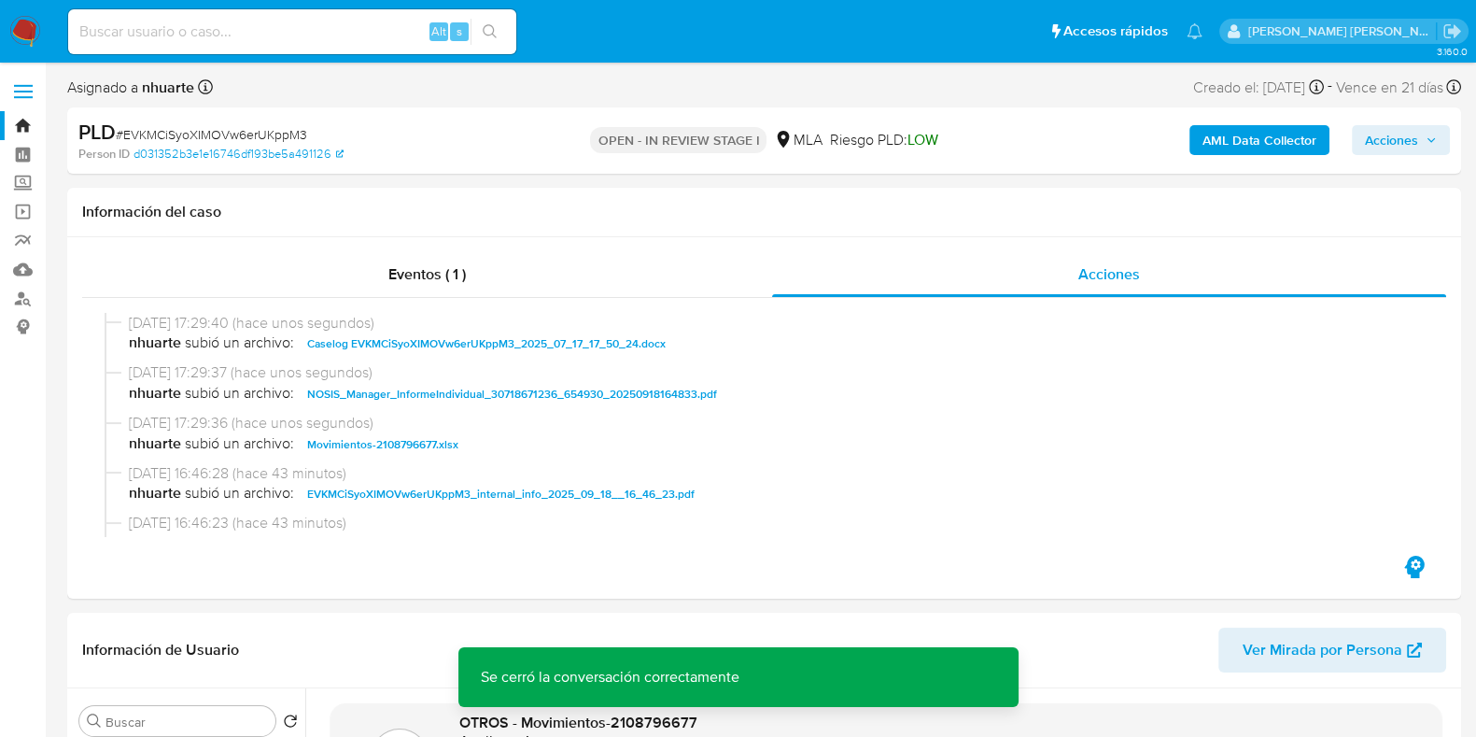
click at [1414, 155] on span "Acciones" at bounding box center [1391, 140] width 53 height 30
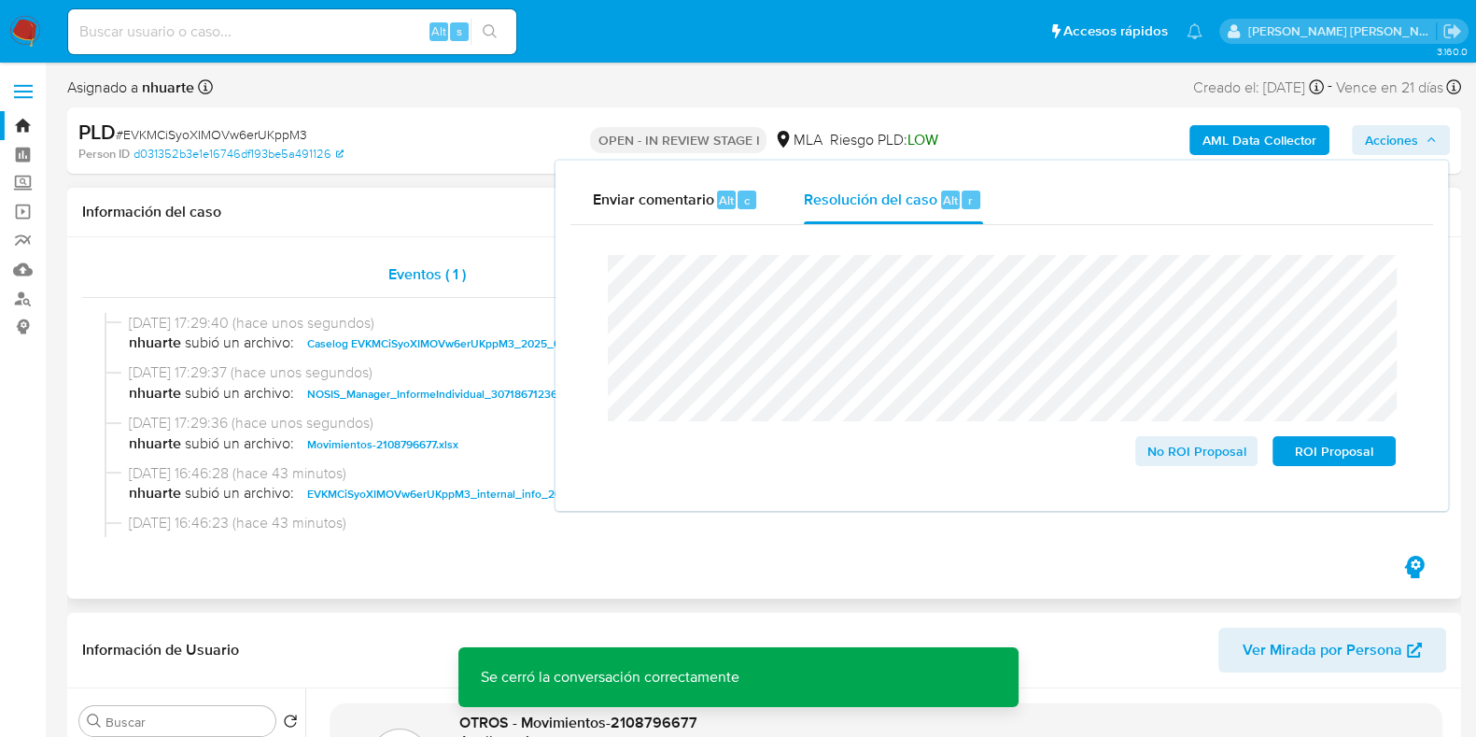
click at [385, 273] on div "Eventos ( 1 )" at bounding box center [427, 274] width 690 height 45
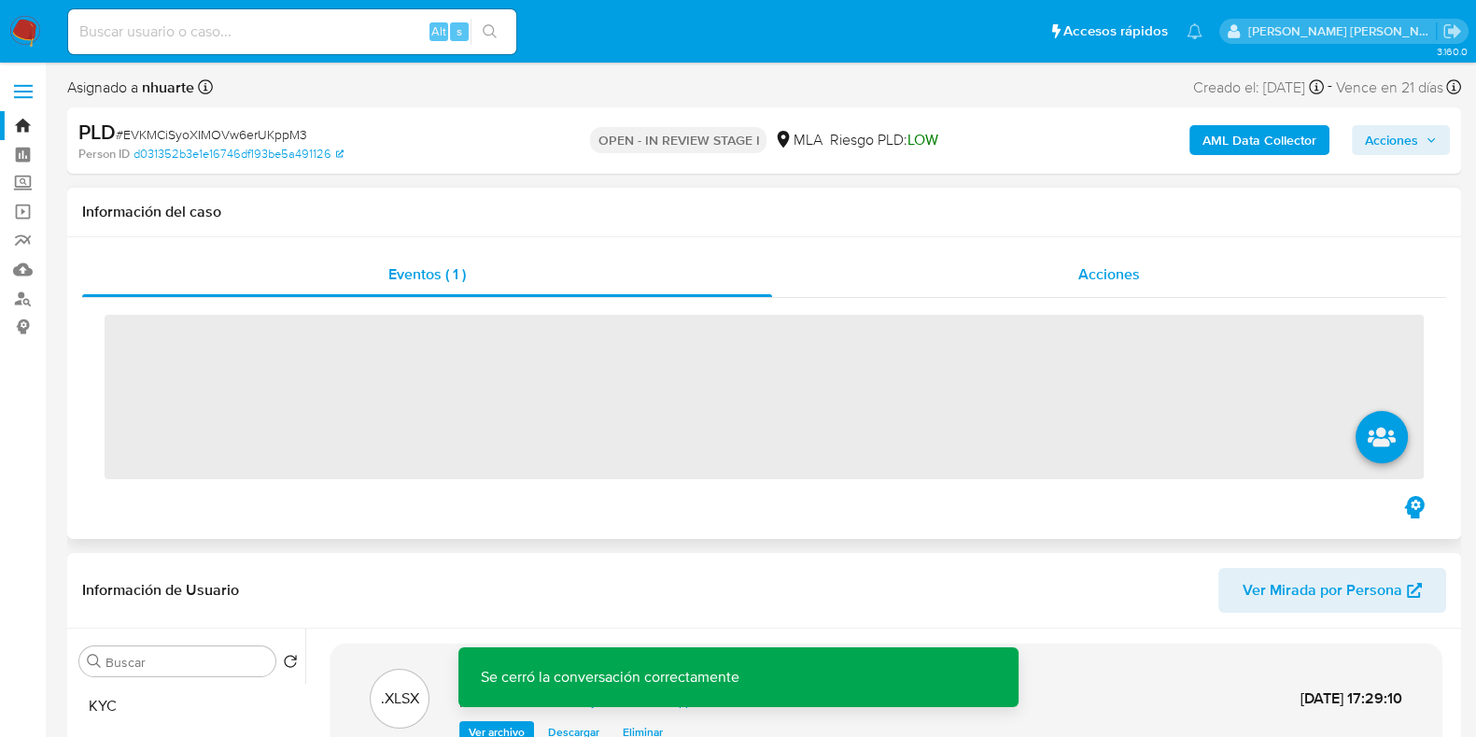
click at [1104, 259] on div "Acciones" at bounding box center [1109, 274] width 674 height 45
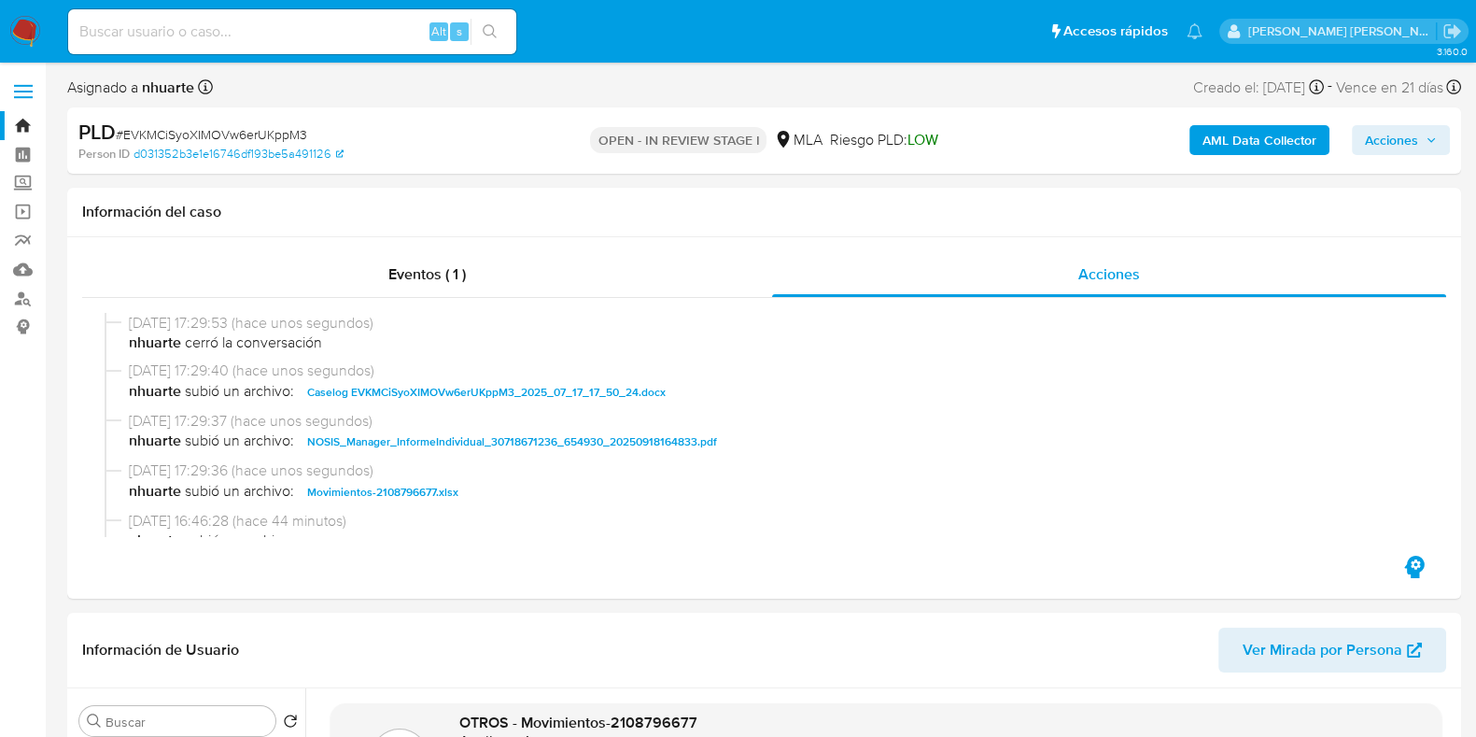
click at [1417, 134] on span "Acciones" at bounding box center [1391, 140] width 53 height 30
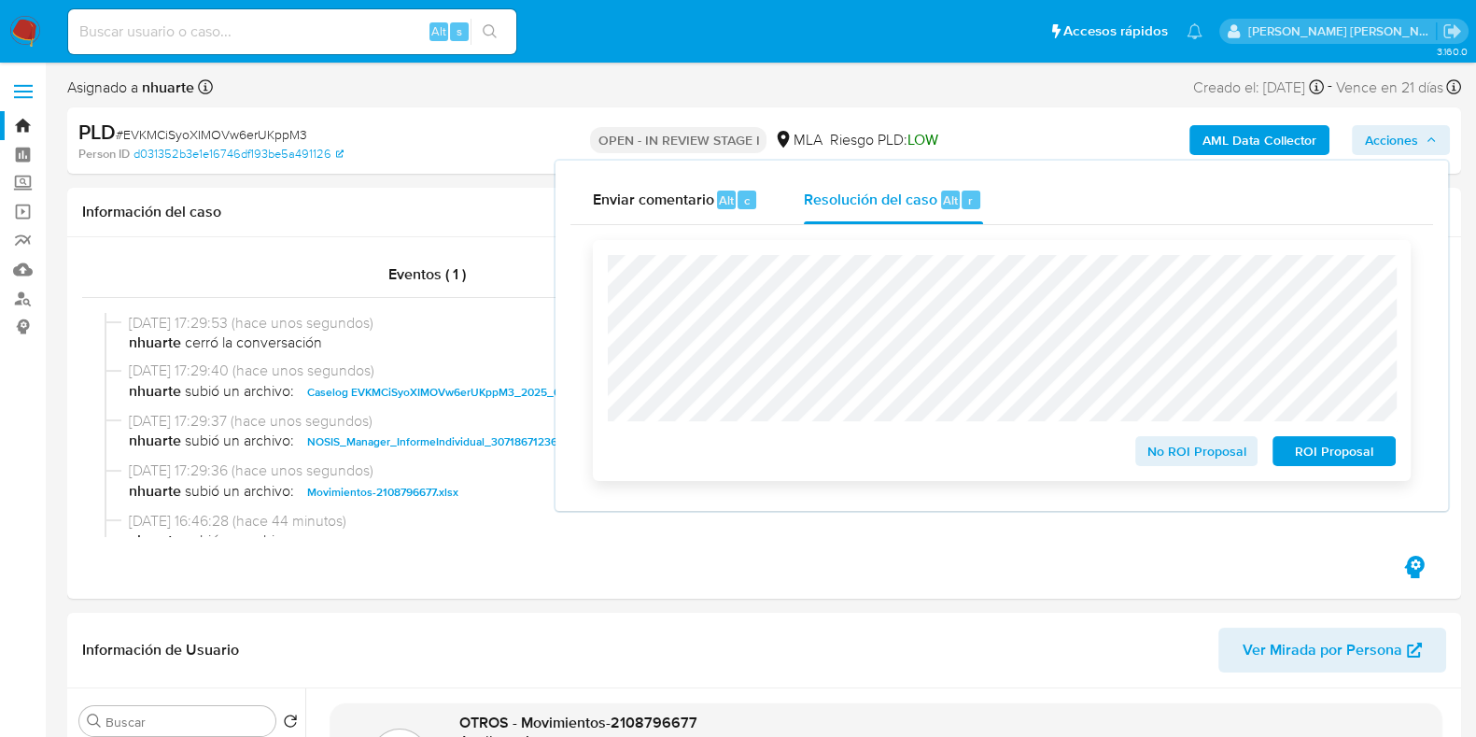
click at [1201, 448] on span "No ROI Proposal" at bounding box center [1196, 451] width 97 height 26
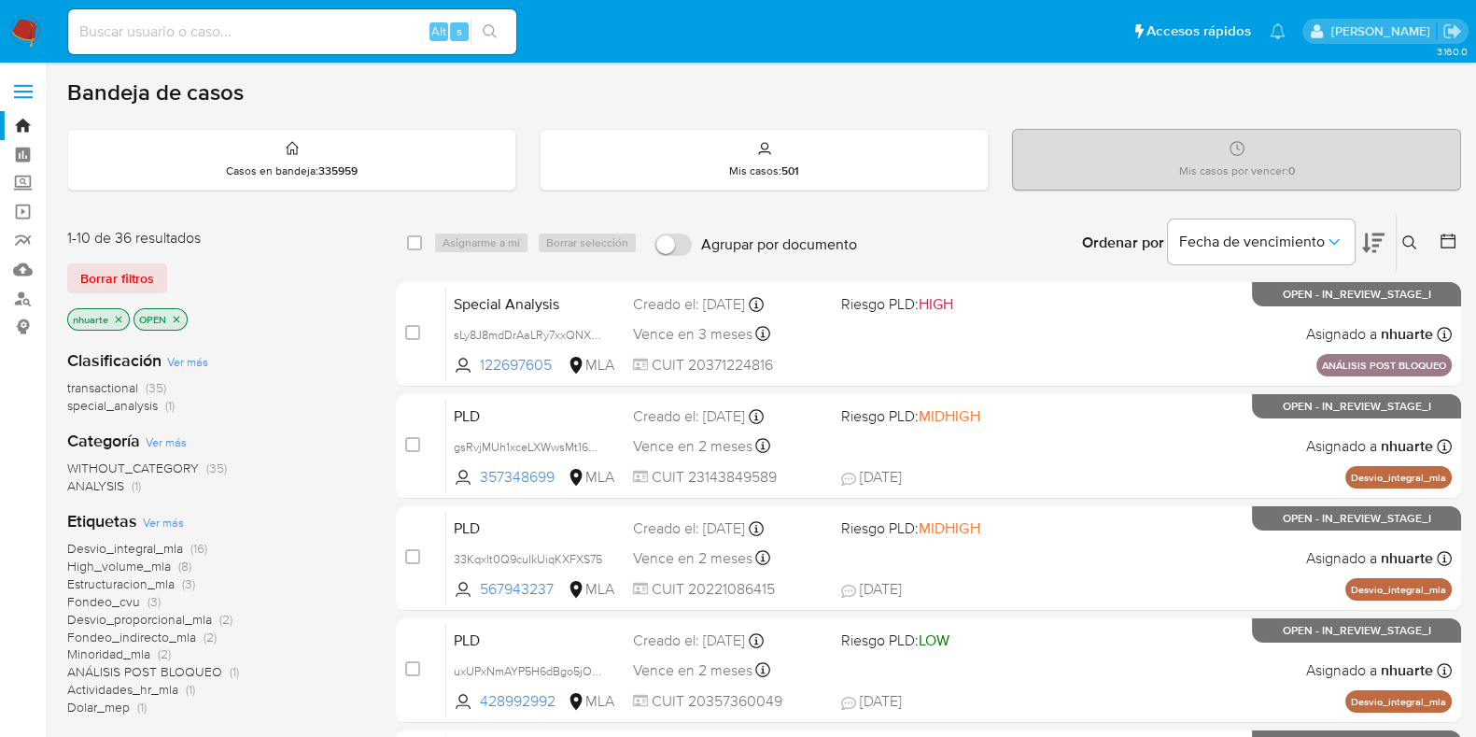
click at [195, 39] on input at bounding box center [292, 32] width 448 height 24
paste input "27957572648"
type input "27957572648"
drag, startPoint x: 26, startPoint y: 301, endPoint x: 77, endPoint y: 301, distance: 50.4
click at [24, 301] on link "Buscador de personas" at bounding box center [111, 298] width 222 height 29
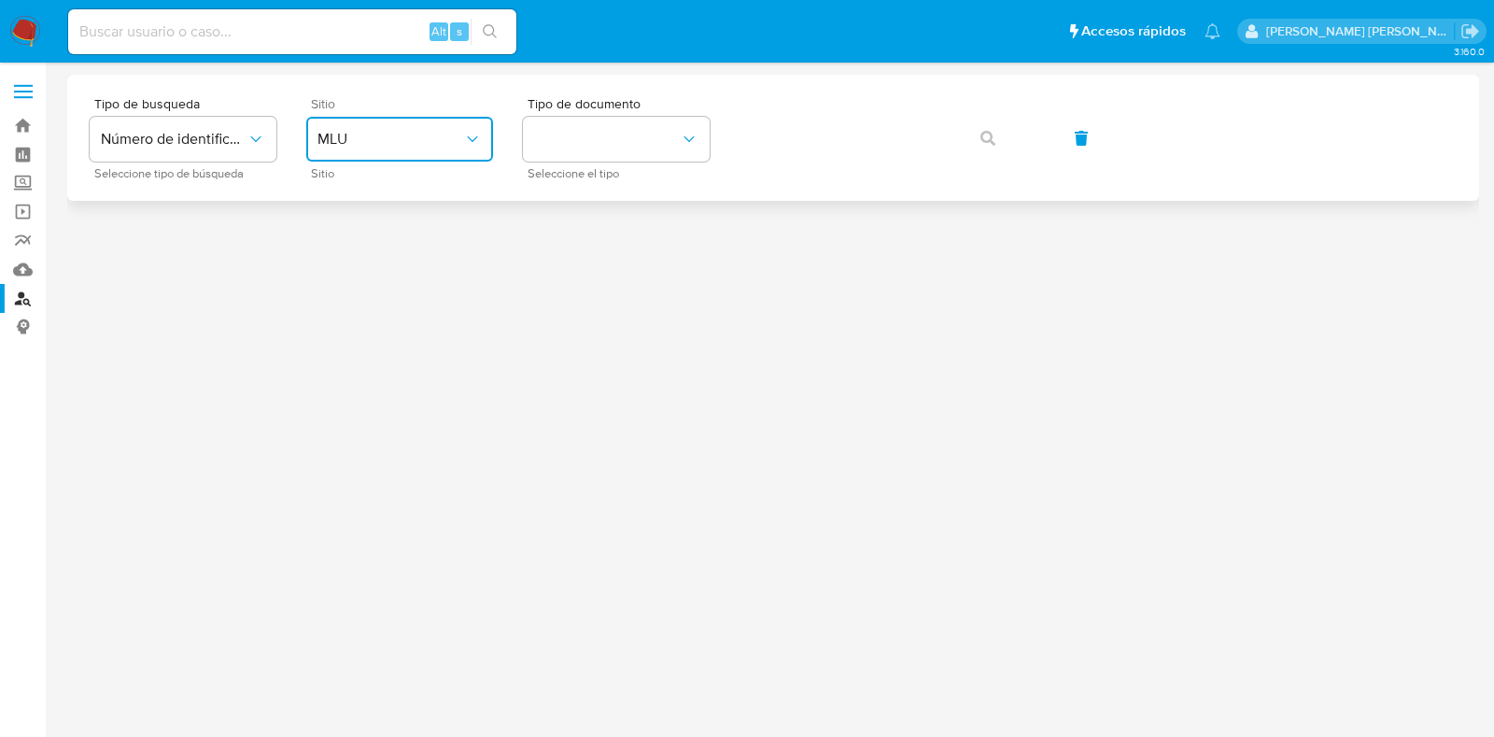
click at [446, 130] on span "MLU" at bounding box center [390, 139] width 146 height 19
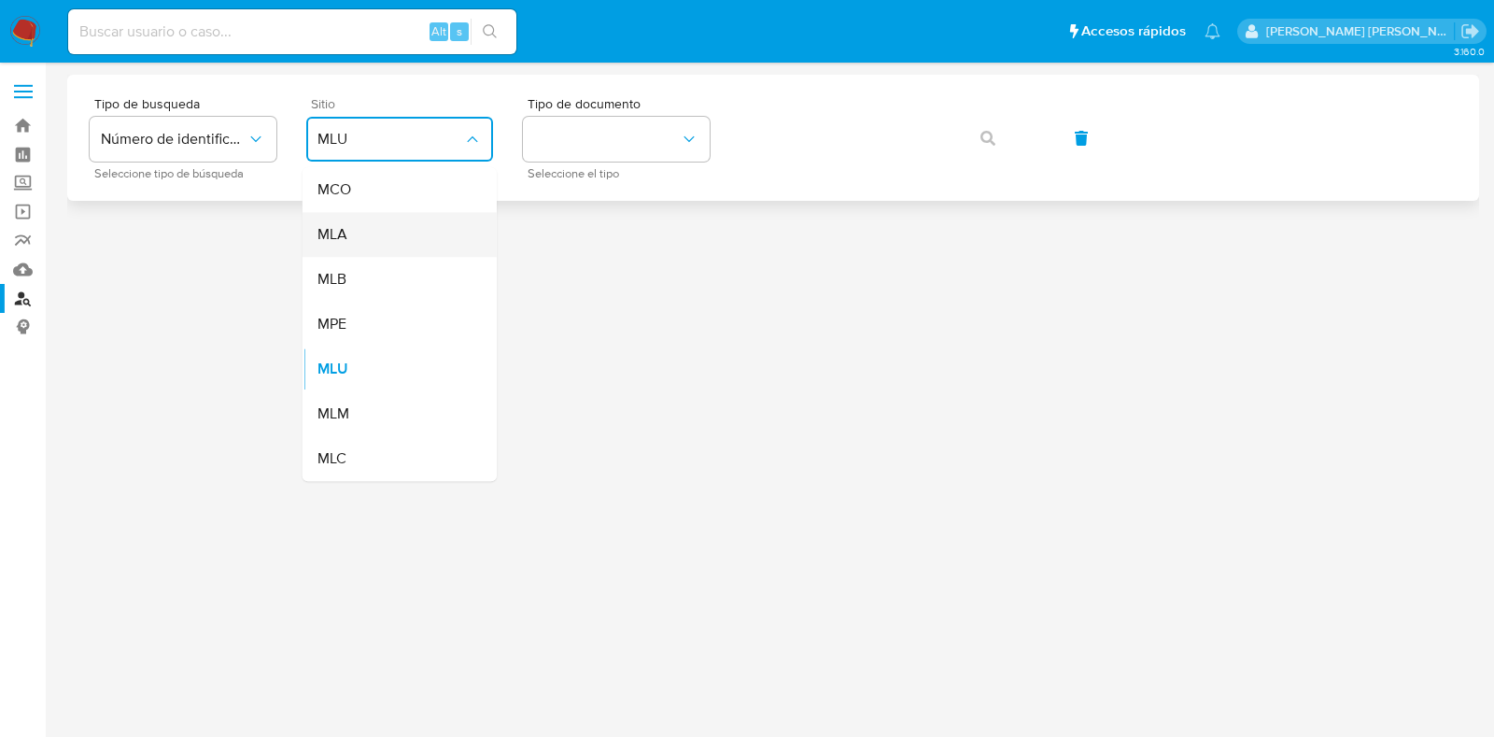
click at [439, 230] on div "MLA" at bounding box center [393, 234] width 153 height 45
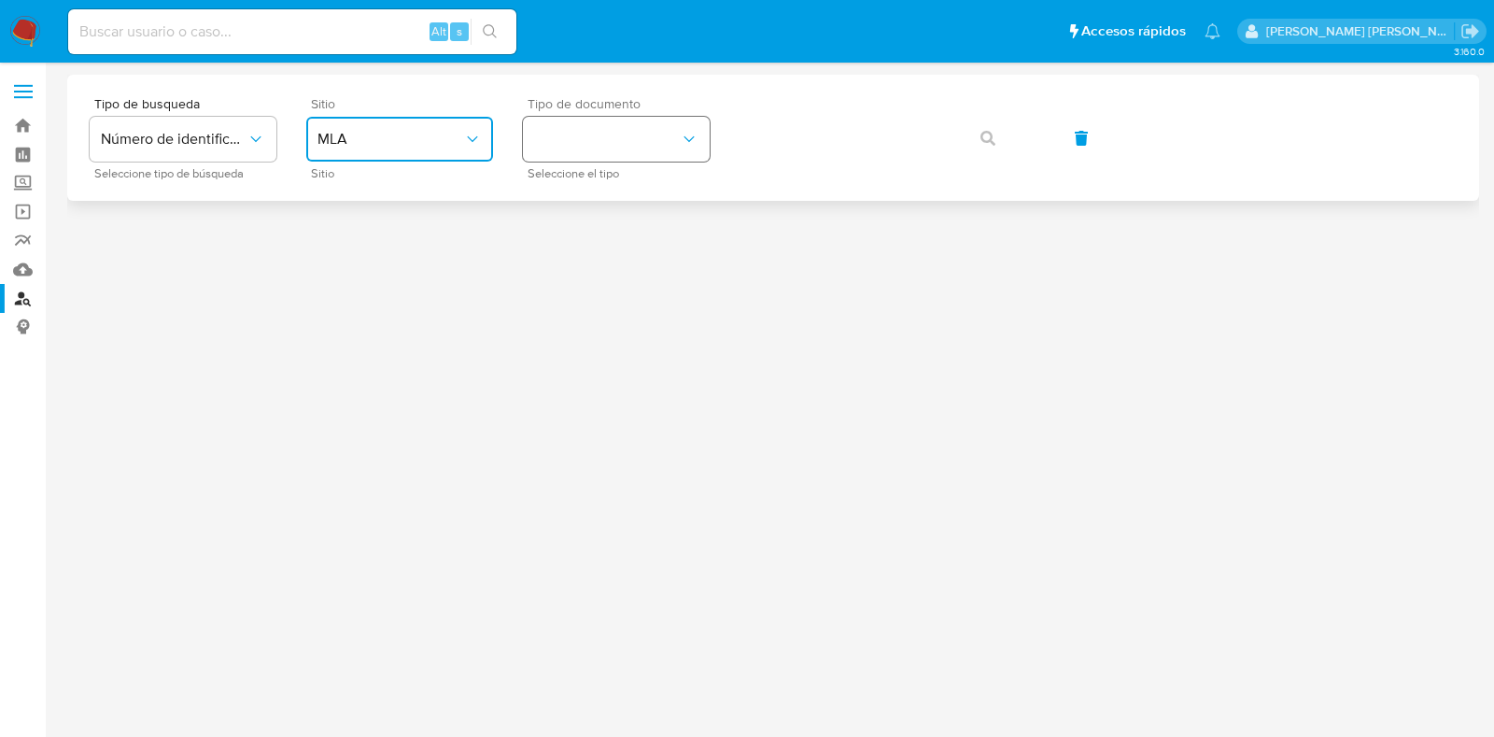
click at [602, 136] on button "identificationType" at bounding box center [616, 139] width 187 height 45
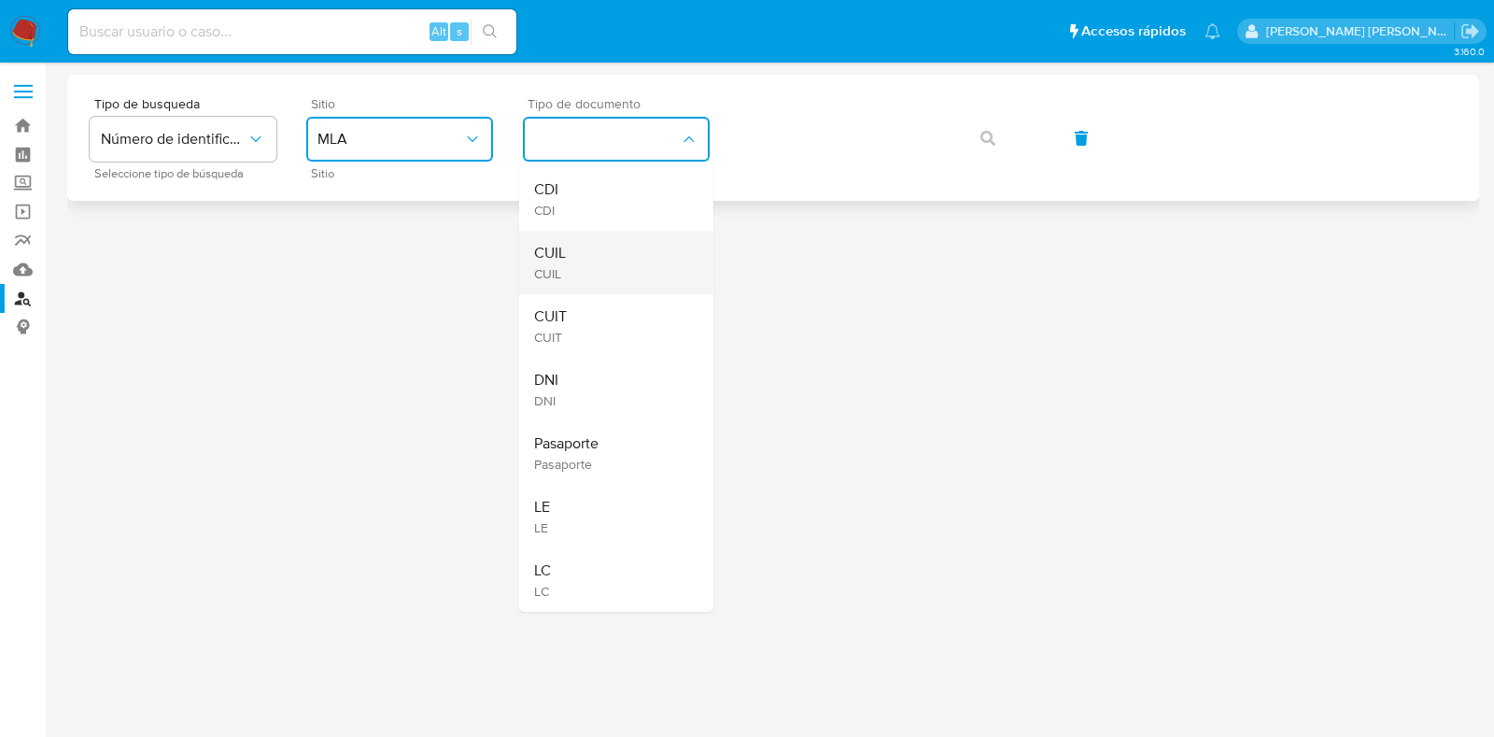
click at [607, 258] on div "CUIL CUIL" at bounding box center [610, 262] width 153 height 63
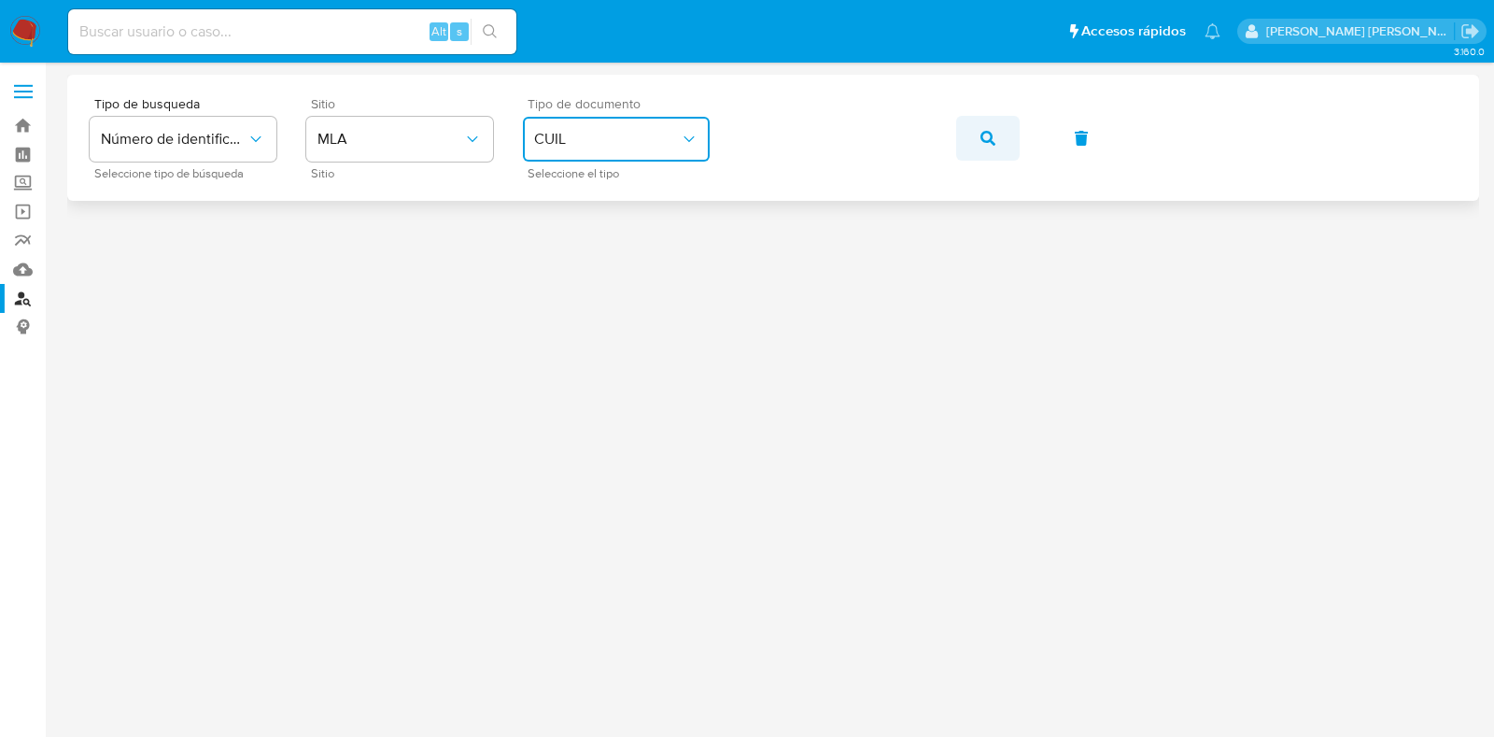
click at [989, 133] on icon "button" at bounding box center [987, 138] width 15 height 15
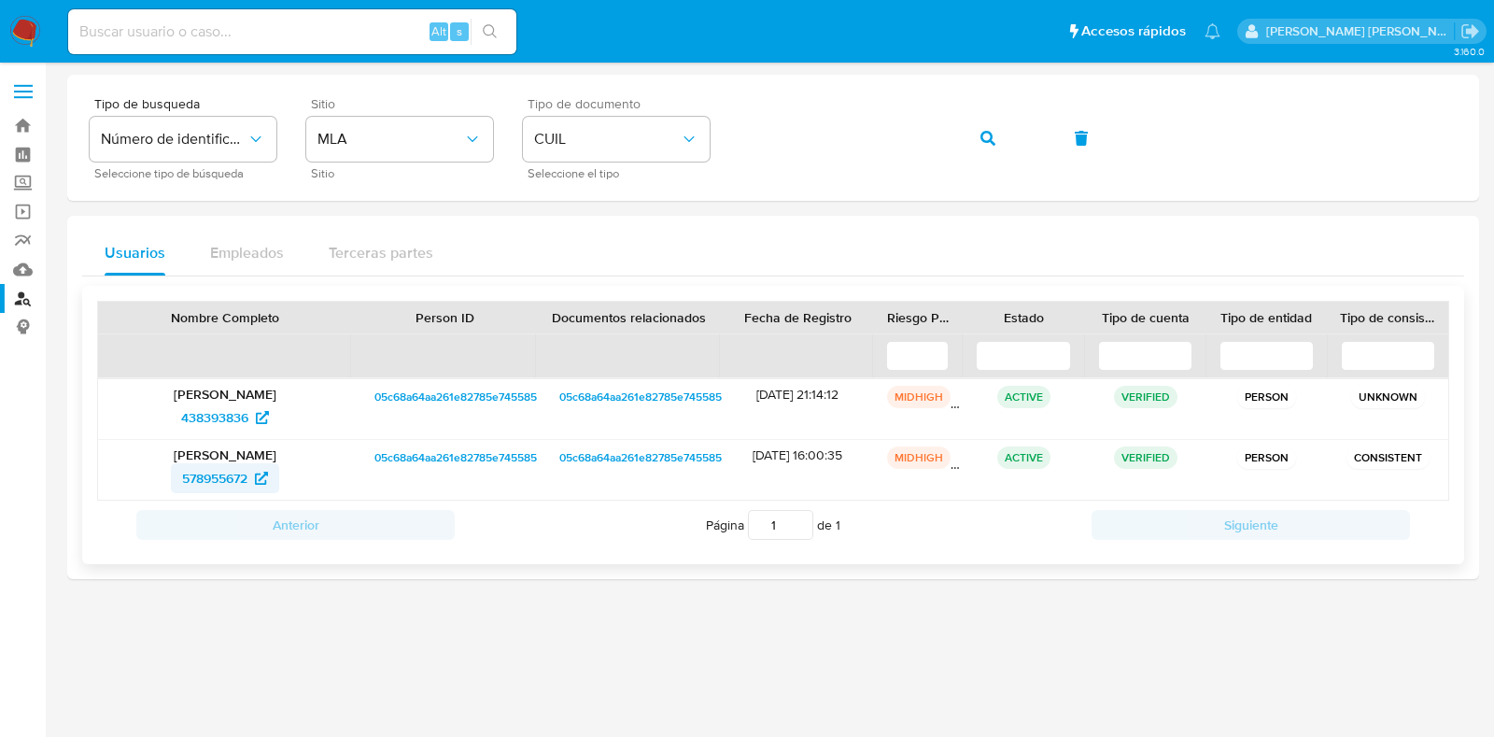
click at [257, 475] on icon at bounding box center [261, 477] width 13 height 13
click at [230, 427] on span "438393836" at bounding box center [214, 417] width 67 height 30
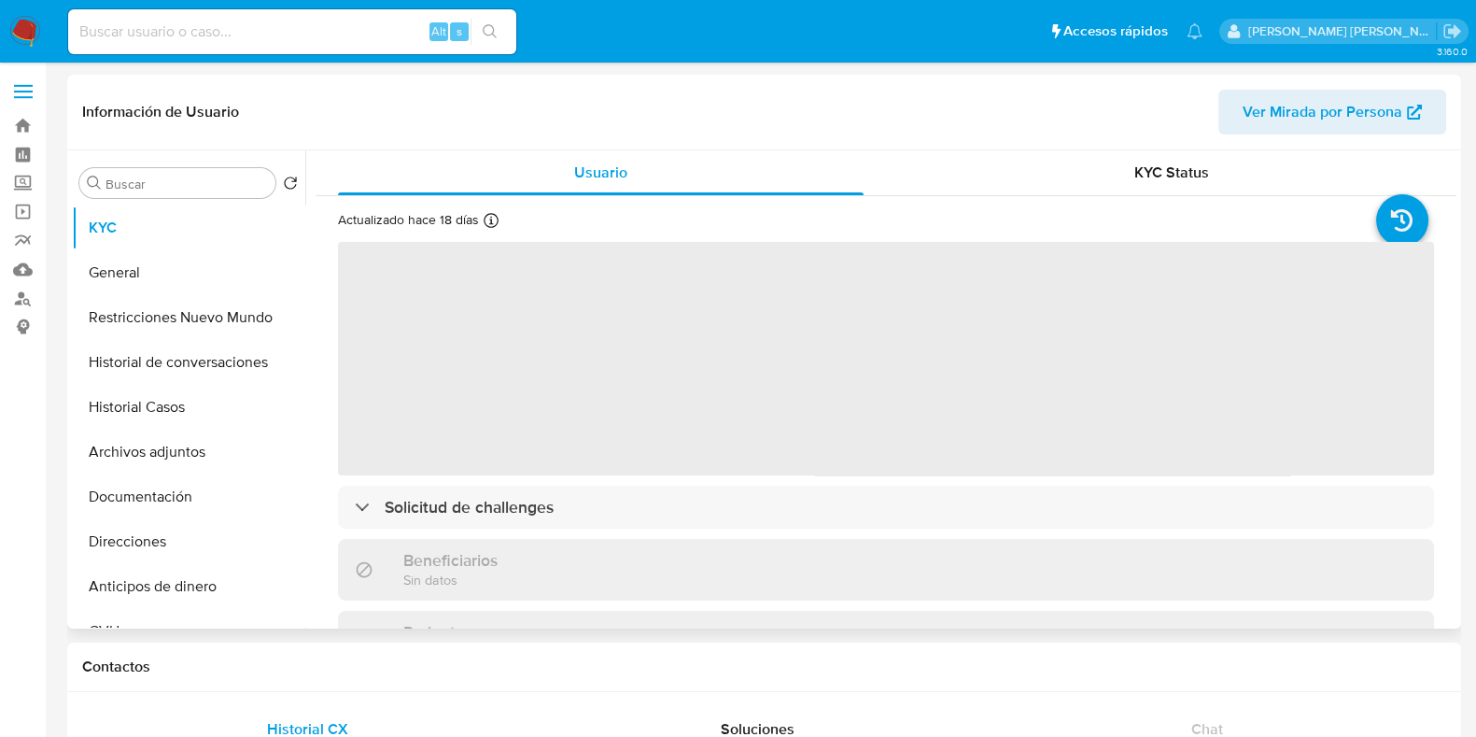
click at [172, 547] on button "Direcciones" at bounding box center [188, 541] width 233 height 45
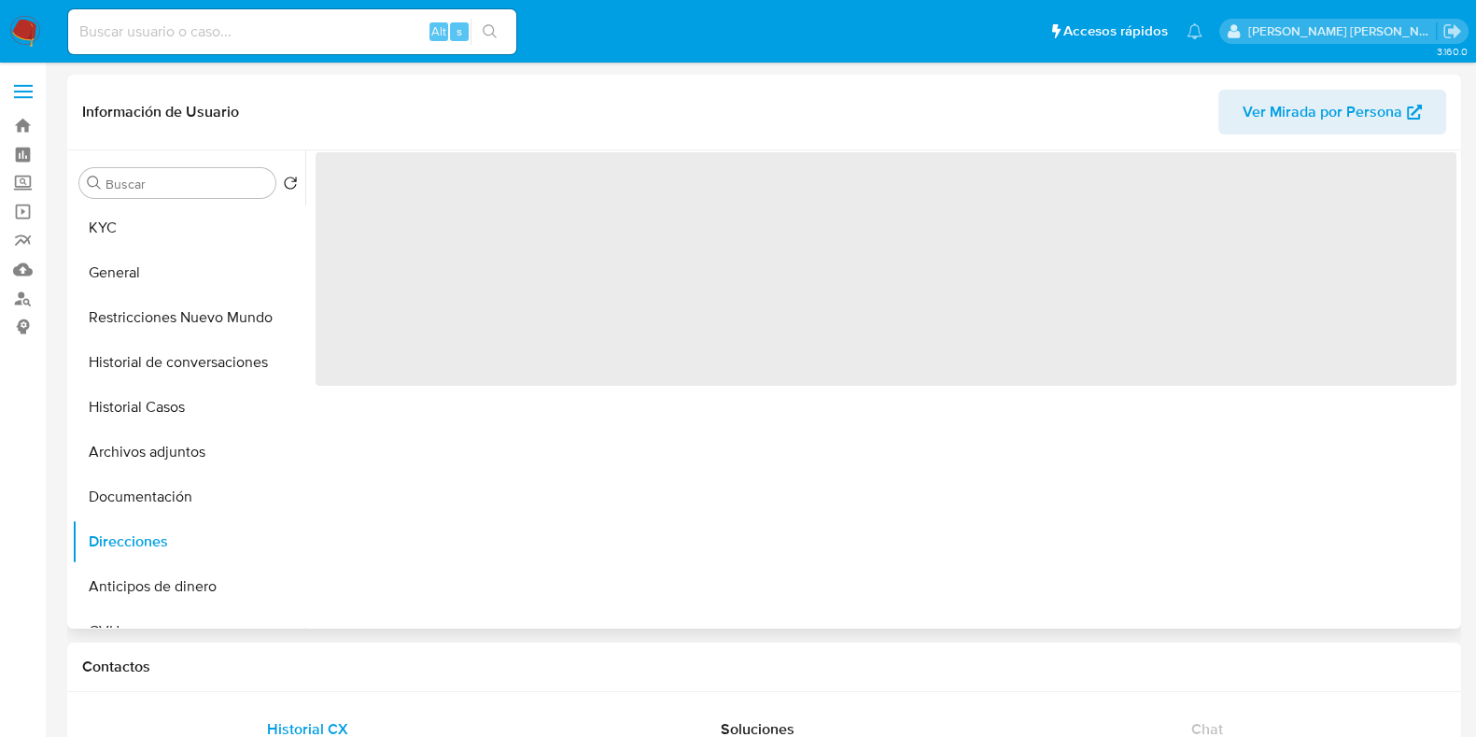
select select "10"
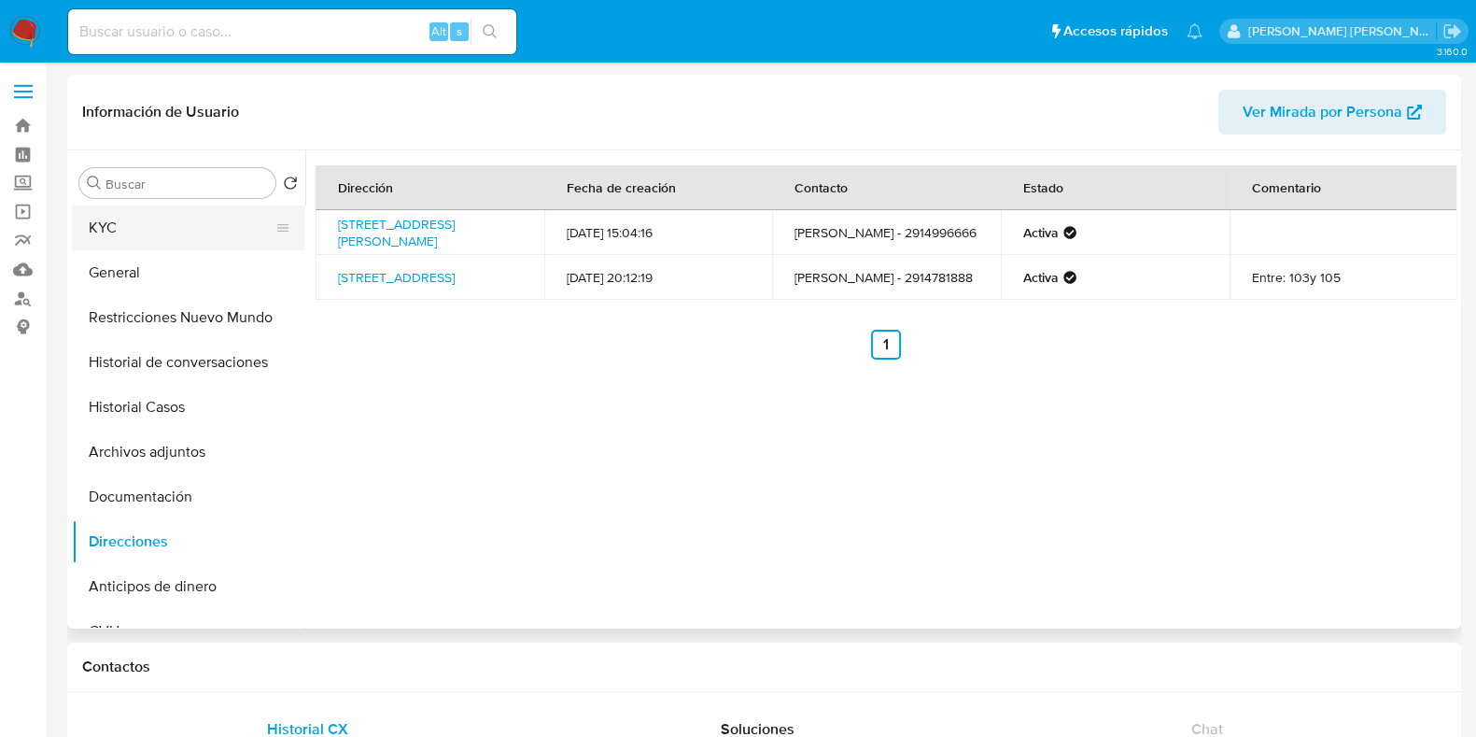
click at [149, 217] on button "KYC" at bounding box center [181, 227] width 218 height 45
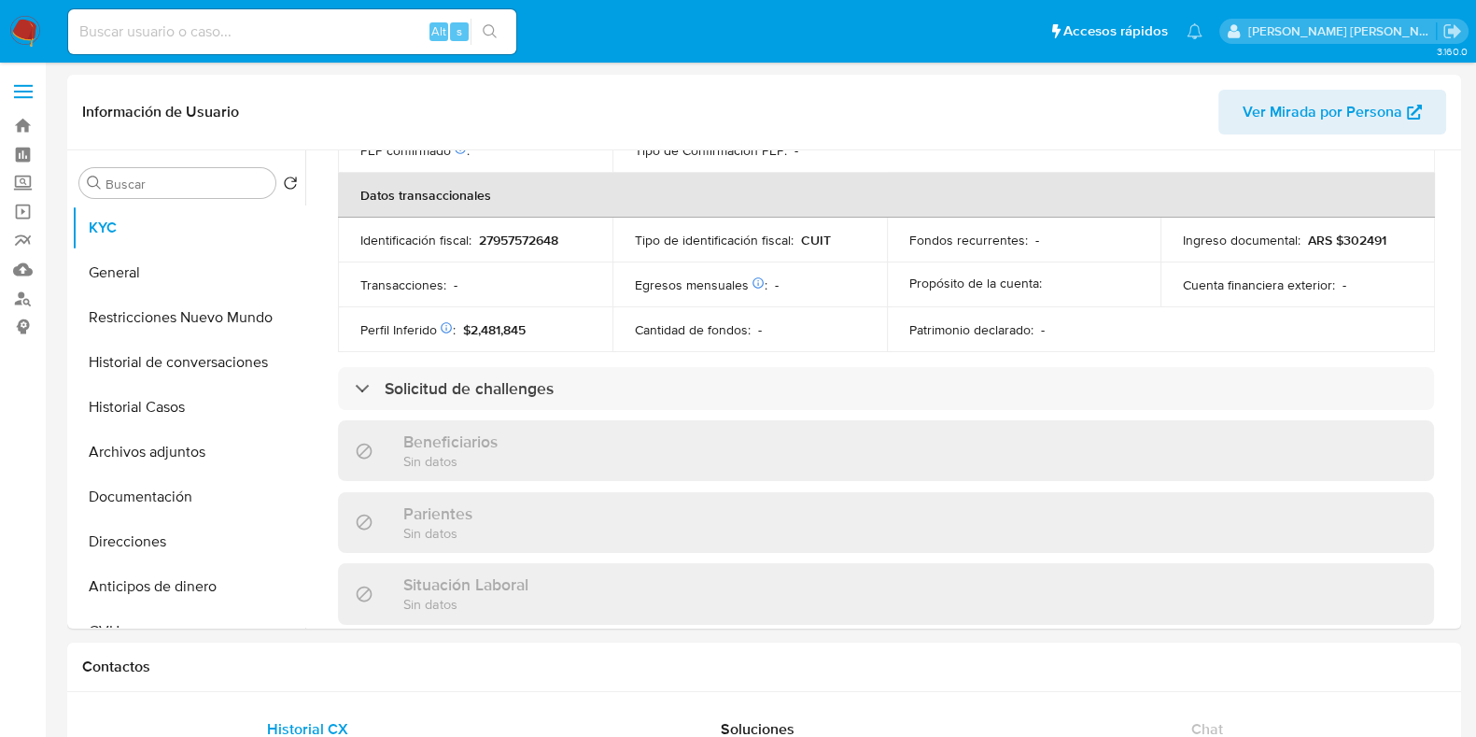
scroll to position [1001, 0]
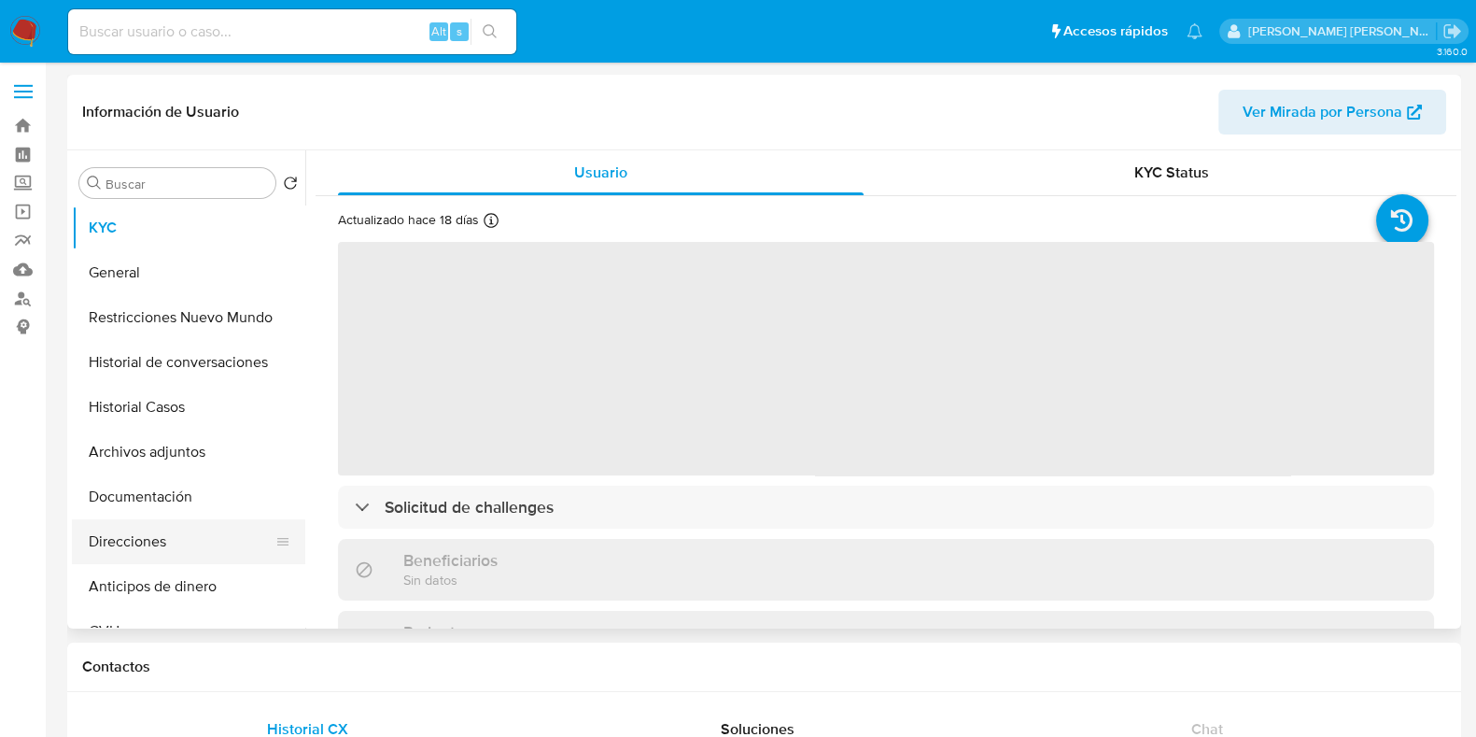
select select "10"
click at [146, 545] on button "Direcciones" at bounding box center [181, 541] width 218 height 45
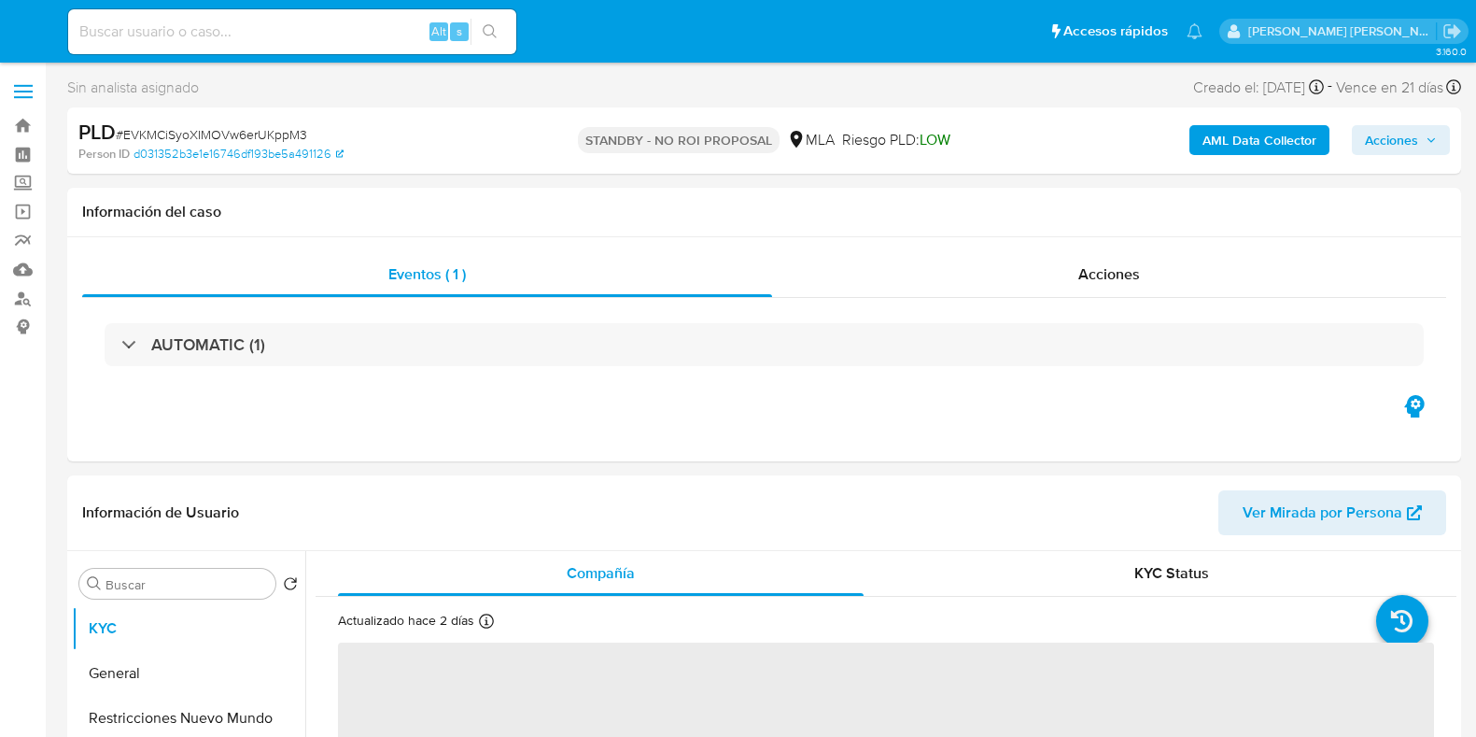
select select "10"
